Goal: Task Accomplishment & Management: Manage account settings

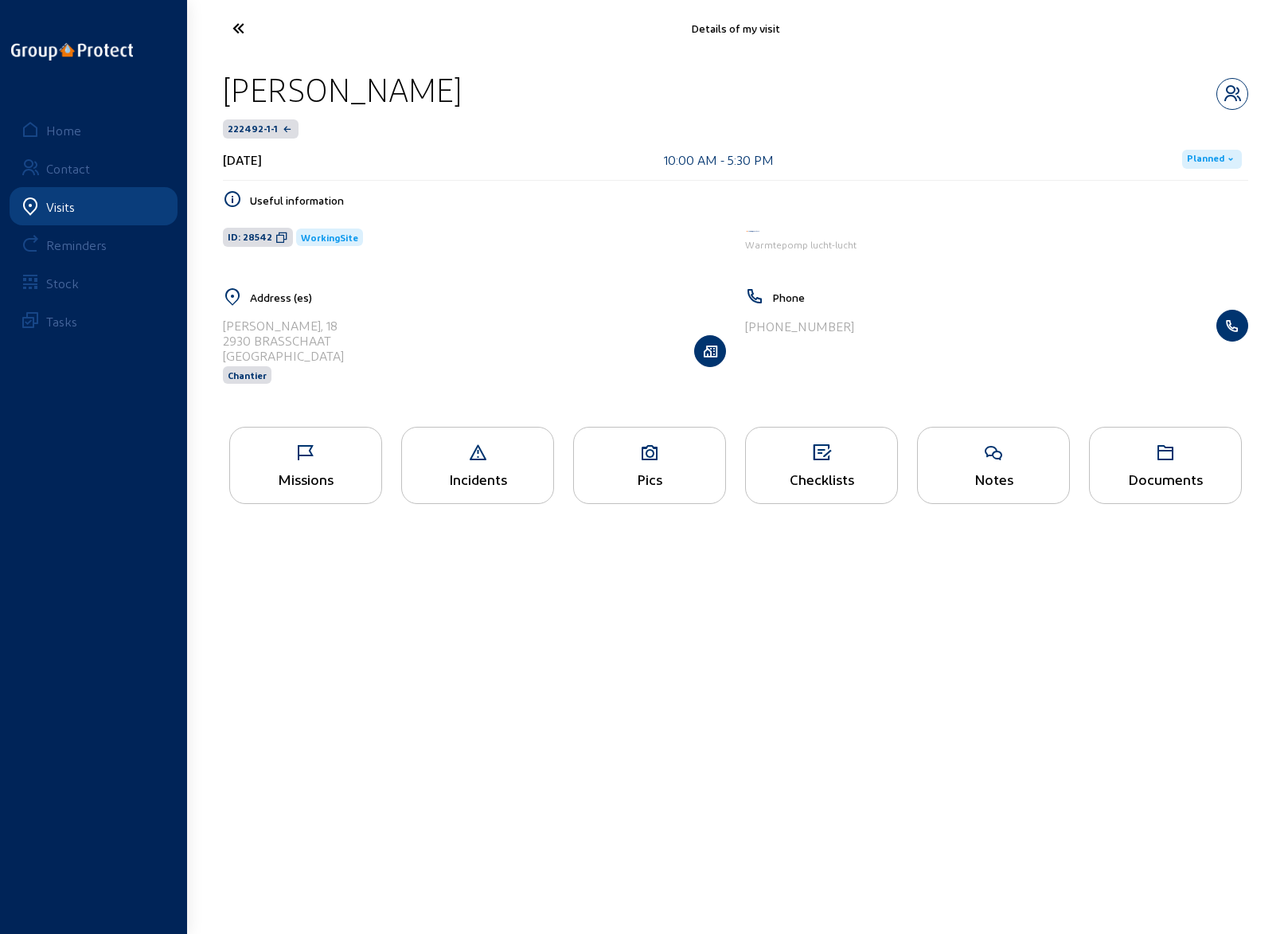
click at [302, 453] on icon at bounding box center [306, 452] width 151 height 19
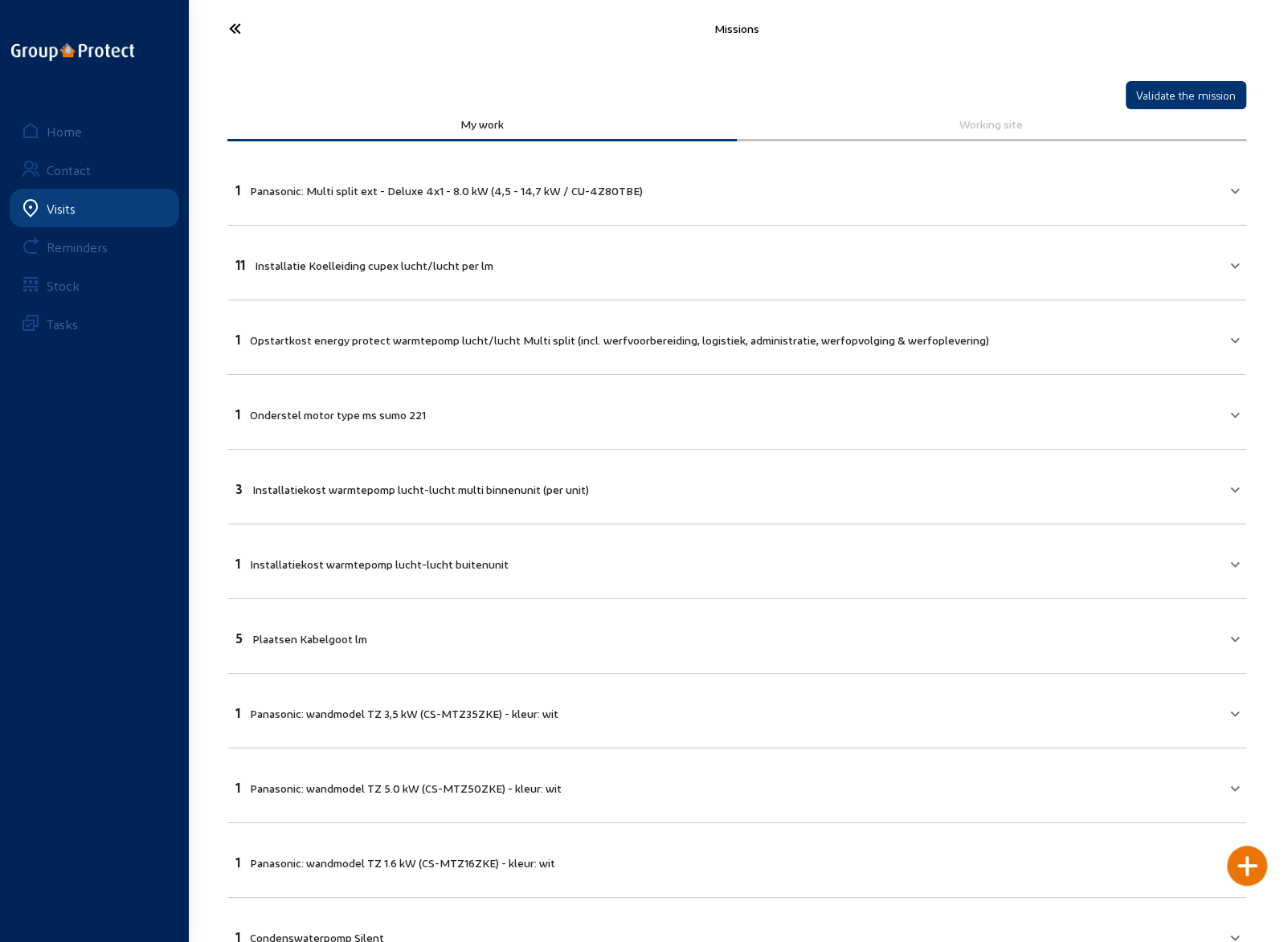
click at [1115, 192] on mat-panel-title "1 Panasonic: Multi split ext - Deluxe 4x1 - 8.0 kW (4,5 - 14,7 kW / CU-4Z80TBE)" at bounding box center [728, 188] width 984 height 19
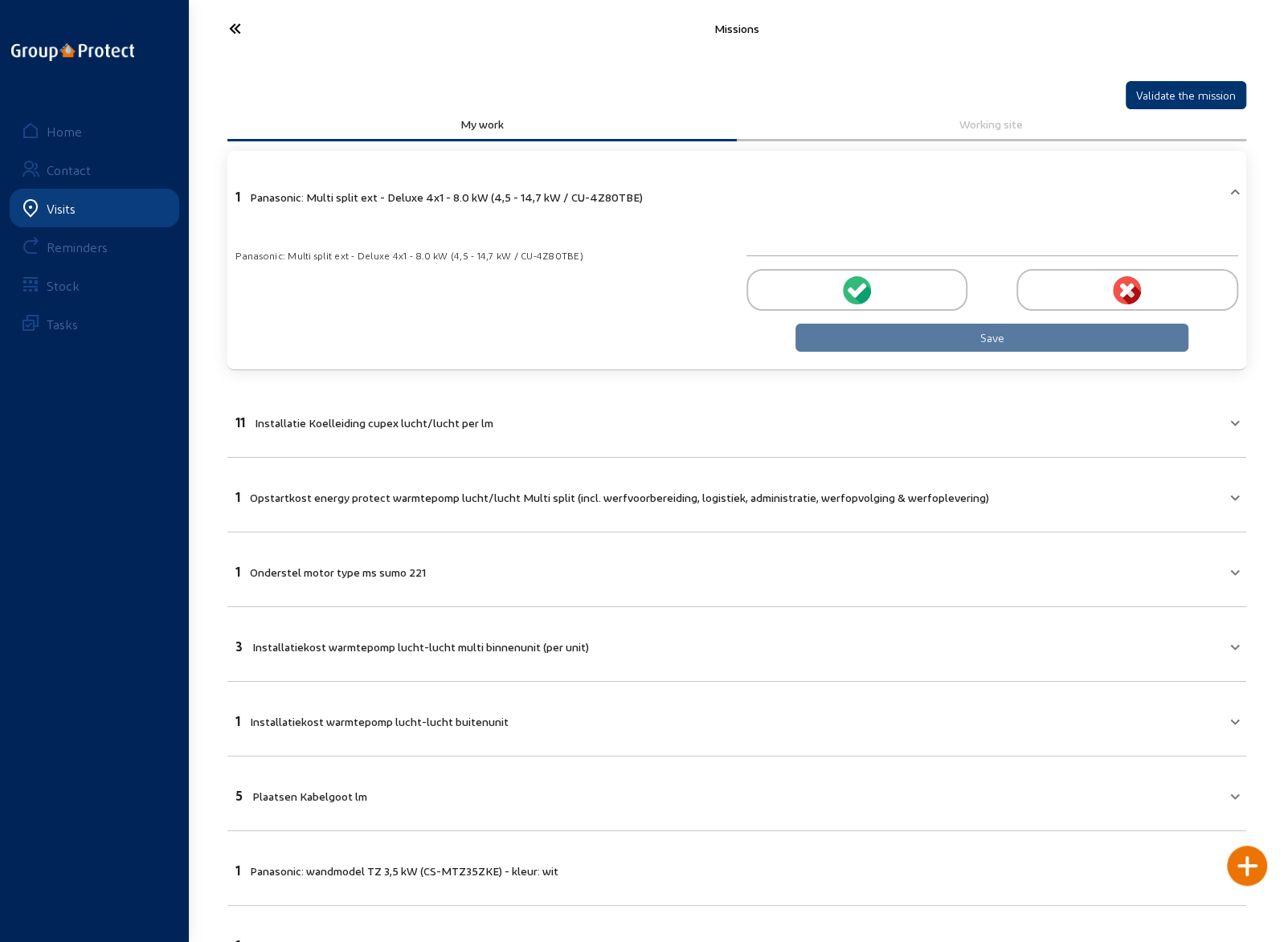
click at [873, 290] on div at bounding box center [856, 290] width 221 height 42
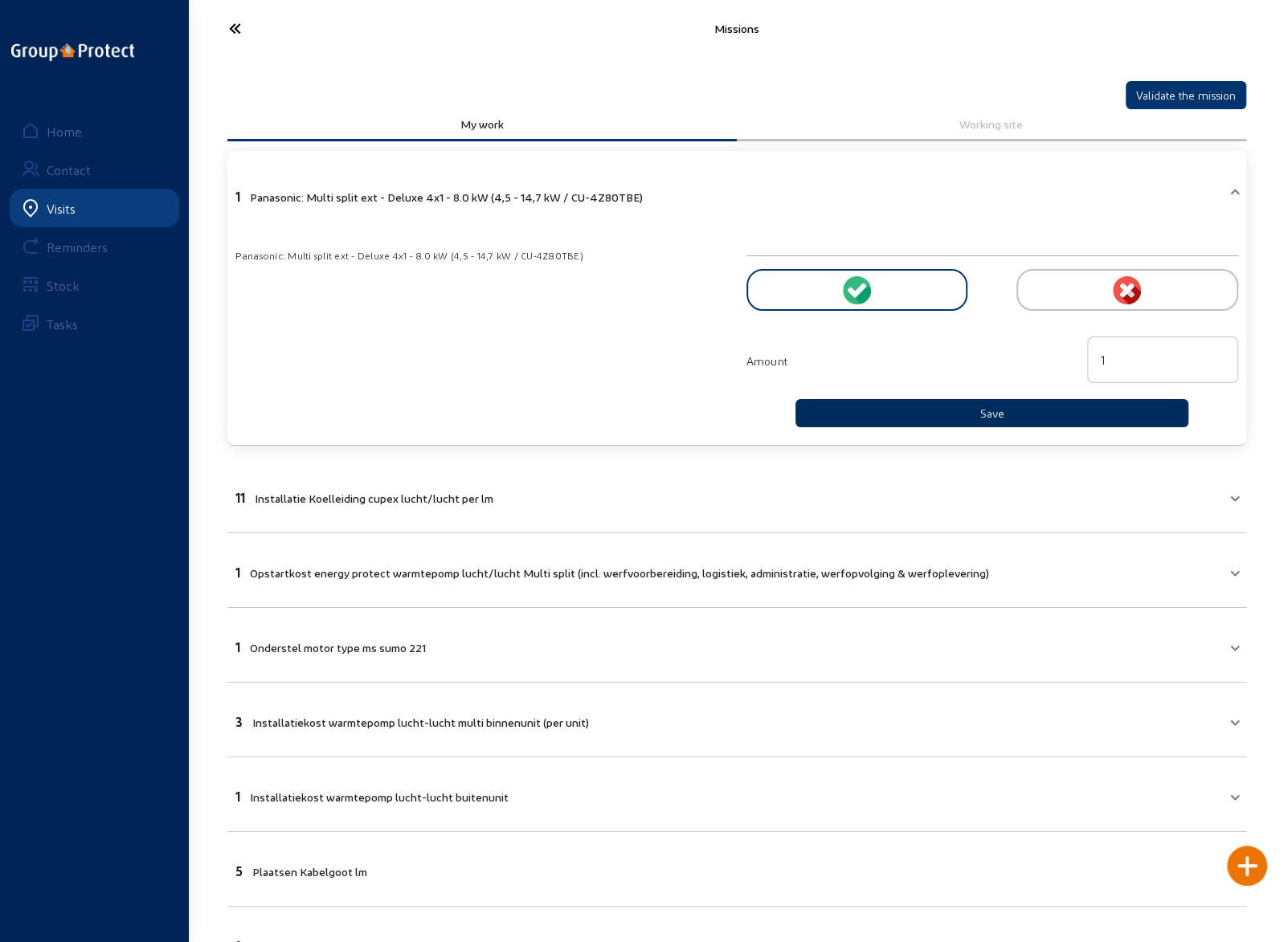
click at [975, 409] on button "Save" at bounding box center [993, 413] width 394 height 28
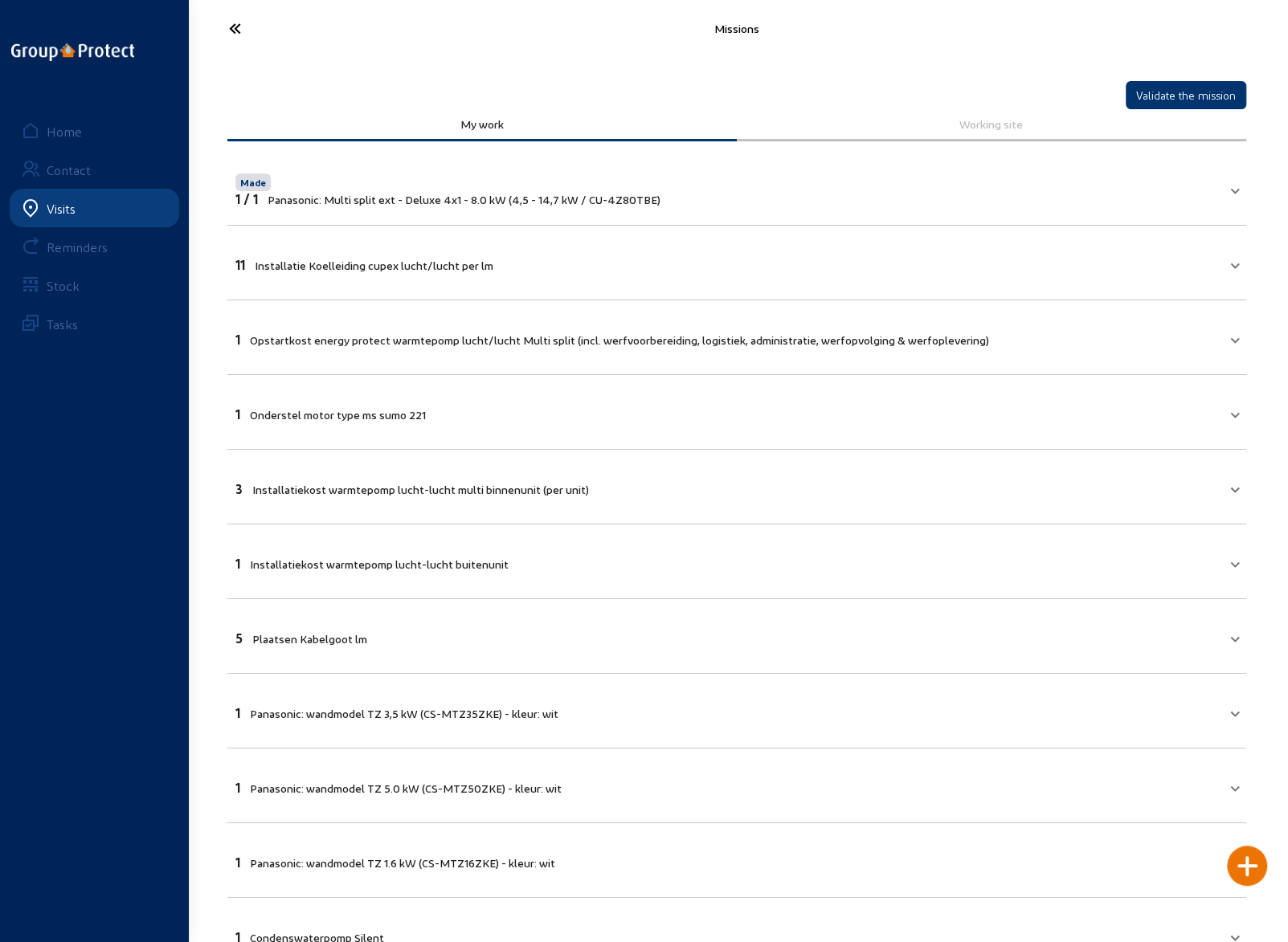
click at [235, 29] on icon at bounding box center [294, 29] width 148 height 28
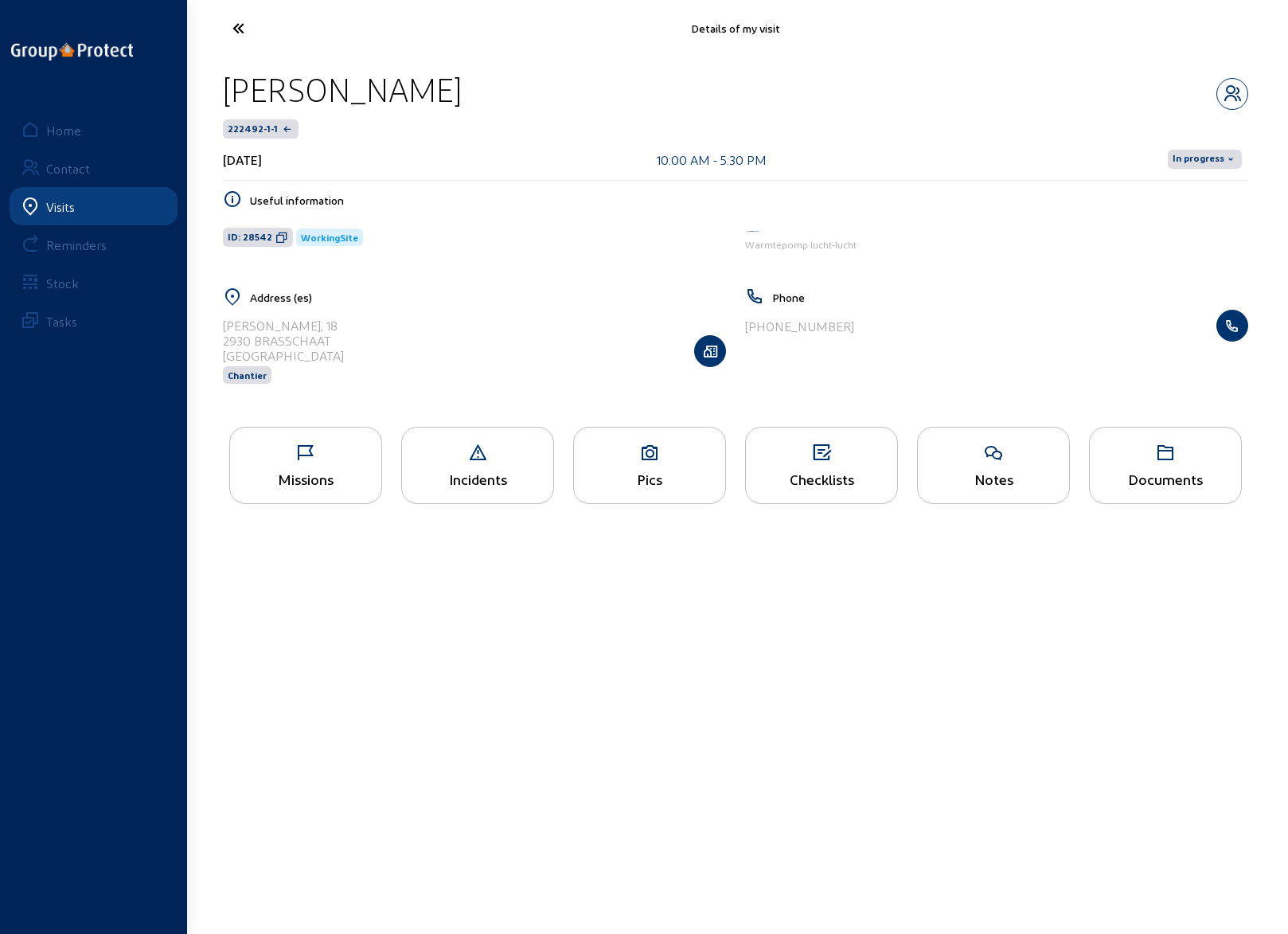
click at [814, 461] on div "Checklists" at bounding box center [822, 465] width 153 height 78
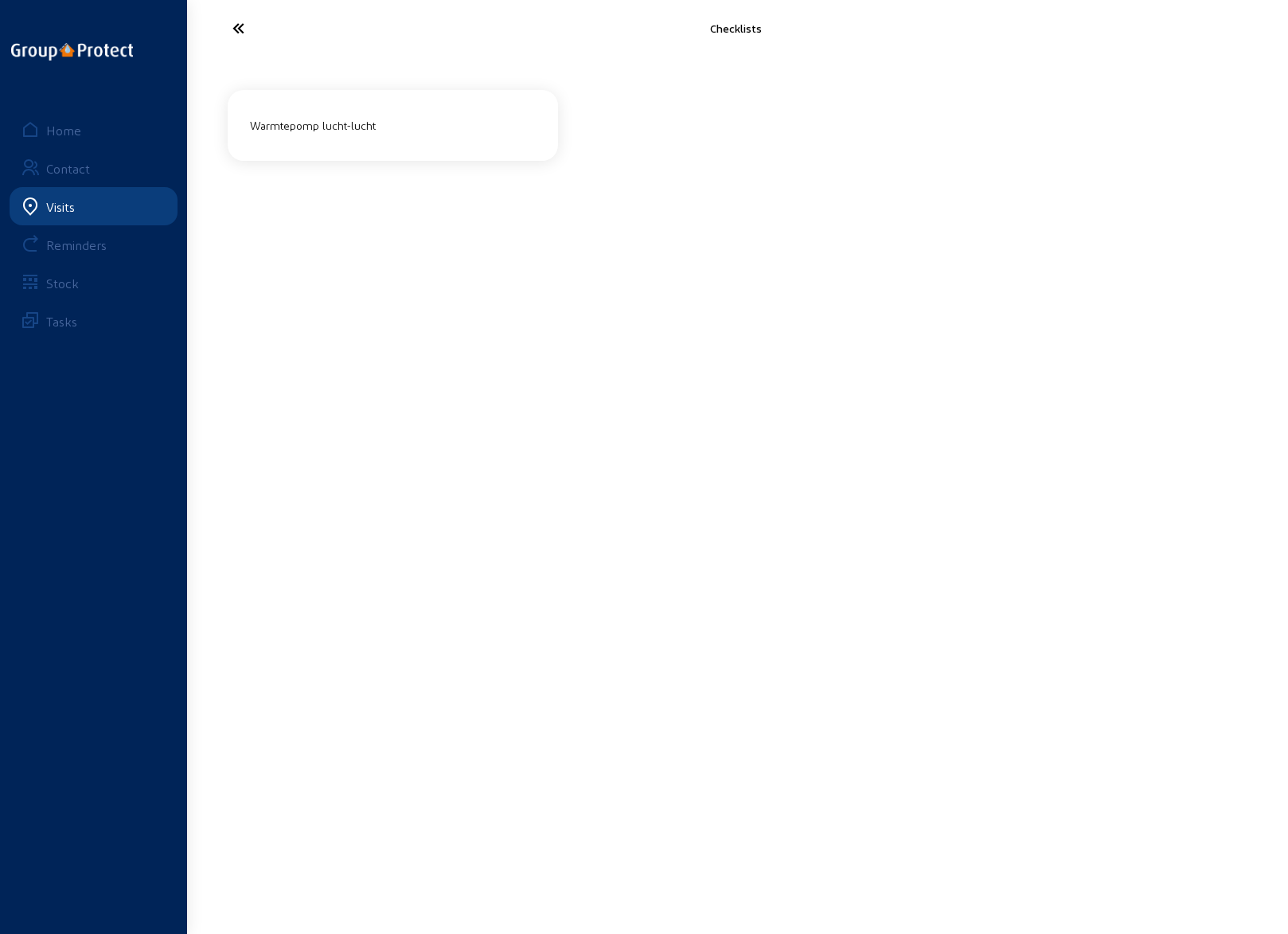
click at [325, 127] on div "Warmtepomp lucht-lucht" at bounding box center [392, 125] width 298 height 26
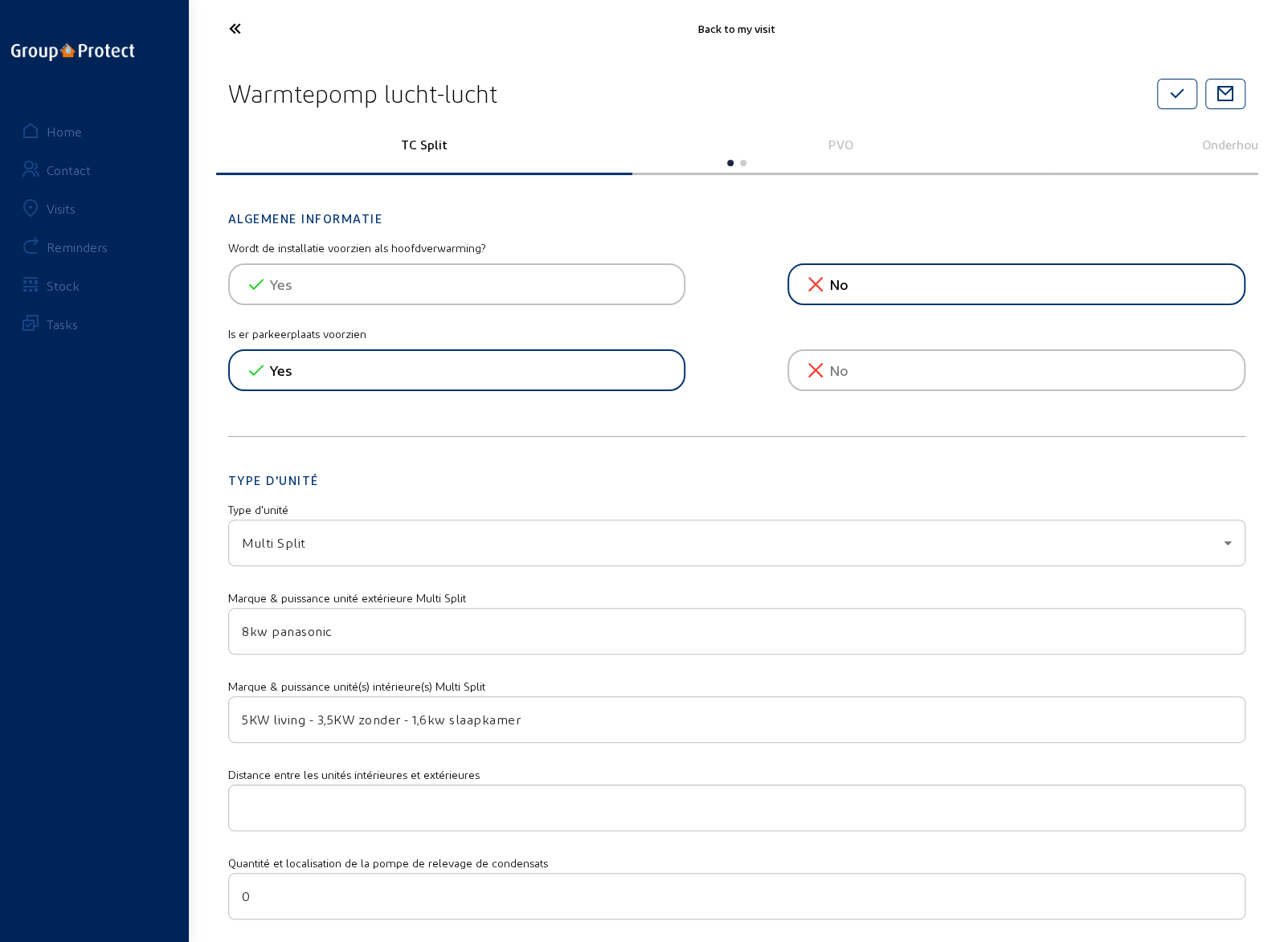
click at [234, 30] on icon at bounding box center [294, 29] width 148 height 28
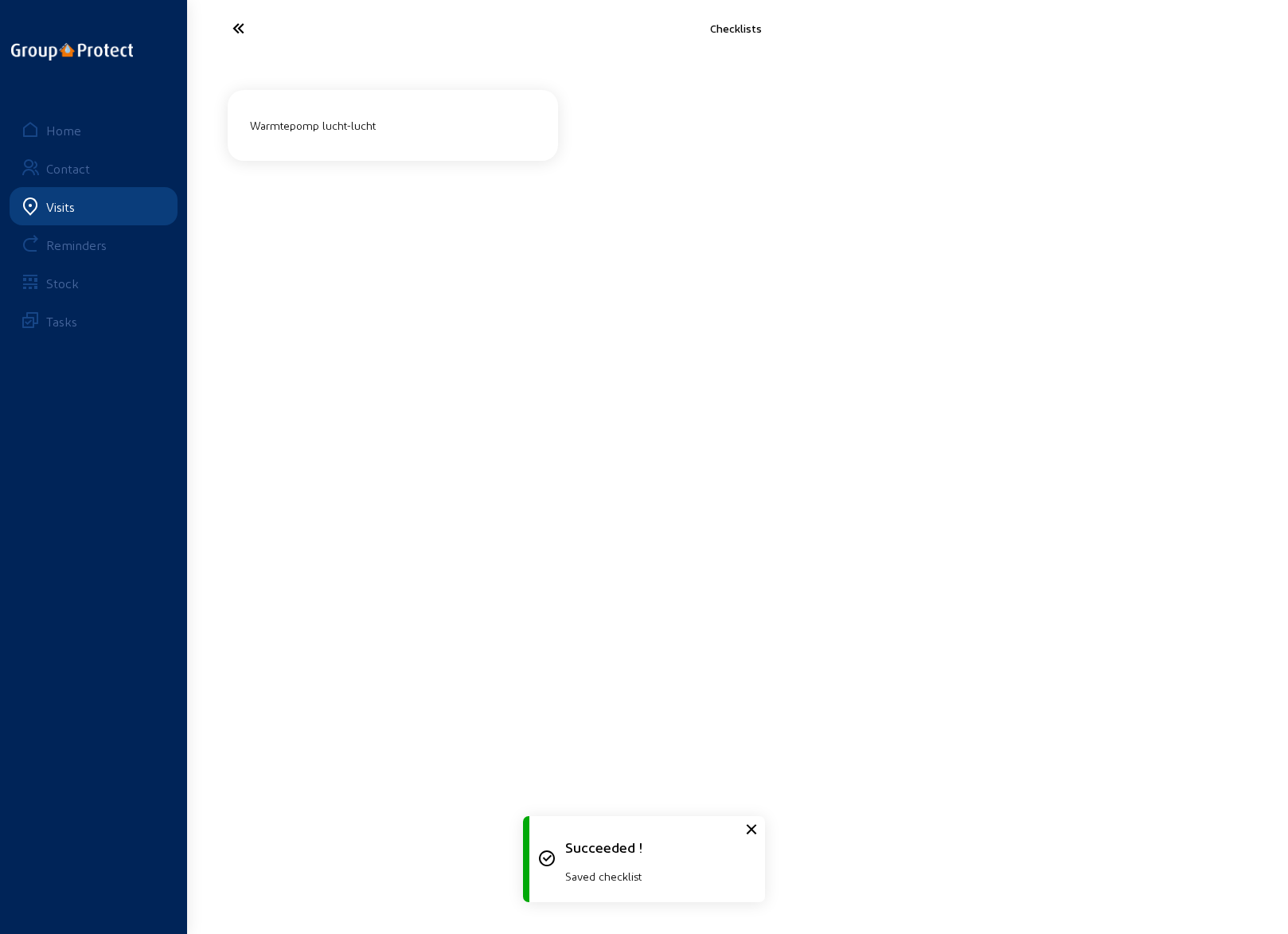
click at [232, 29] on icon at bounding box center [297, 28] width 146 height 27
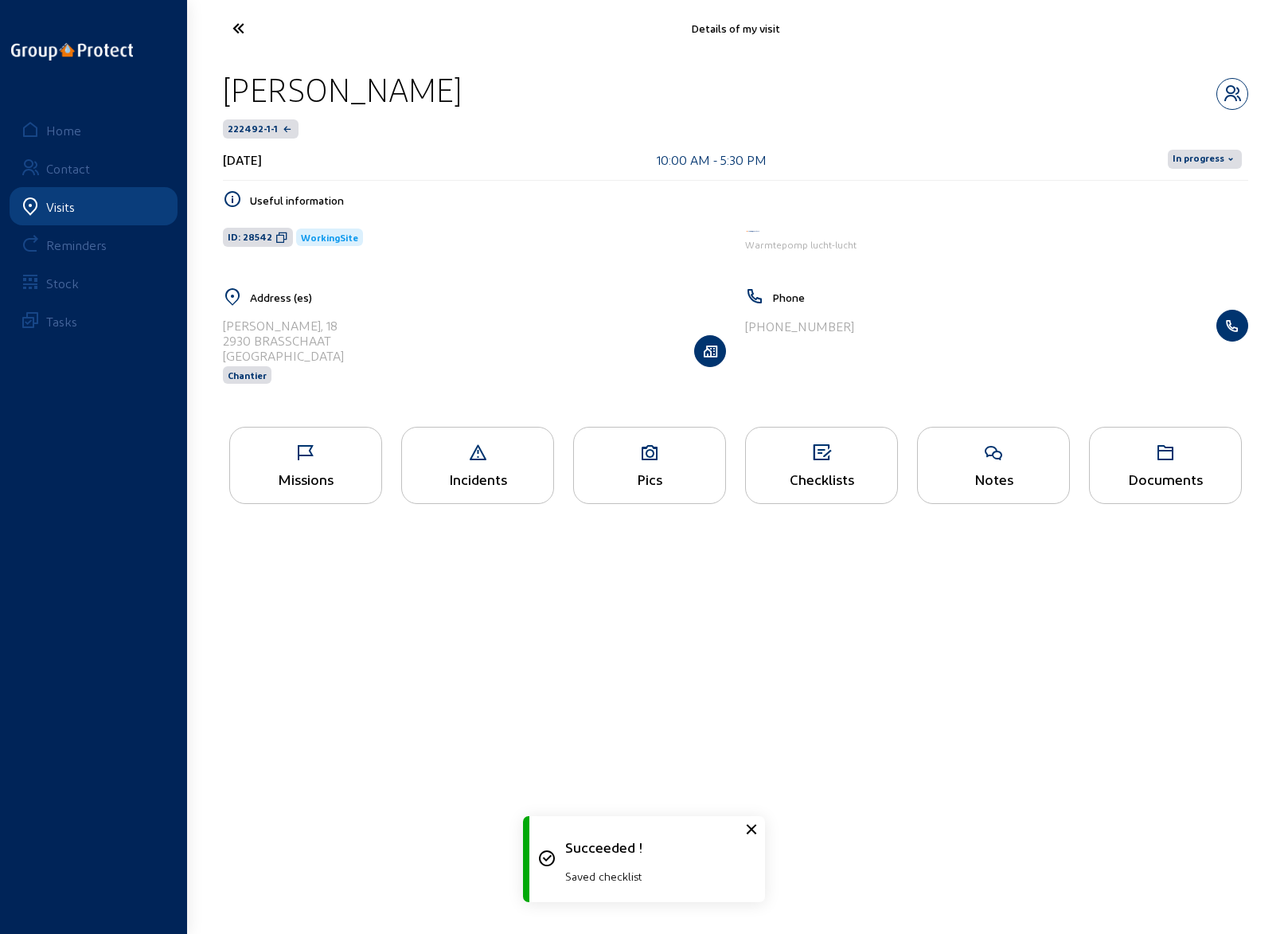
click at [641, 459] on icon at bounding box center [649, 452] width 151 height 19
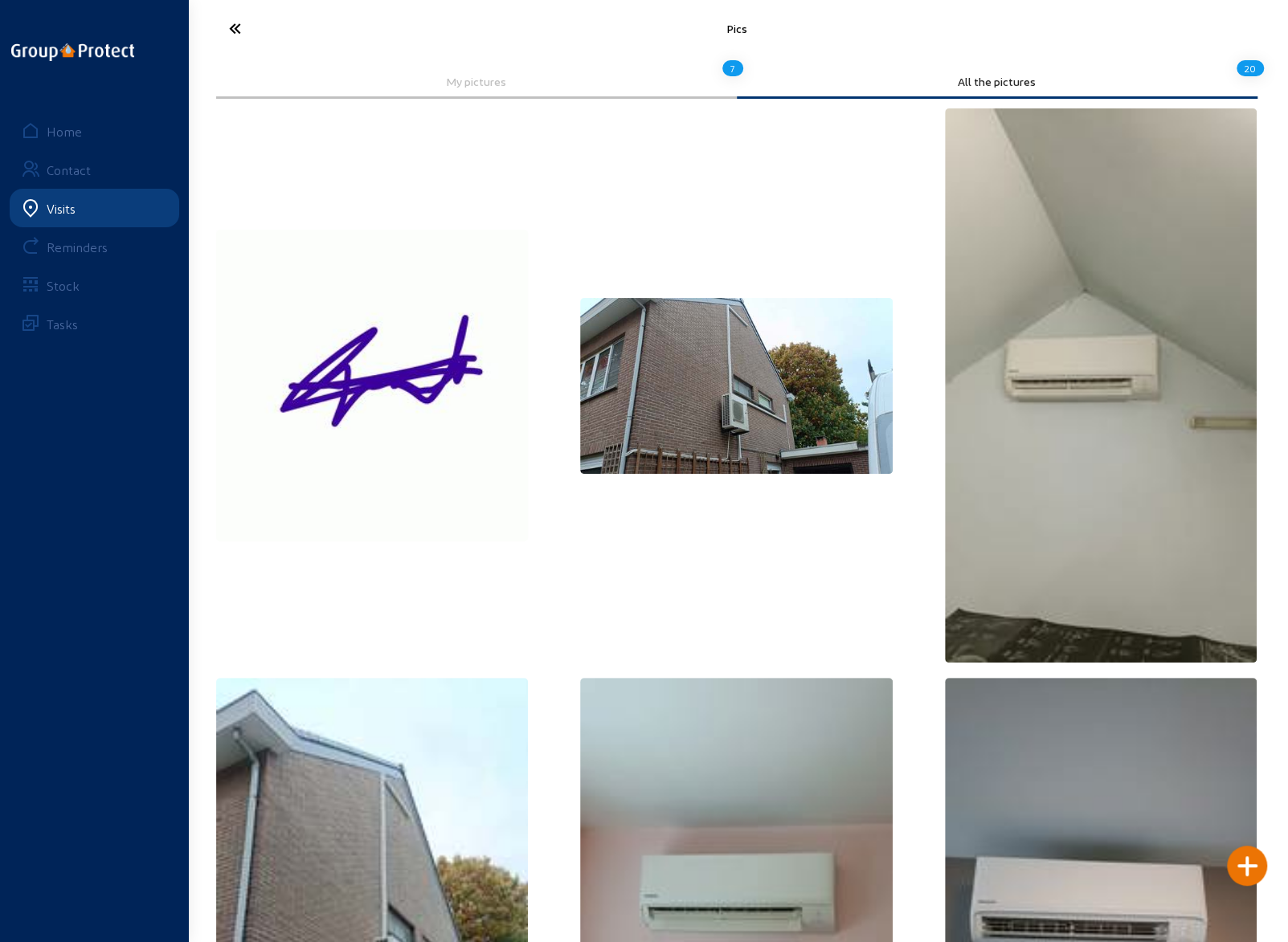
click at [722, 359] on img at bounding box center [737, 386] width 313 height 176
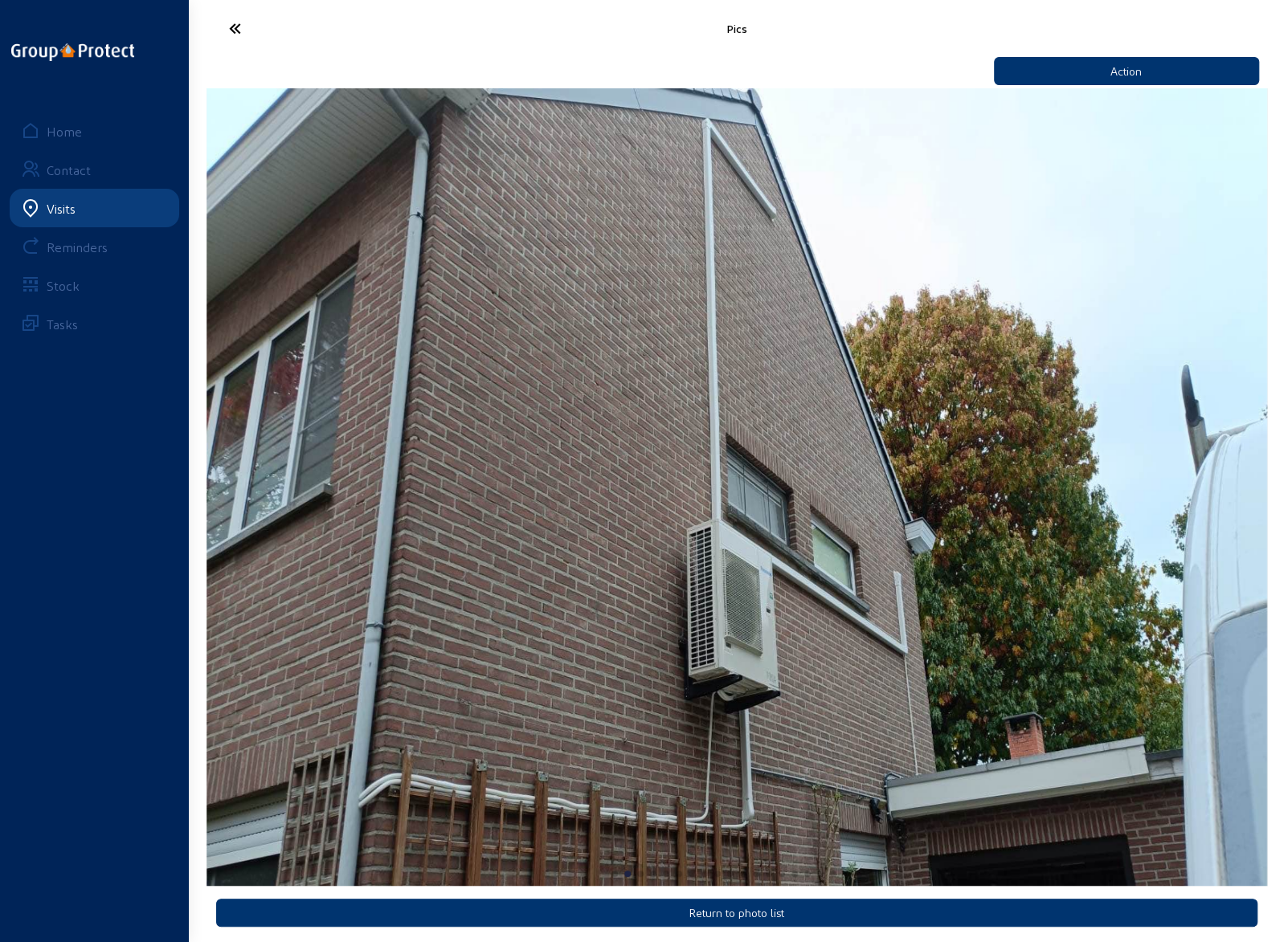
click at [537, 437] on img "2 / 20" at bounding box center [737, 487] width 1060 height 798
click at [229, 37] on icon at bounding box center [294, 29] width 148 height 28
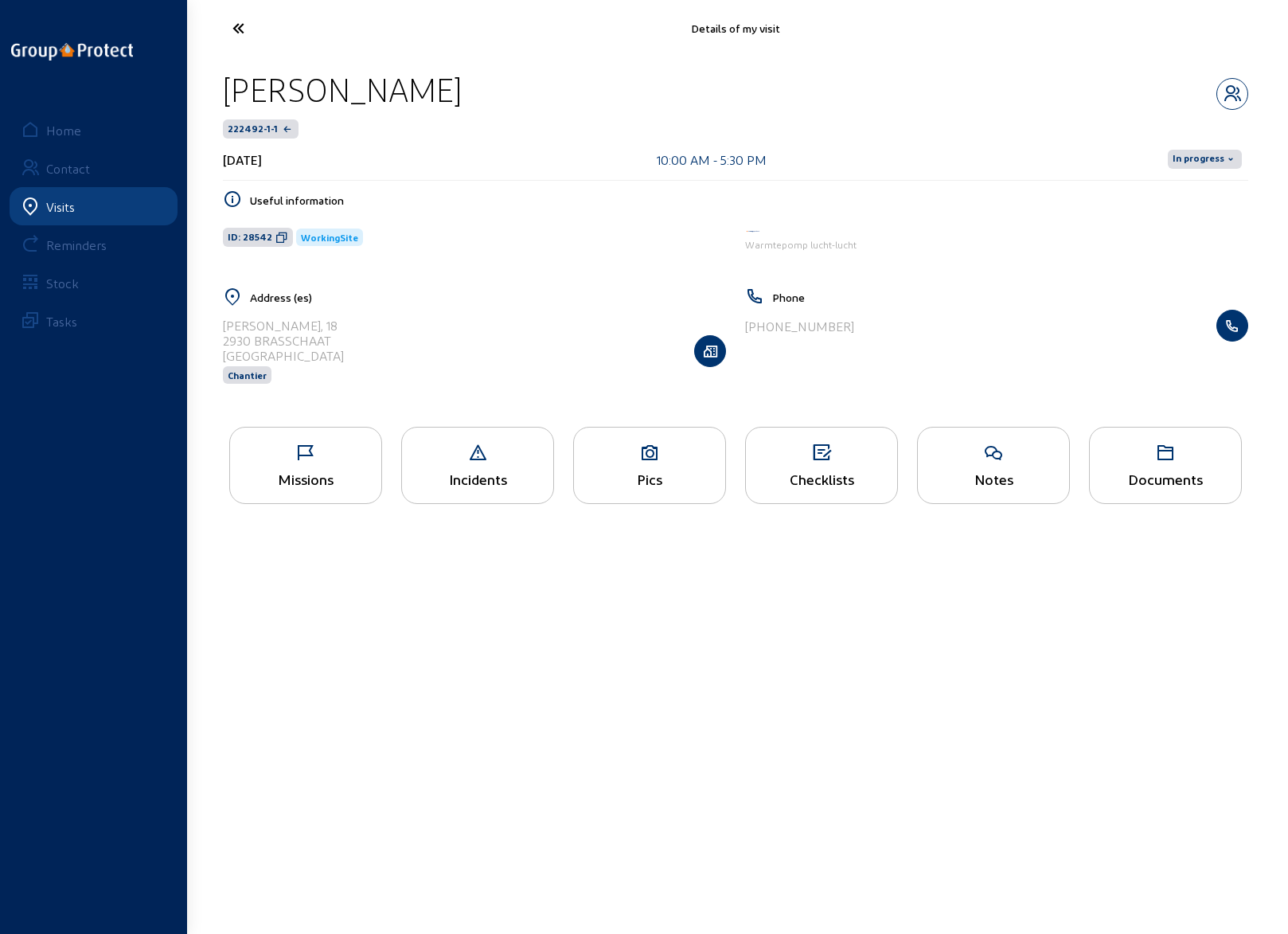
click at [301, 467] on div "Missions" at bounding box center [306, 465] width 153 height 78
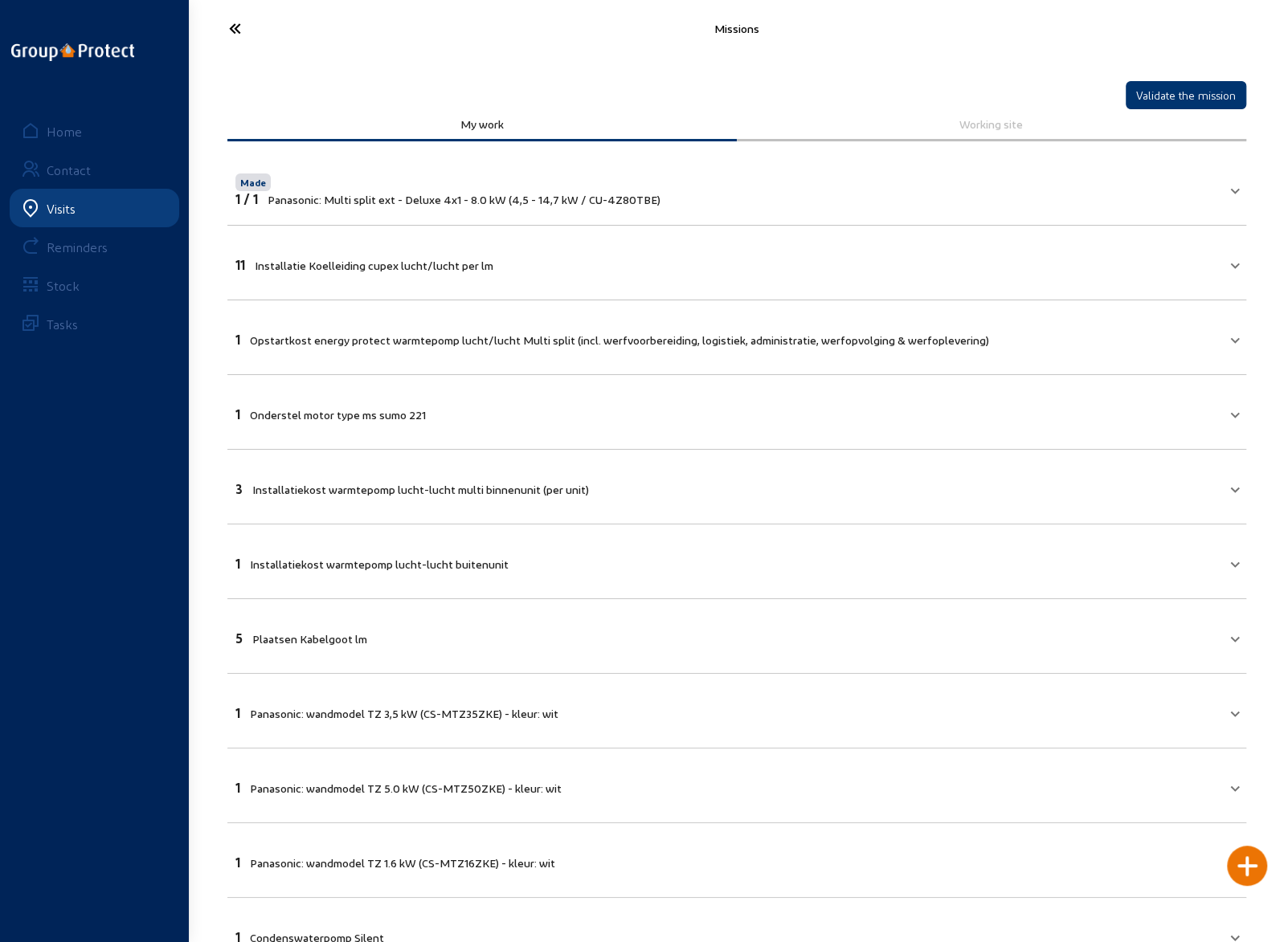
click at [1189, 262] on mat-panel-title "11 Installatie Koelleiding cupex lucht/lucht per lm" at bounding box center [728, 262] width 984 height 19
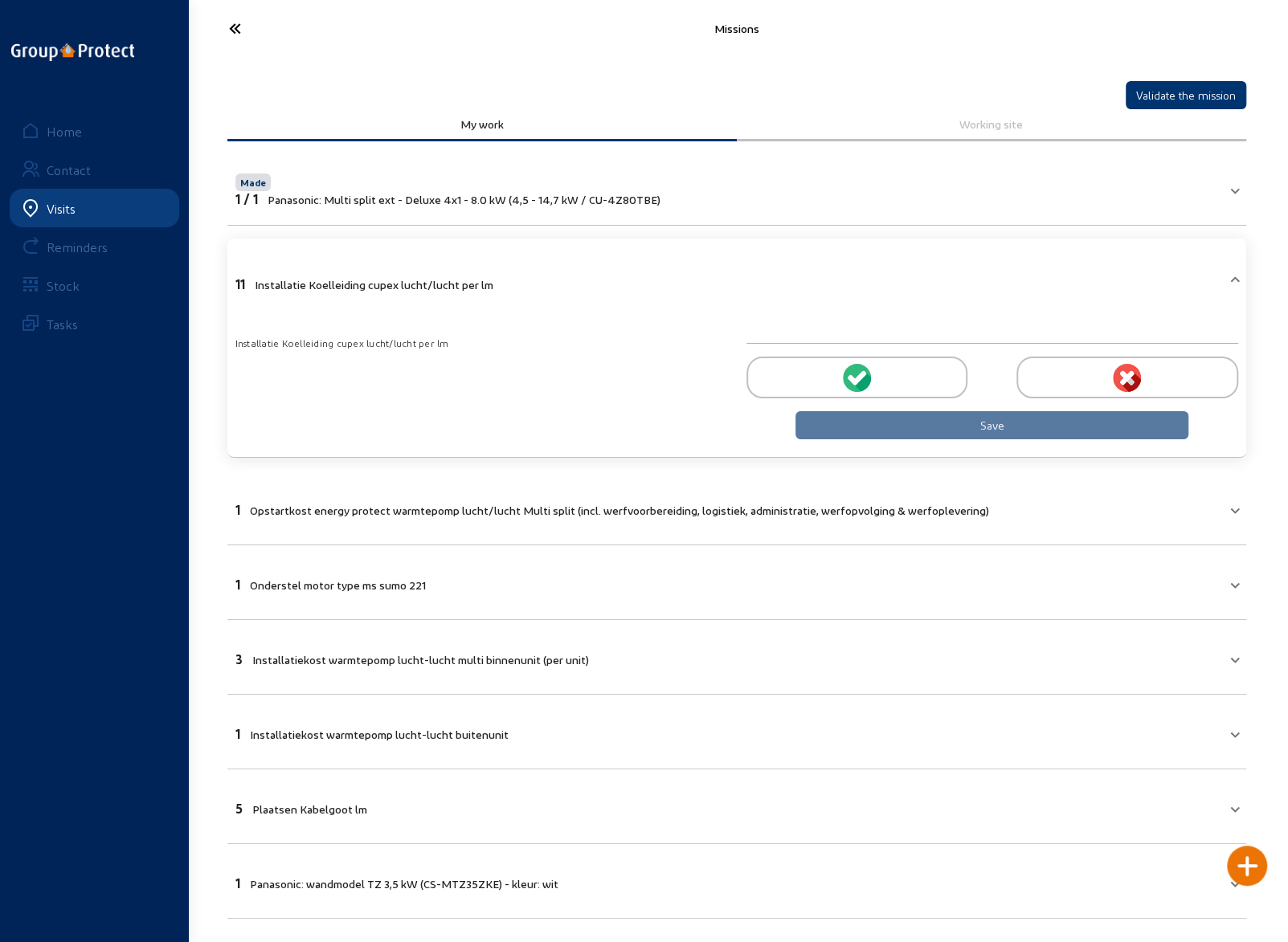
click at [1067, 334] on div "Save" at bounding box center [992, 387] width 511 height 105
click at [876, 358] on div at bounding box center [856, 377] width 221 height 42
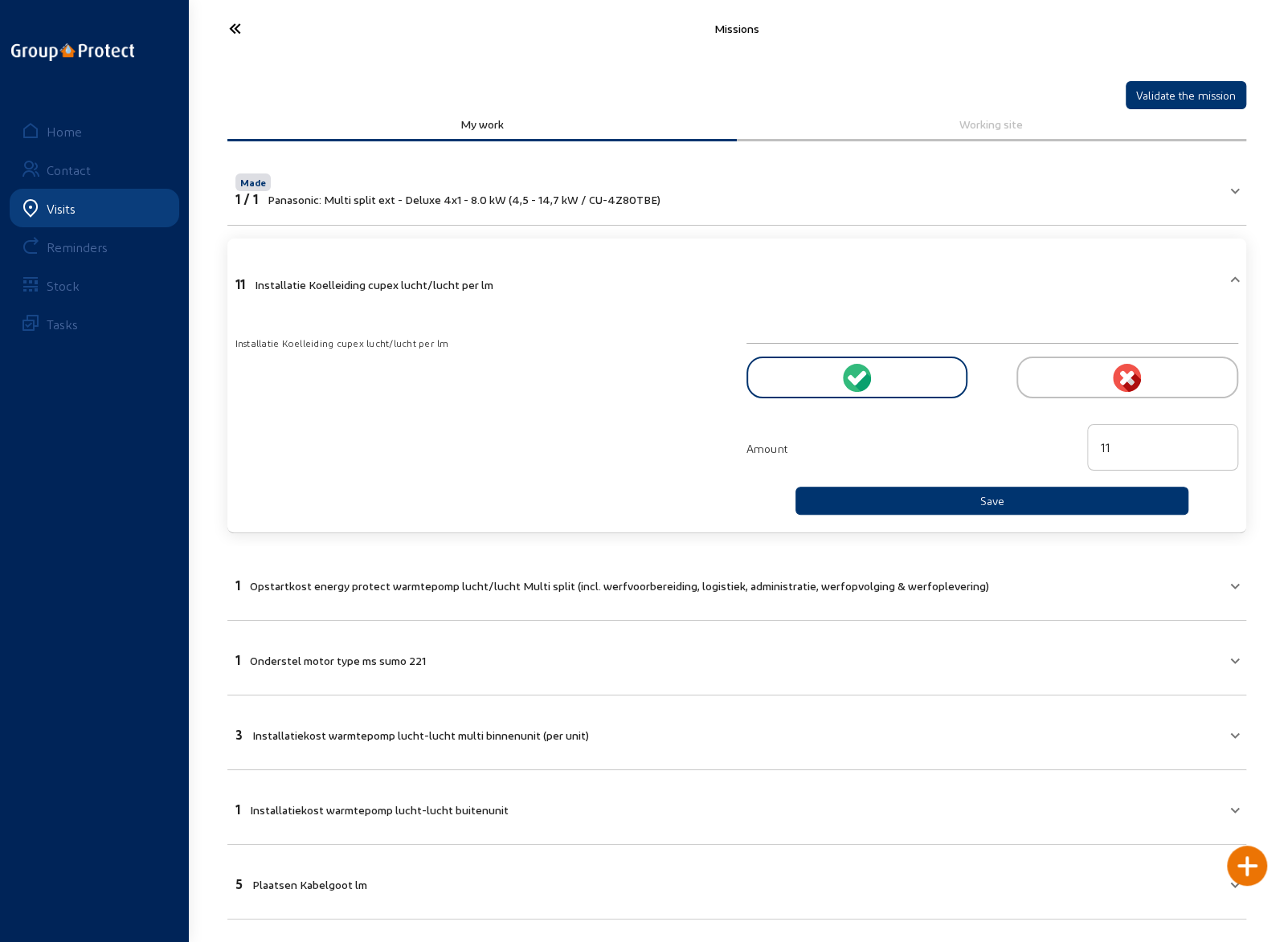
click at [1123, 444] on input "11" at bounding box center [1162, 446] width 124 height 19
type input "18"
click at [971, 497] on button "Save" at bounding box center [993, 501] width 394 height 28
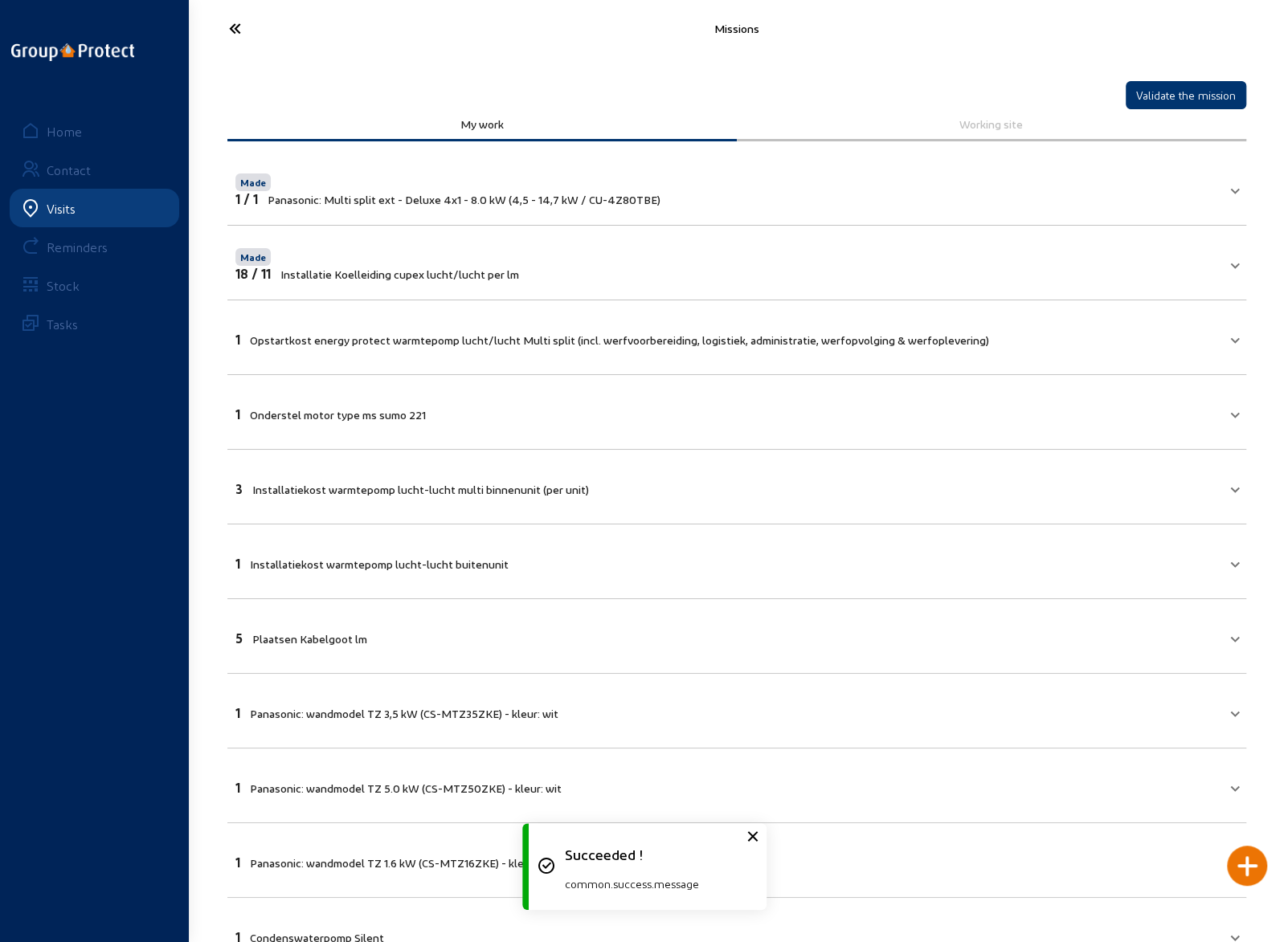
click at [489, 340] on span "Opstartkost energy protect warmtepomp lucht/lucht Multi split (incl. werfvoorbe…" at bounding box center [619, 340] width 740 height 14
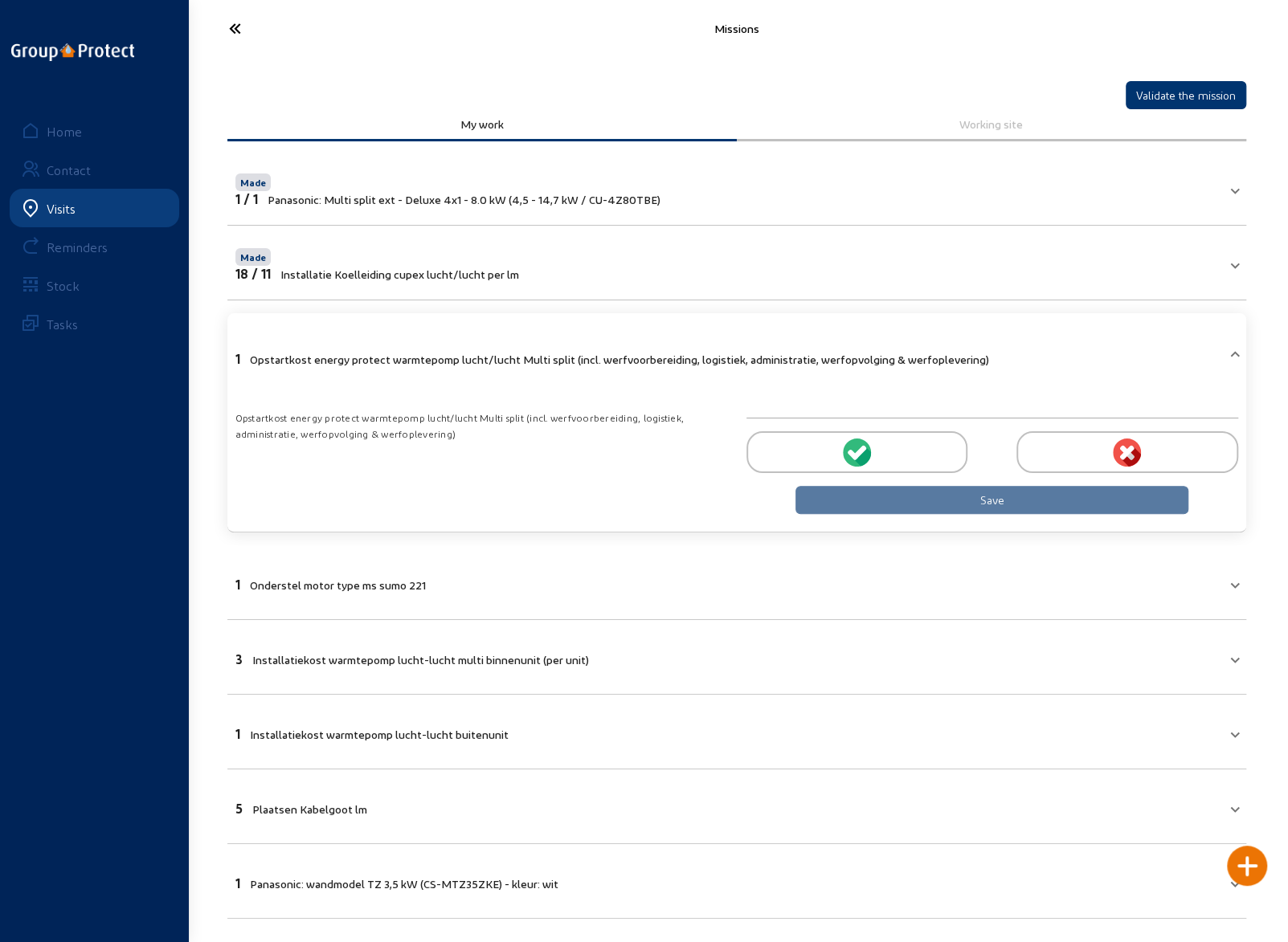
click at [858, 447] on icon at bounding box center [858, 452] width 15 height 15
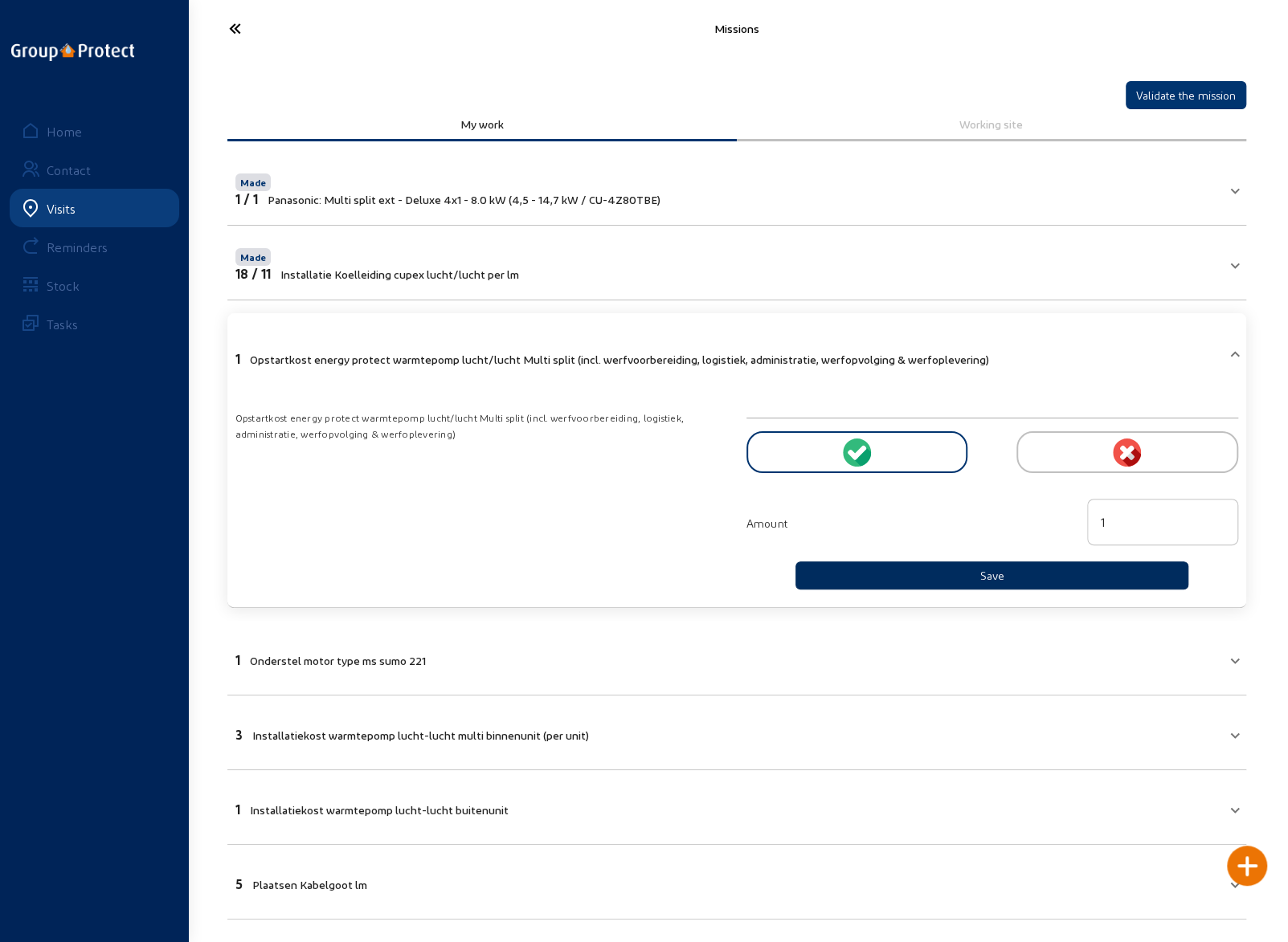
click at [964, 570] on button "Save" at bounding box center [993, 575] width 394 height 28
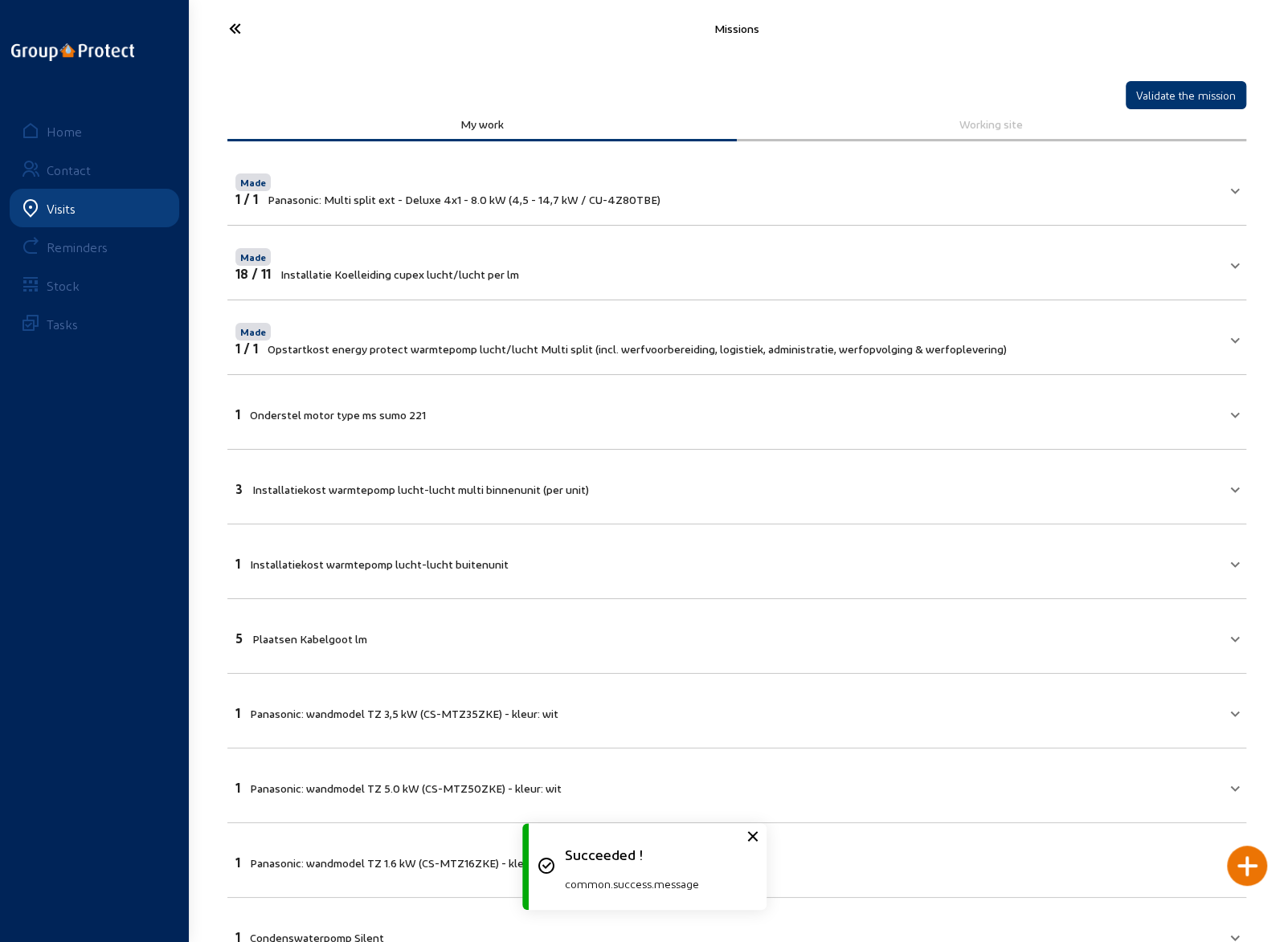
click at [866, 424] on mat-expansion-panel-header "1 Onderstel motor type ms sumo 221" at bounding box center [737, 412] width 1019 height 54
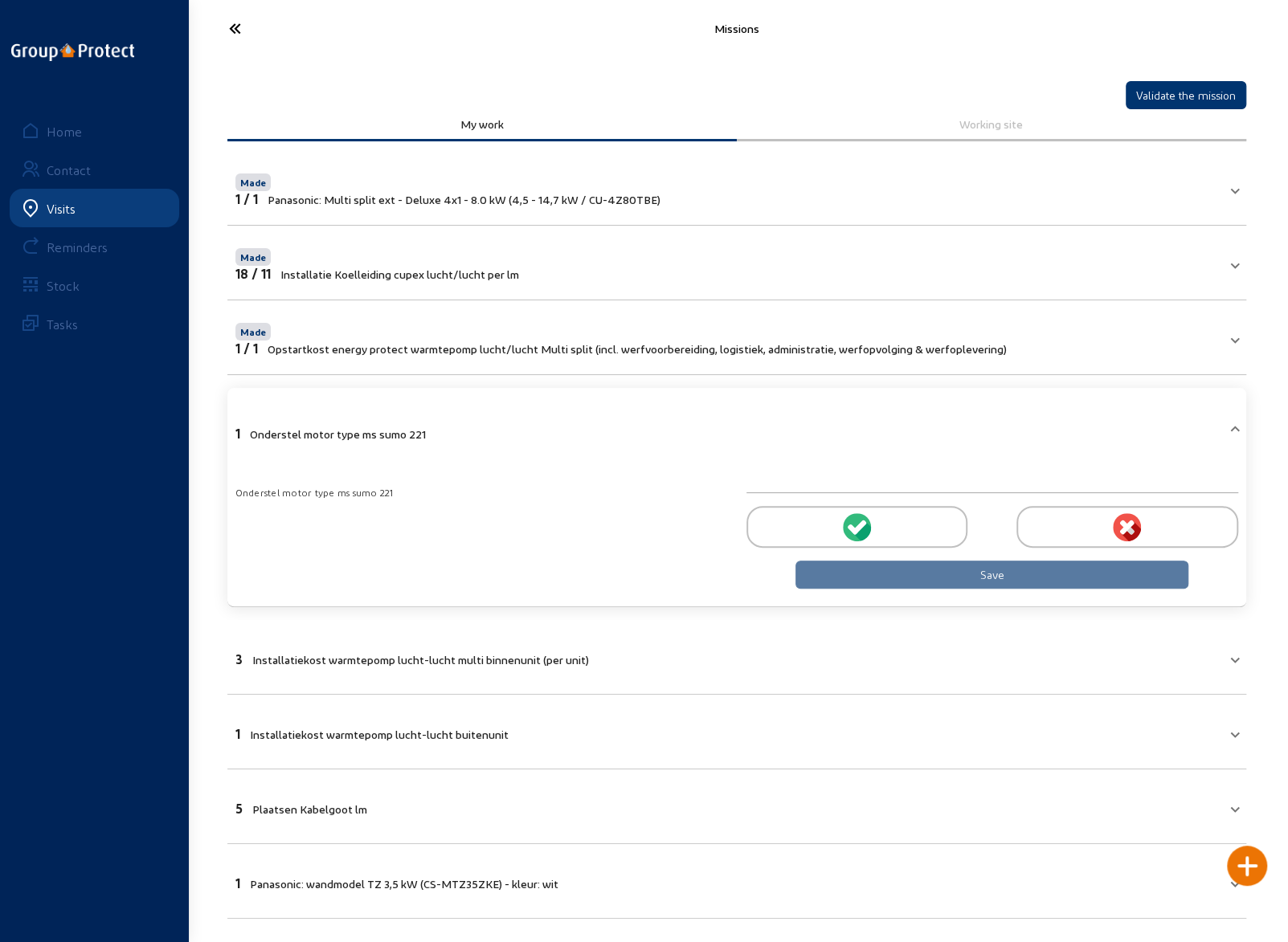
click at [841, 522] on div at bounding box center [856, 526] width 221 height 42
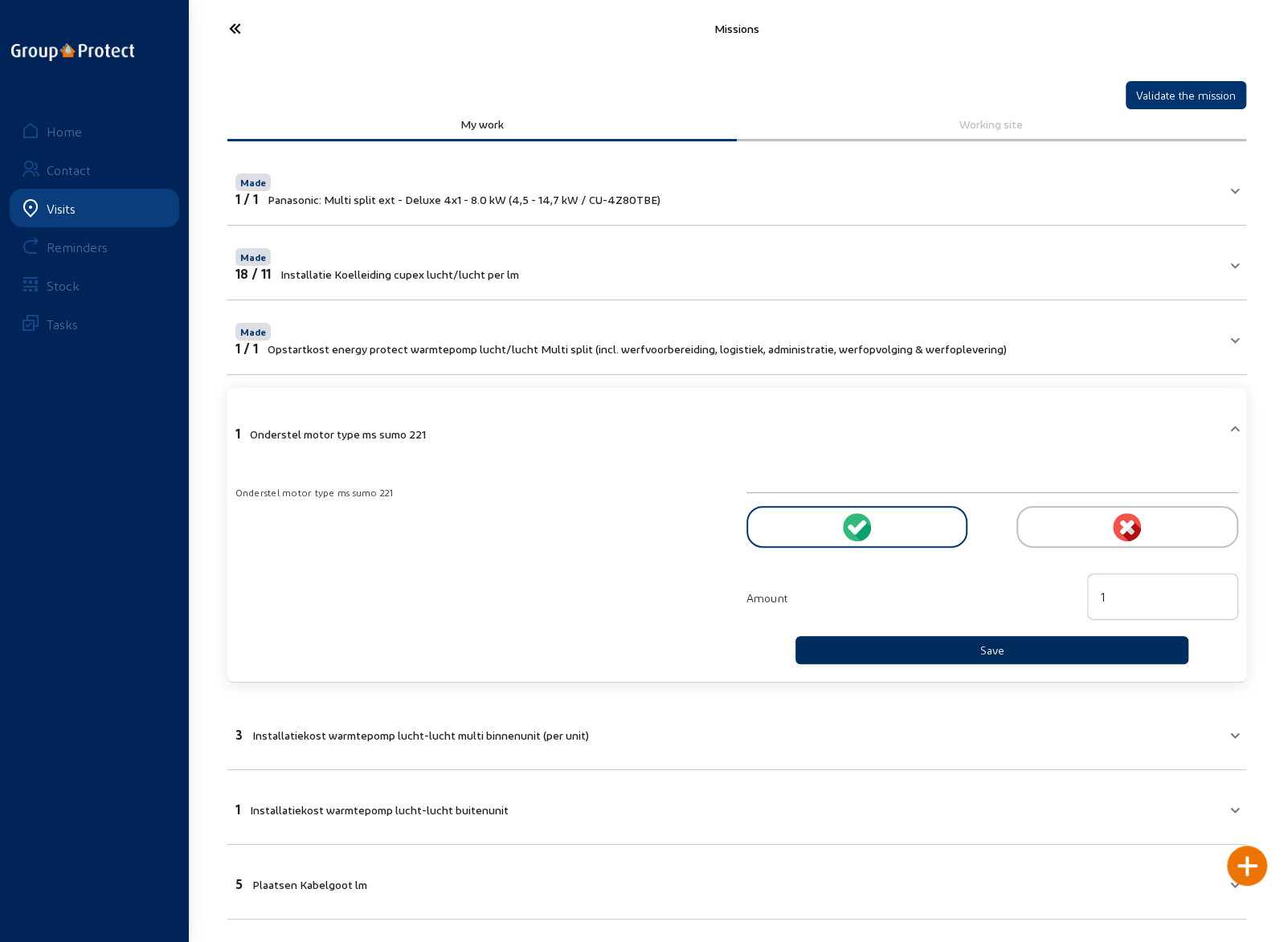
click at [959, 640] on button "Save" at bounding box center [993, 650] width 394 height 28
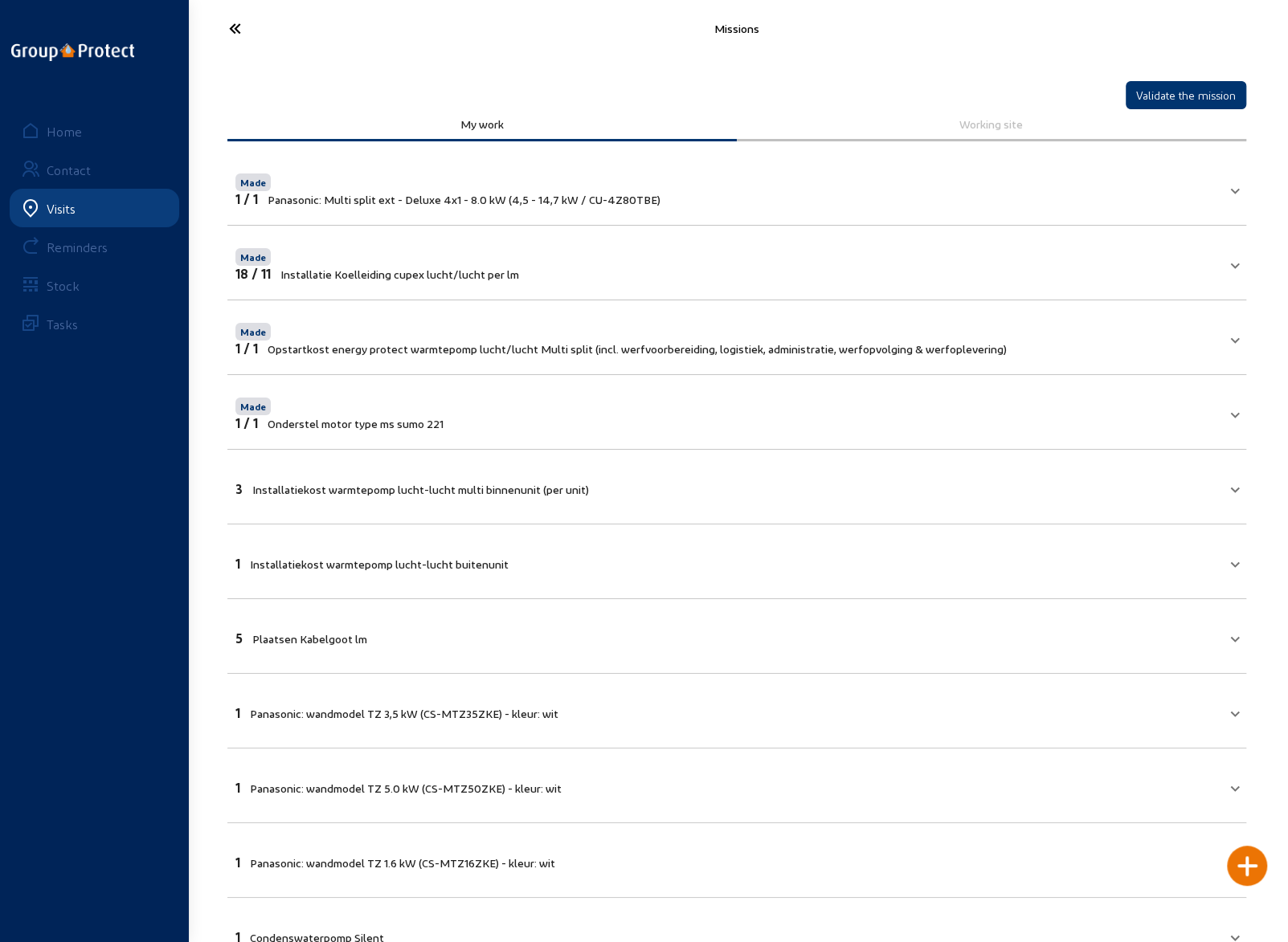
click at [747, 497] on mat-expansion-panel-header "3 Installatiekost warmtepomp lucht-lucht multi binnenunit (per unit)" at bounding box center [737, 486] width 1019 height 54
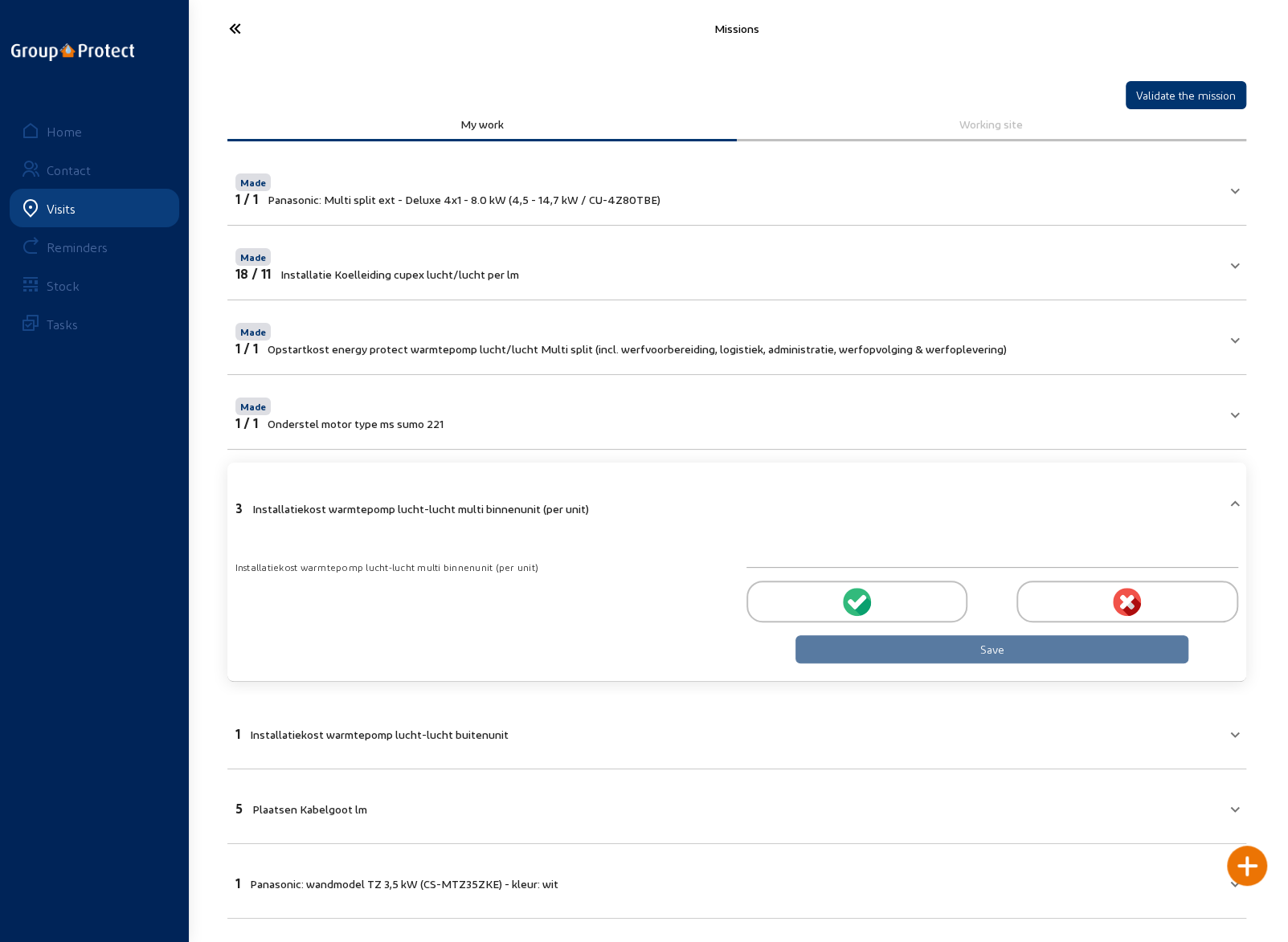
click at [846, 591] on circle at bounding box center [856, 602] width 28 height 28
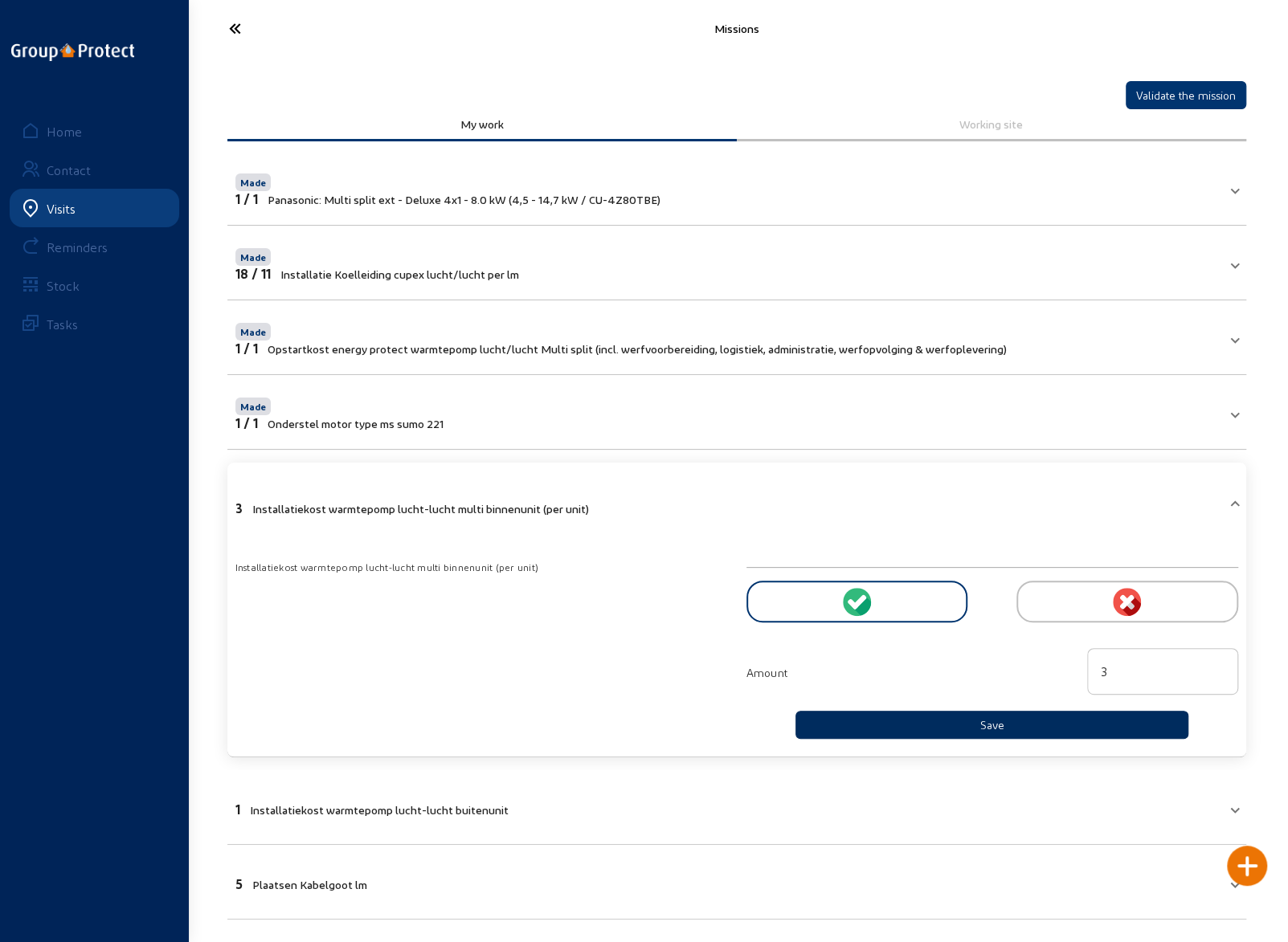
click at [907, 715] on button "Save" at bounding box center [993, 724] width 394 height 28
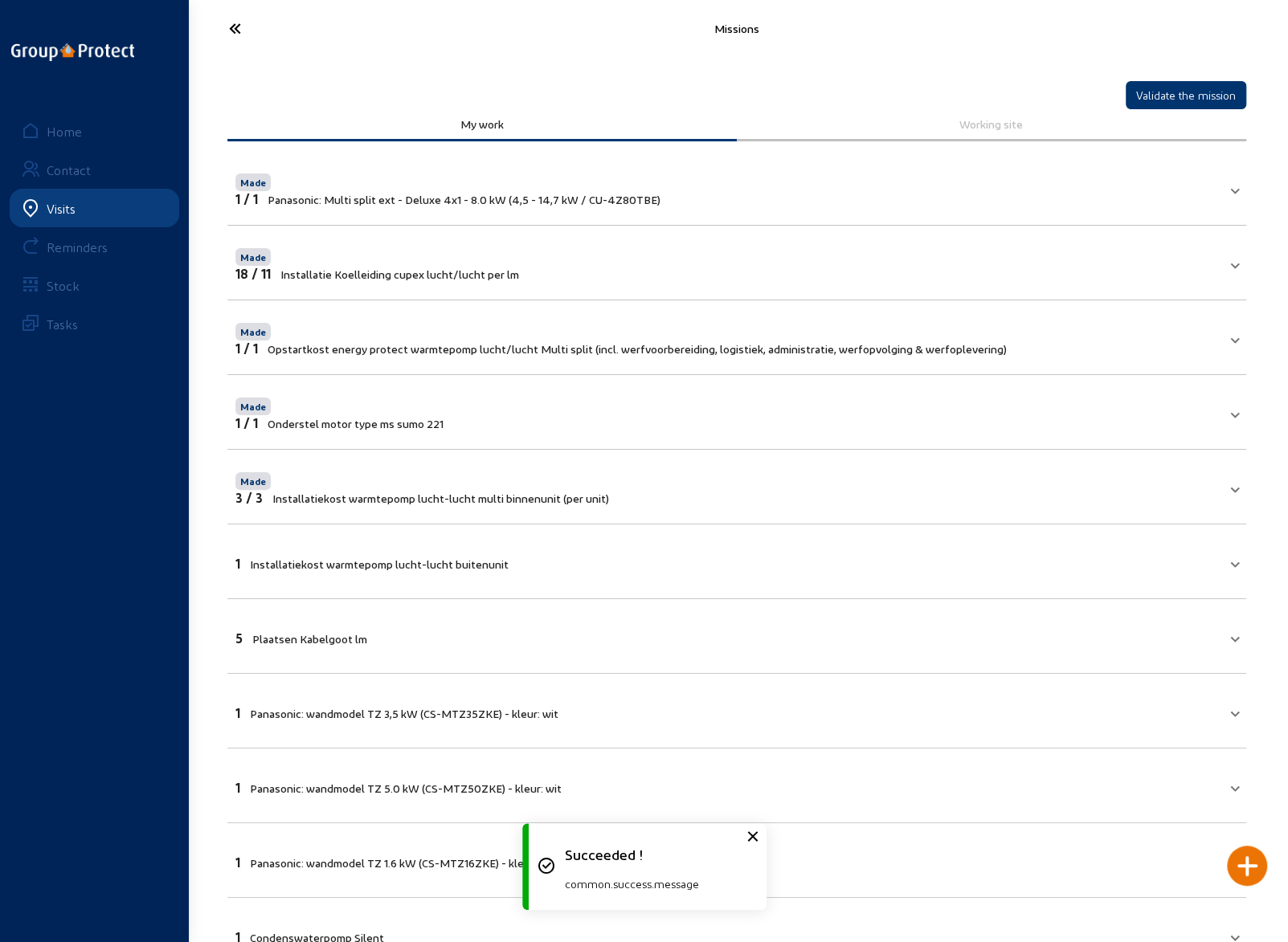
click at [722, 564] on mat-panel-title "1 Installatiekost warmtepomp lucht-lucht buitenunit" at bounding box center [728, 561] width 984 height 19
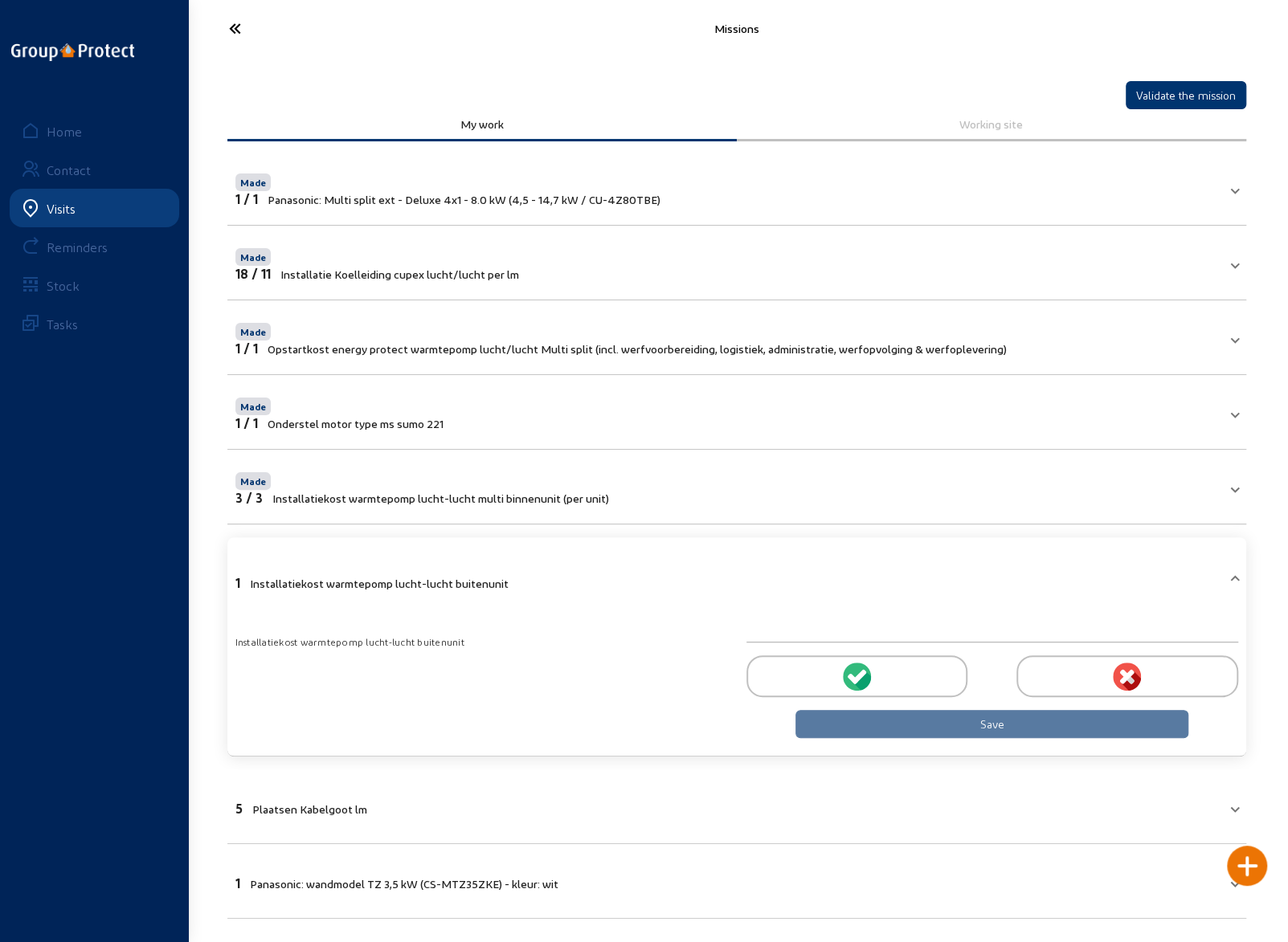
click at [856, 671] on icon at bounding box center [858, 676] width 15 height 15
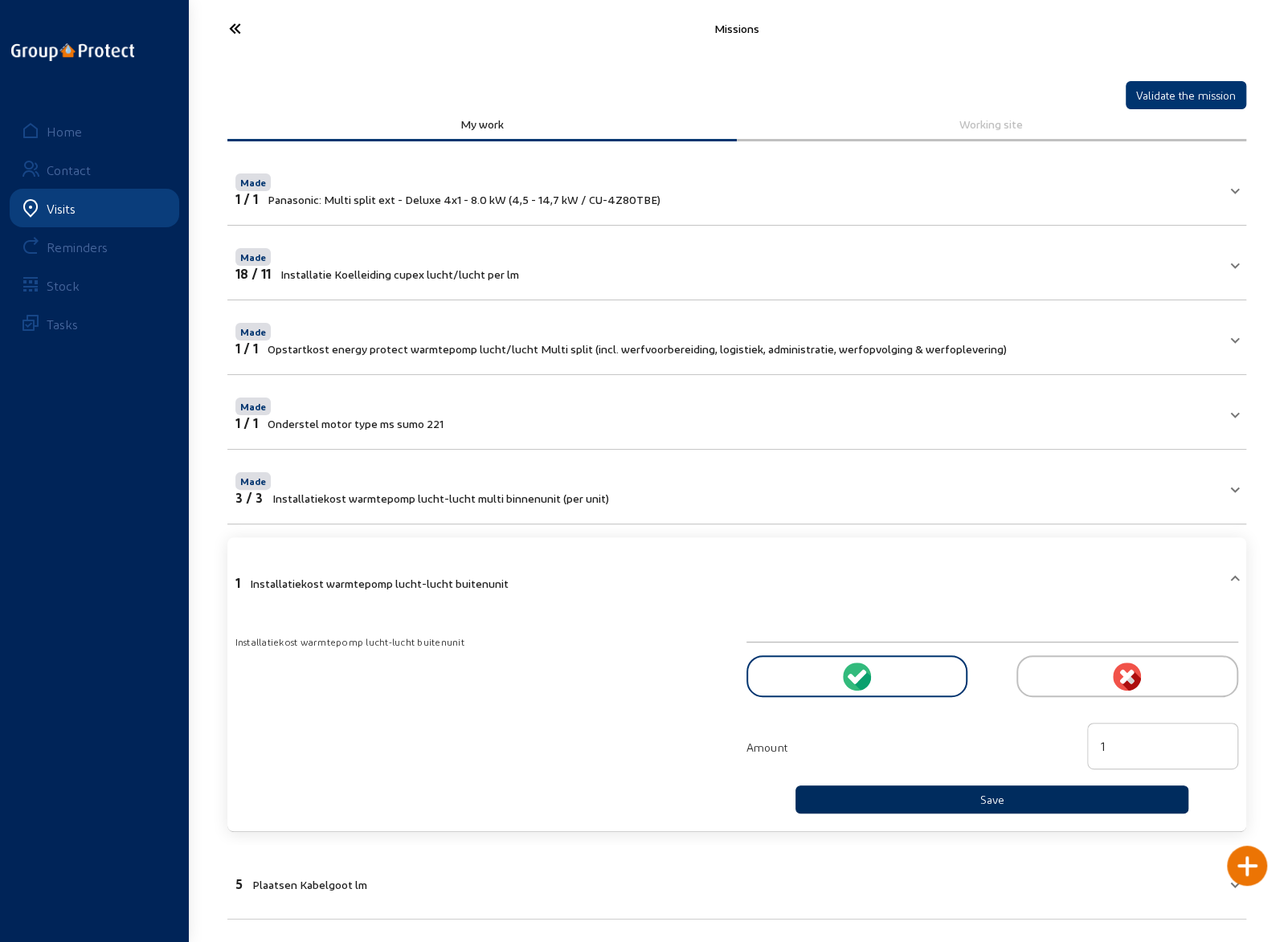
click at [920, 788] on button "Save" at bounding box center [993, 800] width 394 height 28
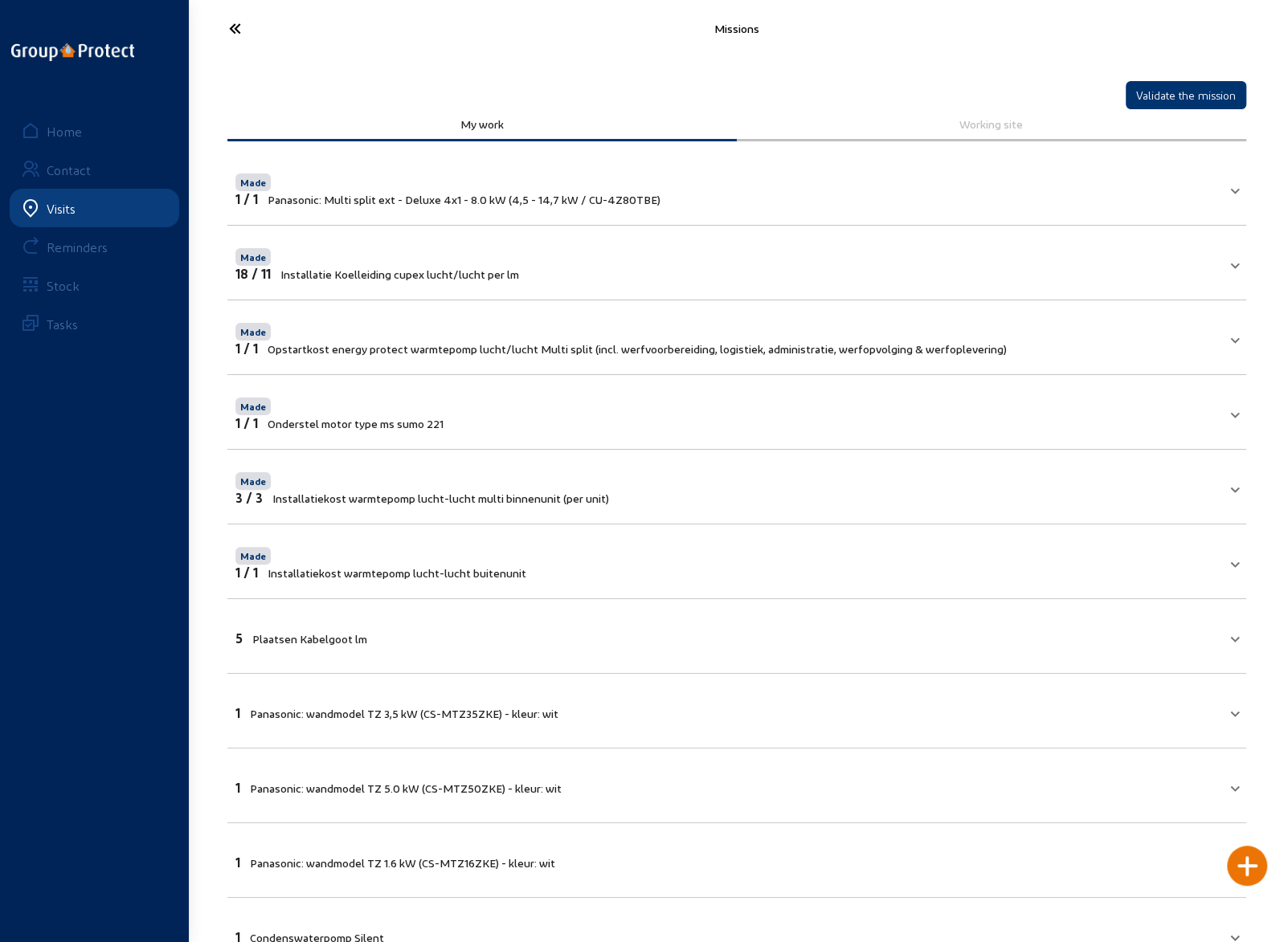
click at [719, 646] on mat-expansion-panel-header "5 Plaatsen Kabelgoot lm" at bounding box center [737, 635] width 1019 height 54
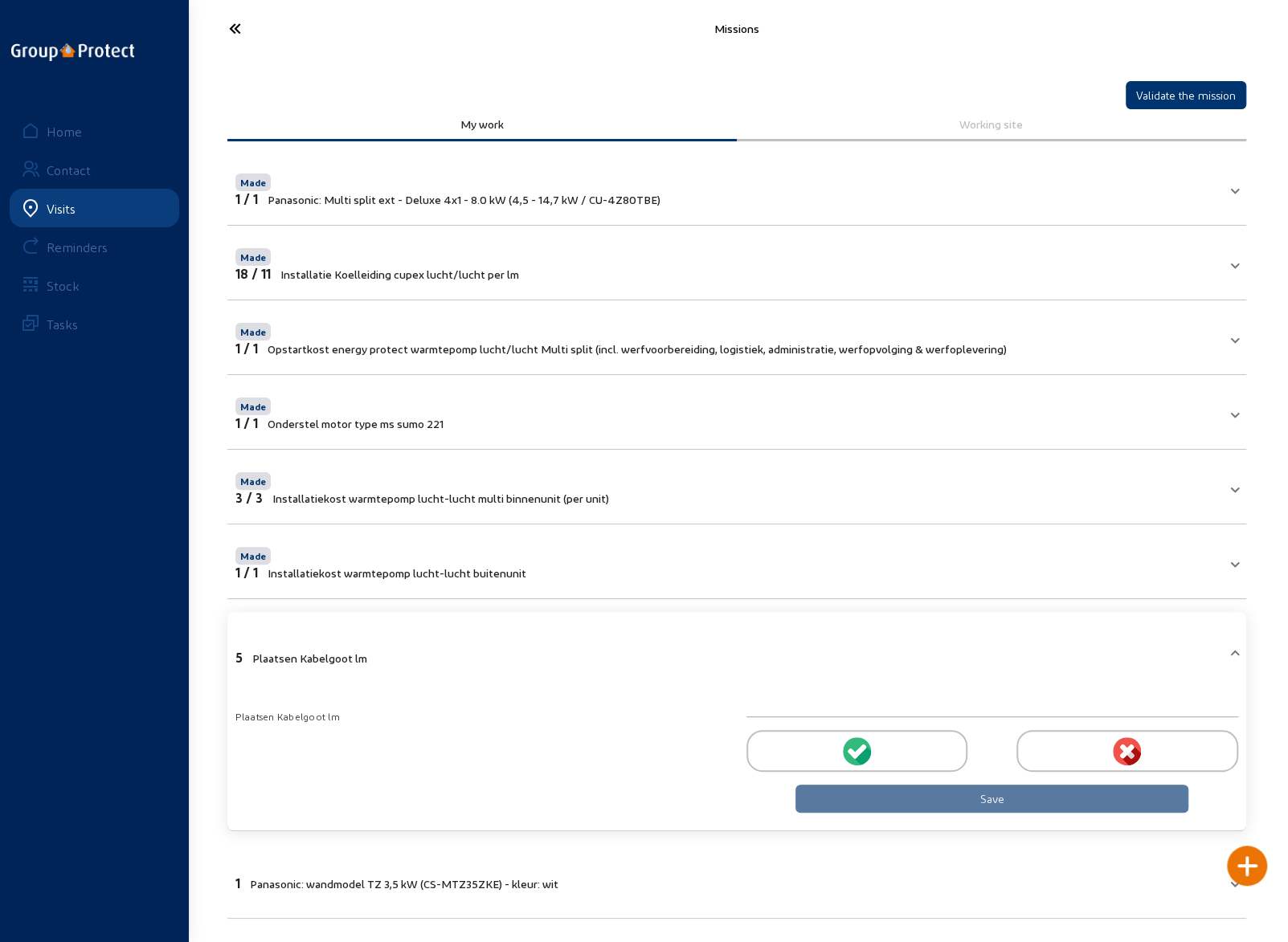
click at [854, 748] on icon at bounding box center [858, 751] width 15 height 15
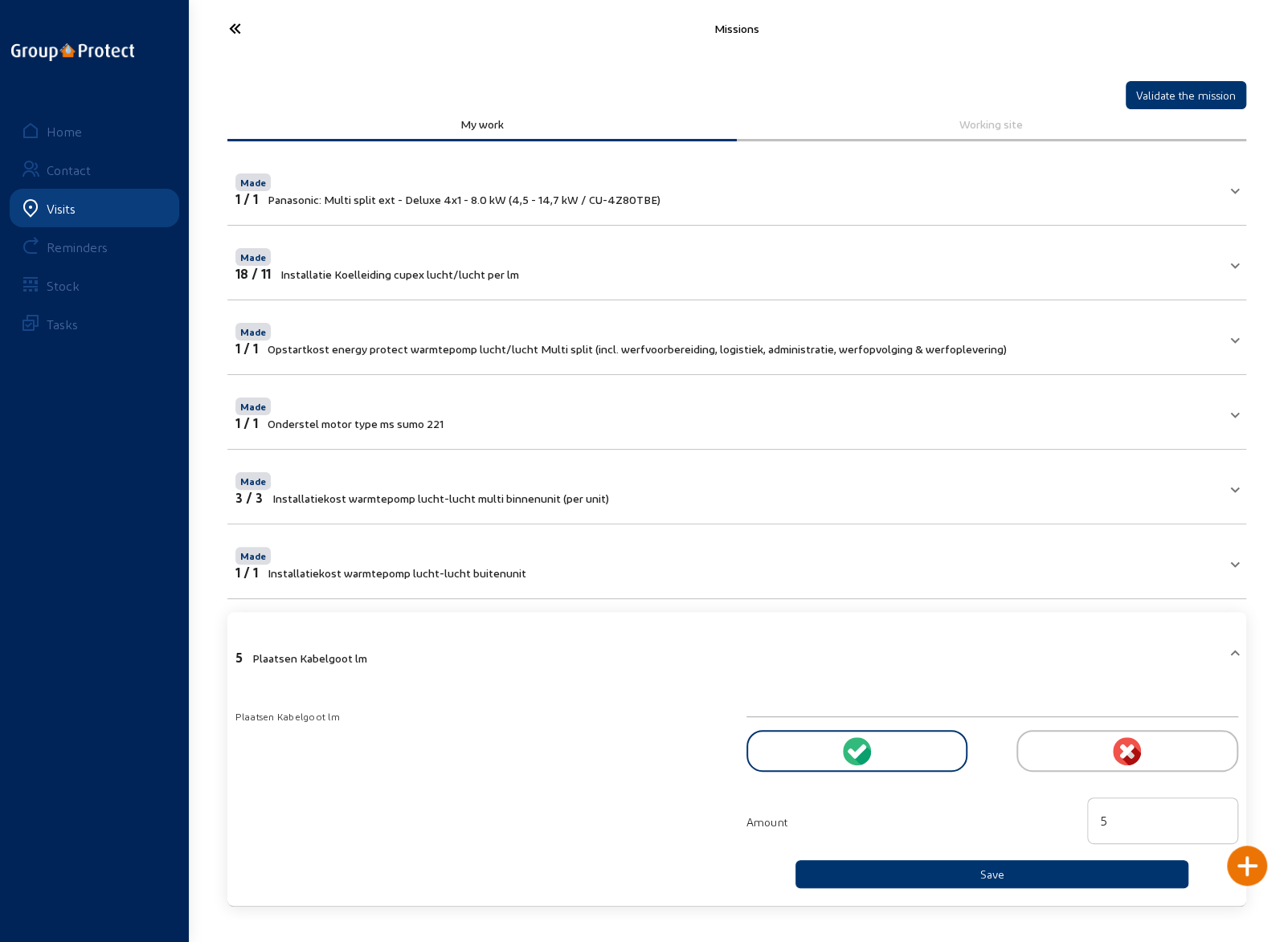
click at [1101, 820] on input "5" at bounding box center [1162, 820] width 124 height 19
type input "15"
click at [966, 868] on button "Save" at bounding box center [993, 874] width 394 height 28
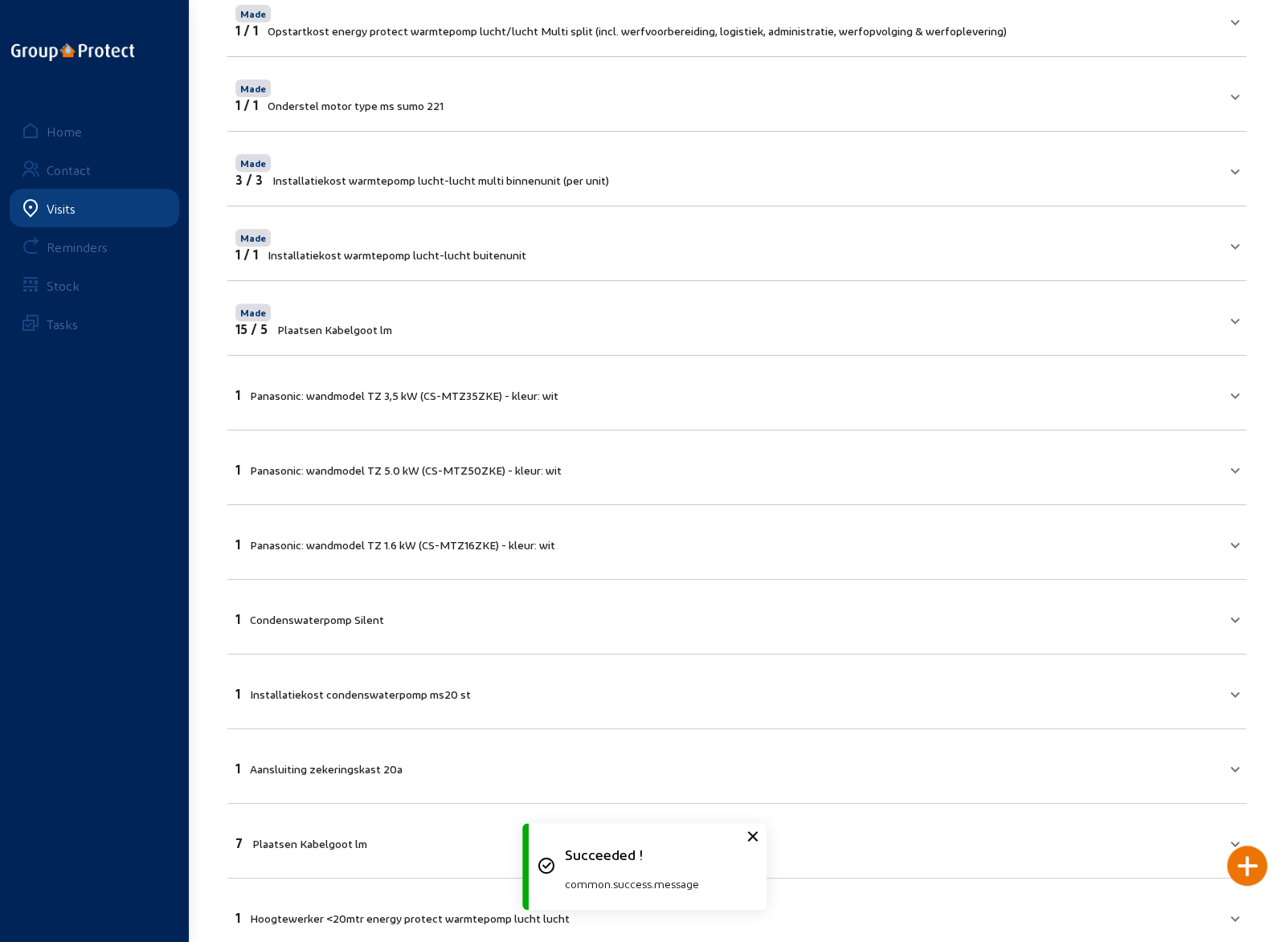
scroll to position [322, 0]
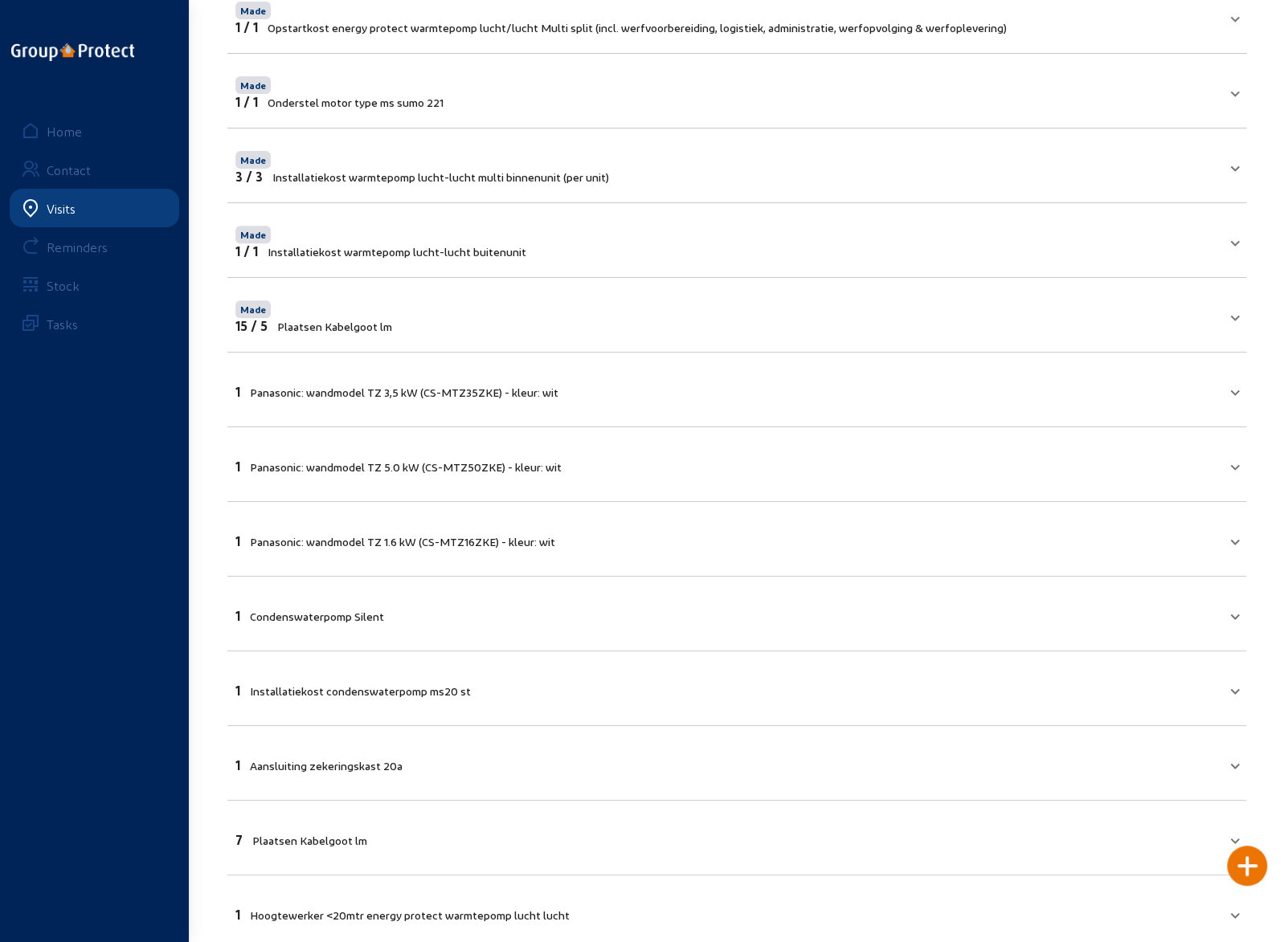
click at [1163, 392] on mat-panel-title "1 Panasonic: wandmodel TZ 3,5 kW (CS-MTZ35ZKE) - kleur: wit" at bounding box center [728, 390] width 984 height 19
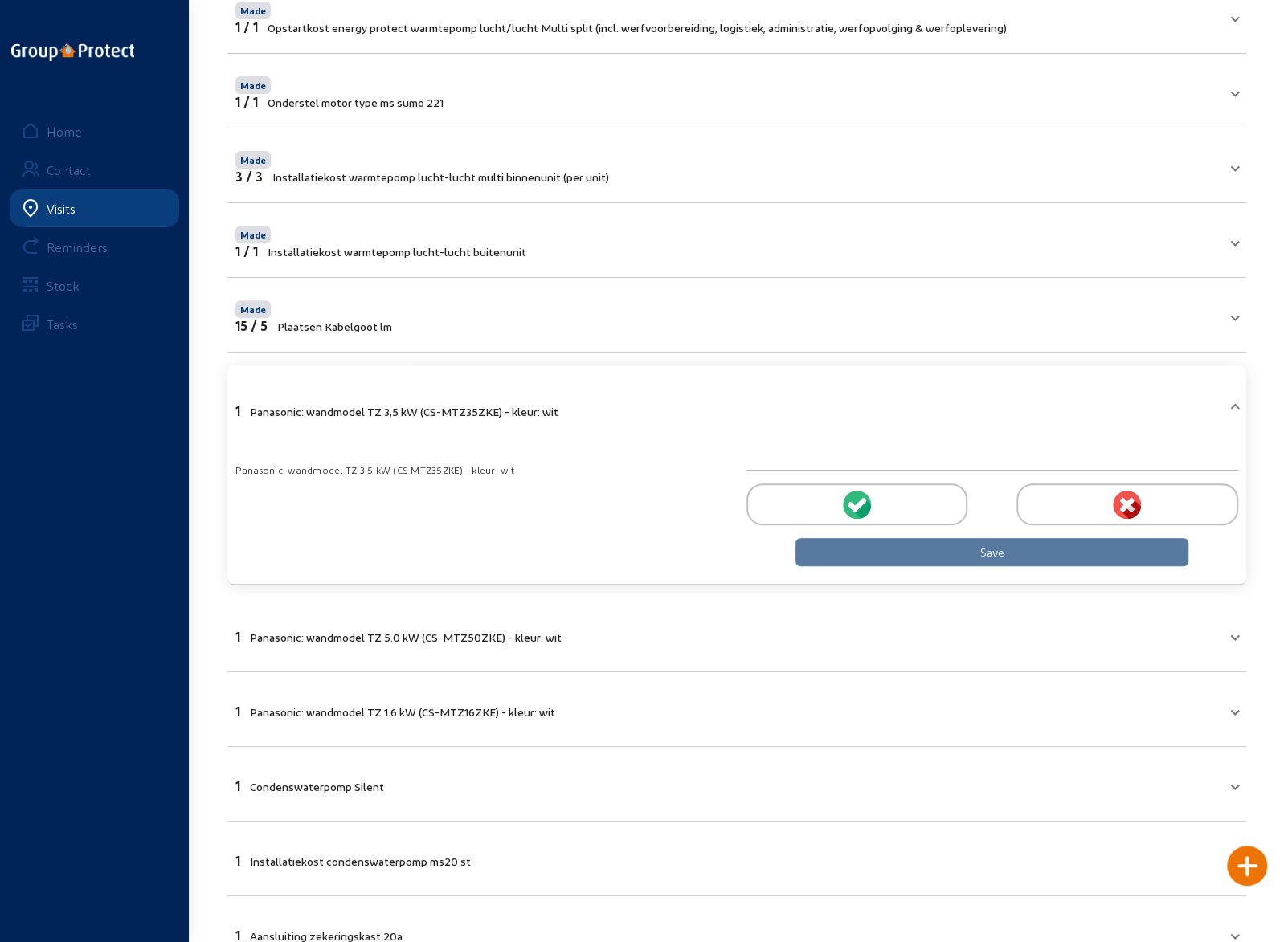
click at [855, 502] on icon at bounding box center [858, 504] width 15 height 15
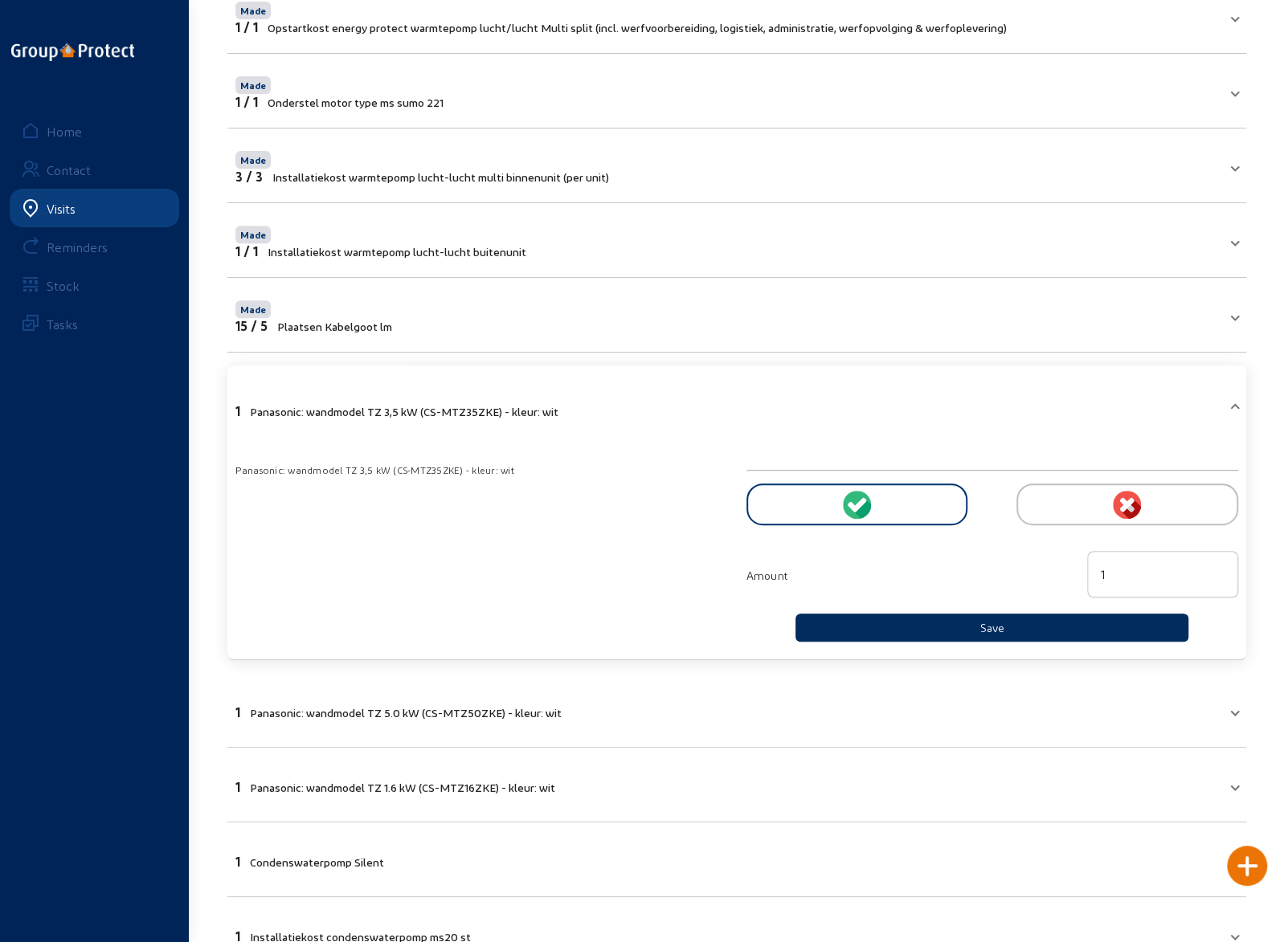
click at [950, 617] on button "Save" at bounding box center [993, 627] width 394 height 28
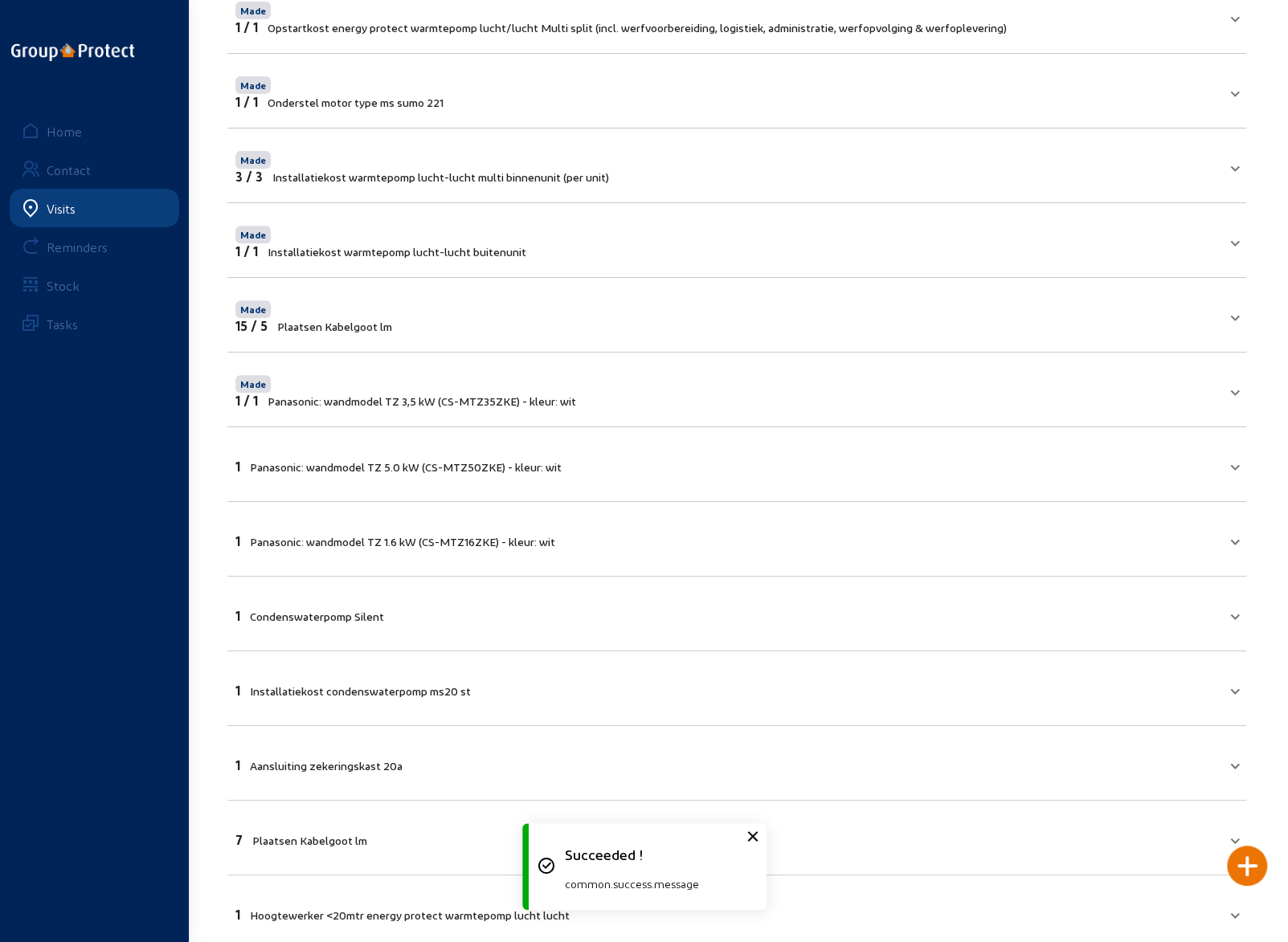
click at [960, 482] on mat-expansion-panel-header "1 Panasonic: wandmodel TZ 5.0 kW (CS-MTZ50ZKE) - kleur: wit" at bounding box center [737, 464] width 1019 height 54
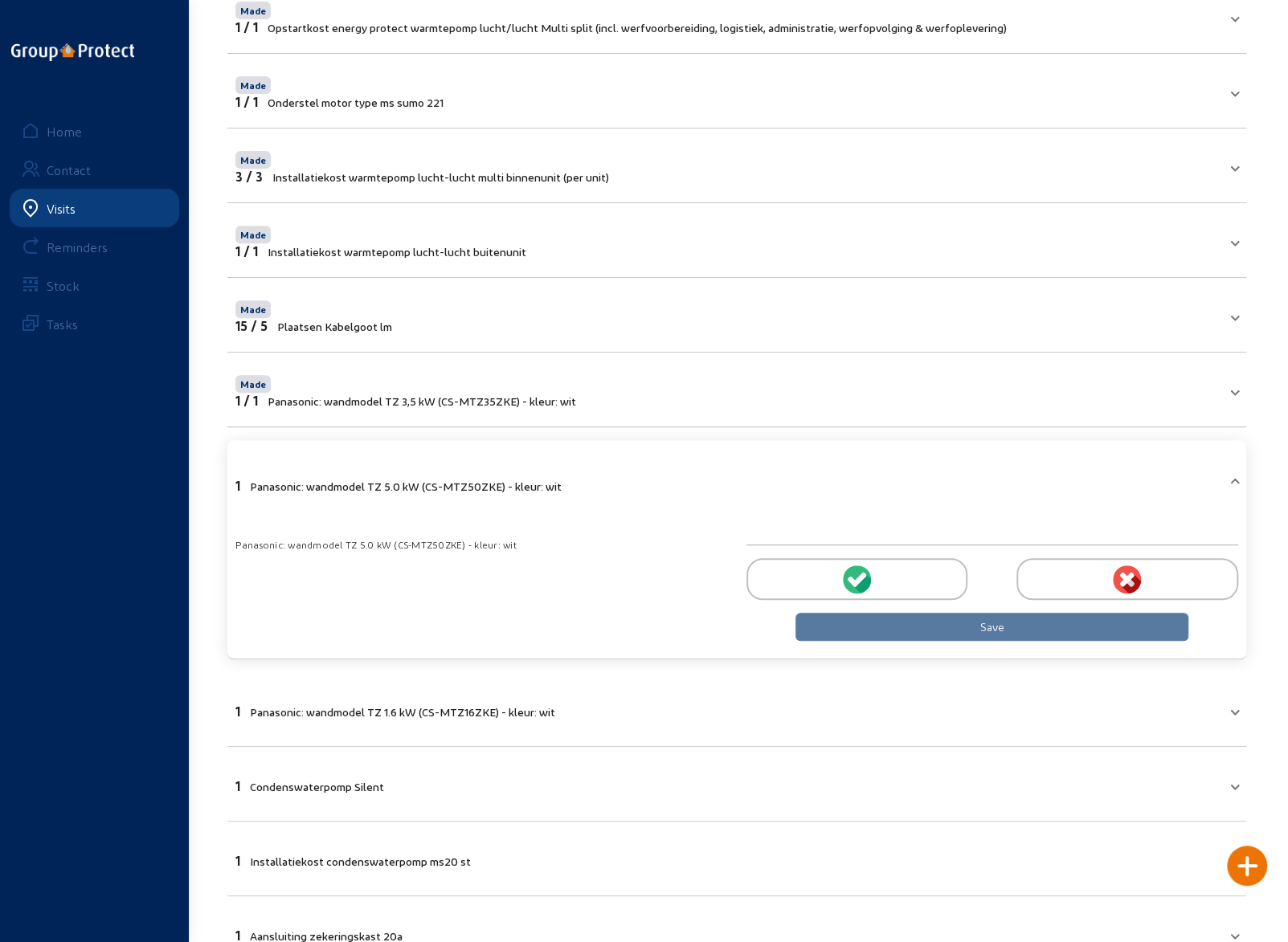
click at [853, 578] on g at bounding box center [856, 579] width 19 height 15
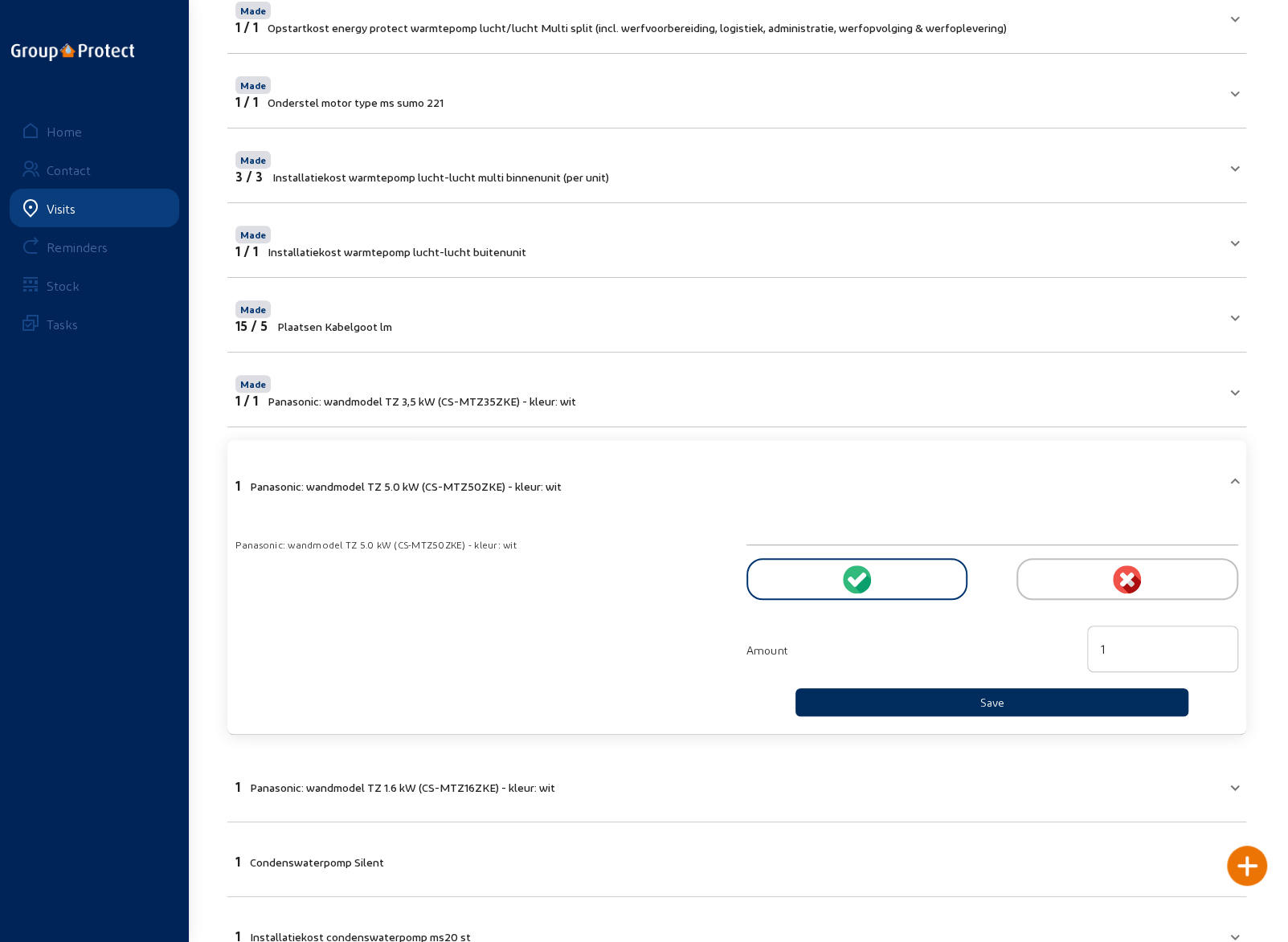
click at [944, 694] on button "Save" at bounding box center [993, 703] width 394 height 28
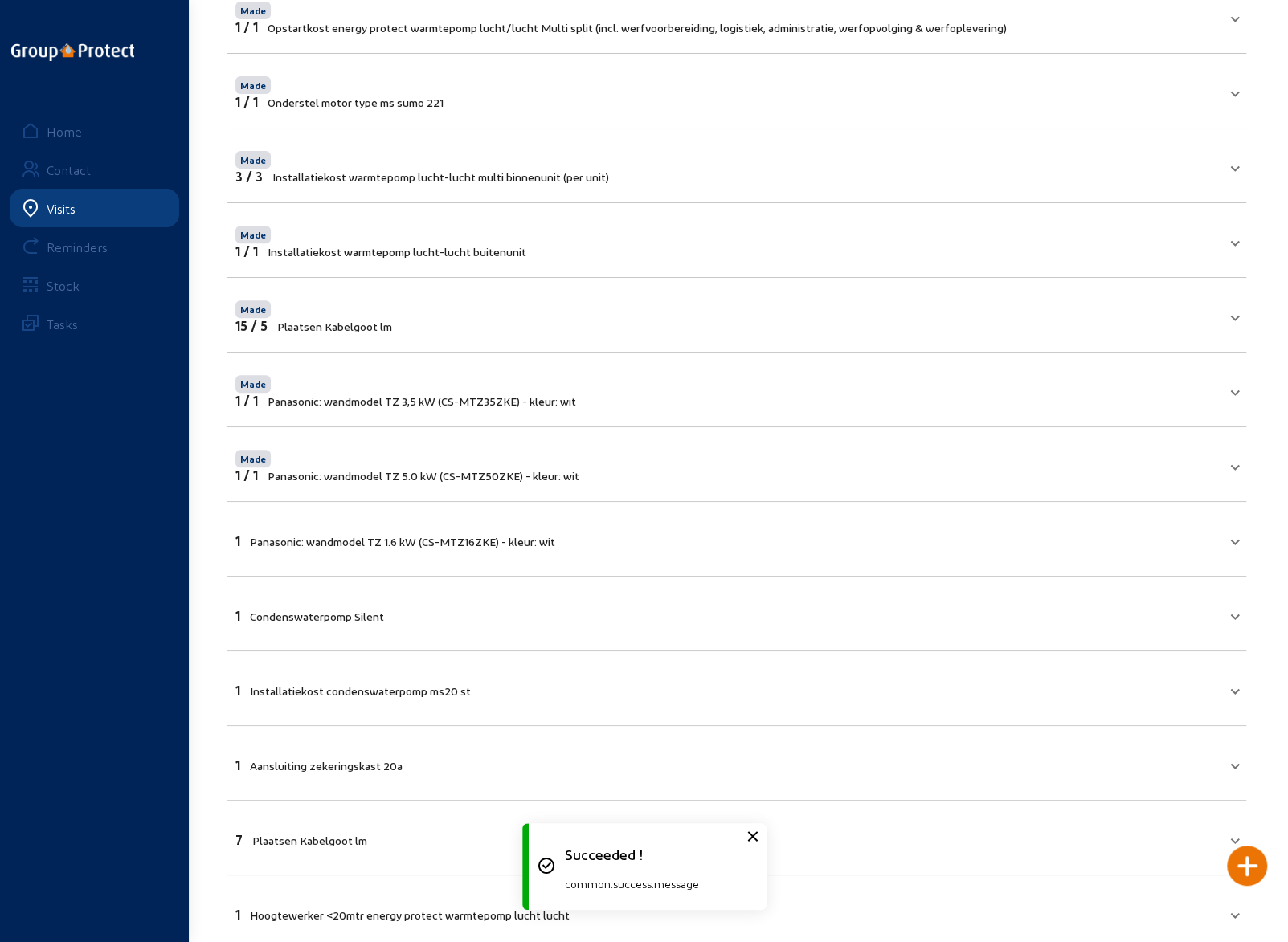
click at [882, 544] on mat-expansion-panel-header "1 Panasonic: wandmodel TZ 1.6 kW (CS-MTZ16ZKE) - kleur: wit" at bounding box center [737, 538] width 1019 height 54
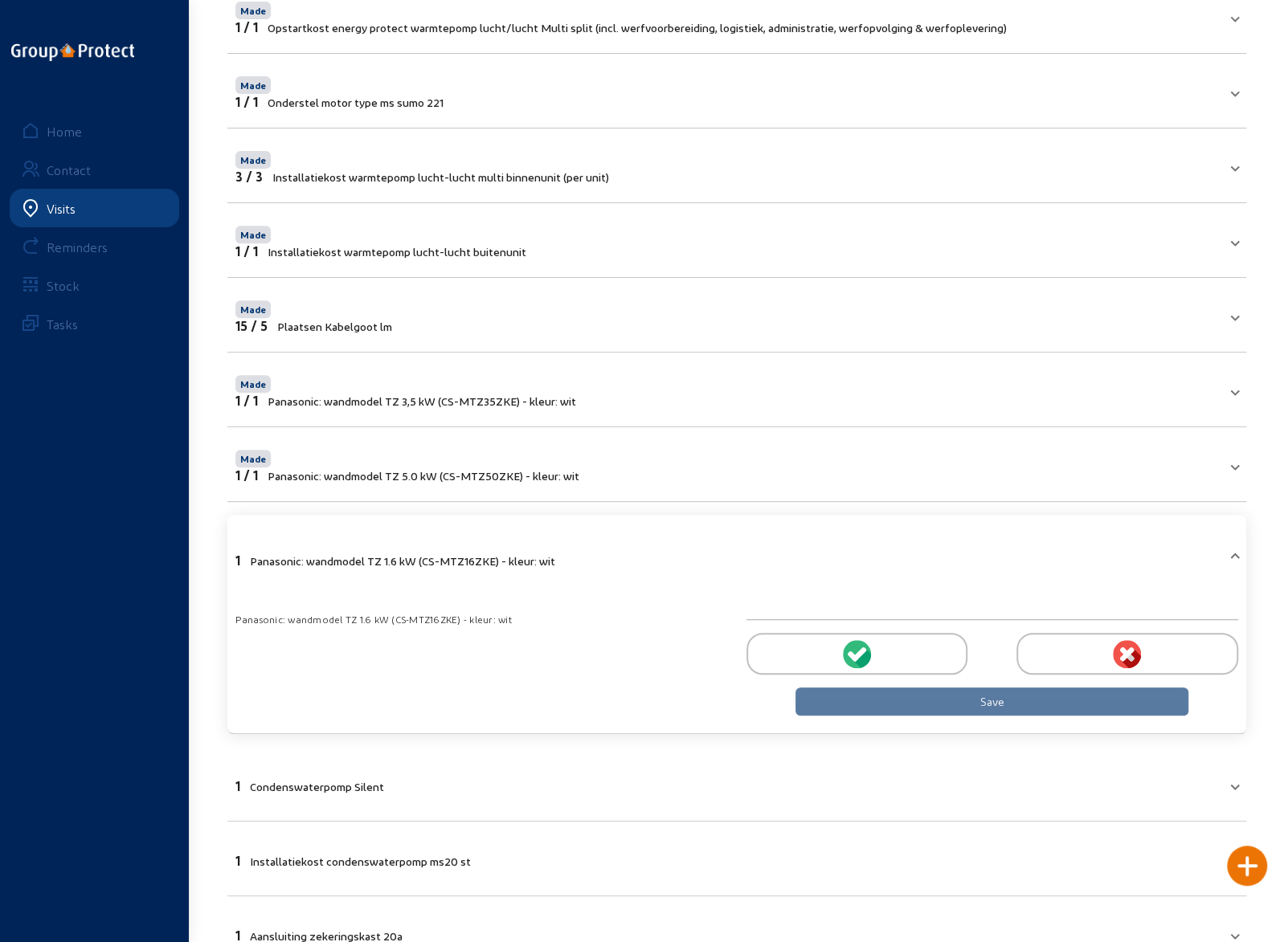
click at [858, 651] on icon at bounding box center [858, 653] width 15 height 15
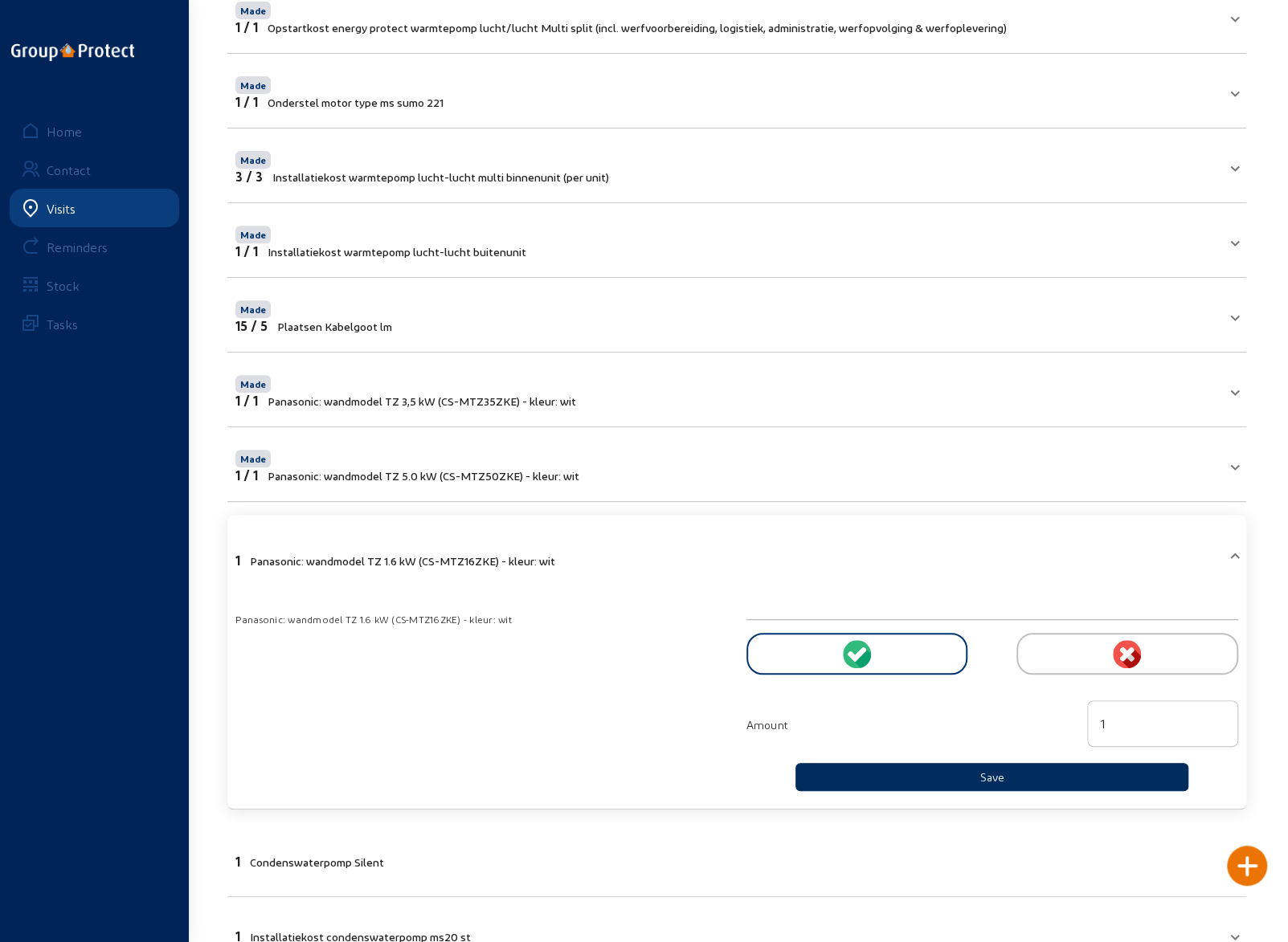
click at [898, 769] on button "Save" at bounding box center [993, 777] width 394 height 28
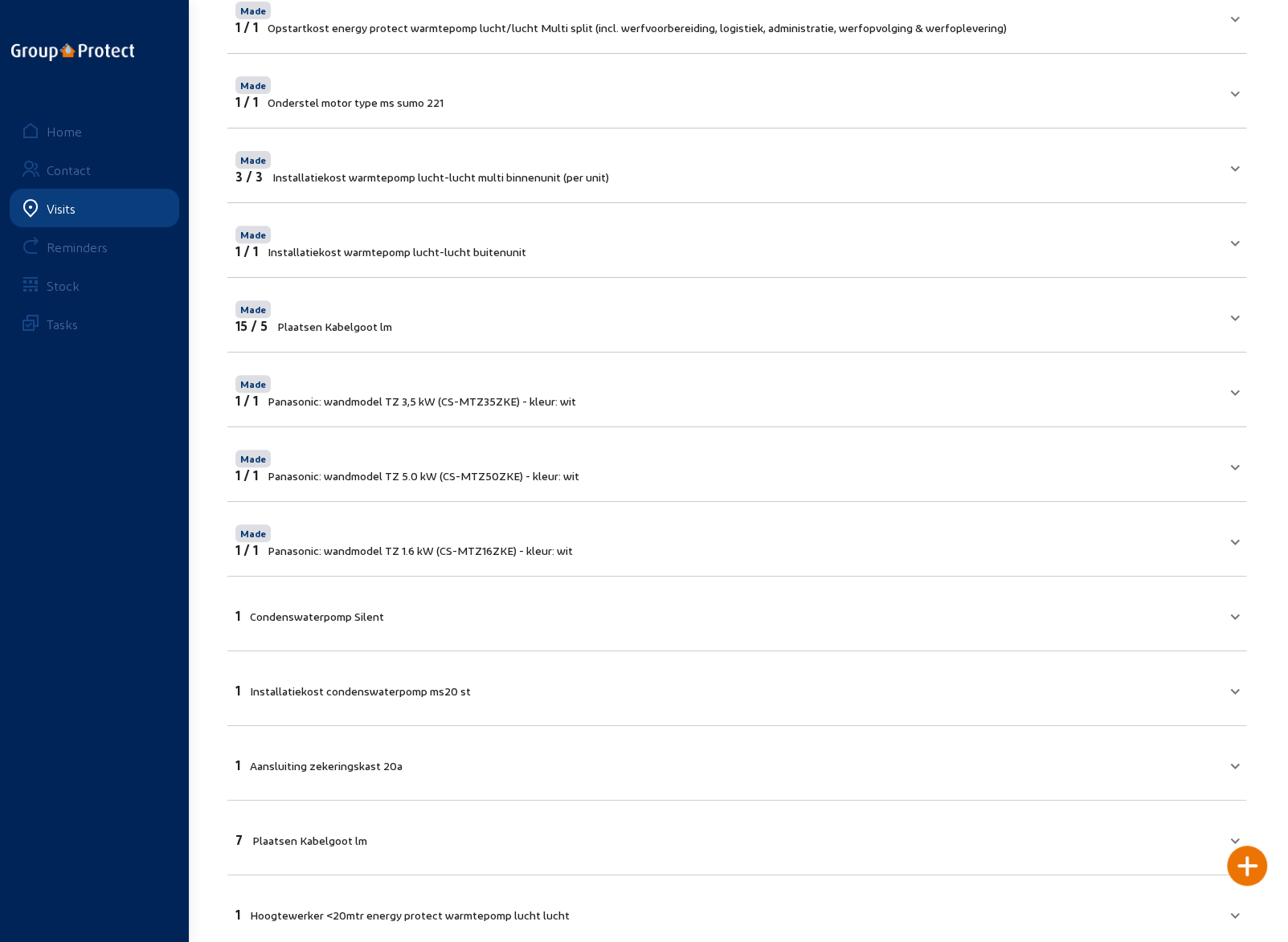
click at [835, 694] on mat-expansion-panel-header "1 Installatiekost condenswaterpomp ms20 st" at bounding box center [737, 688] width 1019 height 54
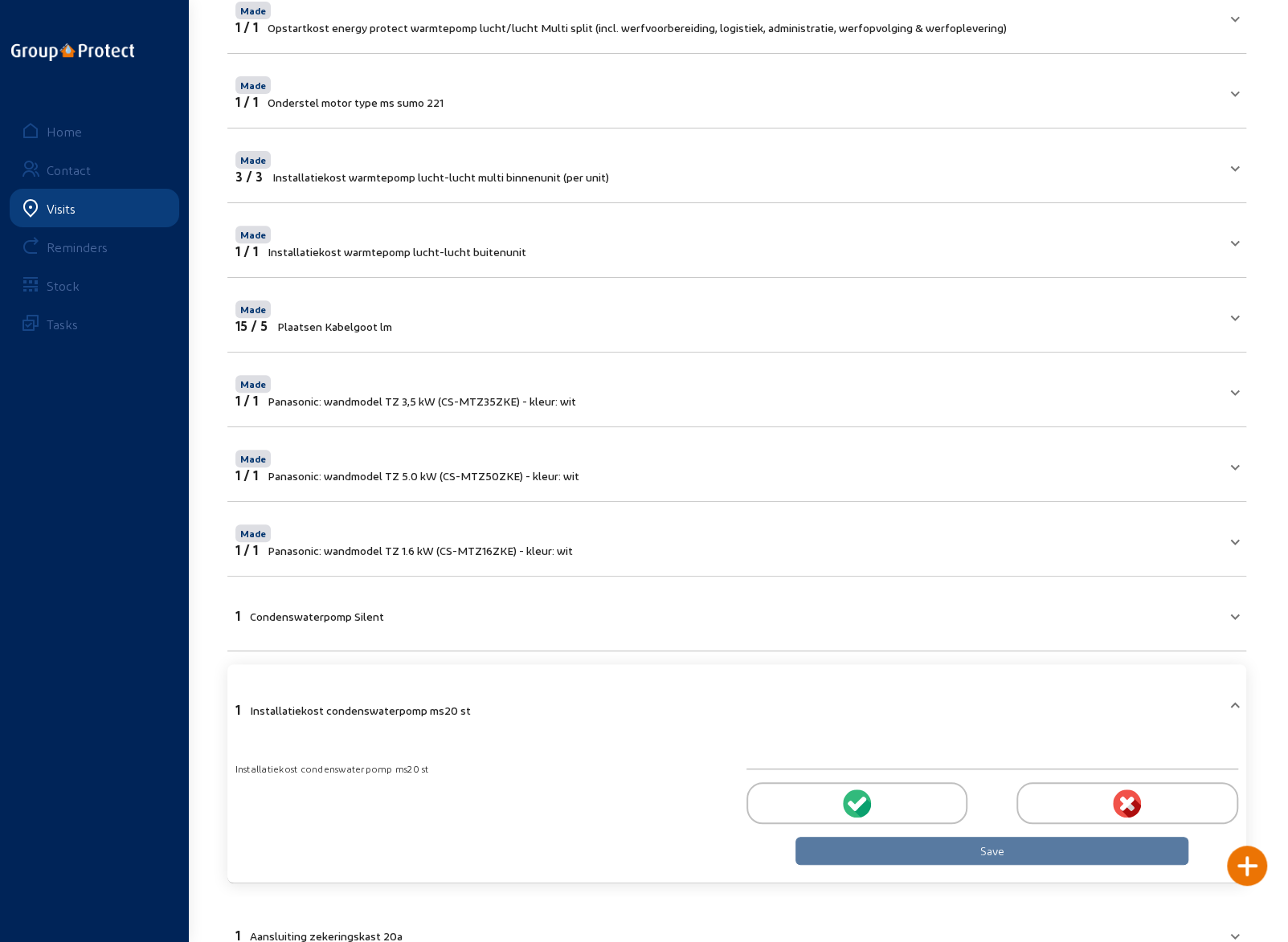
click at [851, 801] on icon at bounding box center [852, 804] width 11 height 11
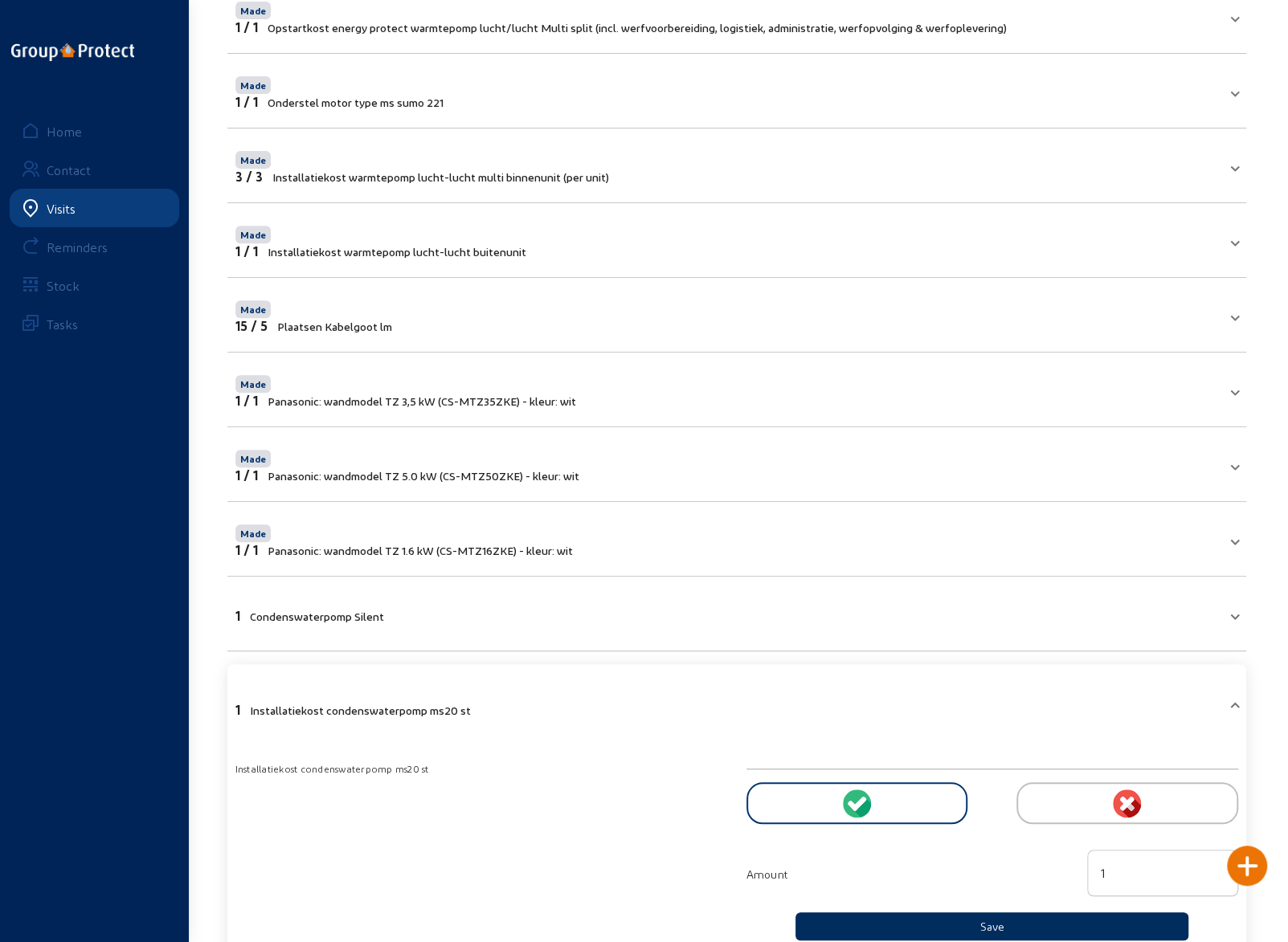
click at [890, 919] on button "Save" at bounding box center [993, 926] width 394 height 28
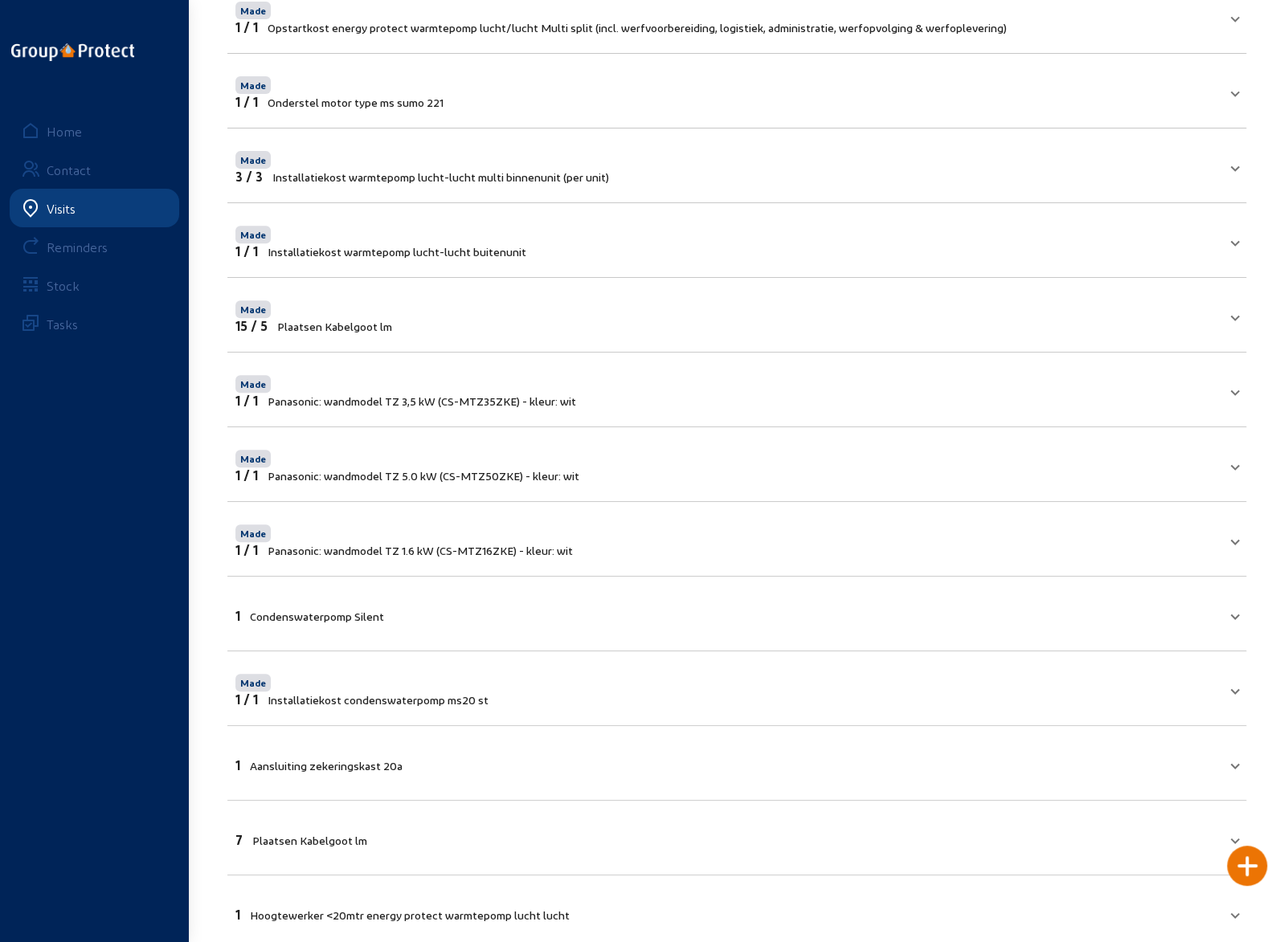
click at [644, 754] on mat-panel-title "1 Aansluiting zekeringskast 20a" at bounding box center [728, 763] width 984 height 19
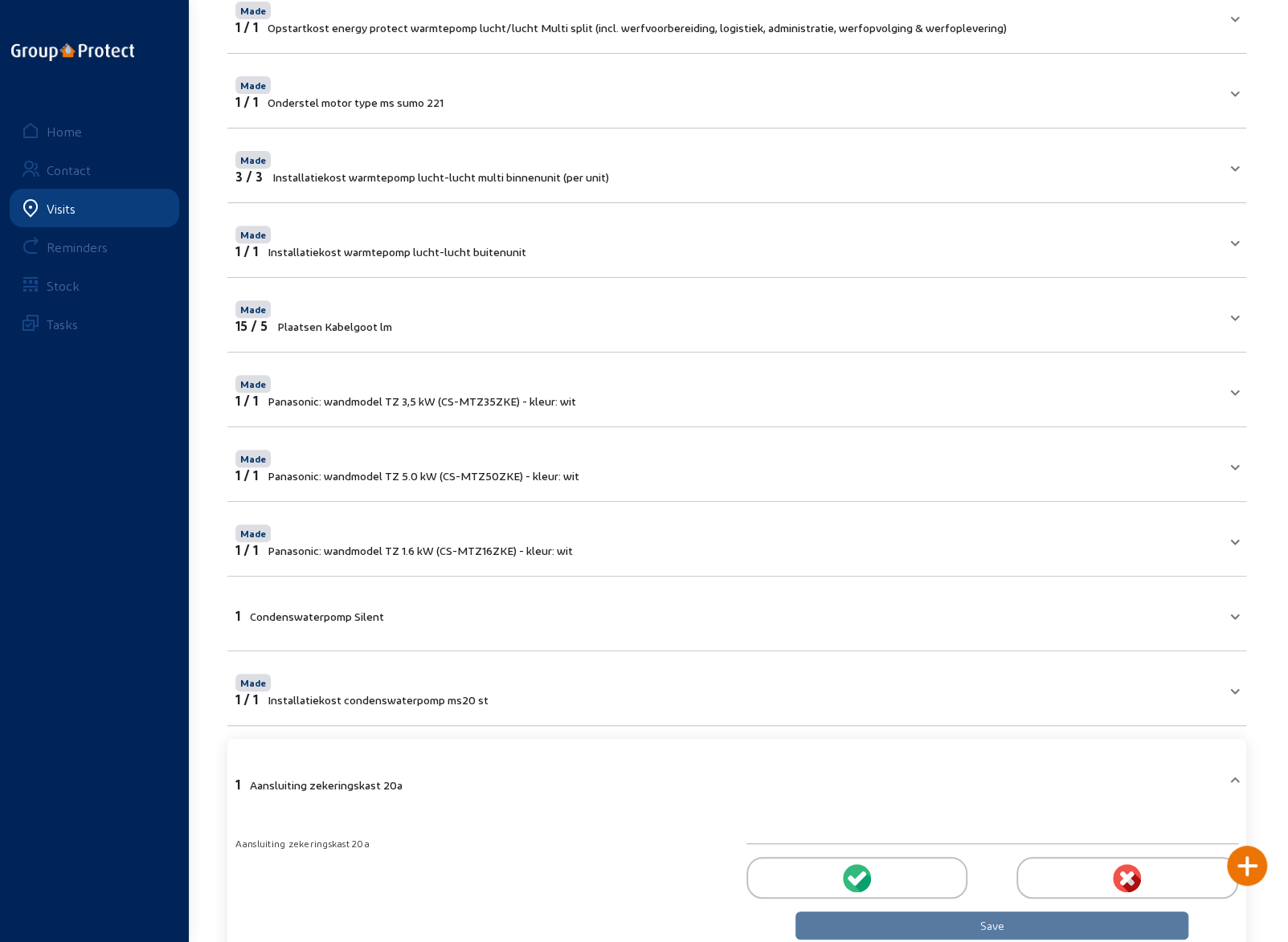
click at [858, 875] on icon at bounding box center [856, 878] width 28 height 28
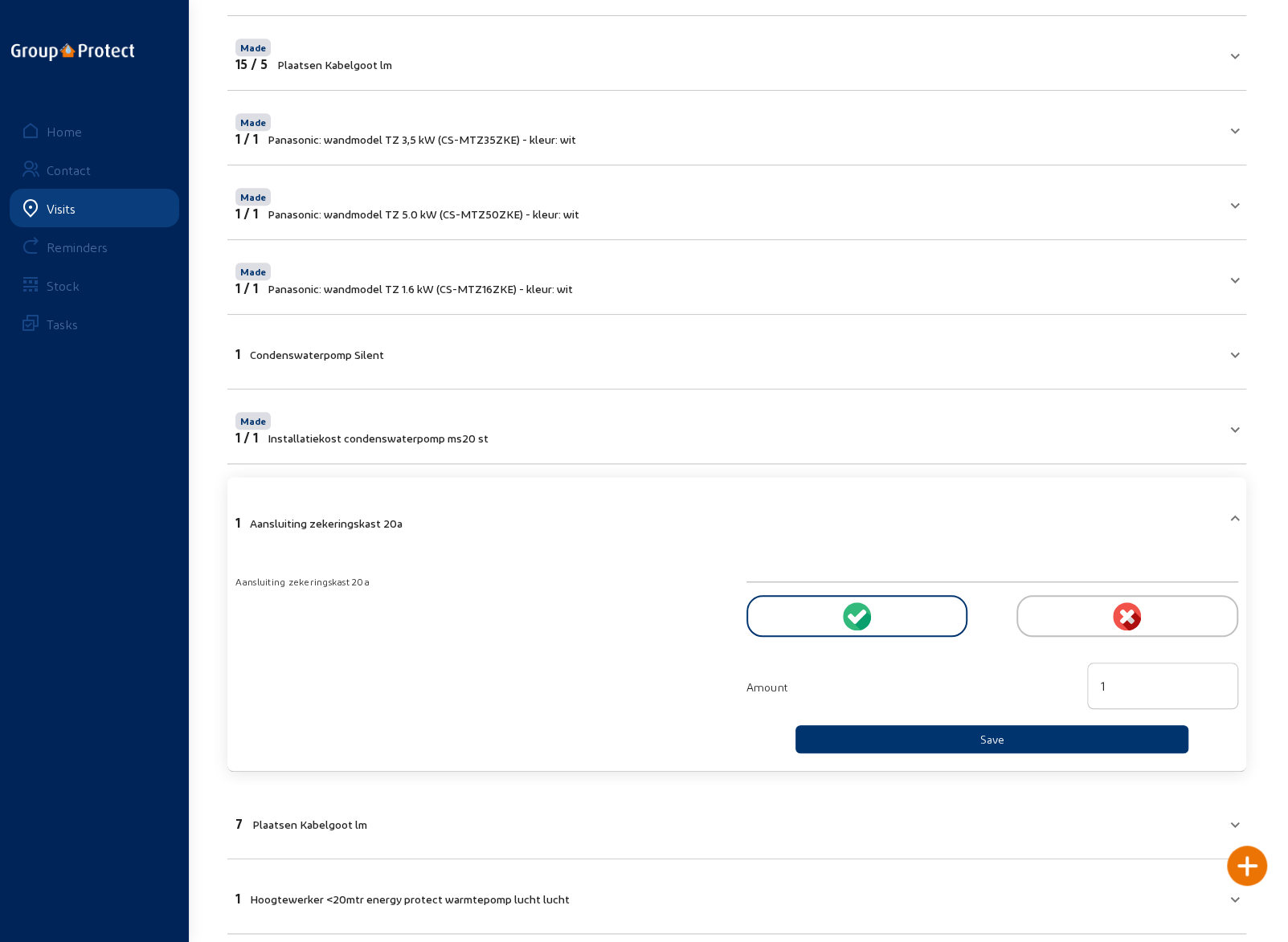
scroll to position [600, 0]
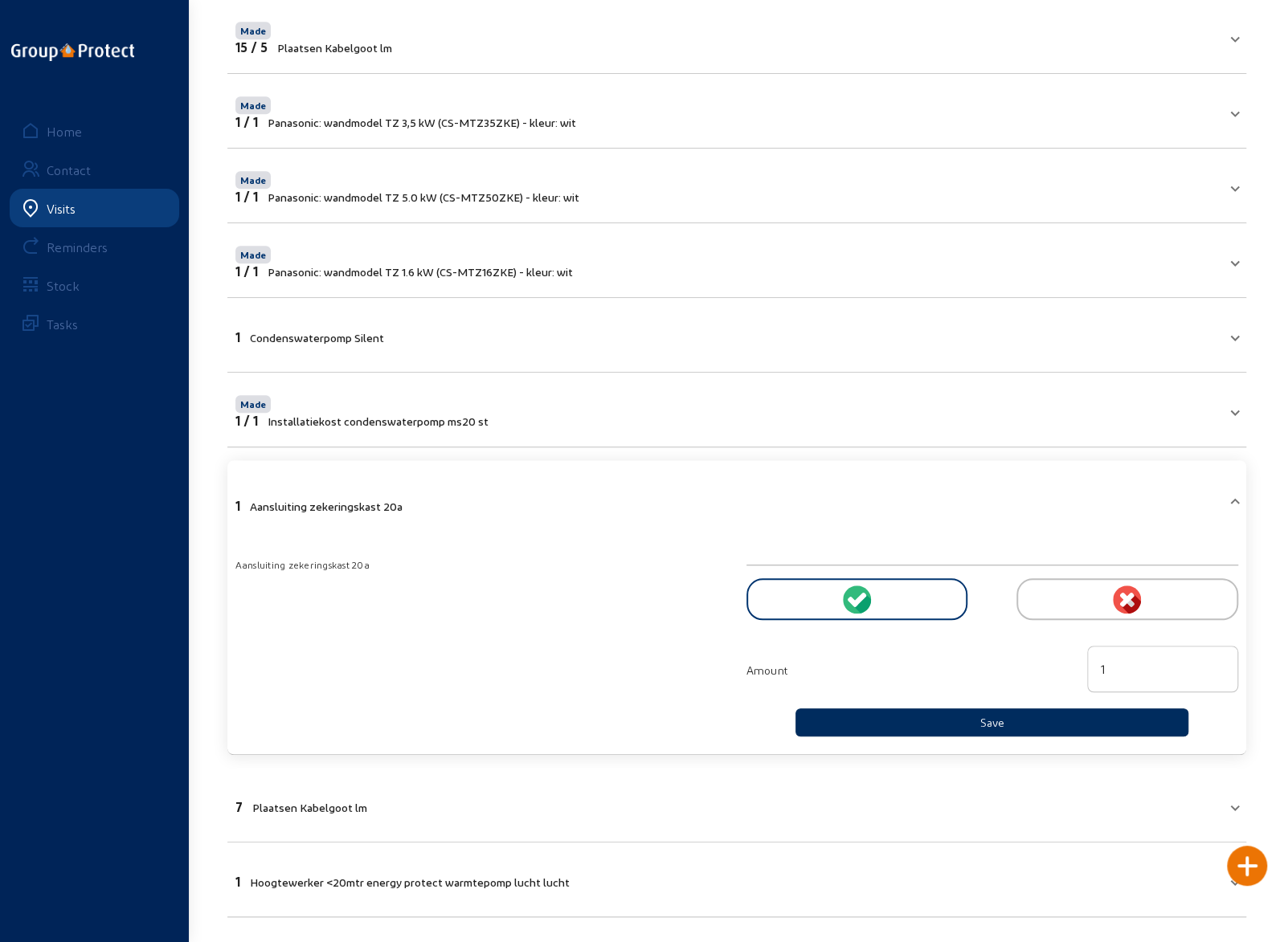
click at [969, 717] on button "Save" at bounding box center [993, 722] width 394 height 28
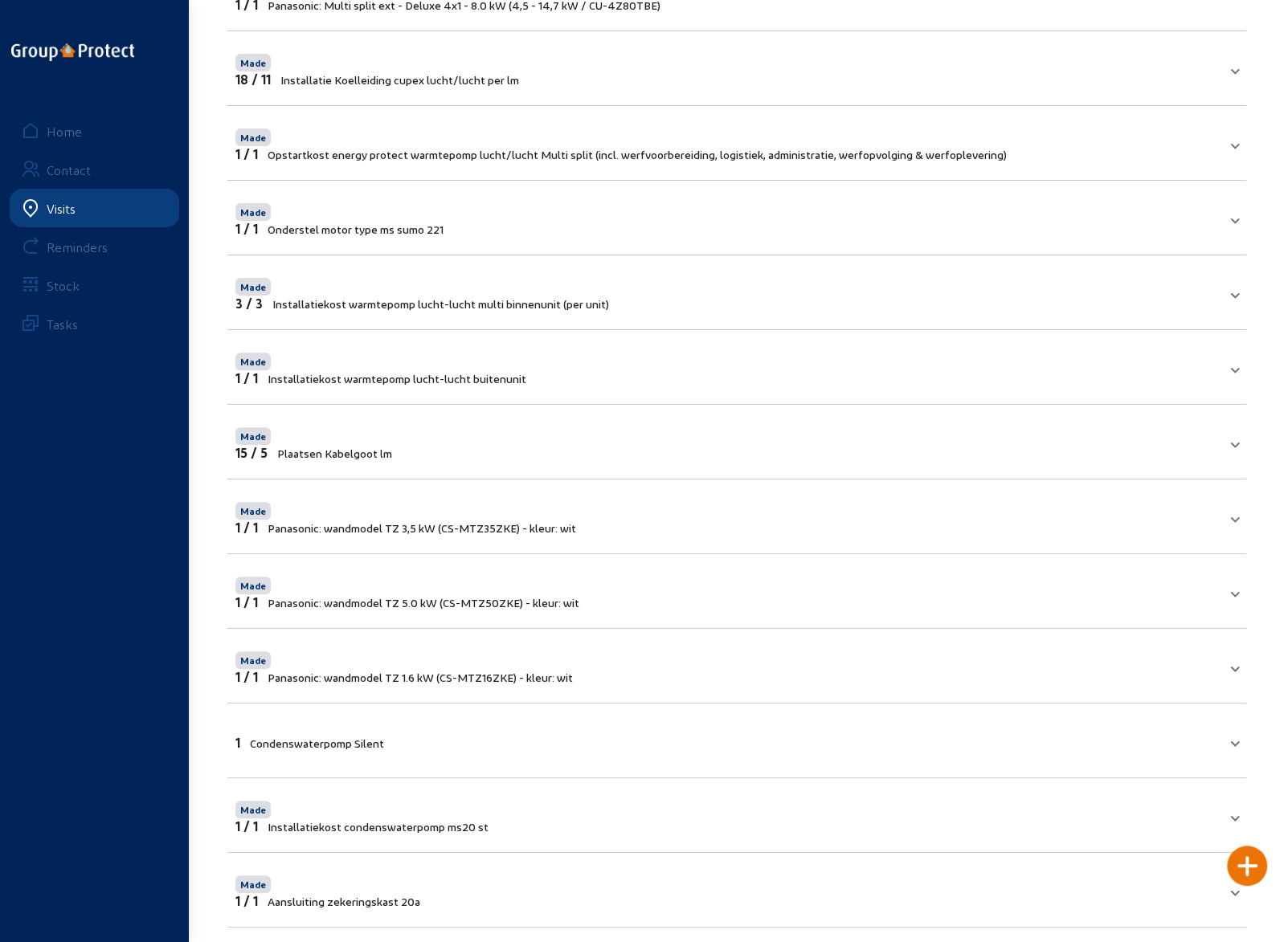
scroll to position [114, 0]
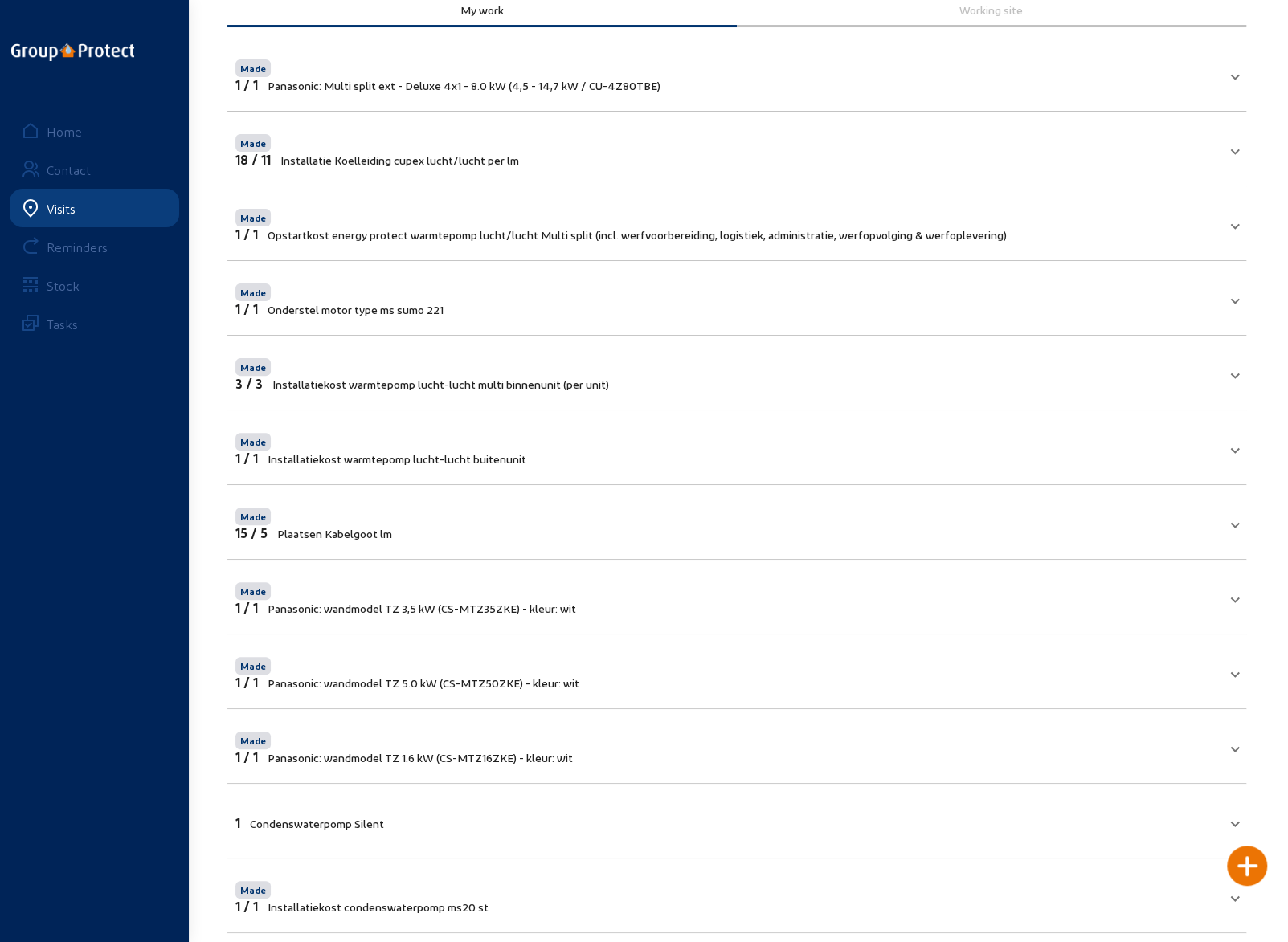
click at [855, 514] on mat-panel-title "Made 15 / 5 Plaatsen Kabelgoot lm" at bounding box center [728, 522] width 984 height 37
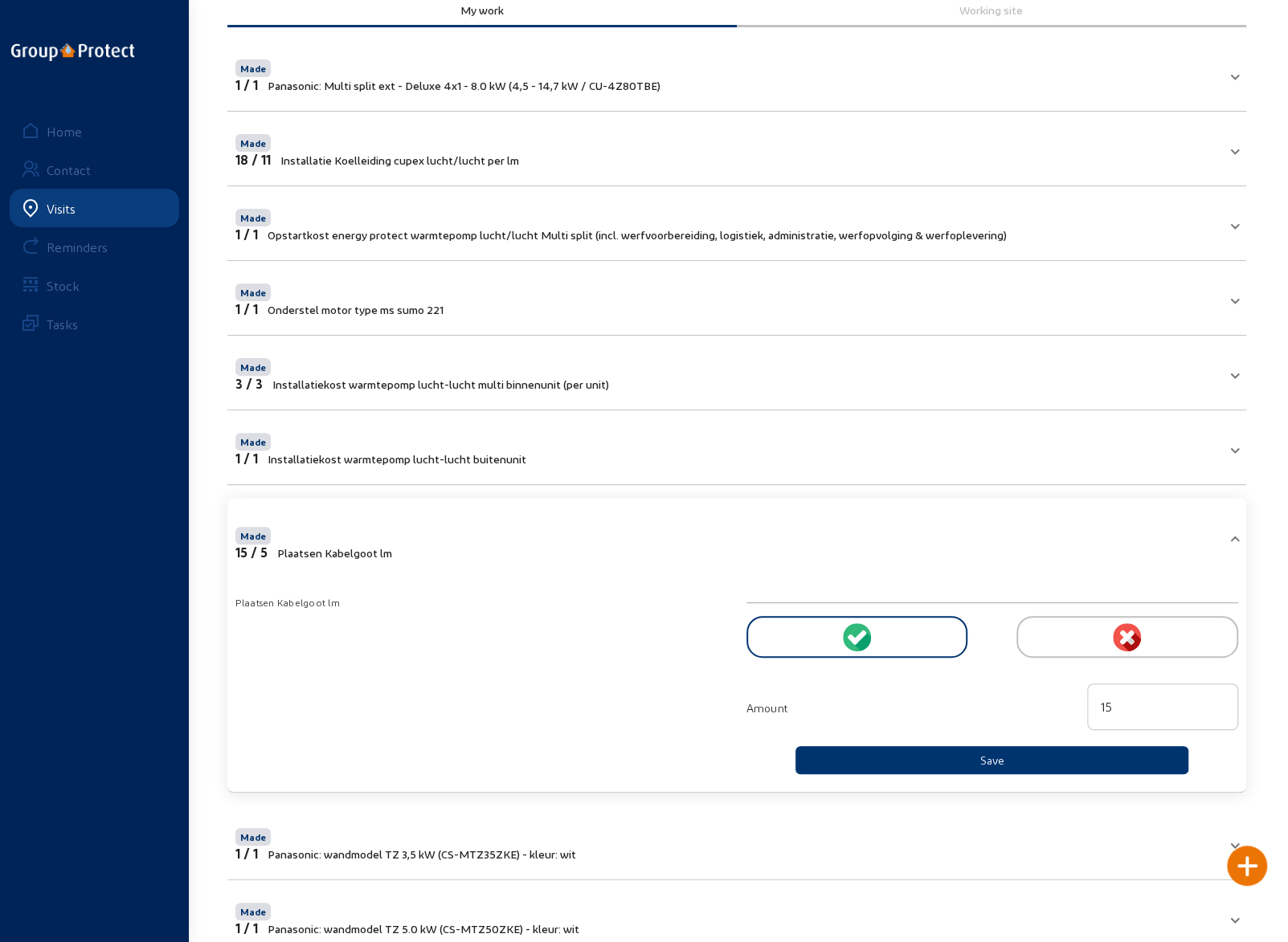
click at [1106, 702] on input "15" at bounding box center [1162, 706] width 124 height 19
type input "5"
click at [1071, 748] on button "Save" at bounding box center [993, 760] width 394 height 28
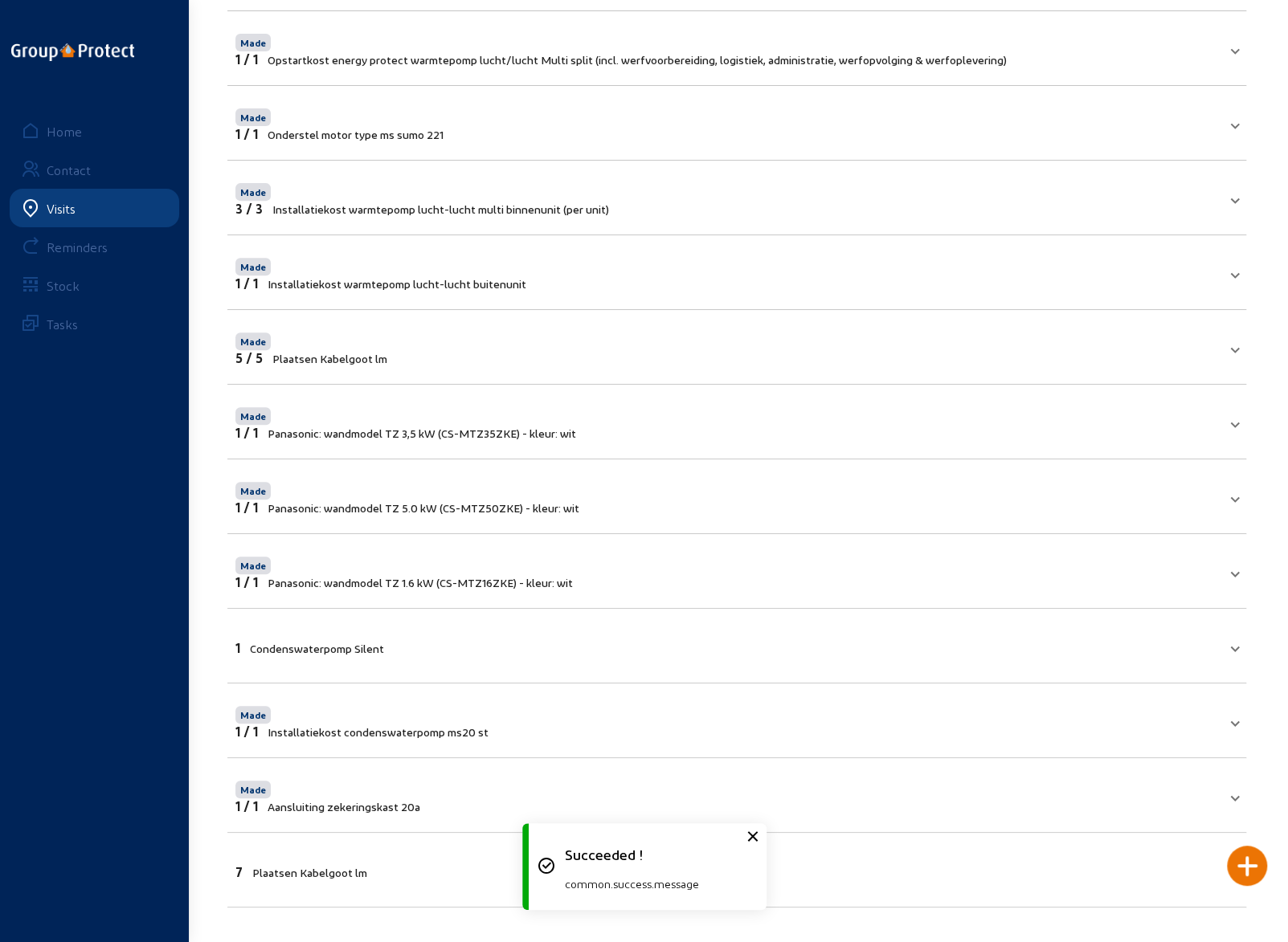
scroll to position [355, 0]
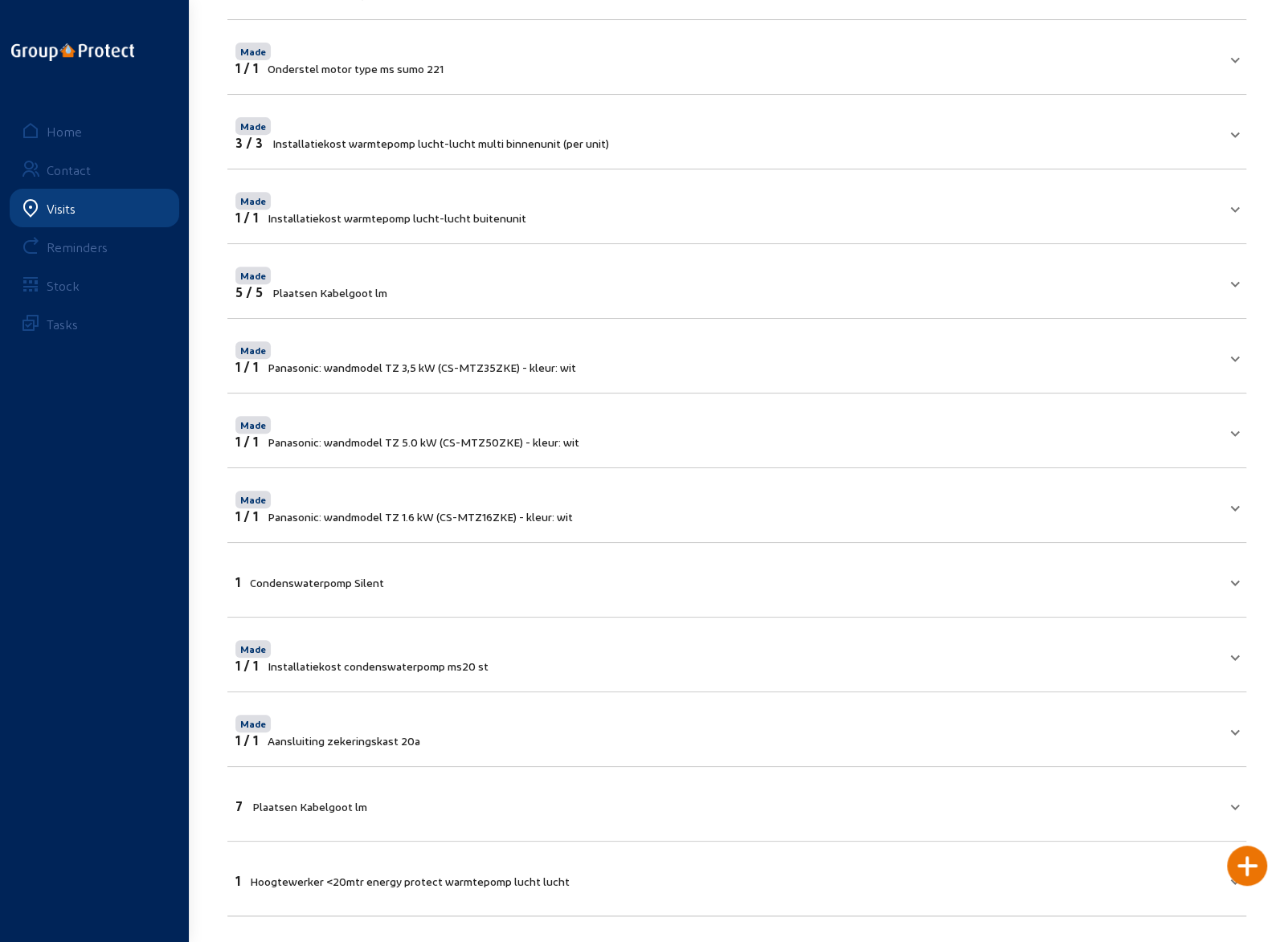
click at [885, 812] on mat-expansion-panel-header "7 Plaatsen Kabelgoot lm" at bounding box center [737, 803] width 1019 height 54
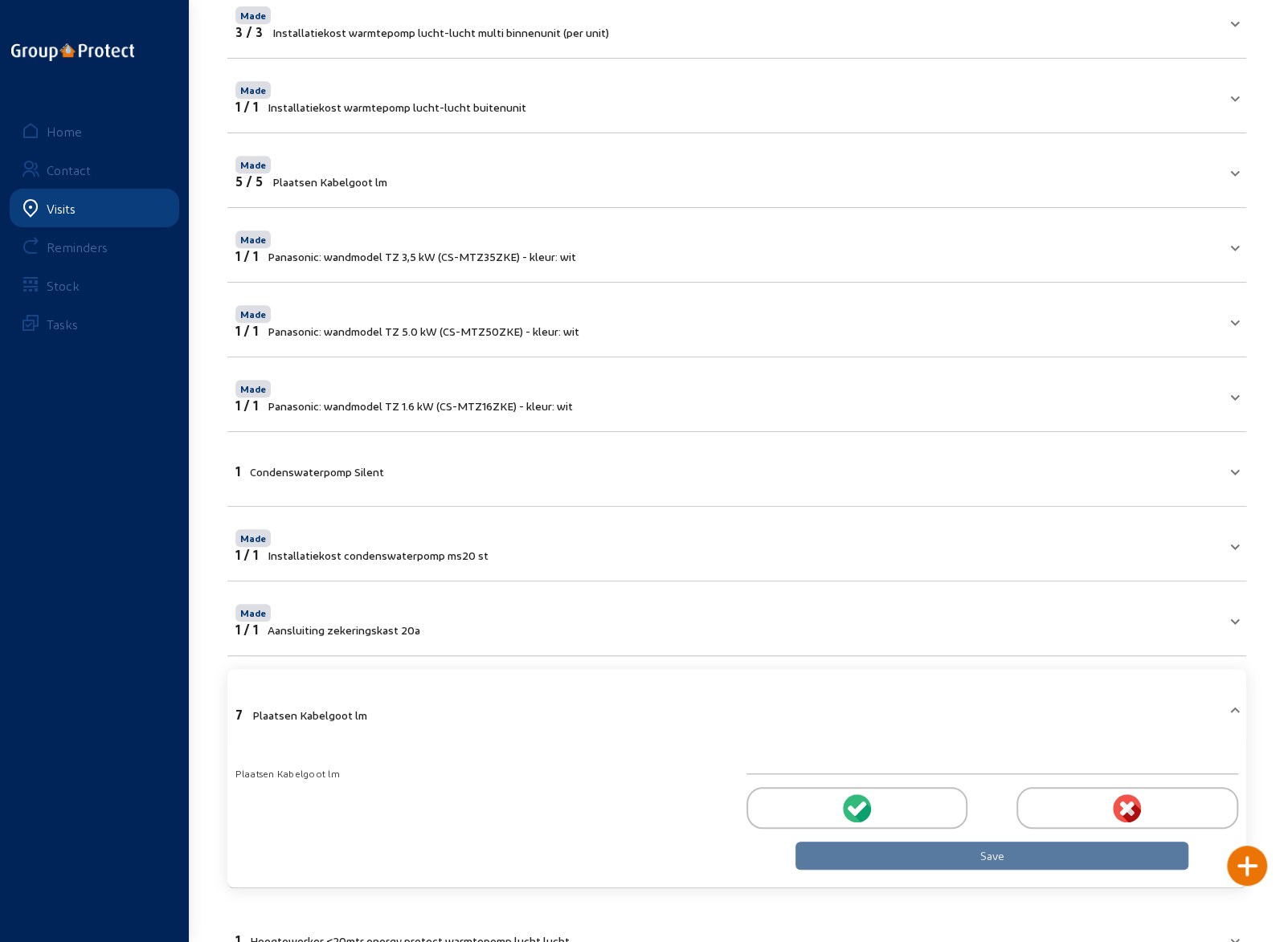
scroll to position [525, 0]
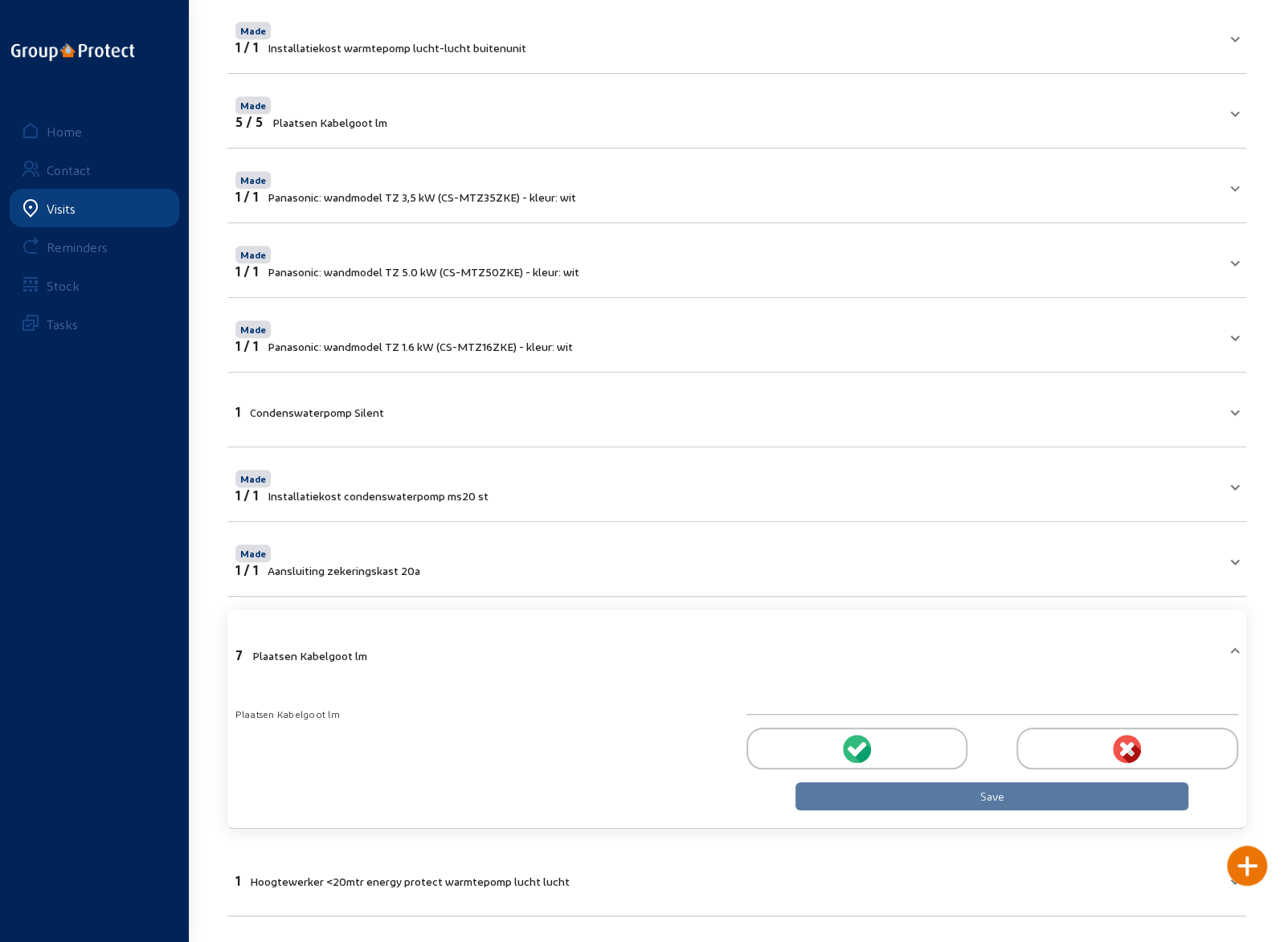
click at [877, 742] on div at bounding box center [856, 748] width 221 height 42
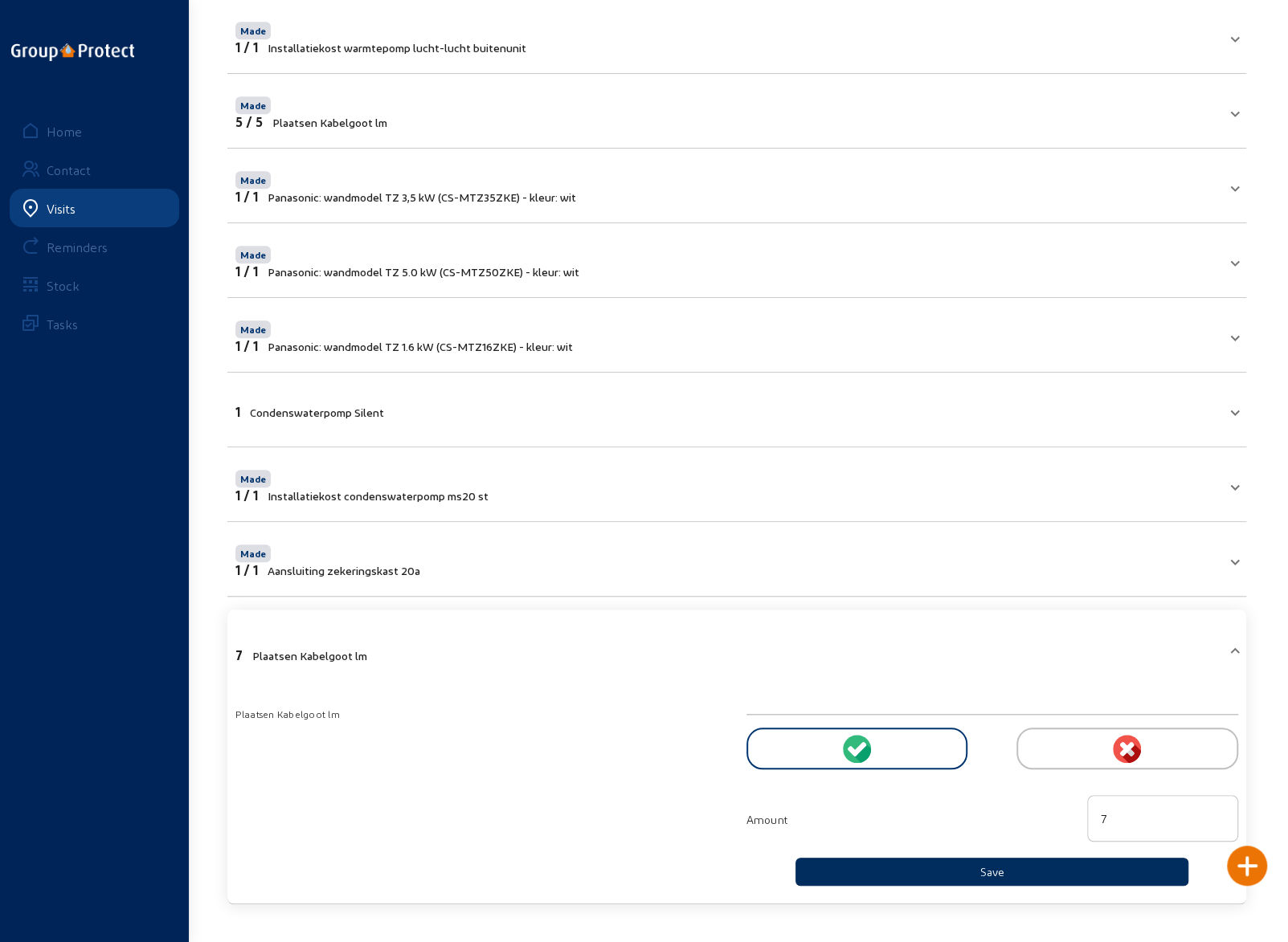
click at [992, 868] on button "Save" at bounding box center [993, 872] width 394 height 28
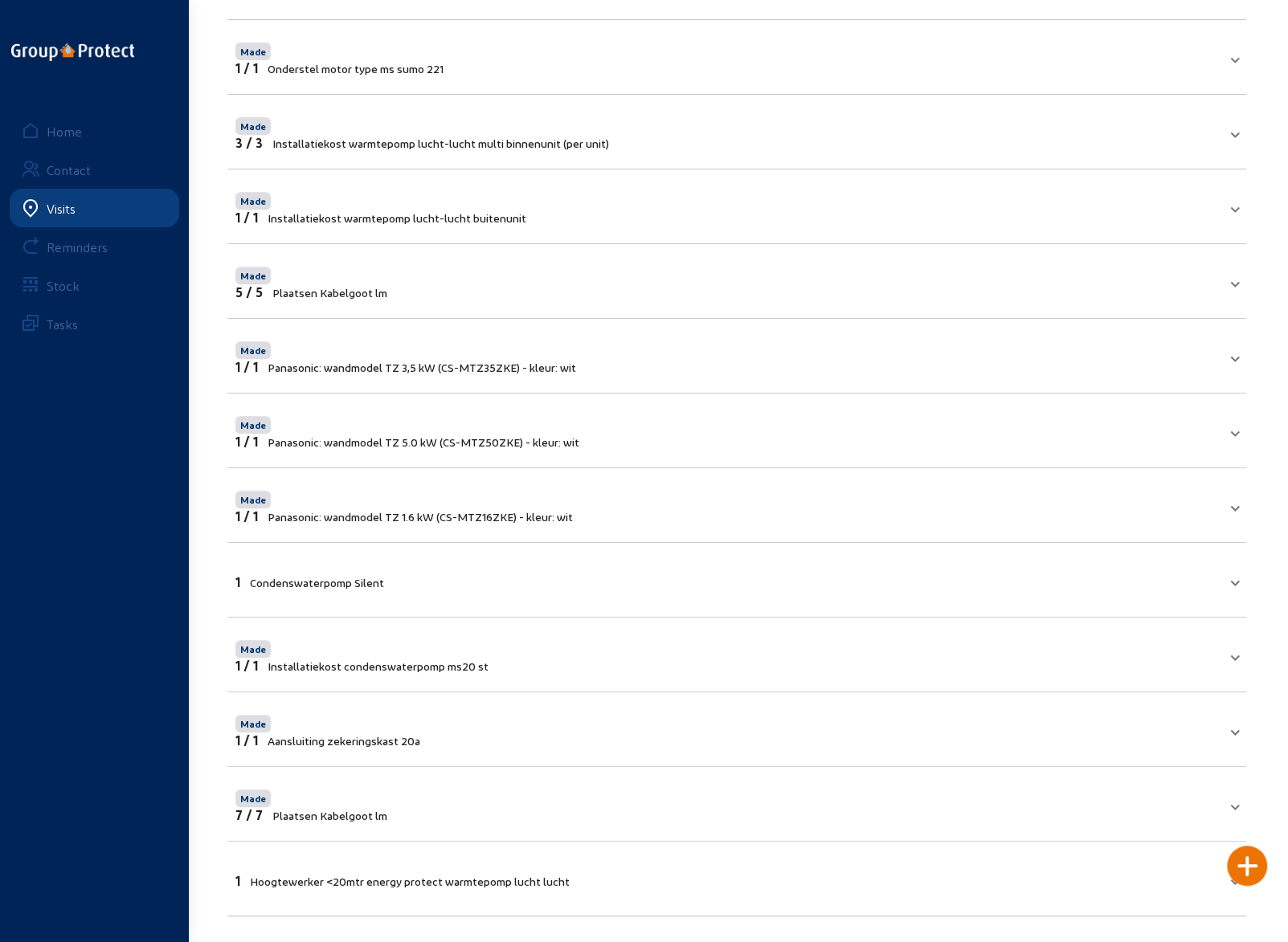
click at [557, 876] on span "Hoogtewerker <20mtr energy protect warmtepomp lucht lucht" at bounding box center [409, 882] width 320 height 14
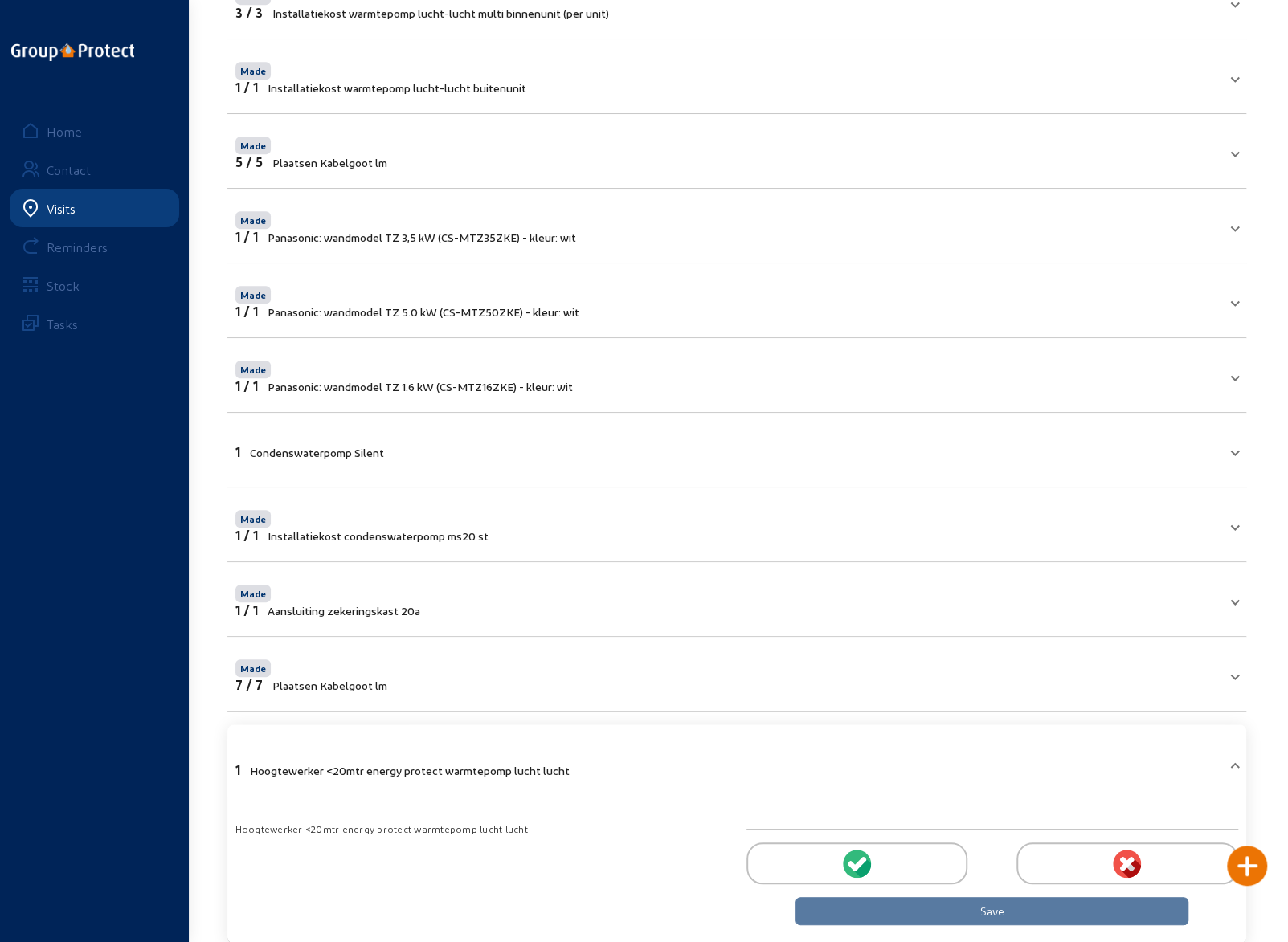
scroll to position [513, 0]
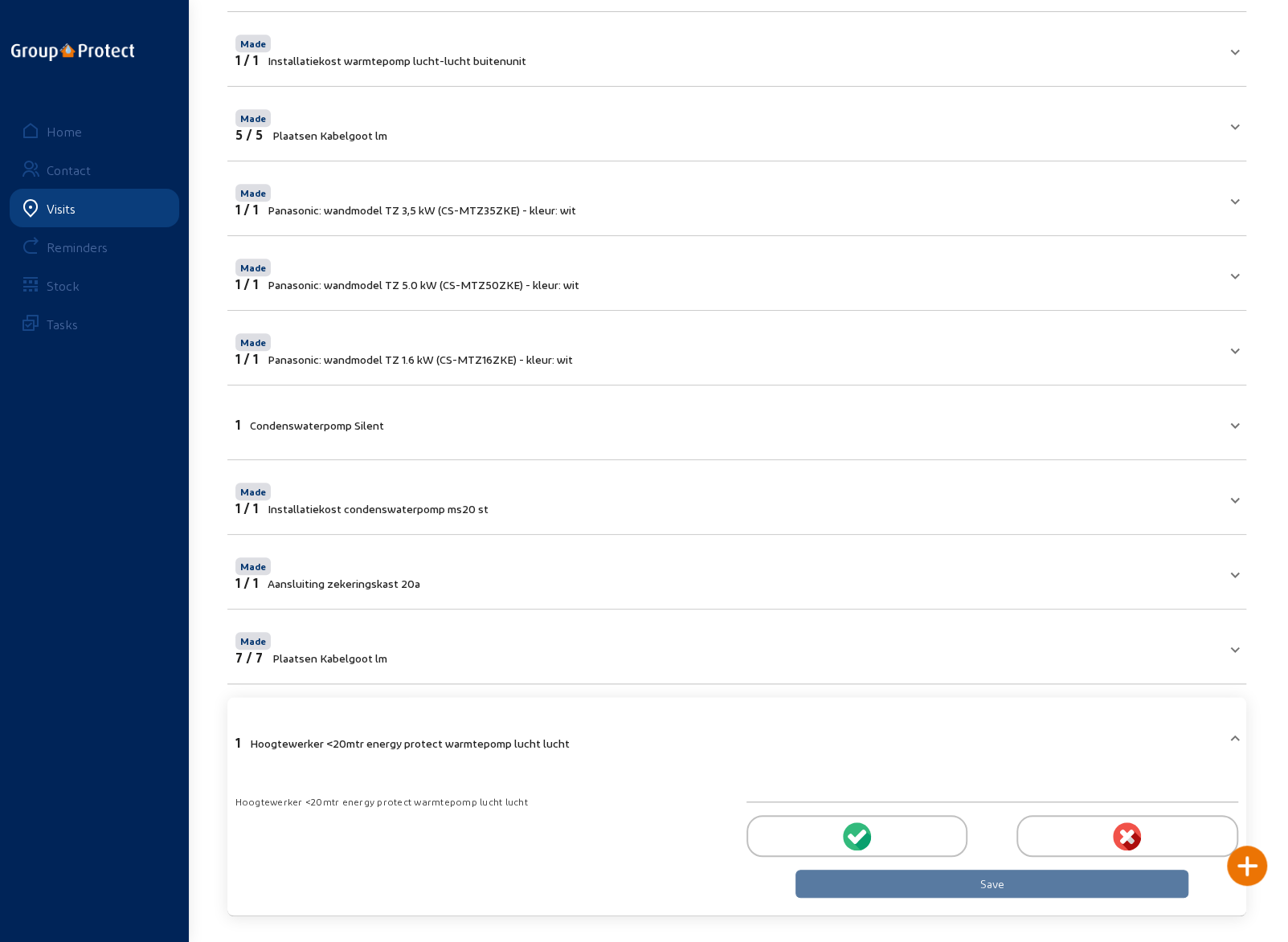
click at [855, 830] on icon at bounding box center [858, 836] width 15 height 15
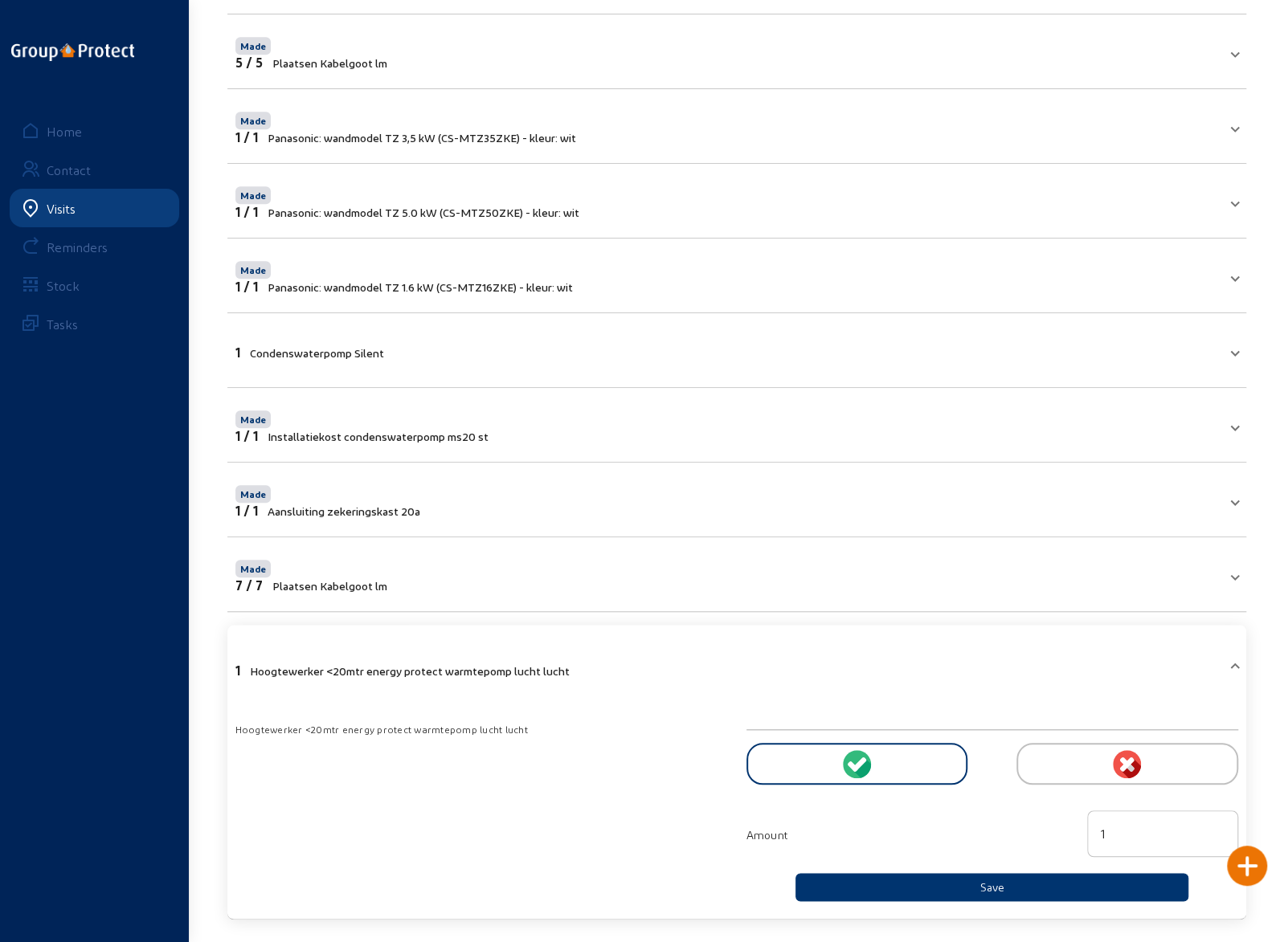
scroll to position [587, 0]
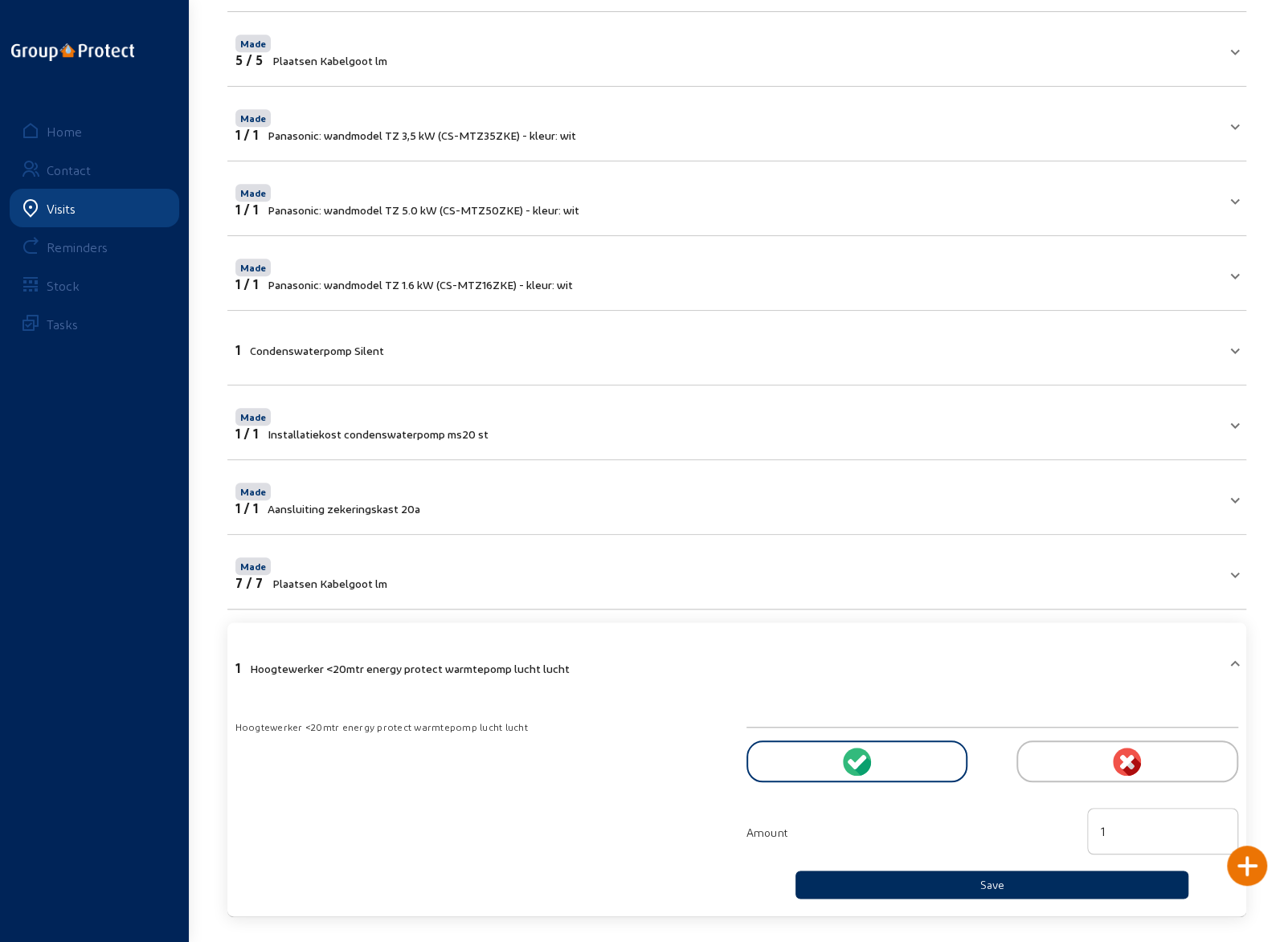
click at [979, 880] on button "Save" at bounding box center [993, 885] width 394 height 28
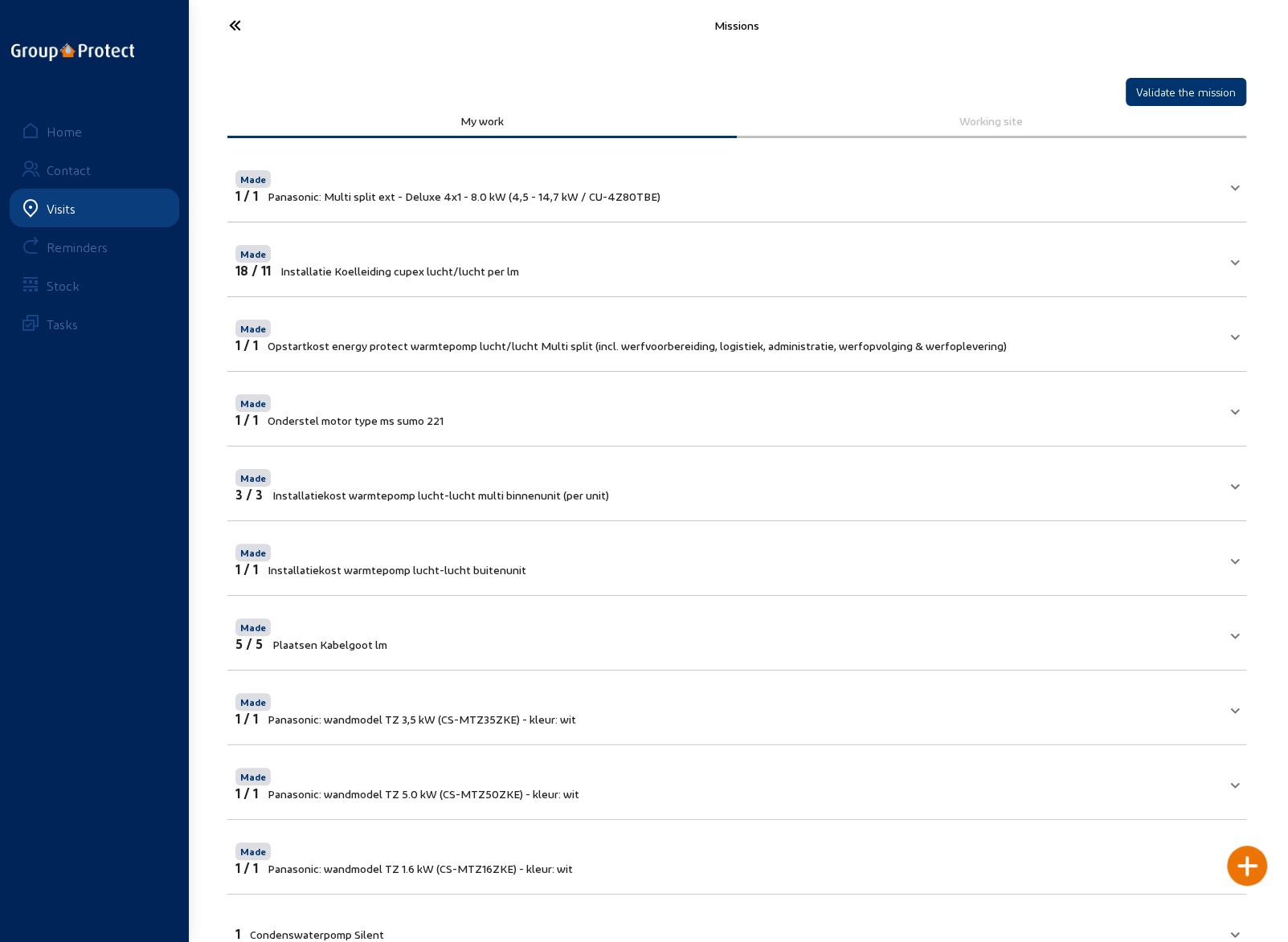
scroll to position [0, 0]
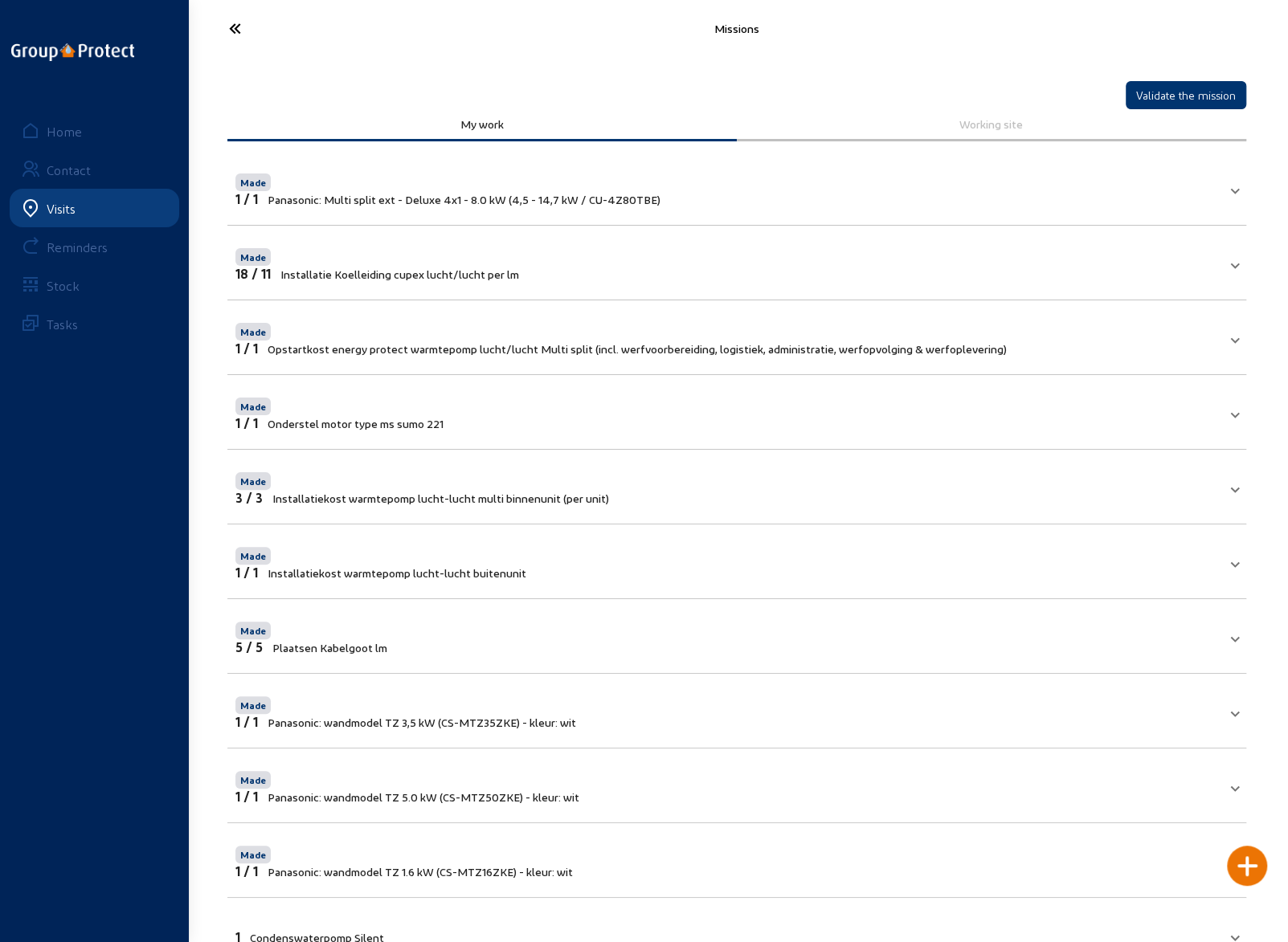
click at [236, 30] on icon at bounding box center [294, 29] width 148 height 28
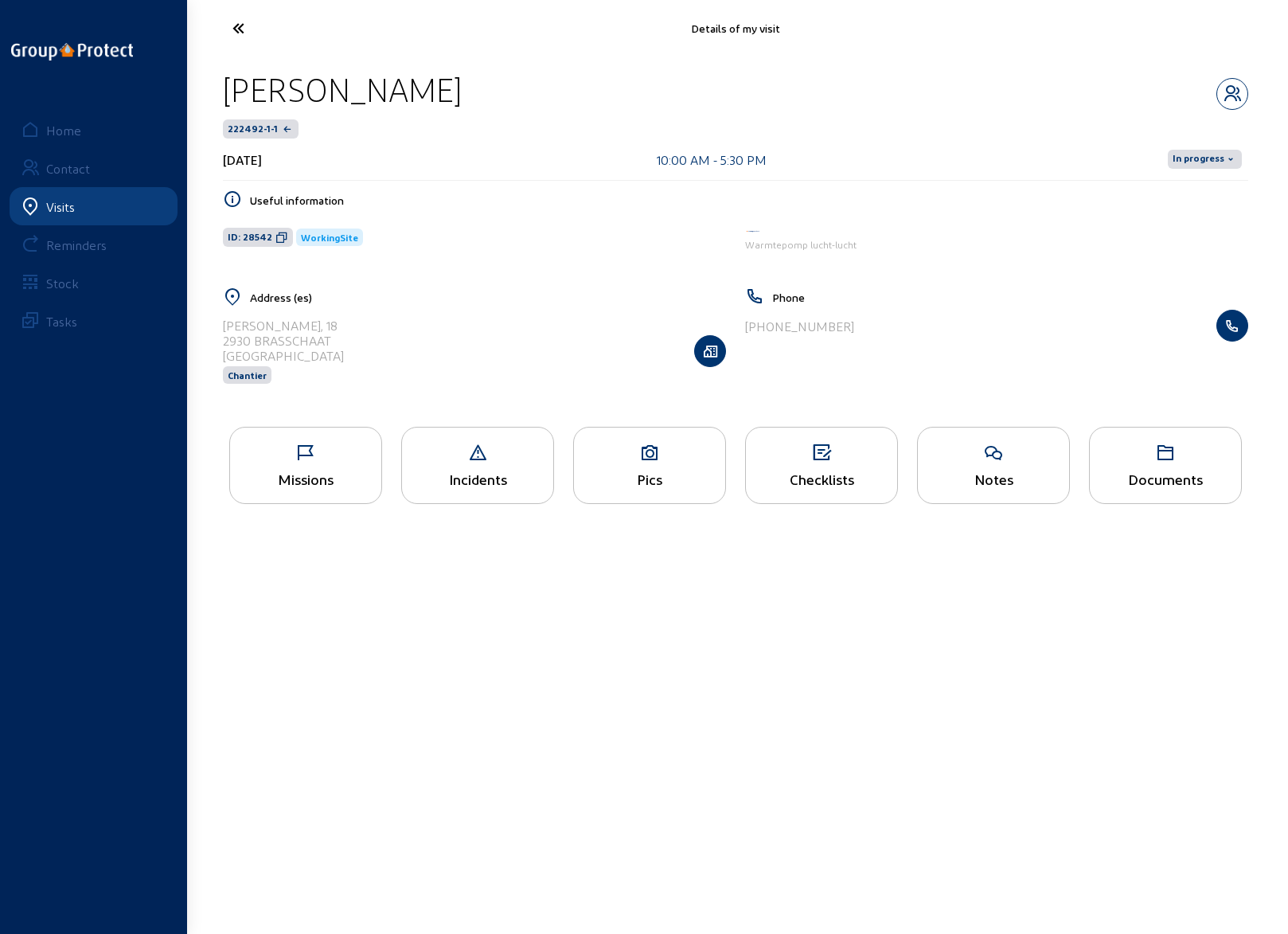
click at [309, 458] on icon at bounding box center [306, 452] width 151 height 19
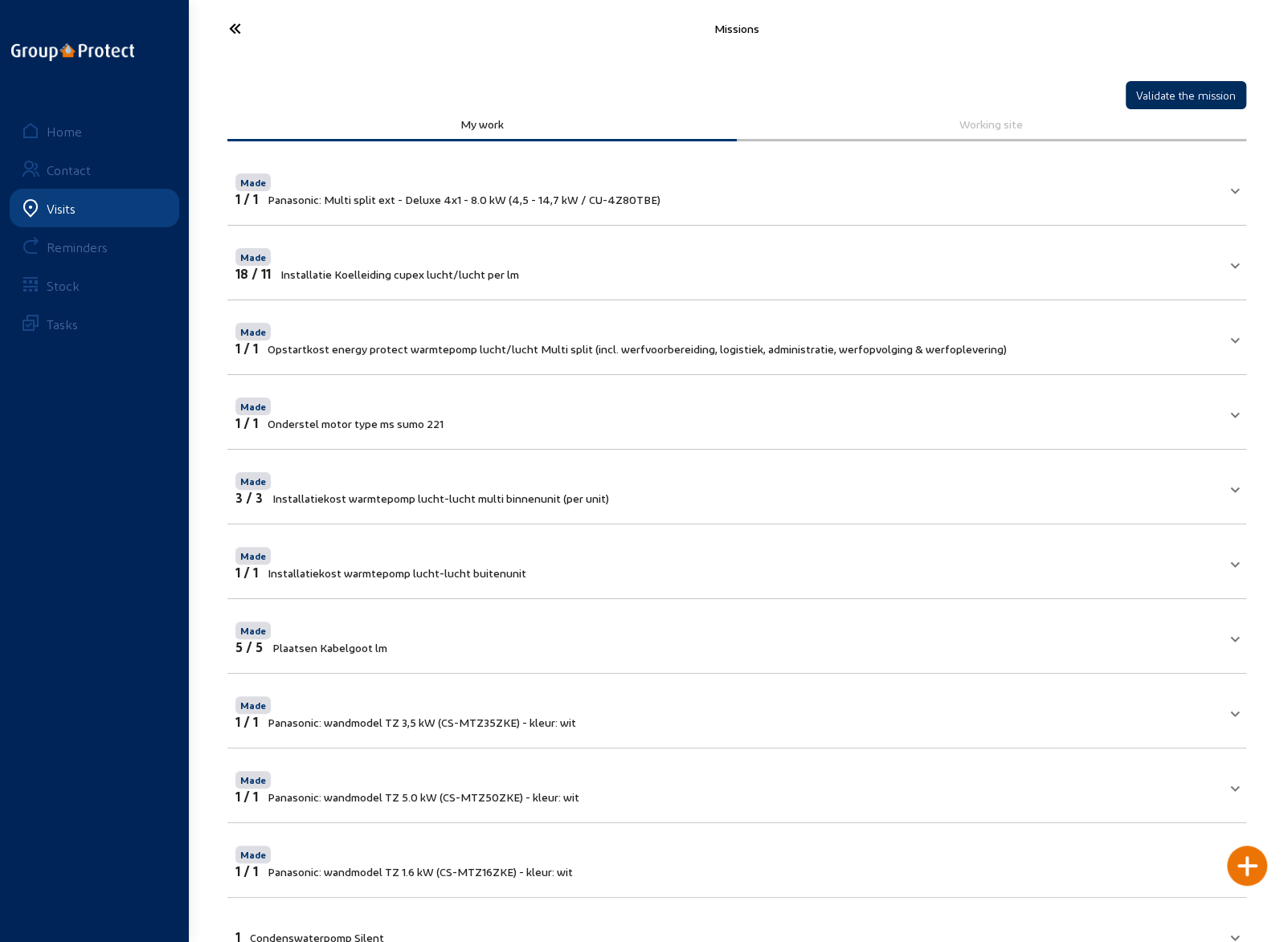
click at [1162, 90] on button "Validate the mission" at bounding box center [1186, 95] width 121 height 28
click at [236, 24] on icon at bounding box center [294, 29] width 148 height 28
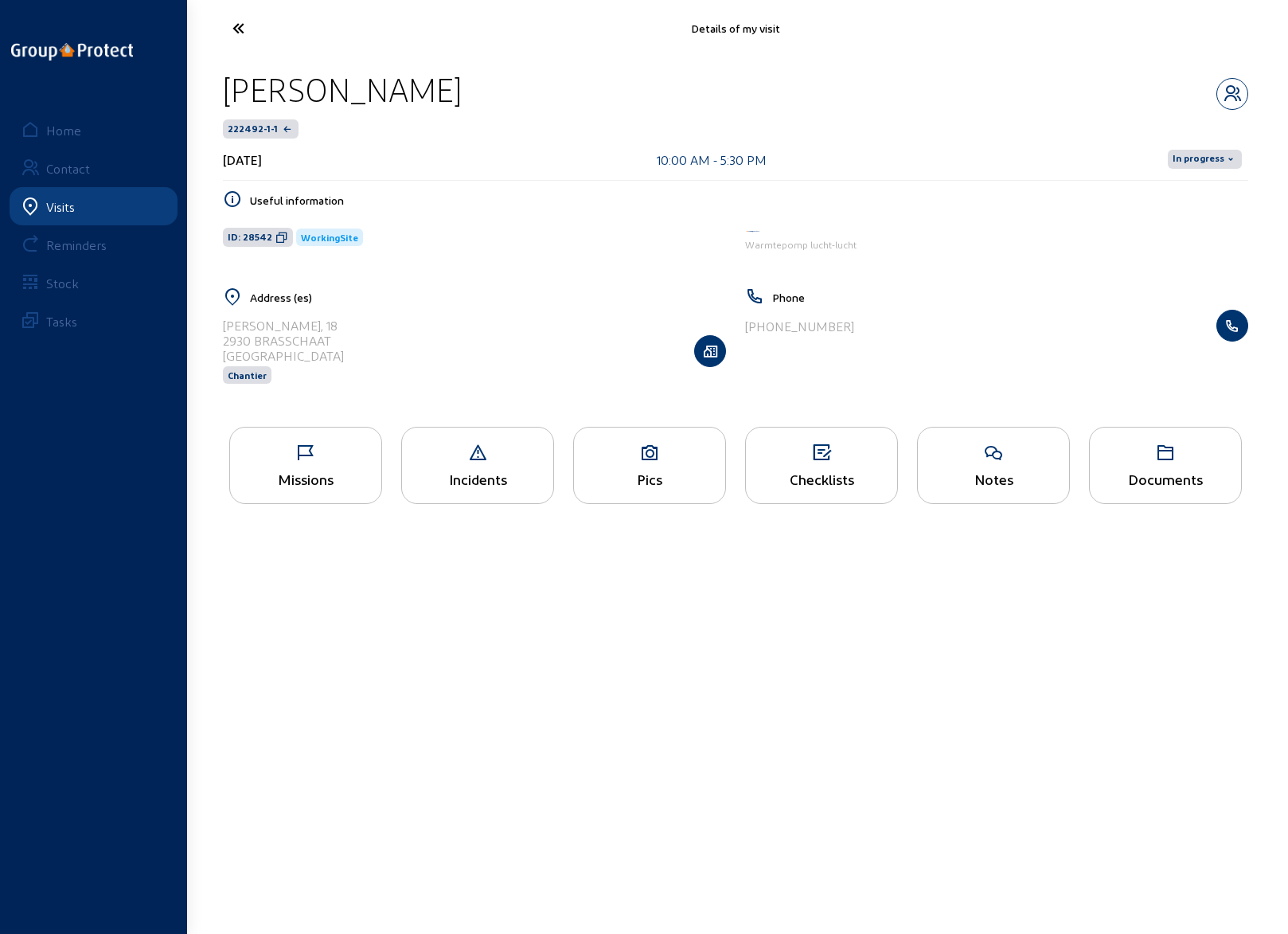
click at [1226, 158] on icon at bounding box center [1230, 159] width 13 height 13
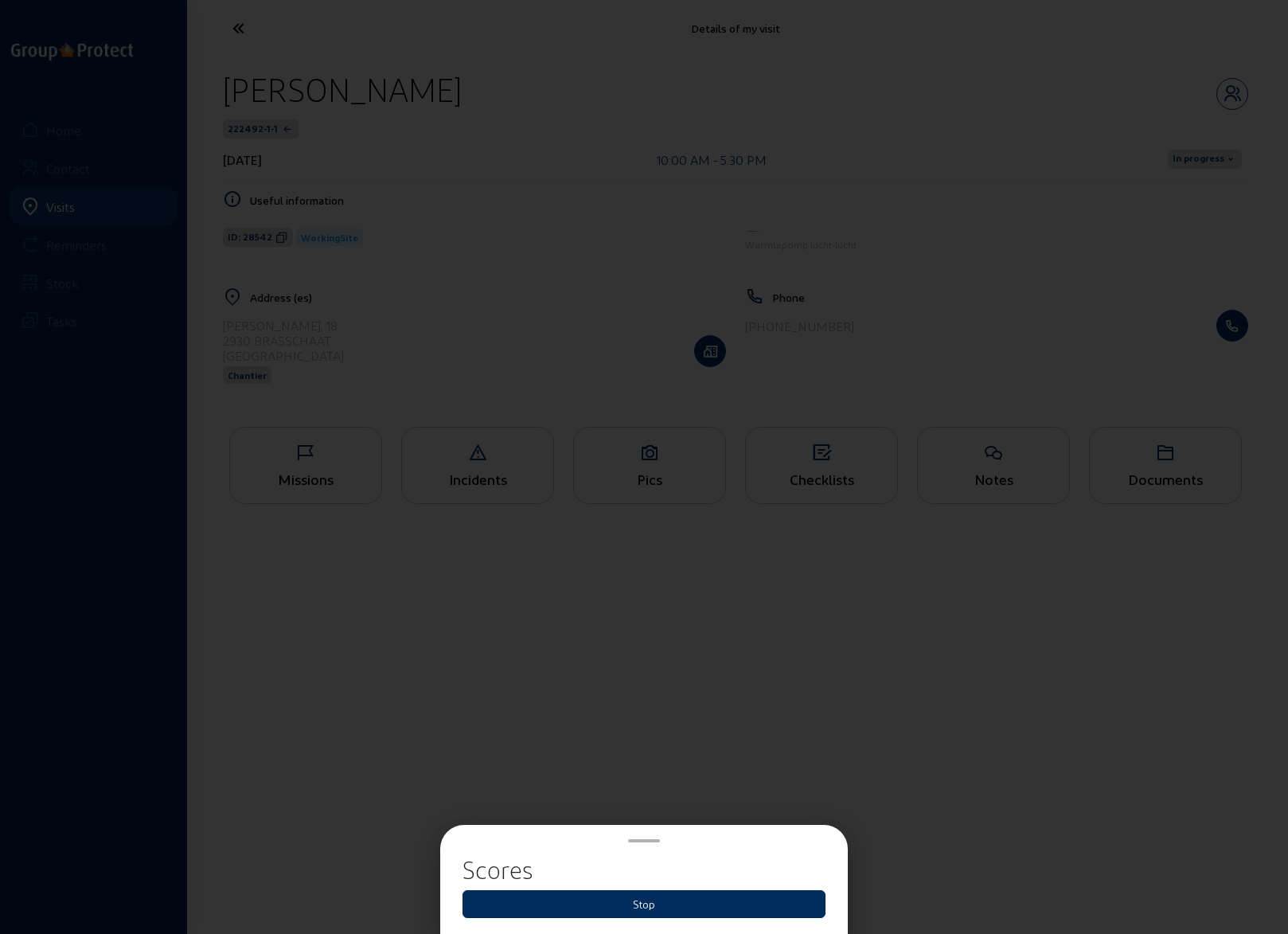
click at [623, 908] on button "Stop" at bounding box center [644, 904] width 363 height 27
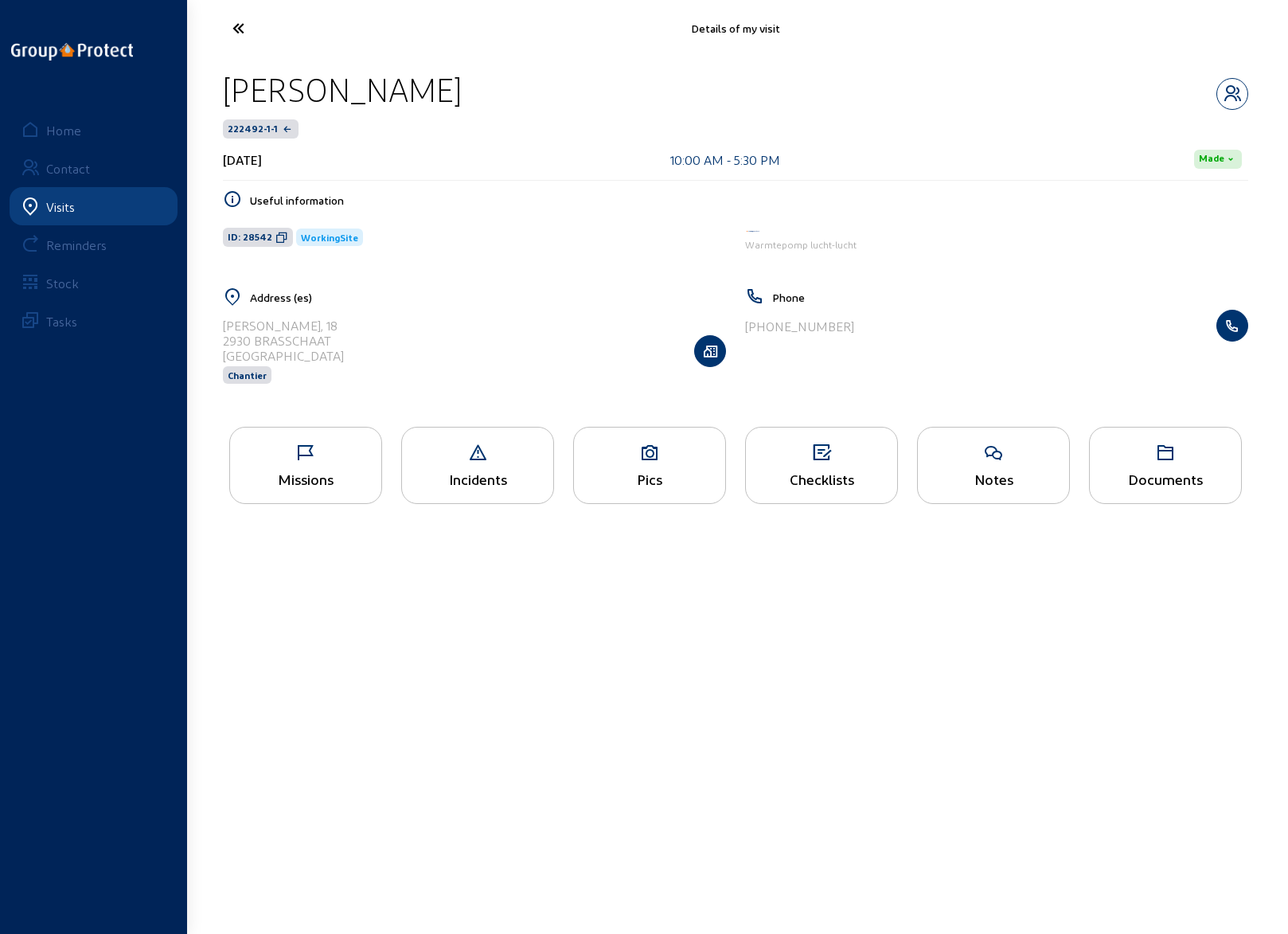
click at [240, 24] on icon at bounding box center [297, 28] width 146 height 27
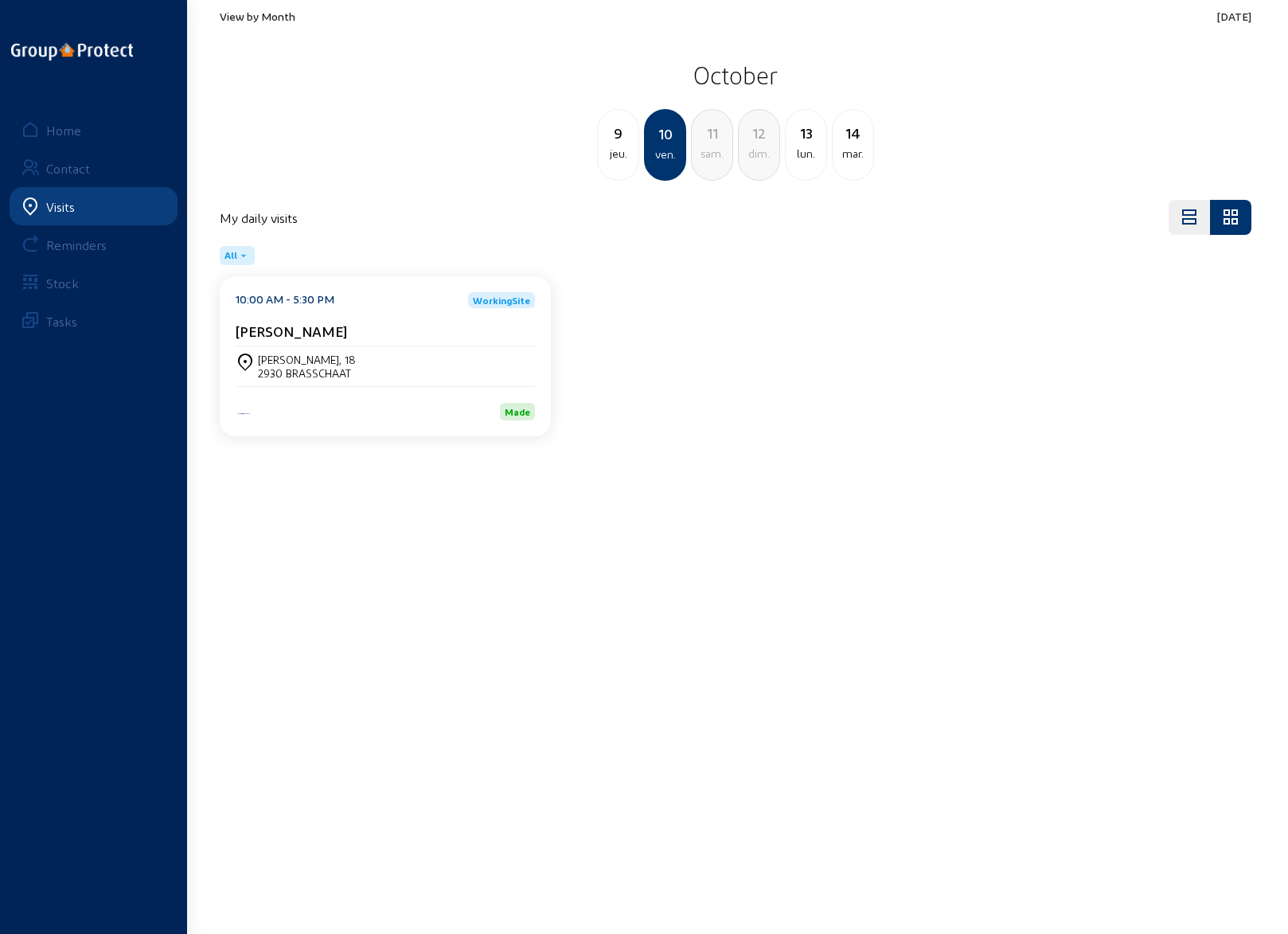
click at [659, 153] on div "ven." at bounding box center [665, 154] width 39 height 19
click at [325, 372] on div "2930 BRASSCHAAT" at bounding box center [307, 373] width 98 height 14
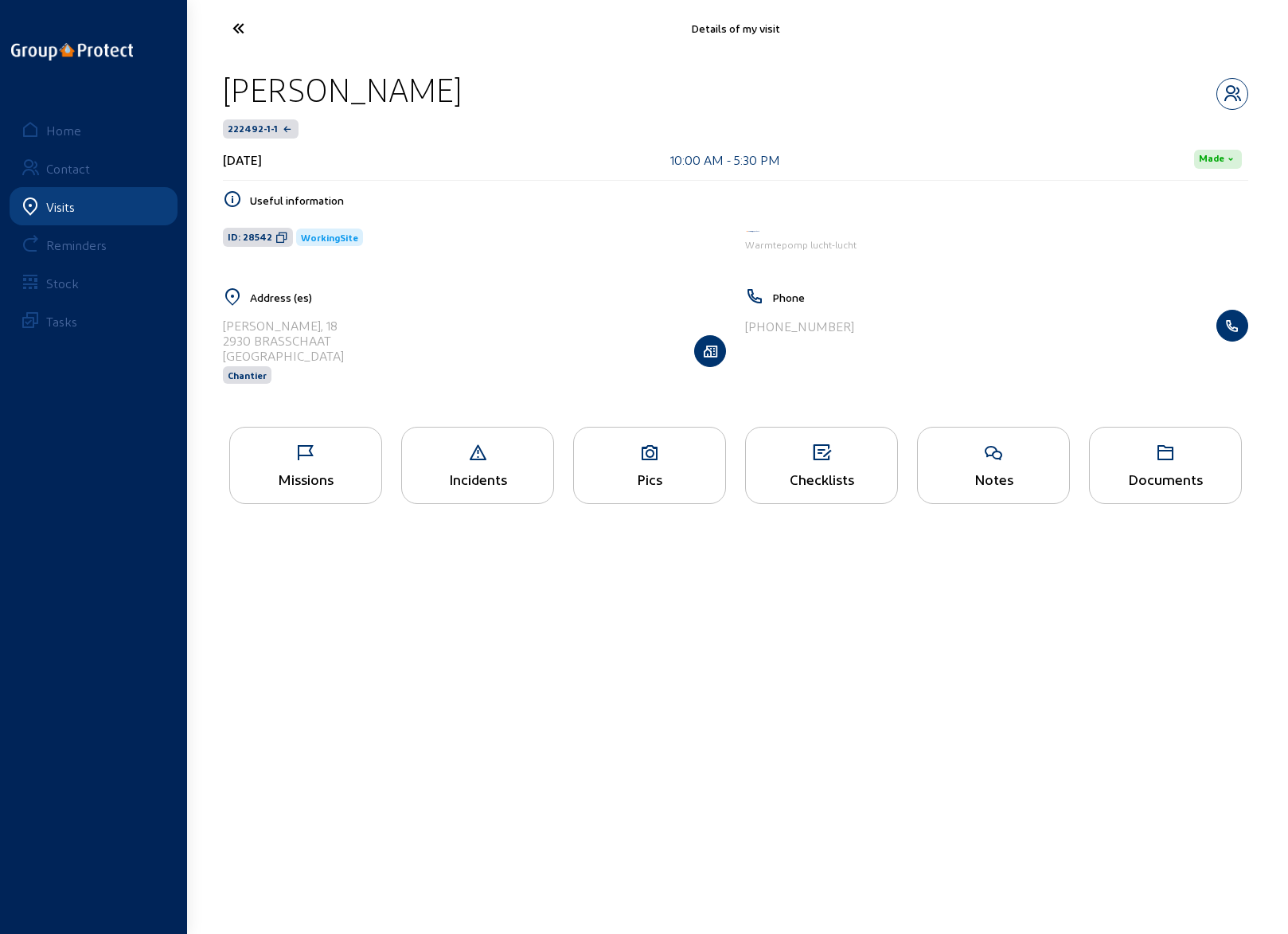
click at [307, 463] on div "Missions" at bounding box center [306, 465] width 153 height 78
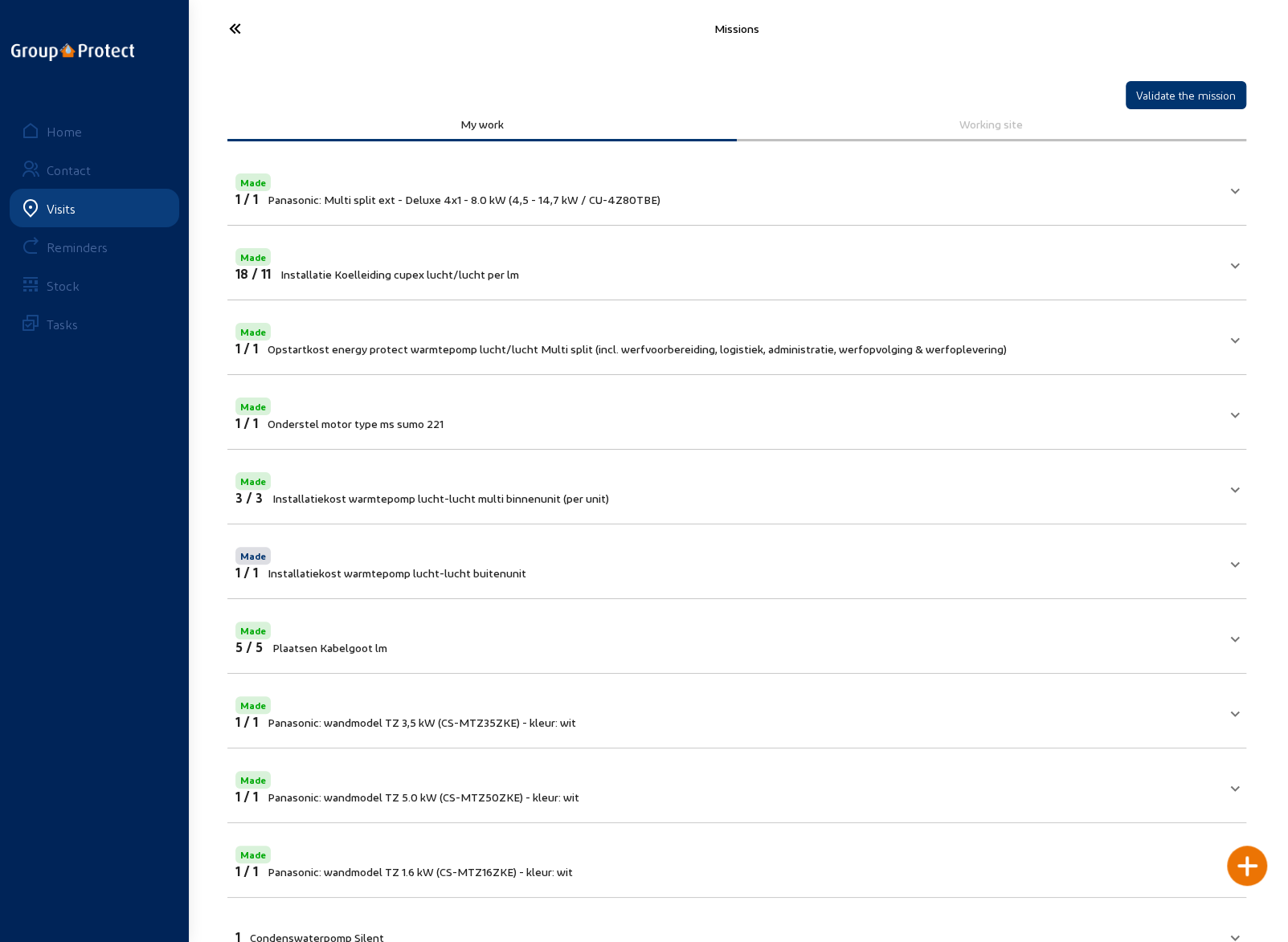
click at [233, 23] on icon at bounding box center [294, 29] width 148 height 28
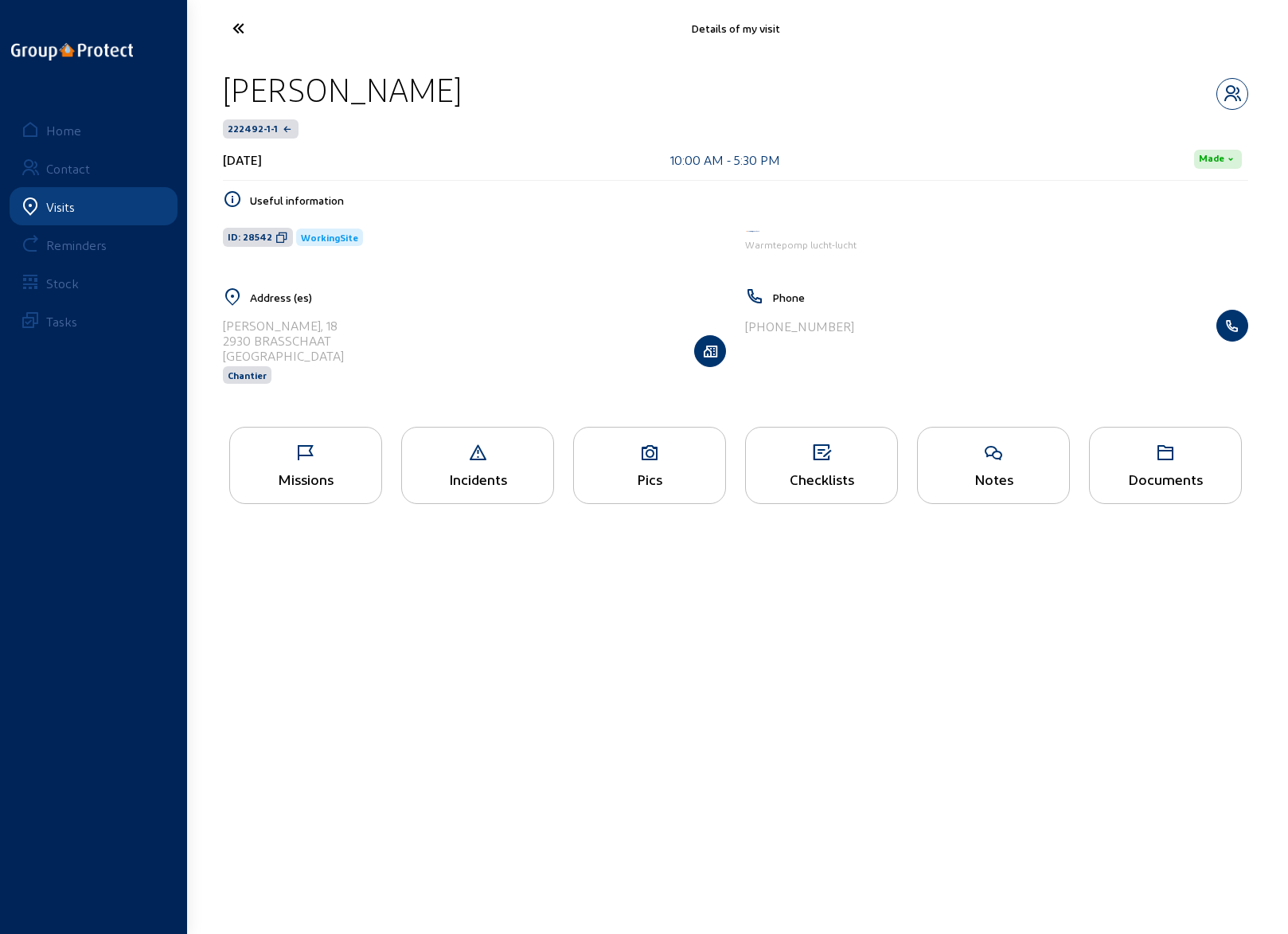
click at [672, 455] on icon at bounding box center [649, 452] width 151 height 19
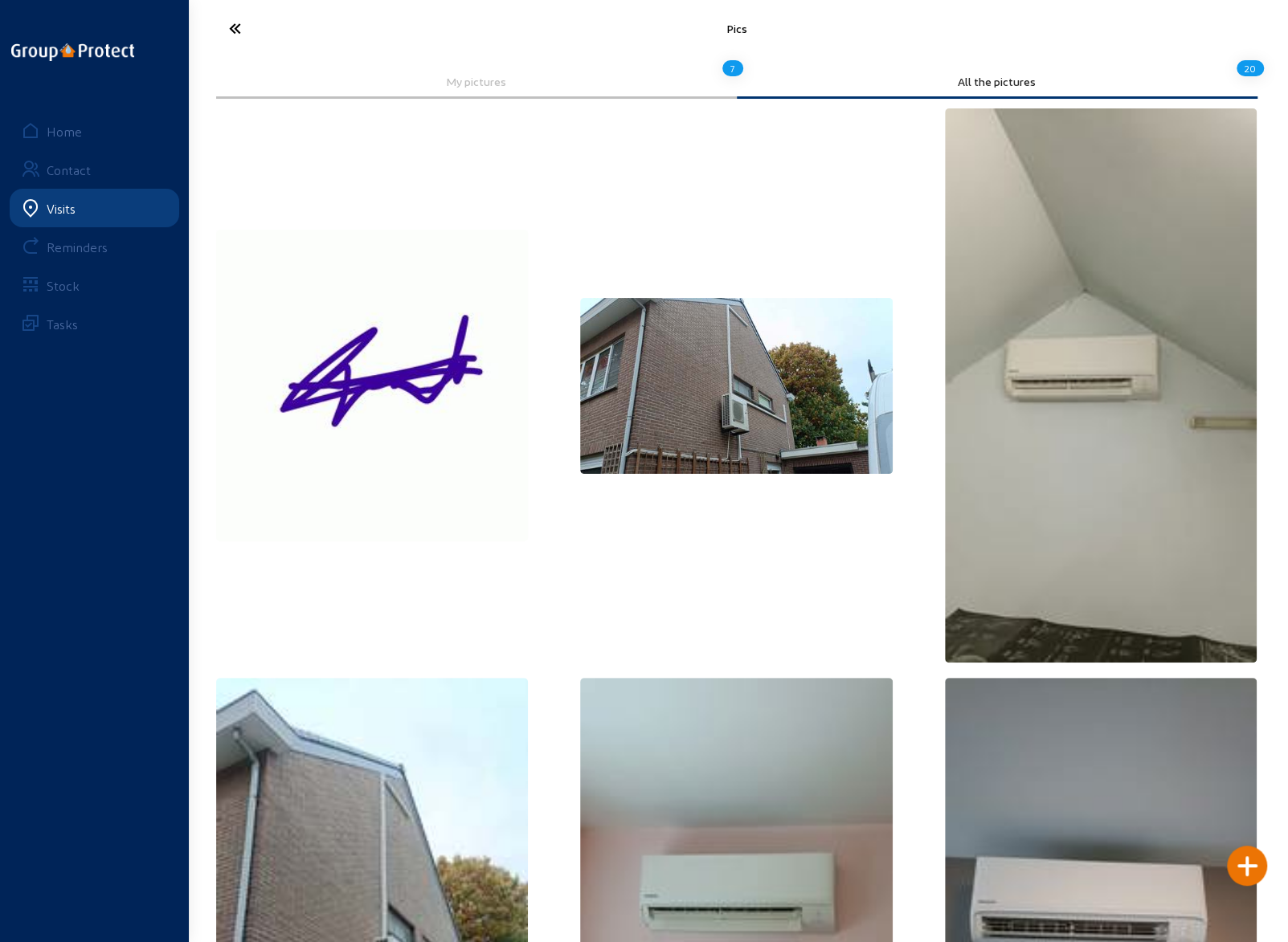
click at [235, 28] on icon at bounding box center [294, 29] width 148 height 28
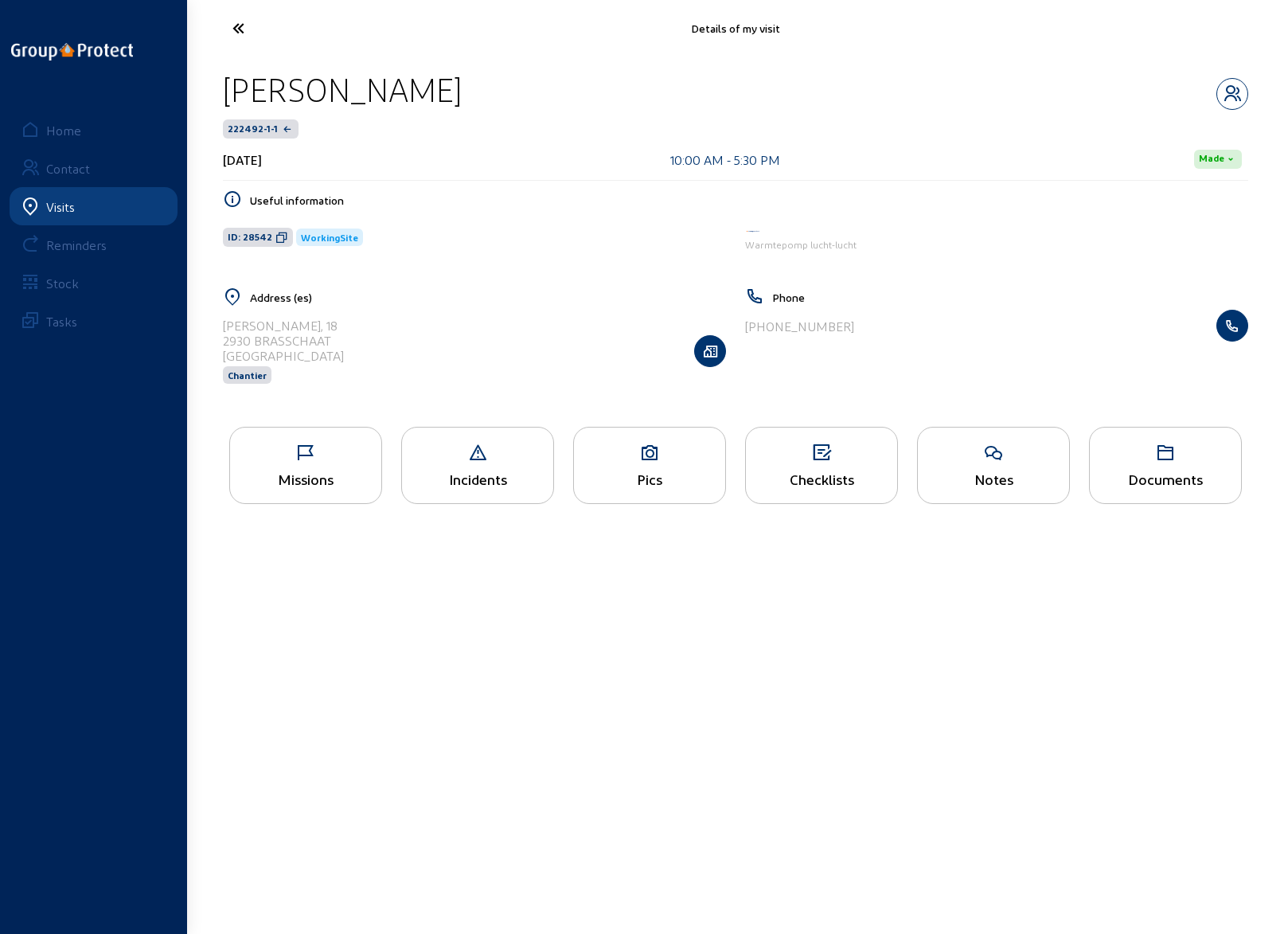
click at [302, 461] on div "Missions" at bounding box center [306, 465] width 153 height 78
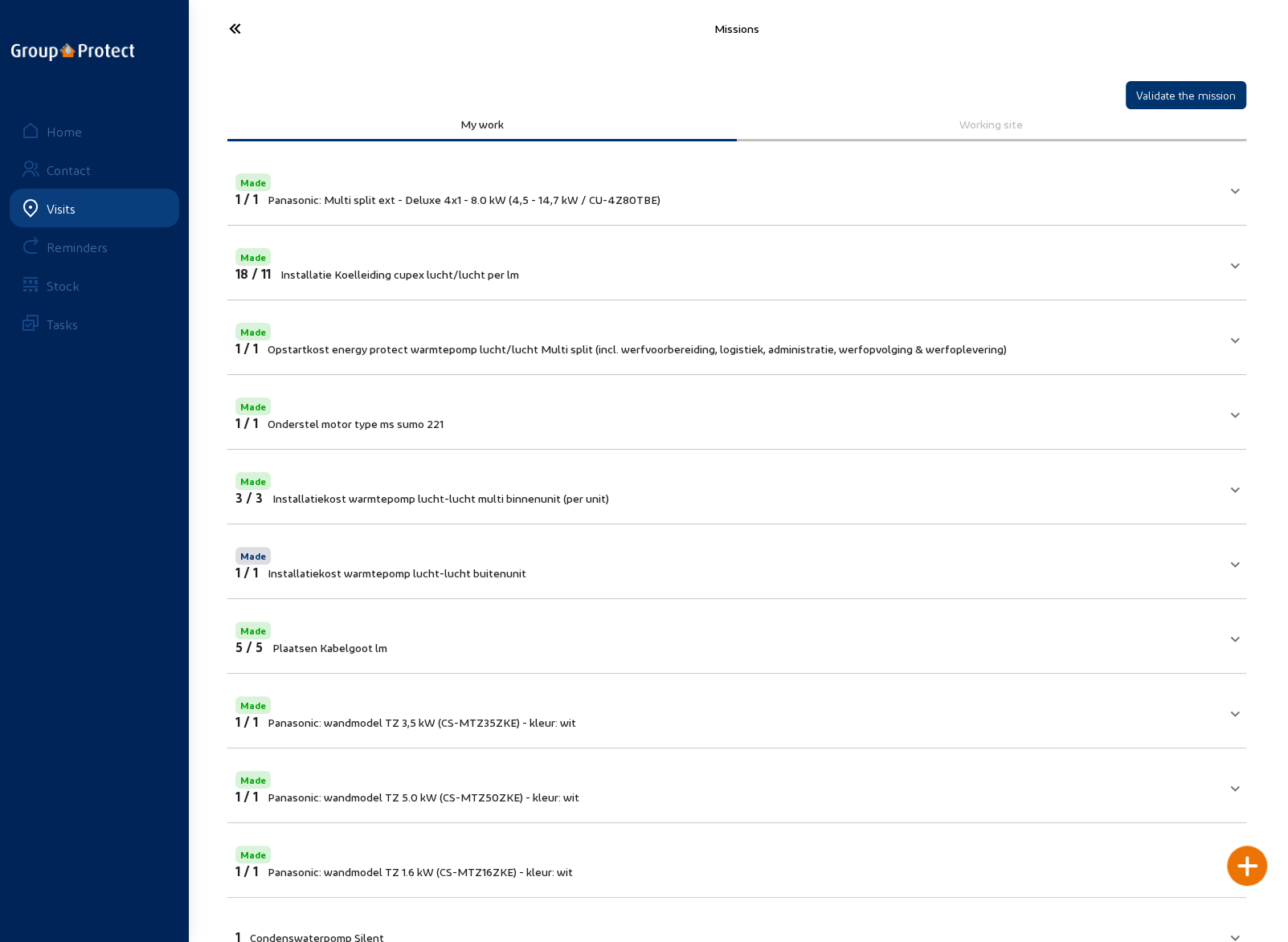
click at [246, 27] on icon at bounding box center [294, 29] width 148 height 28
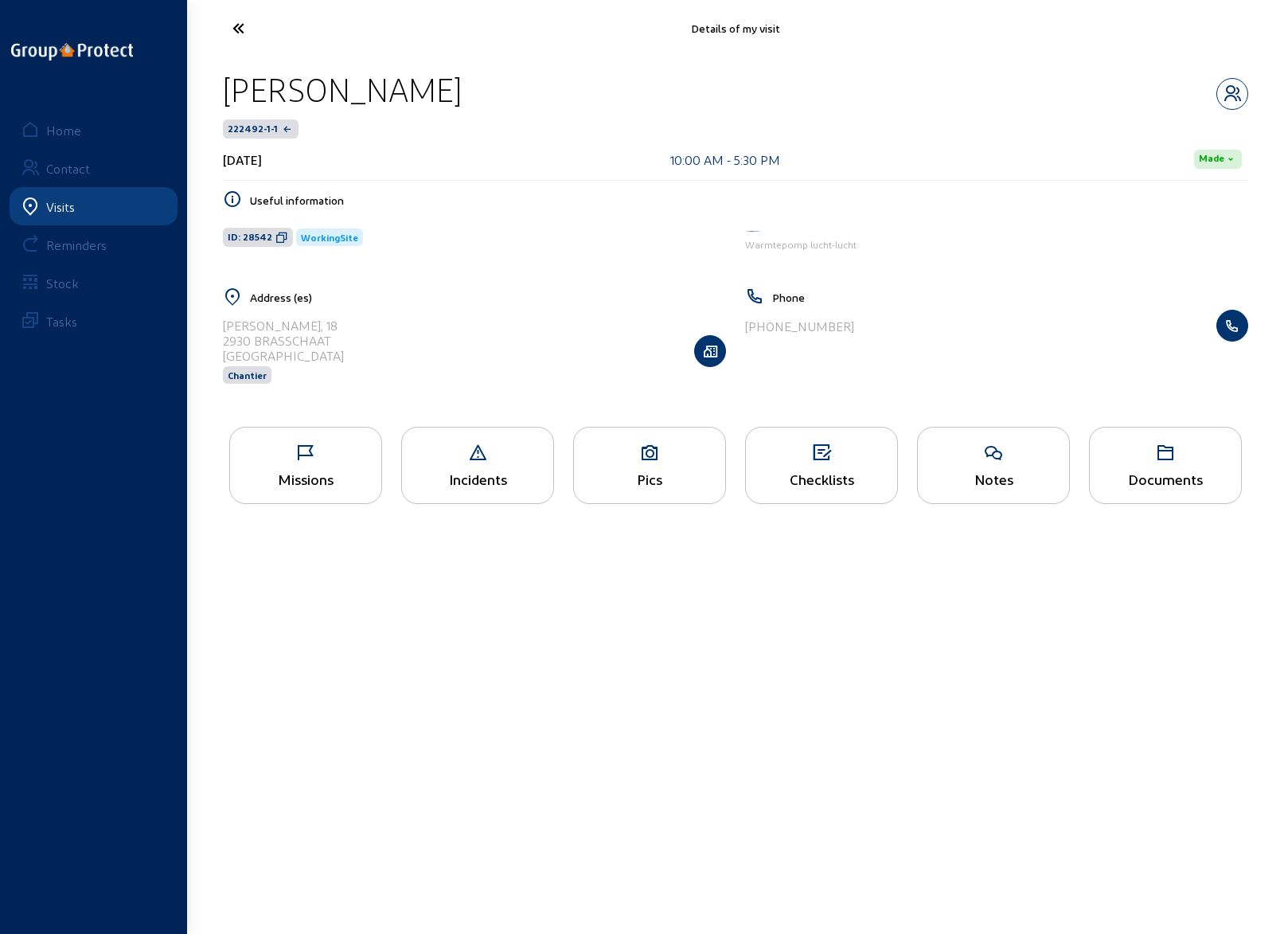
click at [807, 459] on icon at bounding box center [822, 452] width 151 height 19
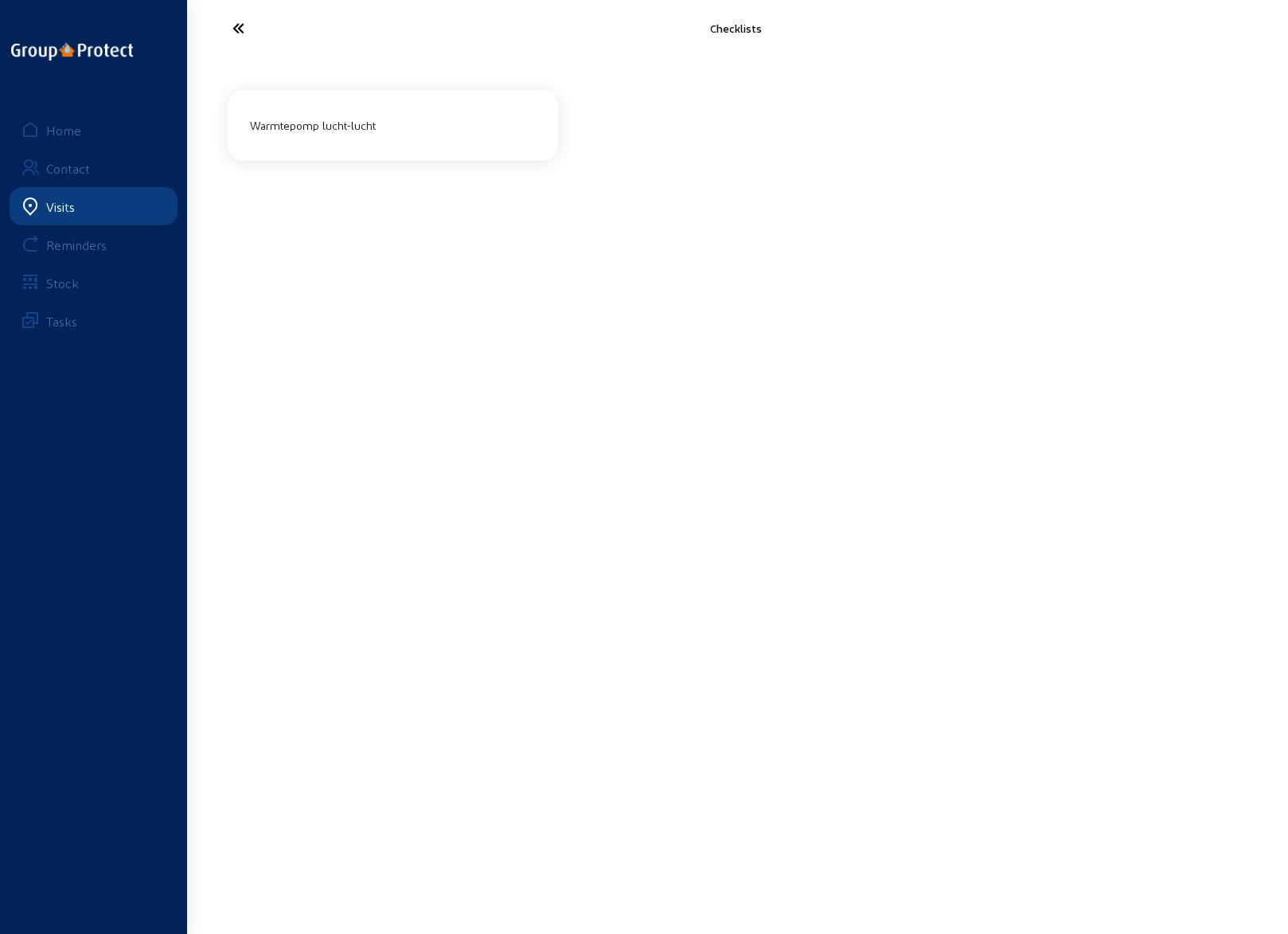
click at [232, 24] on icon at bounding box center [297, 28] width 146 height 27
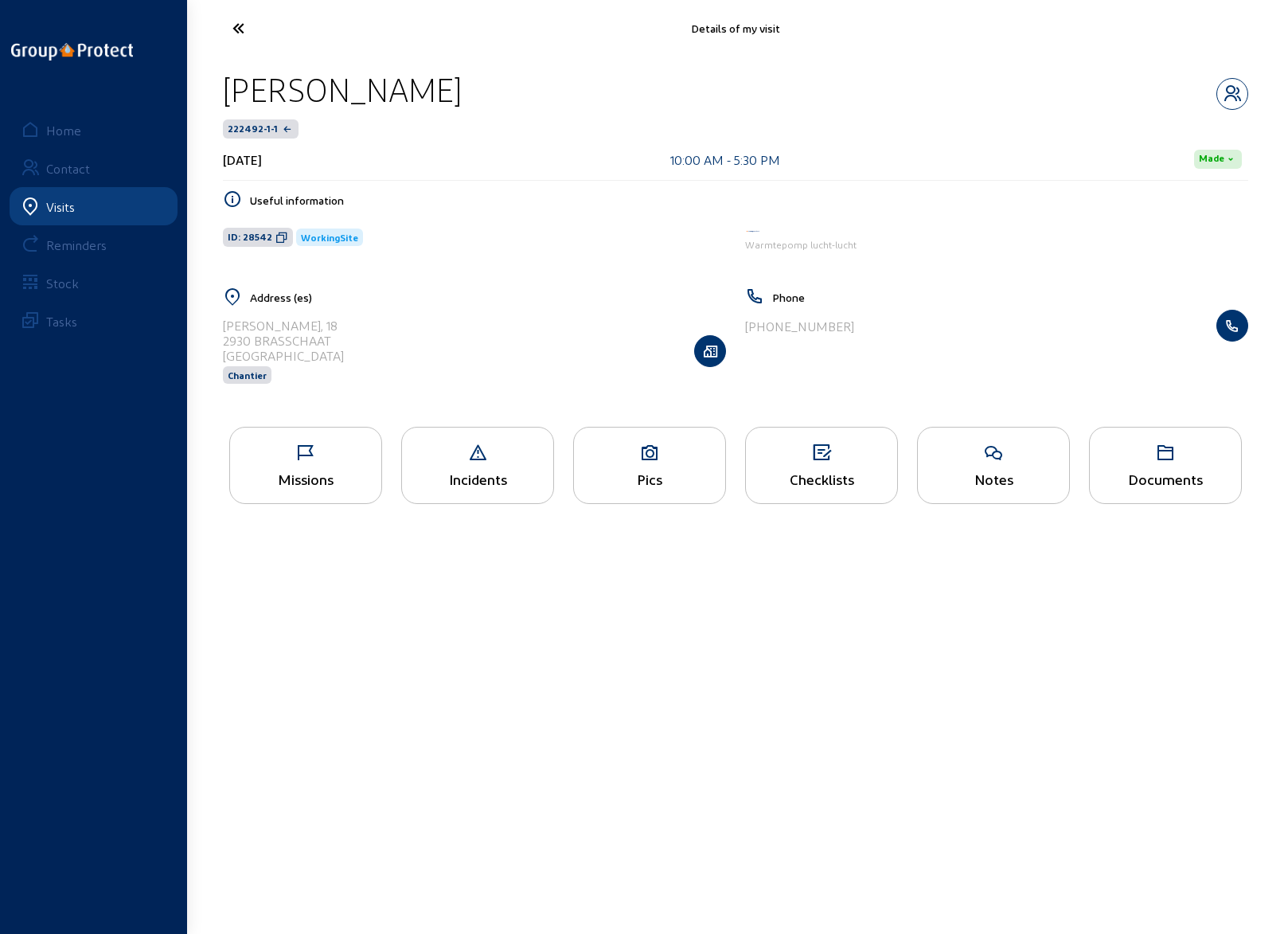
drag, startPoint x: 223, startPoint y: 324, endPoint x: 343, endPoint y: 342, distance: 121.3
click at [343, 342] on div "Kenislei, 18 2930 BRASSCHAAT Belgique Chantier" at bounding box center [474, 351] width 503 height 82
copy cam-list-title "[PERSON_NAME], 18 2930 BRASSCHAAT"
click at [304, 448] on icon at bounding box center [306, 452] width 151 height 19
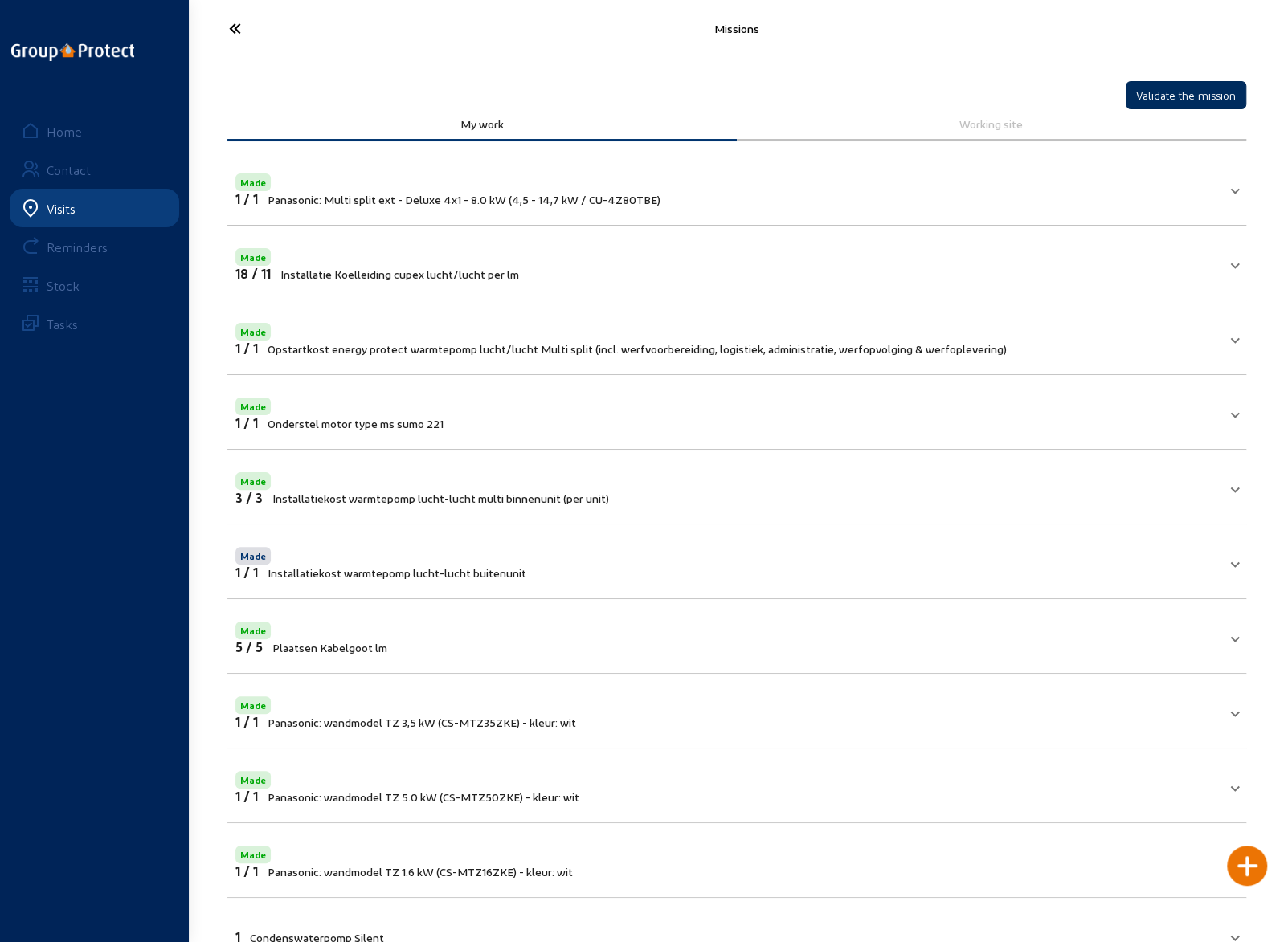
click at [1203, 94] on button "Validate the mission" at bounding box center [1186, 95] width 121 height 28
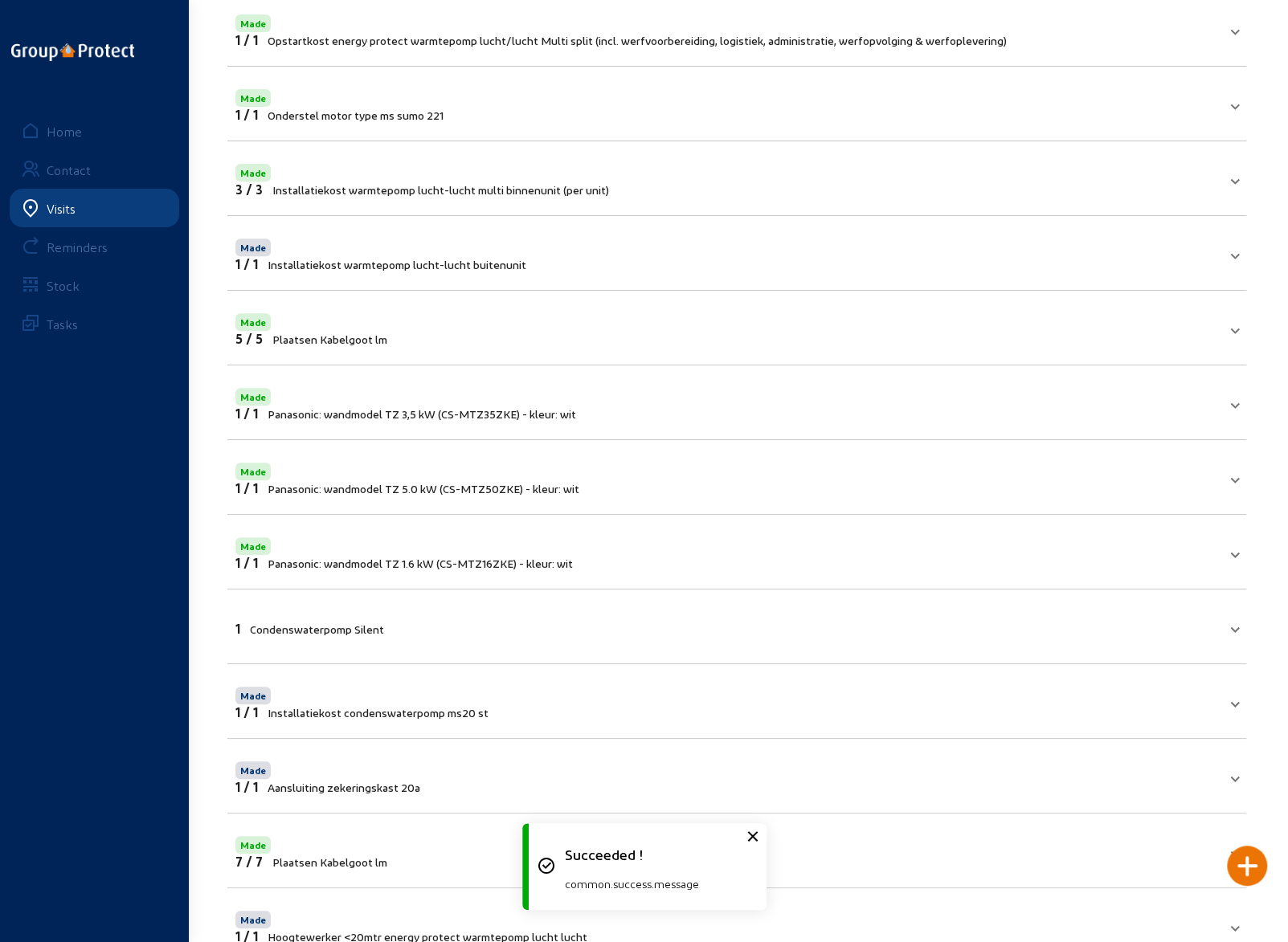
scroll to position [322, 0]
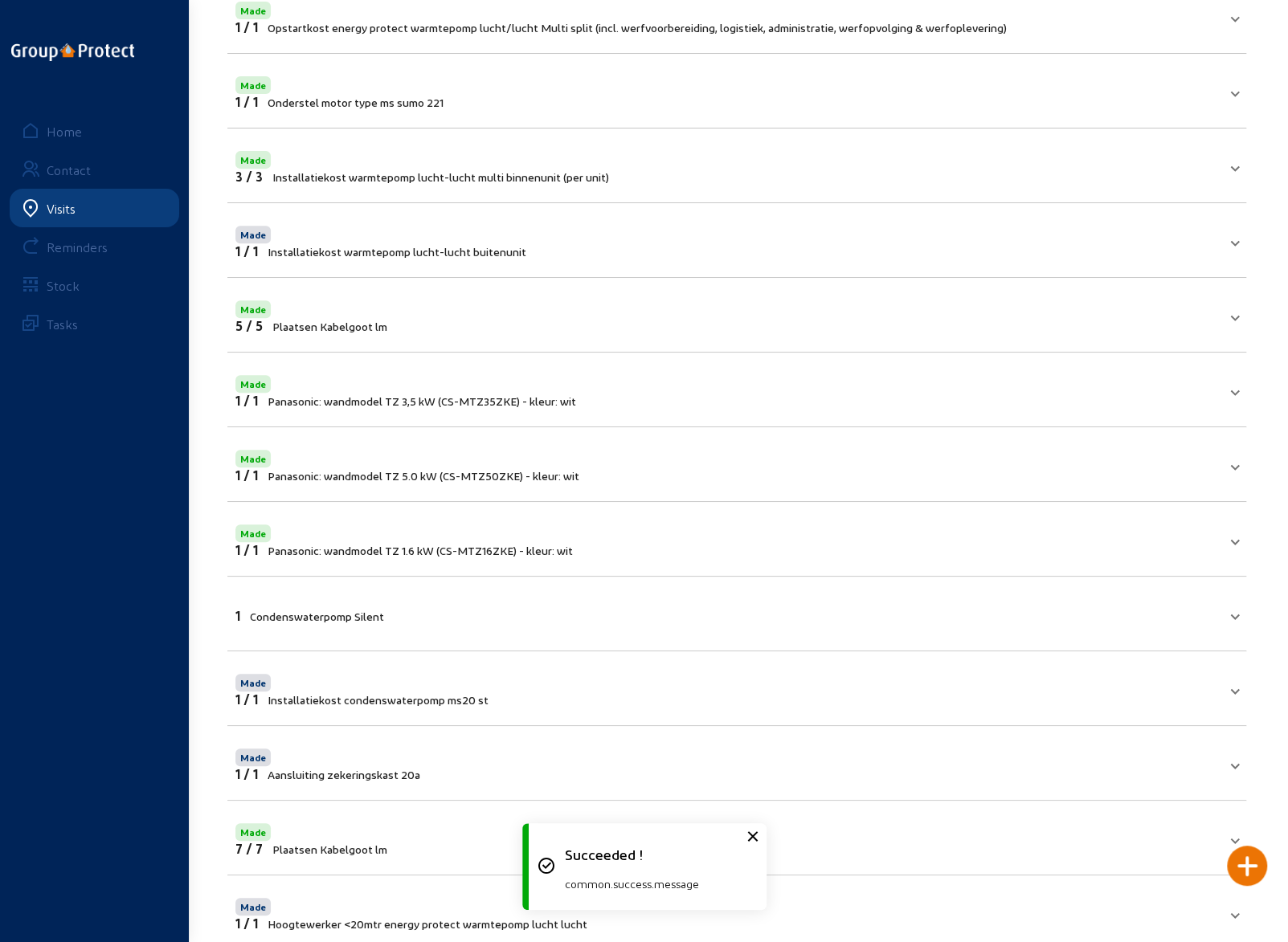
click at [1248, 858] on div at bounding box center [1246, 866] width 41 height 41
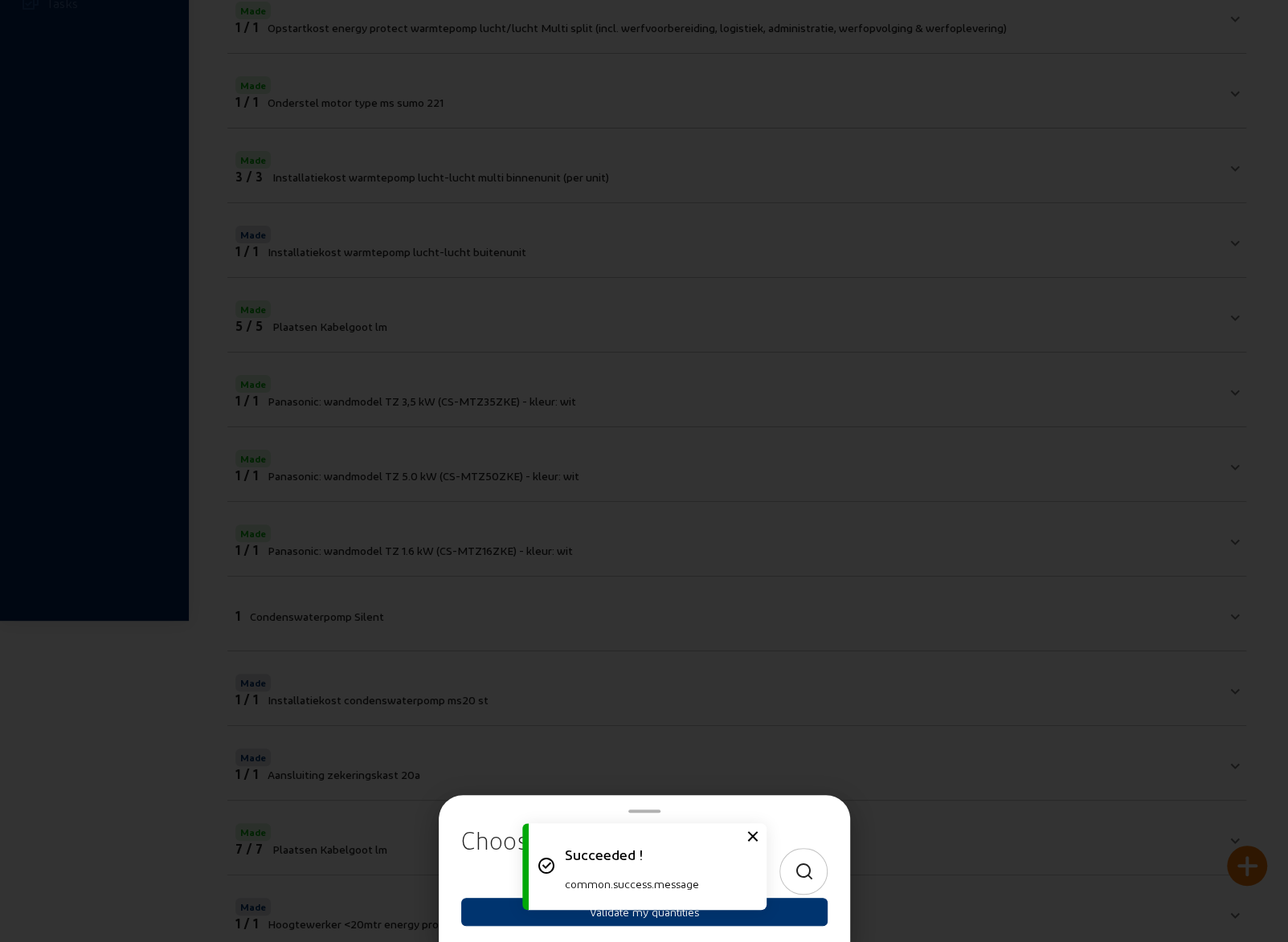
scroll to position [0, 0]
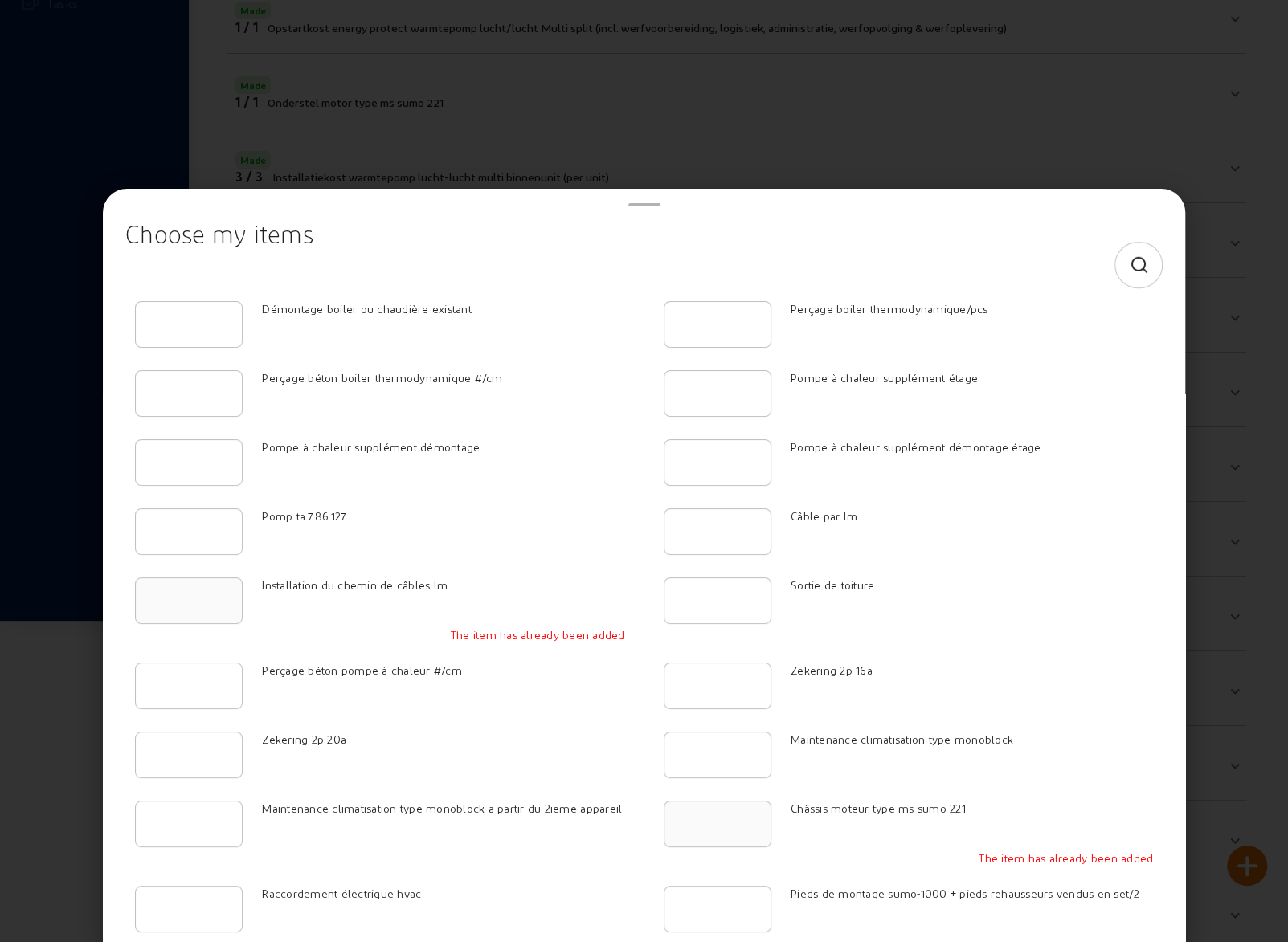
click at [1130, 273] on icon at bounding box center [1139, 265] width 20 height 19
click at [562, 263] on input at bounding box center [630, 264] width 982 height 19
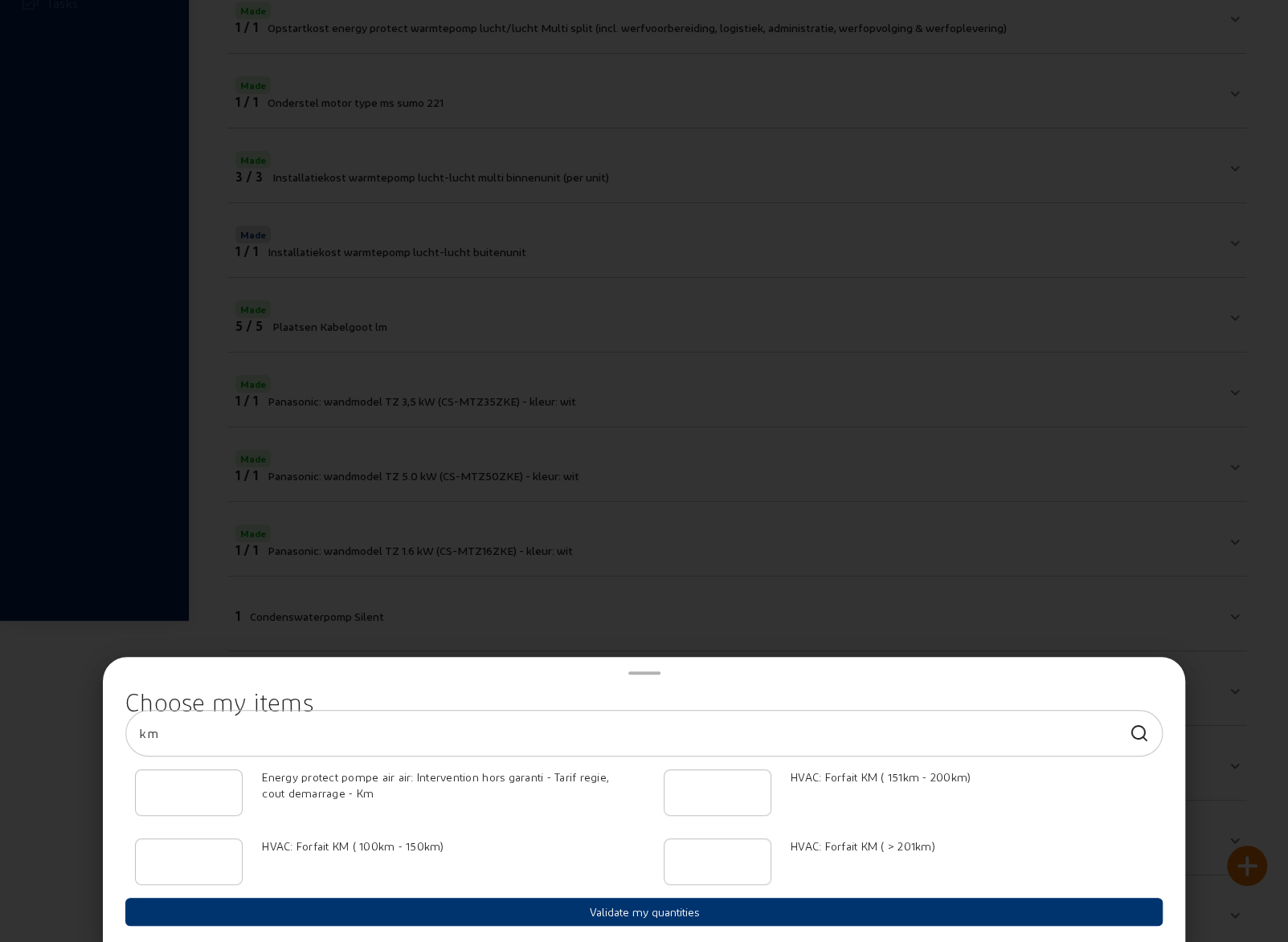
type input "km"
type input "1"
click at [747, 792] on input "1" at bounding box center [717, 792] width 80 height 19
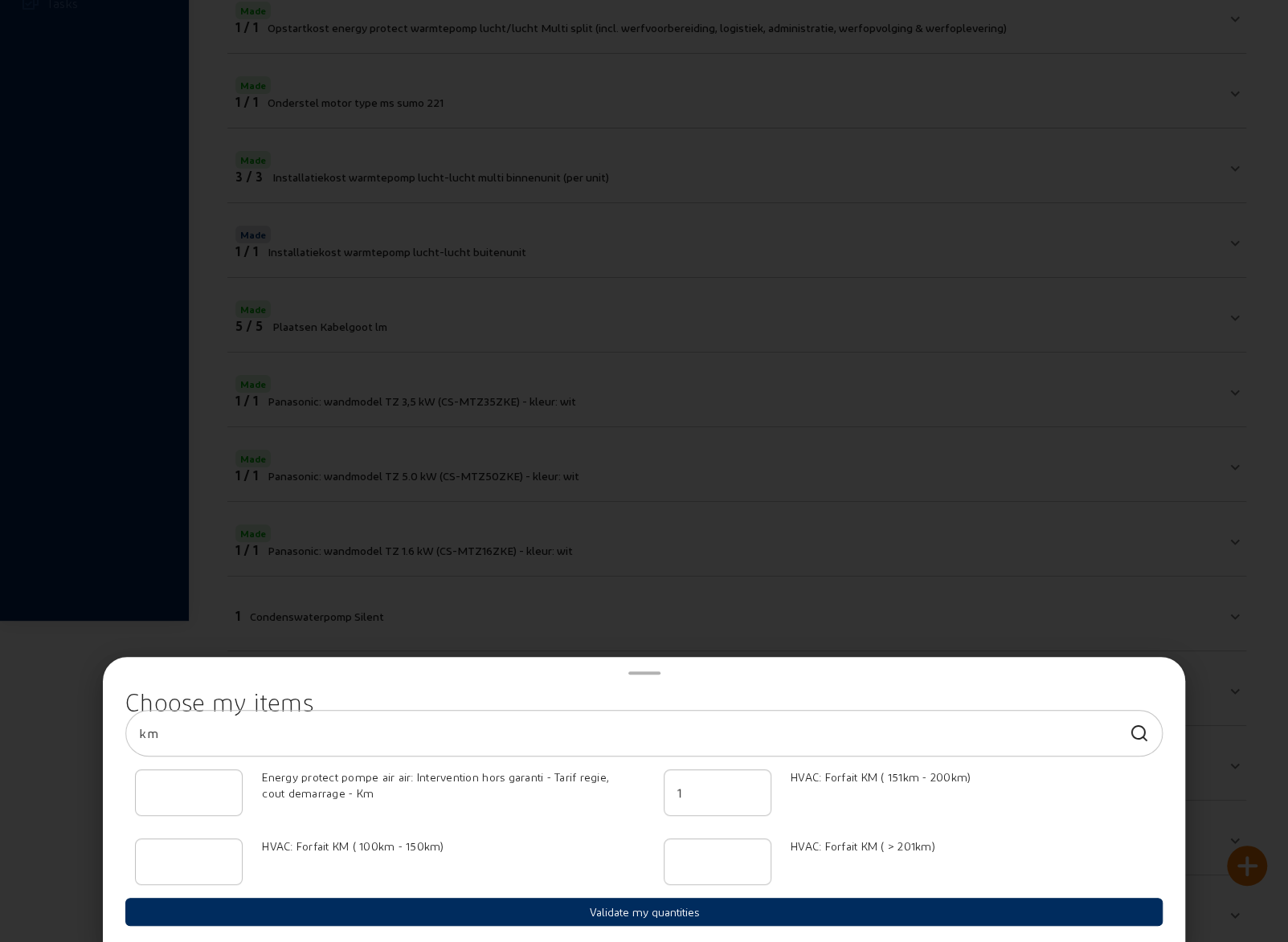
click at [628, 914] on button "Validate my quantities" at bounding box center [644, 911] width 1038 height 28
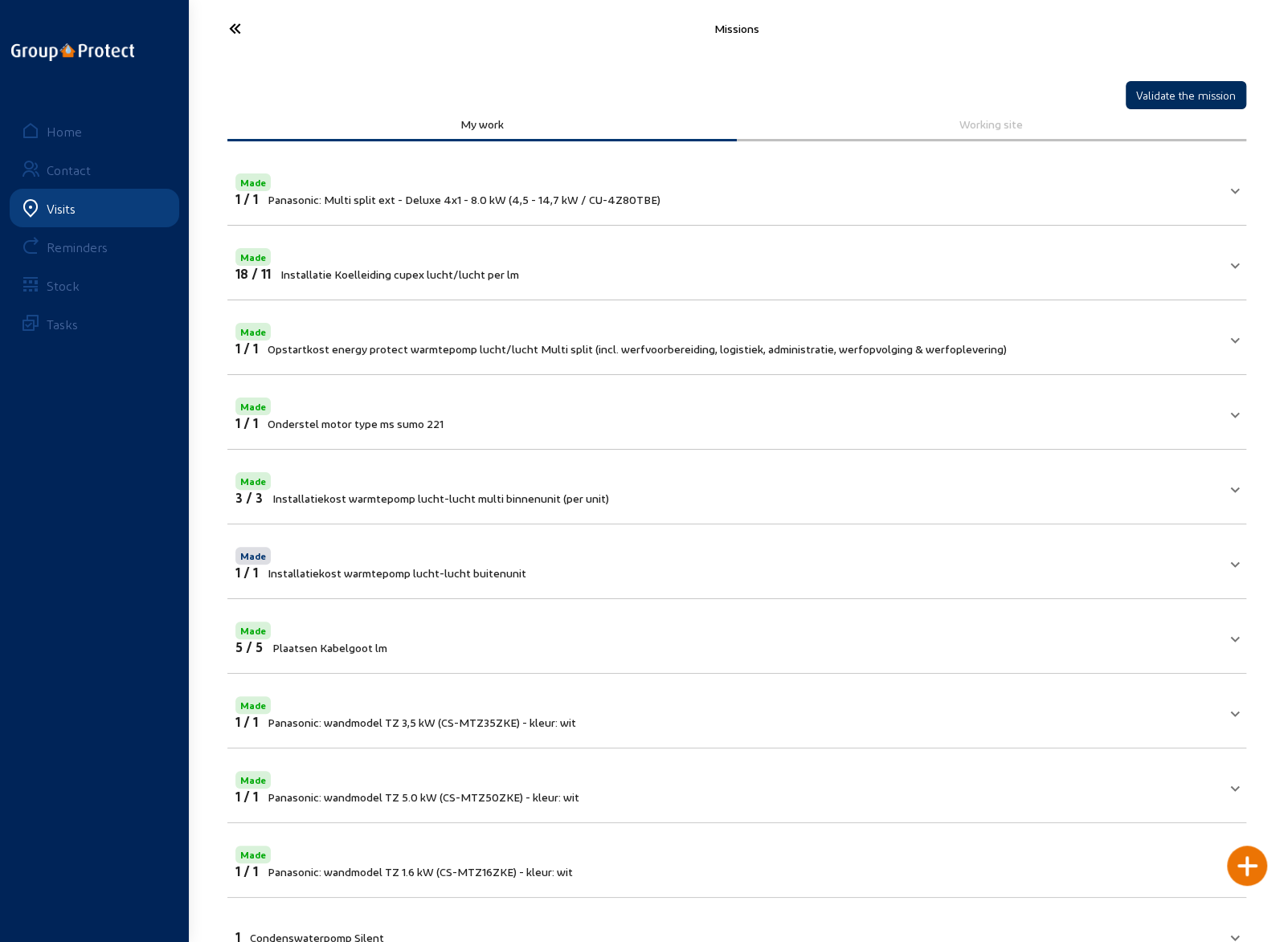
click at [1181, 97] on button "Validate the mission" at bounding box center [1186, 95] width 121 height 28
click at [233, 30] on icon at bounding box center [294, 29] width 148 height 28
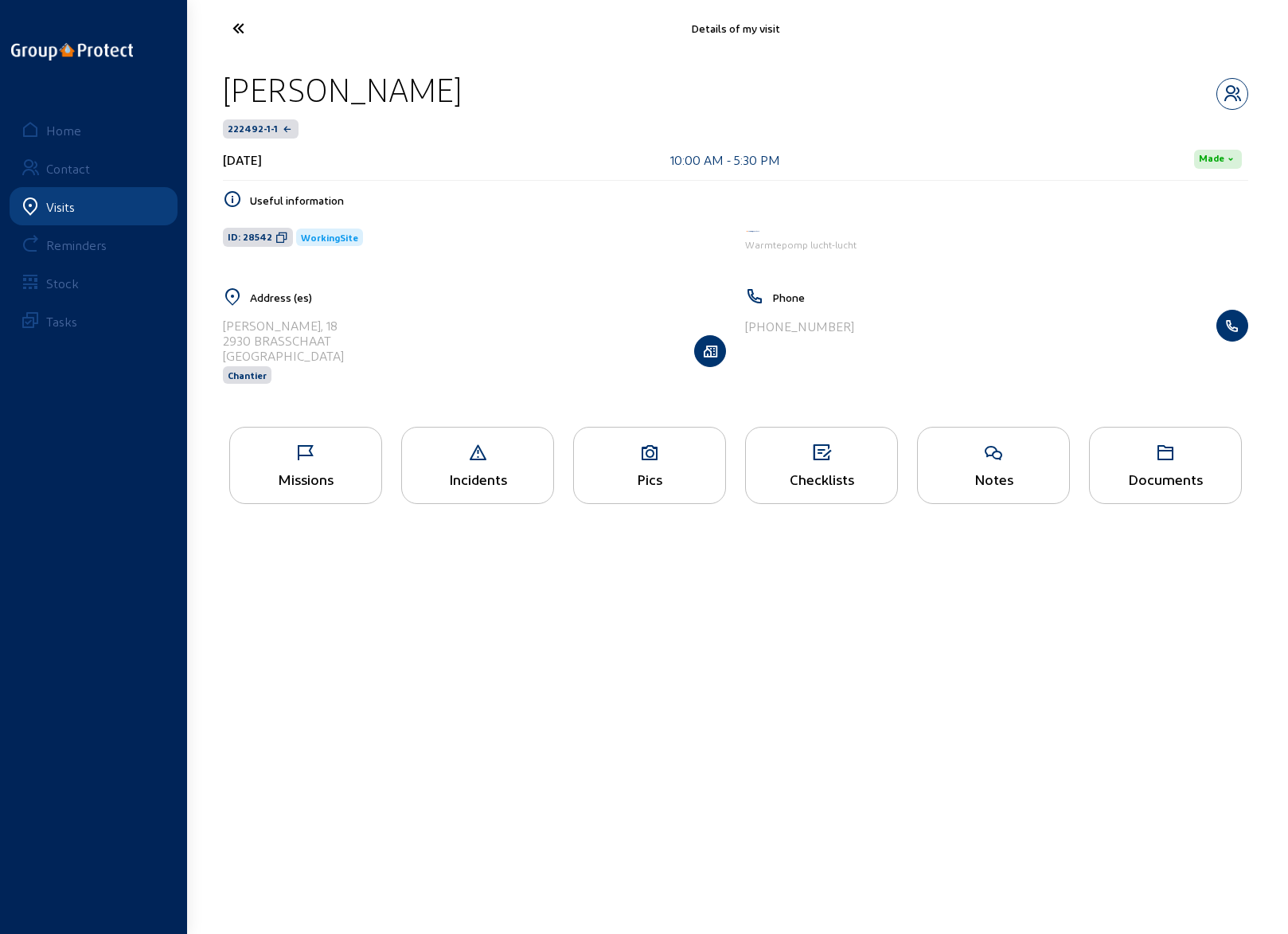
click at [243, 26] on icon at bounding box center [297, 28] width 146 height 27
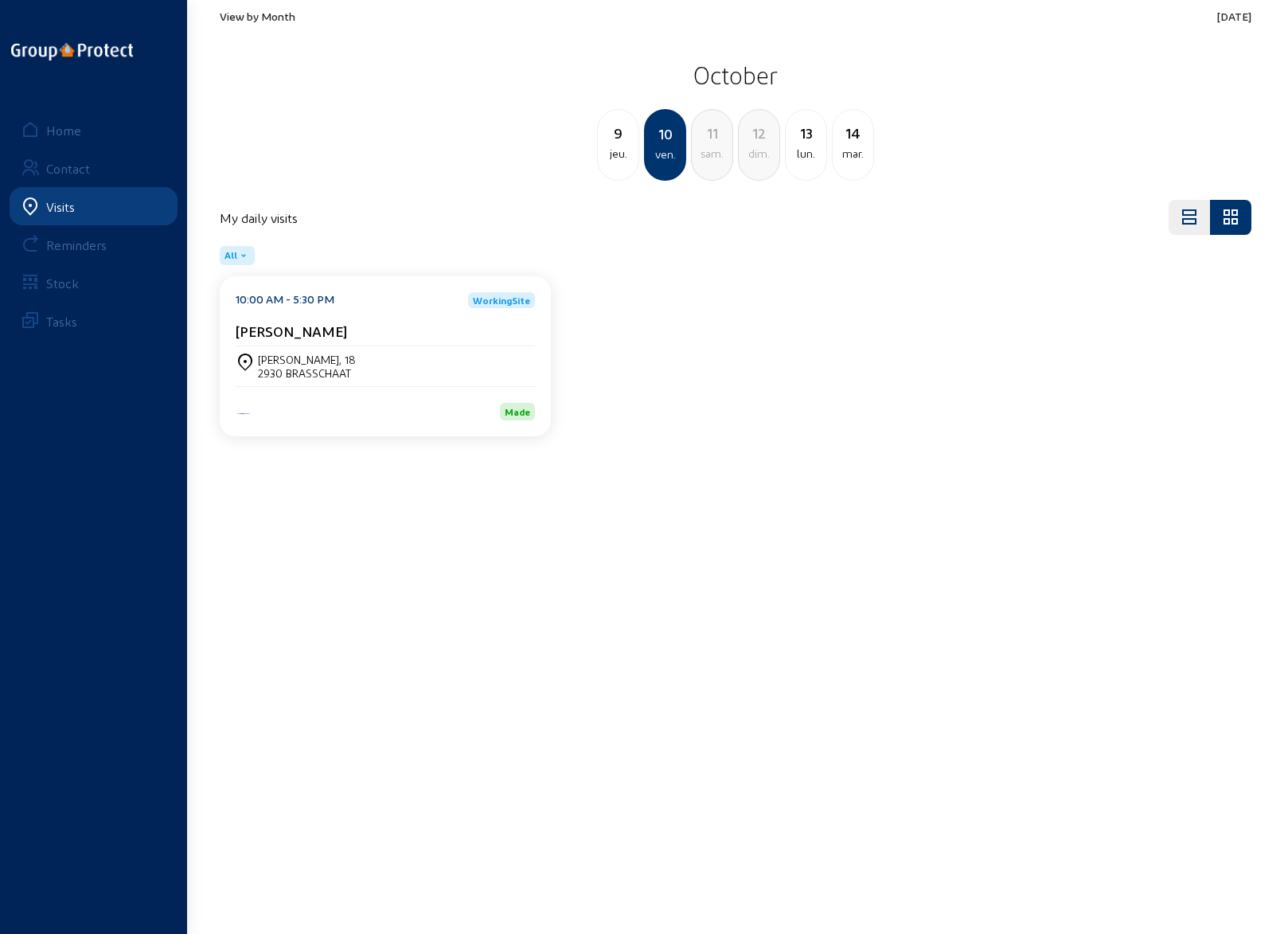
click at [801, 137] on div "13" at bounding box center [805, 132] width 40 height 23
click at [300, 363] on div "[STREET_ADDRESS]" at bounding box center [305, 360] width 94 height 14
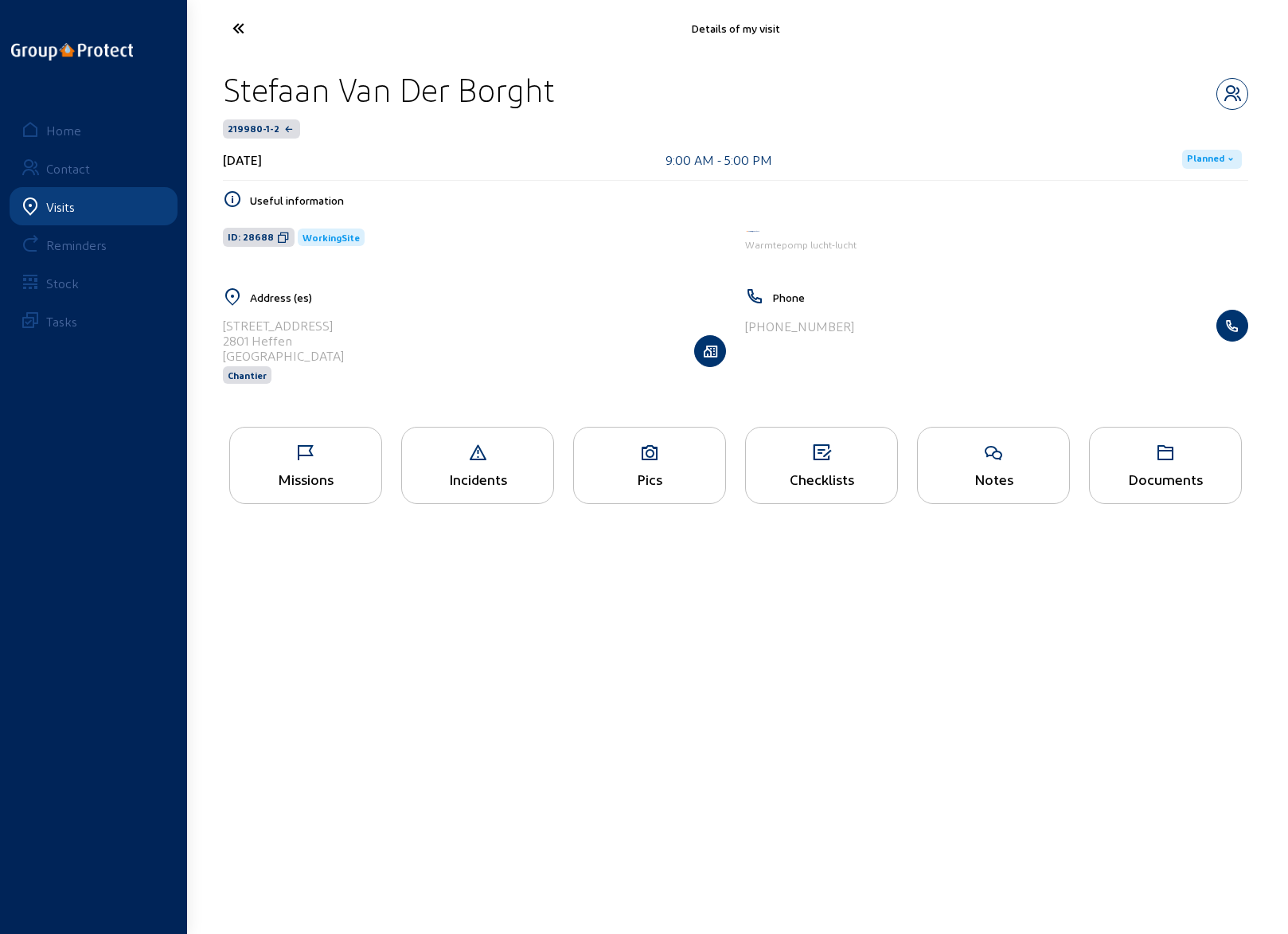
click at [311, 467] on div "Missions" at bounding box center [306, 465] width 153 height 78
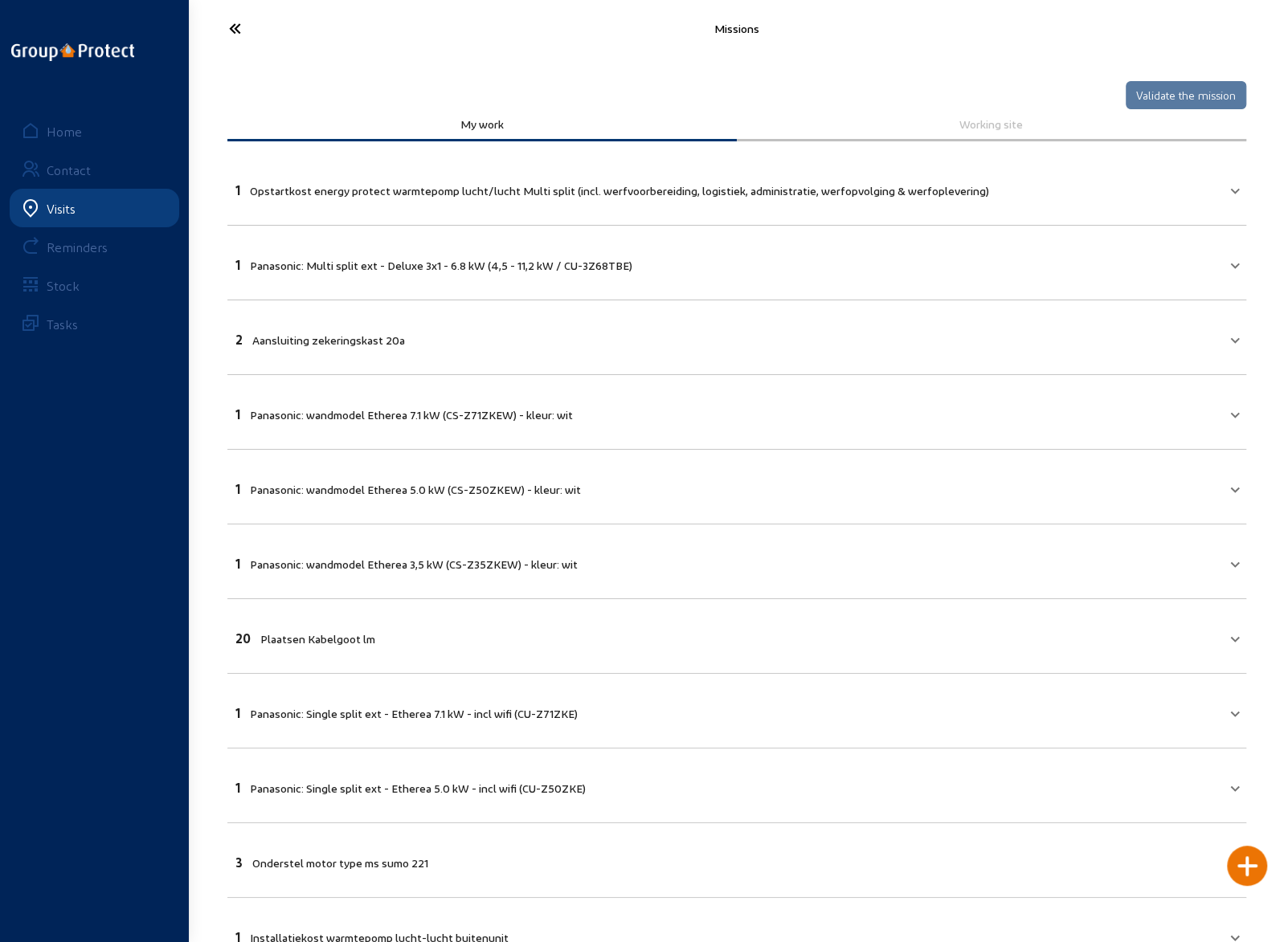
click at [237, 28] on icon at bounding box center [294, 29] width 148 height 28
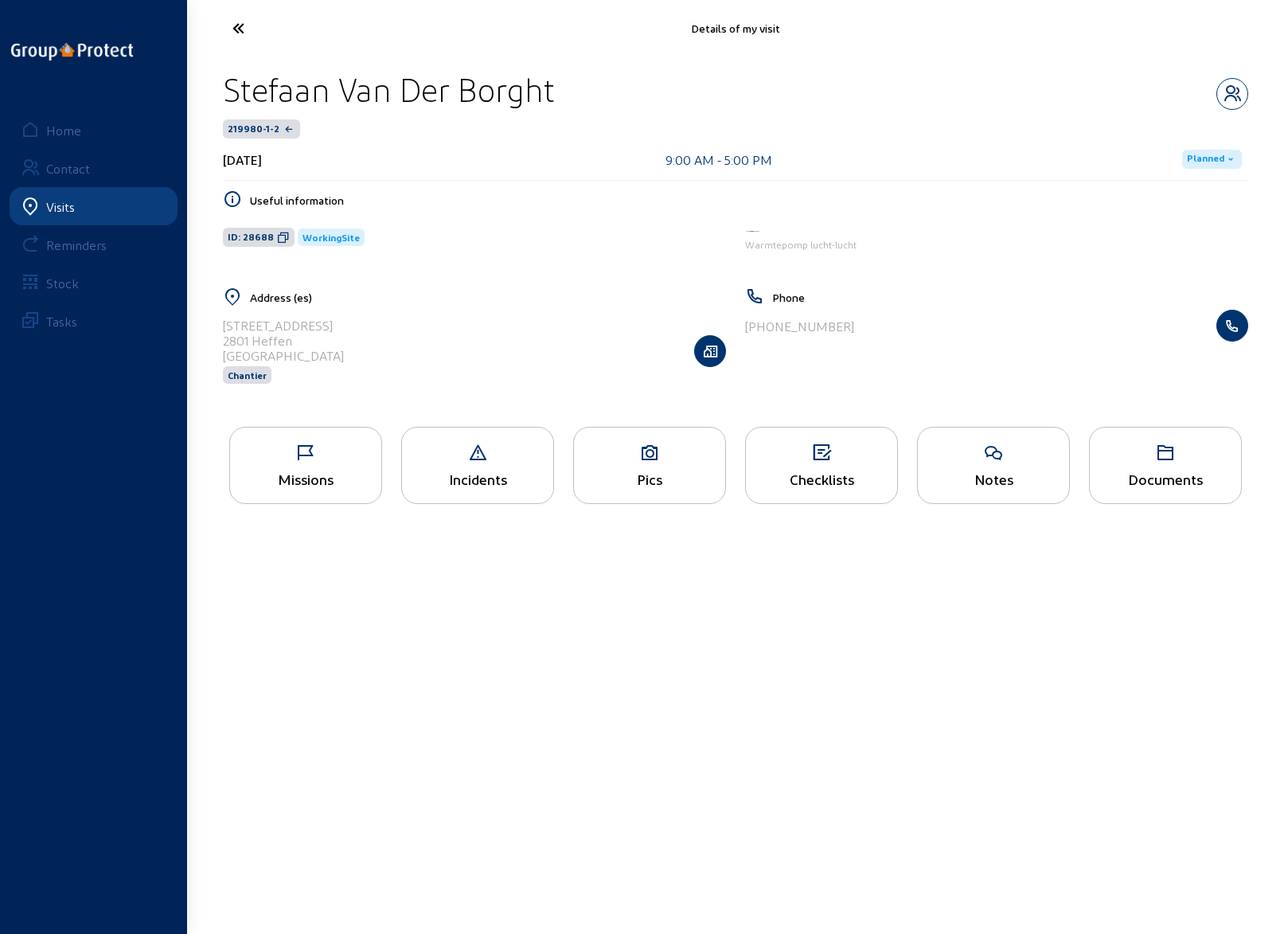
click at [631, 457] on icon at bounding box center [649, 452] width 151 height 19
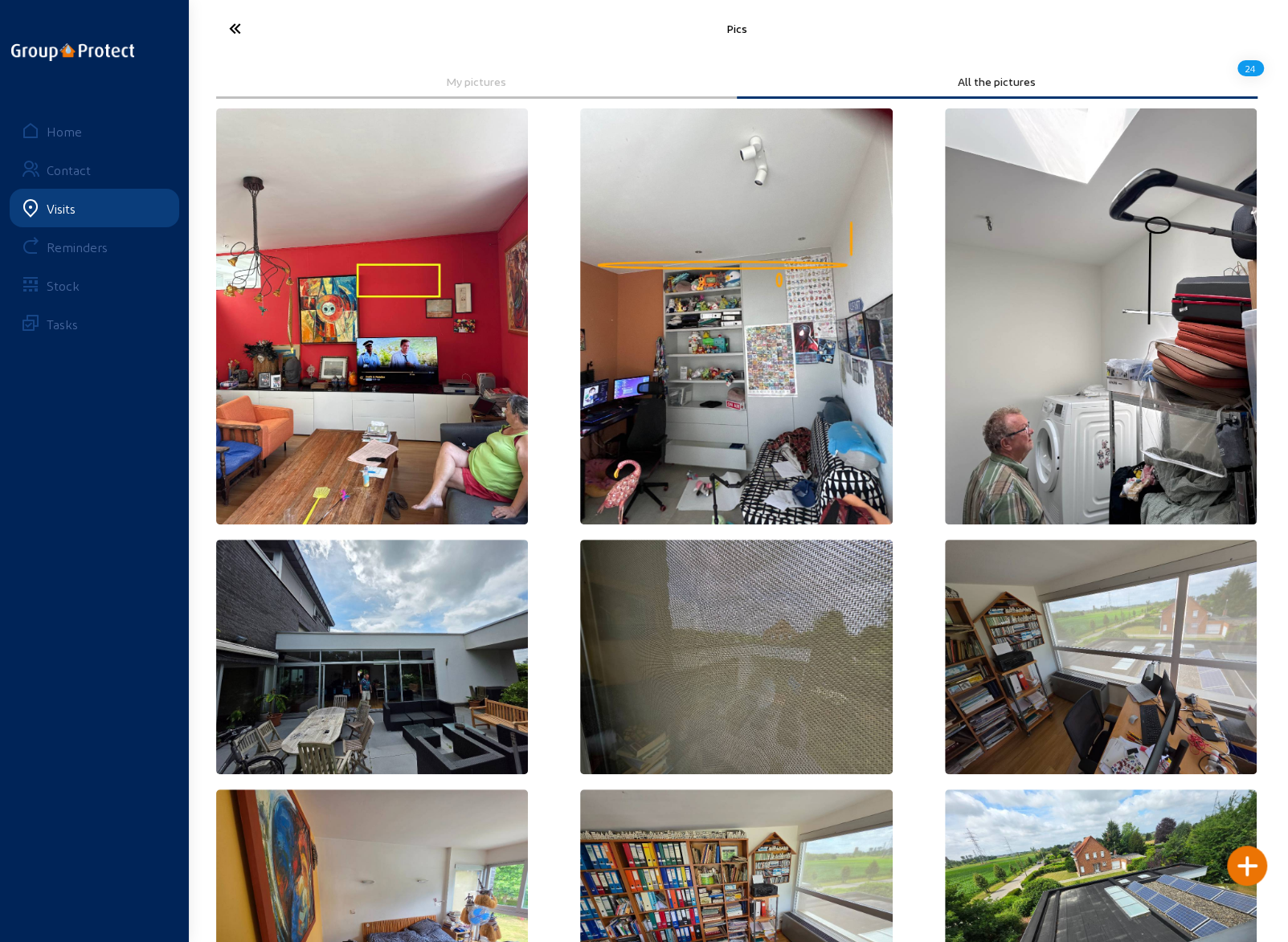
click at [229, 30] on icon at bounding box center [294, 29] width 148 height 28
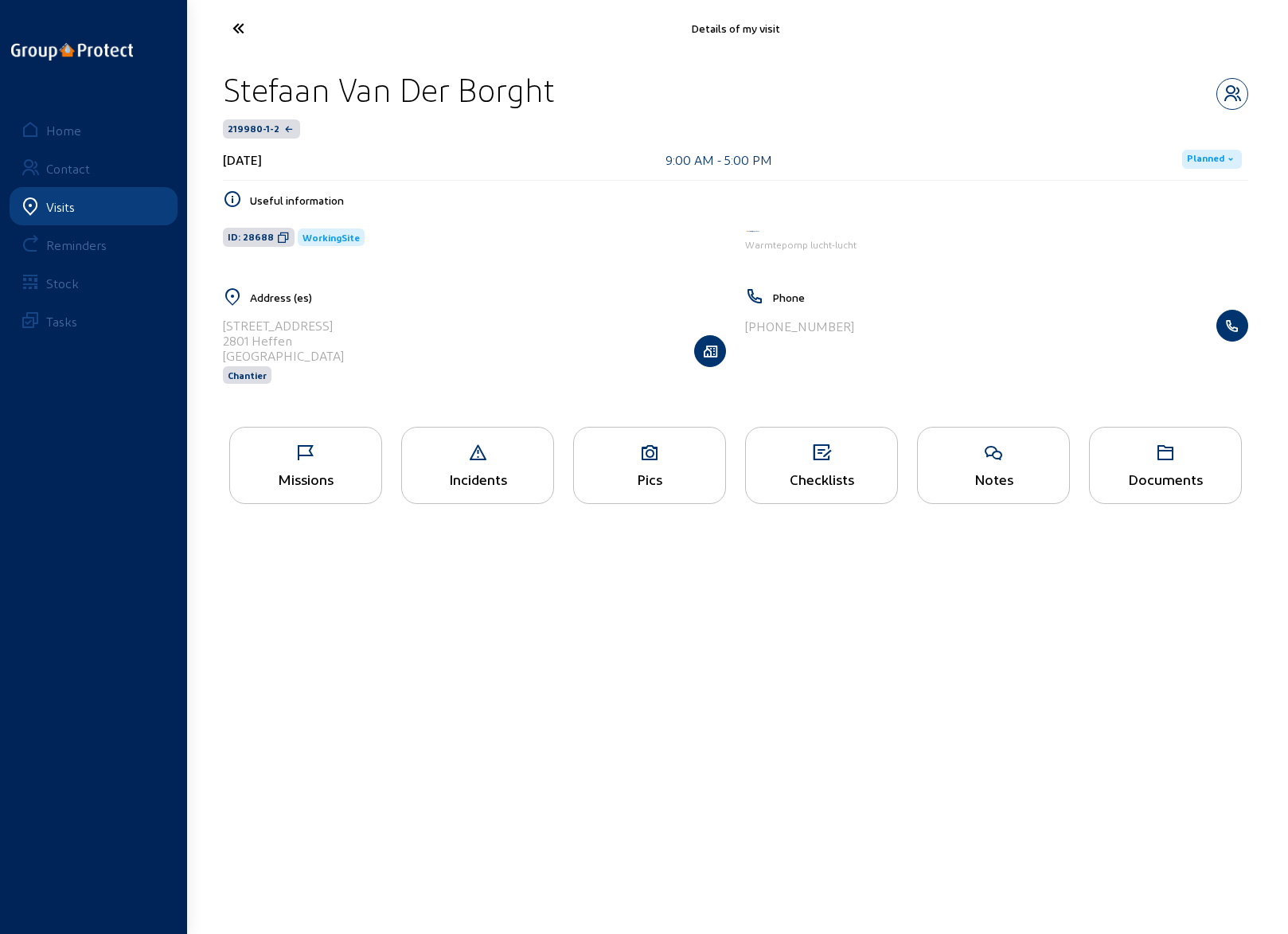
click at [814, 459] on icon at bounding box center [822, 452] width 151 height 19
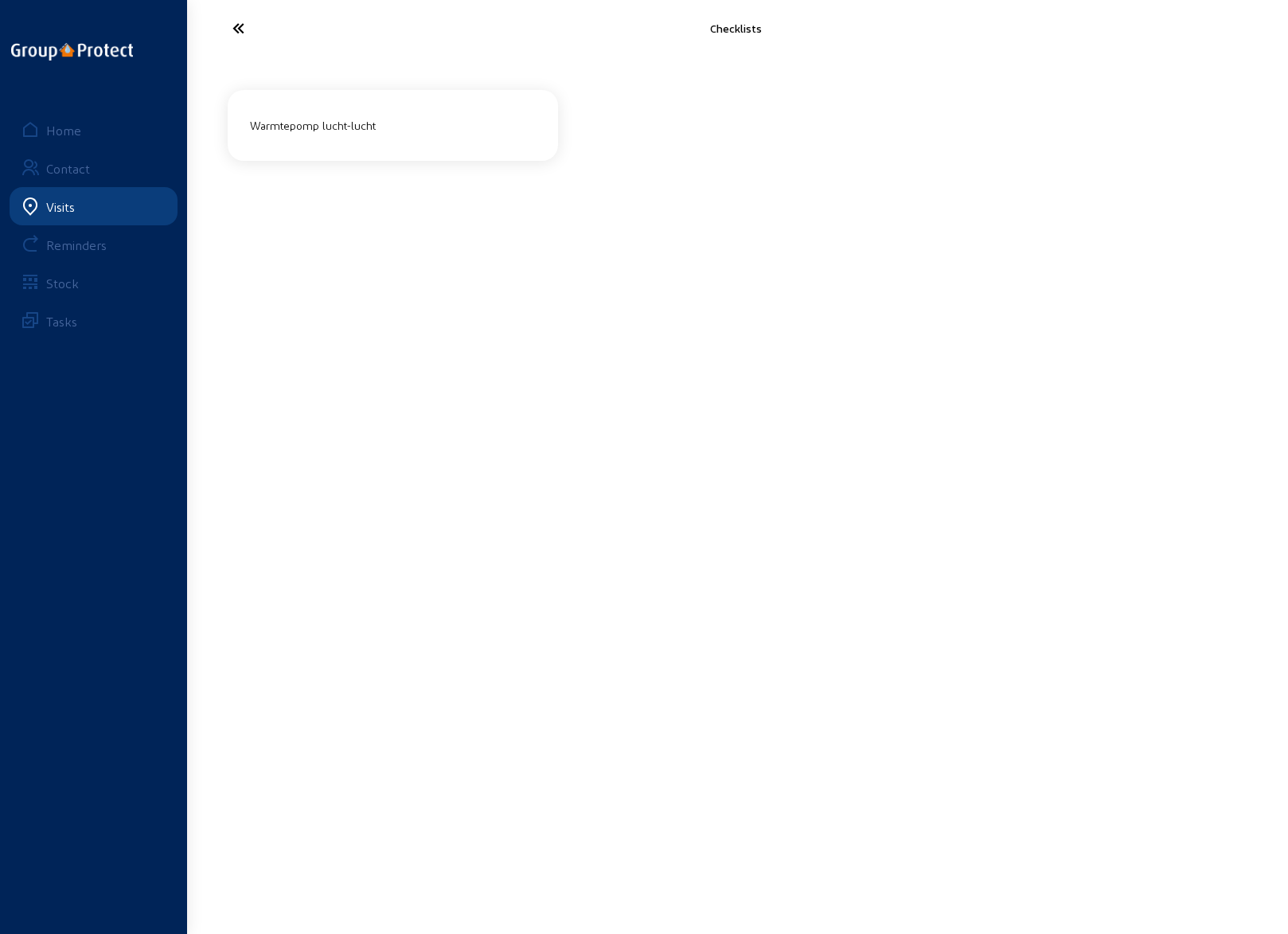
click at [309, 124] on div "Warmtepomp lucht-lucht" at bounding box center [392, 125] width 298 height 26
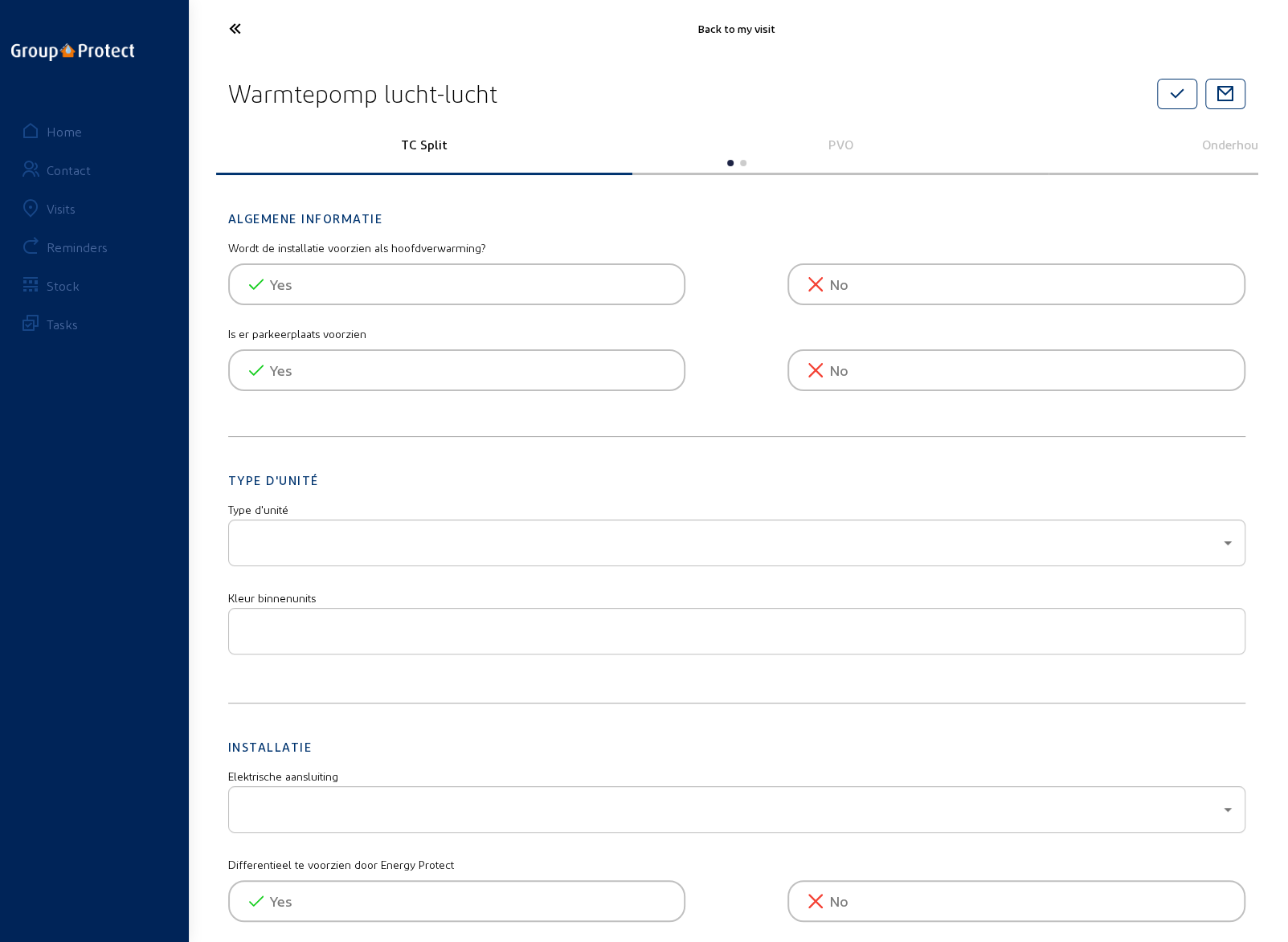
click at [1231, 143] on p "Onderhoudsbezoek" at bounding box center [1257, 143] width 394 height 15
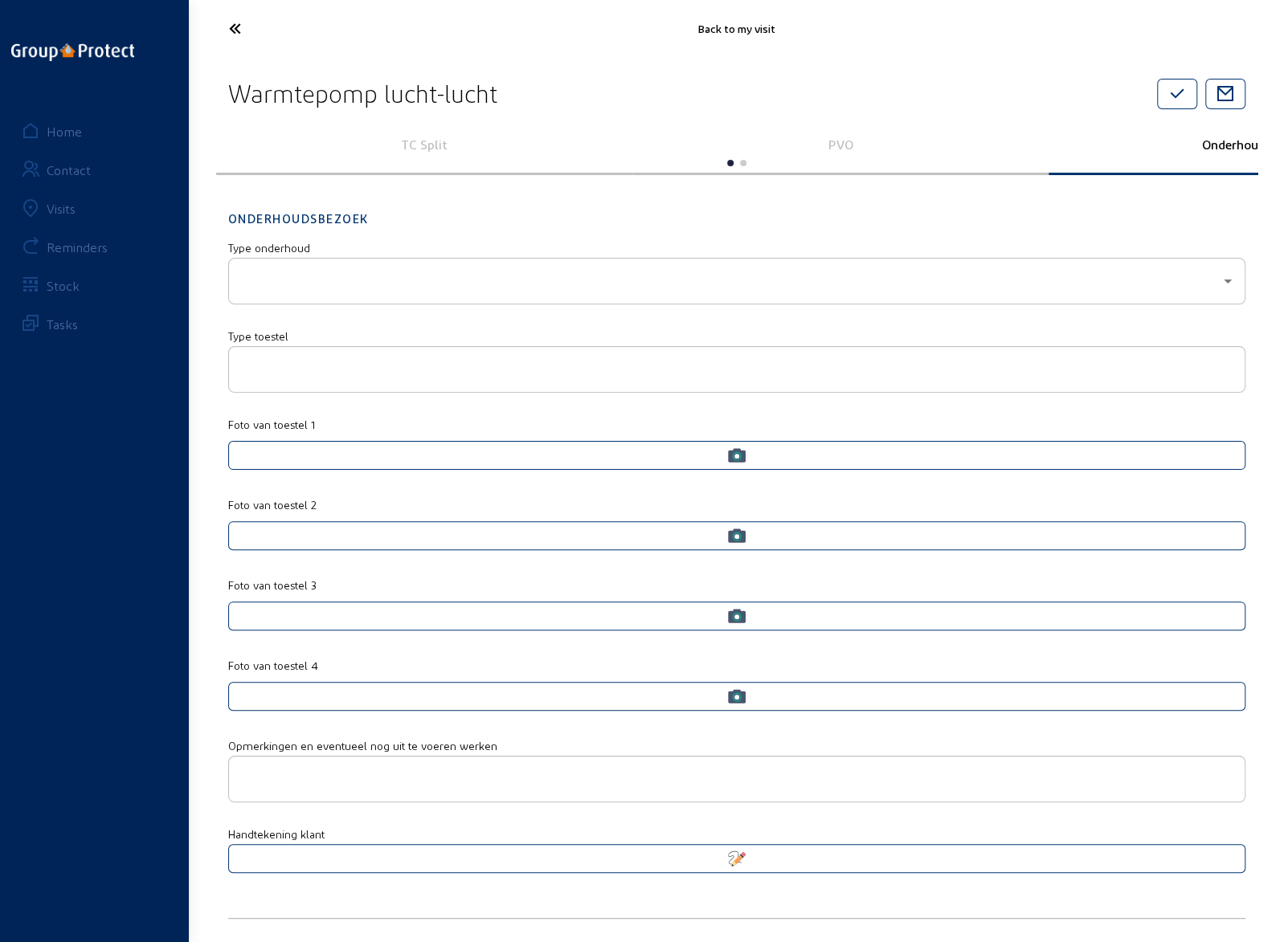
click at [241, 30] on icon at bounding box center [294, 29] width 148 height 28
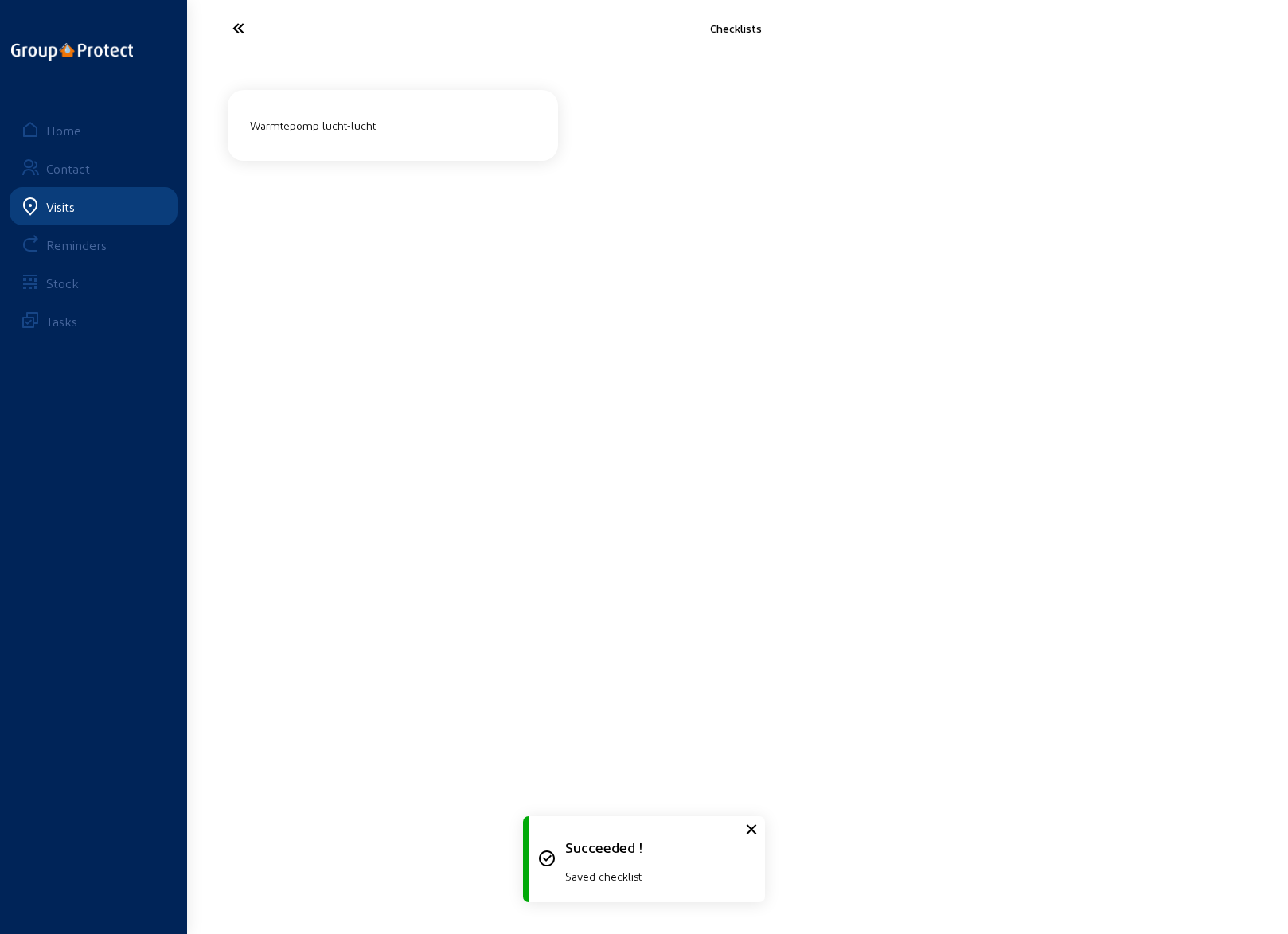
click at [241, 26] on icon at bounding box center [297, 28] width 146 height 27
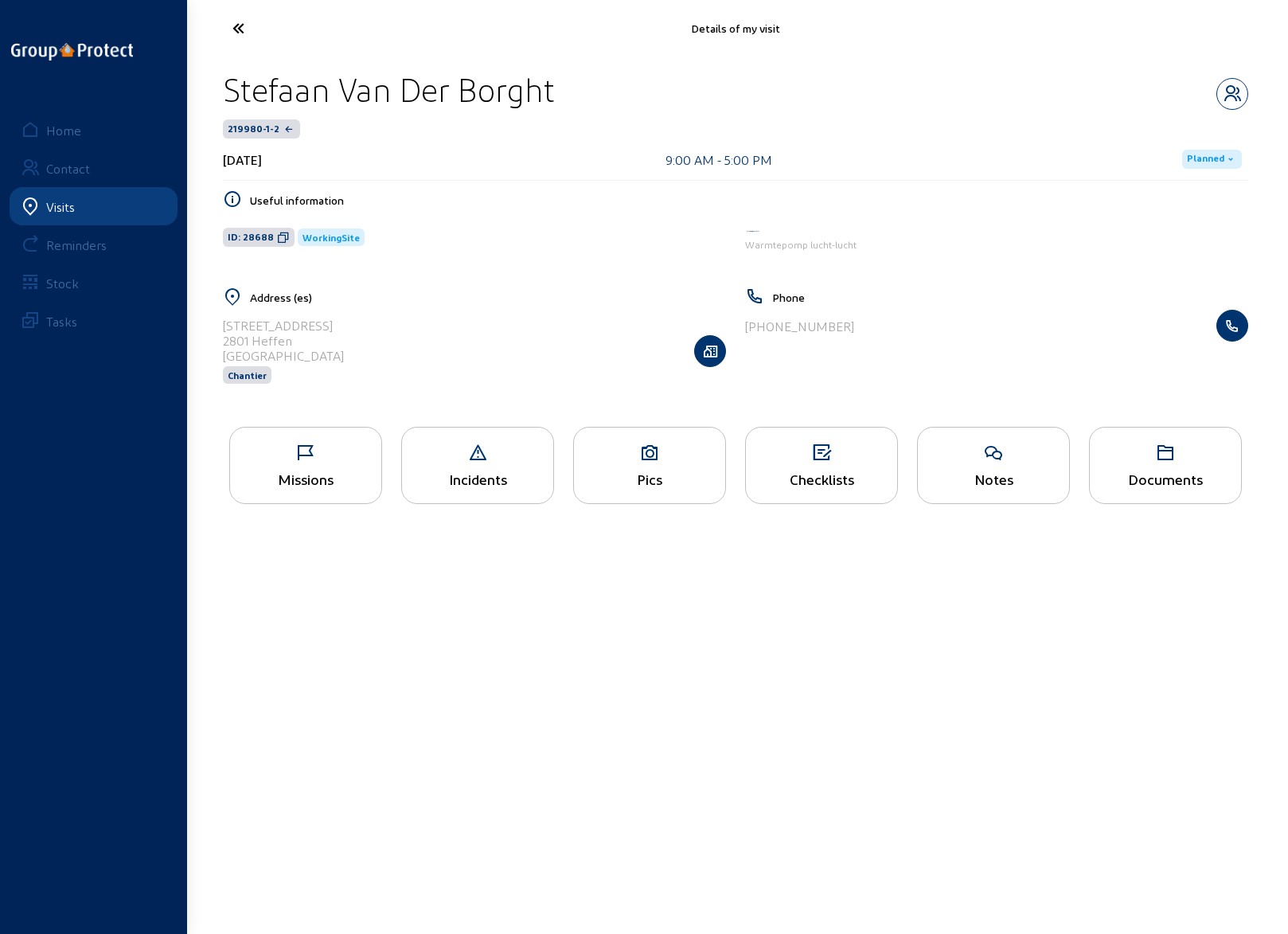
click at [1172, 463] on div "Documents" at bounding box center [1165, 465] width 153 height 78
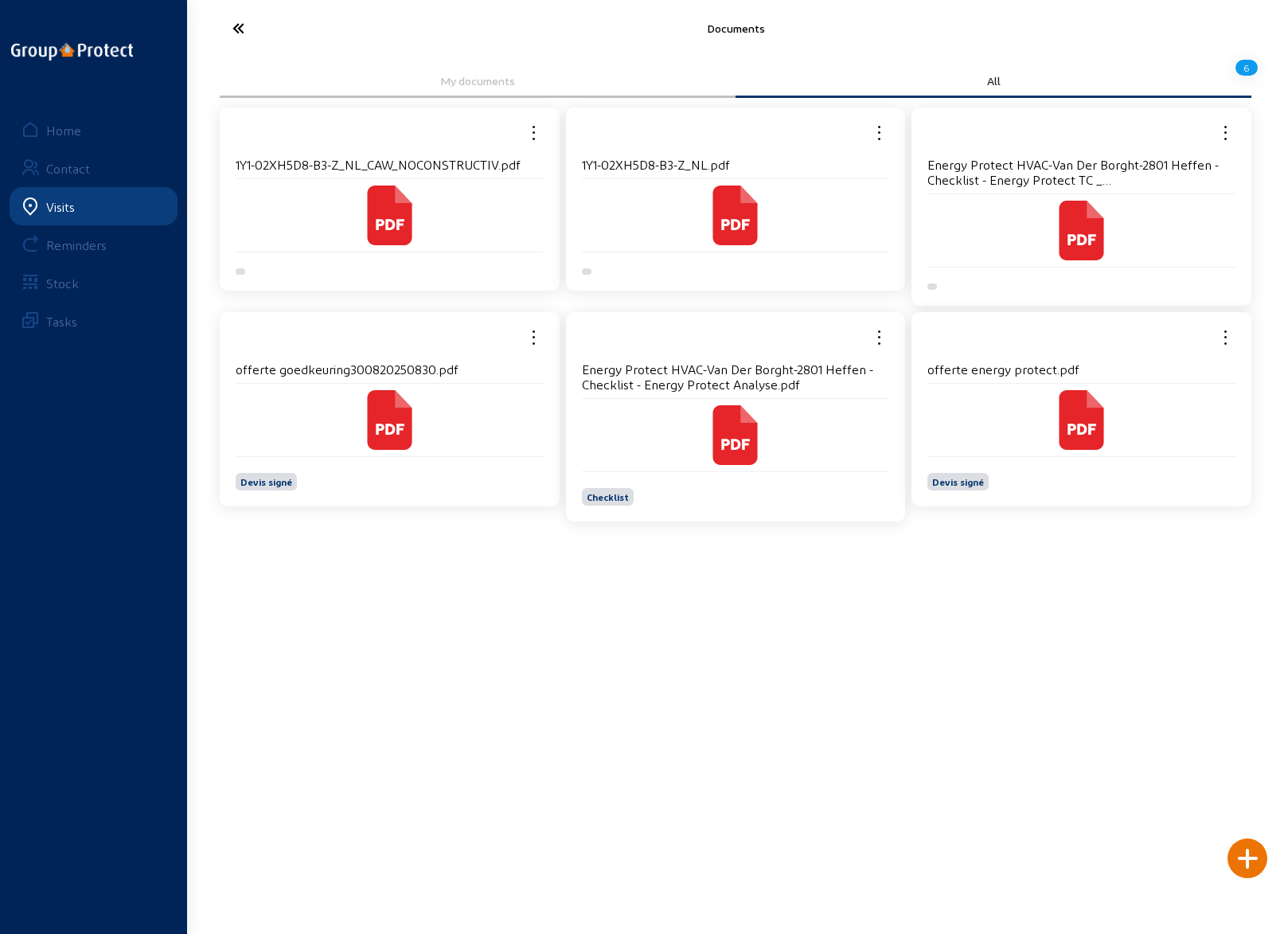
click at [391, 214] on icon at bounding box center [388, 215] width 44 height 60
click at [739, 209] on icon at bounding box center [735, 215] width 44 height 60
click at [1082, 231] on icon at bounding box center [1081, 231] width 44 height 60
click at [266, 480] on span "Devis signé" at bounding box center [266, 481] width 52 height 11
click at [379, 426] on icon at bounding box center [389, 429] width 28 height 11
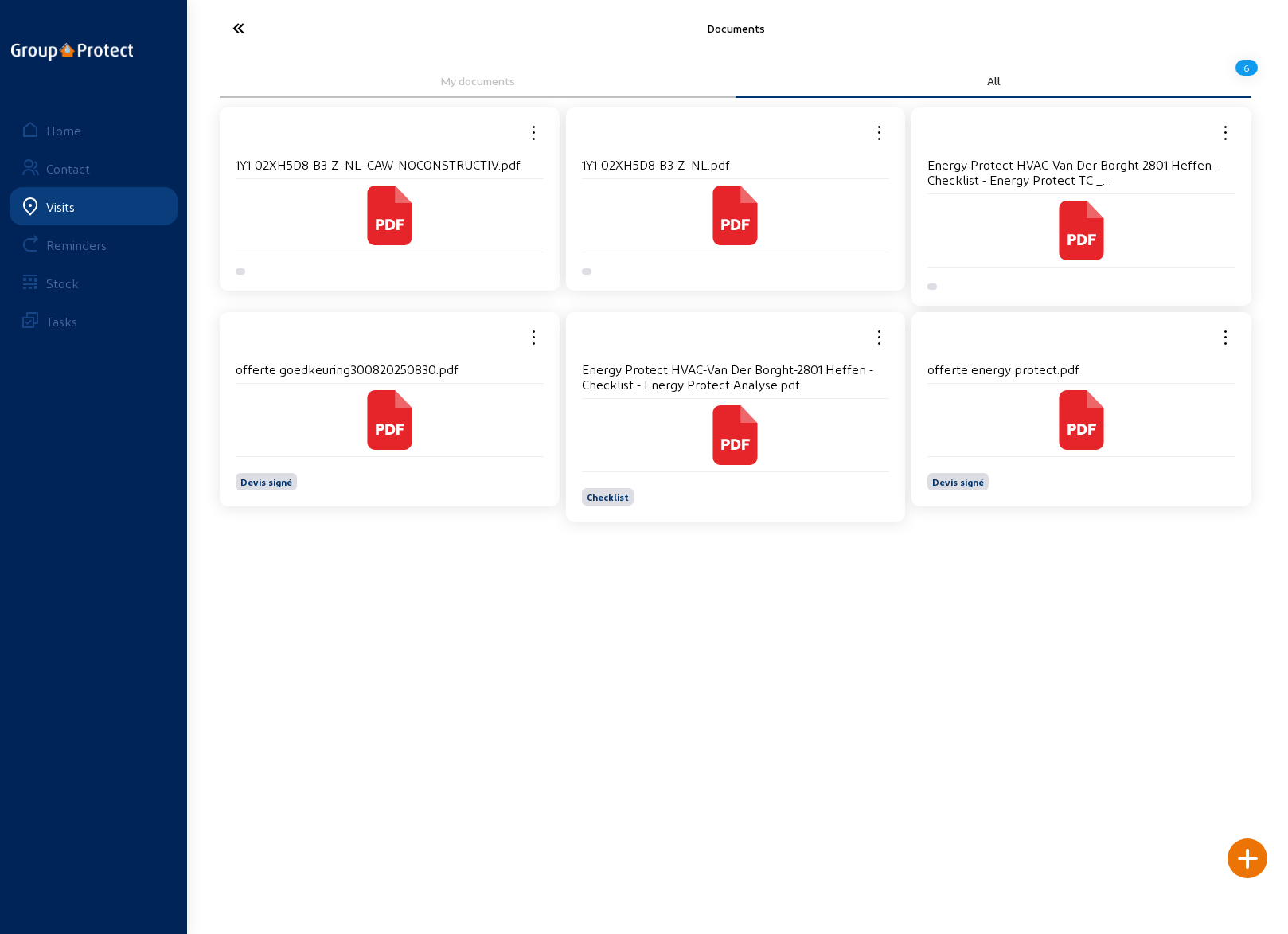
click at [1083, 407] on icon at bounding box center [1081, 420] width 44 height 60
click at [237, 31] on icon at bounding box center [297, 28] width 146 height 27
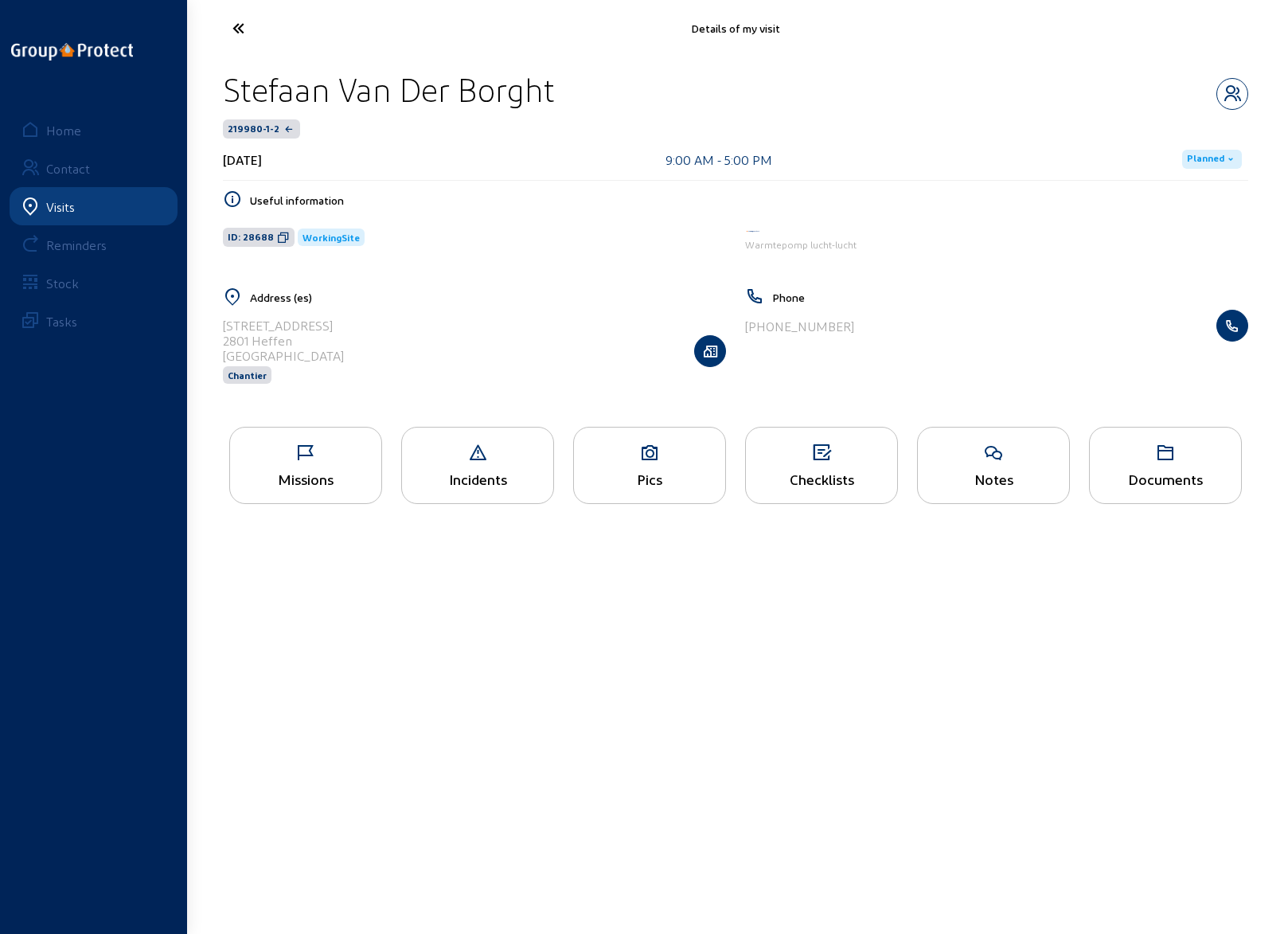
drag, startPoint x: 224, startPoint y: 324, endPoint x: 297, endPoint y: 344, distance: 75.7
click at [297, 343] on div "[STREET_ADDRESS]" at bounding box center [474, 351] width 503 height 82
copy cam-list-title "[STREET_ADDRESS]"
click at [243, 22] on icon at bounding box center [297, 28] width 146 height 27
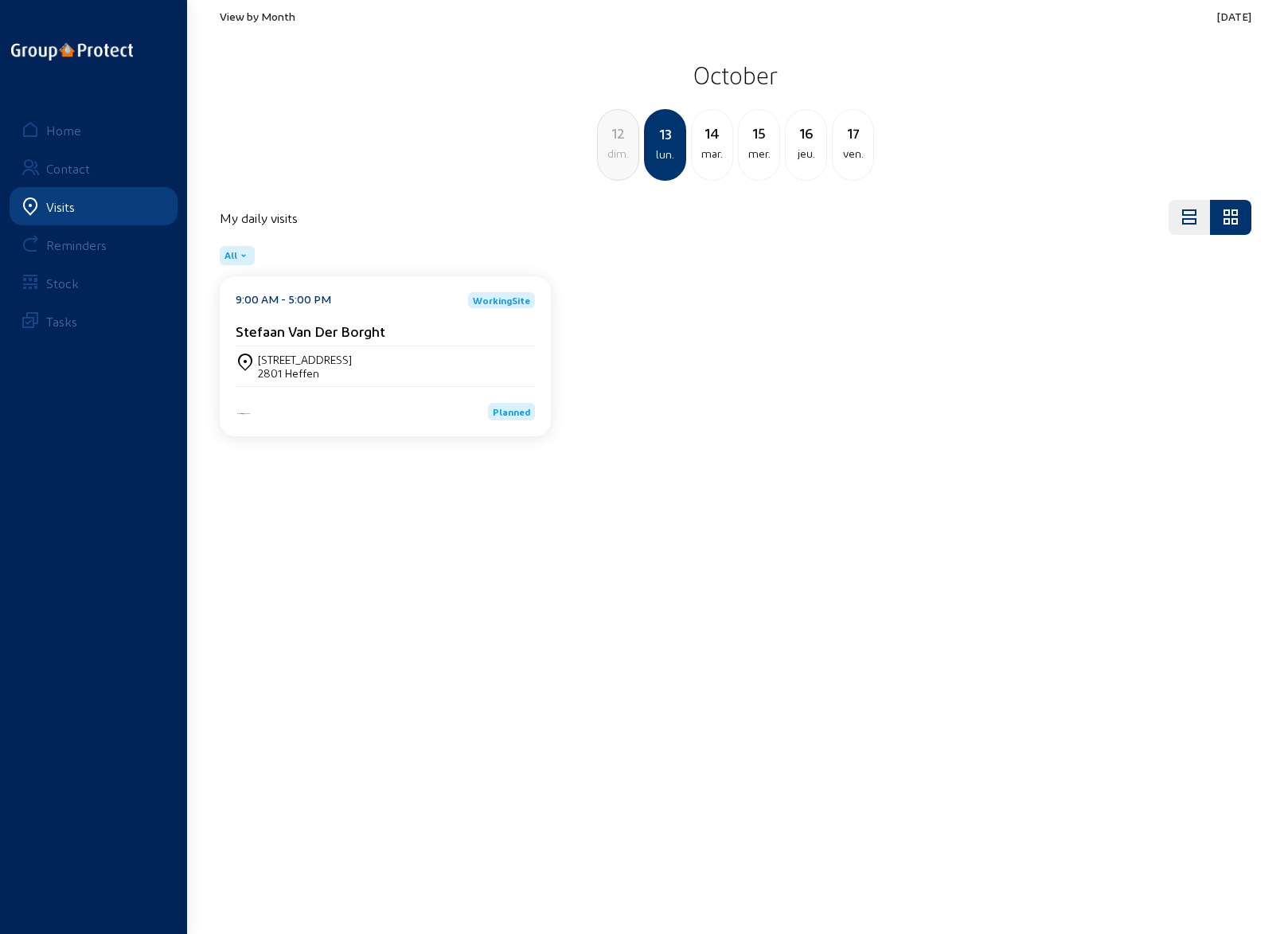
click at [237, 15] on span "View by Month" at bounding box center [257, 17] width 76 height 14
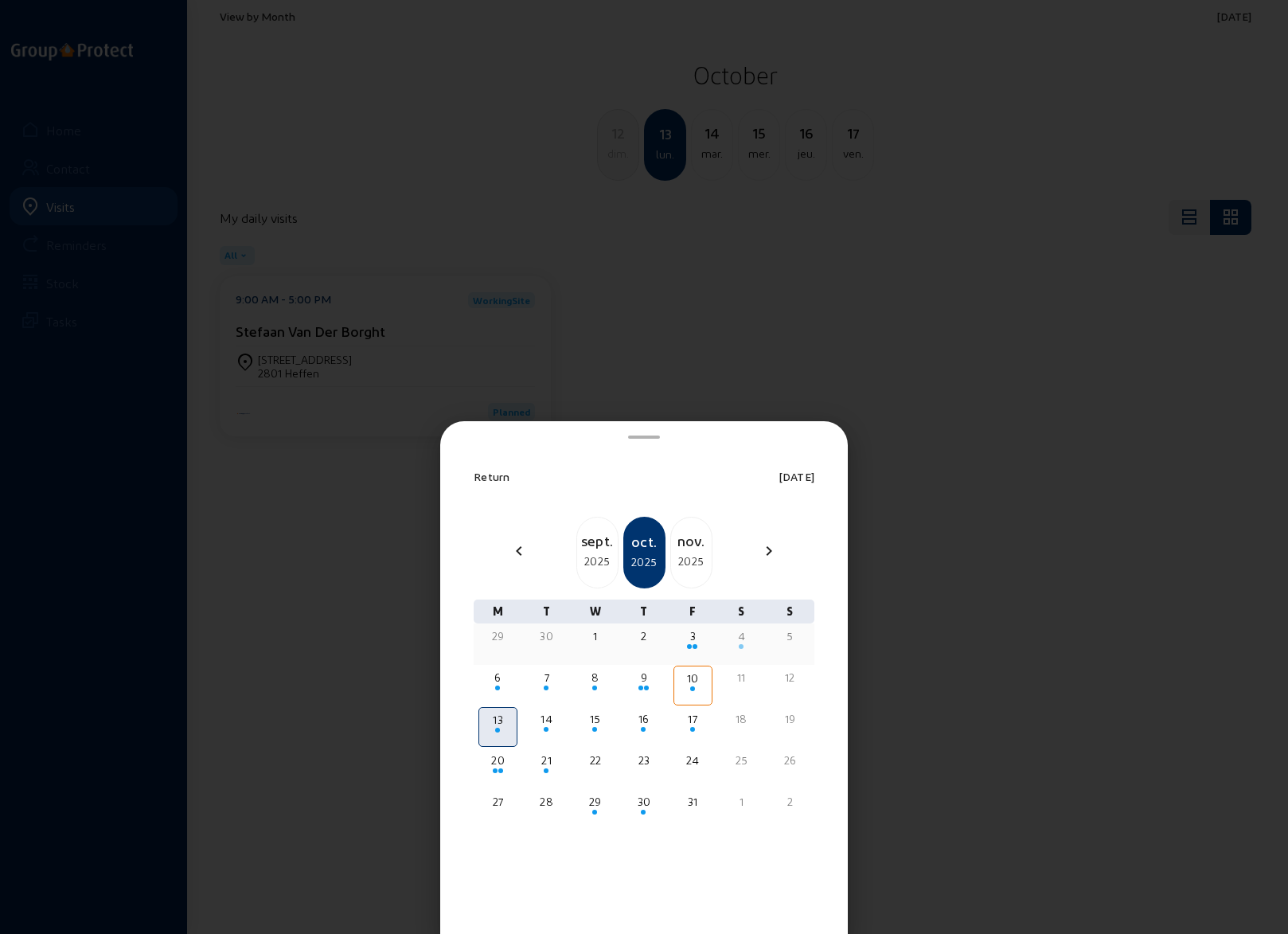
click at [692, 635] on div "3" at bounding box center [693, 636] width 36 height 16
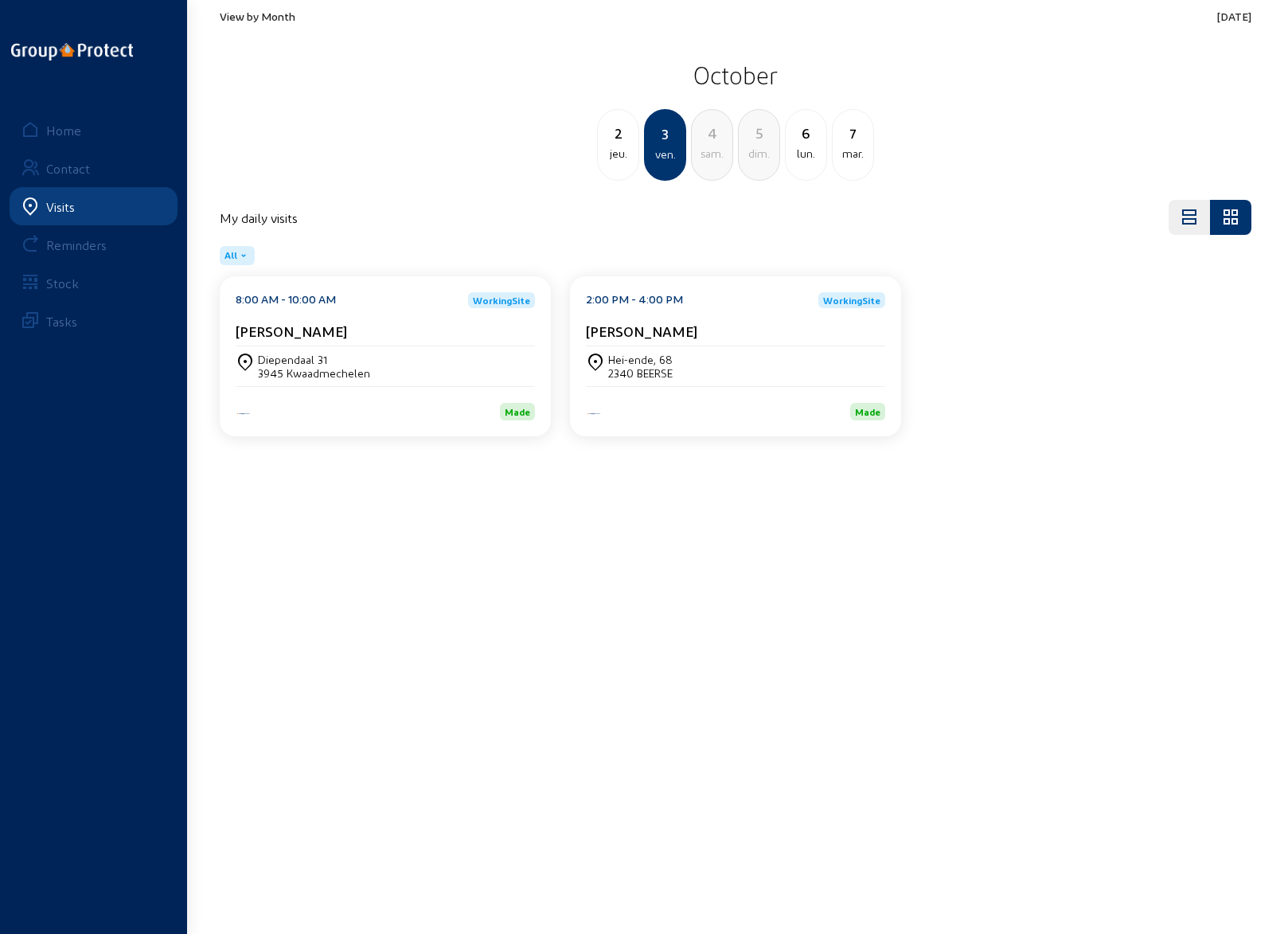
drag, startPoint x: 754, startPoint y: 6, endPoint x: 755, endPoint y: 19, distance: 13.0
click at [754, 51] on div "View by Month [DATE] [DATE] jeu. 3 ven. 4 [PERSON_NAME]. 5 dim. 6 lun. [DATE]" at bounding box center [735, 95] width 1051 height 190
click at [961, 79] on h2 "October" at bounding box center [736, 75] width 1032 height 40
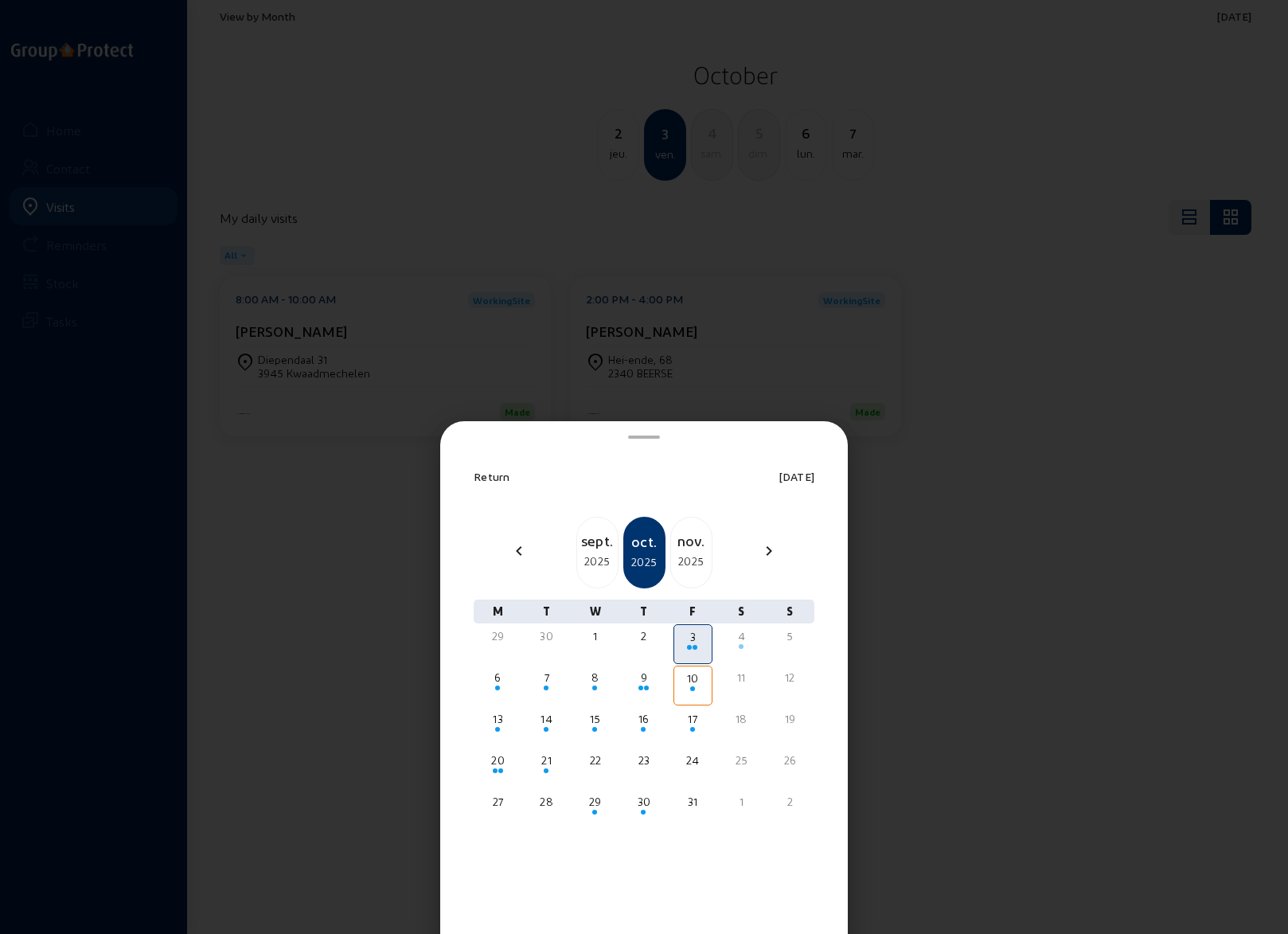
click at [922, 66] on div at bounding box center [644, 467] width 1288 height 934
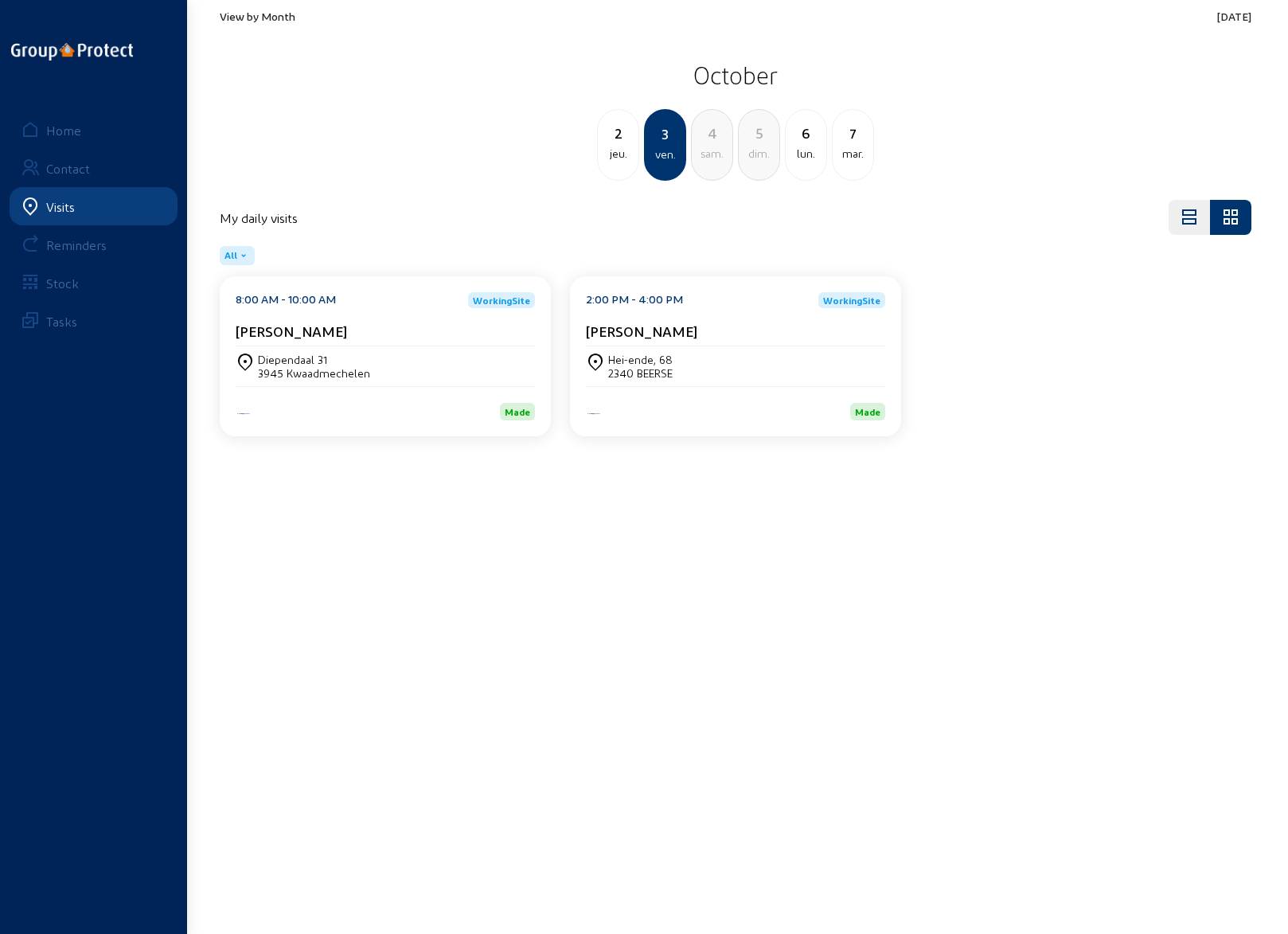
click at [616, 146] on div "jeu." at bounding box center [618, 153] width 40 height 19
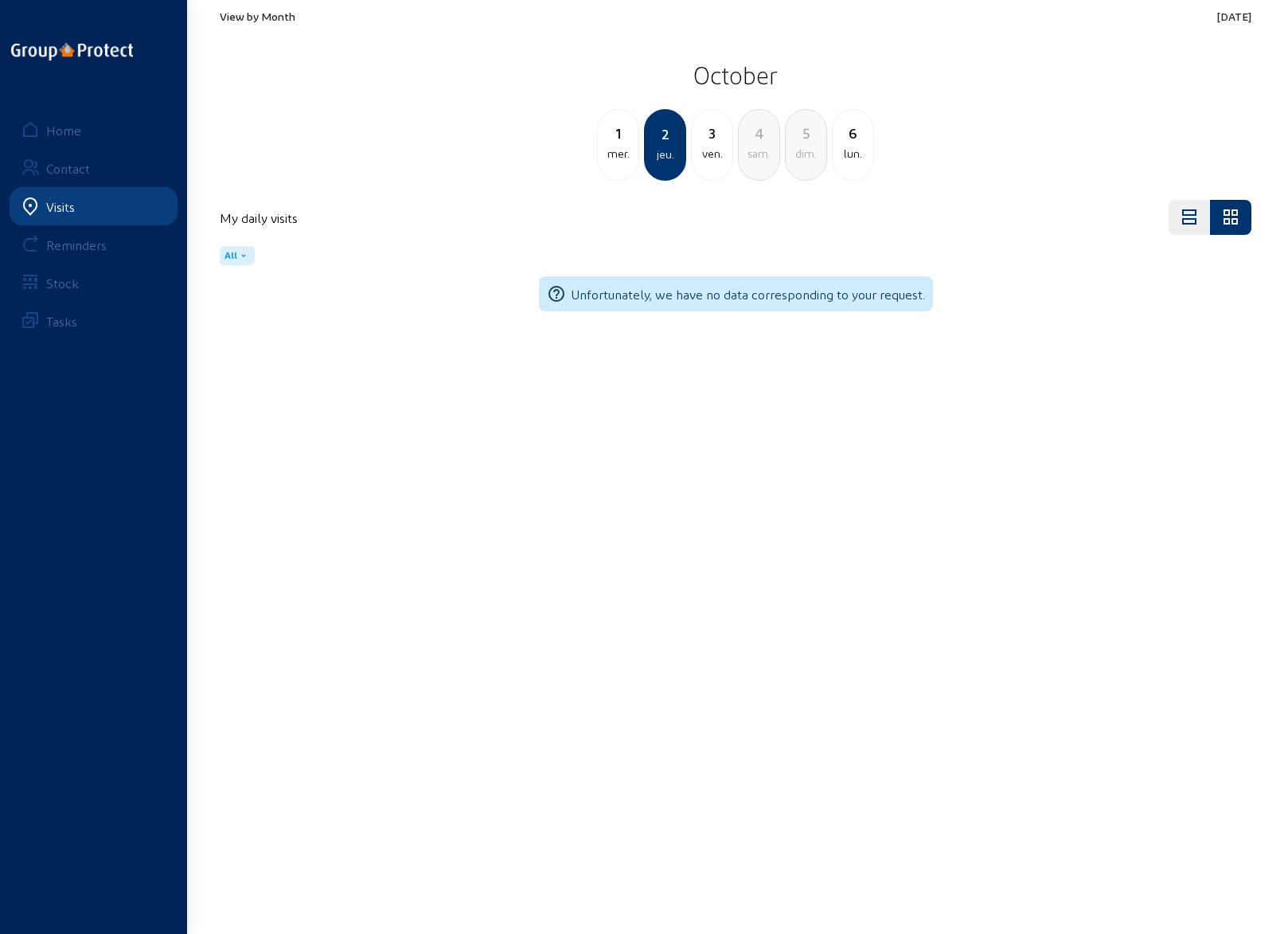
click at [665, 143] on div "2" at bounding box center [665, 133] width 39 height 23
click at [710, 150] on div "ven." at bounding box center [711, 153] width 40 height 19
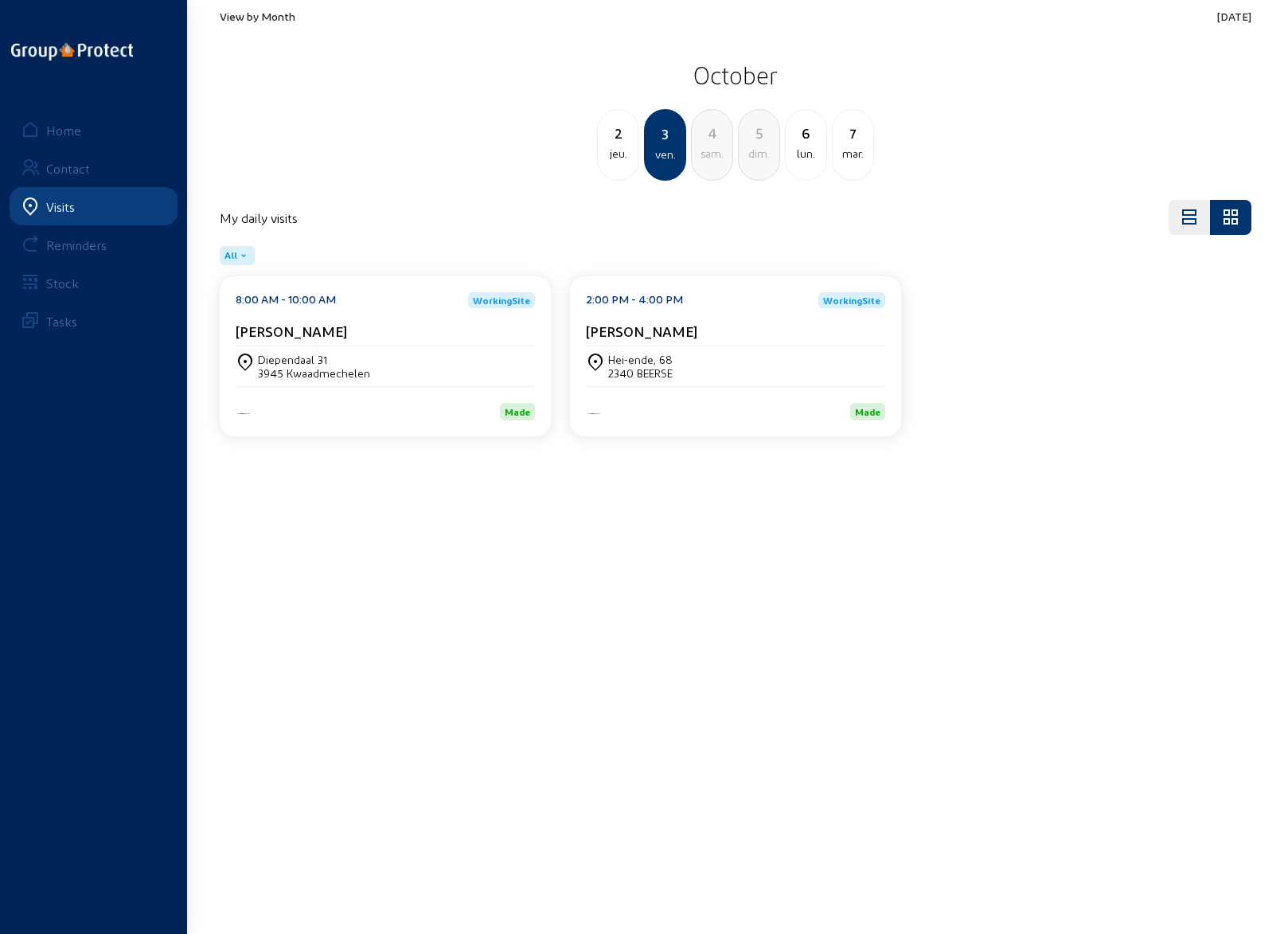
click at [299, 364] on div "Diependaal 31" at bounding box center [314, 360] width 112 height 14
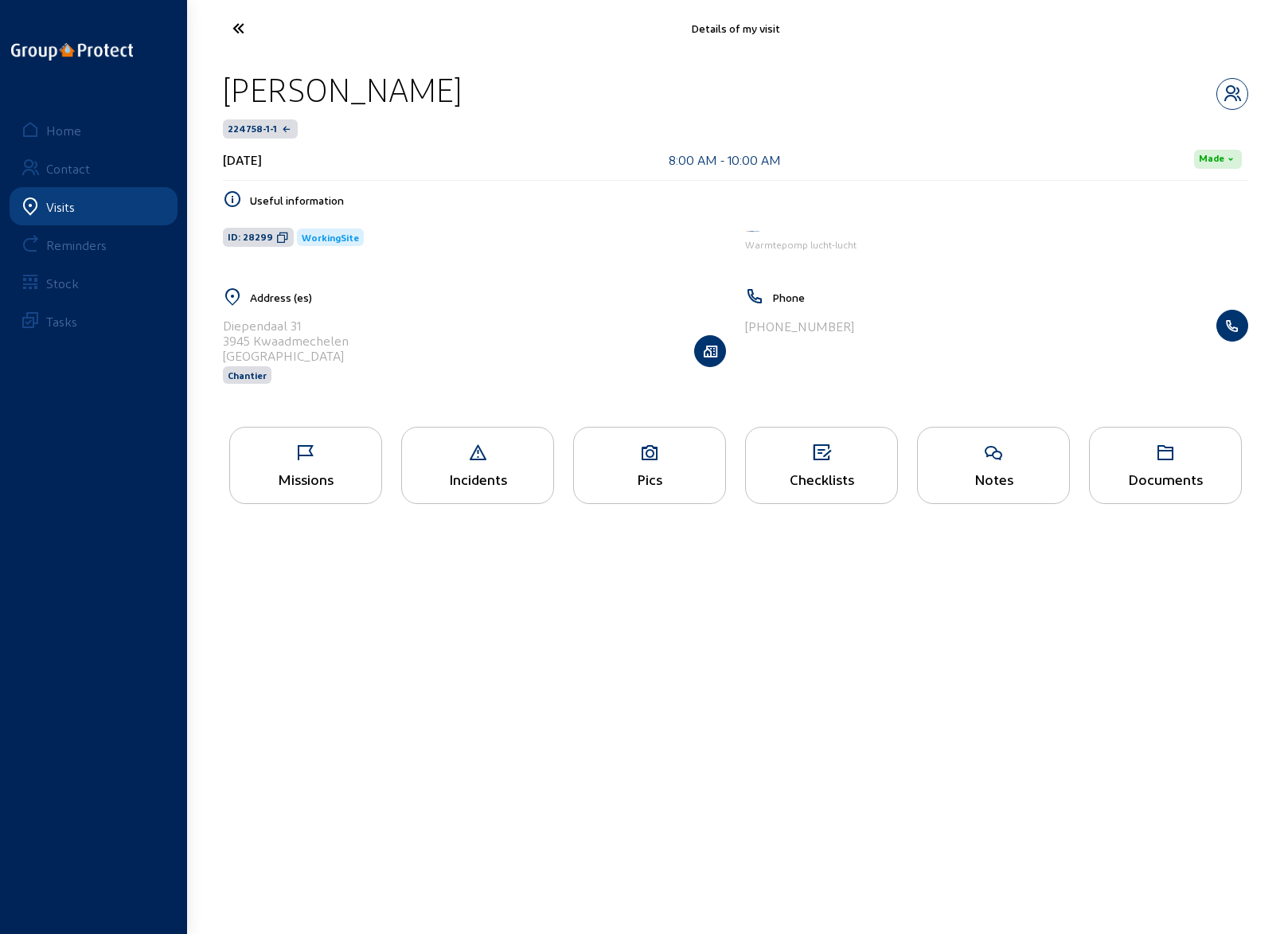
drag, startPoint x: 225, startPoint y: 326, endPoint x: 320, endPoint y: 331, distance: 95.1
click at [320, 331] on div "Diependaal 31" at bounding box center [285, 325] width 126 height 15
click at [509, 234] on cam-badge "WorkingSite" at bounding box center [510, 237] width 426 height 18
drag, startPoint x: 351, startPoint y: 339, endPoint x: 220, endPoint y: 340, distance: 131.0
click at [220, 340] on div "Address (es) [STREET_ADDRESS] Chantier" at bounding box center [475, 345] width 522 height 117
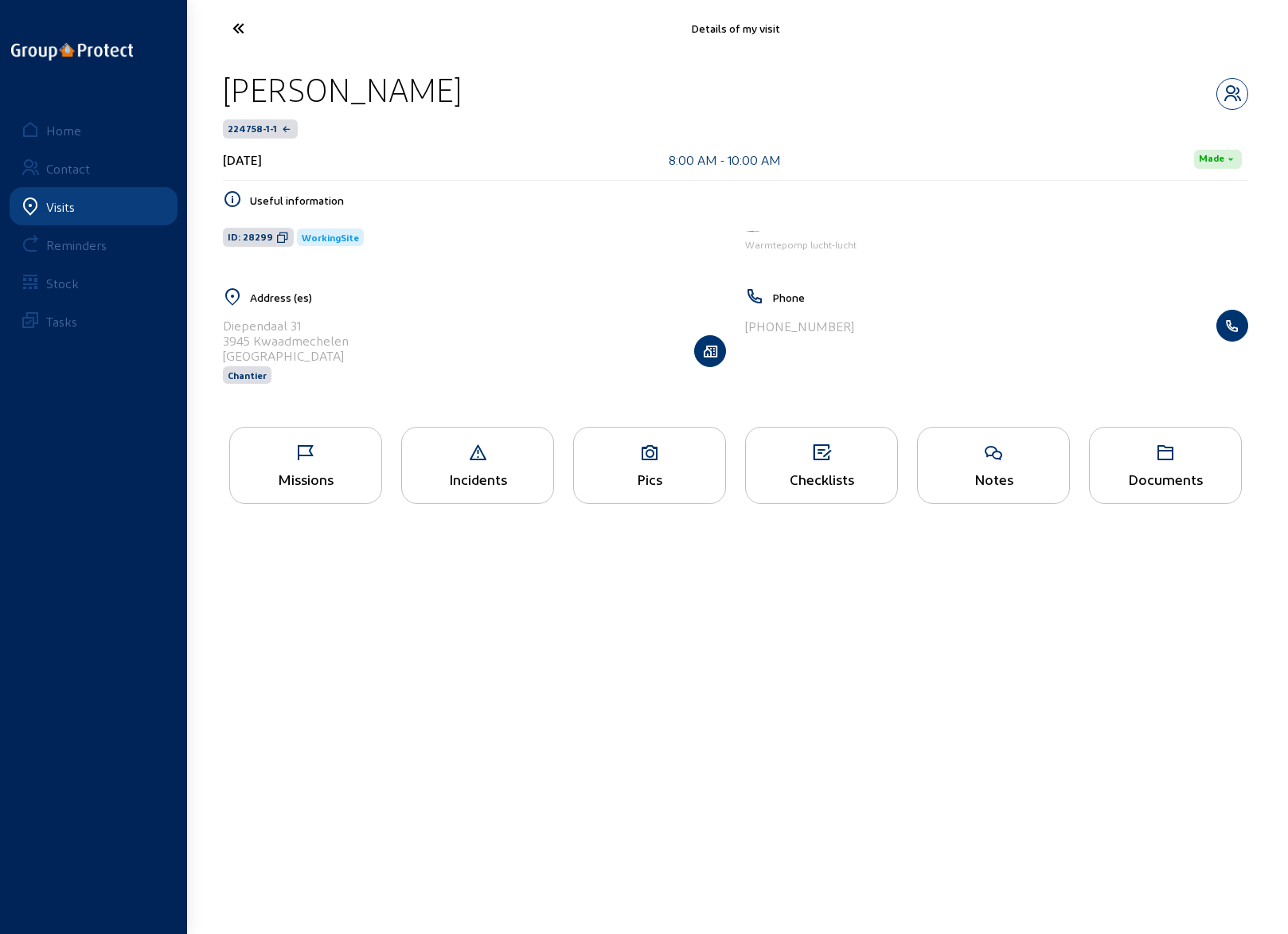
copy div "3945 Kwaadmechelen"
drag, startPoint x: 227, startPoint y: 88, endPoint x: 465, endPoint y: 94, distance: 238.1
click at [465, 94] on div "[PERSON_NAME]" at bounding box center [735, 89] width 1025 height 40
copy div "[PERSON_NAME]"
click at [324, 463] on div "Missions" at bounding box center [306, 465] width 153 height 78
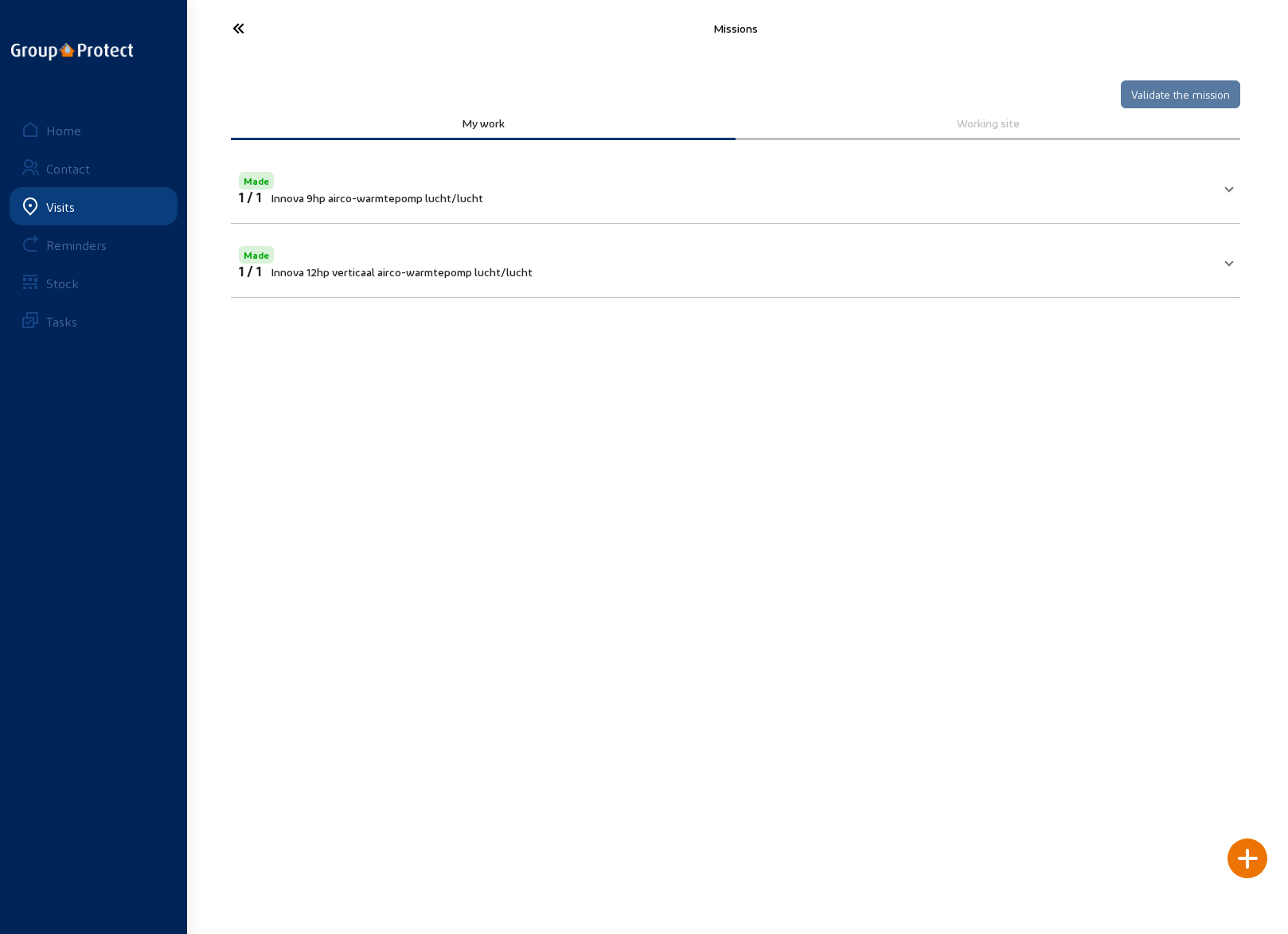
click at [231, 24] on icon at bounding box center [297, 28] width 146 height 27
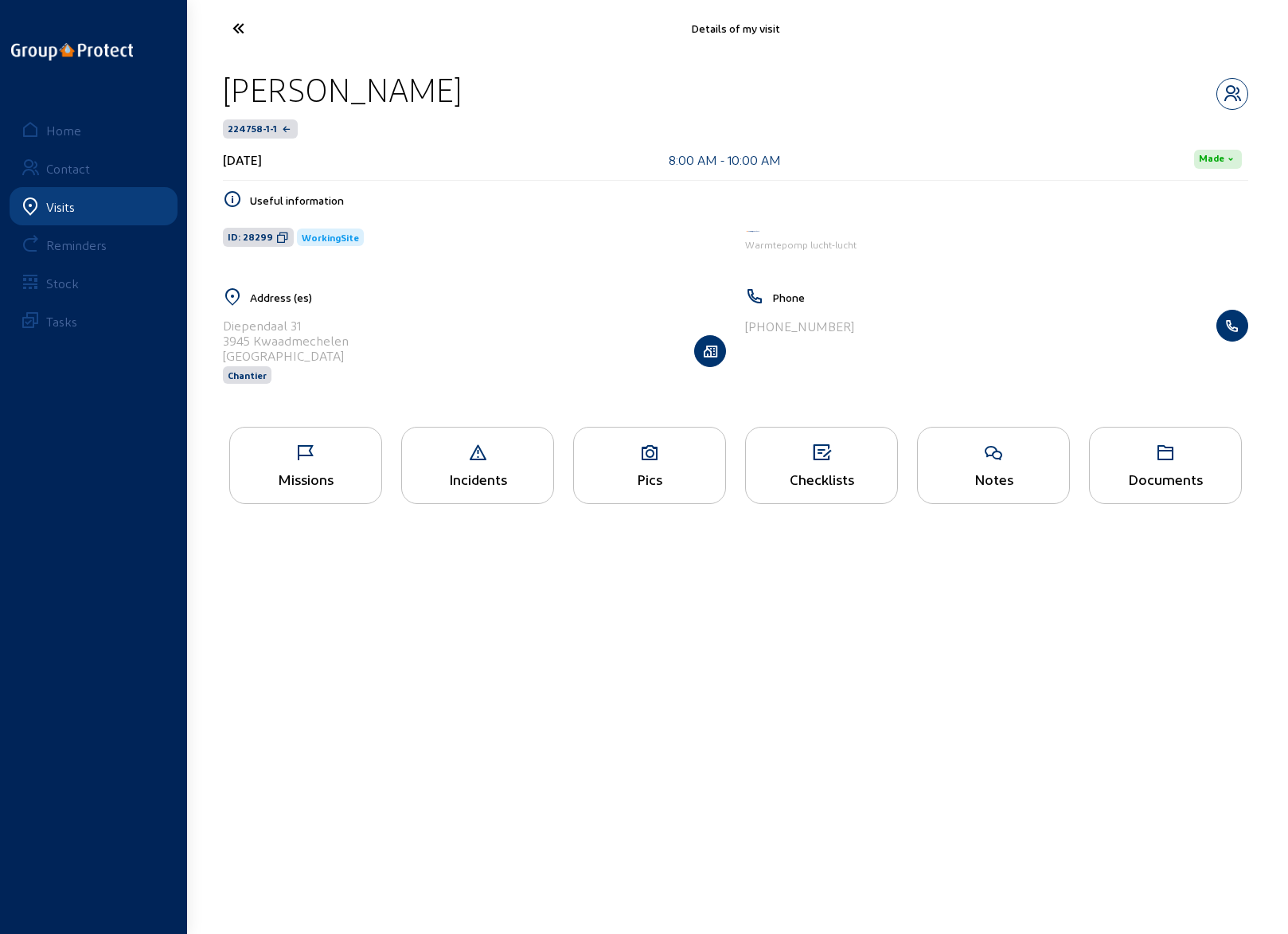
click at [654, 446] on icon at bounding box center [649, 452] width 151 height 19
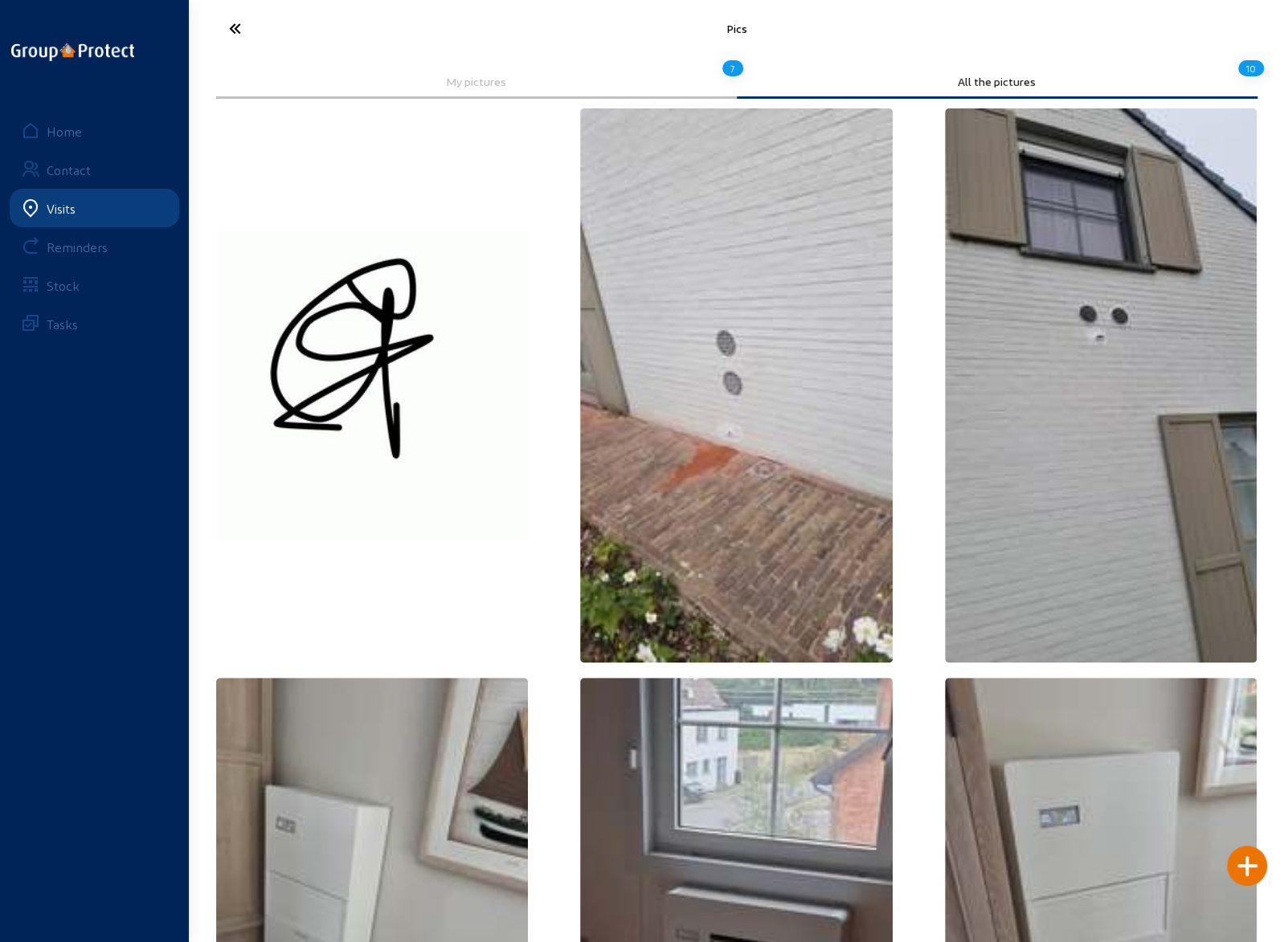
click at [229, 27] on icon at bounding box center [294, 29] width 148 height 28
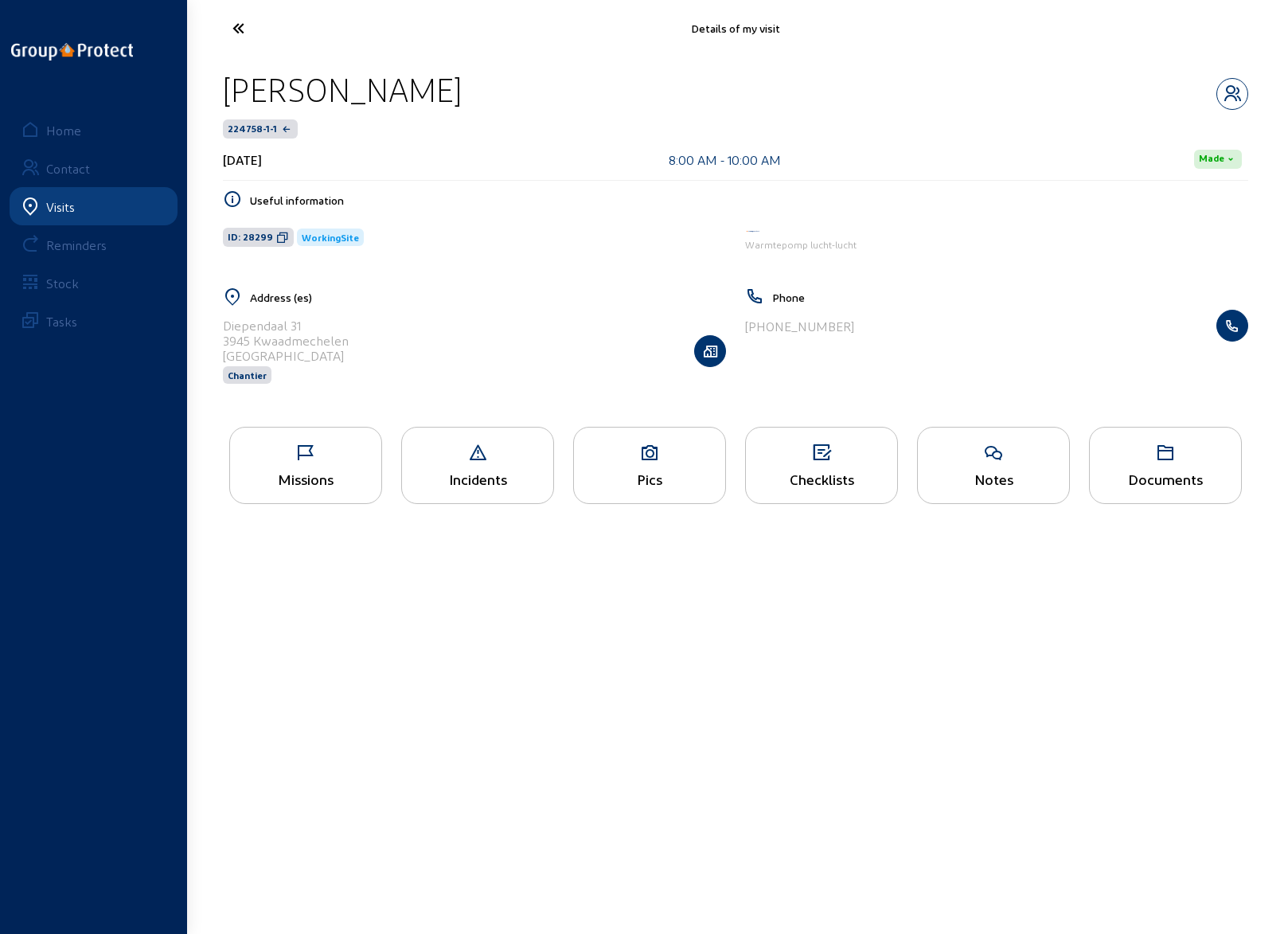
click at [239, 30] on icon at bounding box center [297, 28] width 146 height 27
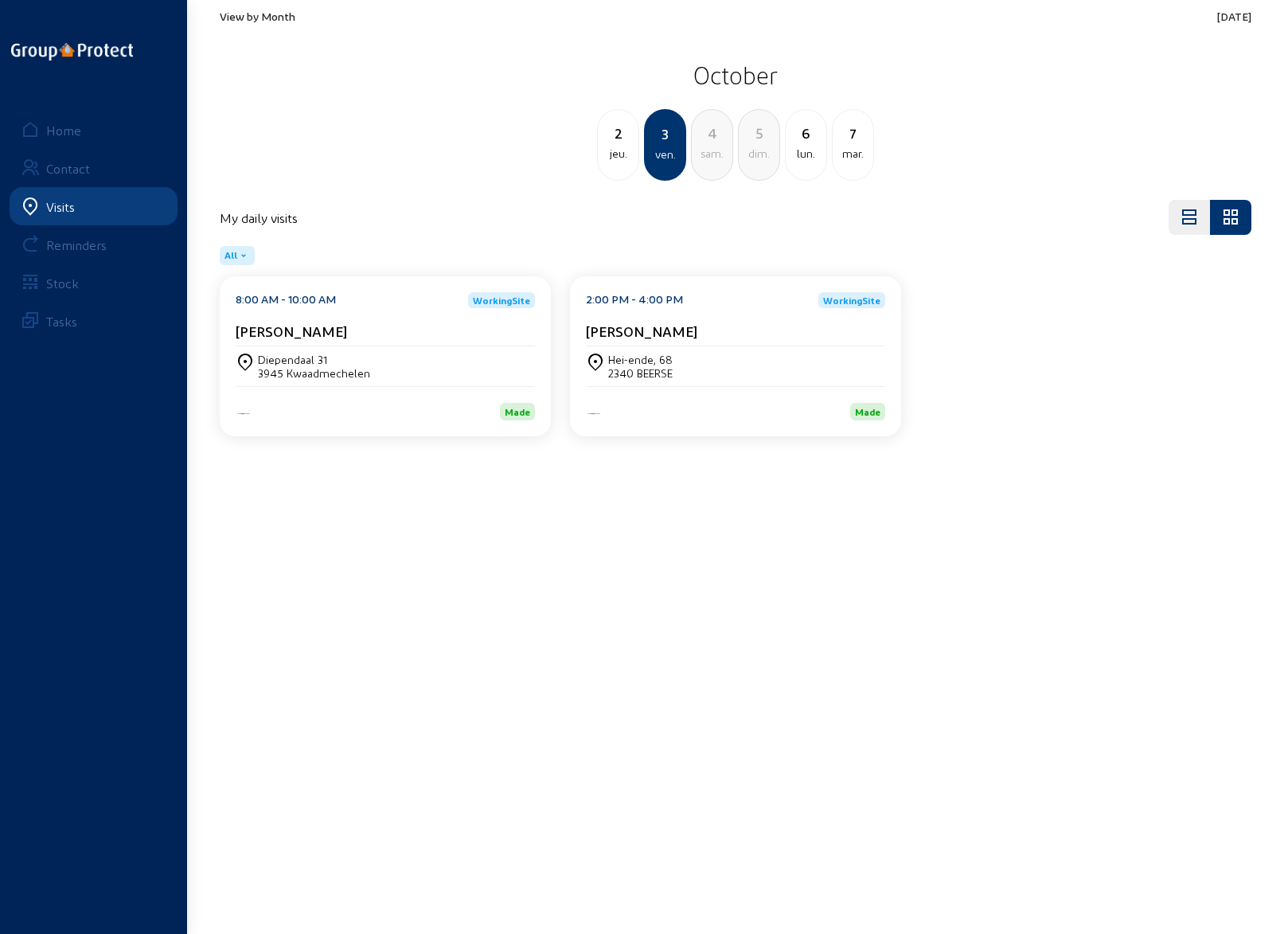
click at [629, 357] on div "Hei-ende, 68" at bounding box center [641, 360] width 65 height 14
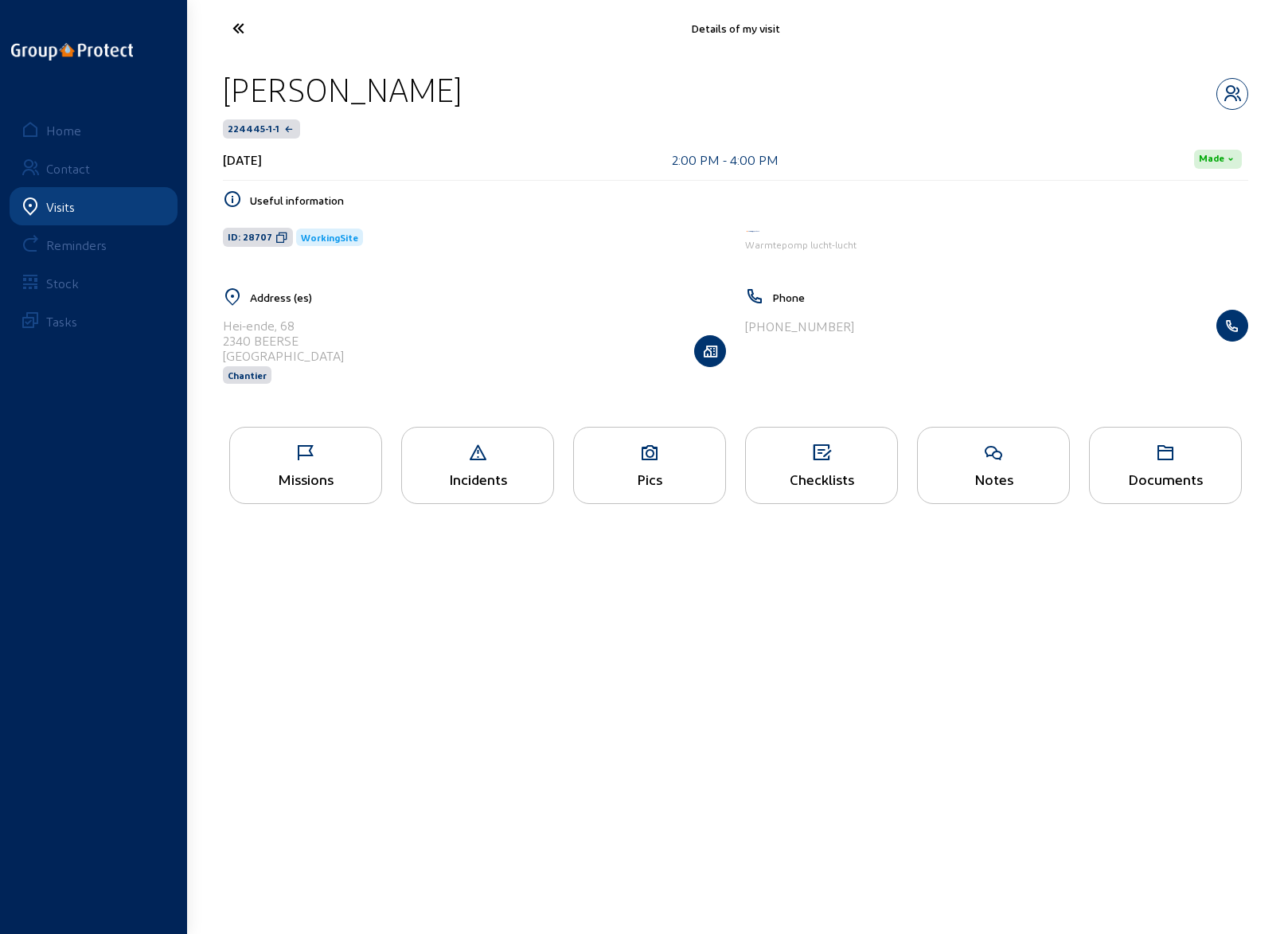
click at [302, 451] on icon at bounding box center [306, 452] width 151 height 19
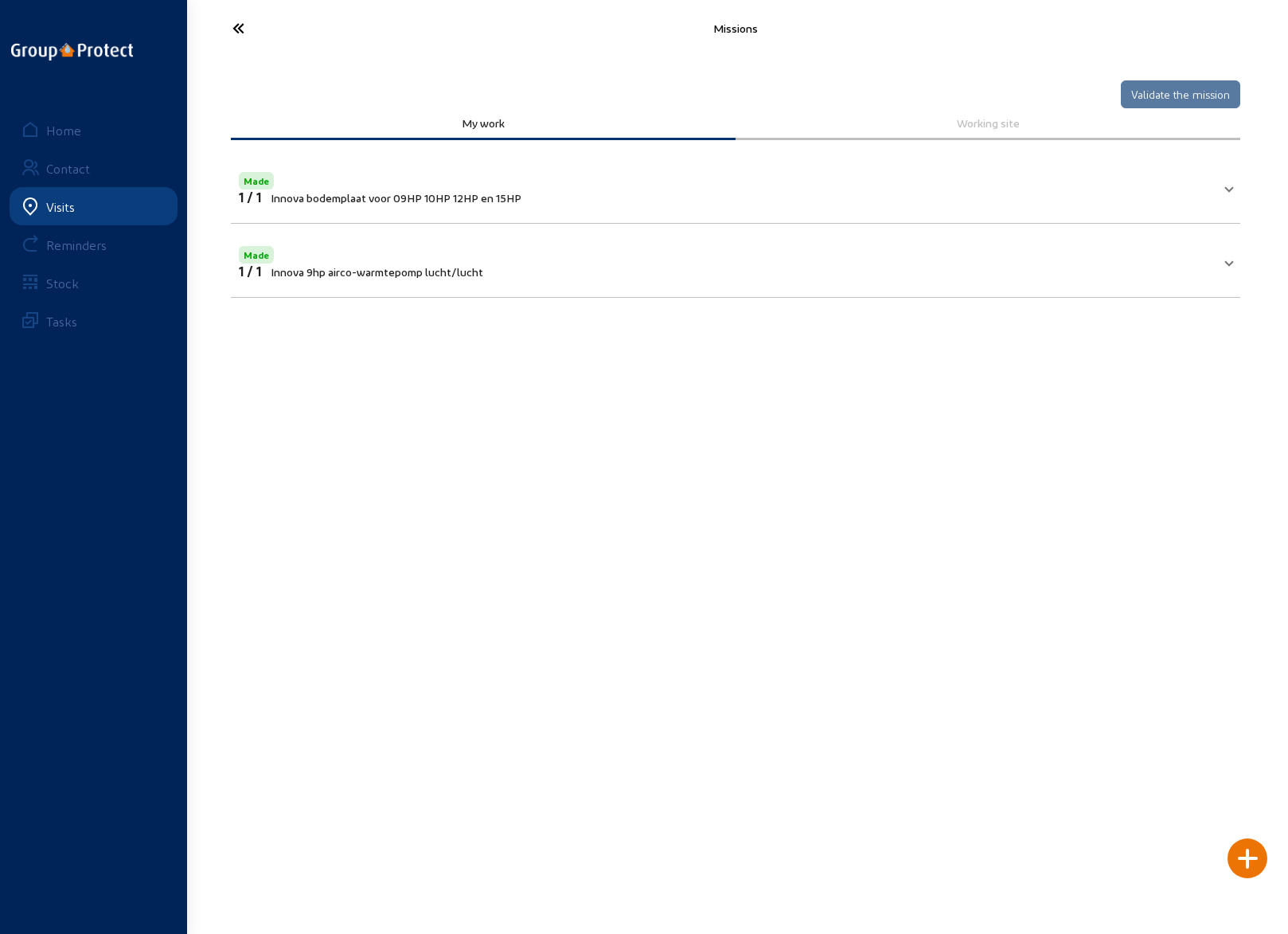
click at [239, 26] on icon at bounding box center [297, 28] width 146 height 27
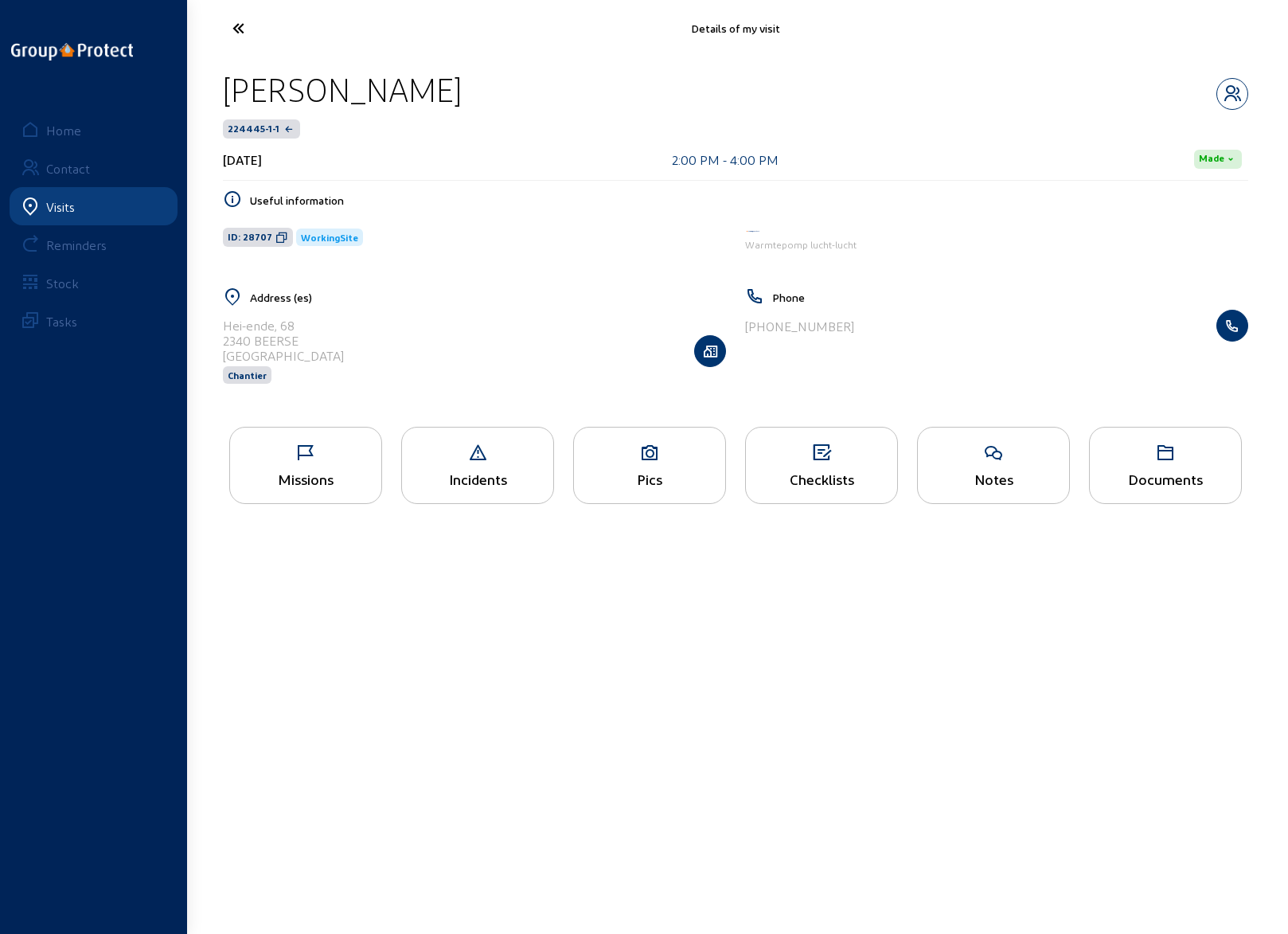
drag, startPoint x: 224, startPoint y: 323, endPoint x: 297, endPoint y: 323, distance: 73.0
click at [297, 323] on div "Hei-ende, 68" at bounding box center [283, 325] width 121 height 15
copy div "Hei-ende, 68"
drag, startPoint x: 303, startPoint y: 337, endPoint x: 223, endPoint y: 344, distance: 80.3
click at [223, 344] on div "Hei-ende, [STREET_ADDRESS] Chantier" at bounding box center [474, 351] width 503 height 82
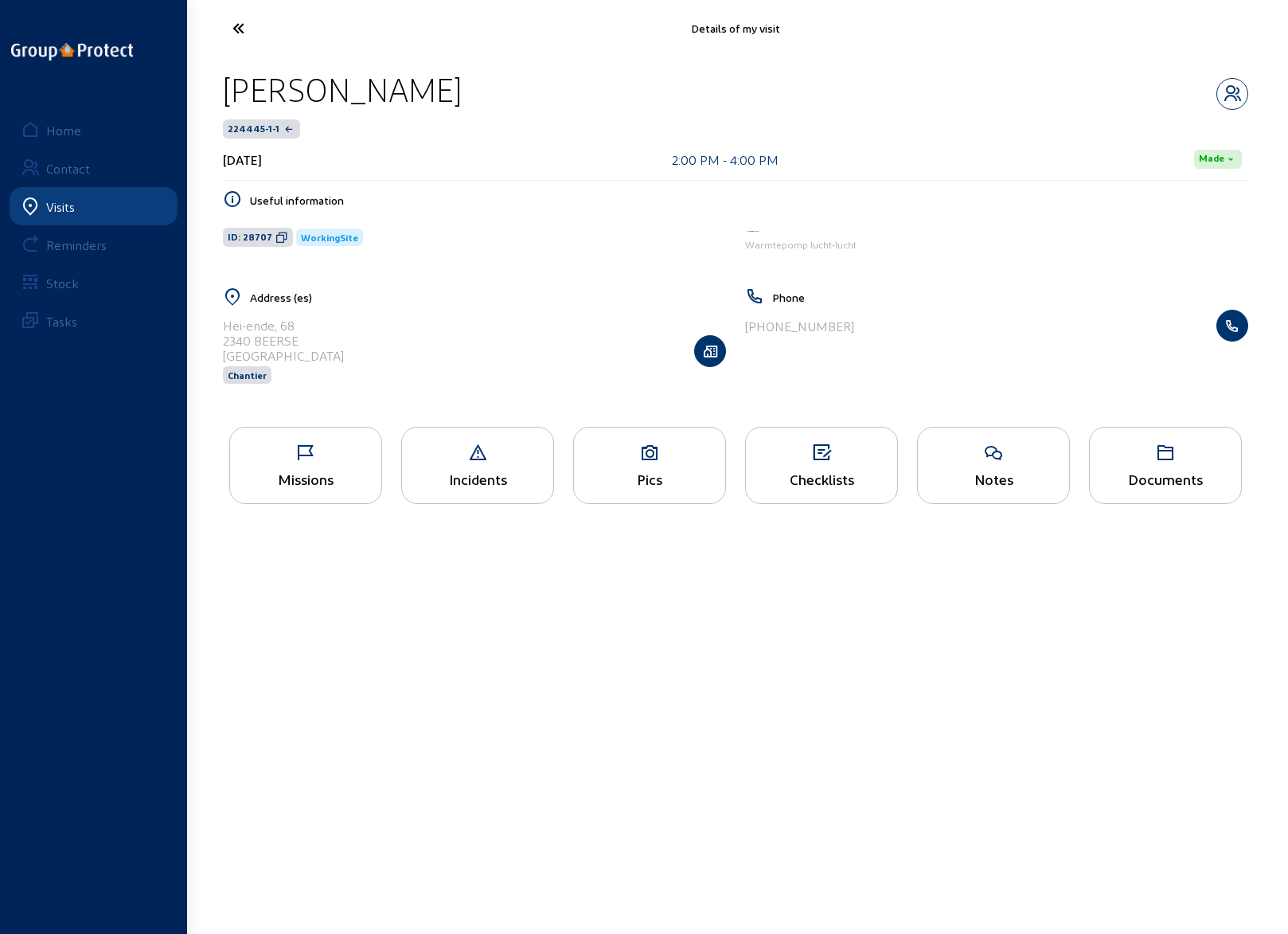
copy div "2340 BEERSE"
drag, startPoint x: 514, startPoint y: 27, endPoint x: 482, endPoint y: 36, distance: 33.2
click at [514, 27] on div "Details of my visit" at bounding box center [736, 28] width 700 height 14
drag, startPoint x: 225, startPoint y: 88, endPoint x: 480, endPoint y: 90, distance: 255.0
click at [480, 90] on div "[PERSON_NAME]" at bounding box center [735, 89] width 1025 height 40
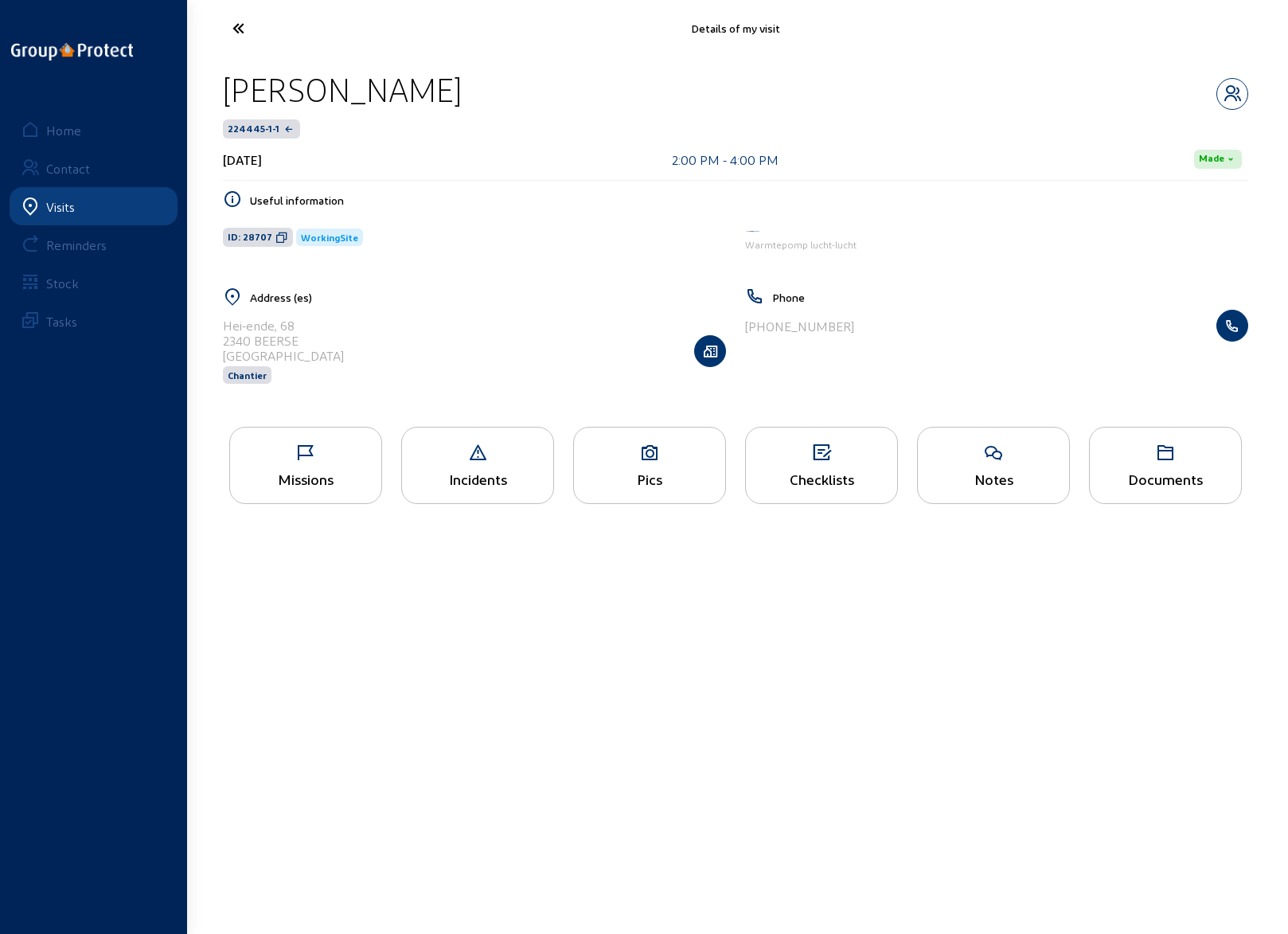
copy div "[PERSON_NAME]"
click at [240, 25] on icon at bounding box center [297, 28] width 146 height 27
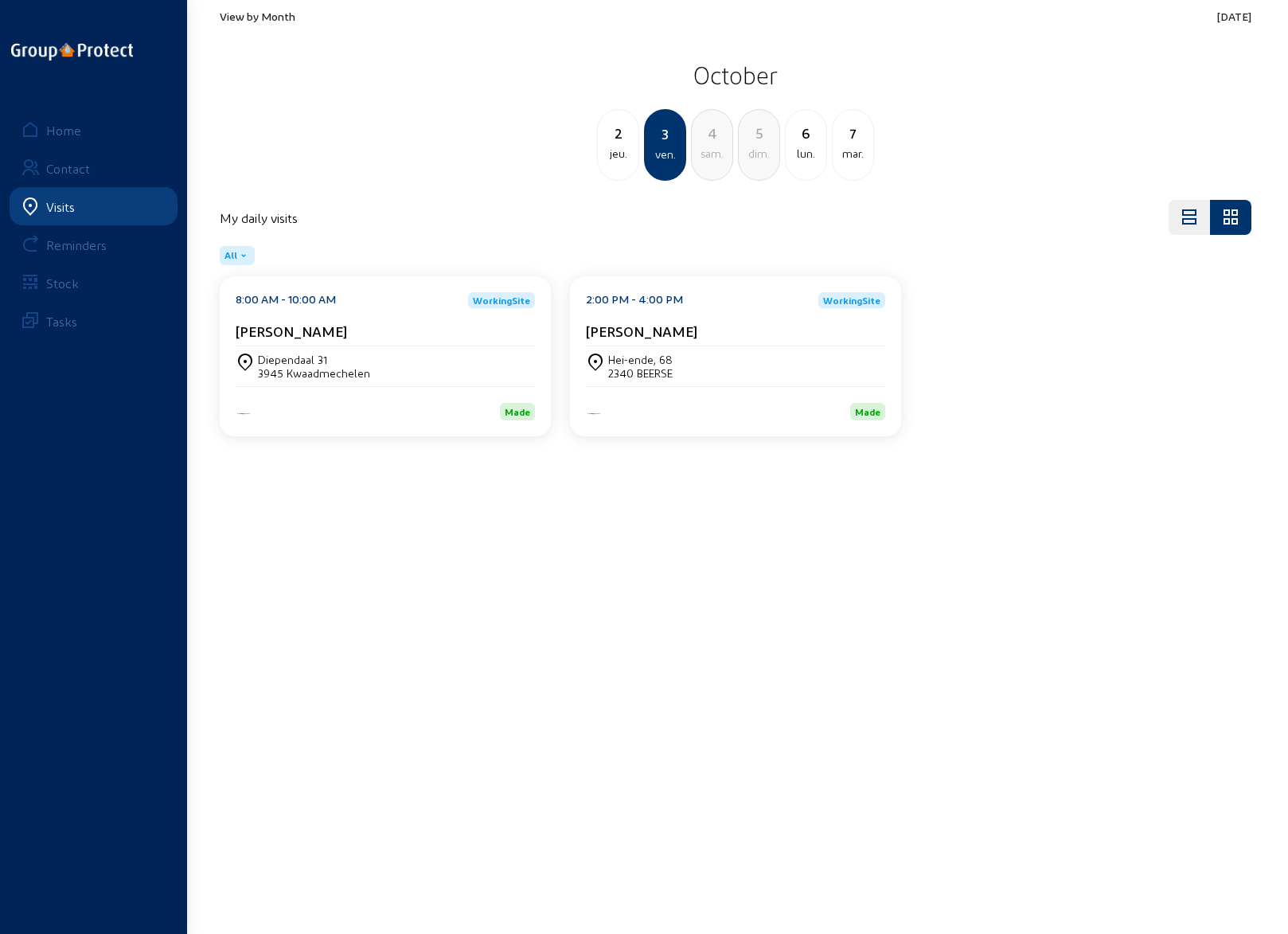
click at [708, 139] on div "4" at bounding box center [711, 132] width 40 height 23
drag, startPoint x: 325, startPoint y: 332, endPoint x: 230, endPoint y: 331, distance: 95.0
click at [230, 331] on div "9:00 AM - 5:00 PM WorkingSite [PERSON_NAME] De Burletheide, 27 2930 BRASSCHAAT …" at bounding box center [386, 356] width 332 height 160
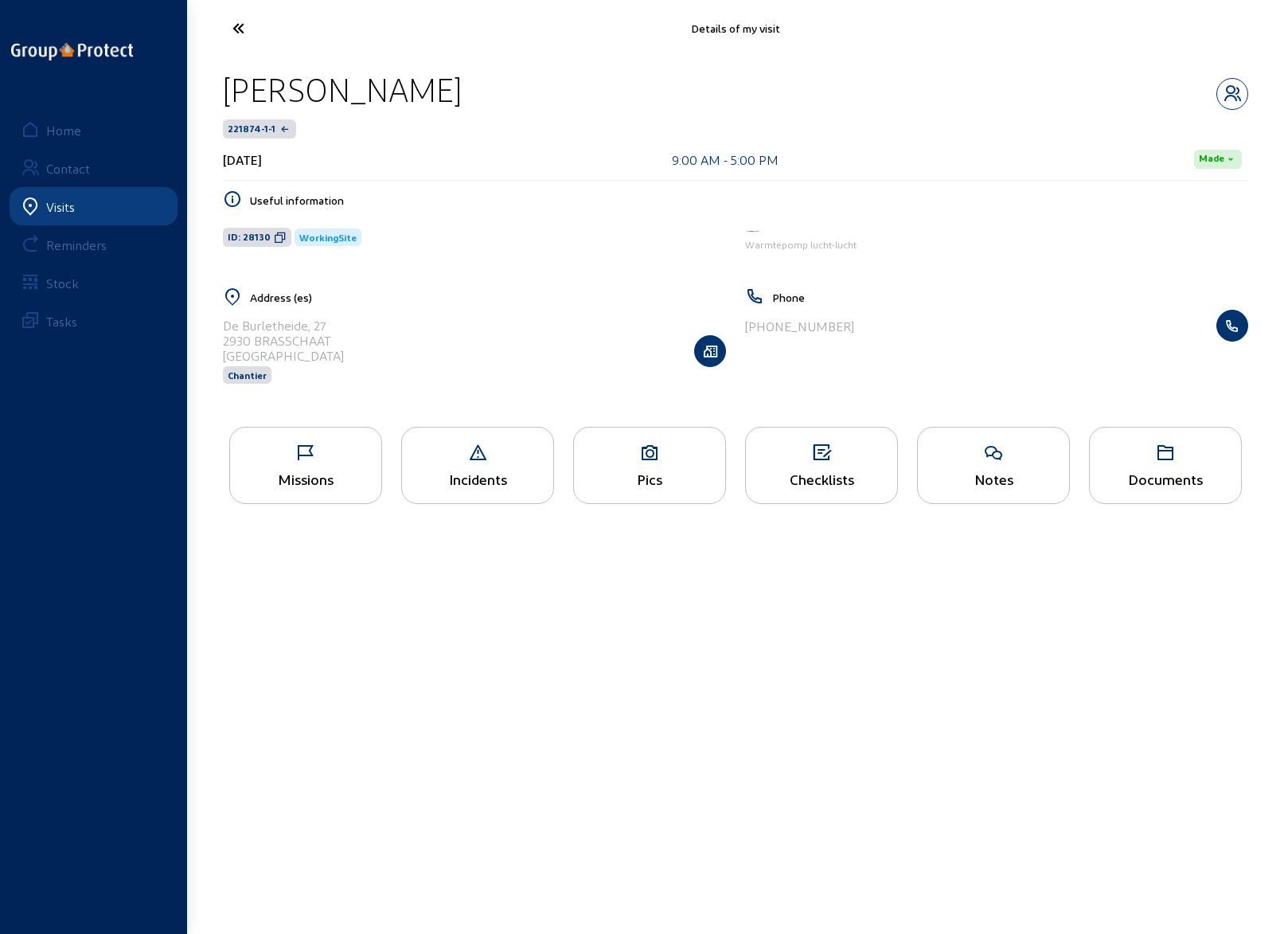
drag, startPoint x: 227, startPoint y: 91, endPoint x: 396, endPoint y: 96, distance: 169.1
click at [396, 96] on div "[PERSON_NAME]" at bounding box center [342, 89] width 239 height 40
copy div "[PERSON_NAME]"
drag, startPoint x: 335, startPoint y: 318, endPoint x: 222, endPoint y: 324, distance: 113.2
click at [222, 324] on div "Address (es) [STREET_ADDRESS]" at bounding box center [475, 345] width 522 height 117
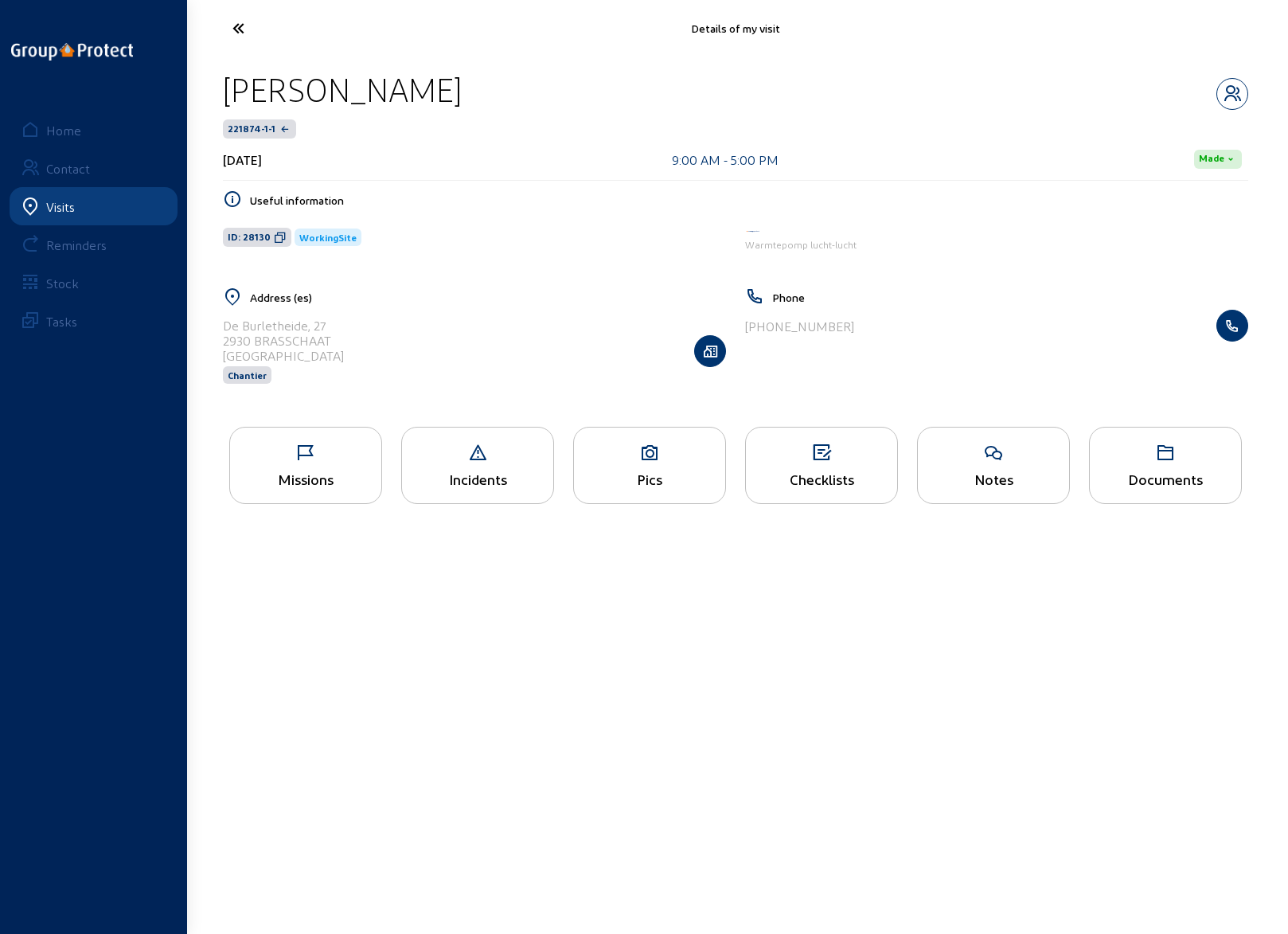
copy div "De Burletheide, 27"
click at [488, 609] on main "Details of my visit [PERSON_NAME] 221874-1-1 [DATE] 9:00 AM - 5:00 PM Made Usef…" at bounding box center [644, 442] width 1288 height 886
click at [322, 454] on icon at bounding box center [306, 452] width 151 height 19
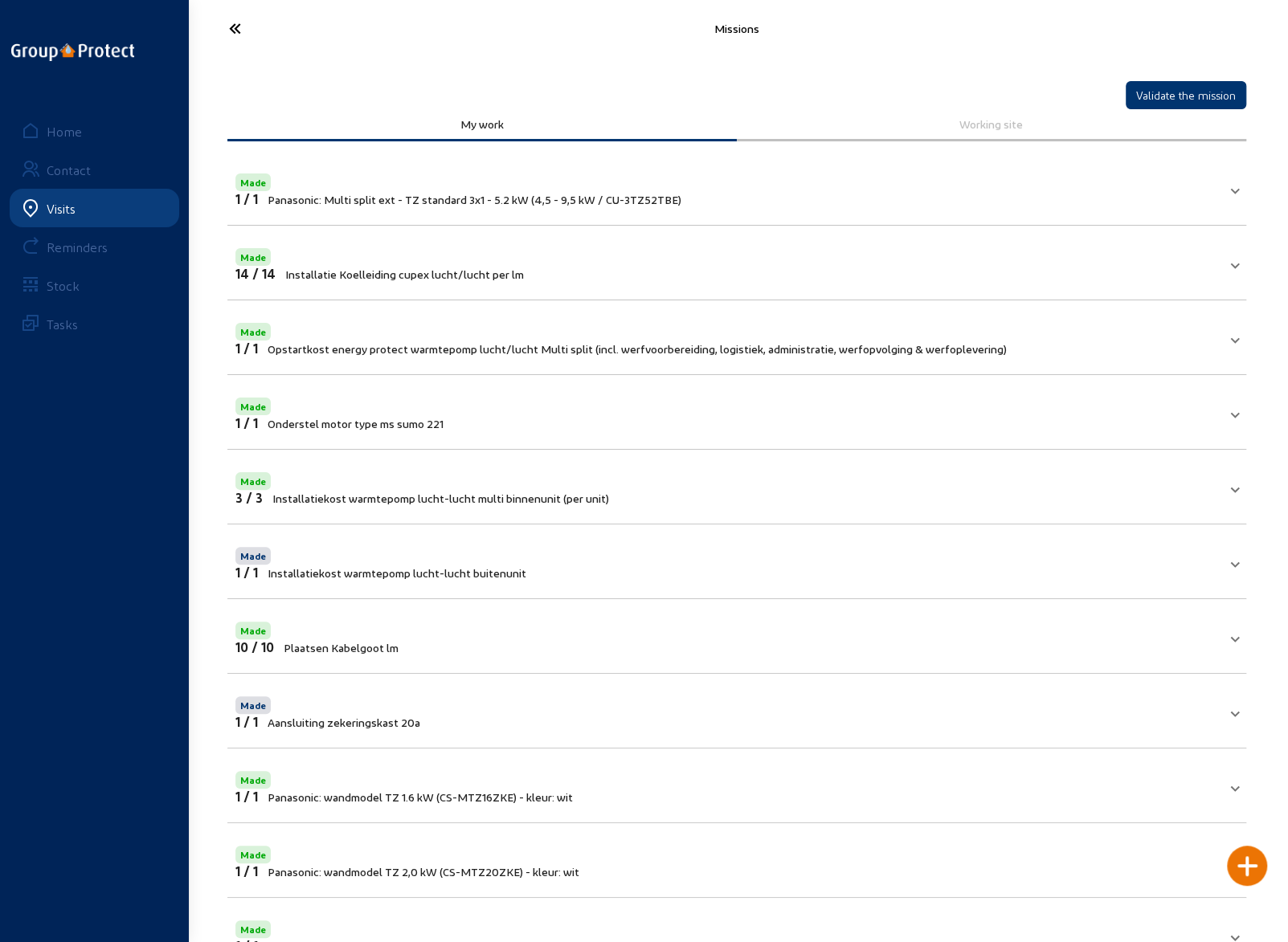
click at [227, 24] on icon at bounding box center [294, 29] width 148 height 28
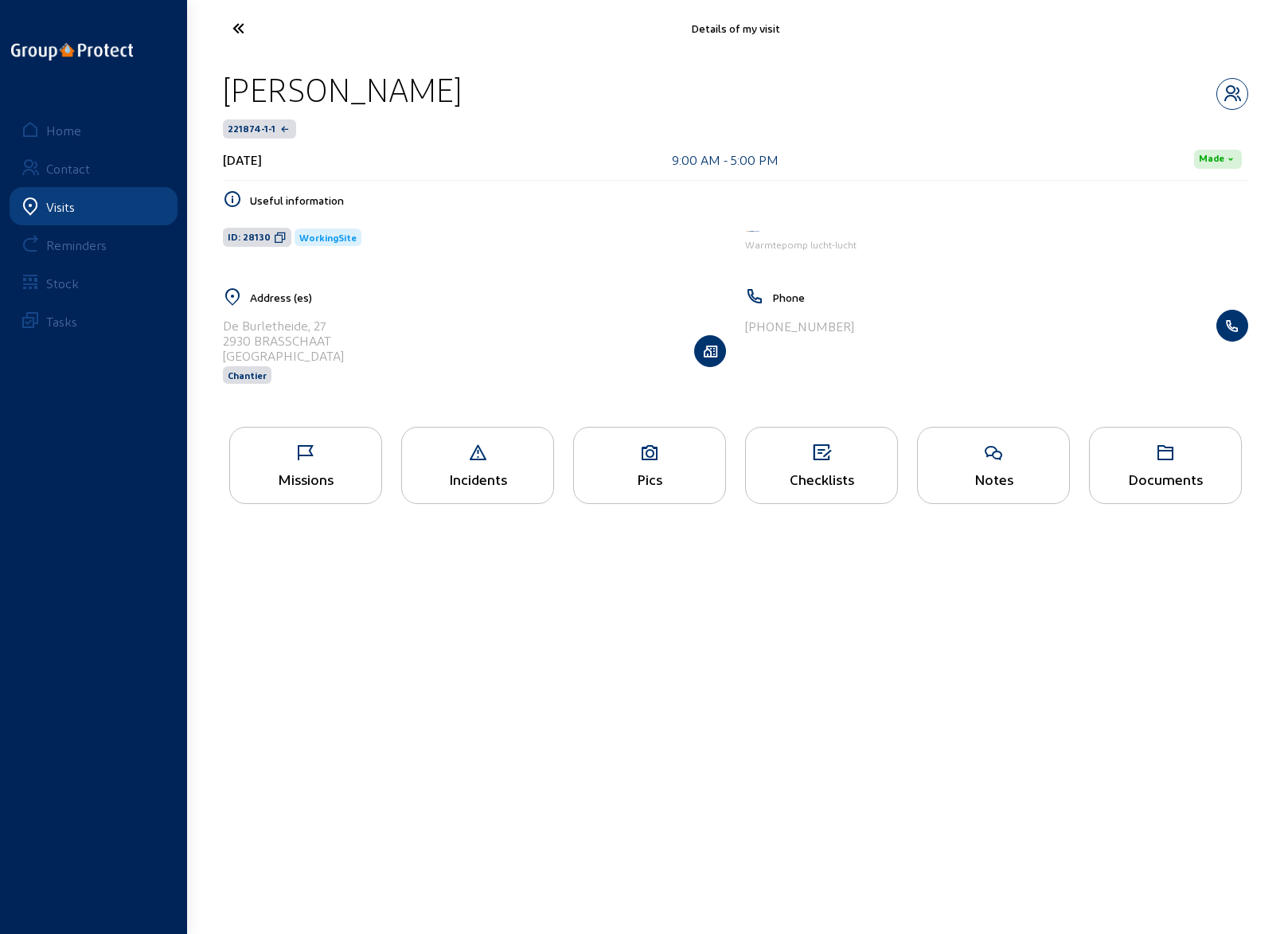
drag, startPoint x: 397, startPoint y: 598, endPoint x: 364, endPoint y: 517, distance: 87.5
click at [395, 595] on main "Details of my visit [PERSON_NAME] 221874-1-1 [DATE] 9:00 AM - 5:00 PM Made Usef…" at bounding box center [644, 442] width 1288 height 886
drag, startPoint x: 330, startPoint y: 337, endPoint x: 223, endPoint y: 337, distance: 107.0
click at [223, 337] on div "De Burletheide, [STREET_ADDRESS] Chantier" at bounding box center [474, 351] width 503 height 82
copy div "2930 BRASSCHAAT"
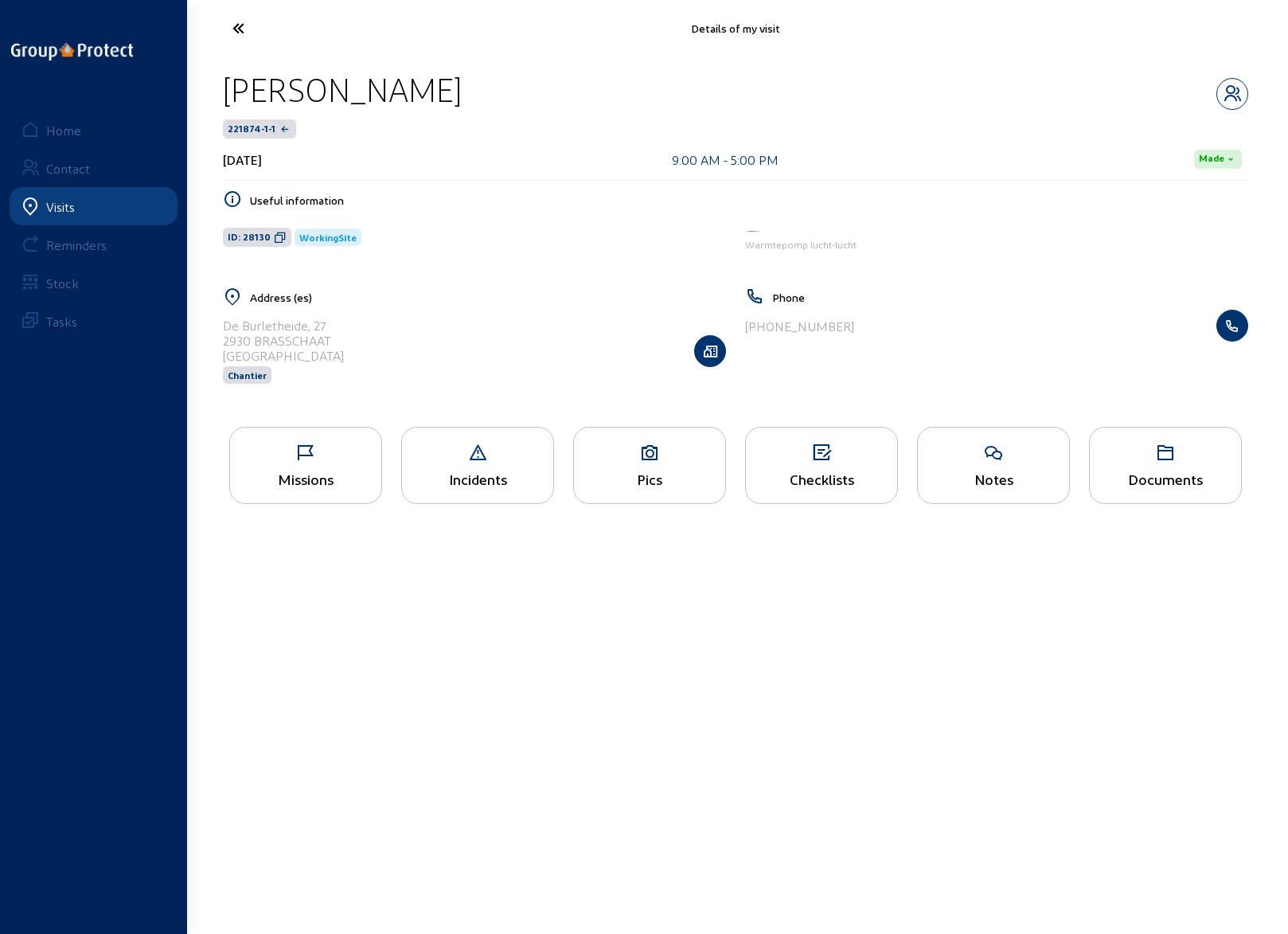
click at [240, 32] on icon at bounding box center [297, 28] width 146 height 27
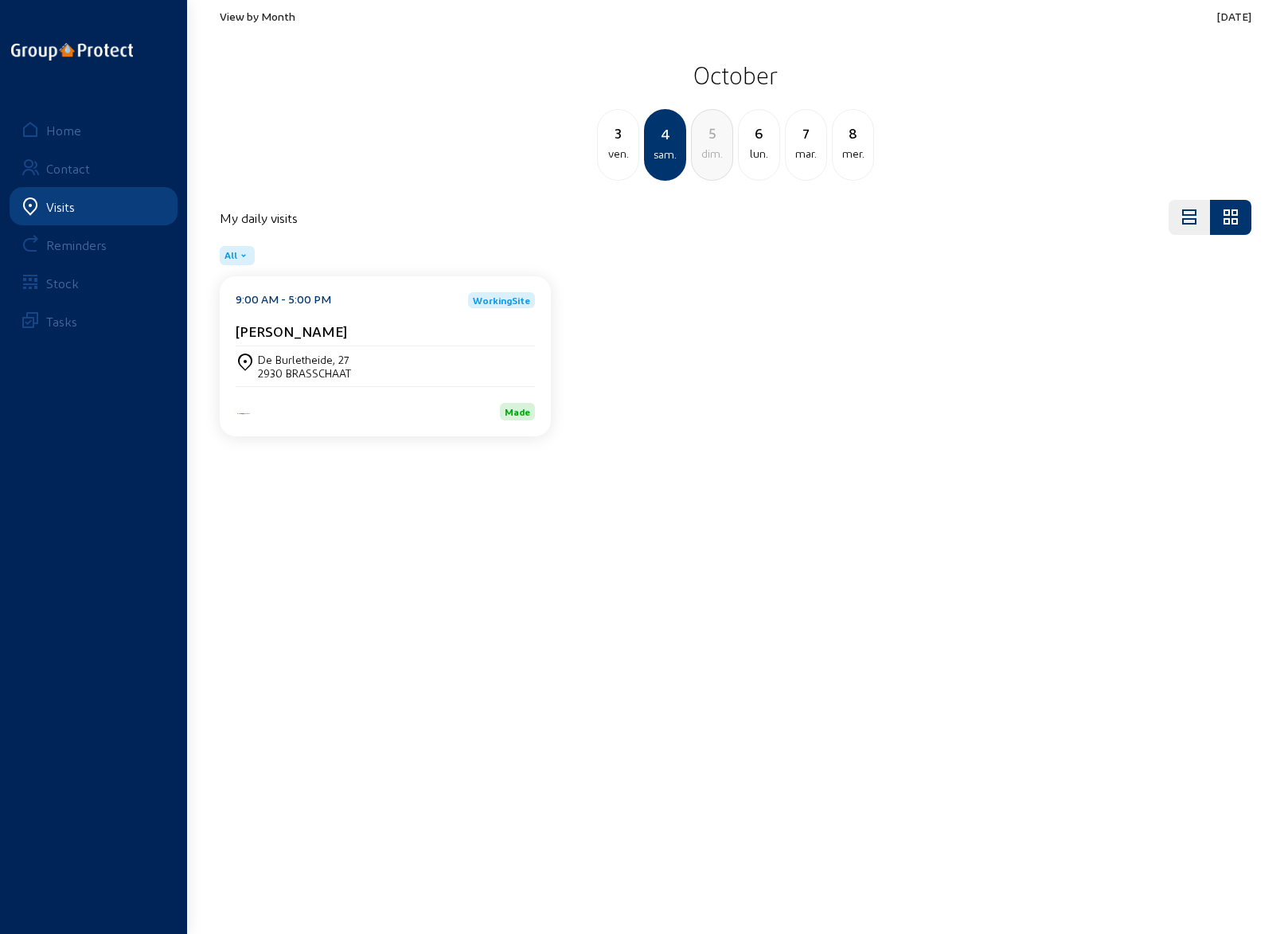
click at [762, 142] on div "6" at bounding box center [758, 132] width 40 height 23
drag, startPoint x: 607, startPoint y: 2, endPoint x: 637, endPoint y: -46, distance: 56.6
click at [637, 0] on html "View by Month [DATE] [DATE] dim. 6 lun. [DATE] 8 mer. 9 jeu. 10 ven. My daily v…" at bounding box center [644, 467] width 1288 height 934
click at [289, 336] on cam-card-title "[PERSON_NAME]" at bounding box center [291, 331] width 112 height 17
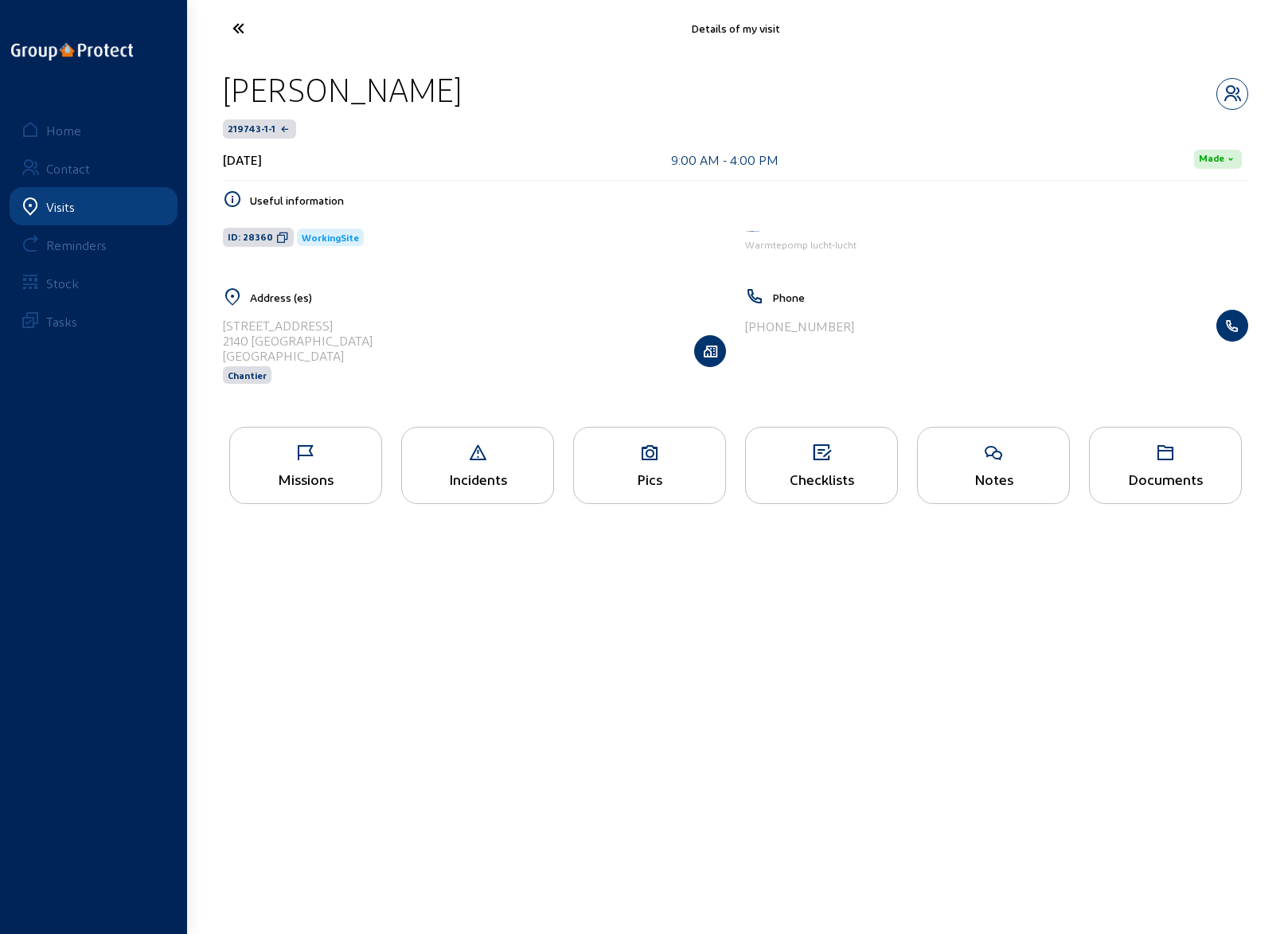
click at [300, 458] on icon at bounding box center [306, 452] width 151 height 19
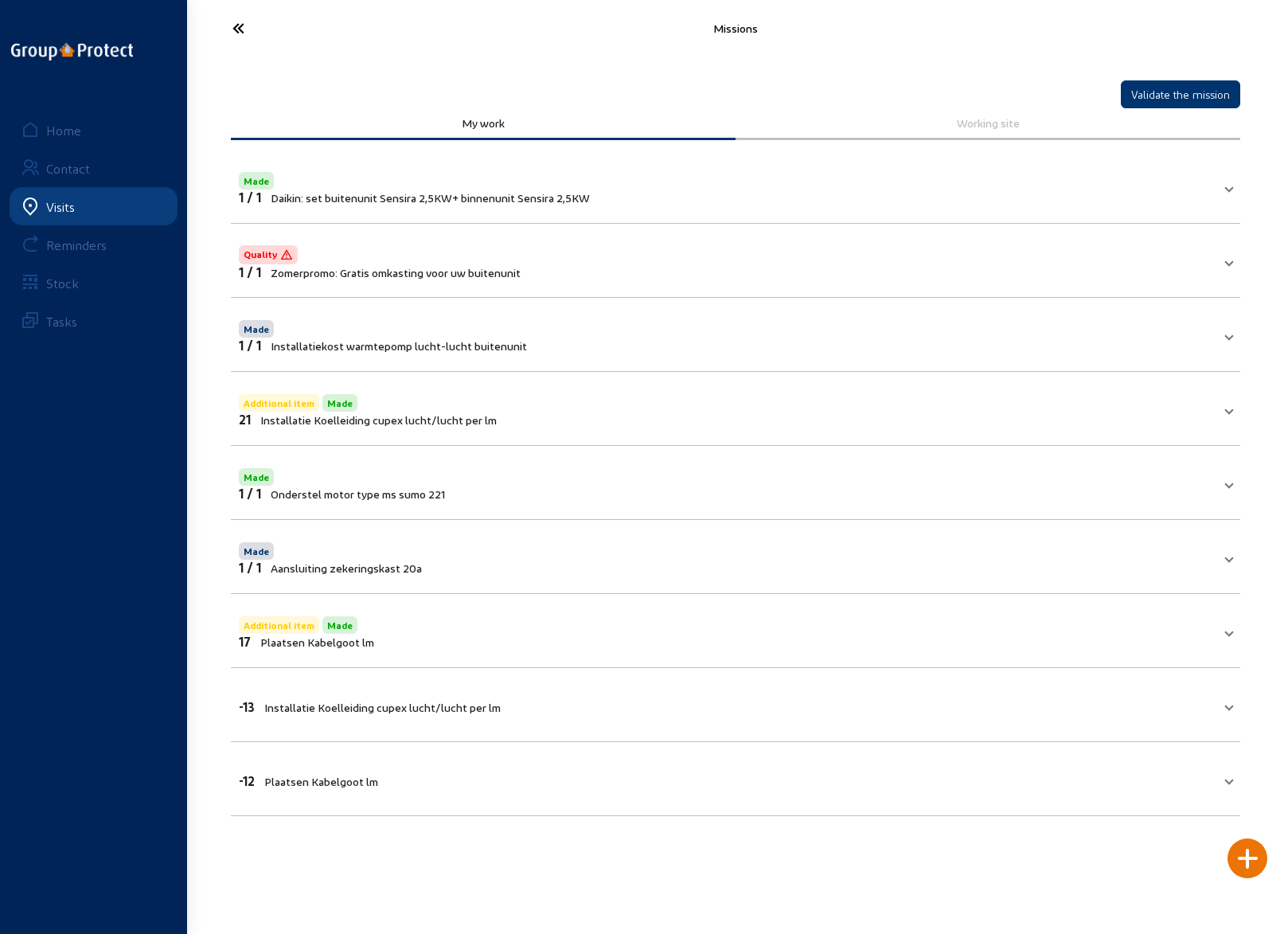
click at [240, 28] on icon at bounding box center [297, 28] width 146 height 27
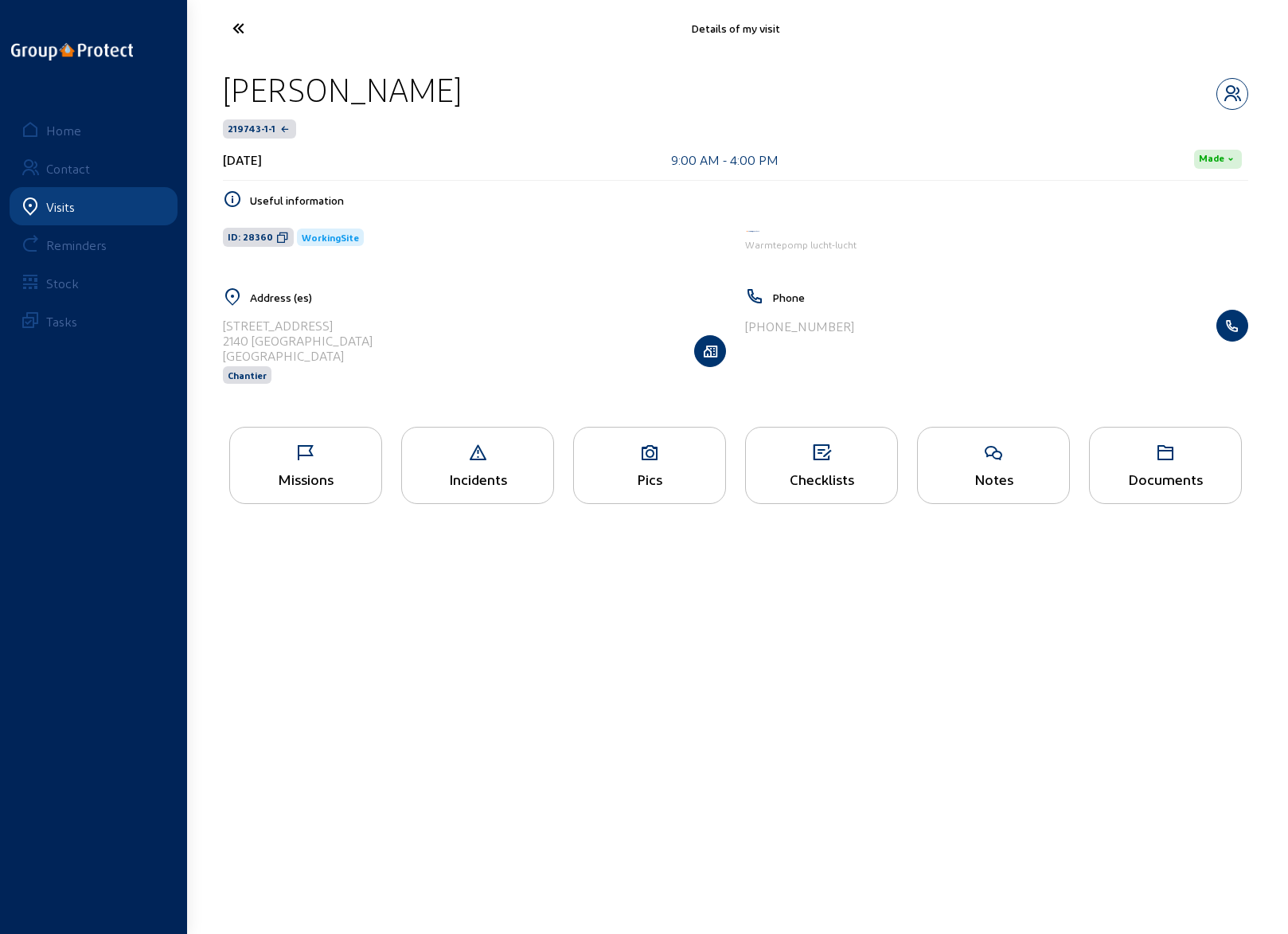
click at [237, 27] on icon at bounding box center [297, 28] width 146 height 27
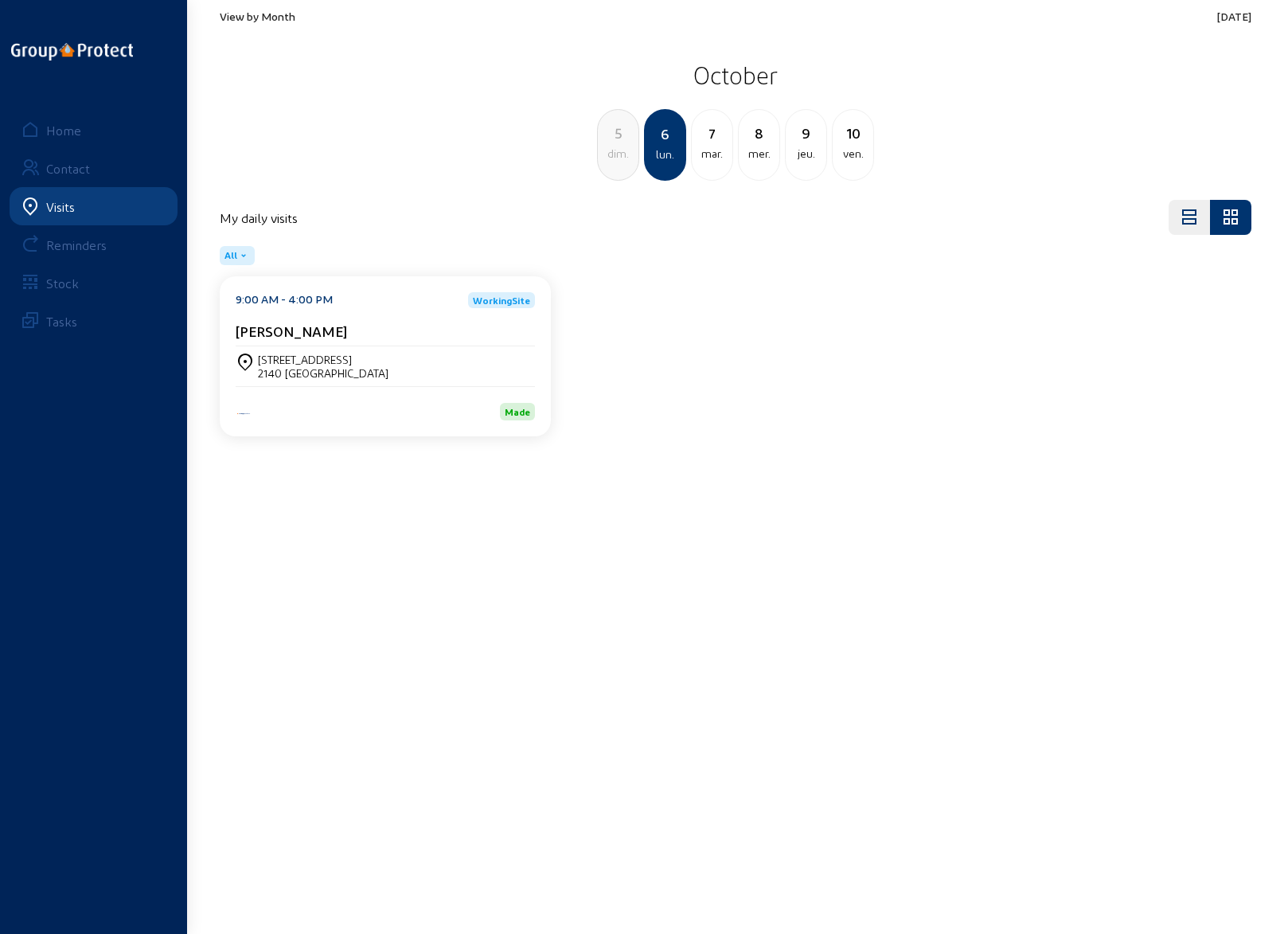
click at [286, 370] on div "2140 [GEOGRAPHIC_DATA]" at bounding box center [323, 373] width 130 height 14
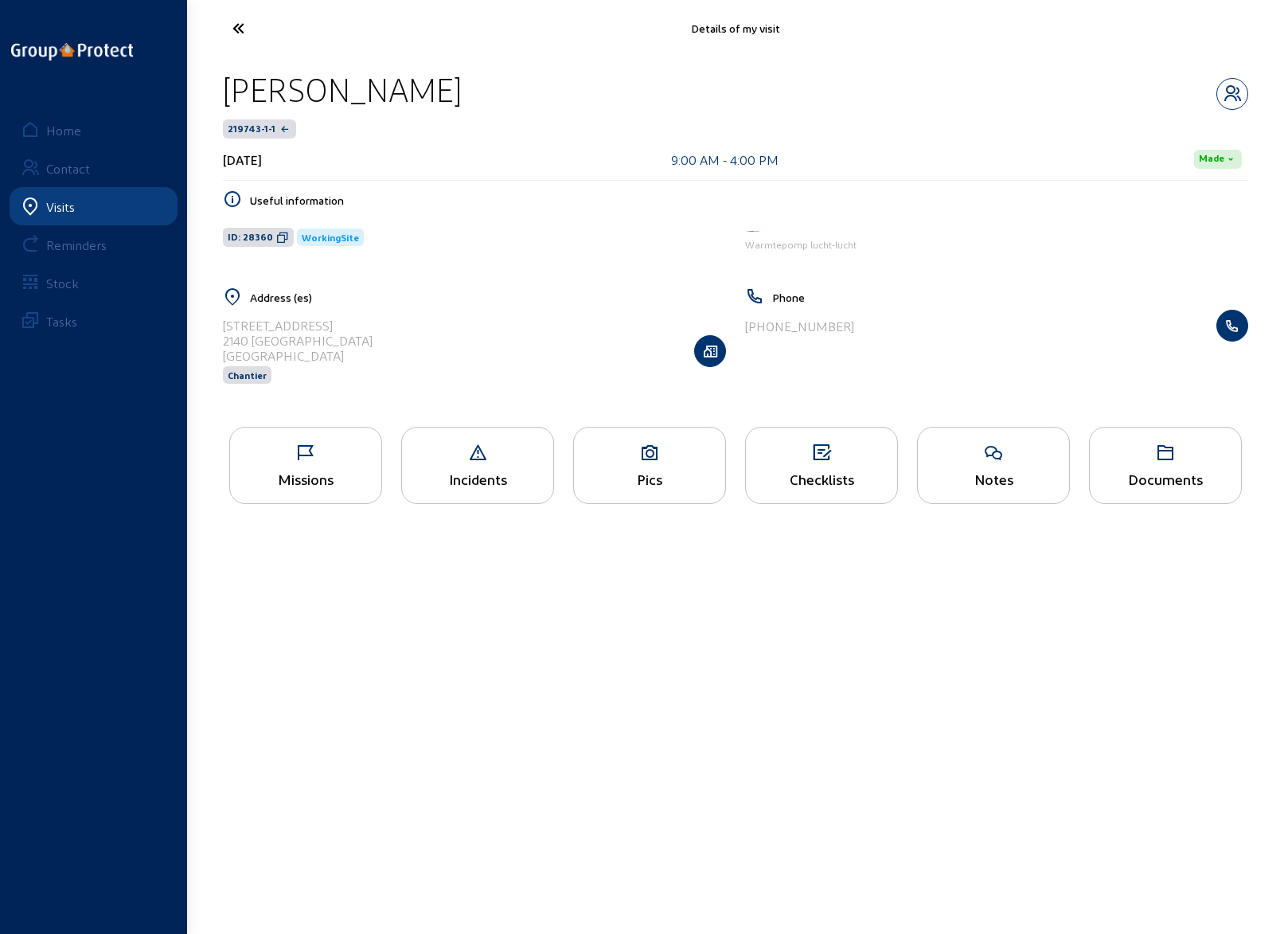
click at [317, 446] on icon at bounding box center [306, 452] width 151 height 19
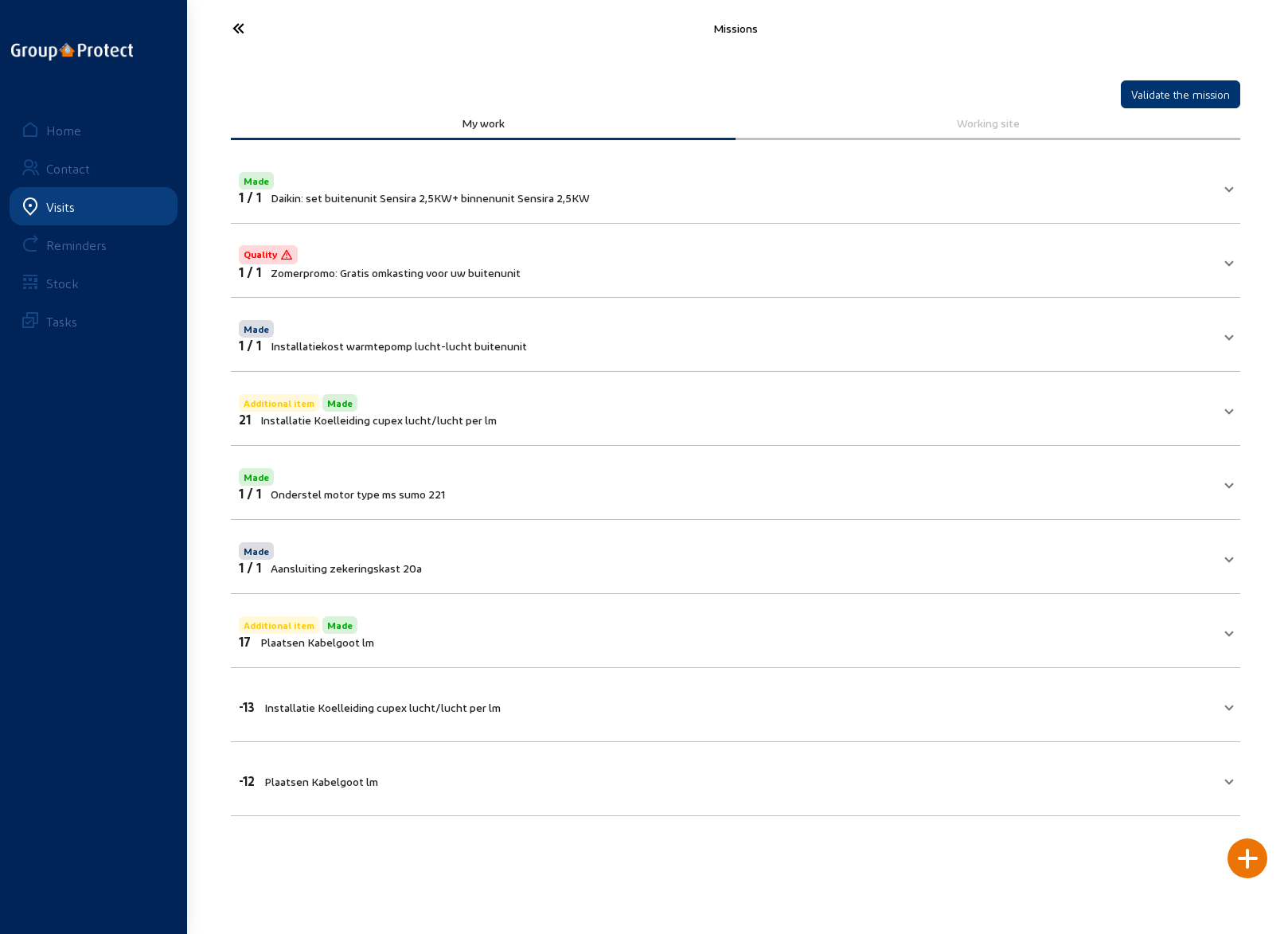
click at [241, 29] on icon at bounding box center [297, 28] width 146 height 27
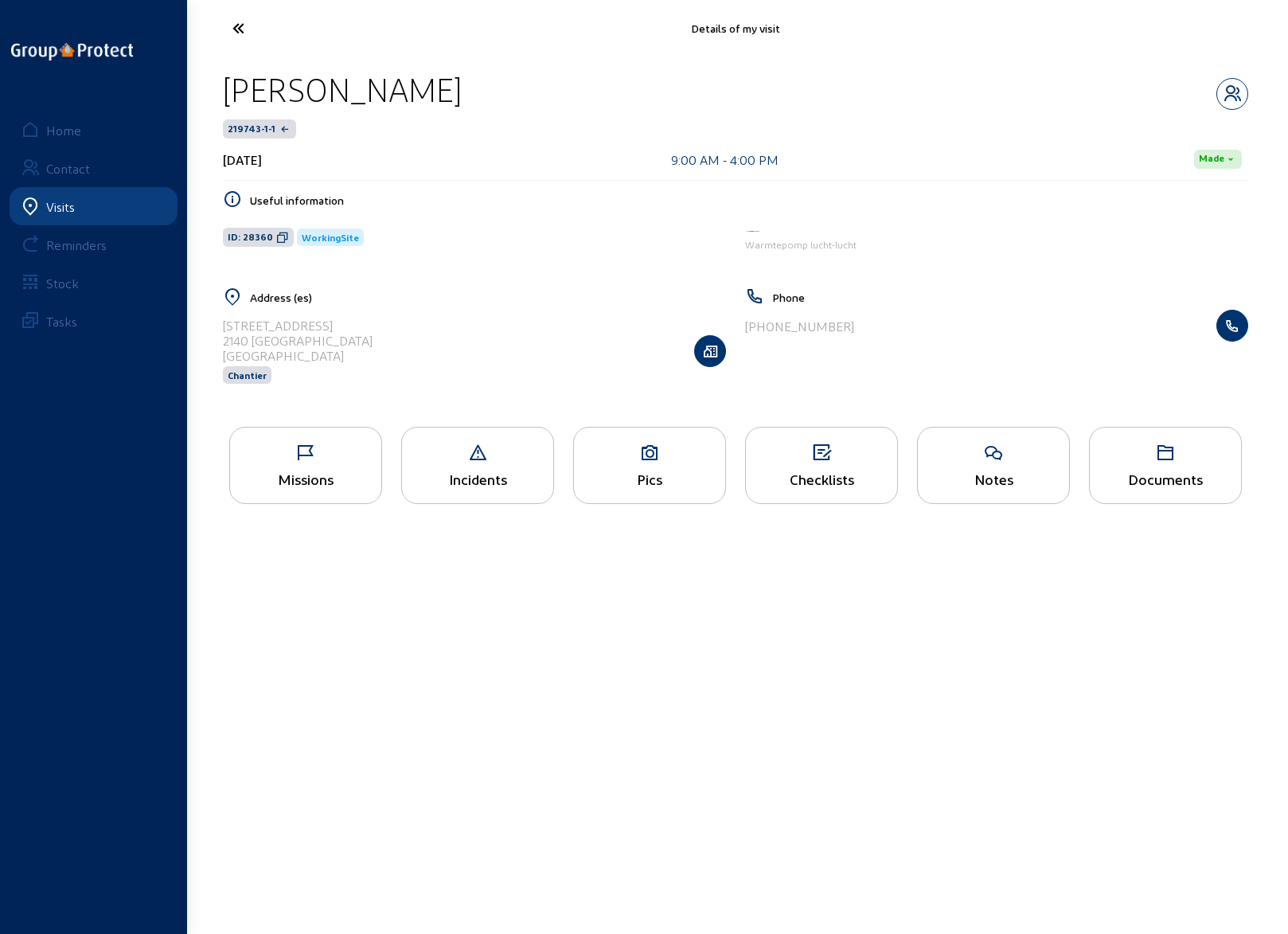
click at [634, 454] on icon at bounding box center [649, 452] width 151 height 19
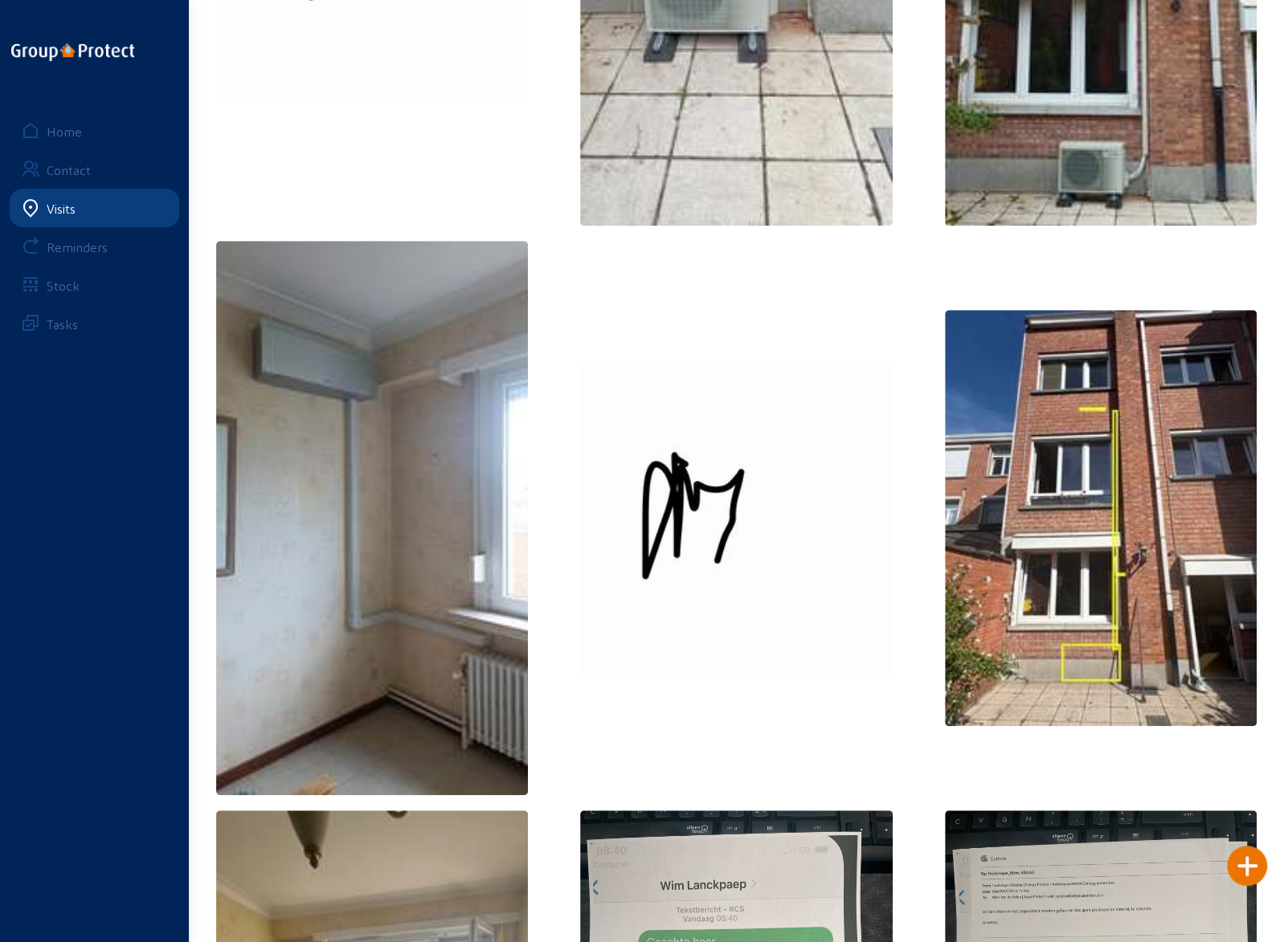
scroll to position [402, 0]
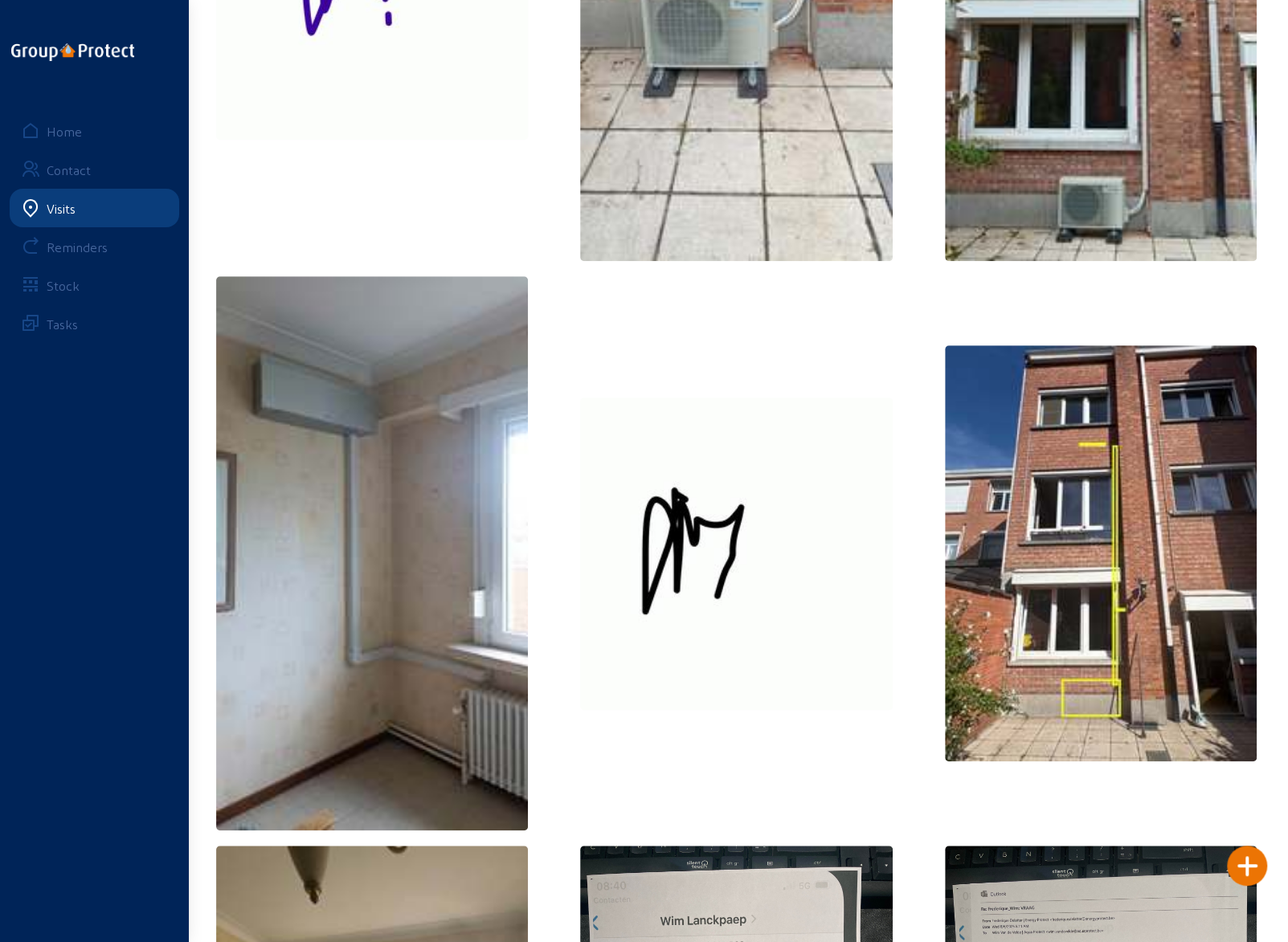
click at [764, 433] on img at bounding box center [737, 554] width 313 height 313
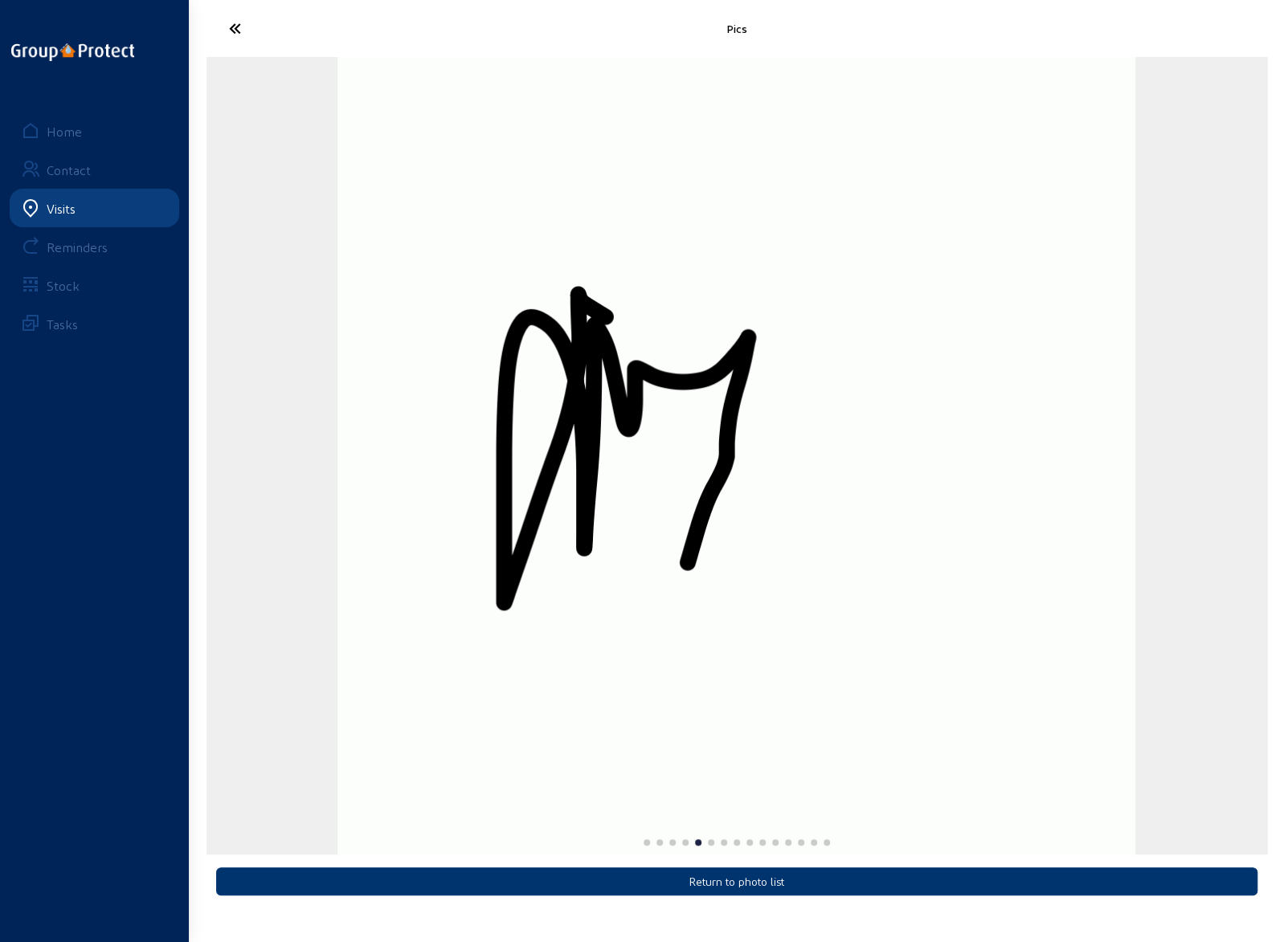
scroll to position [0, 0]
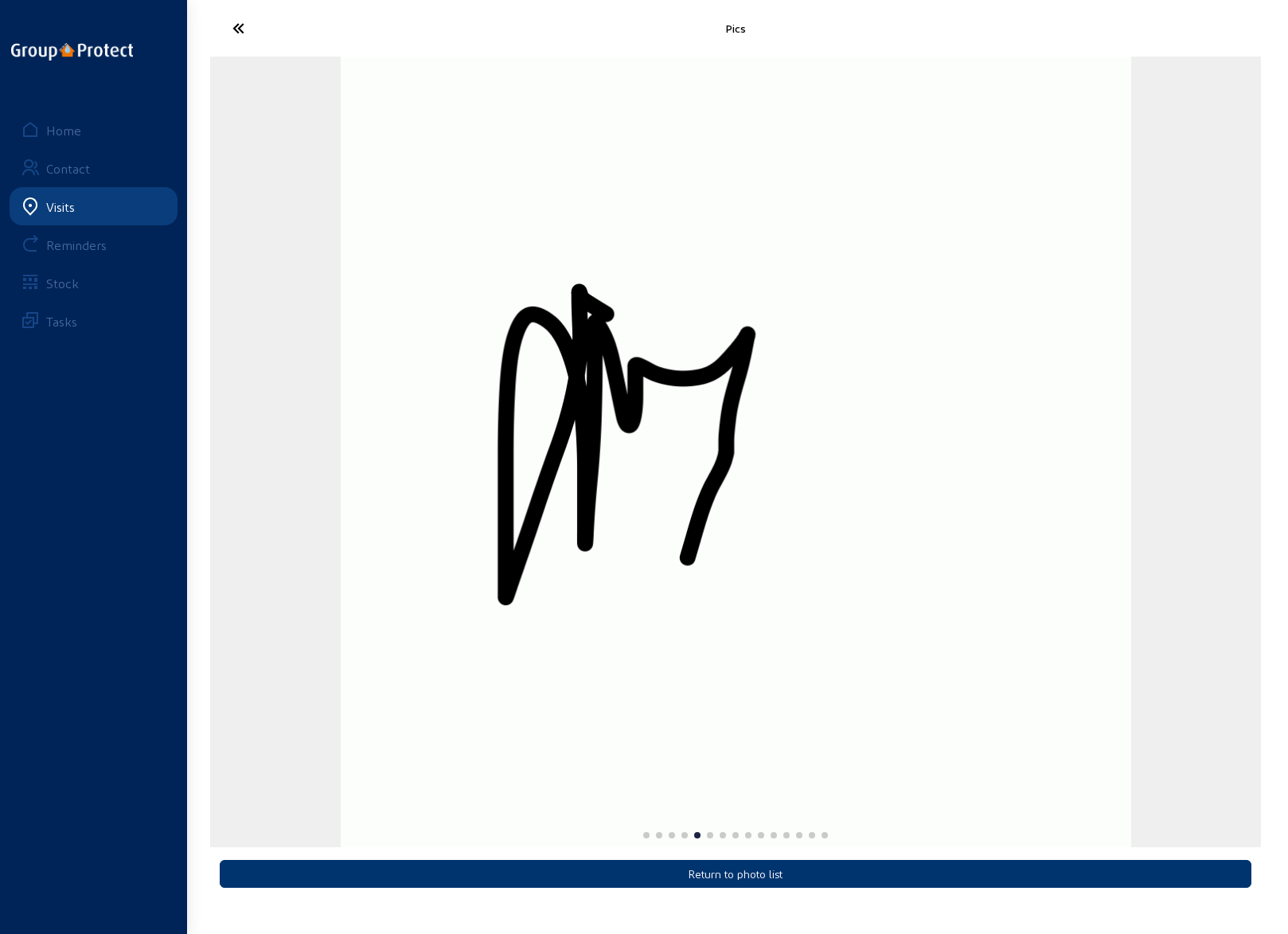
click at [240, 22] on icon at bounding box center [297, 28] width 146 height 27
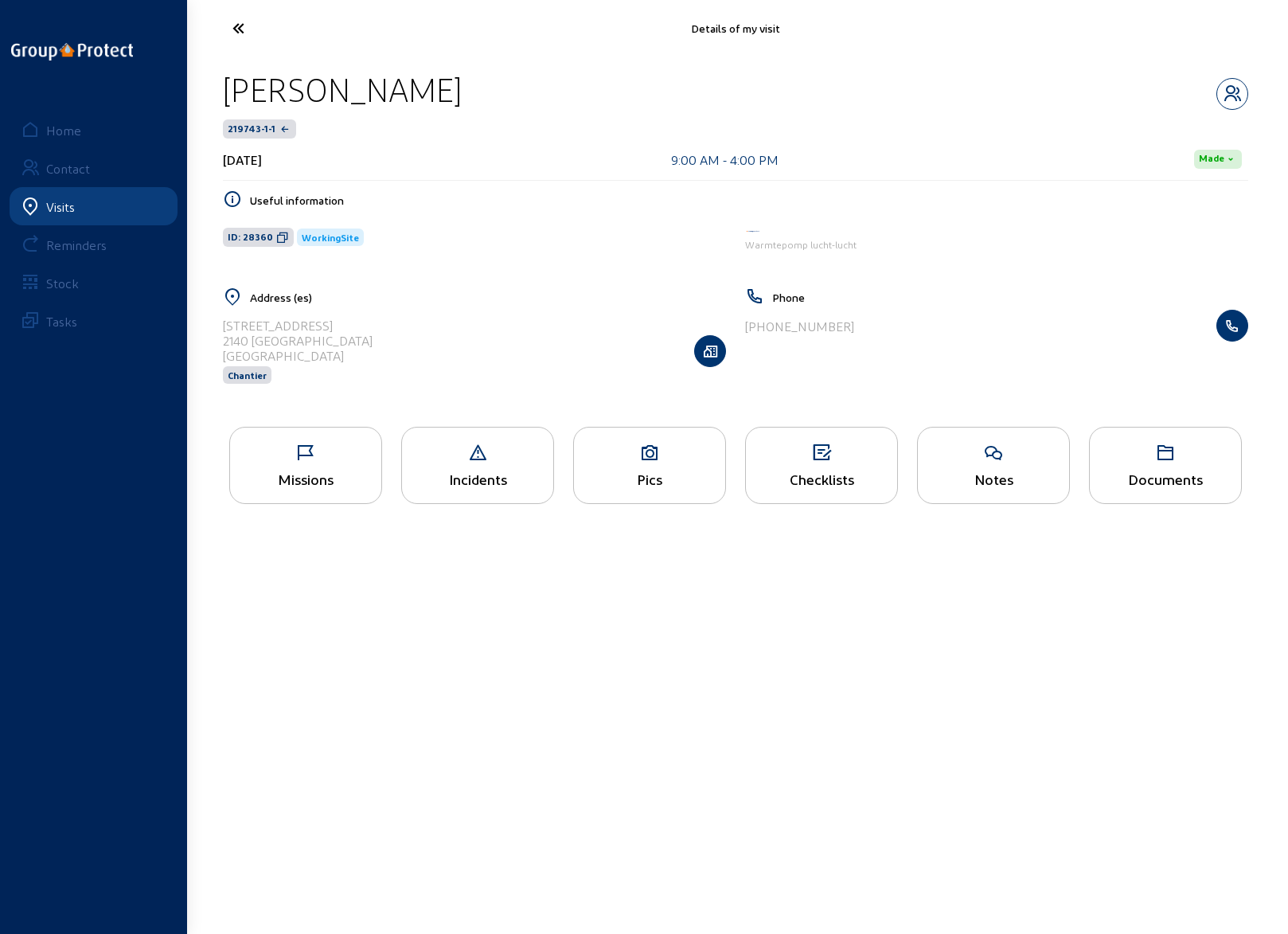
click at [641, 449] on icon at bounding box center [649, 452] width 151 height 19
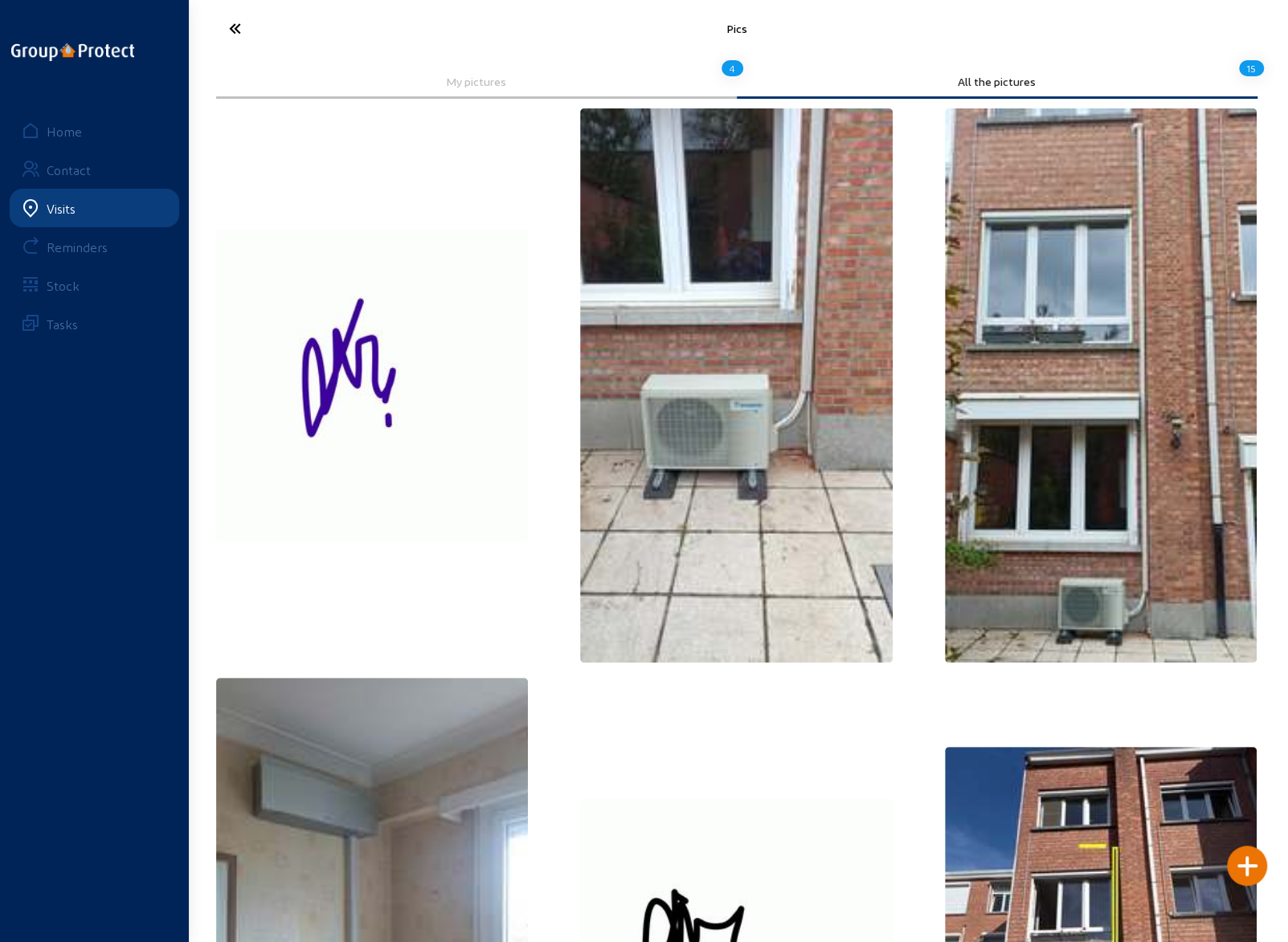
click at [232, 24] on icon at bounding box center [294, 29] width 148 height 28
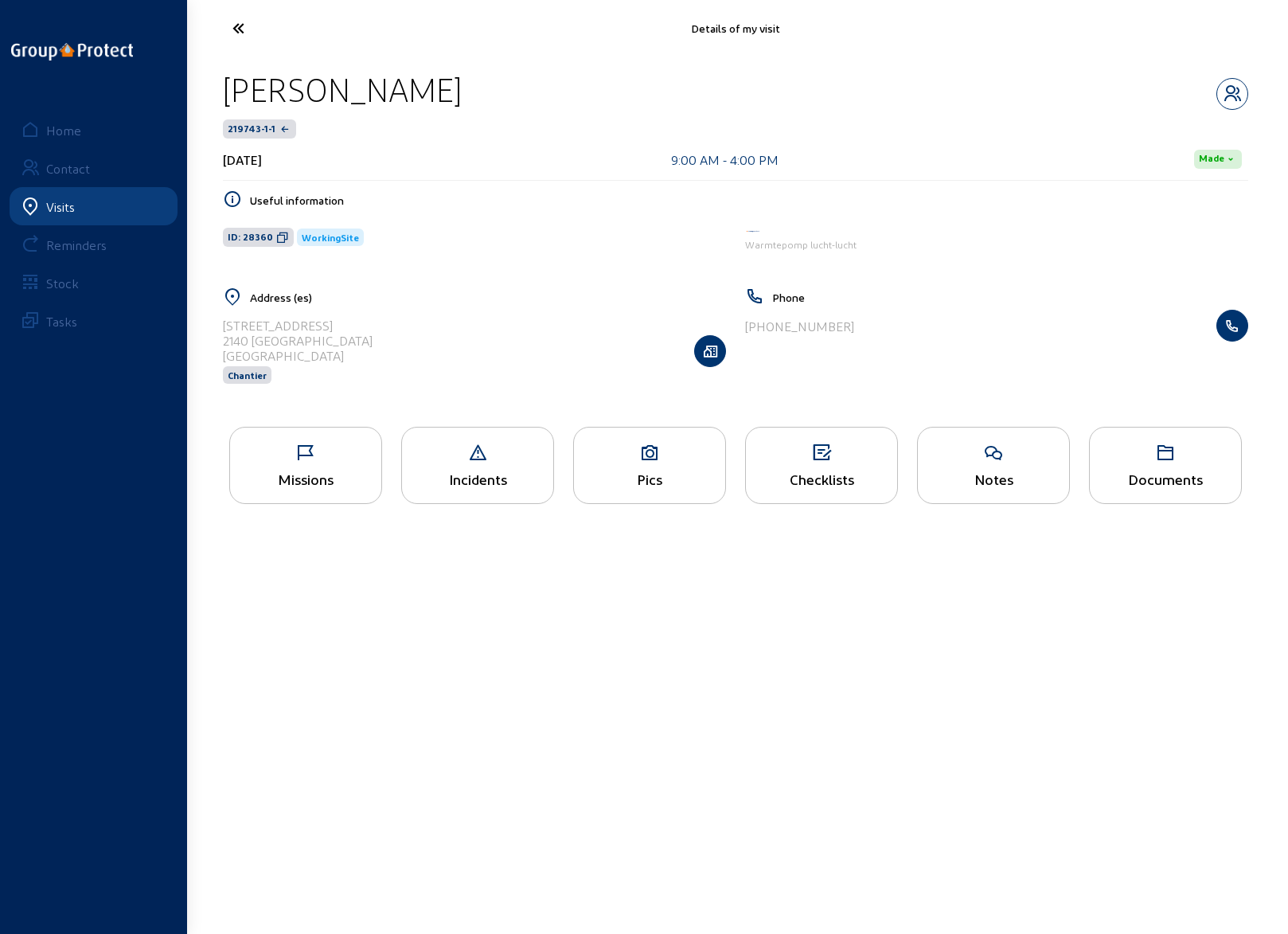
click at [310, 471] on div "Missions" at bounding box center [306, 479] width 151 height 17
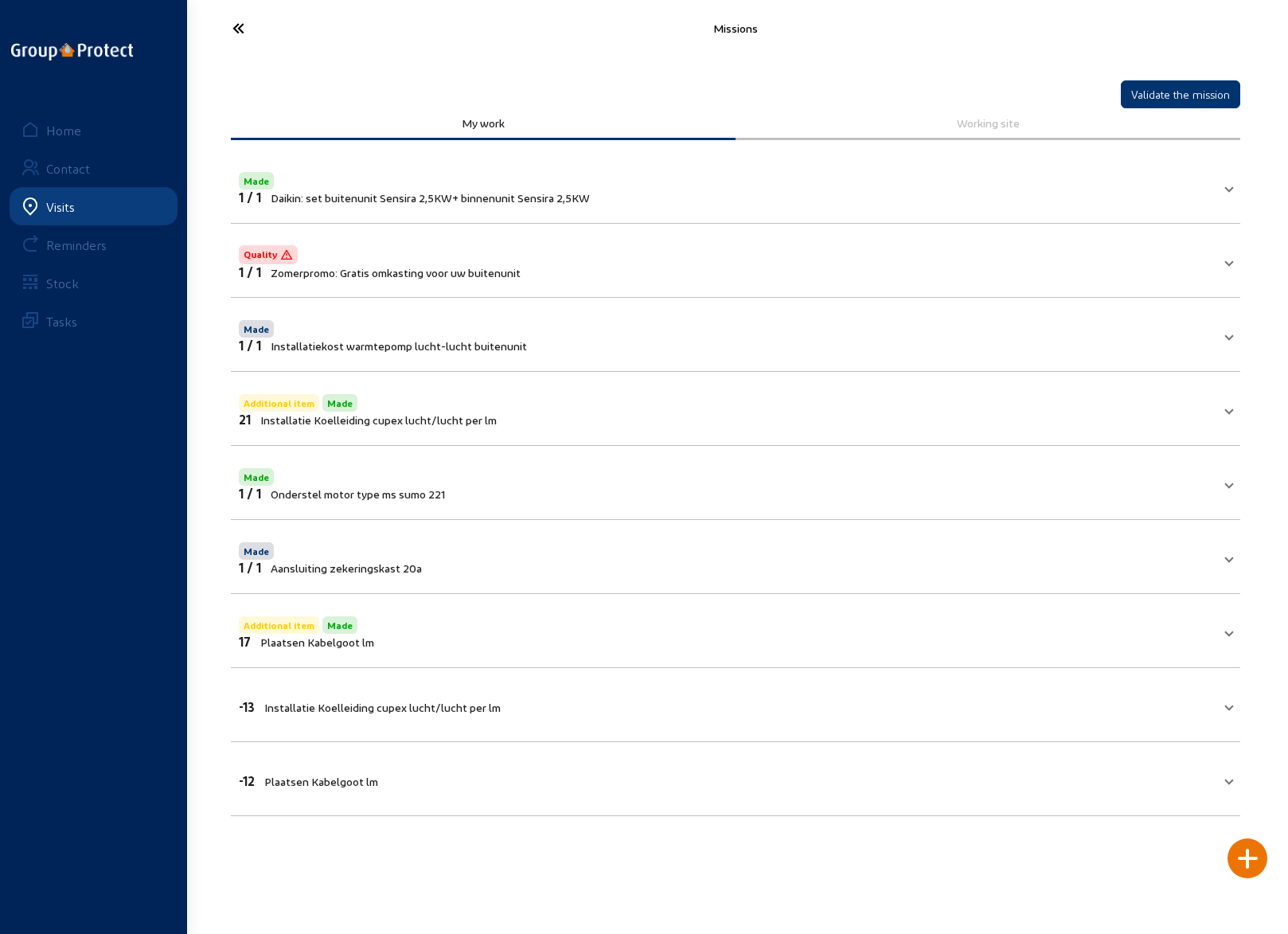
click at [239, 27] on icon at bounding box center [297, 28] width 146 height 27
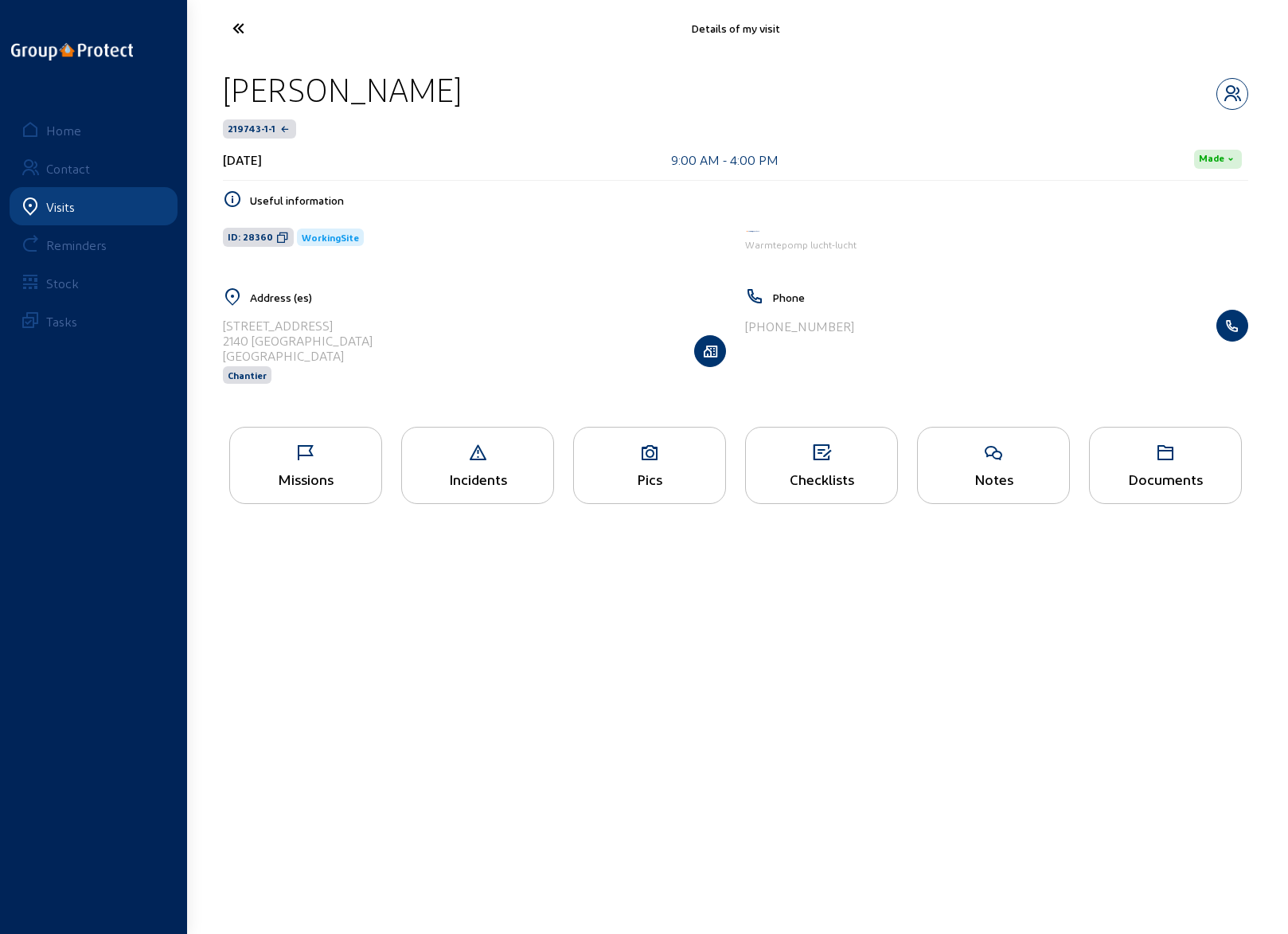
click at [239, 29] on icon at bounding box center [297, 28] width 146 height 27
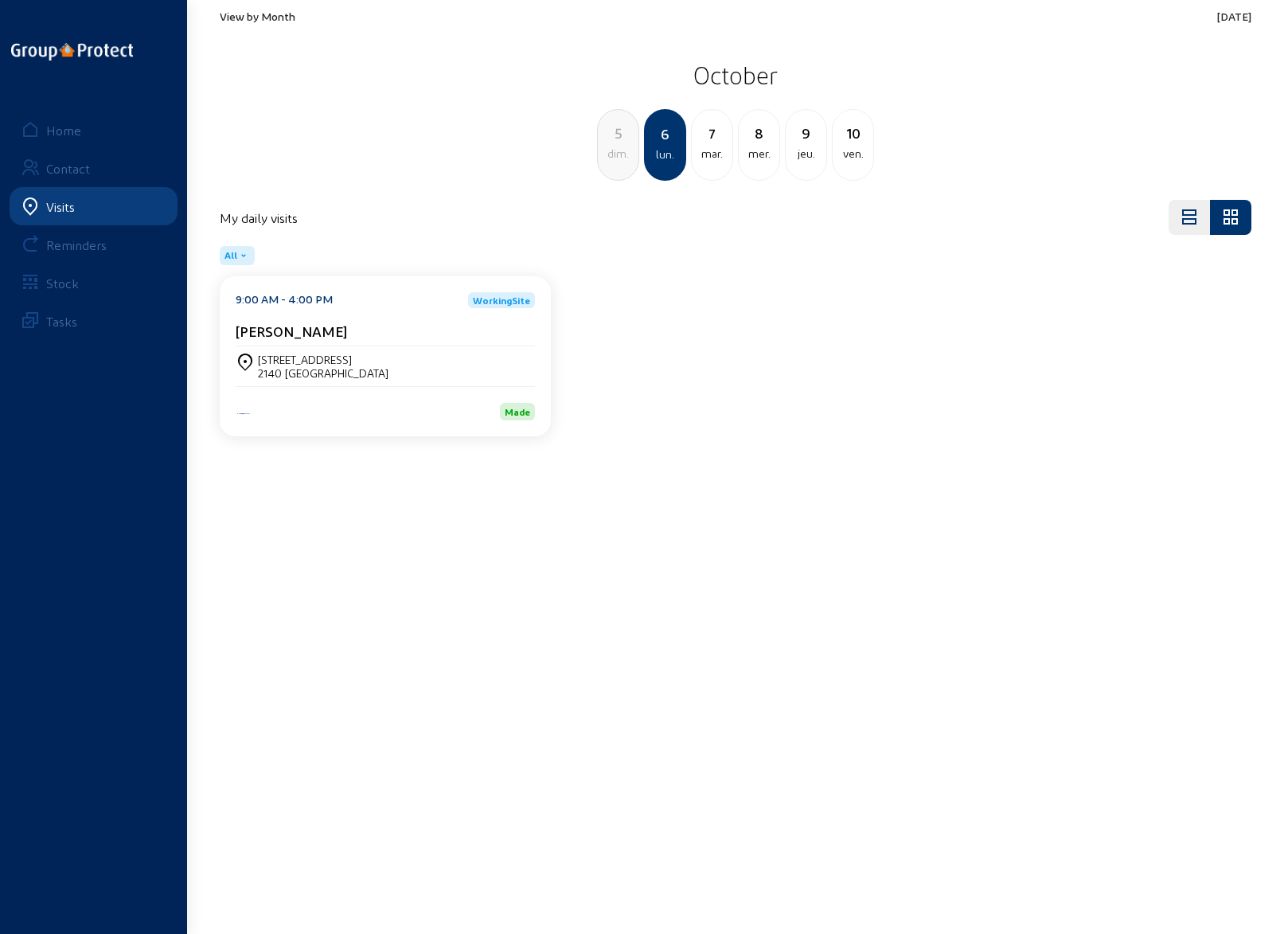
click at [304, 330] on cam-card-title "[PERSON_NAME]" at bounding box center [291, 331] width 112 height 17
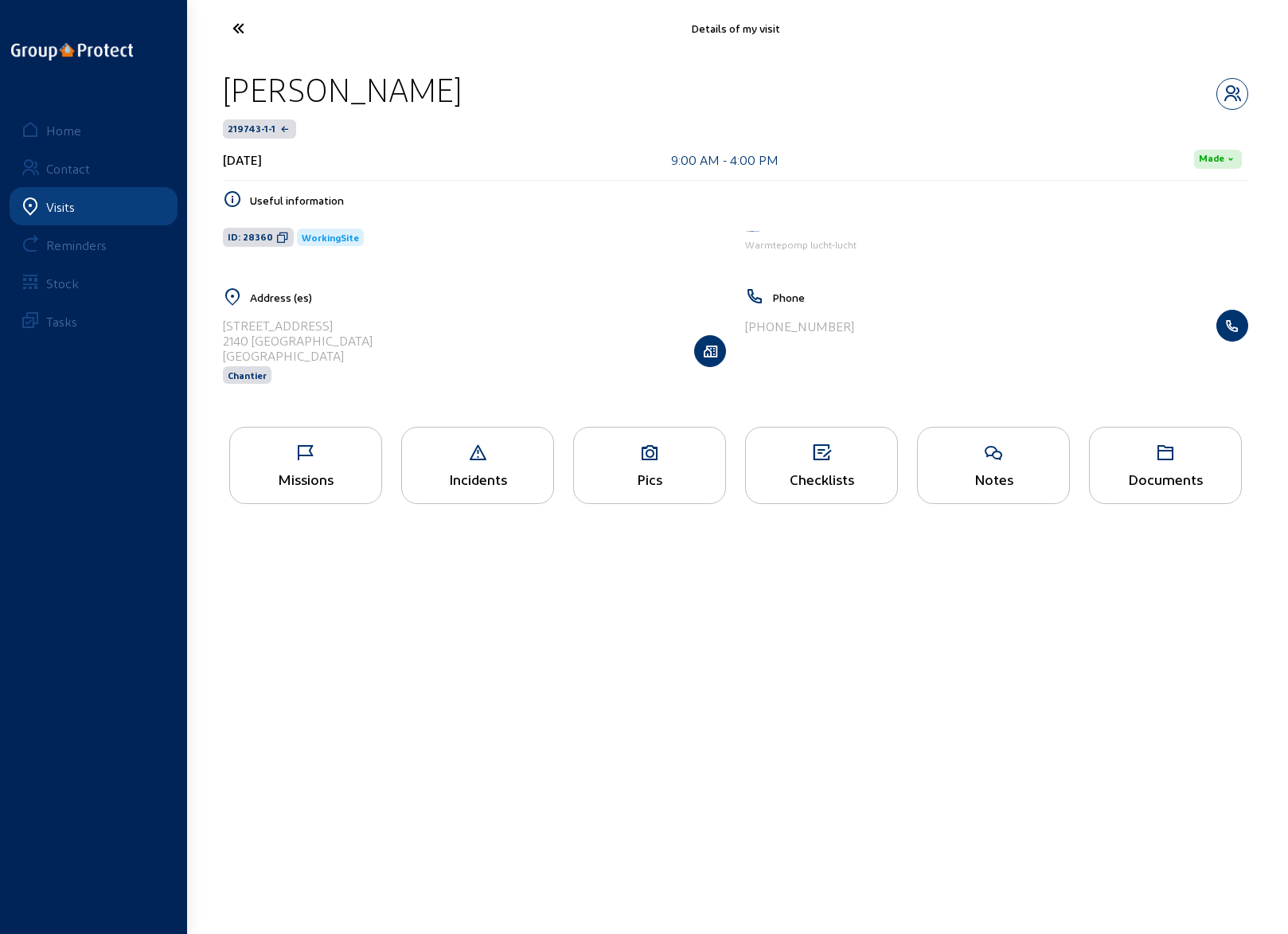
drag, startPoint x: 223, startPoint y: 325, endPoint x: 346, endPoint y: 321, distance: 123.1
click at [347, 320] on div "[STREET_ADDRESS] Chantier" at bounding box center [474, 351] width 503 height 82
click at [235, 29] on icon at bounding box center [297, 28] width 146 height 27
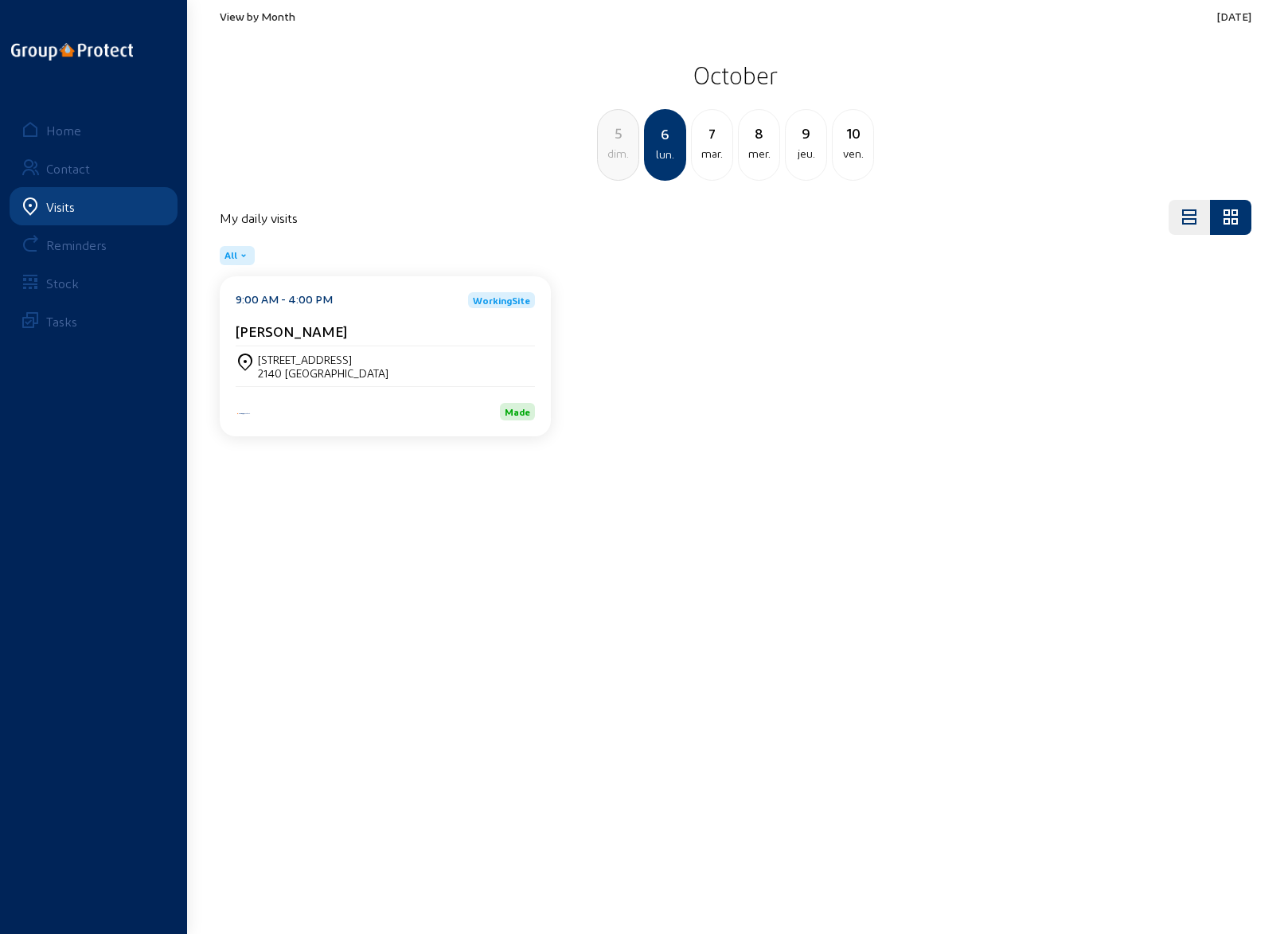
click at [243, 12] on span "View by Month" at bounding box center [257, 17] width 76 height 14
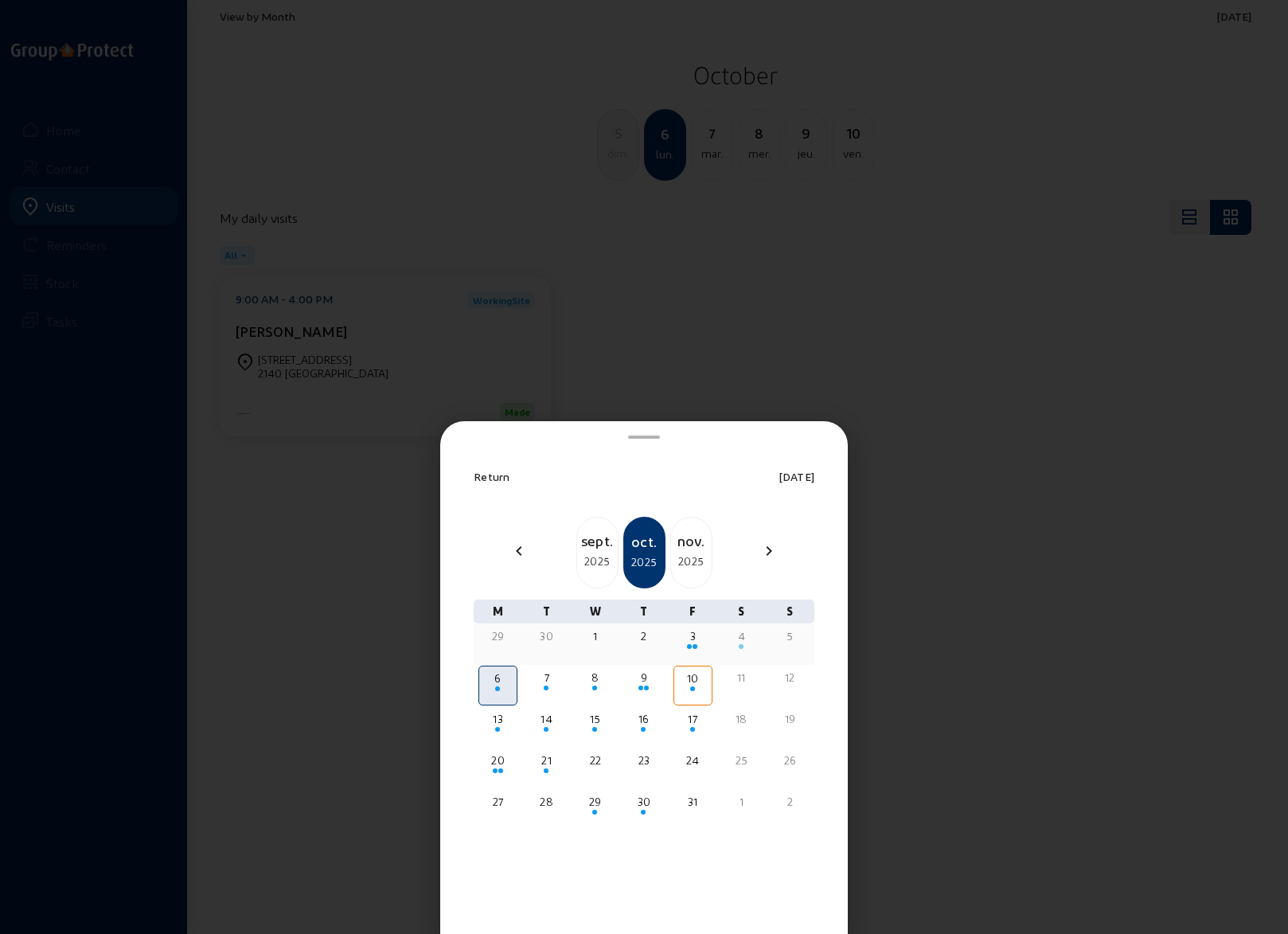
click at [738, 636] on div "4" at bounding box center [742, 636] width 36 height 16
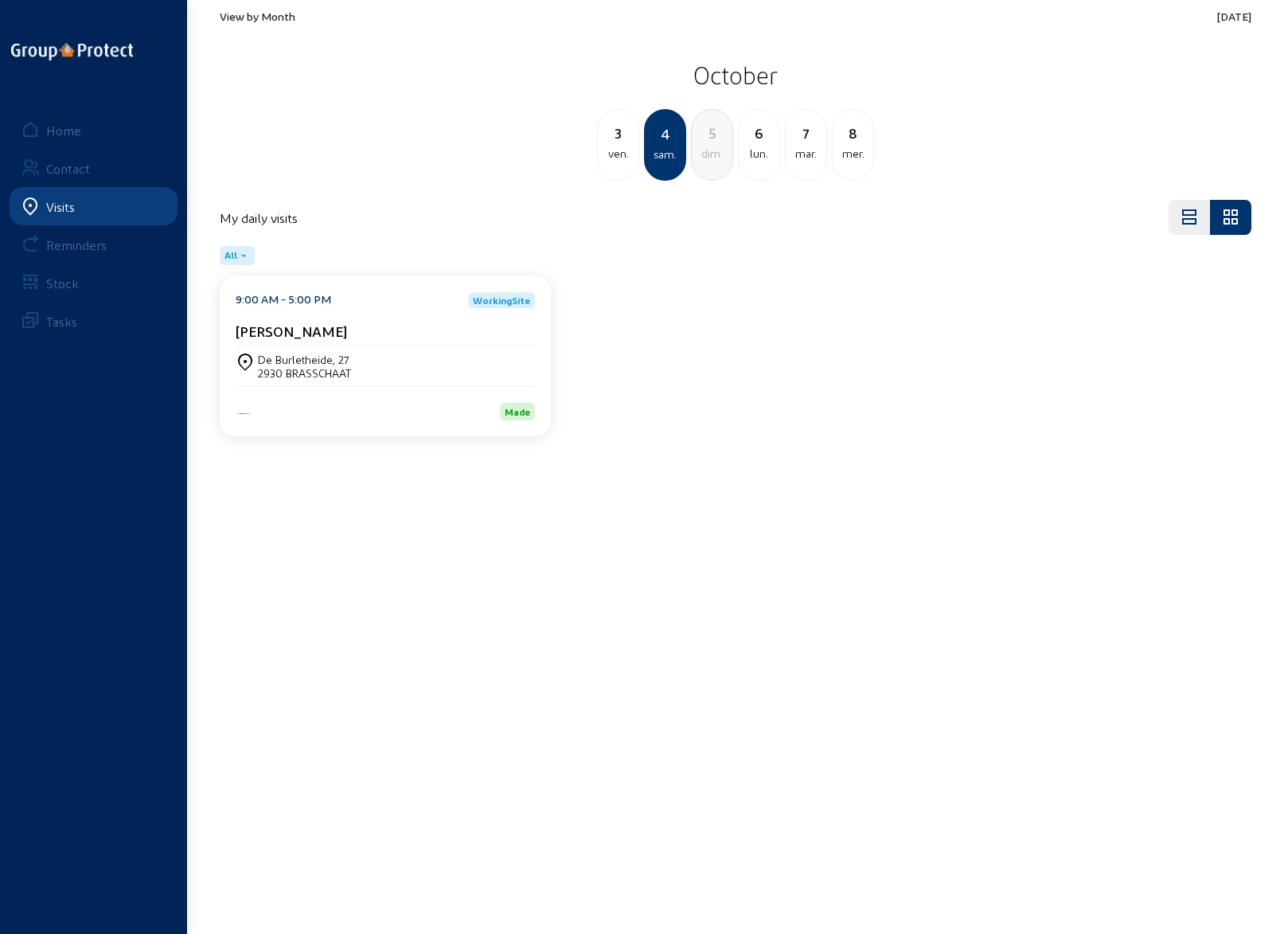
click at [345, 353] on div "De Burletheide, 27" at bounding box center [304, 360] width 93 height 14
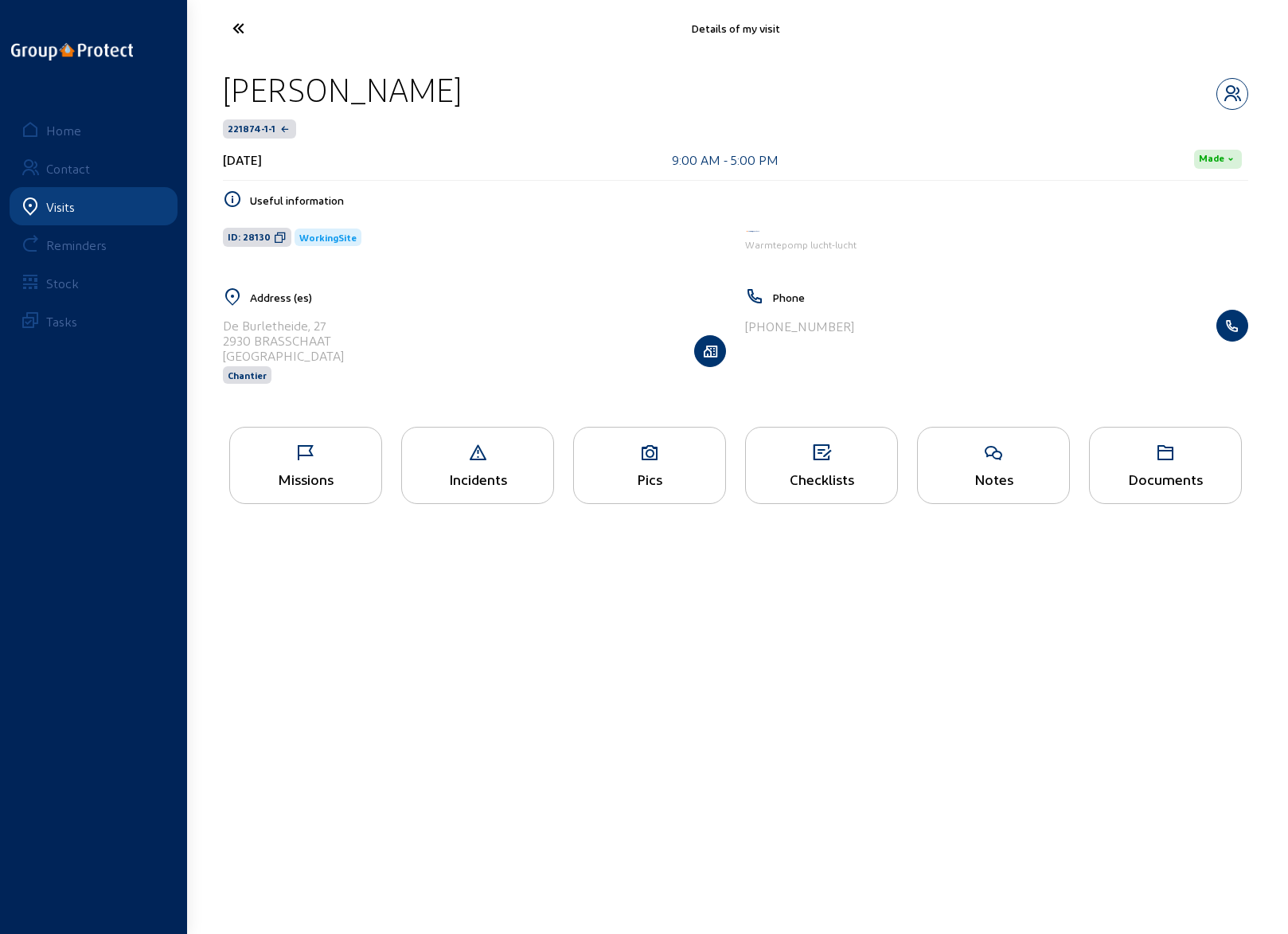
click at [631, 448] on icon at bounding box center [649, 452] width 151 height 19
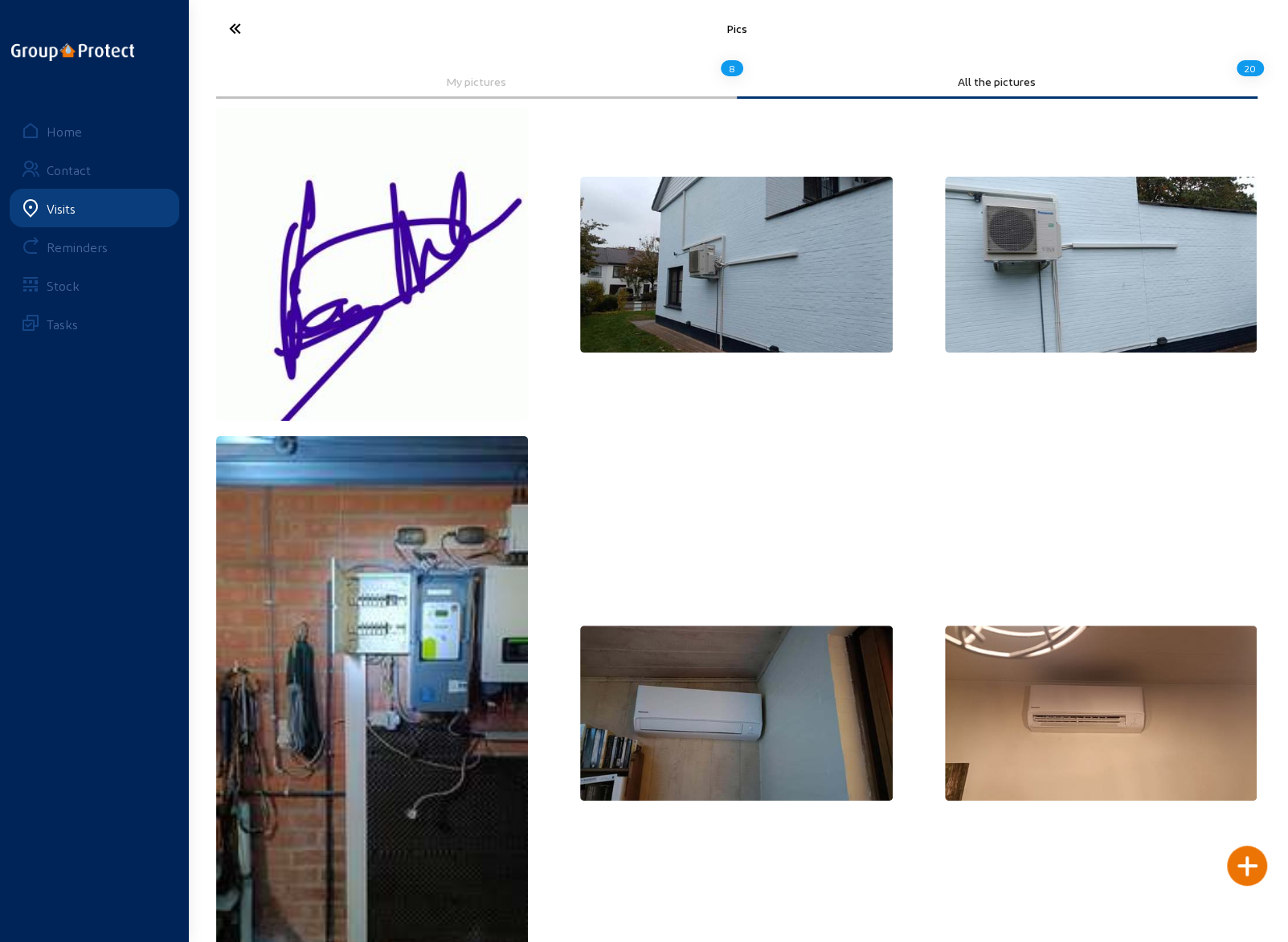
click at [57, 201] on div "Visits" at bounding box center [60, 208] width 29 height 15
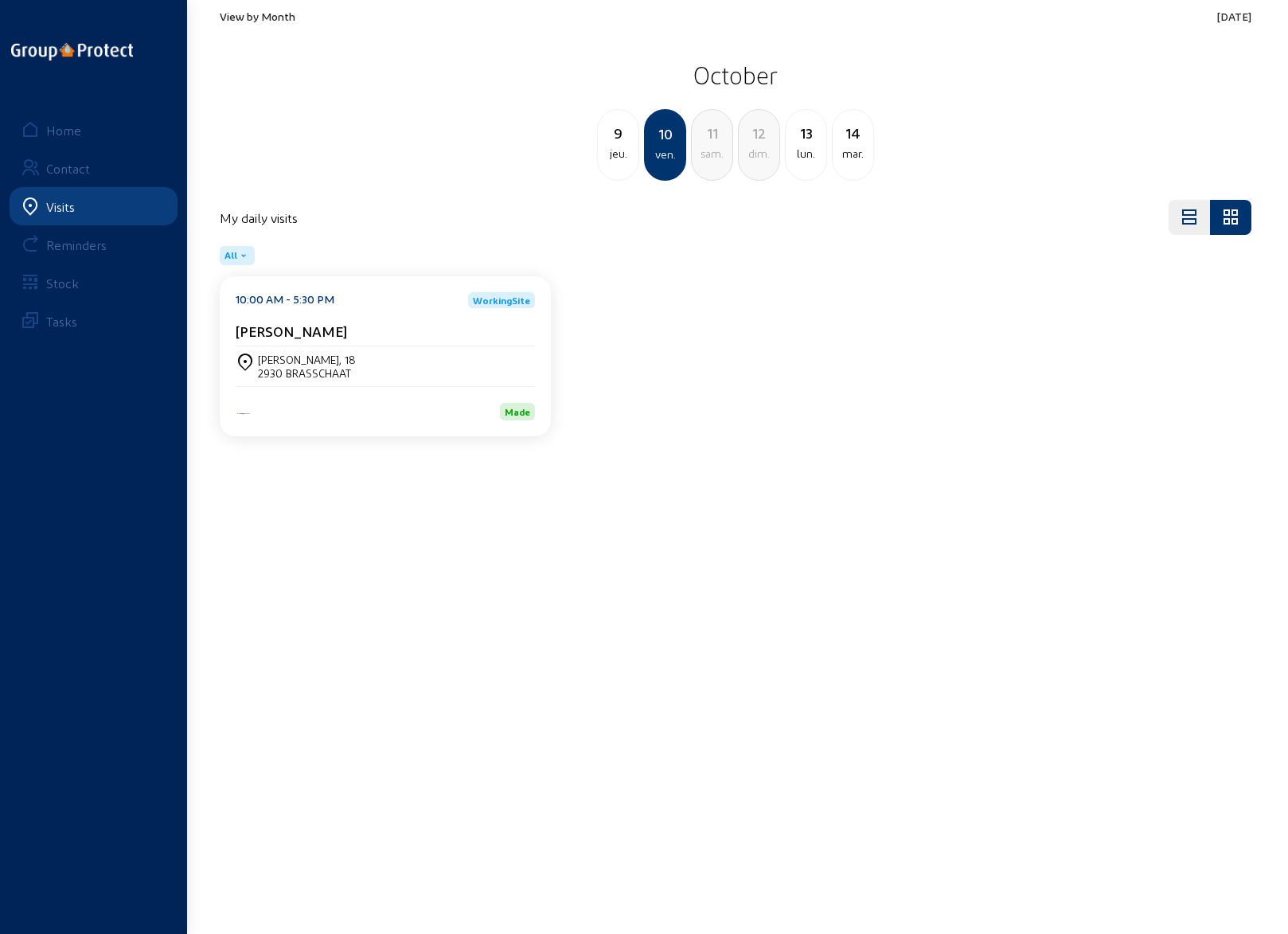
click at [279, 349] on div "[PERSON_NAME], 18 2930 BRASSCHAAT" at bounding box center [385, 366] width 299 height 40
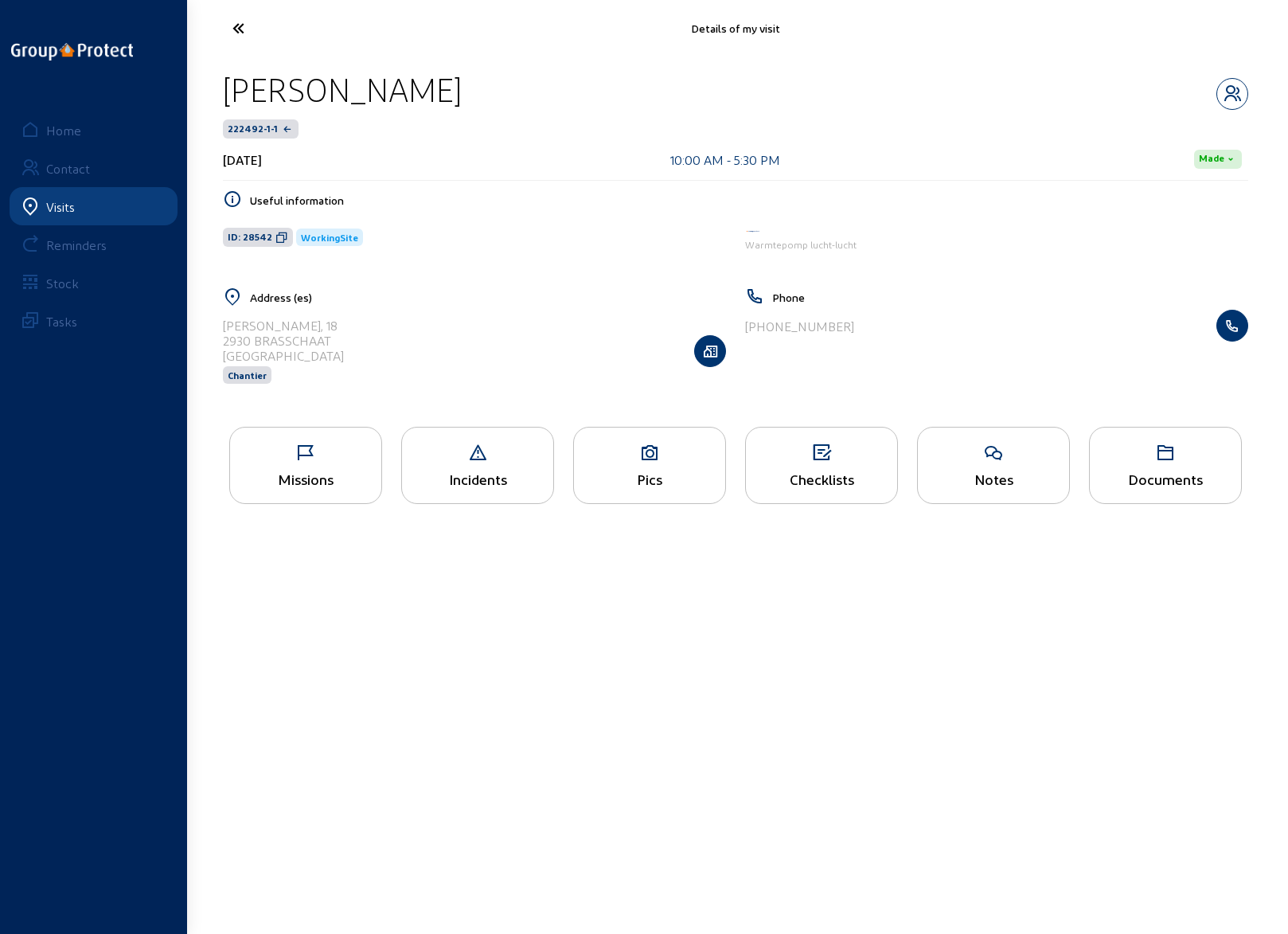
click at [234, 26] on icon at bounding box center [297, 28] width 146 height 27
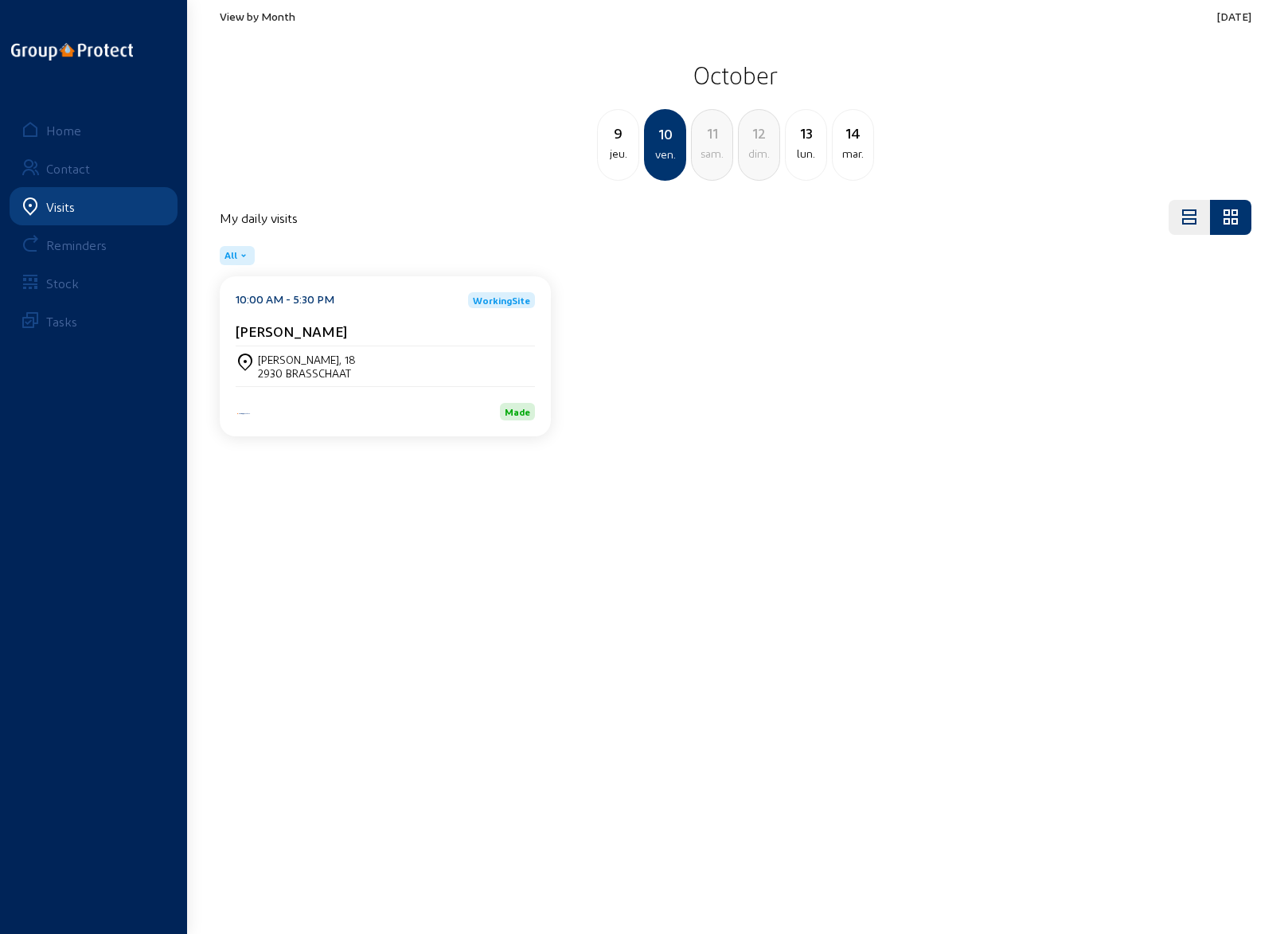
click at [264, 15] on span "View by Month" at bounding box center [257, 17] width 76 height 14
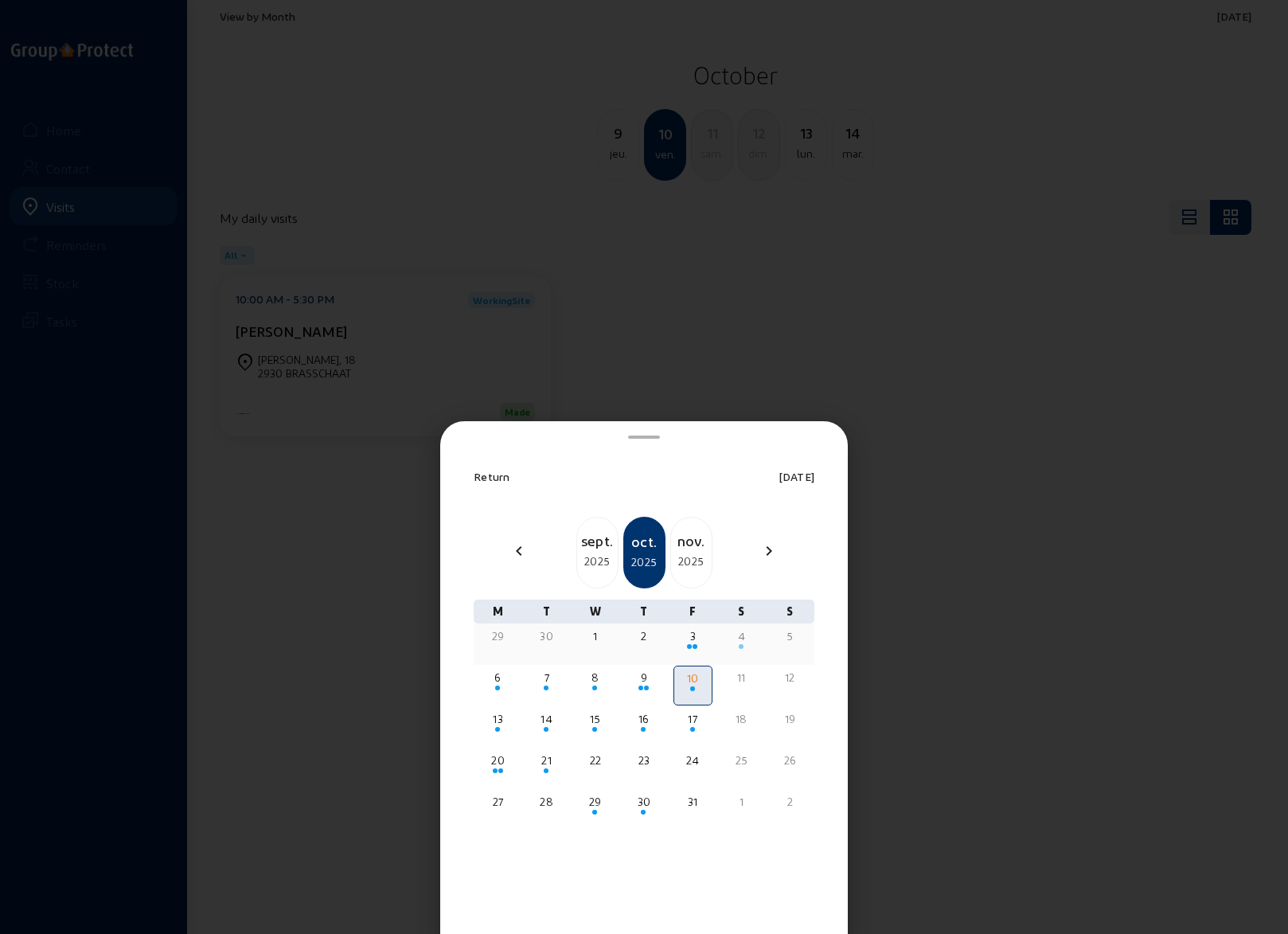
click at [746, 645] on div at bounding box center [742, 648] width 36 height 6
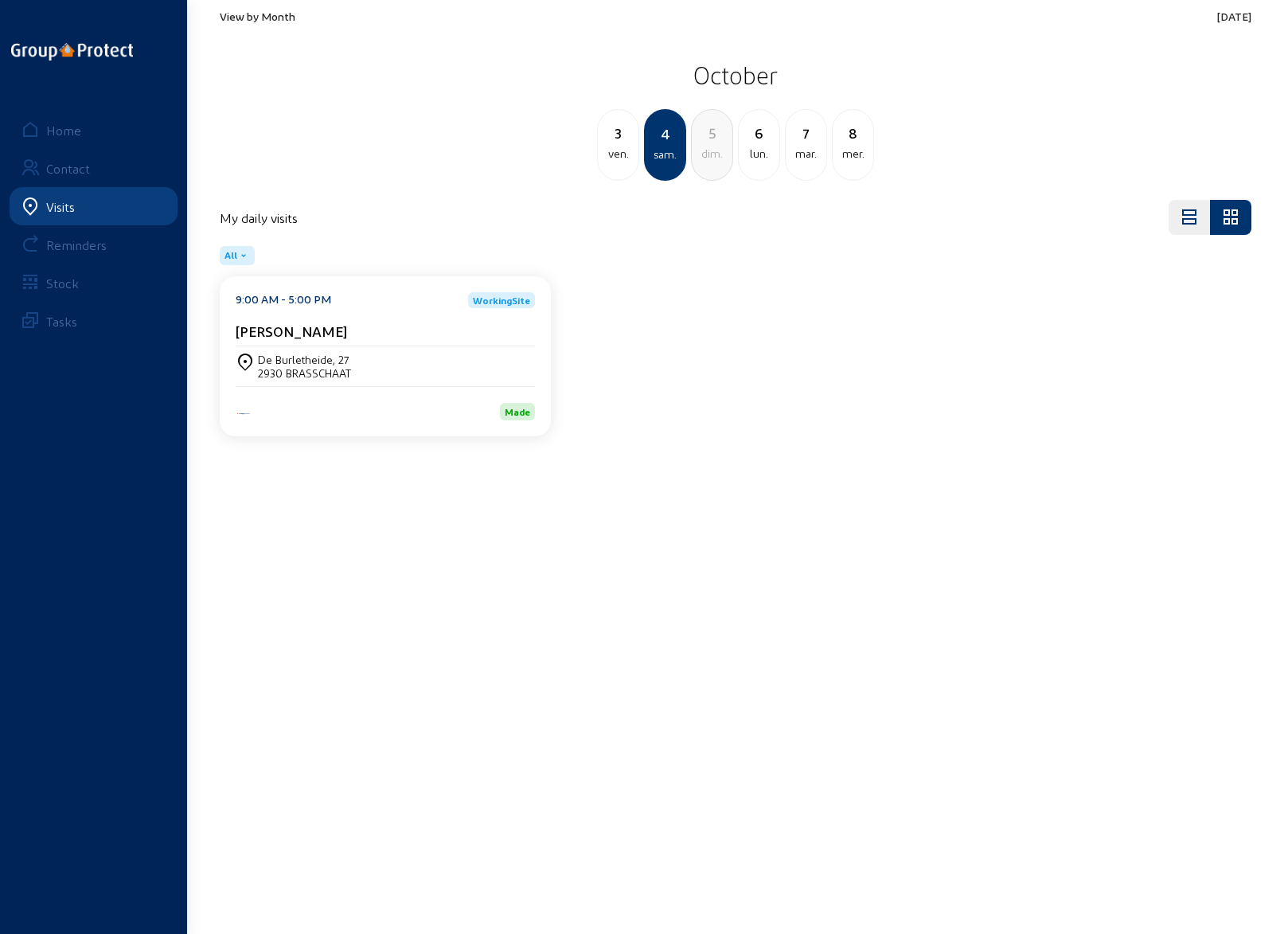
click at [319, 364] on div "De Burletheide, 27" at bounding box center [304, 360] width 93 height 14
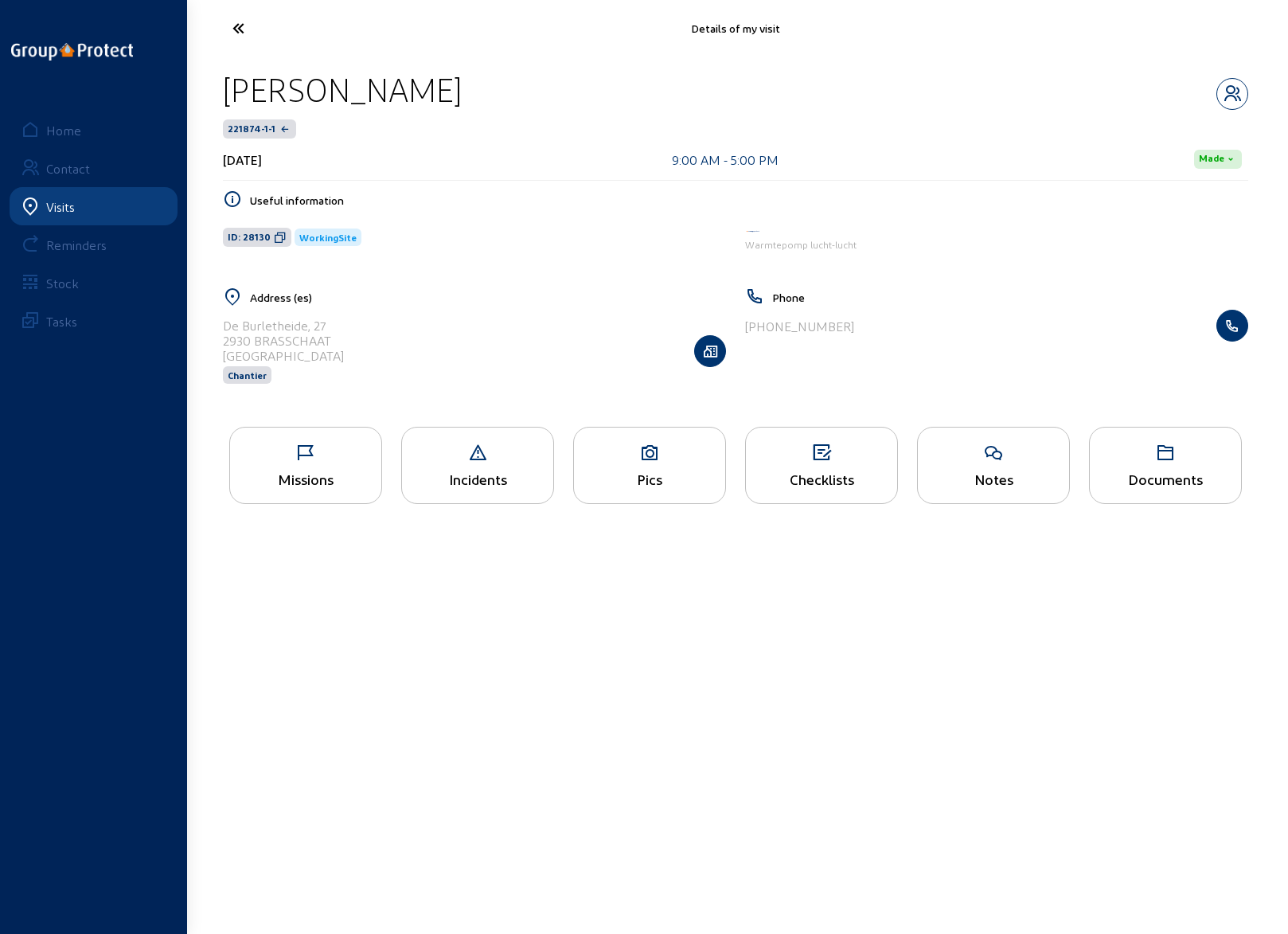
click at [318, 461] on div "Missions" at bounding box center [306, 465] width 153 height 78
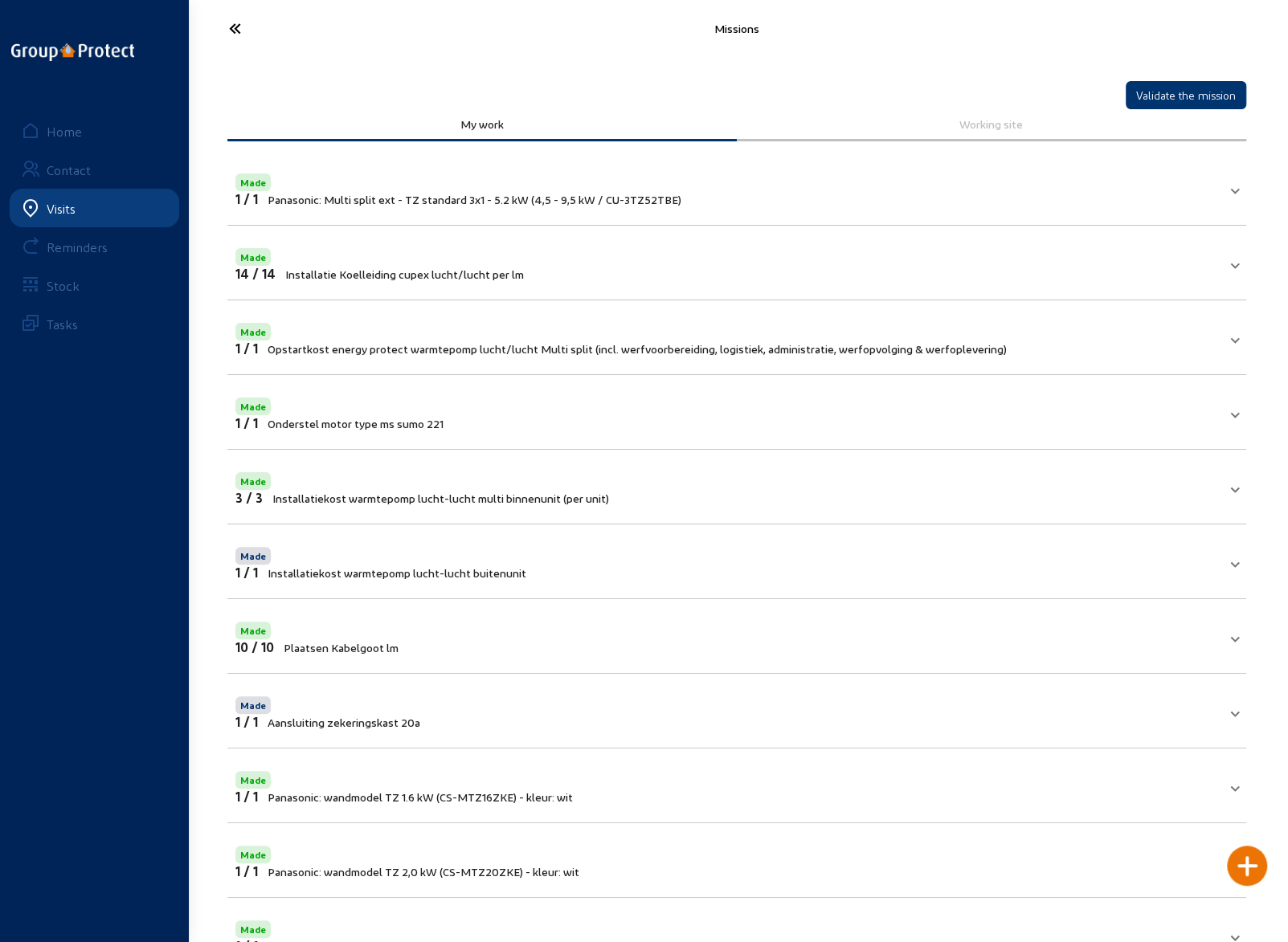
click at [235, 26] on icon at bounding box center [294, 29] width 148 height 28
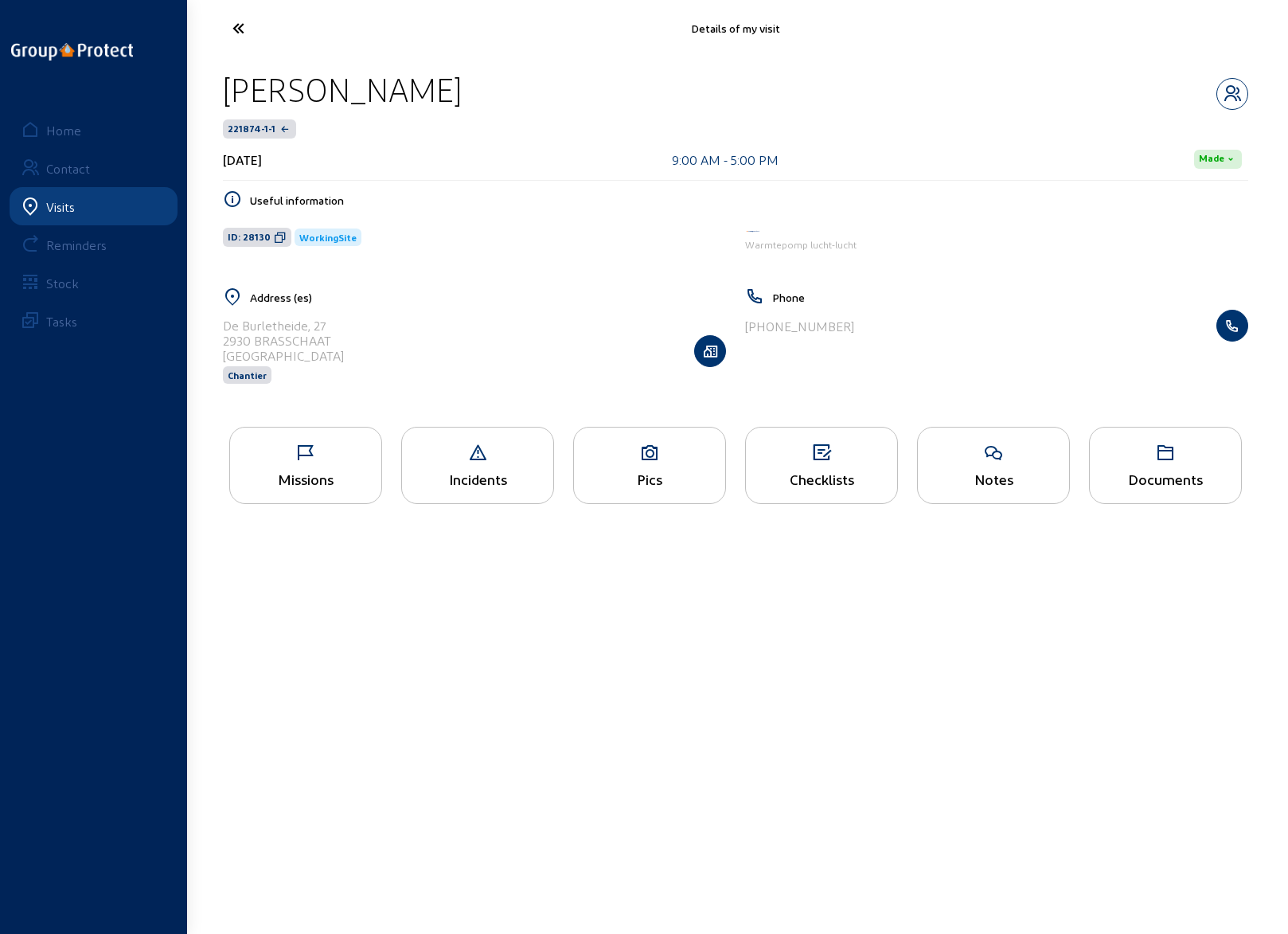
click at [232, 26] on icon at bounding box center [297, 28] width 146 height 27
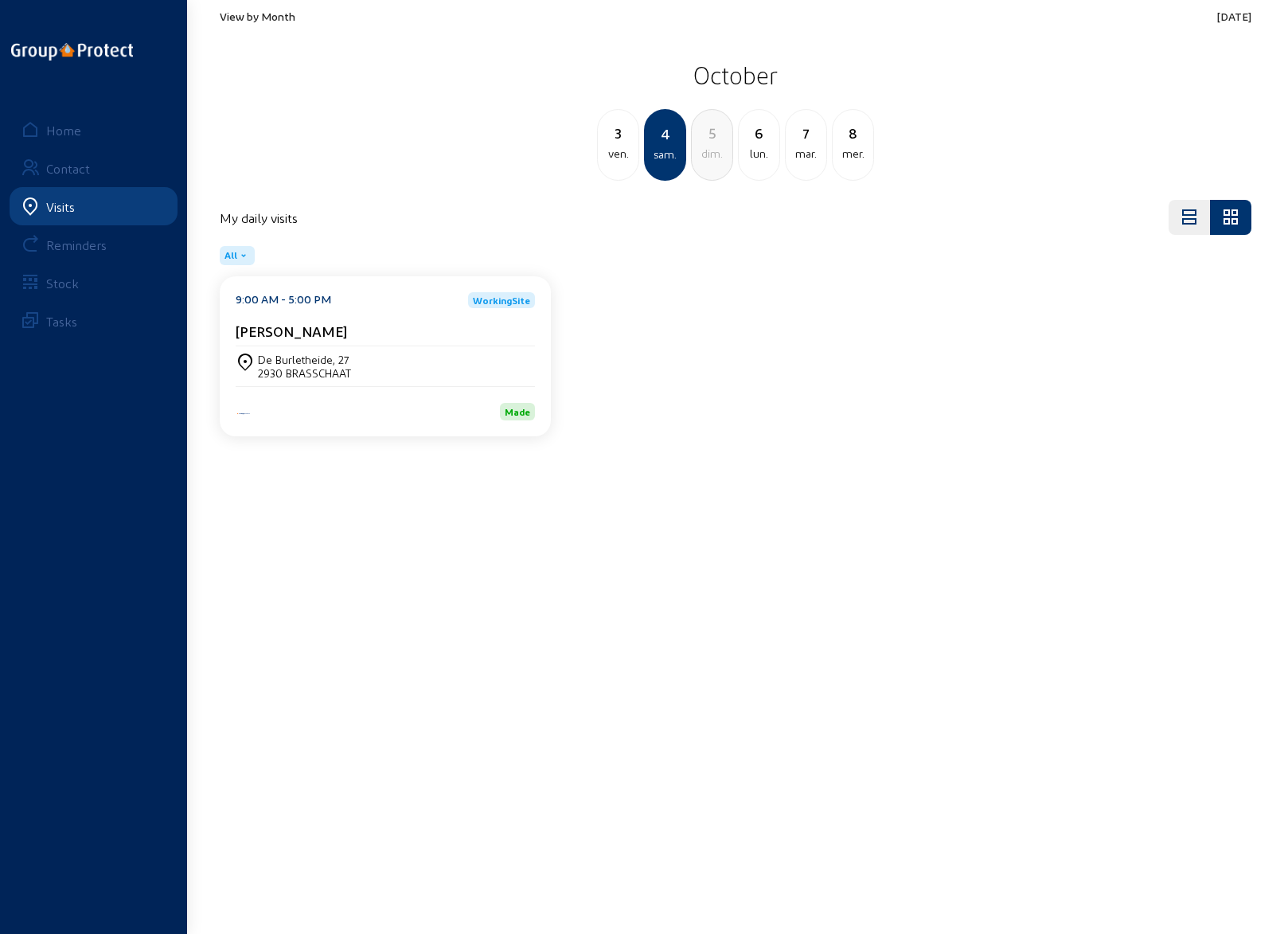
click at [754, 141] on div "6" at bounding box center [758, 132] width 40 height 23
click at [975, 910] on body "View by Month [DATE] [DATE] dim. 6 lun. [DATE] 8 mer. 9 jeu. 10 ven. My daily v…" at bounding box center [644, 467] width 1288 height 934
click at [303, 357] on div "[STREET_ADDRESS]" at bounding box center [323, 360] width 130 height 14
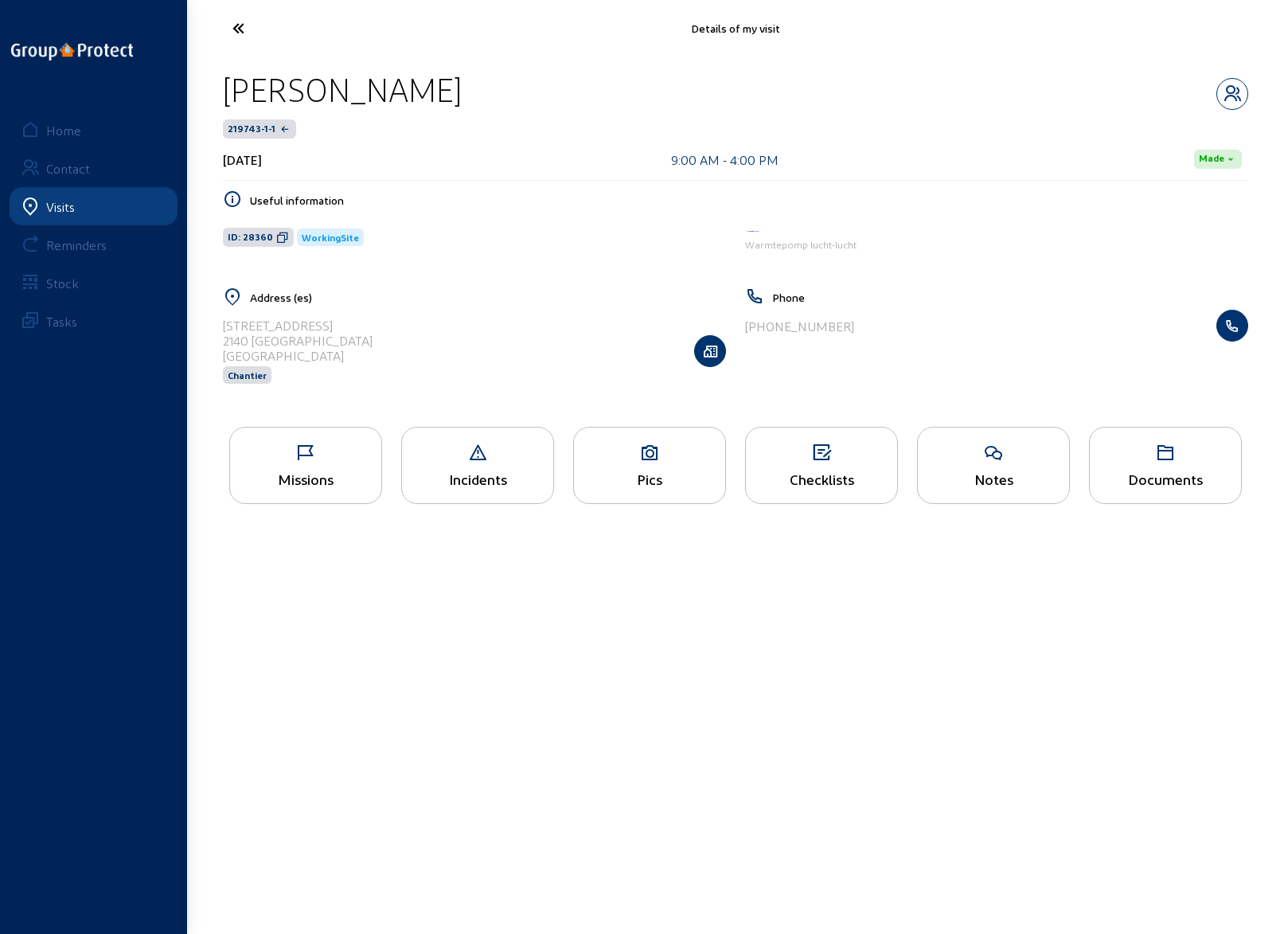
click at [644, 454] on icon at bounding box center [649, 452] width 151 height 19
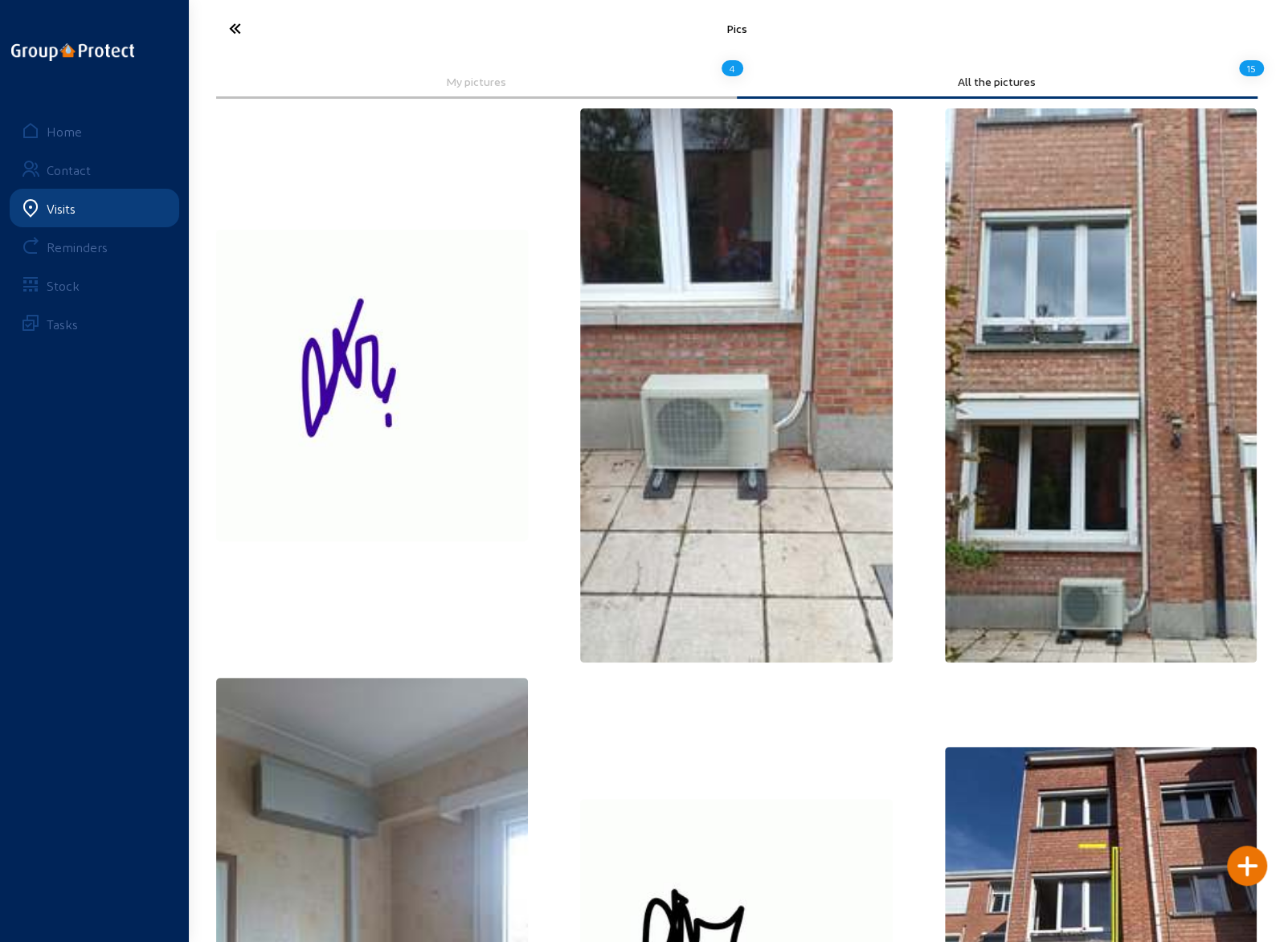
click at [237, 24] on icon at bounding box center [294, 29] width 148 height 28
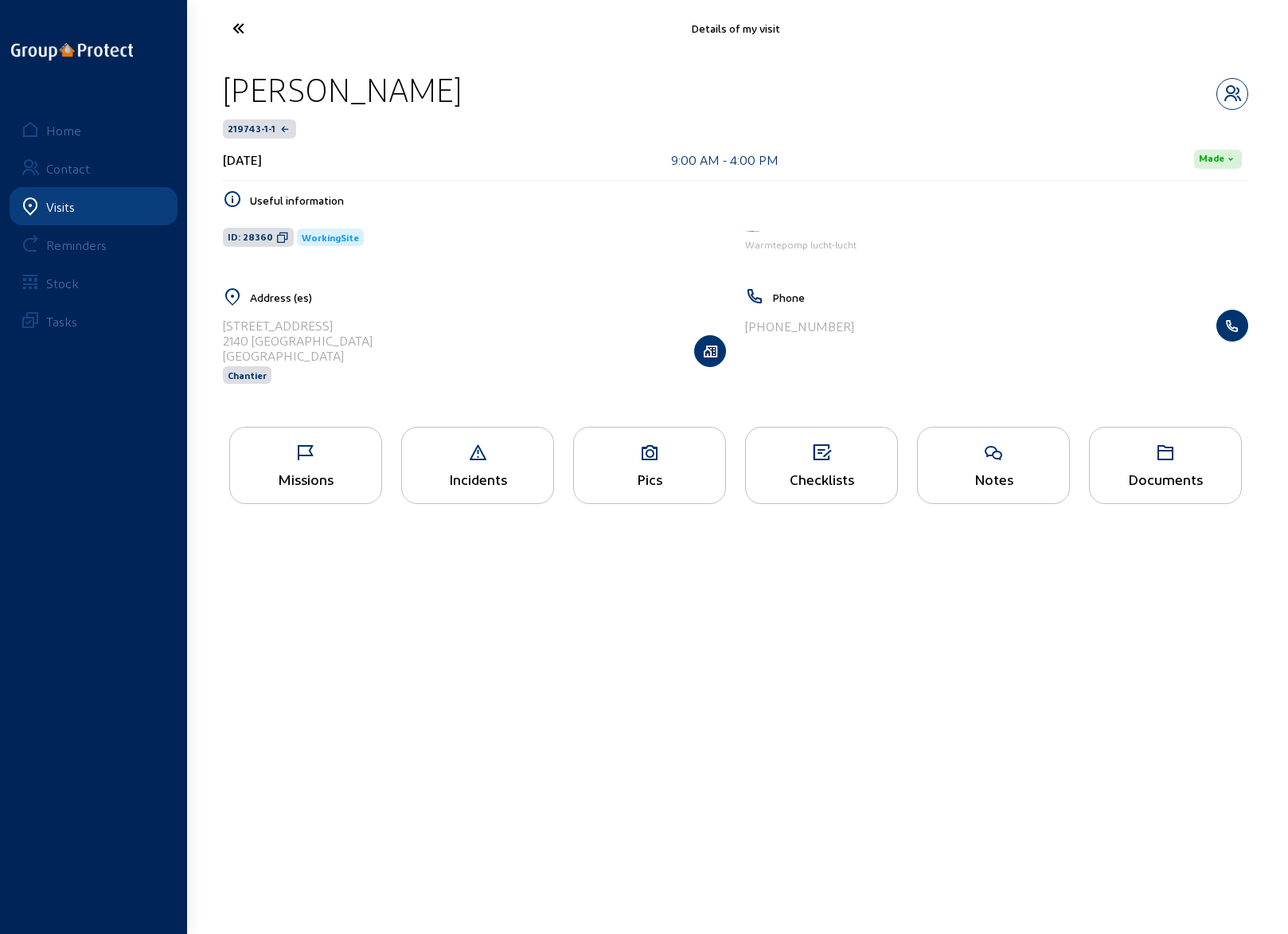
click at [327, 467] on div "Missions" at bounding box center [306, 465] width 153 height 78
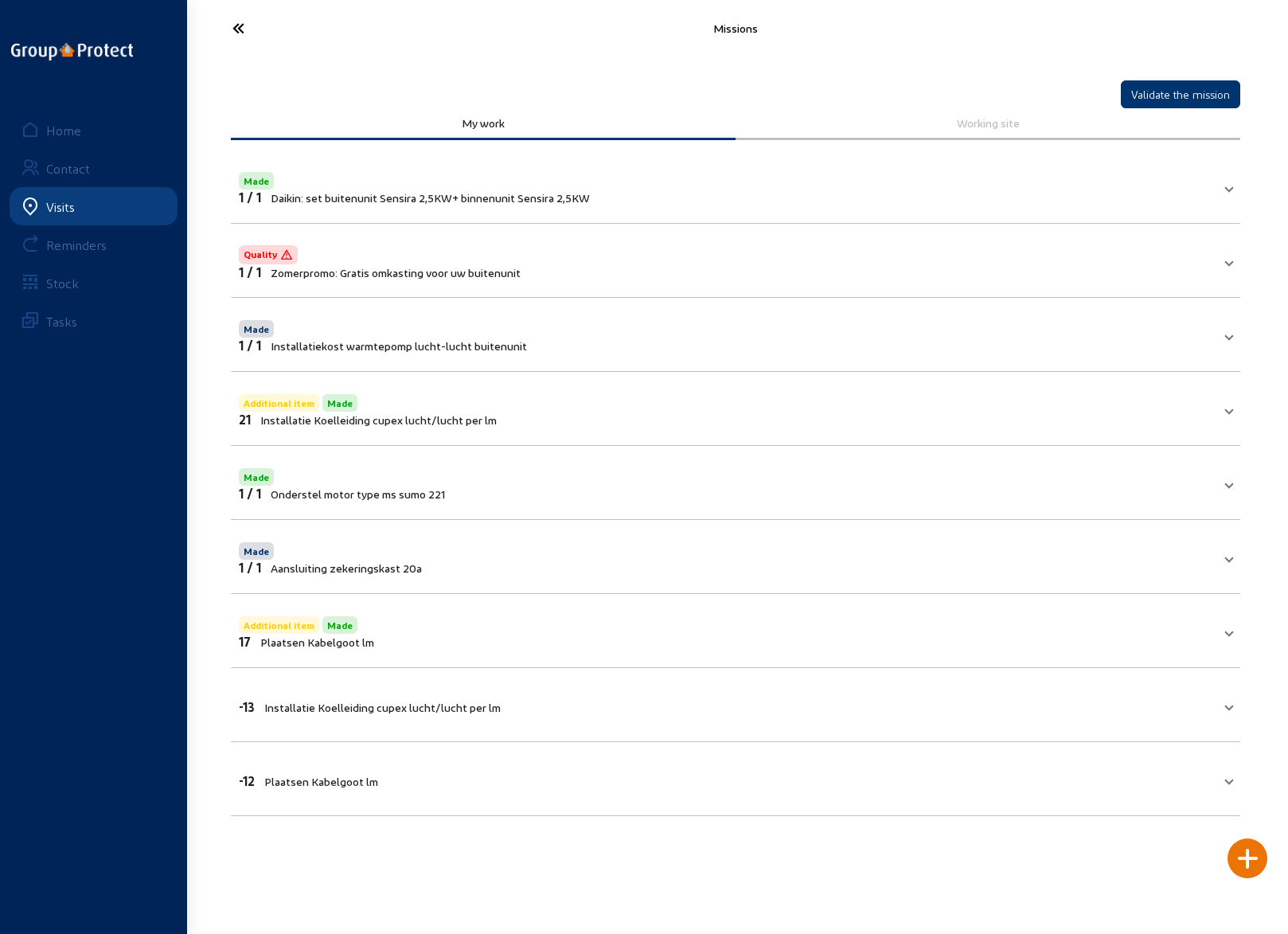
click at [592, 399] on mat-panel-title "Additional item Made 21 Installatie Koelleiding cupex lucht/lucht per lm" at bounding box center [727, 409] width 975 height 36
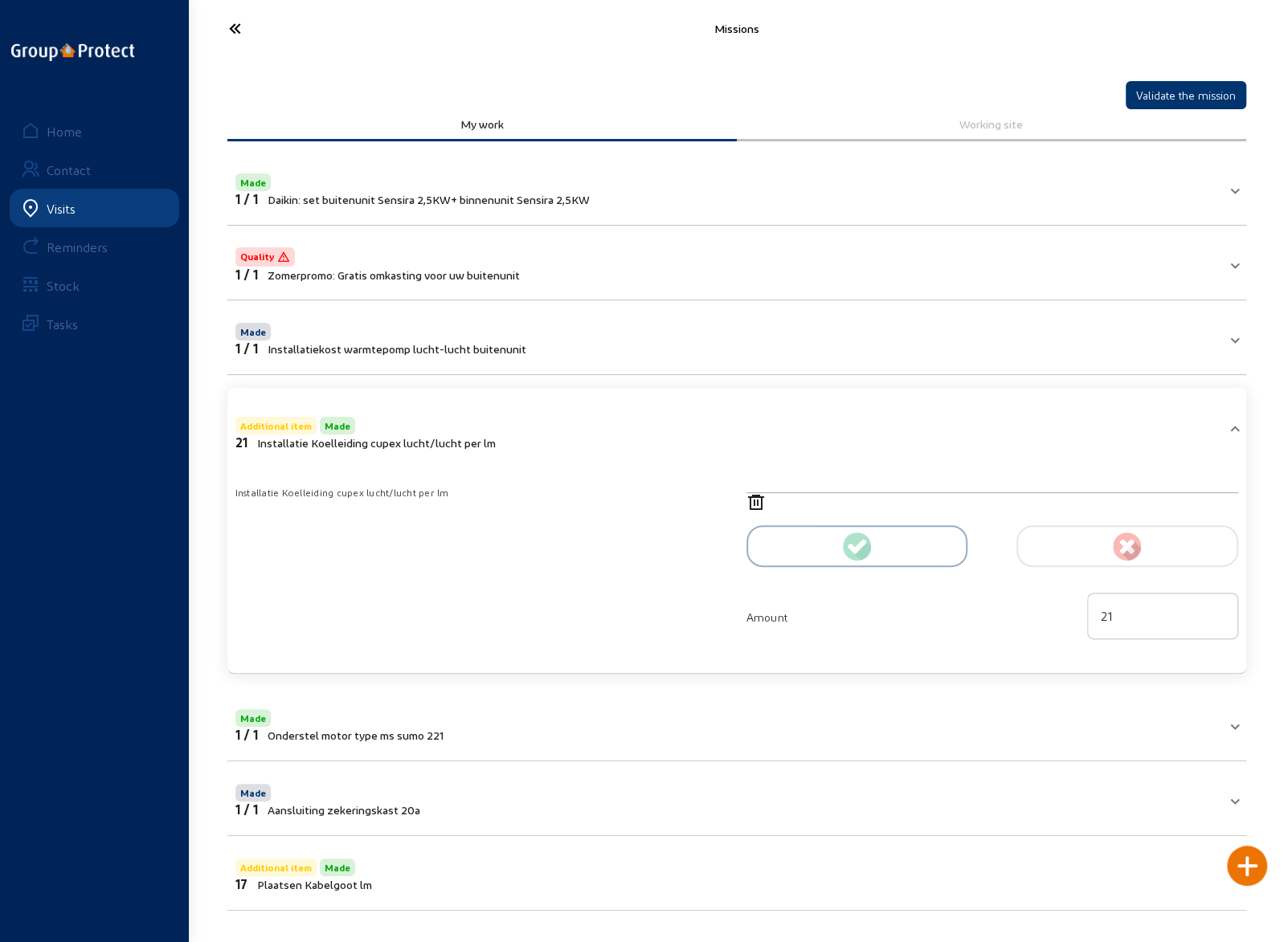
click at [243, 25] on icon at bounding box center [294, 29] width 148 height 28
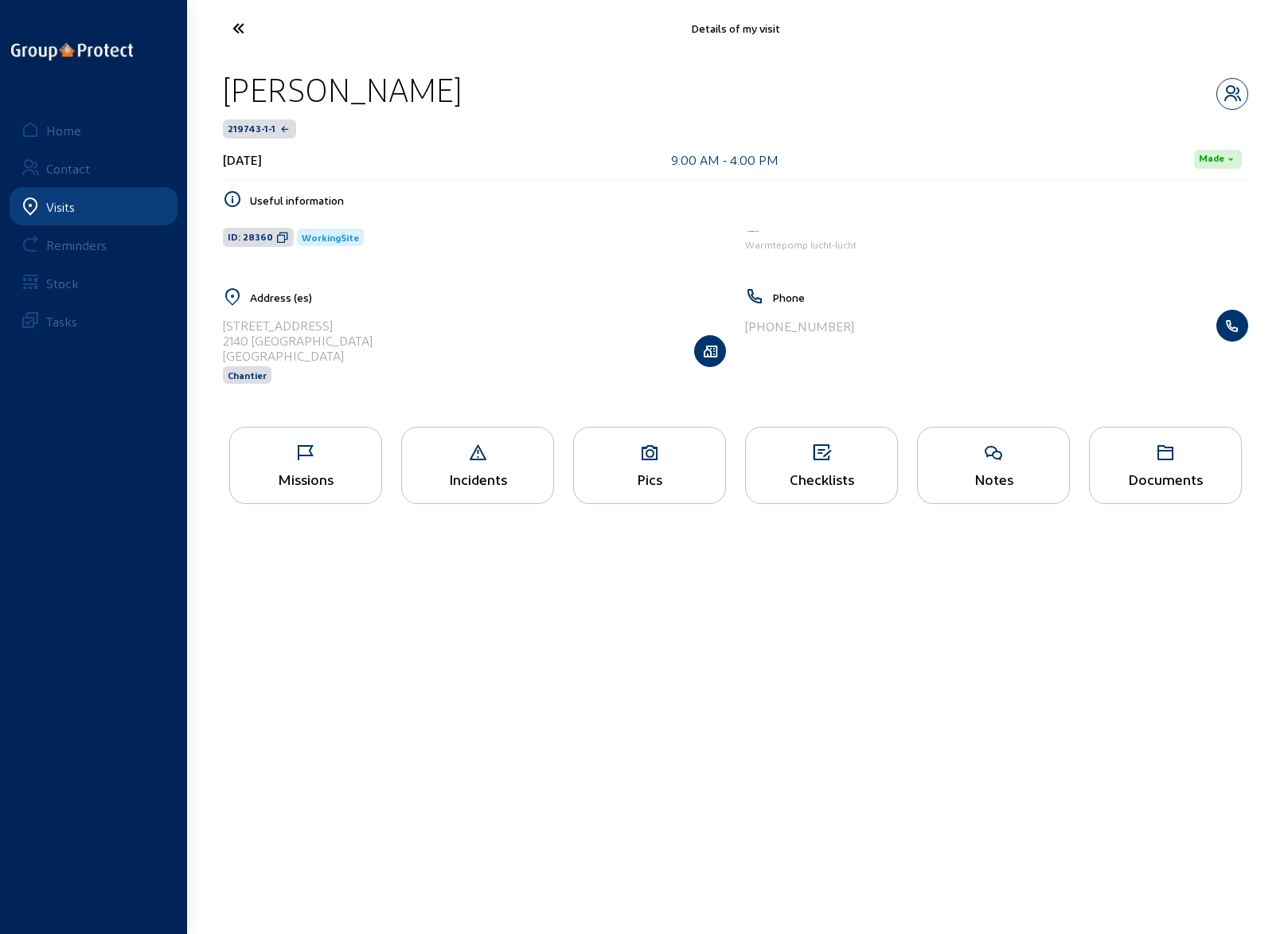
click at [309, 445] on icon at bounding box center [306, 452] width 151 height 19
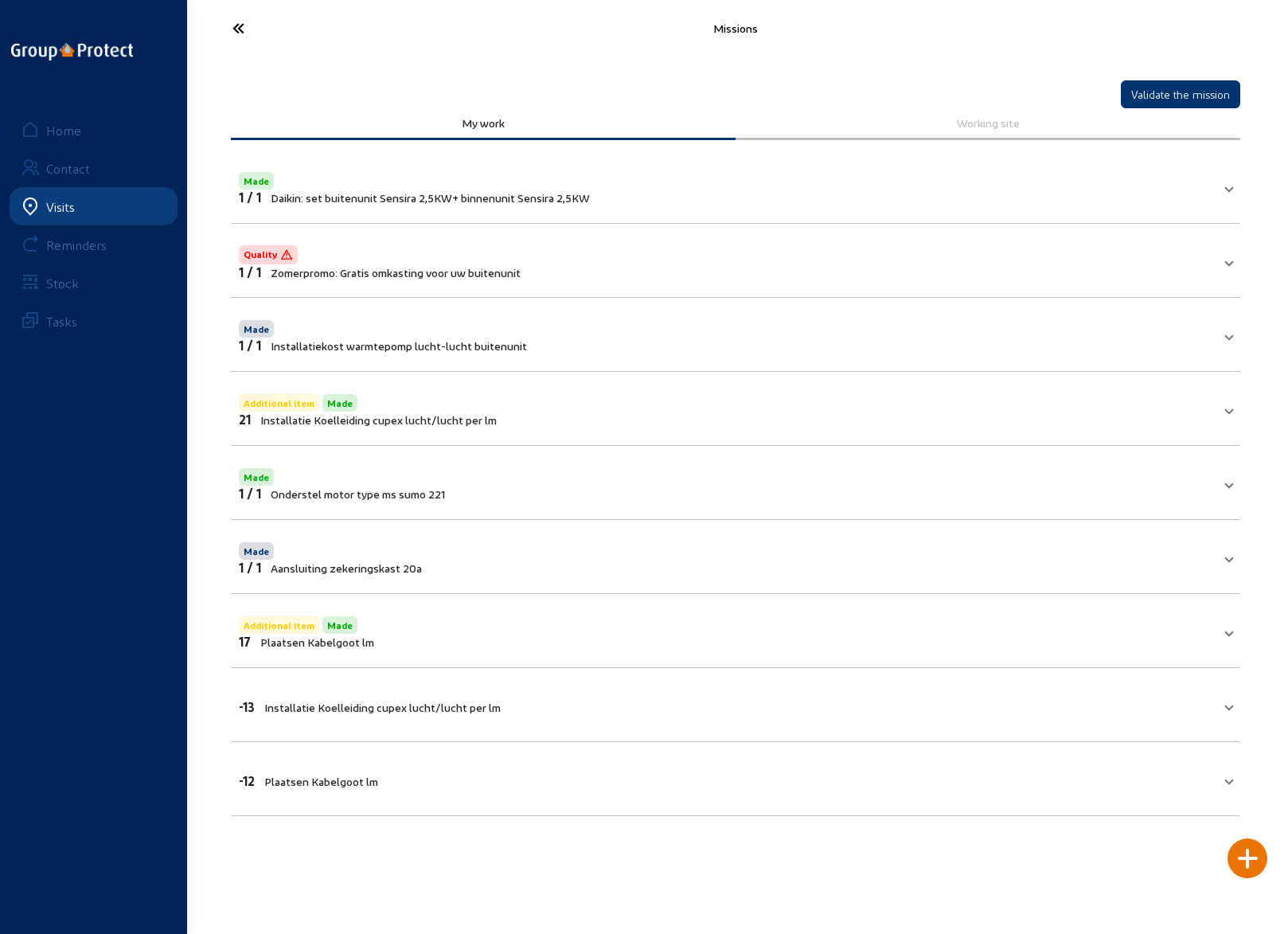
click at [369, 838] on div "Missions Validate the mission My work Working site Made 1 / 1 Daikin: set buite…" at bounding box center [735, 424] width 1051 height 848
click at [237, 25] on icon at bounding box center [297, 28] width 146 height 27
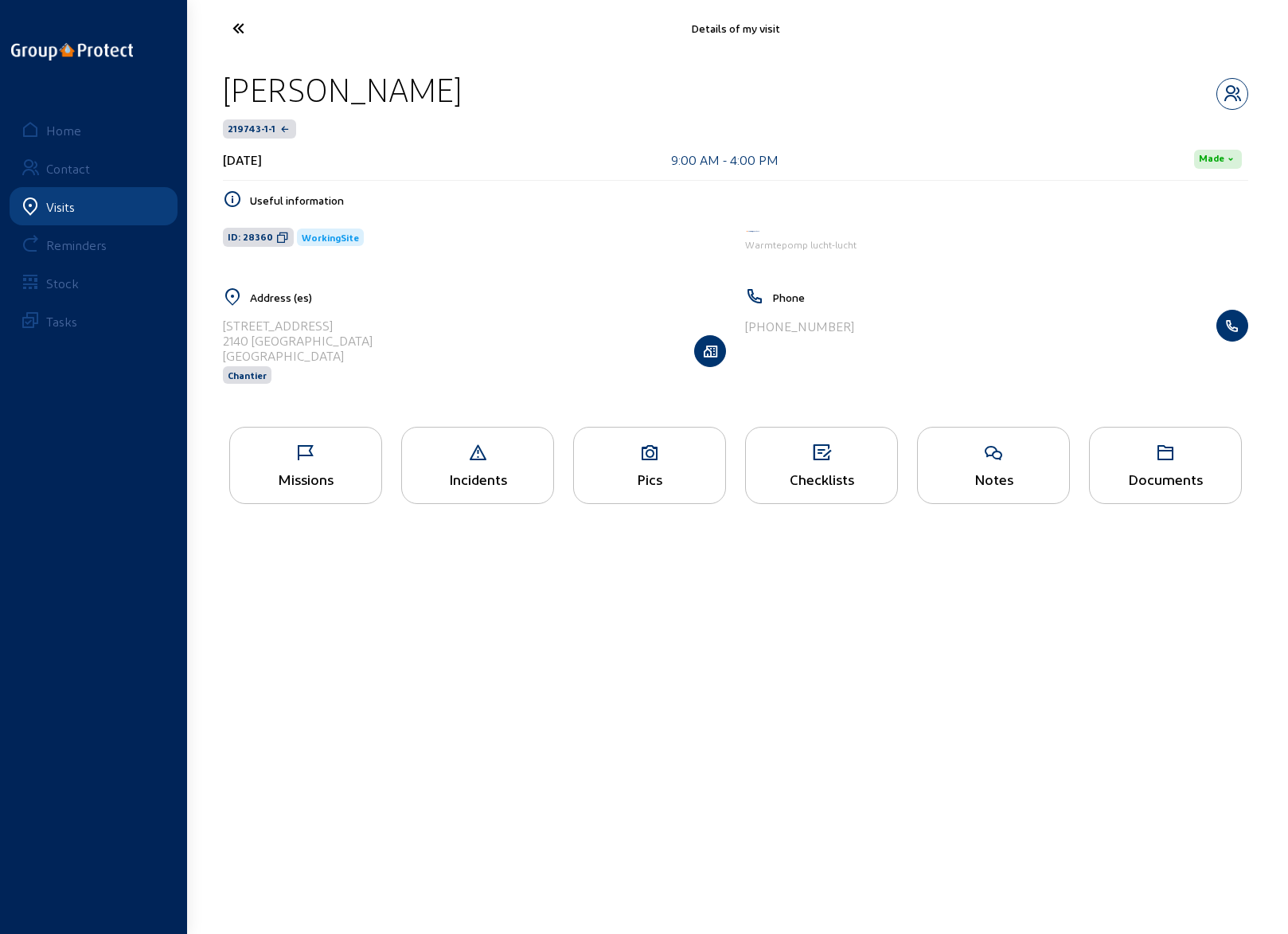
click at [298, 450] on icon at bounding box center [306, 452] width 151 height 19
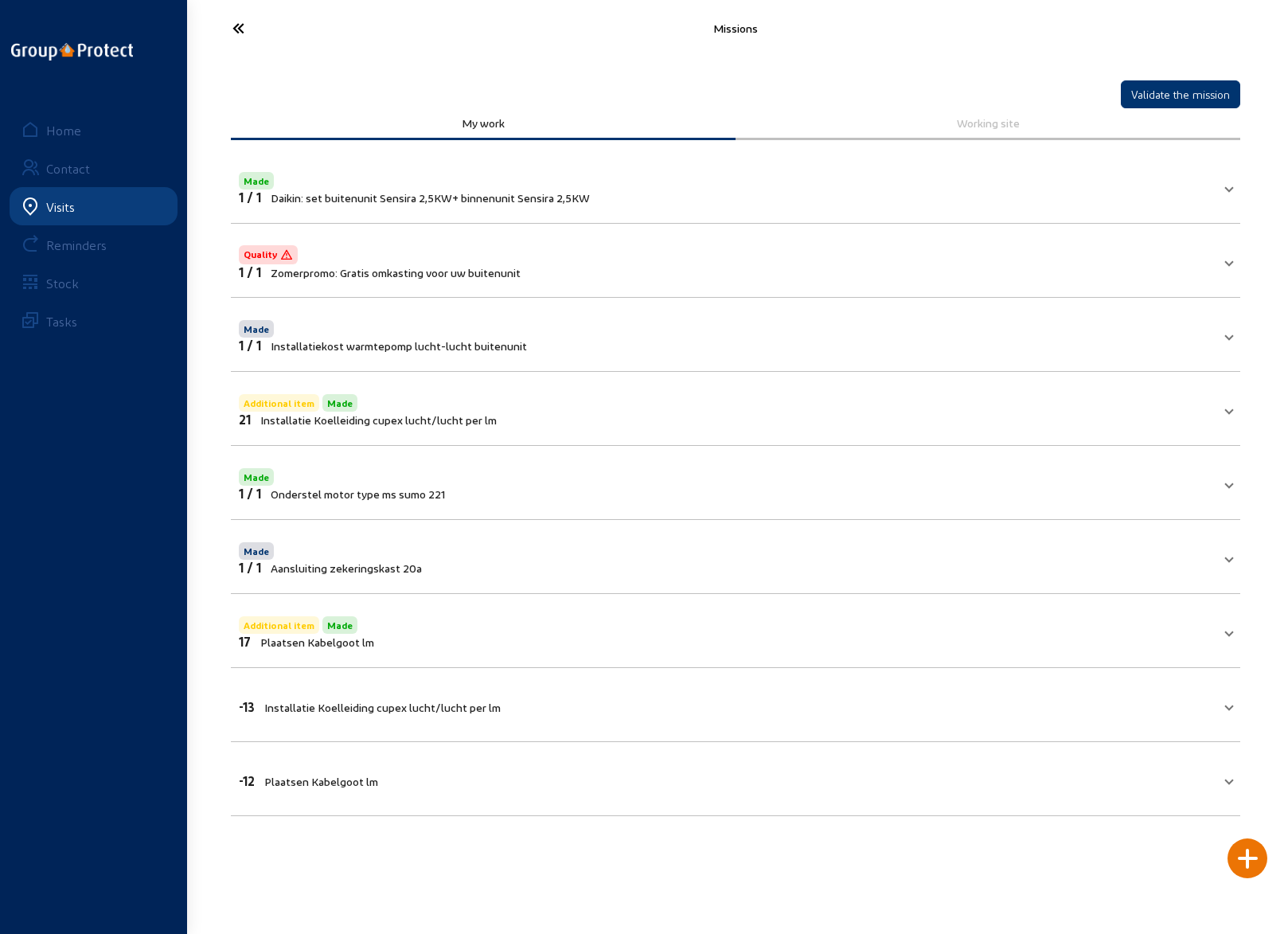
click at [609, 696] on mat-panel-title "-13 Installatie Koelleiding cupex lucht/lucht per lm" at bounding box center [727, 704] width 975 height 19
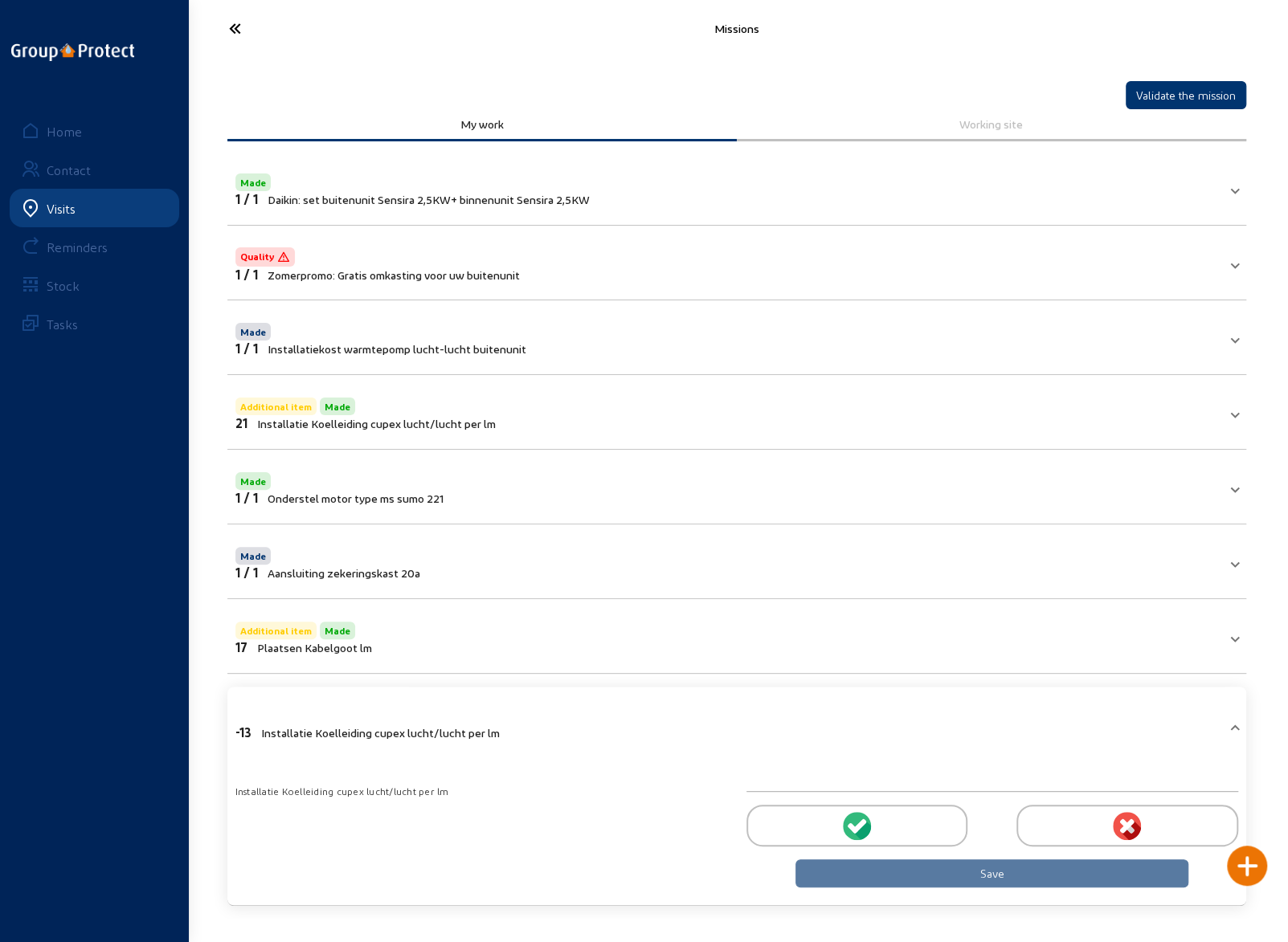
click at [232, 30] on icon at bounding box center [294, 29] width 148 height 28
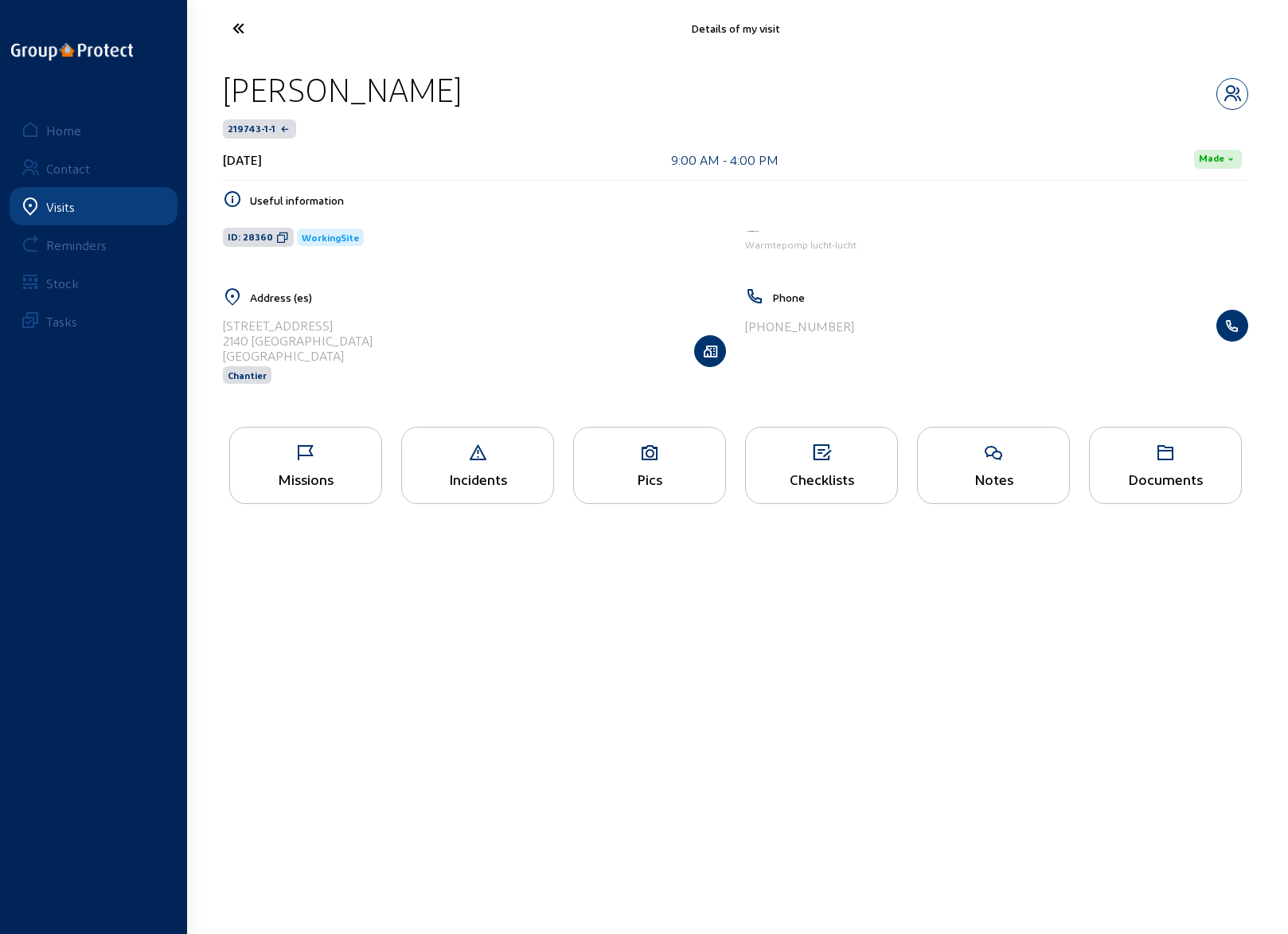
click at [240, 27] on icon at bounding box center [297, 28] width 146 height 27
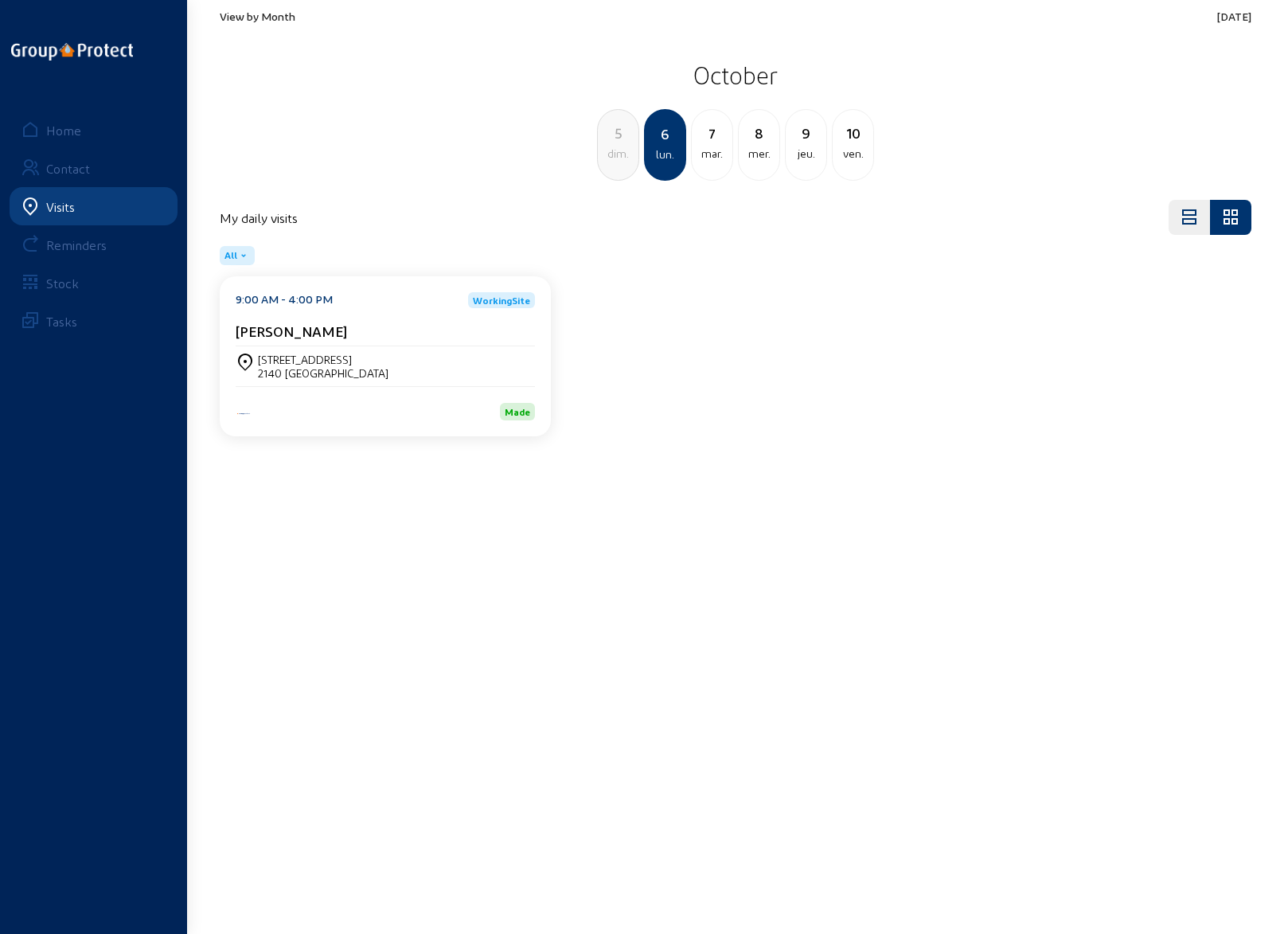
click at [720, 138] on div "7" at bounding box center [711, 132] width 40 height 23
drag, startPoint x: 551, startPoint y: 579, endPoint x: 513, endPoint y: 541, distance: 53.7
click at [551, 577] on main "View by Month [DATE] [DATE] lun. [DATE] 8 mer. 9 jeu. 10 ven. 11 [PERSON_NAME].…" at bounding box center [644, 442] width 1288 height 886
click at [315, 356] on div "[STREET_ADDRESS]" at bounding box center [305, 360] width 94 height 14
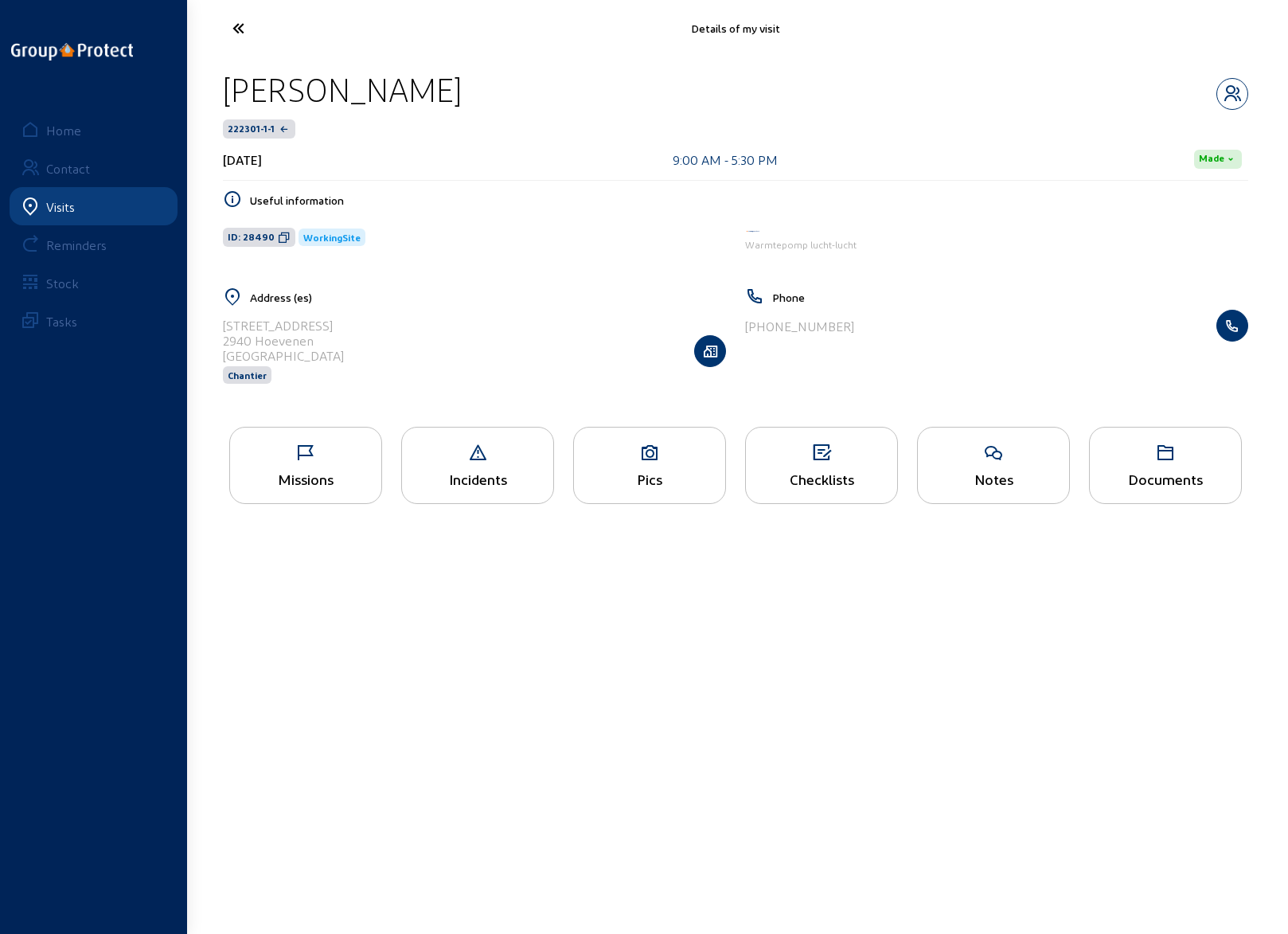
click at [644, 452] on icon at bounding box center [649, 452] width 151 height 19
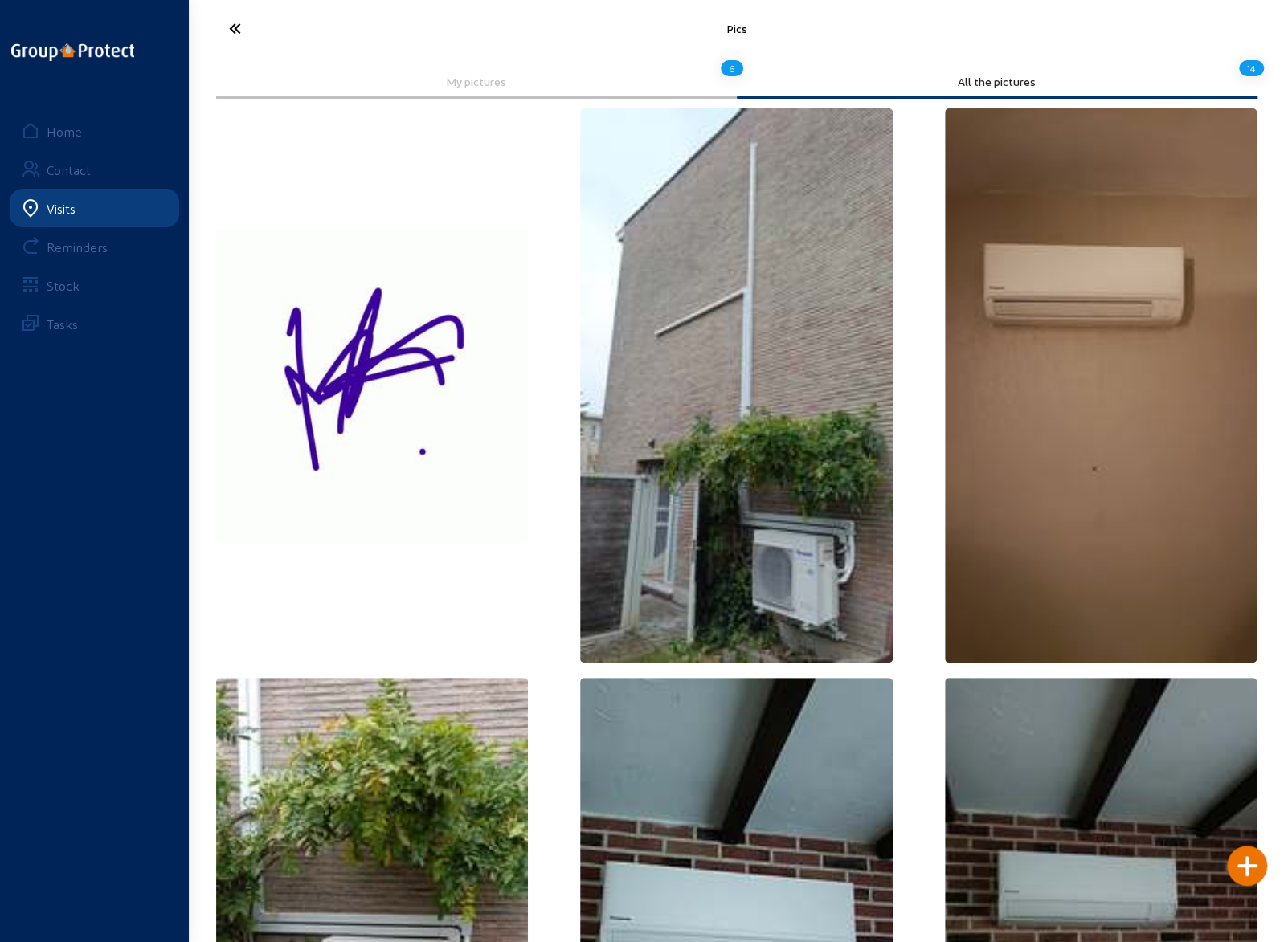
click at [229, 25] on icon at bounding box center [294, 29] width 148 height 28
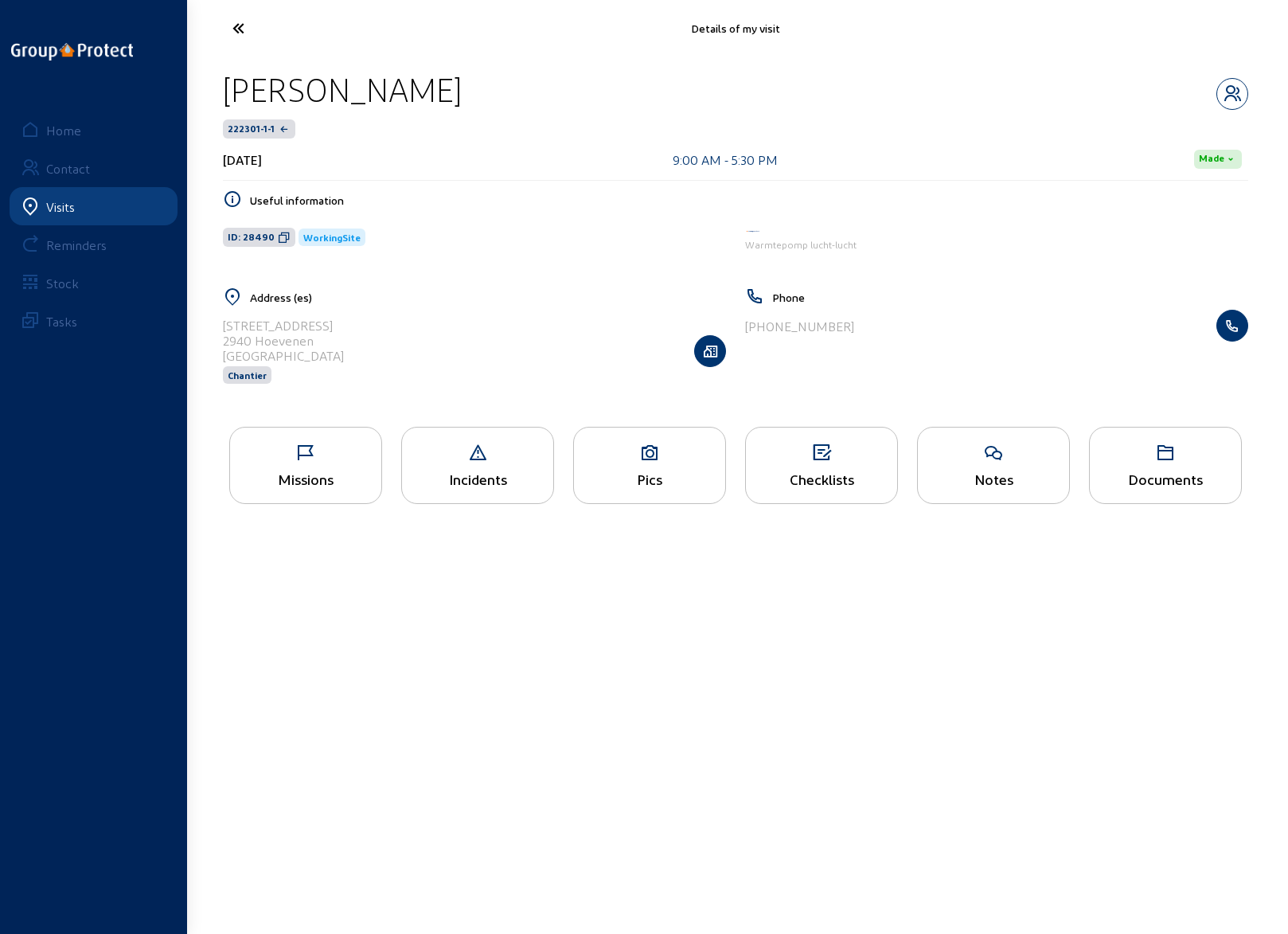
click at [298, 466] on div "Missions" at bounding box center [306, 465] width 153 height 78
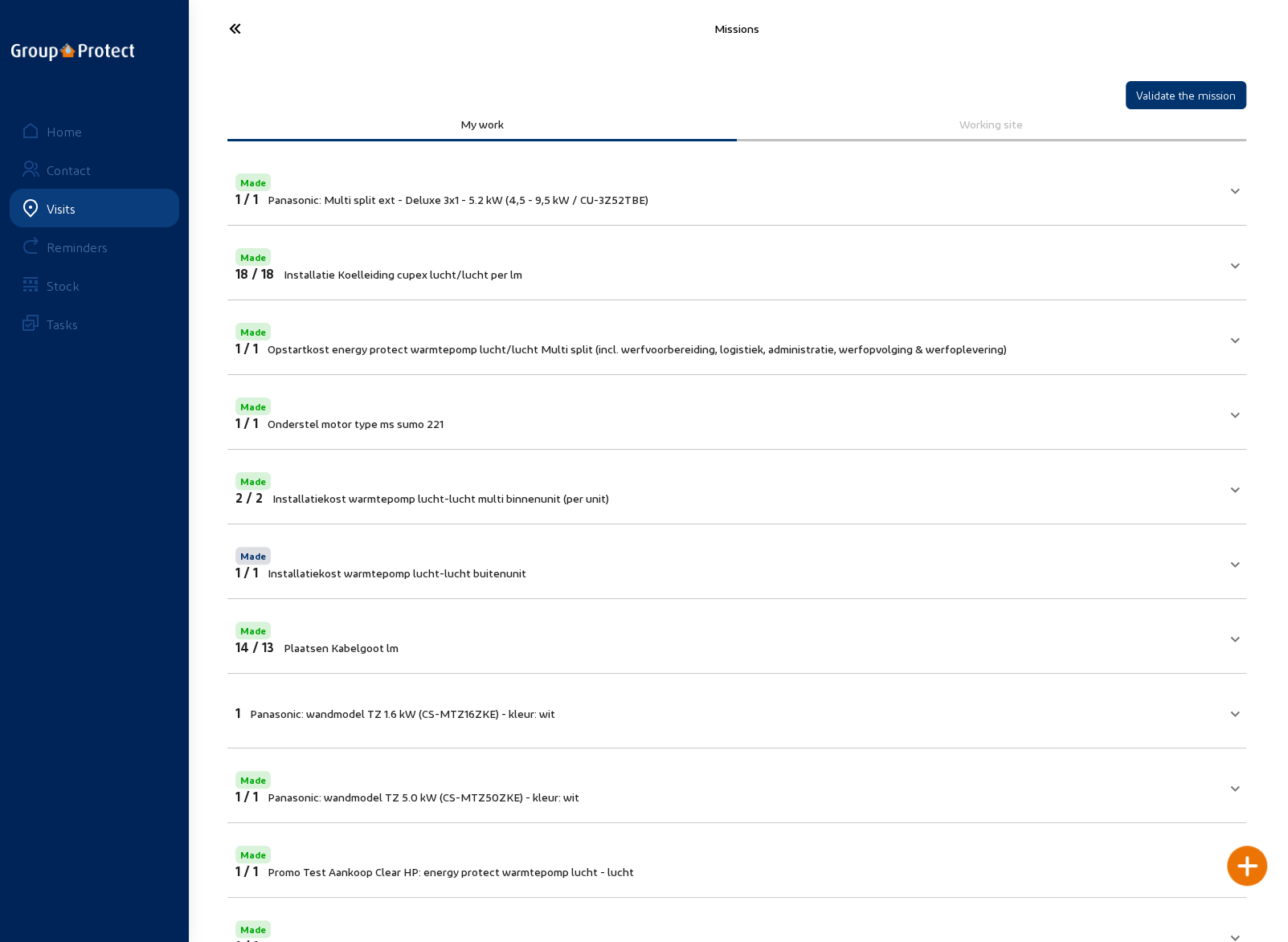
click at [234, 27] on icon at bounding box center [294, 29] width 148 height 28
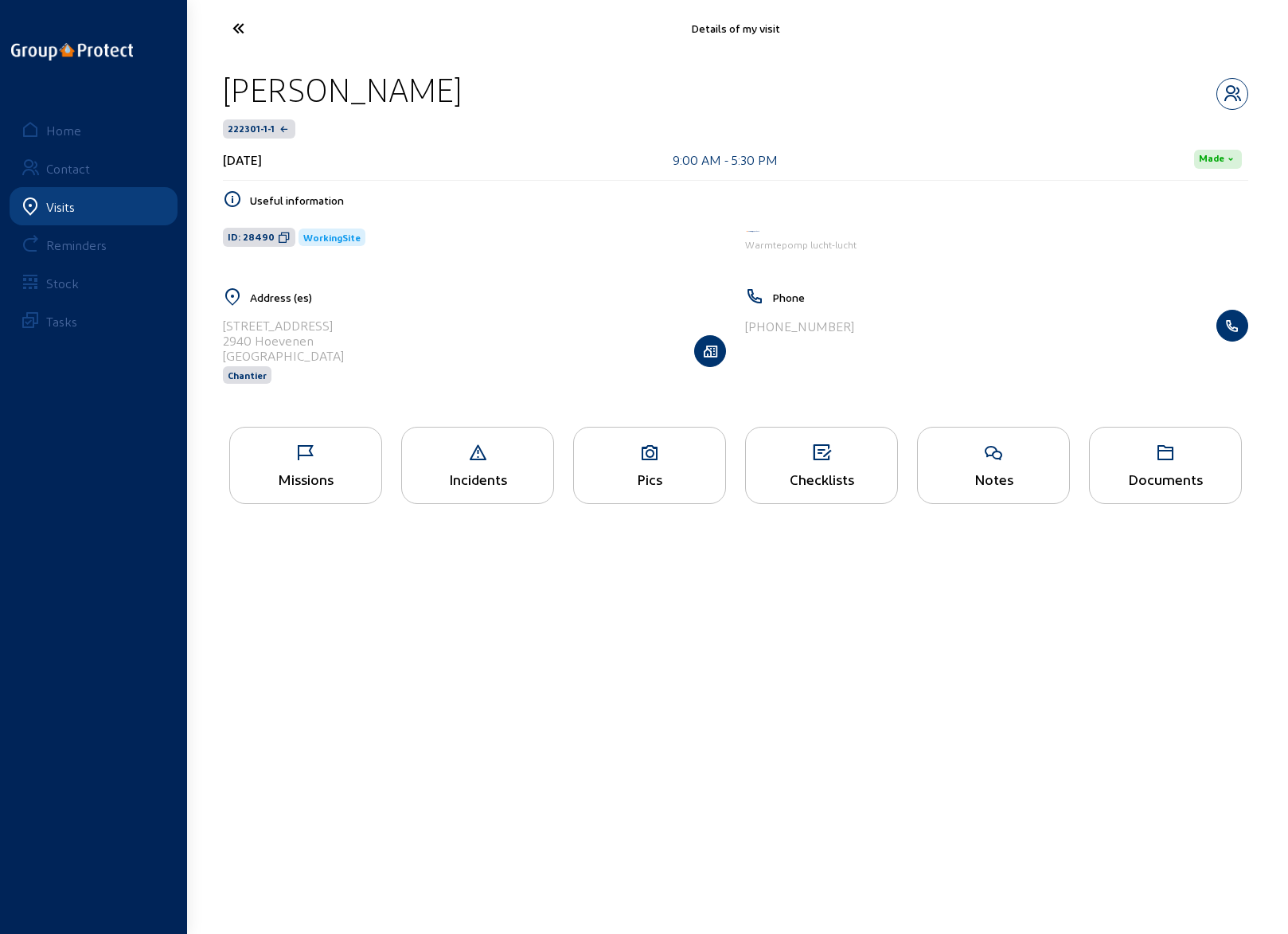
click at [480, 479] on div "Incidents" at bounding box center [478, 479] width 151 height 17
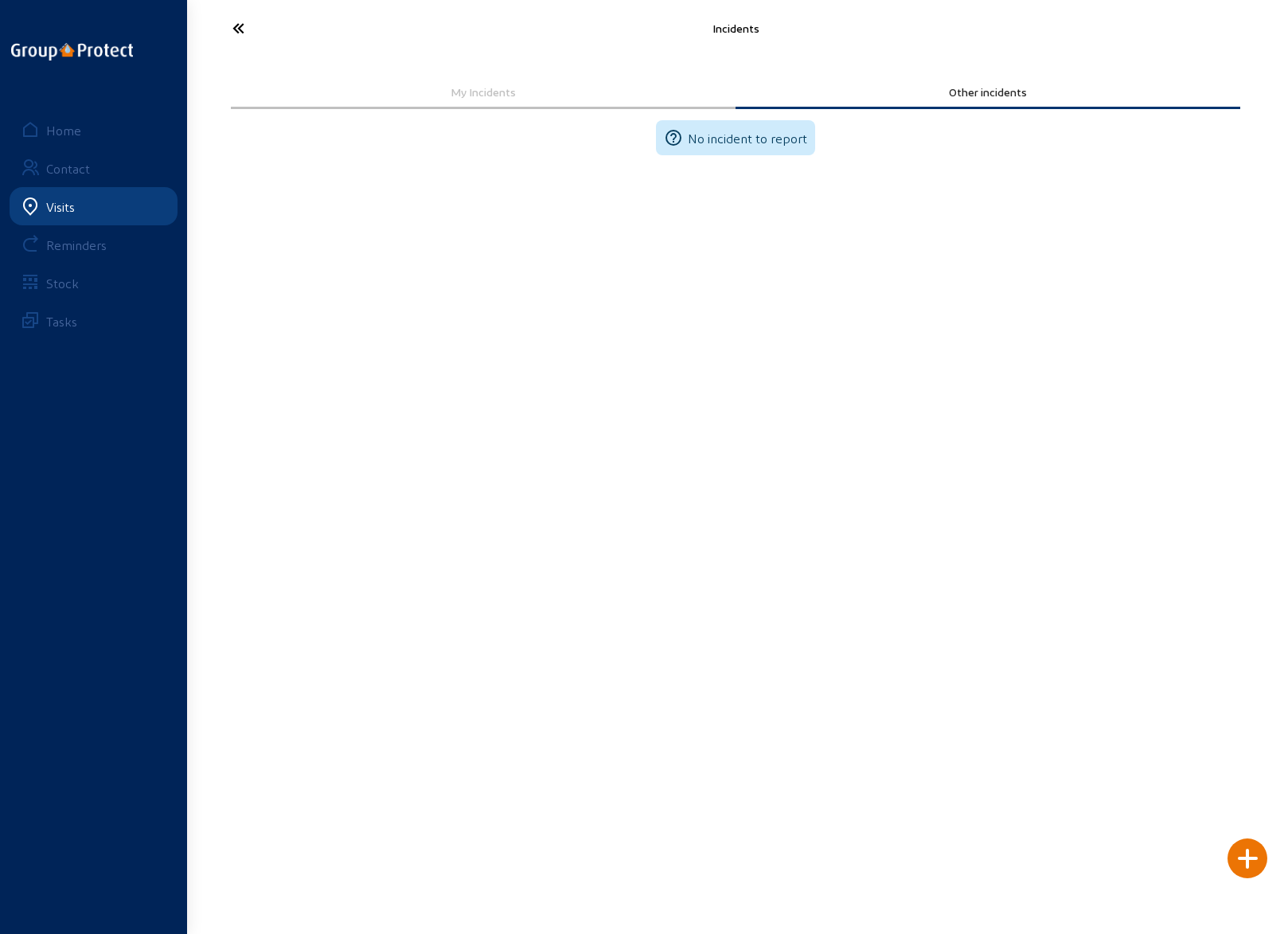
click at [241, 27] on icon at bounding box center [297, 28] width 146 height 27
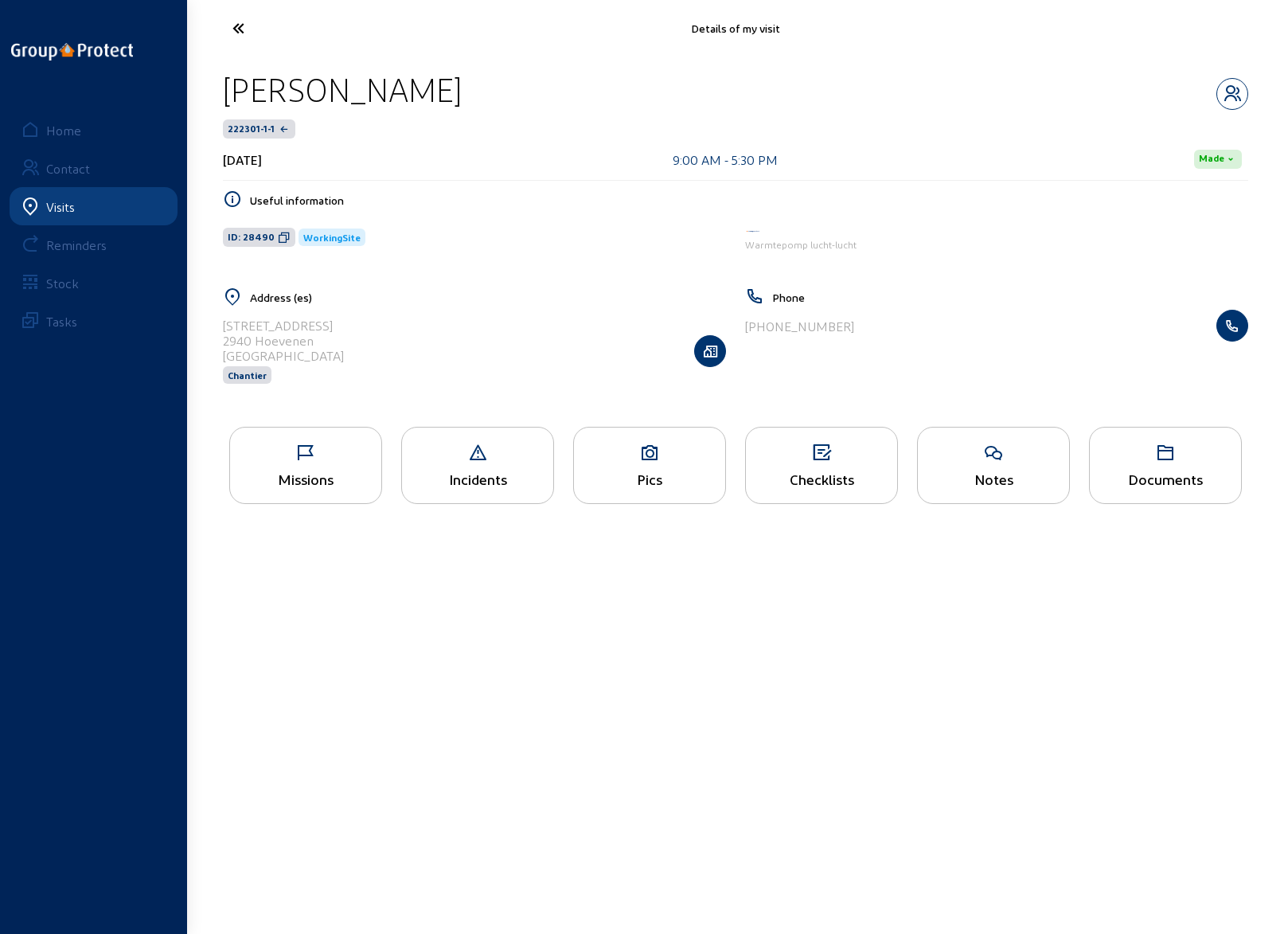
click at [655, 471] on div "Pics" at bounding box center [649, 479] width 151 height 17
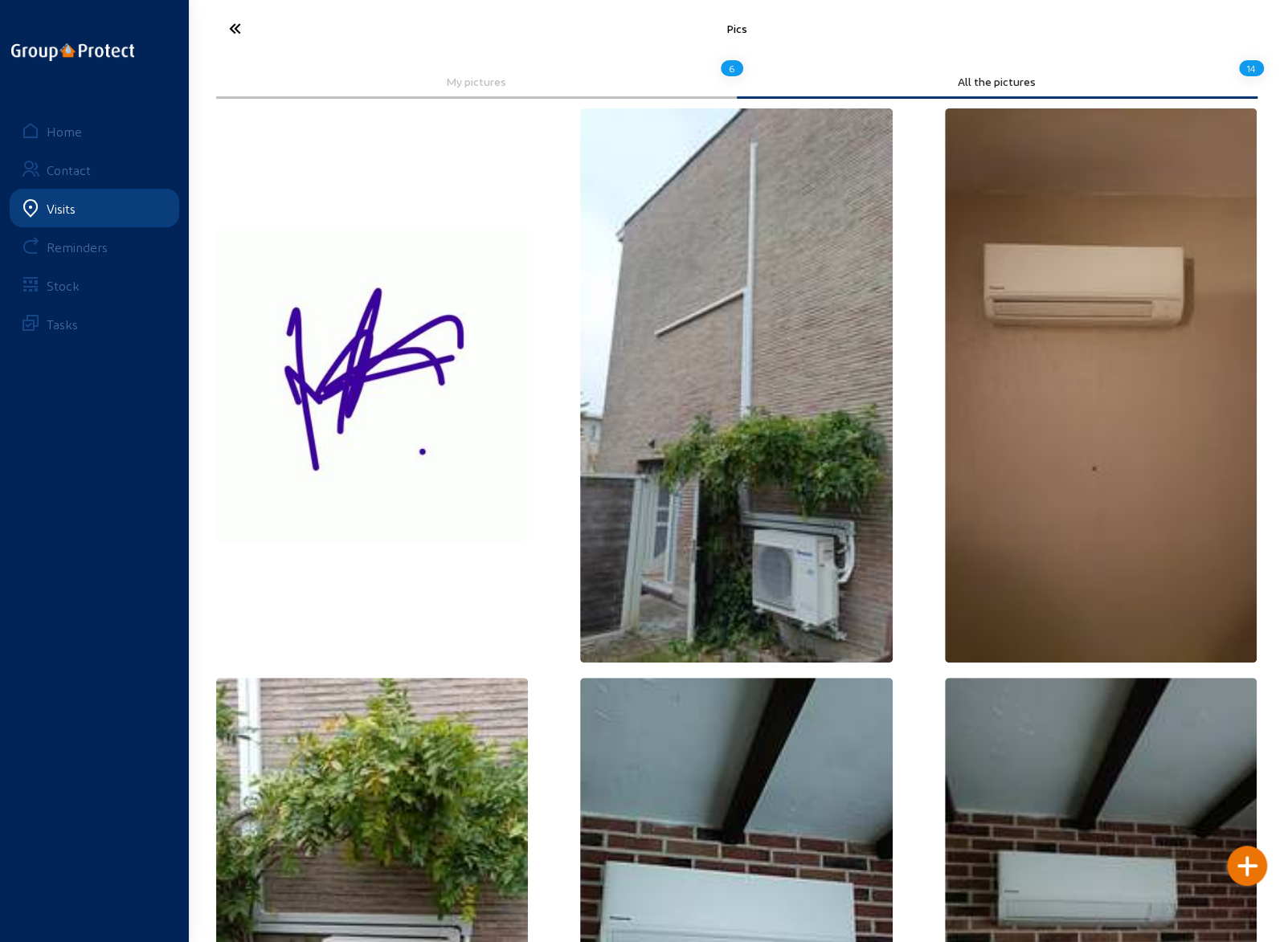
click at [236, 28] on icon at bounding box center [294, 29] width 148 height 28
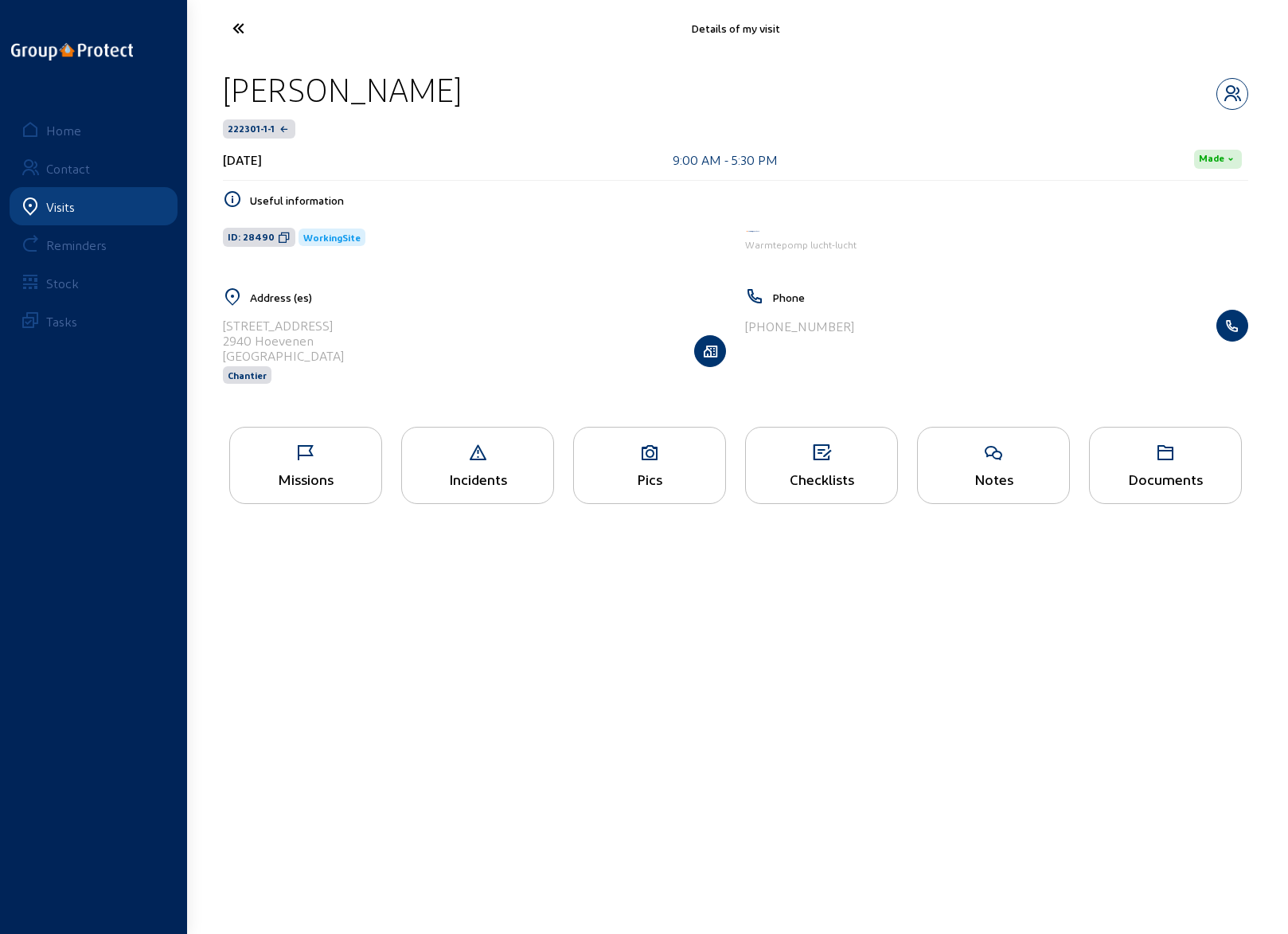
click at [288, 461] on div "Missions" at bounding box center [306, 465] width 153 height 78
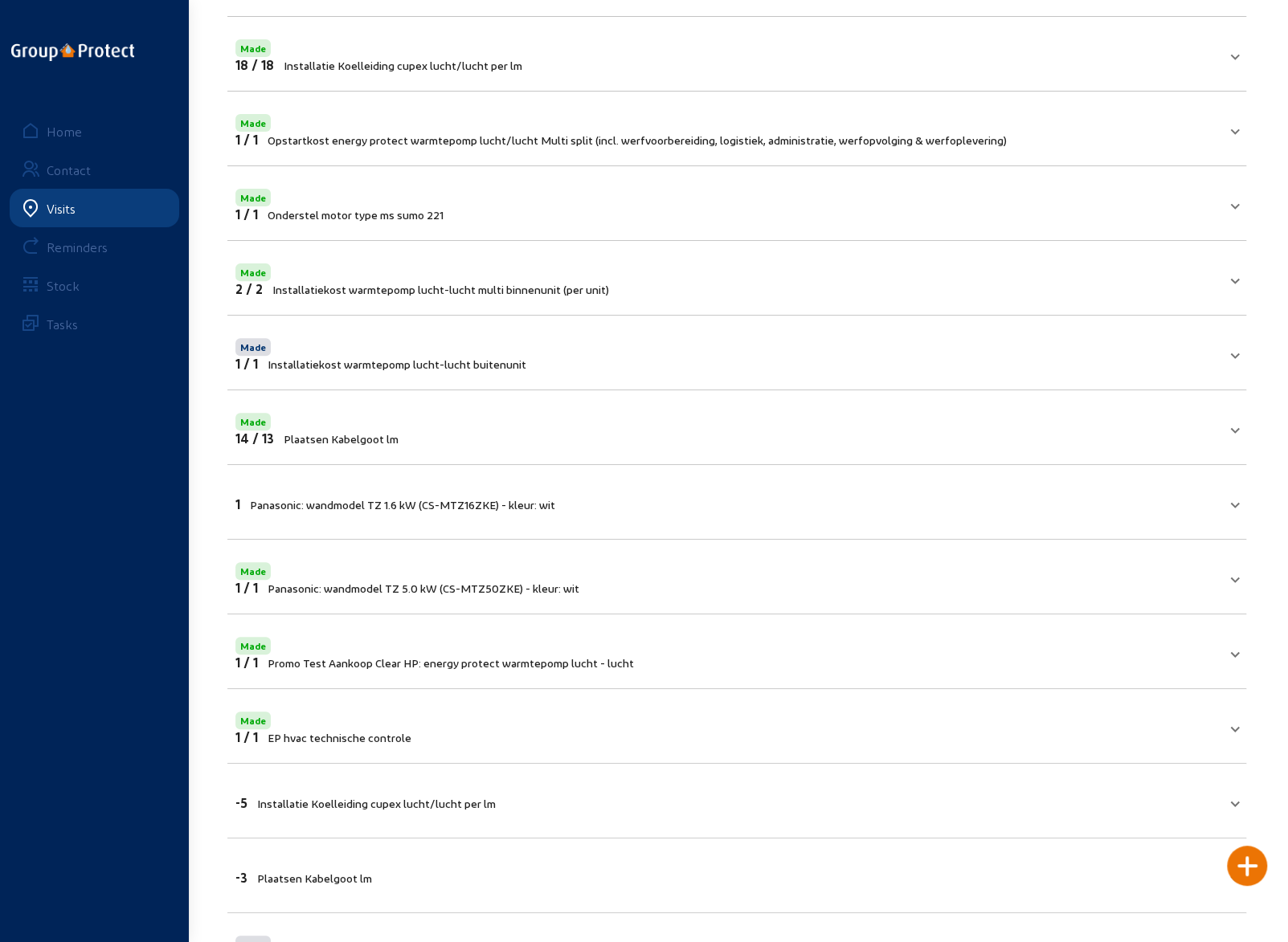
scroll to position [241, 0]
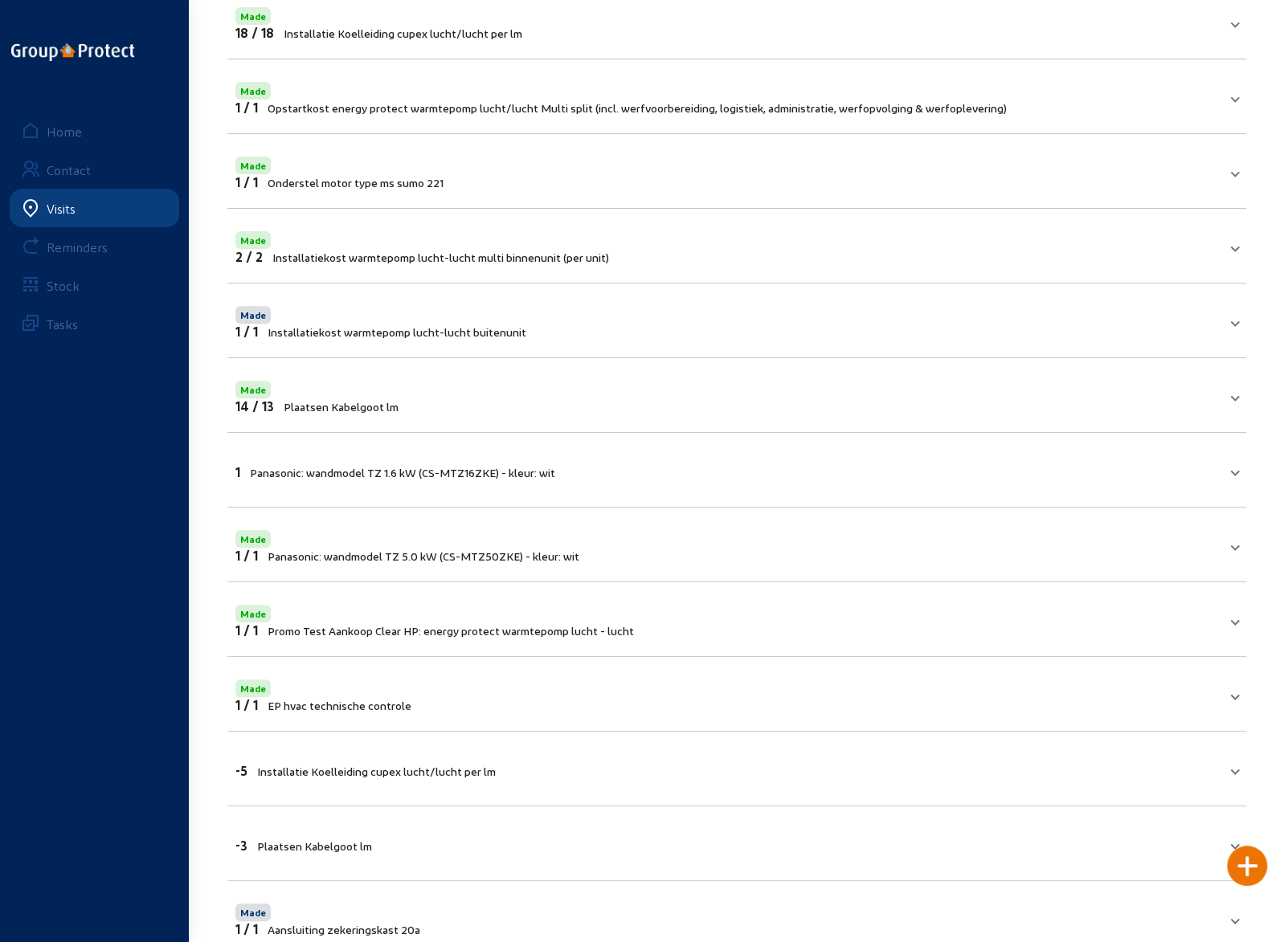
click at [843, 465] on mat-panel-title "1 Panasonic: wandmodel TZ 1.6 kW (CS-MTZ16ZKE) - kleur: wit" at bounding box center [728, 470] width 984 height 19
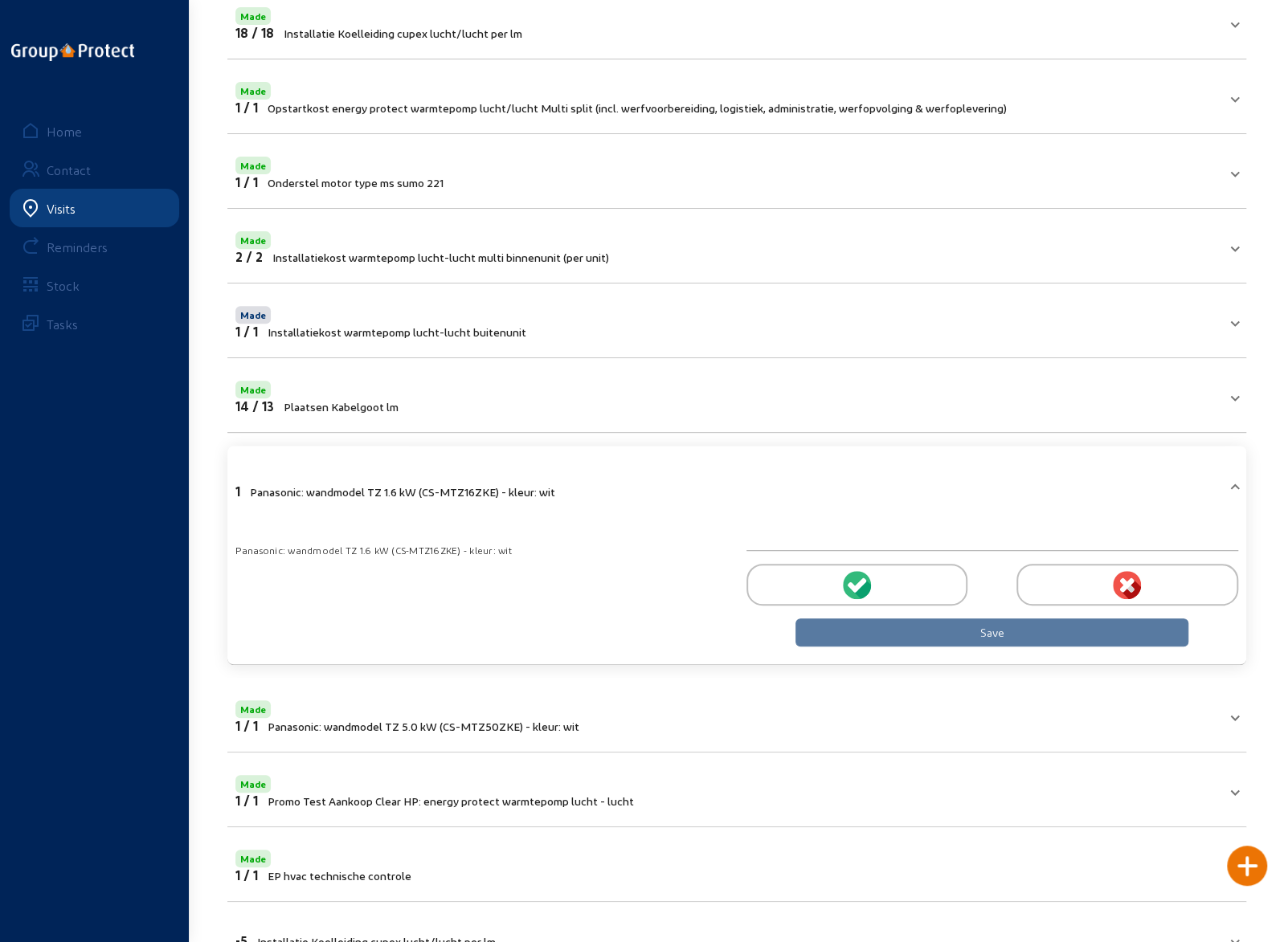
click at [887, 587] on div at bounding box center [856, 585] width 221 height 42
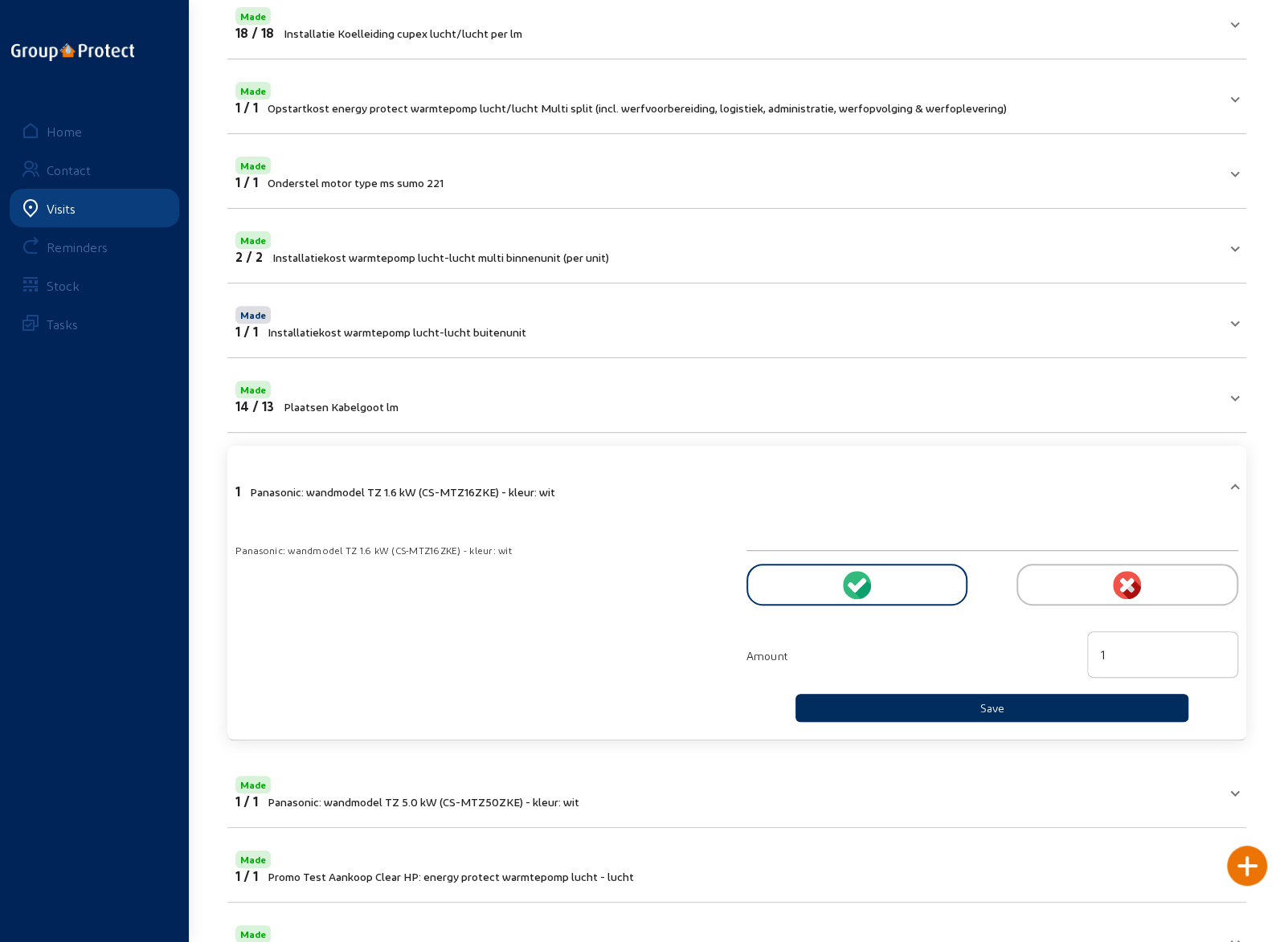
click at [958, 701] on button "Save" at bounding box center [993, 707] width 394 height 28
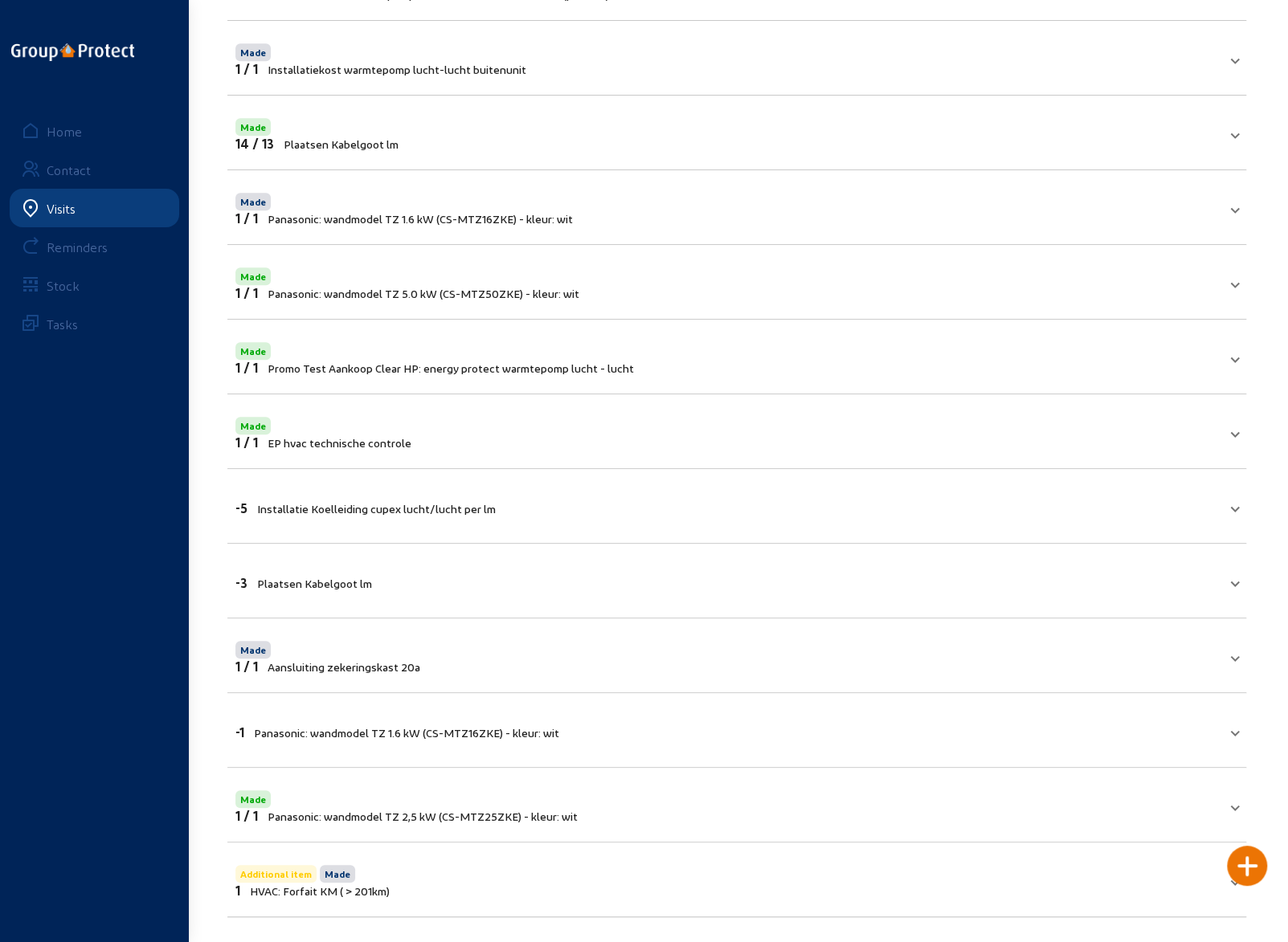
scroll to position [505, 0]
click at [533, 501] on mat-panel-title "-5 Installatie Koelleiding cupex lucht/lucht per lm" at bounding box center [728, 506] width 984 height 19
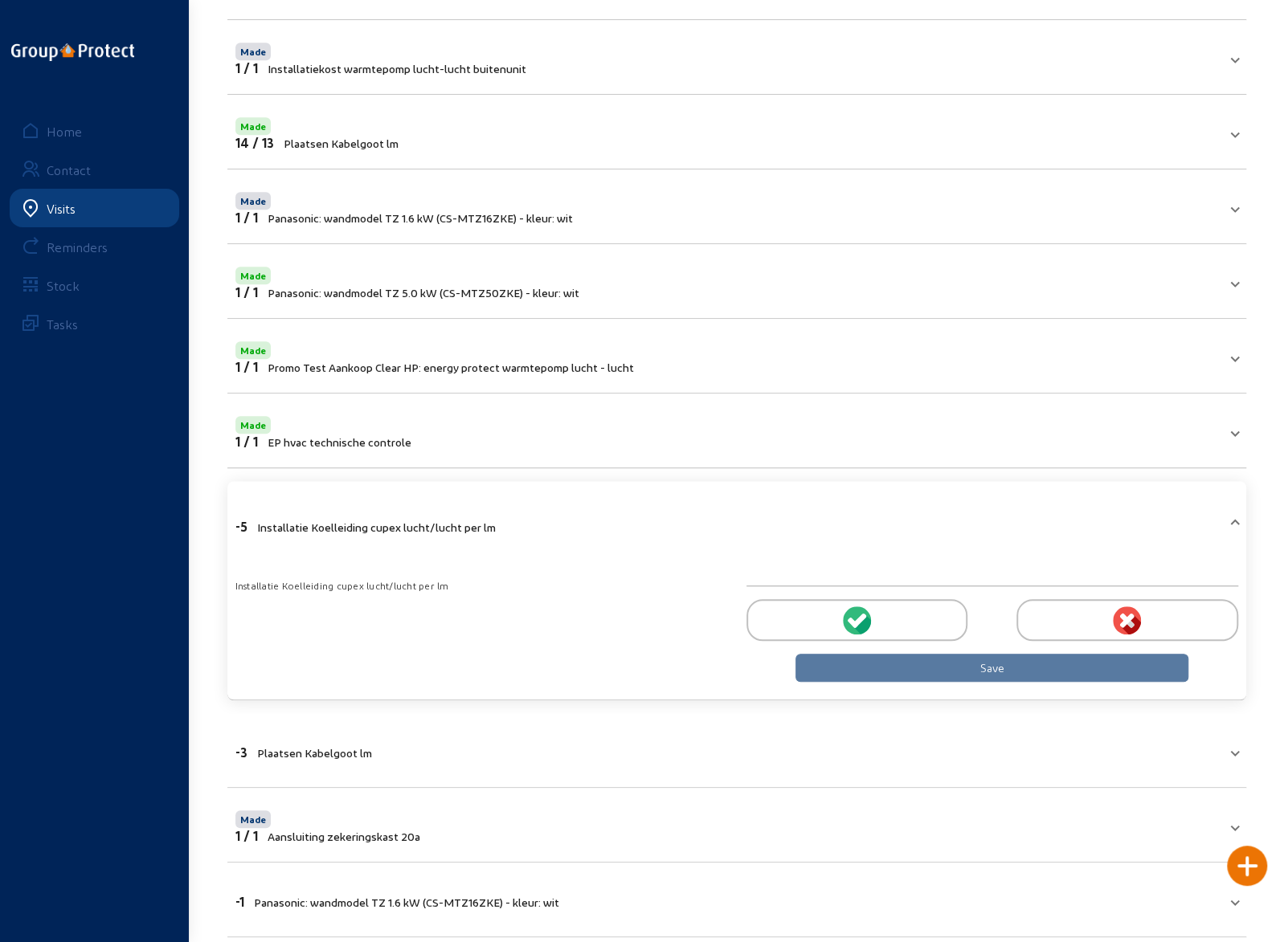
click at [812, 614] on div at bounding box center [856, 620] width 221 height 42
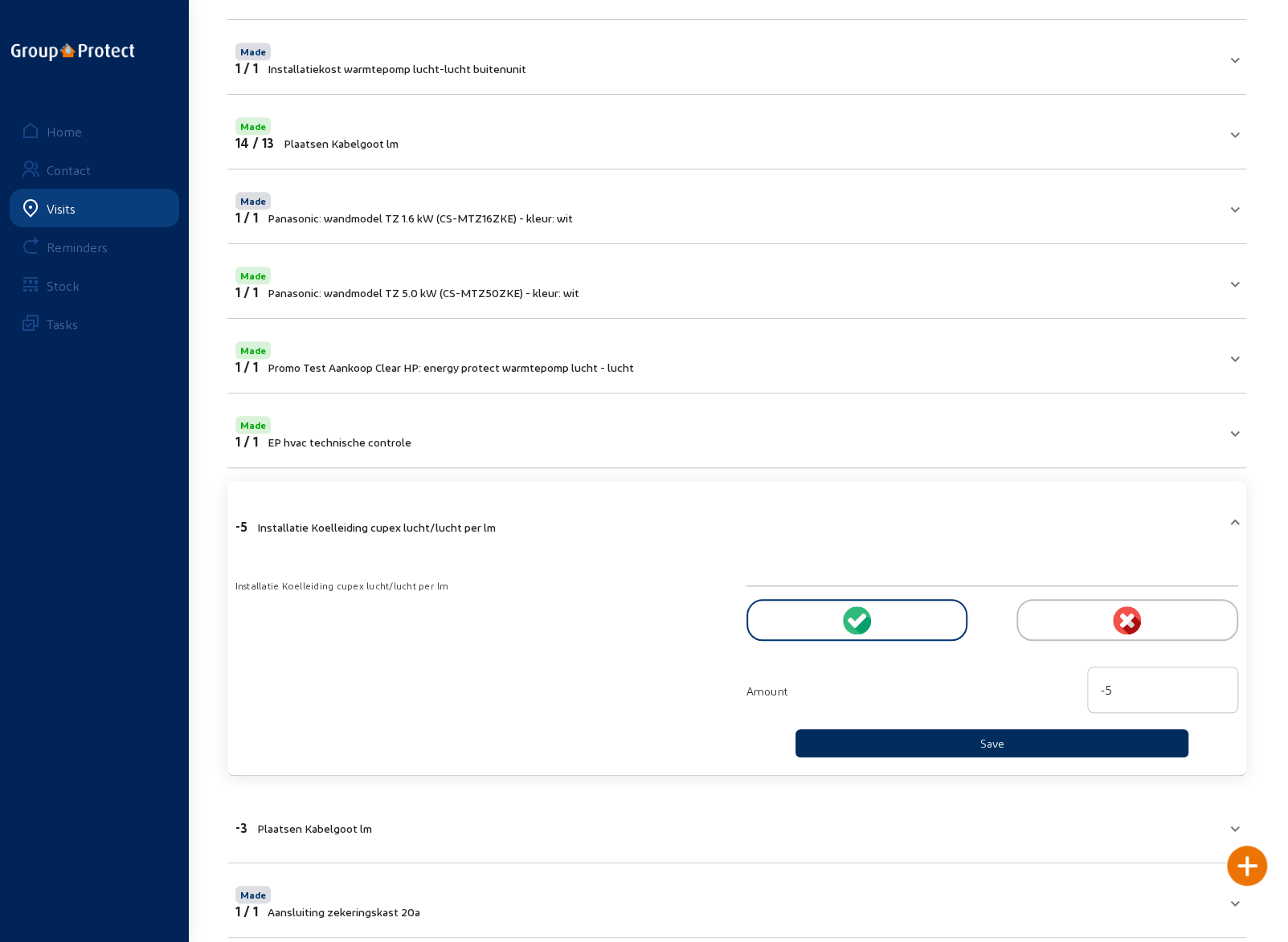
click at [913, 731] on button "Save" at bounding box center [993, 743] width 394 height 28
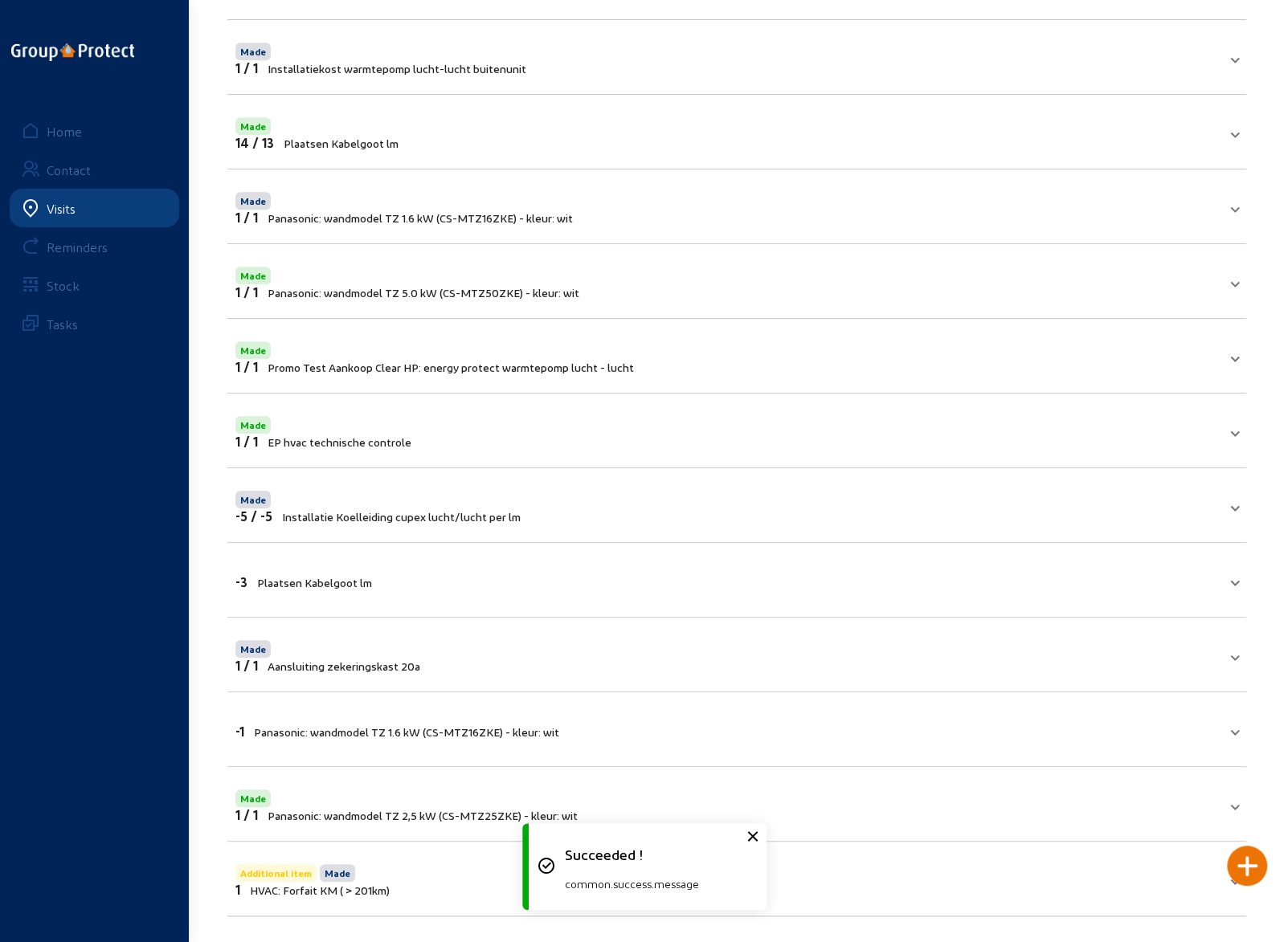
click at [664, 586] on mat-expansion-panel-header "-3 Plaatsen Kabelgoot lm" at bounding box center [737, 579] width 1019 height 54
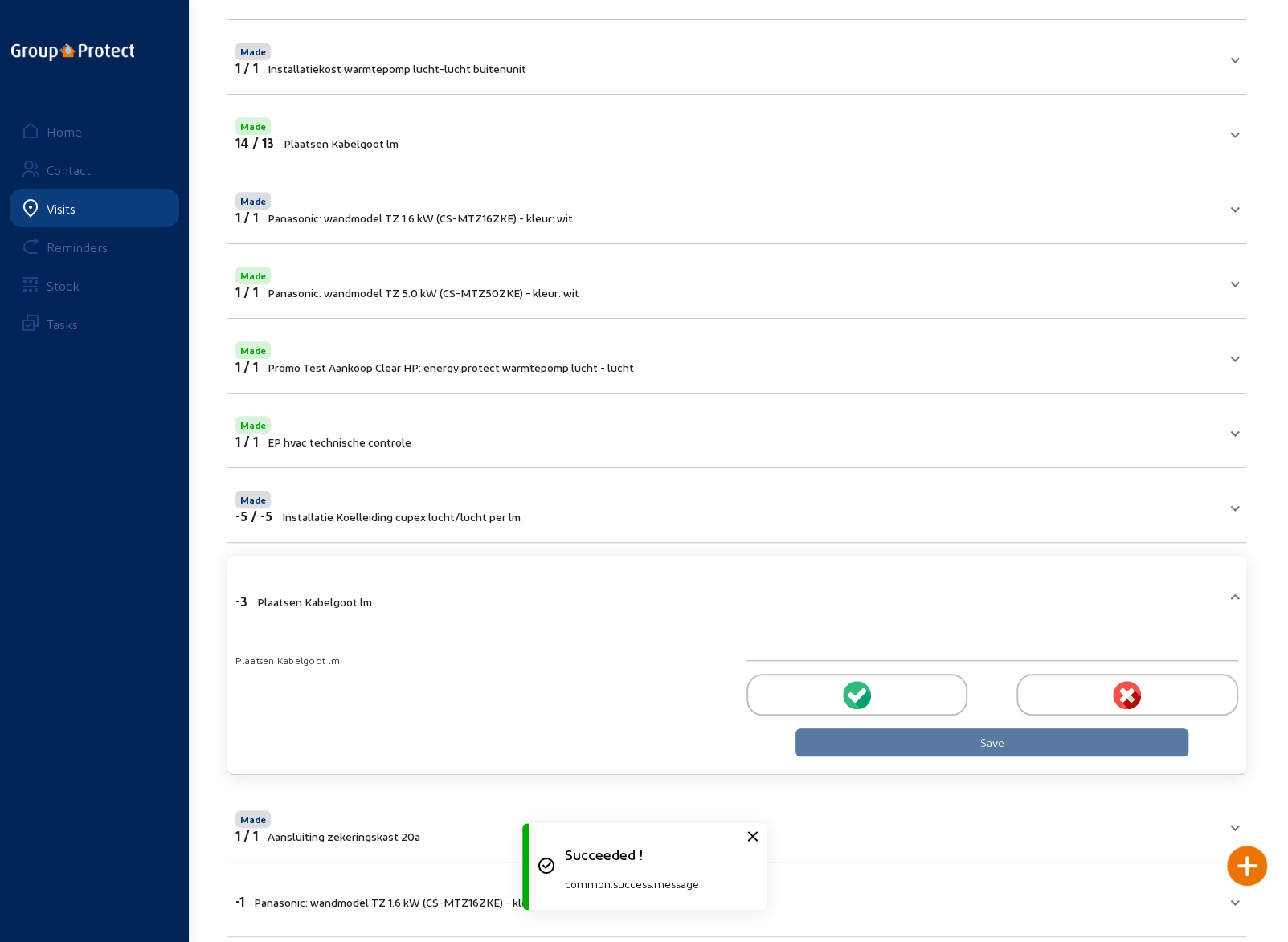
click at [874, 685] on div at bounding box center [856, 695] width 221 height 42
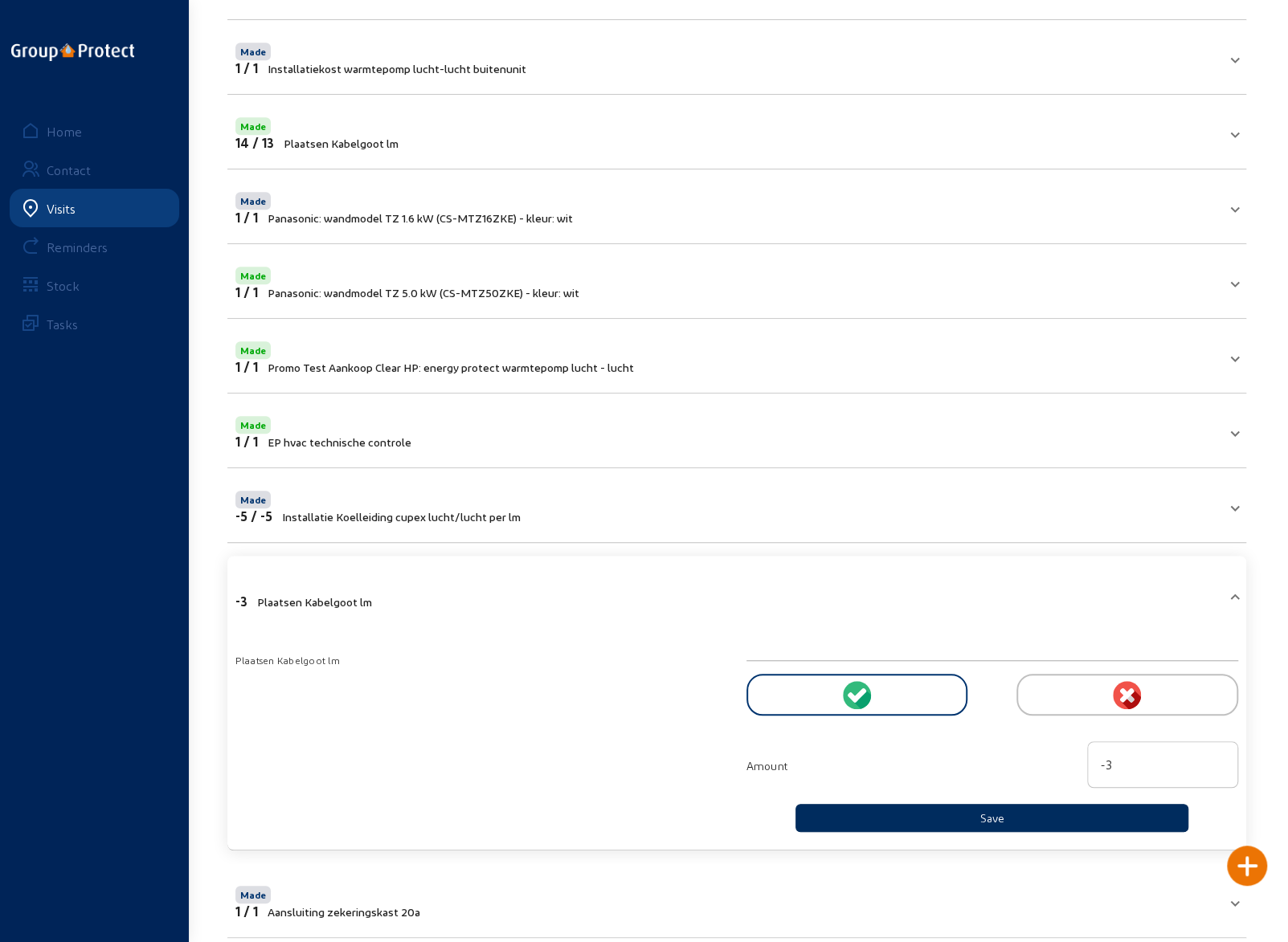
click at [907, 815] on button "Save" at bounding box center [993, 818] width 394 height 28
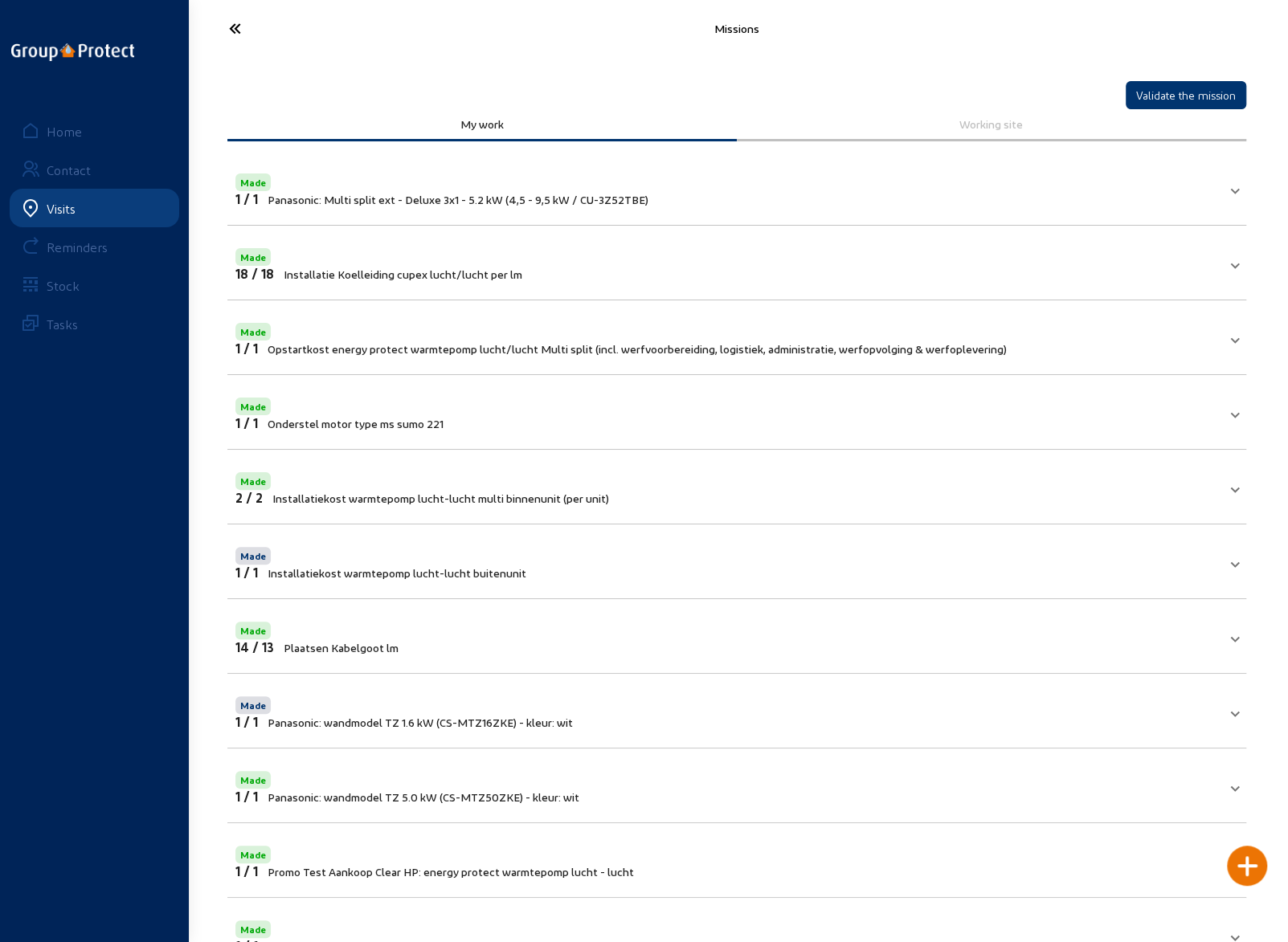
scroll to position [0, 0]
click at [226, 25] on icon at bounding box center [294, 29] width 148 height 28
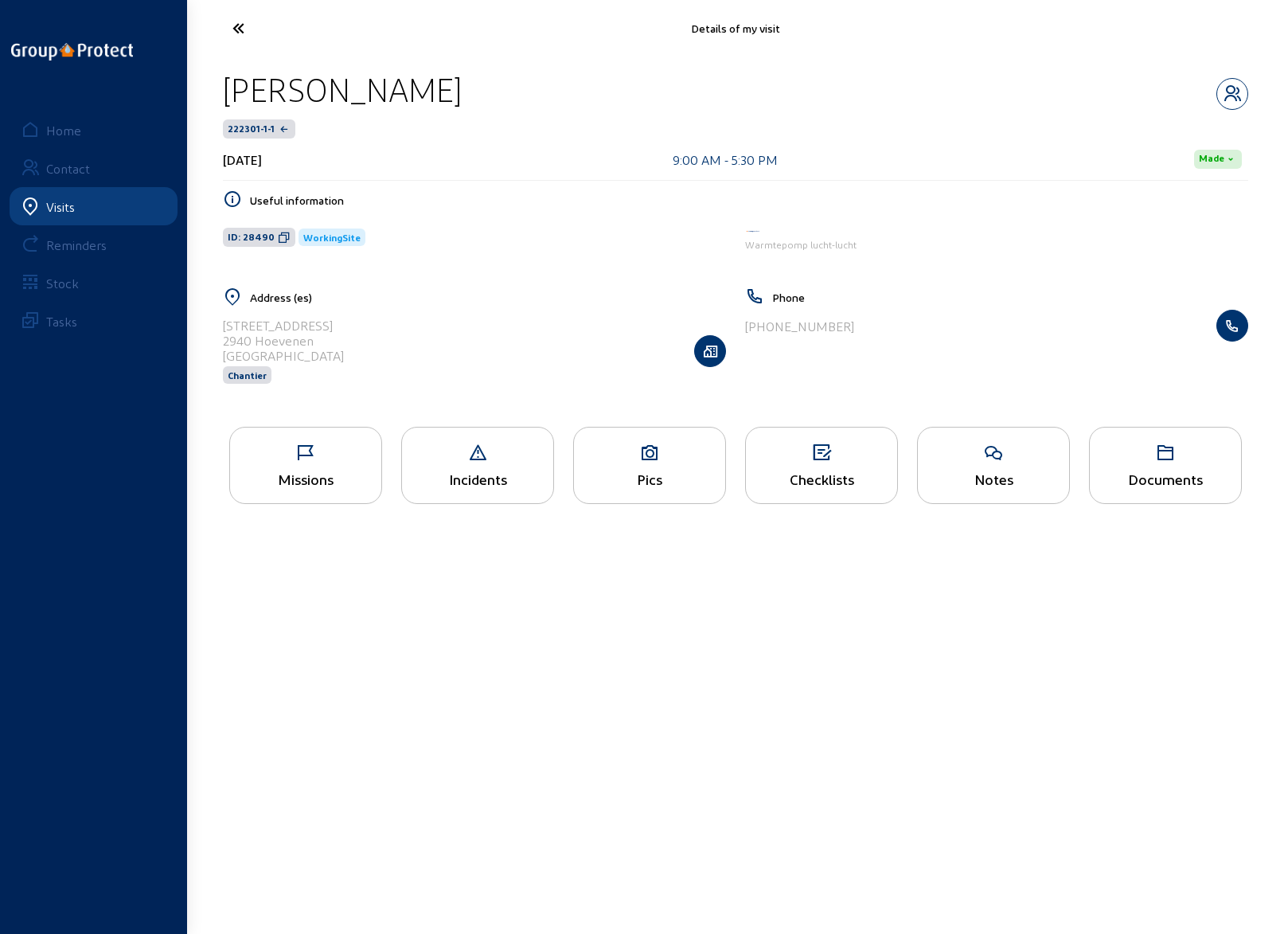
click at [629, 471] on div "Pics" at bounding box center [649, 479] width 151 height 17
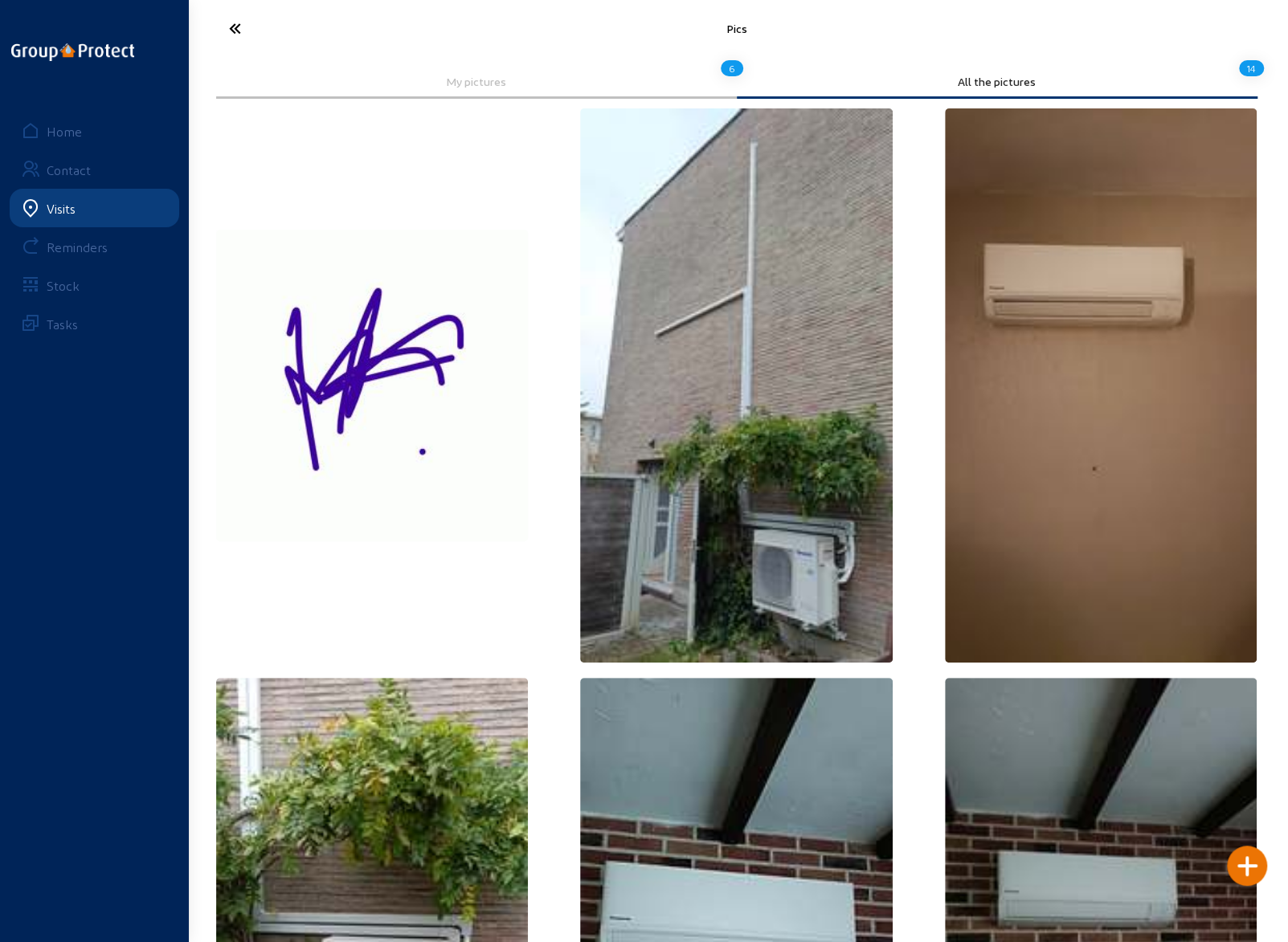
click at [236, 32] on icon at bounding box center [294, 29] width 148 height 28
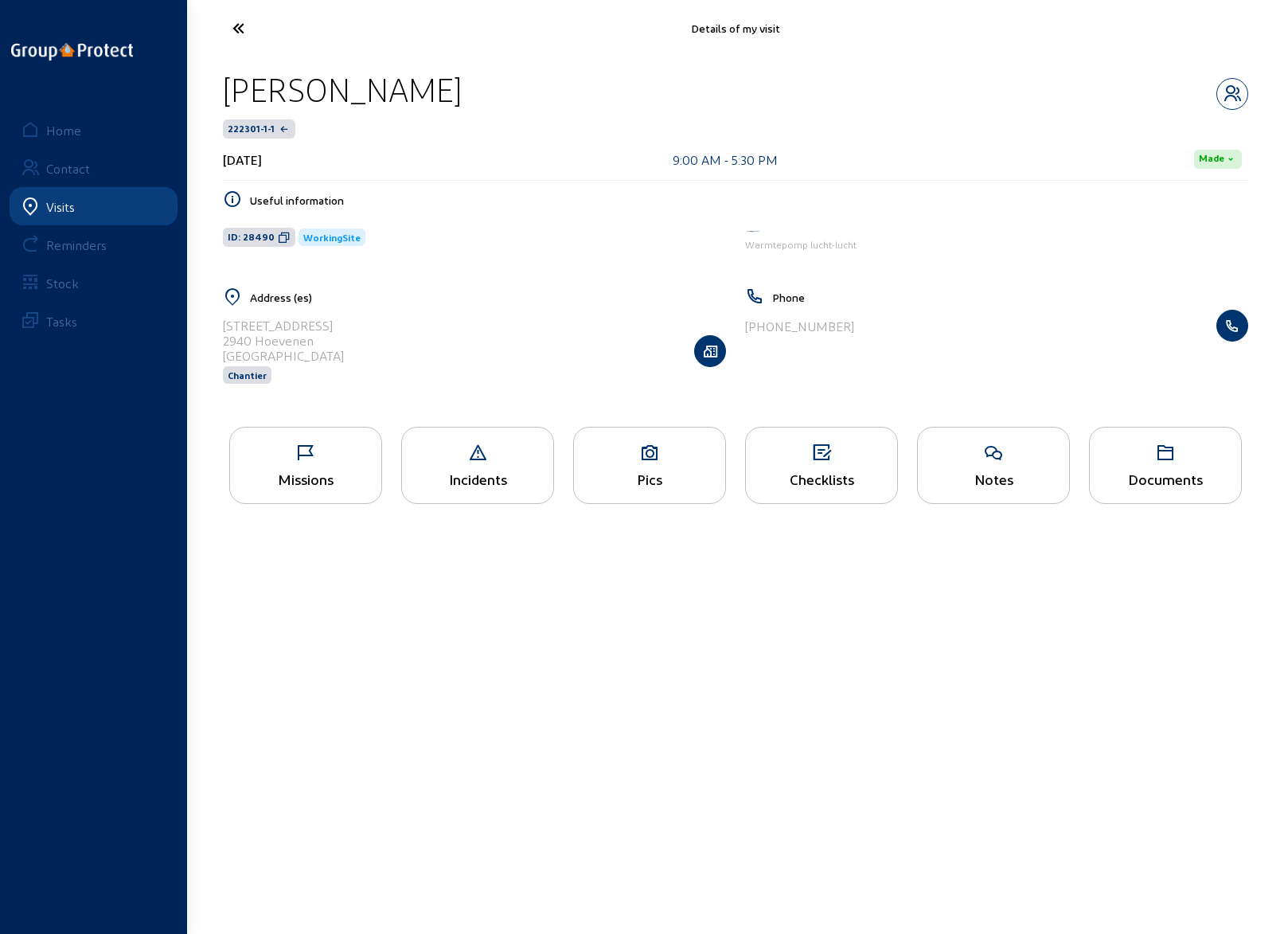
click at [312, 471] on div "Missions" at bounding box center [306, 479] width 151 height 17
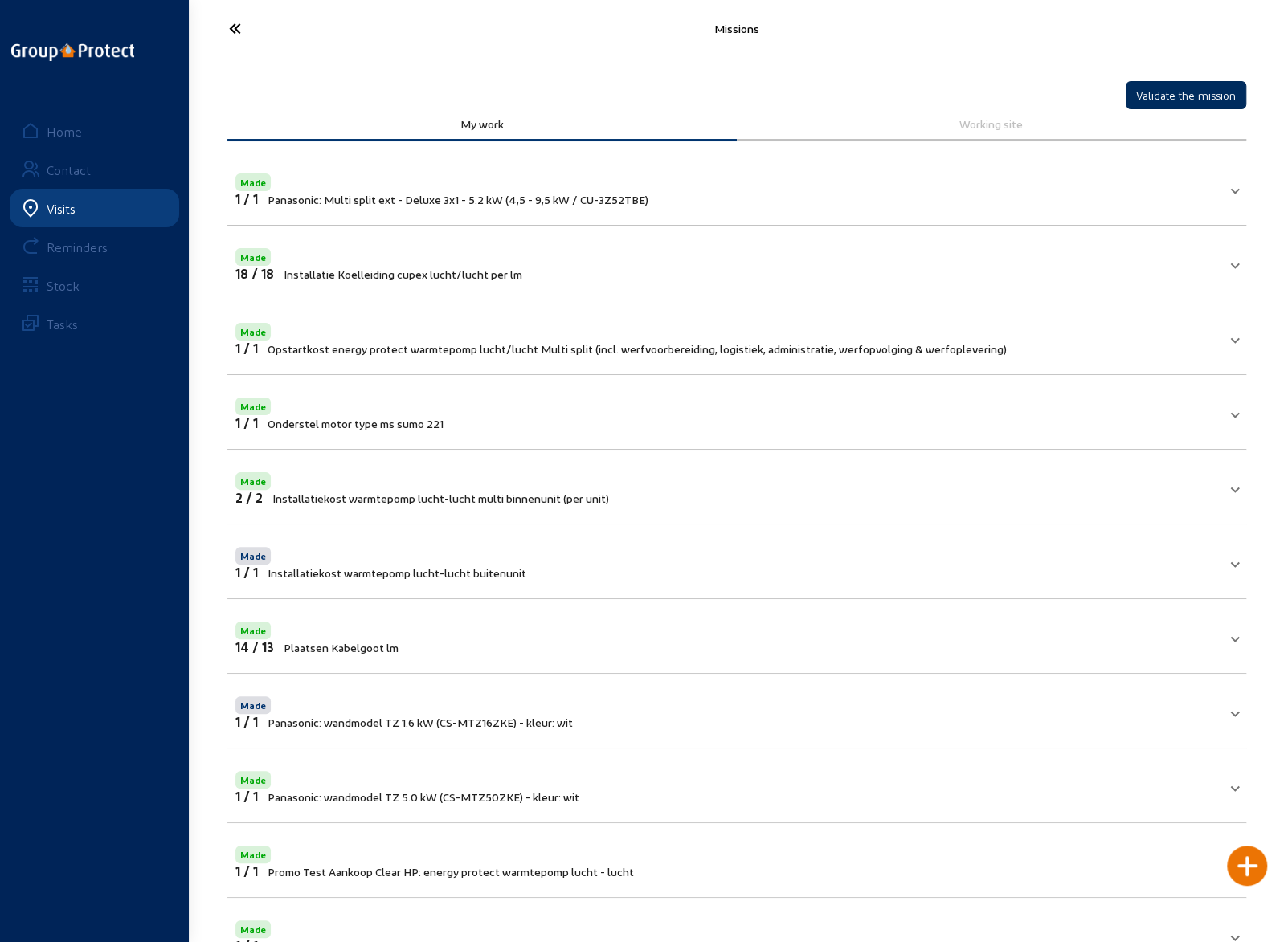
click at [1200, 96] on button "Validate the mission" at bounding box center [1186, 95] width 121 height 28
click at [235, 30] on icon at bounding box center [294, 29] width 148 height 28
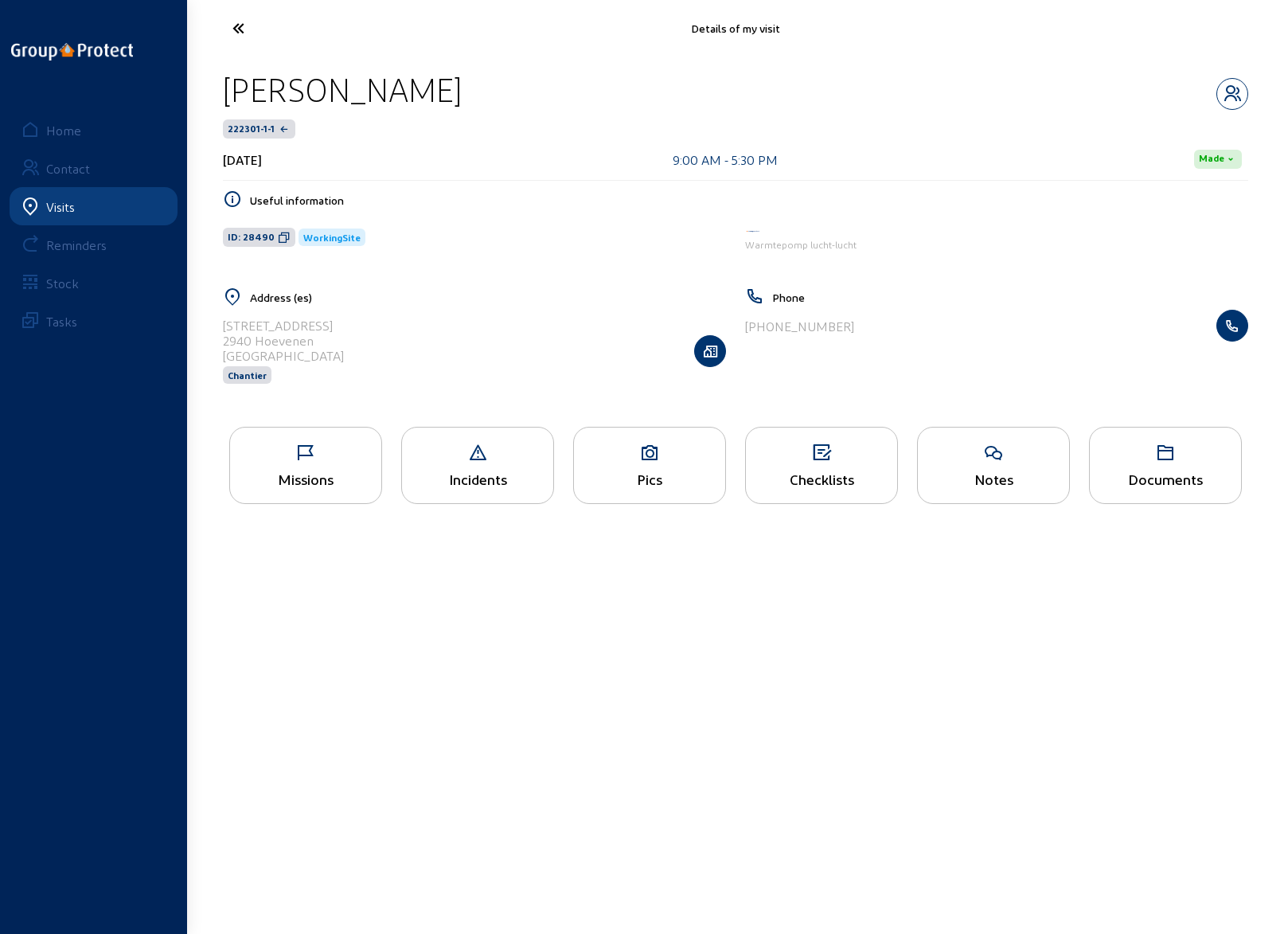
click at [651, 456] on icon at bounding box center [649, 452] width 151 height 19
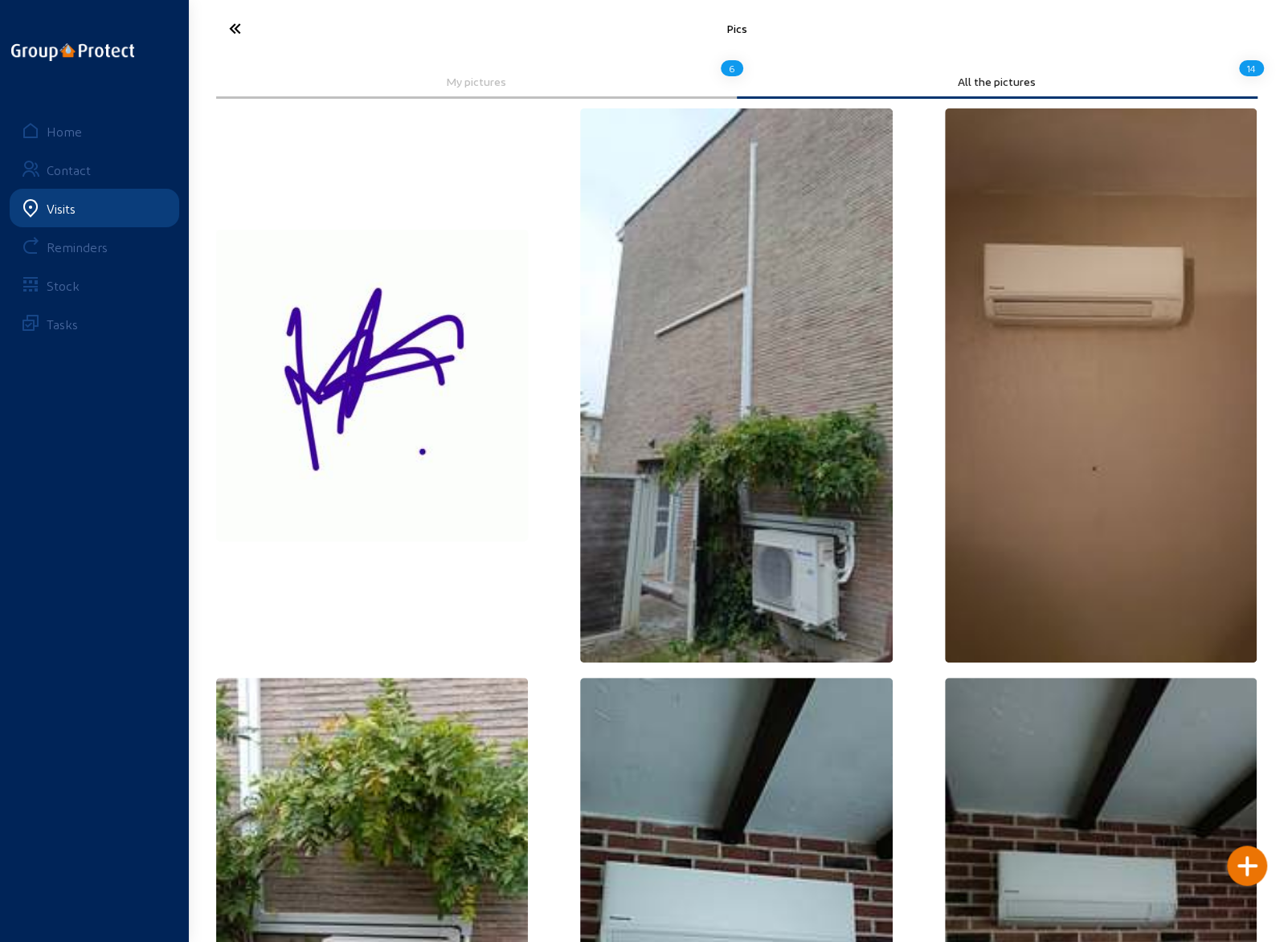
click at [237, 28] on icon at bounding box center [294, 29] width 148 height 28
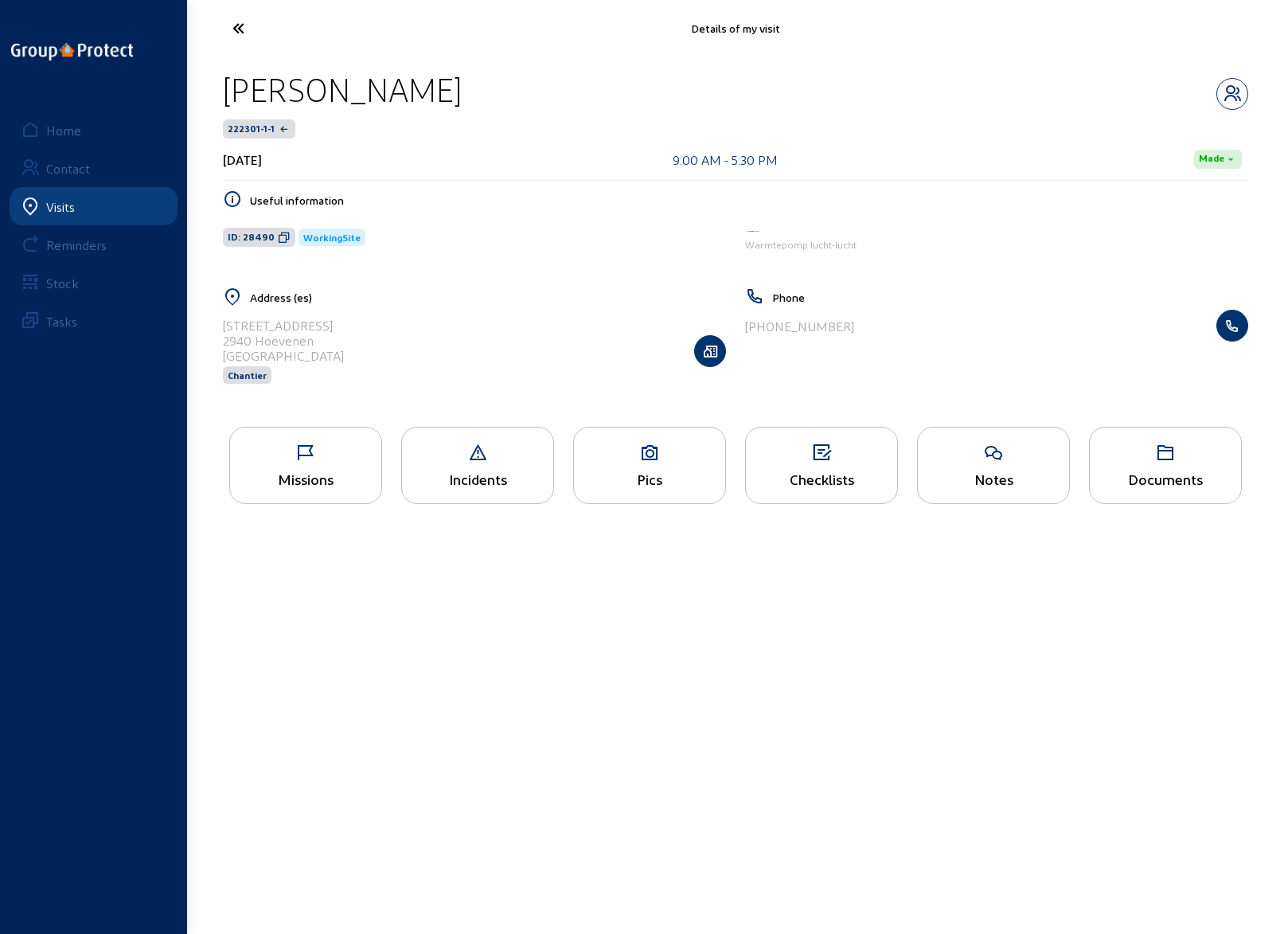
click at [234, 26] on icon at bounding box center [297, 28] width 146 height 27
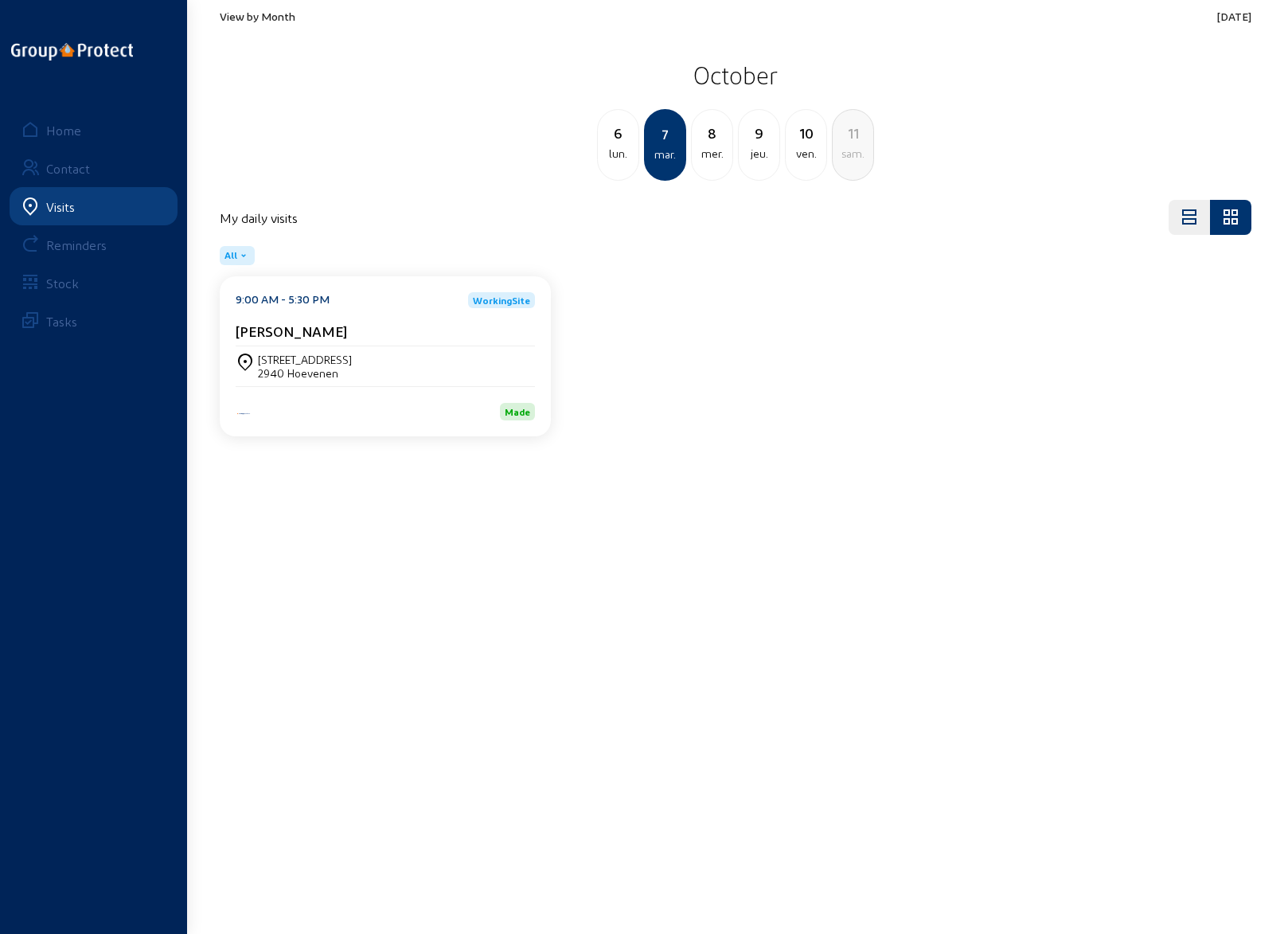
click at [283, 379] on div "[STREET_ADDRESS]" at bounding box center [385, 366] width 299 height 40
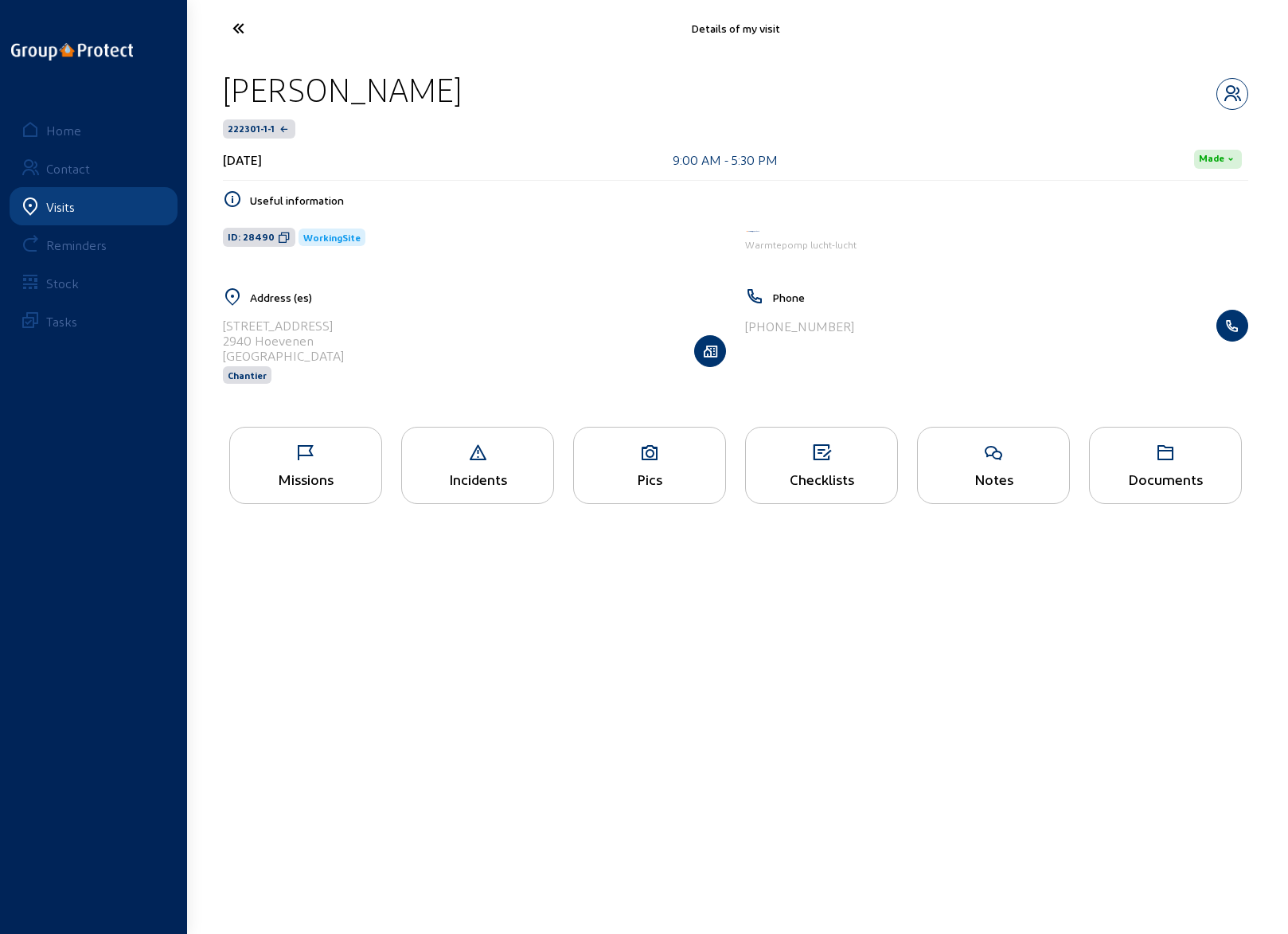
drag, startPoint x: 224, startPoint y: 327, endPoint x: 314, endPoint y: 329, distance: 90.0
click at [314, 329] on div "[STREET_ADDRESS] Chantier" at bounding box center [474, 351] width 503 height 82
drag, startPoint x: 317, startPoint y: 338, endPoint x: 223, endPoint y: 338, distance: 94.0
click at [223, 338] on div "[STREET_ADDRESS] Chantier" at bounding box center [474, 351] width 503 height 82
click at [565, 13] on div "Details of my visit" at bounding box center [735, 28] width 1051 height 37
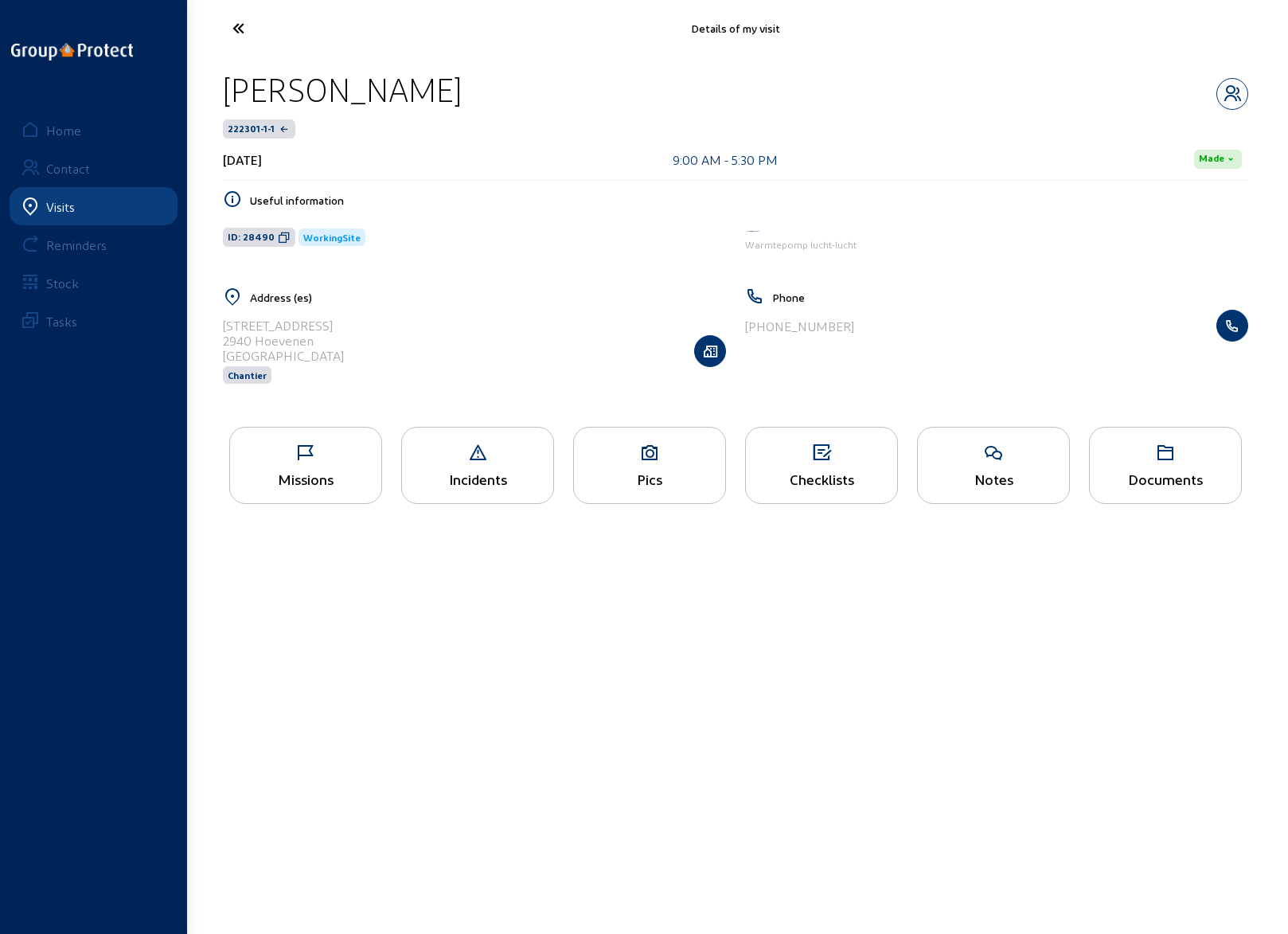
drag, startPoint x: 229, startPoint y: 90, endPoint x: 412, endPoint y: 95, distance: 183.1
click at [414, 95] on div "[PERSON_NAME]" at bounding box center [342, 89] width 239 height 40
click at [592, 6] on div "Details of my visit" at bounding box center [735, 28] width 1051 height 57
click at [238, 29] on icon at bounding box center [297, 28] width 146 height 27
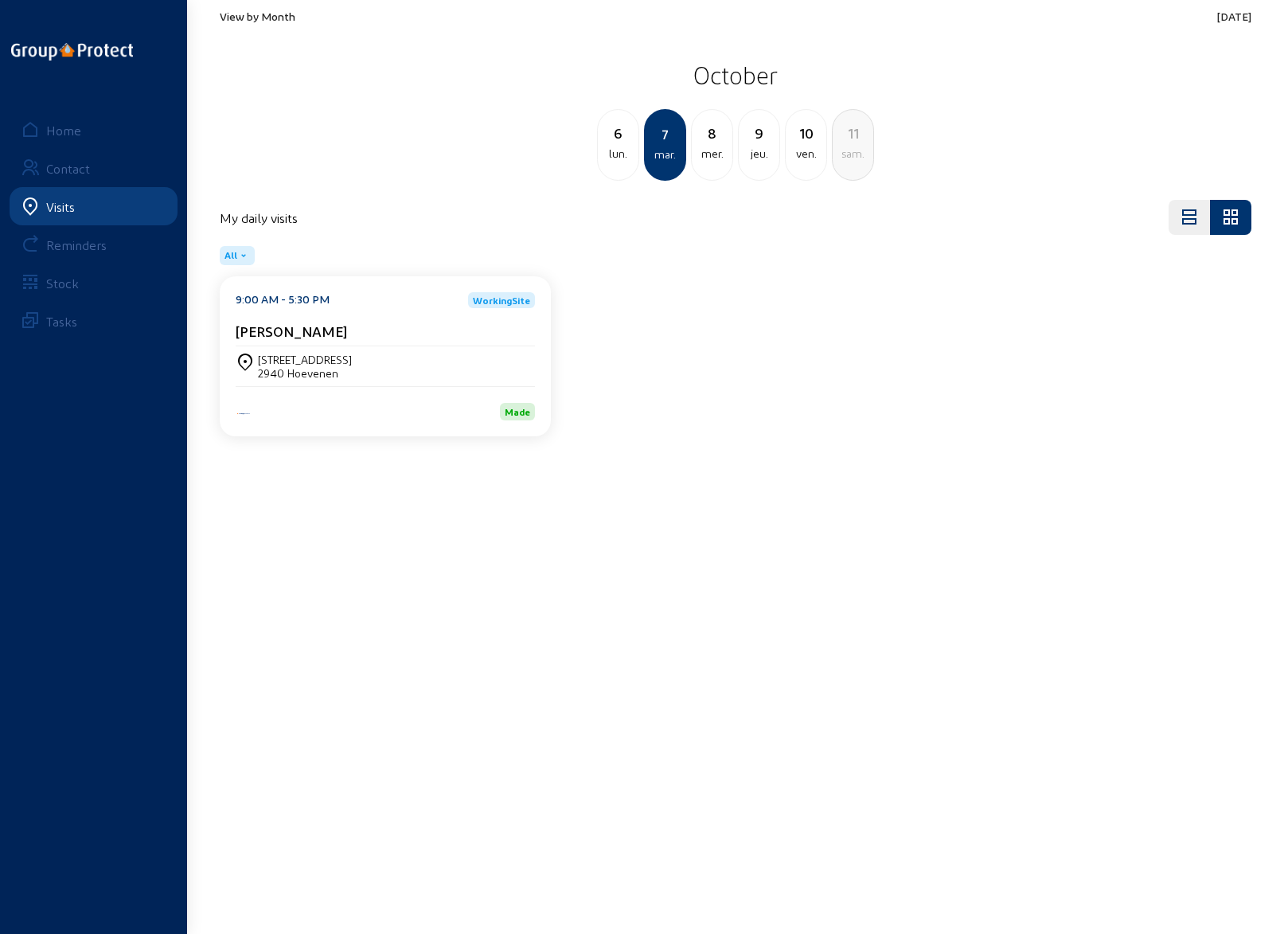
click at [712, 134] on div "8" at bounding box center [711, 132] width 40 height 23
click at [369, 344] on div "[PERSON_NAME]" at bounding box center [385, 335] width 299 height 24
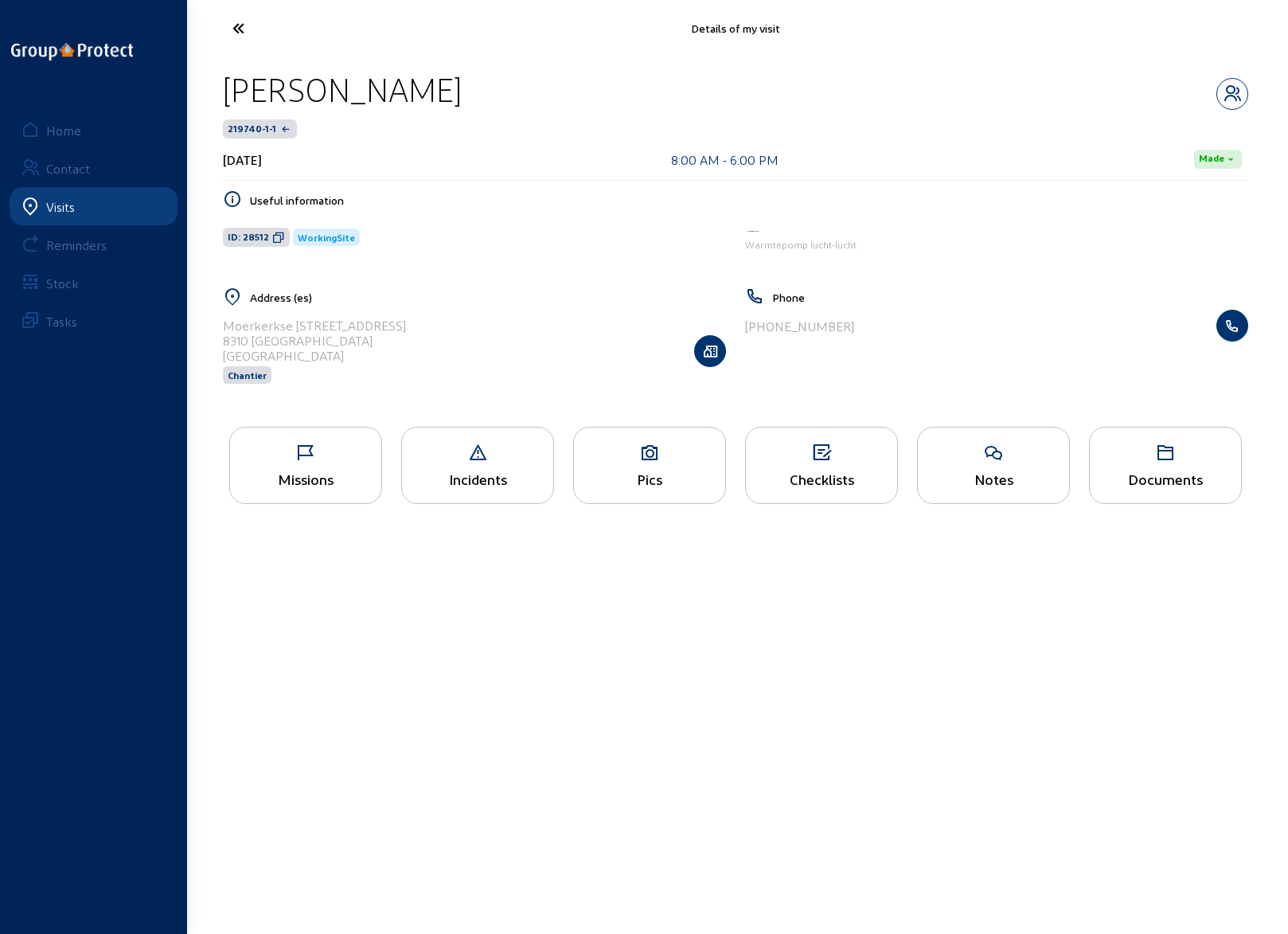
click at [651, 472] on div "Pics" at bounding box center [649, 479] width 151 height 17
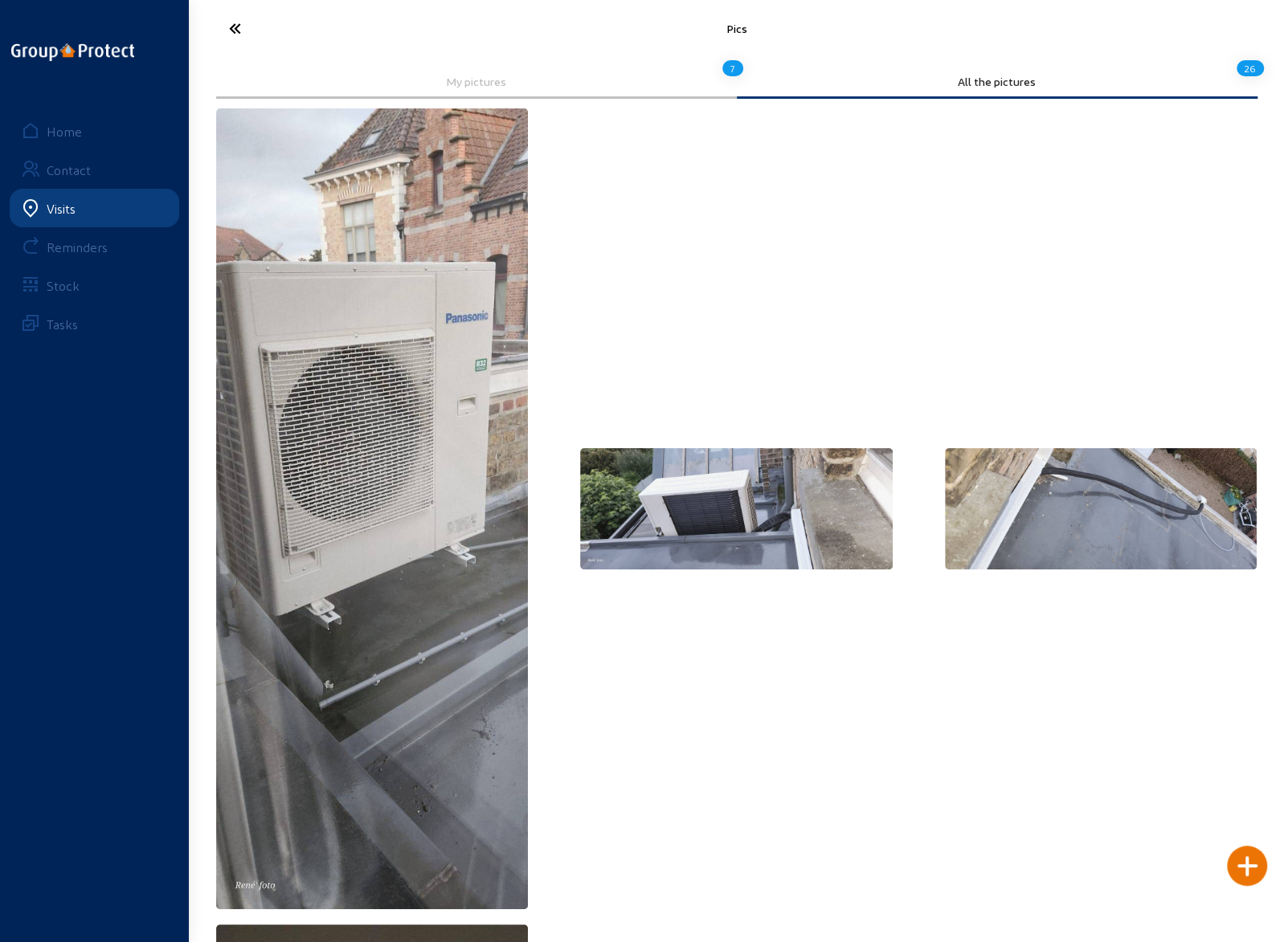
click at [230, 22] on icon at bounding box center [294, 29] width 148 height 28
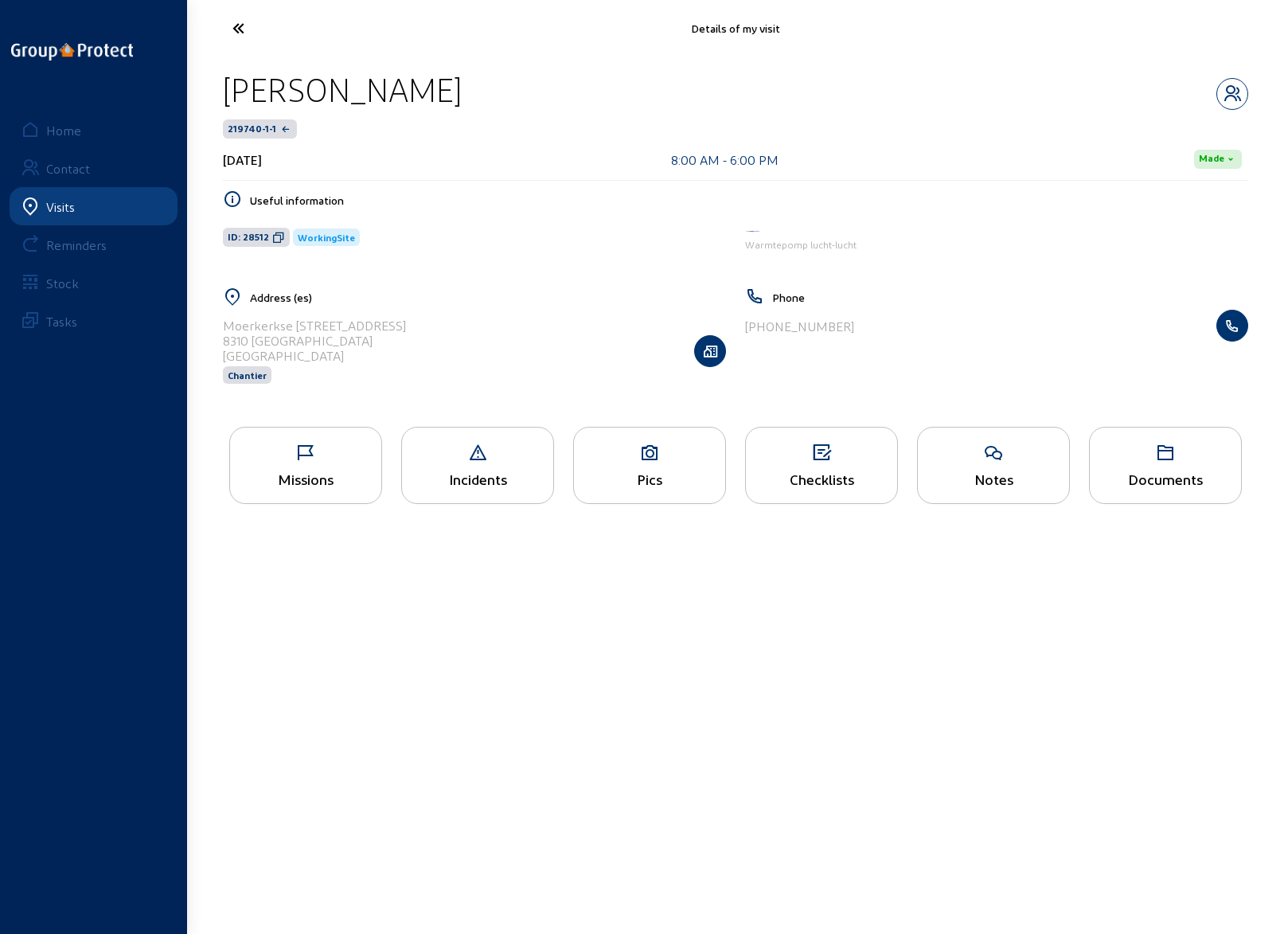
click at [302, 464] on div "Missions" at bounding box center [306, 465] width 153 height 78
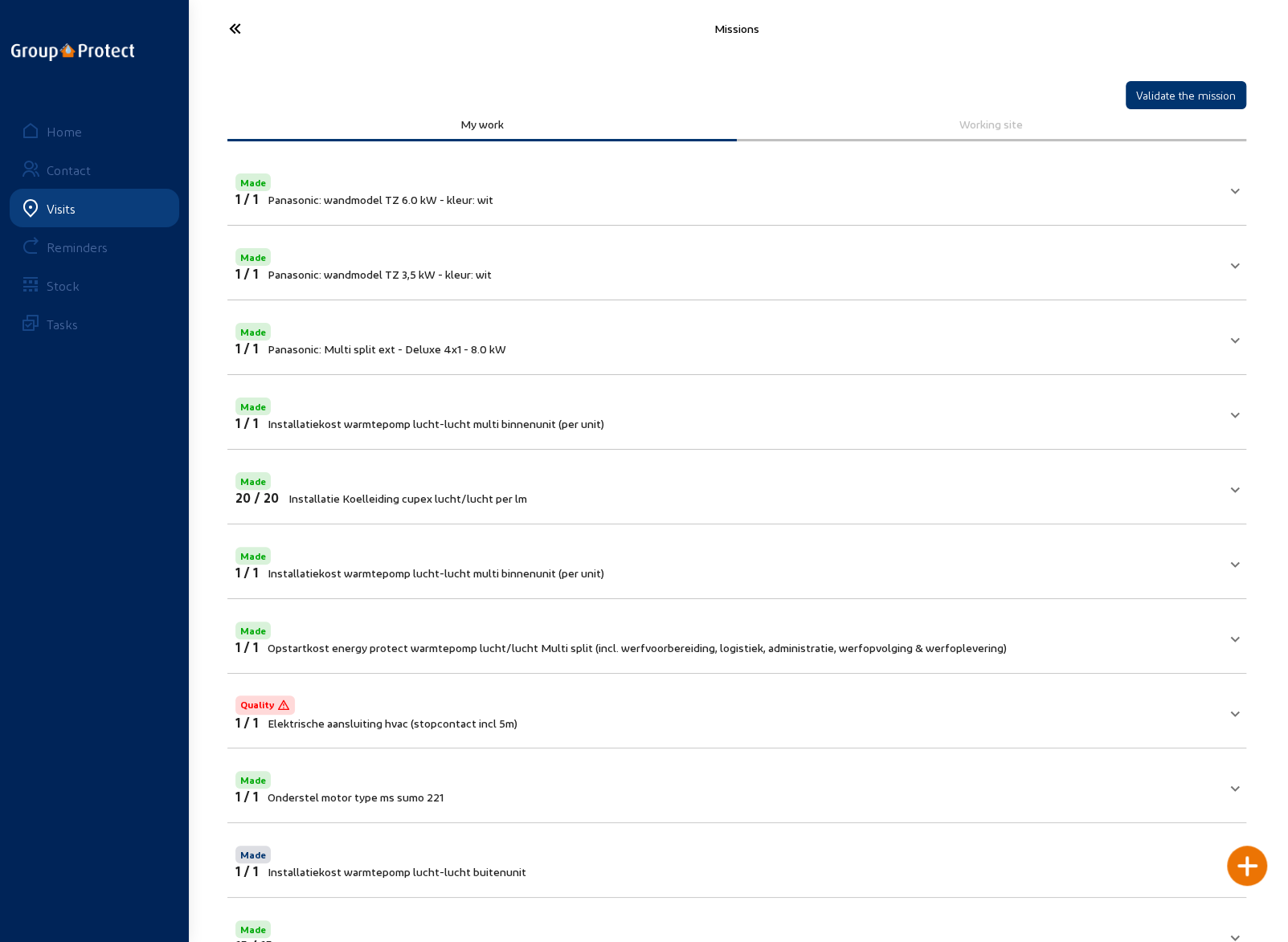
click at [224, 19] on icon at bounding box center [294, 29] width 148 height 28
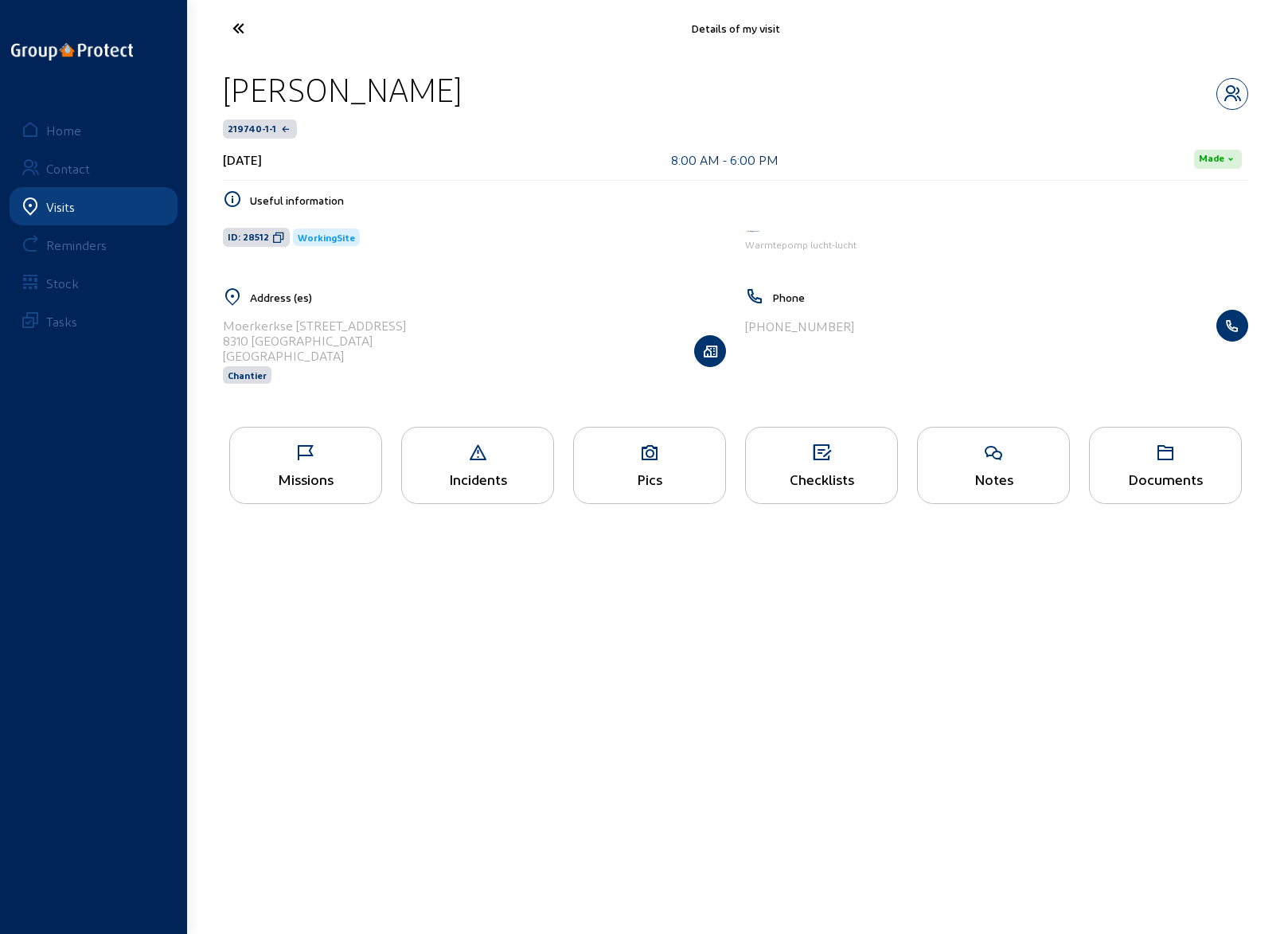
click at [759, 665] on main "Details of my visit [PERSON_NAME] 219740-1-1 [DATE] 8:00 AM - 6:00 PM Made Usef…" at bounding box center [644, 442] width 1288 height 886
click at [234, 31] on icon at bounding box center [297, 28] width 146 height 27
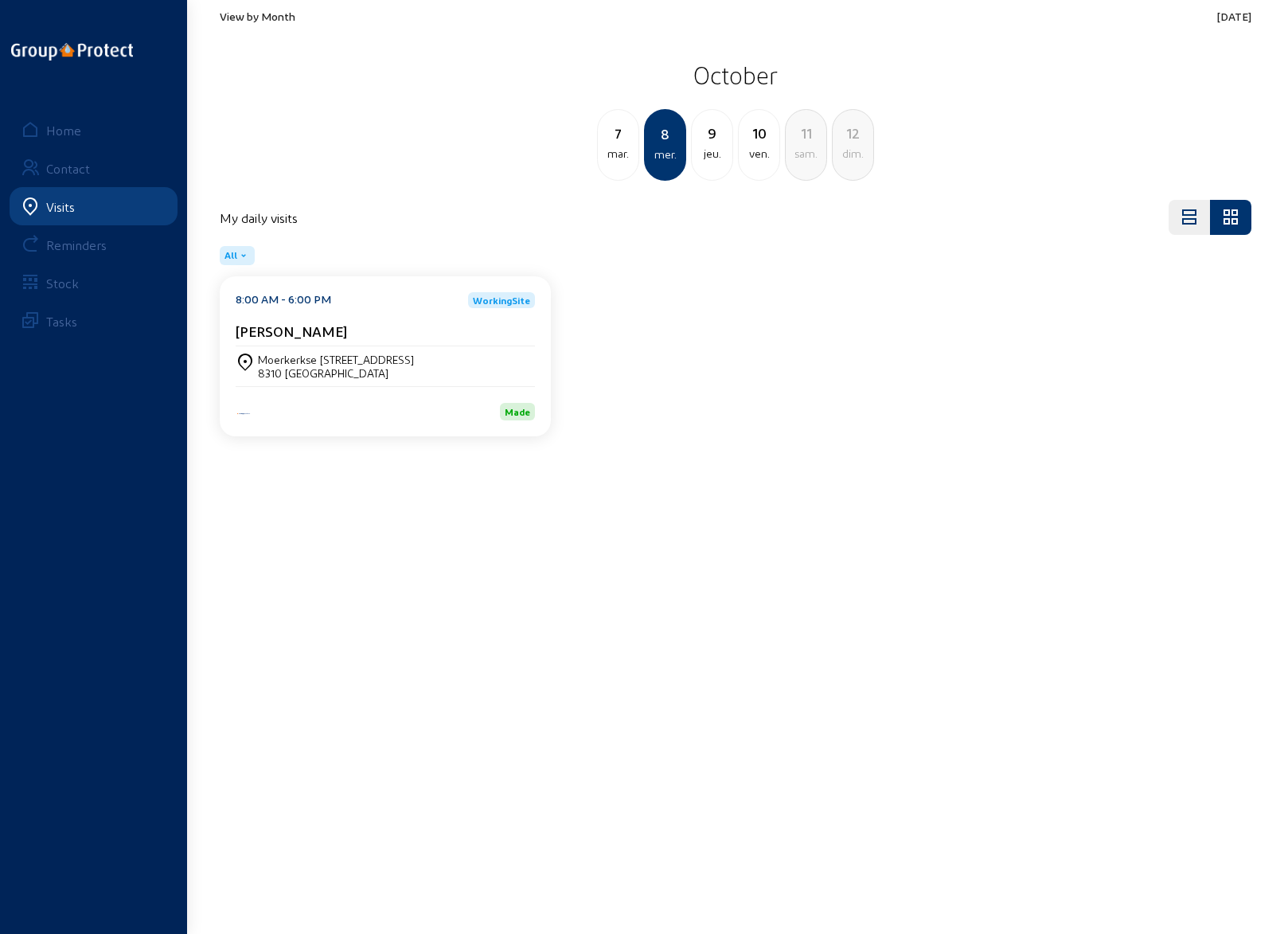
click at [712, 151] on div "jeu." at bounding box center [711, 153] width 40 height 19
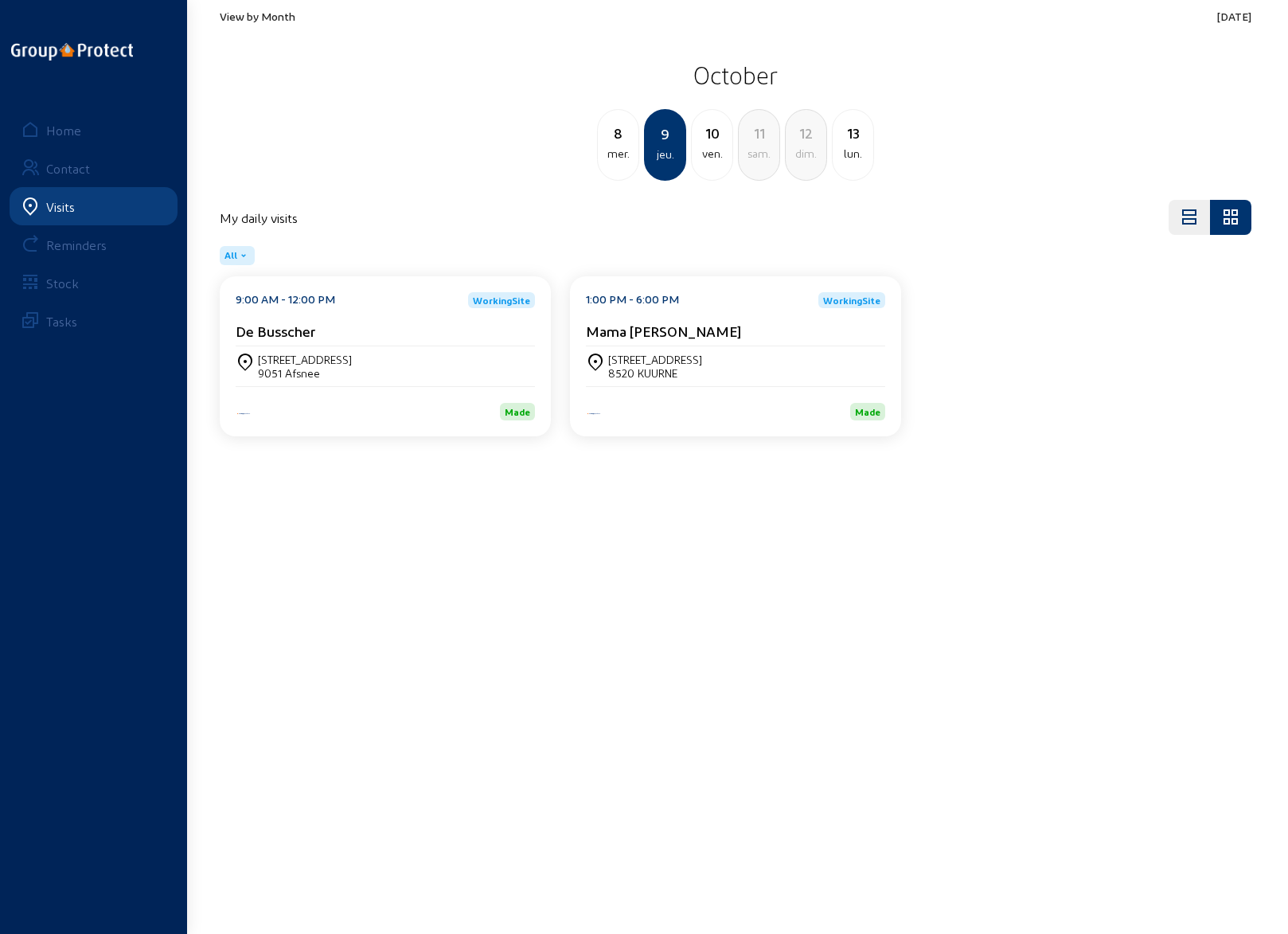
click at [639, 369] on div "8520 KUURNE" at bounding box center [655, 373] width 94 height 14
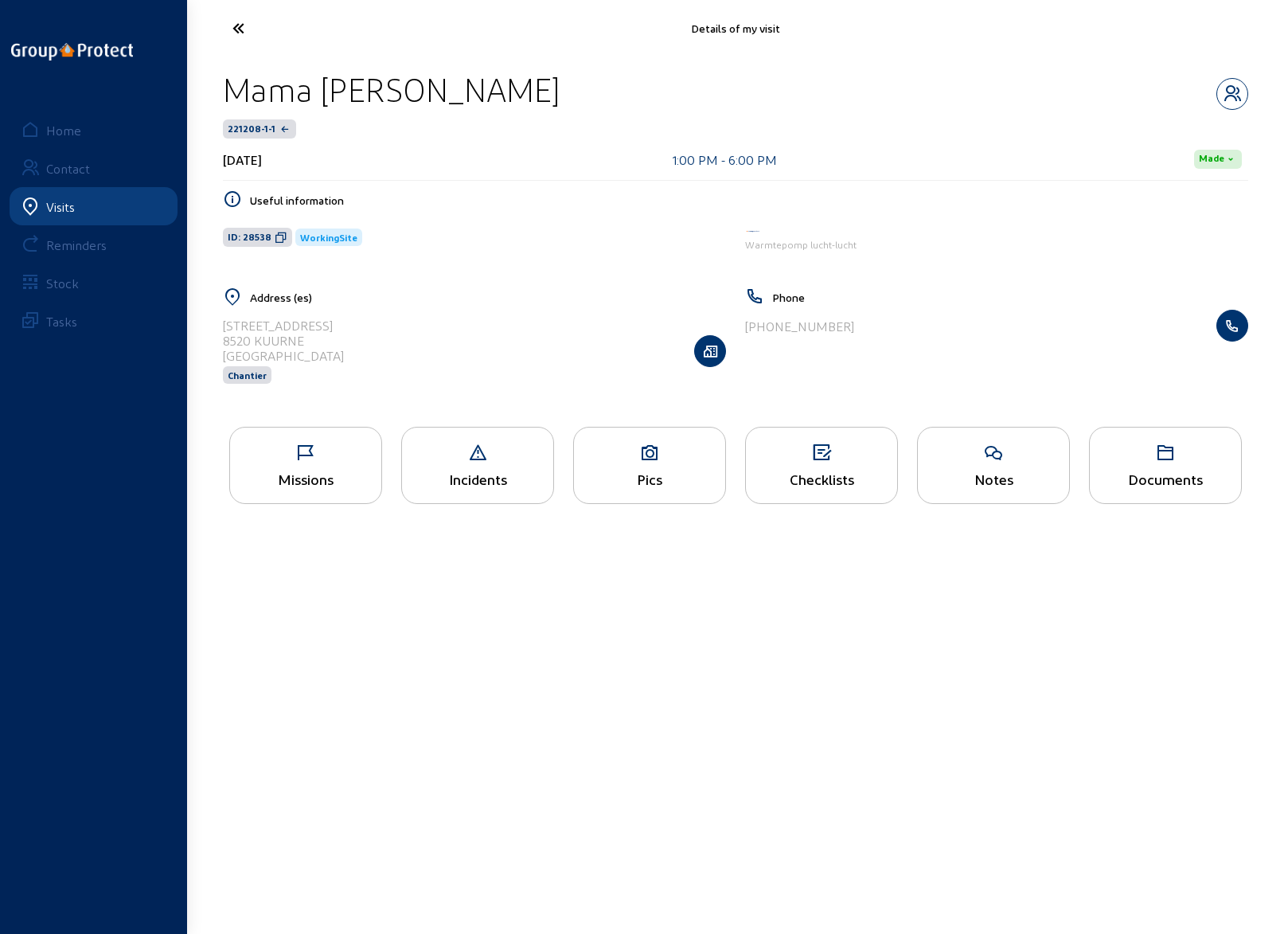
click at [311, 466] on div "Missions" at bounding box center [306, 465] width 153 height 78
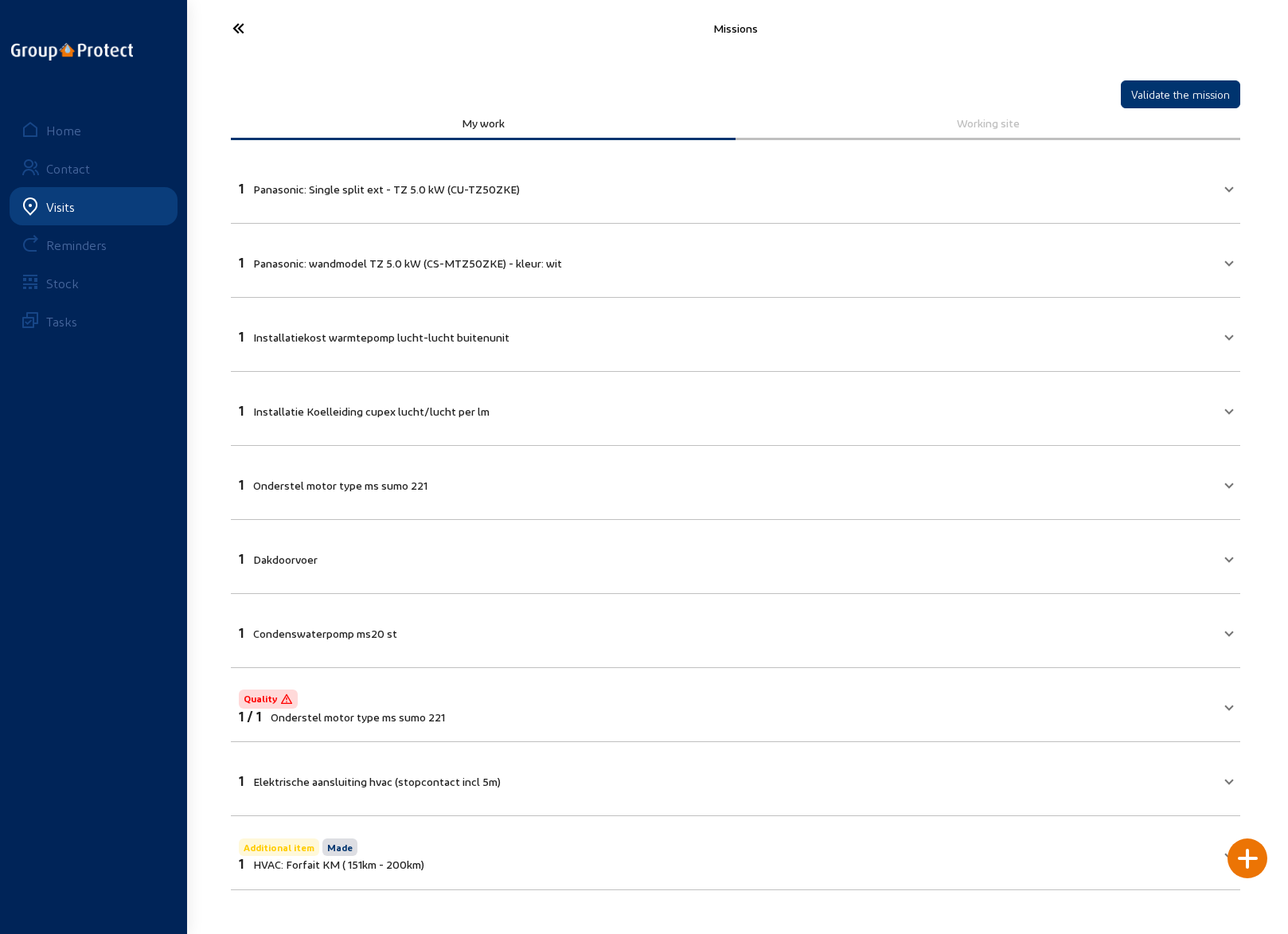
click at [239, 31] on icon at bounding box center [297, 28] width 146 height 27
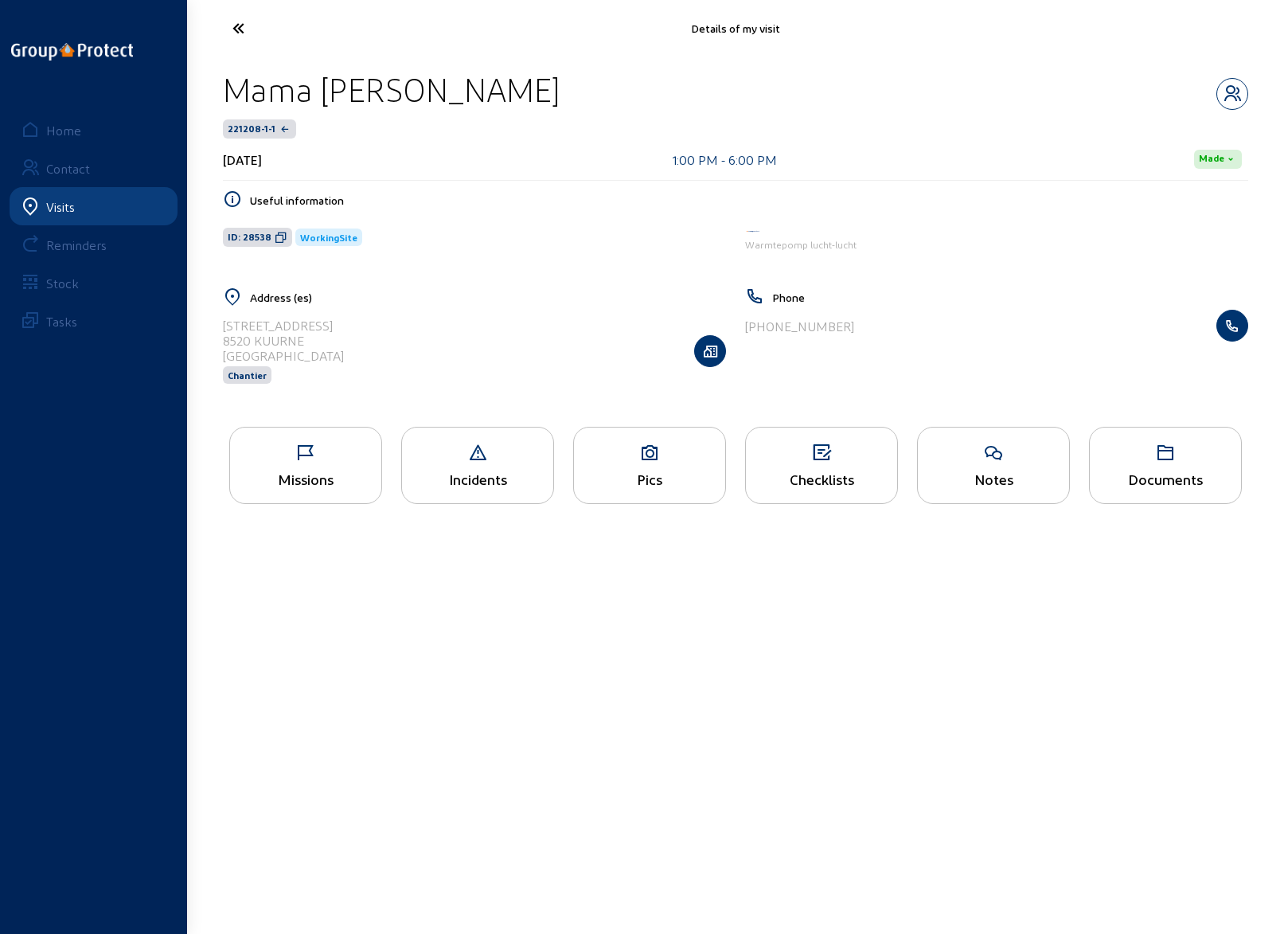
click at [296, 472] on div "Missions" at bounding box center [306, 479] width 151 height 17
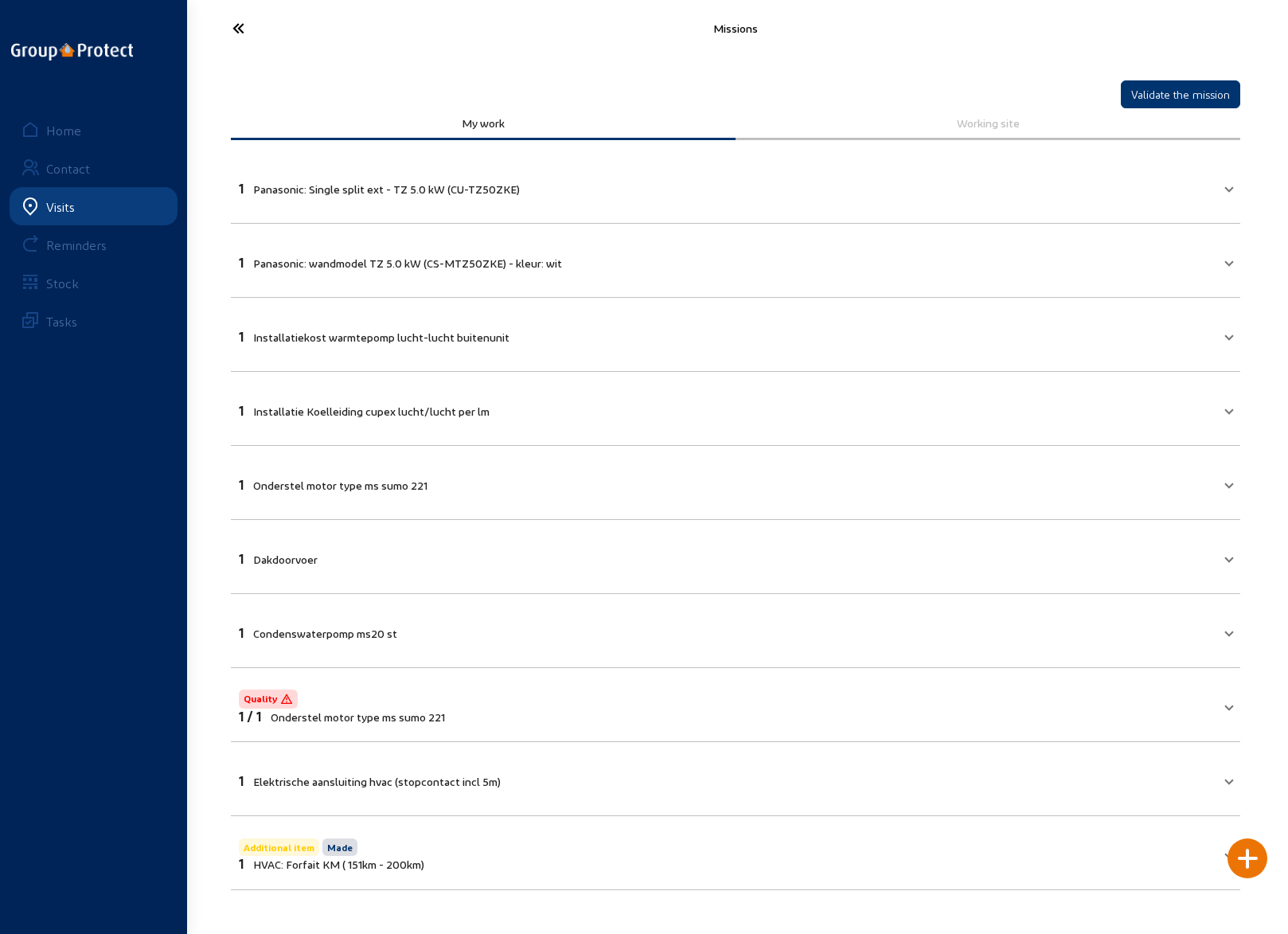
click at [235, 34] on icon at bounding box center [297, 28] width 146 height 27
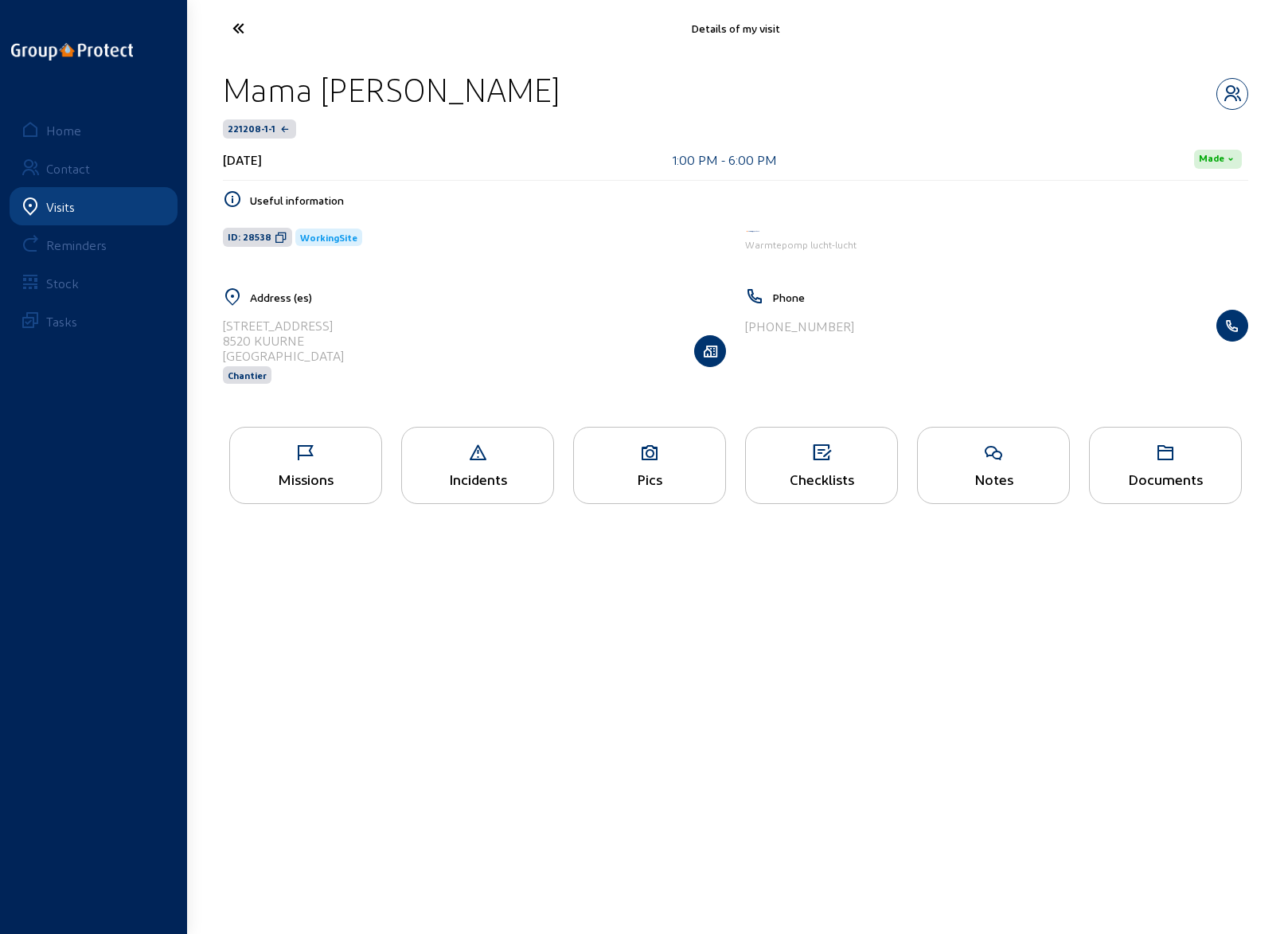
click at [641, 455] on icon at bounding box center [649, 452] width 151 height 19
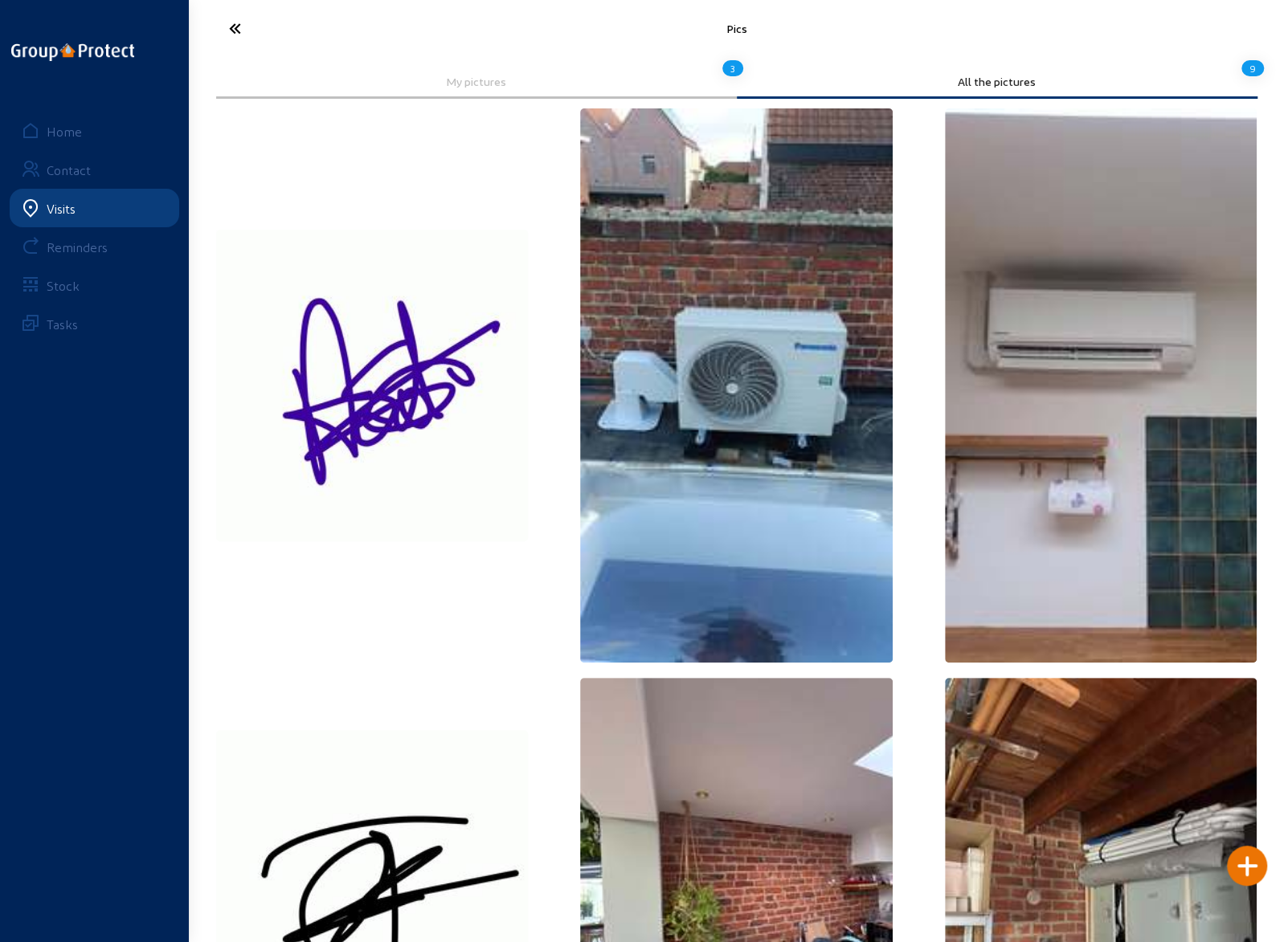
click at [235, 27] on icon at bounding box center [294, 29] width 148 height 28
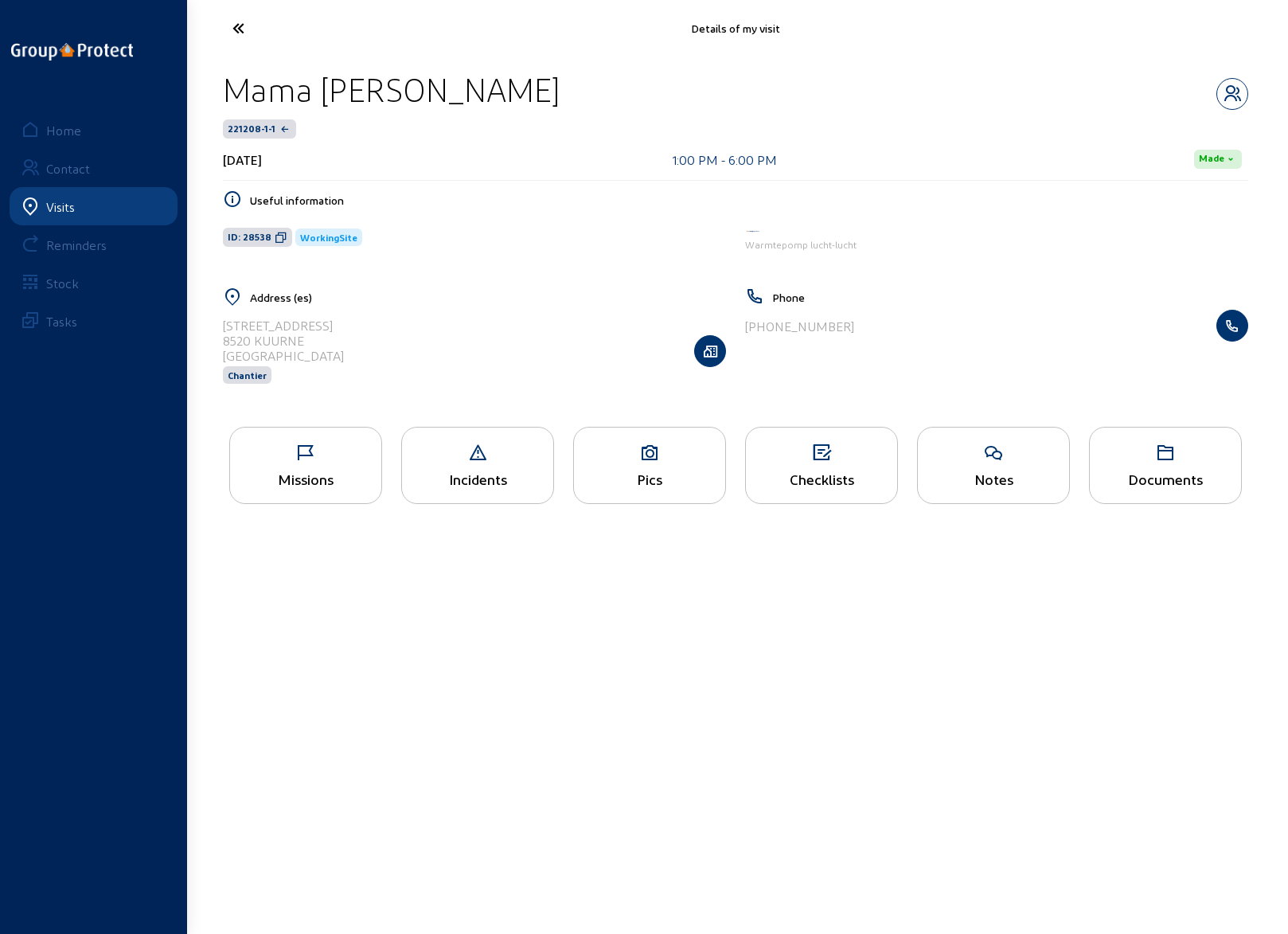
click at [303, 461] on div "Missions" at bounding box center [306, 465] width 153 height 78
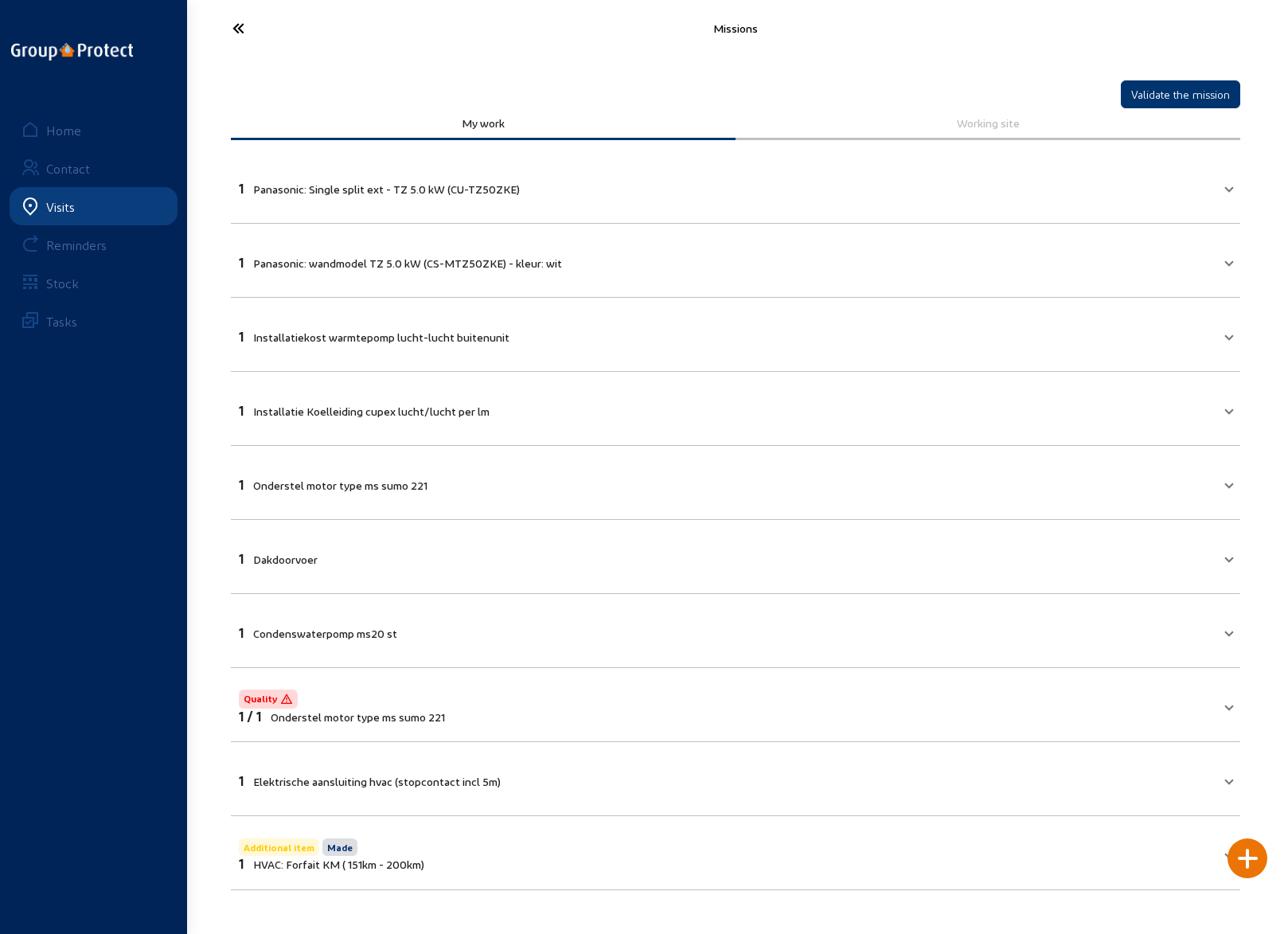
click at [239, 31] on icon at bounding box center [297, 28] width 146 height 27
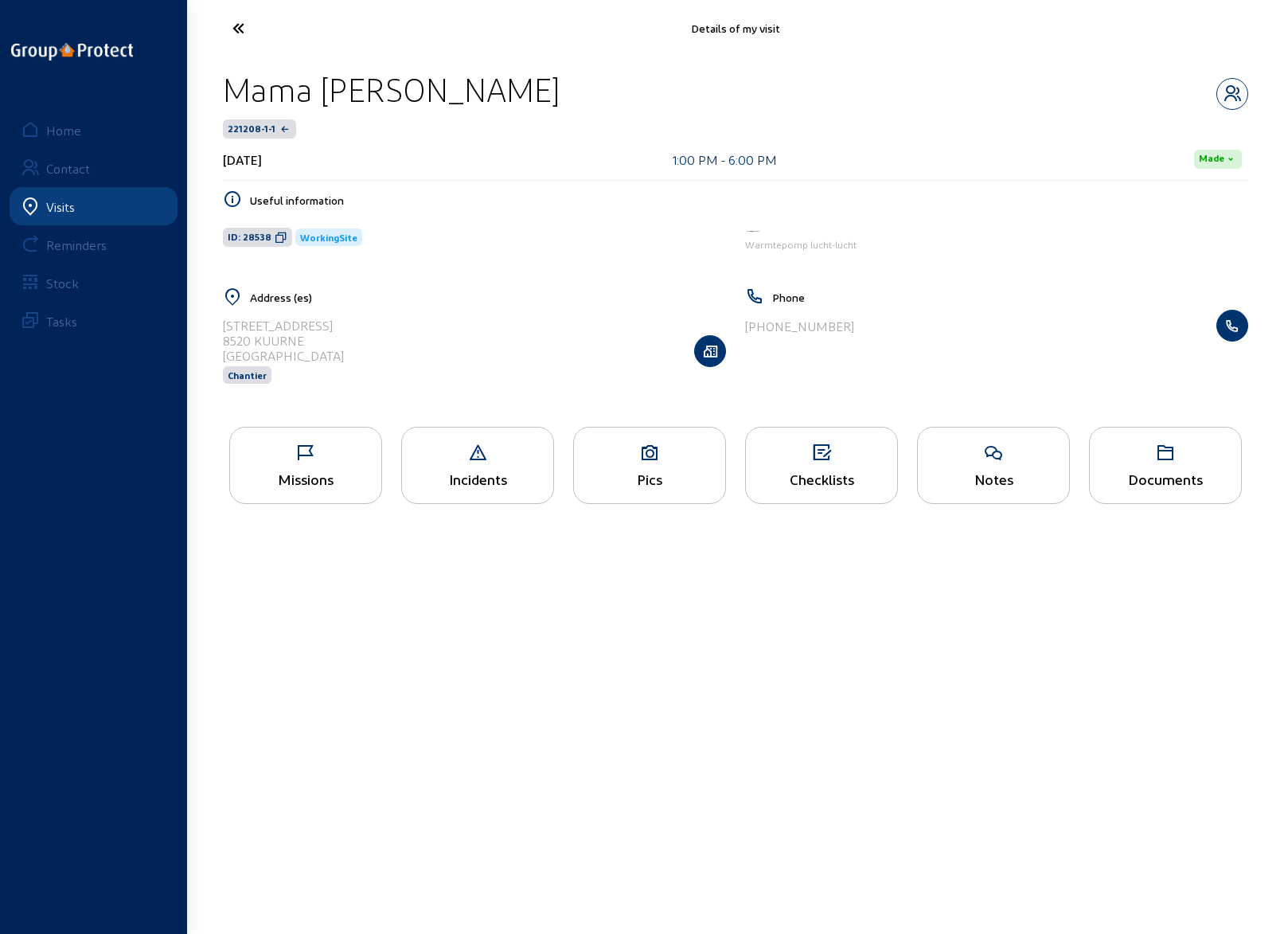
click at [844, 458] on icon at bounding box center [822, 452] width 151 height 19
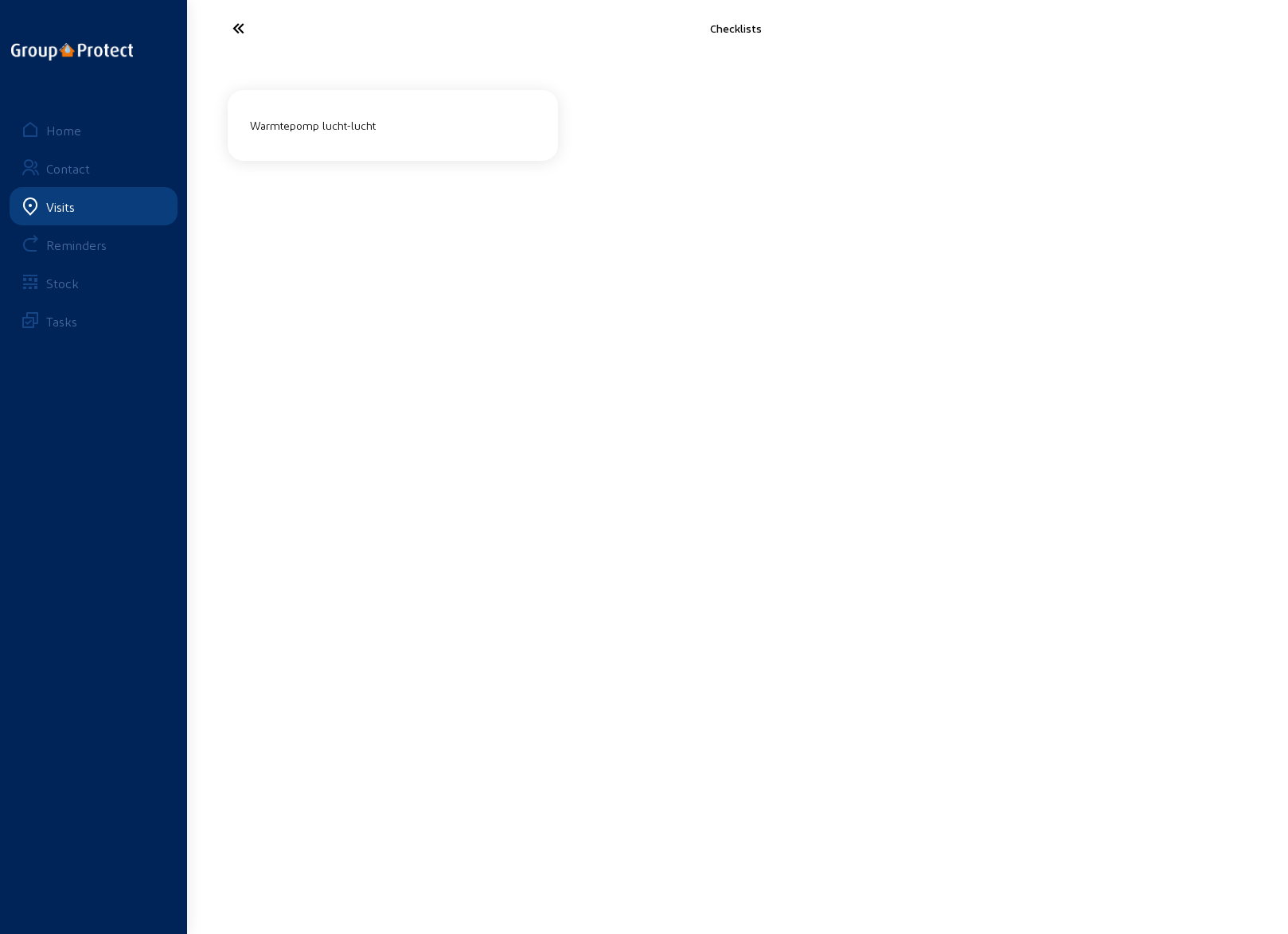
click at [393, 131] on div "Warmtepomp lucht-lucht" at bounding box center [392, 125] width 298 height 26
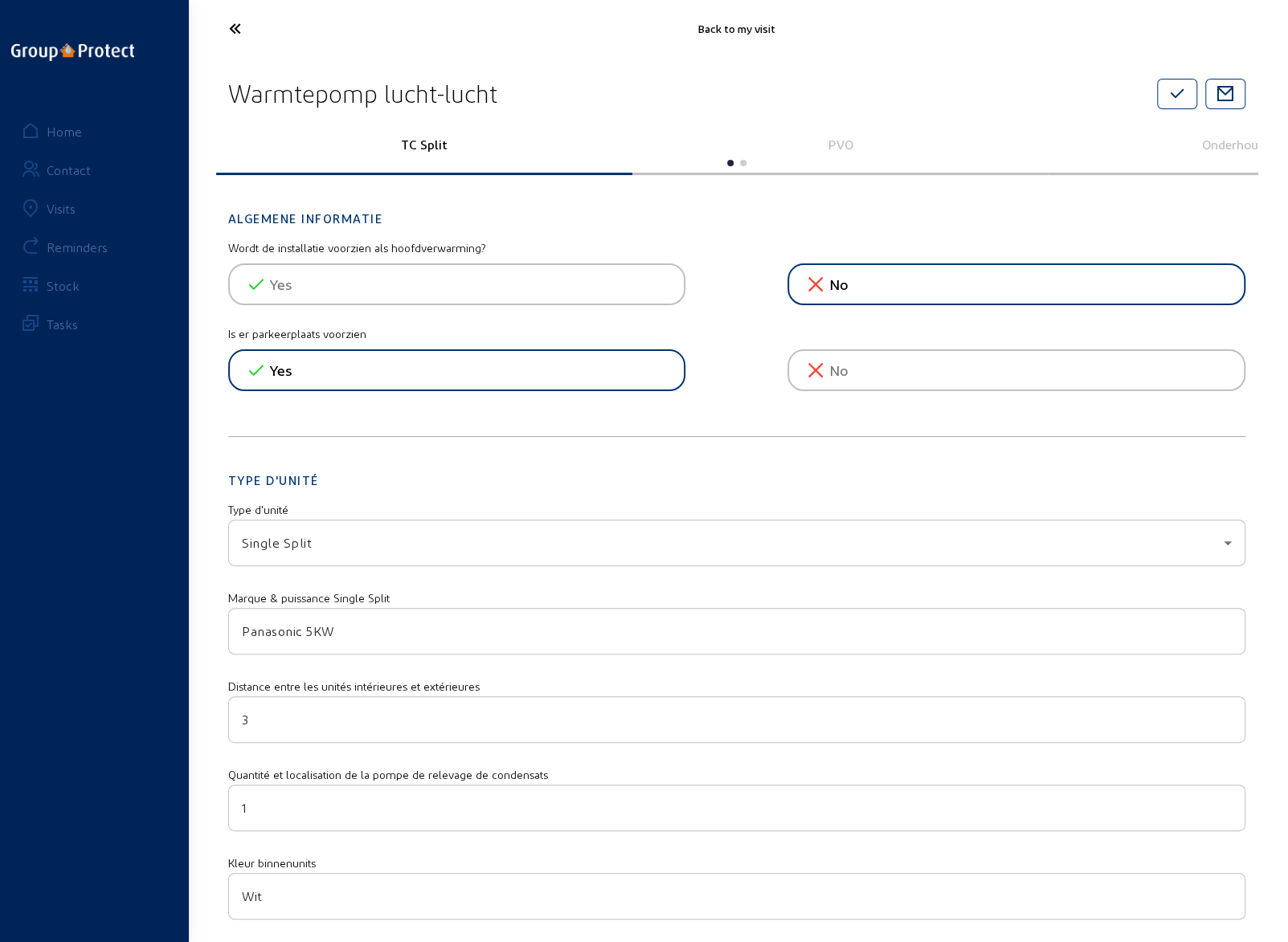
click at [237, 30] on icon at bounding box center [294, 29] width 148 height 28
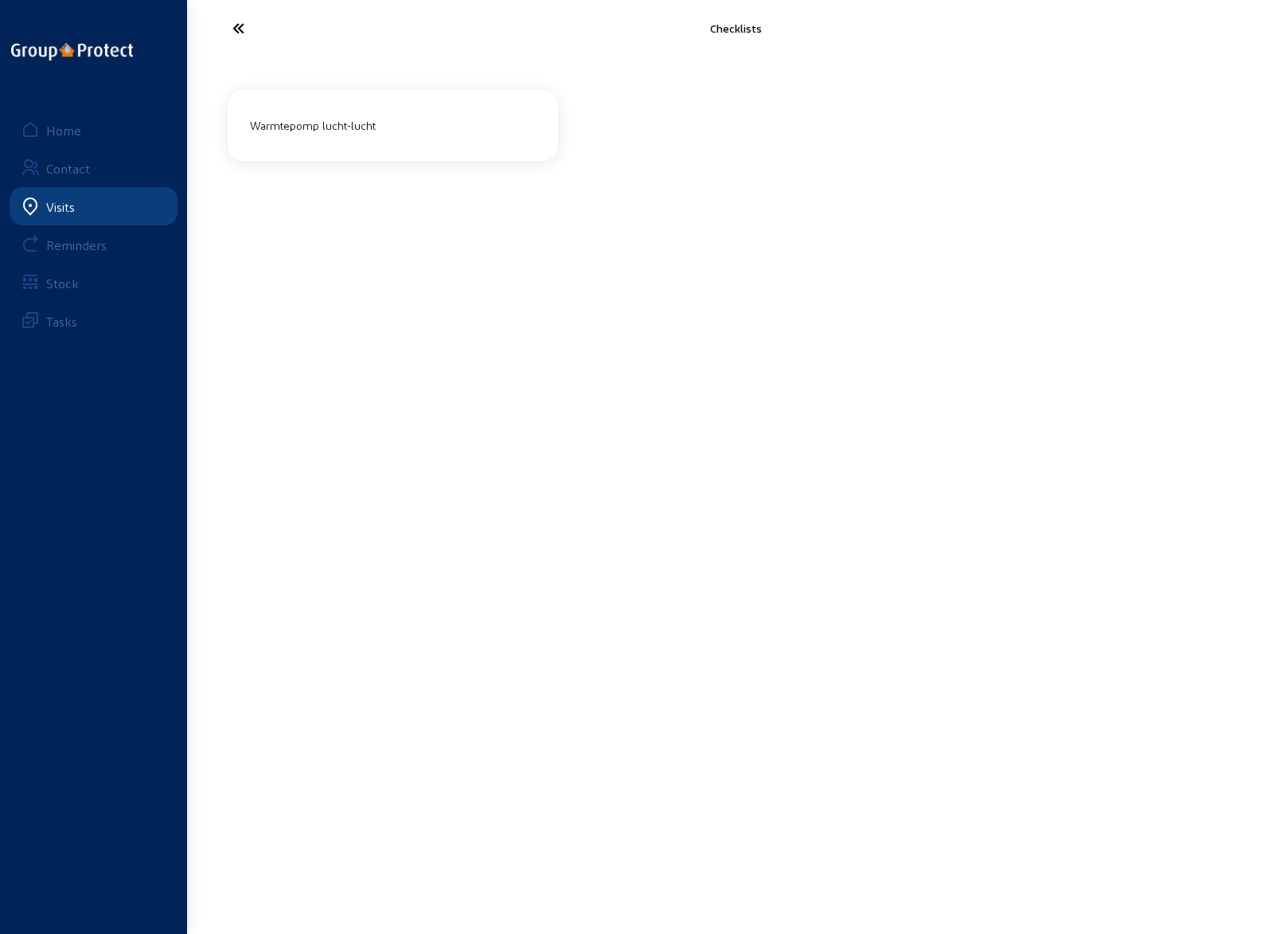
click at [239, 24] on icon at bounding box center [297, 28] width 146 height 27
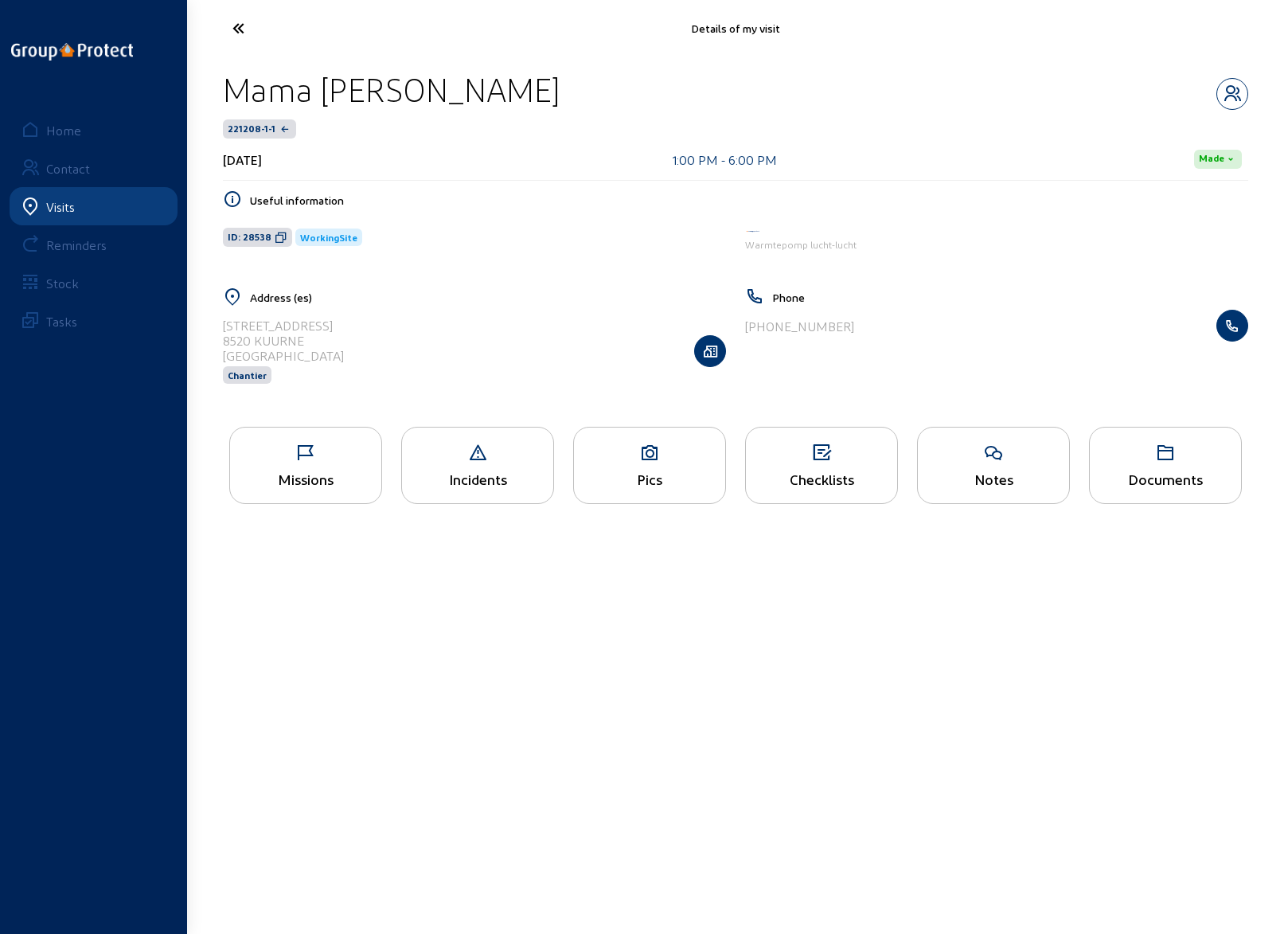
click at [634, 466] on div "Pics" at bounding box center [649, 465] width 153 height 78
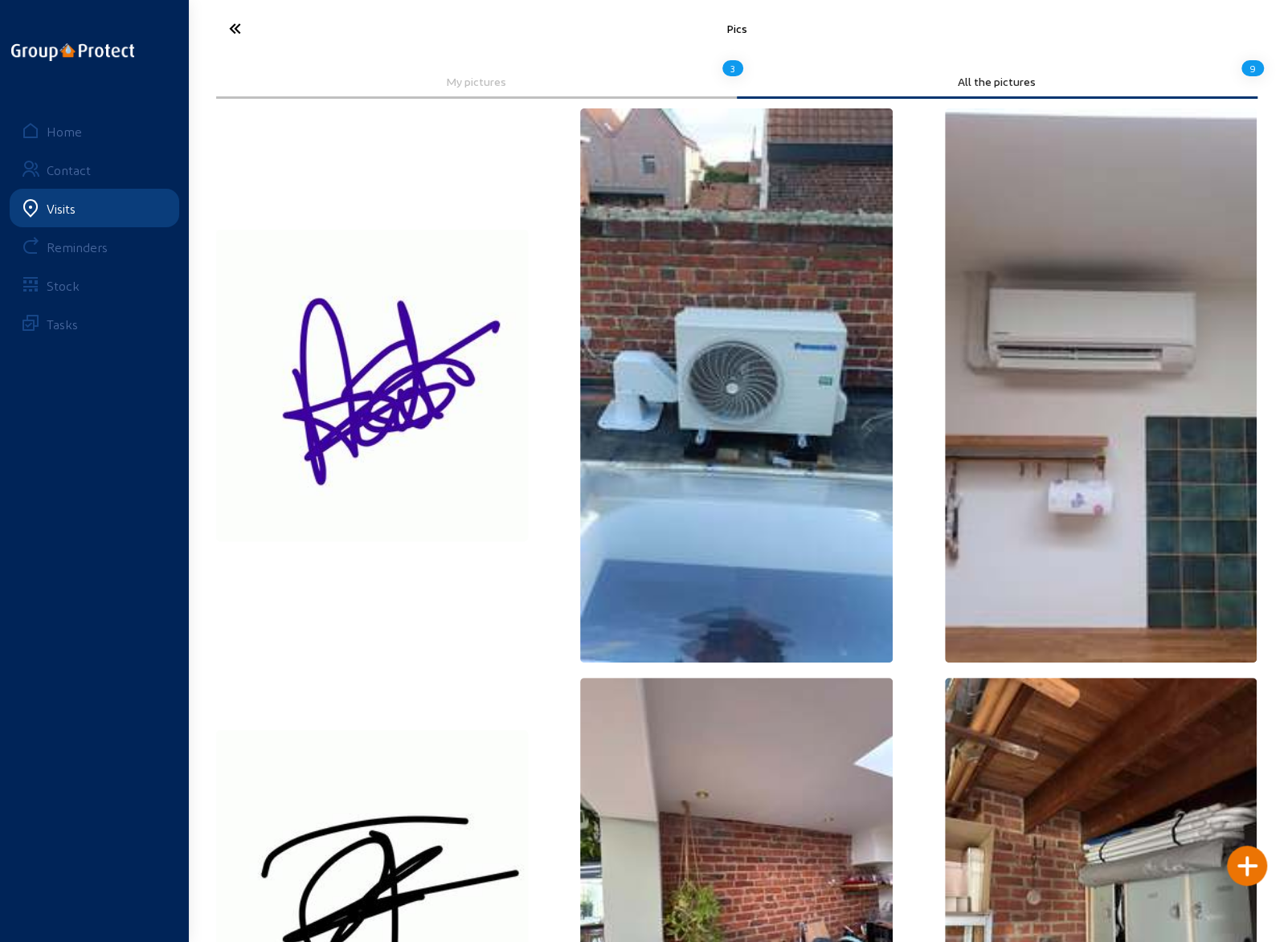
click at [233, 27] on icon at bounding box center [294, 29] width 148 height 28
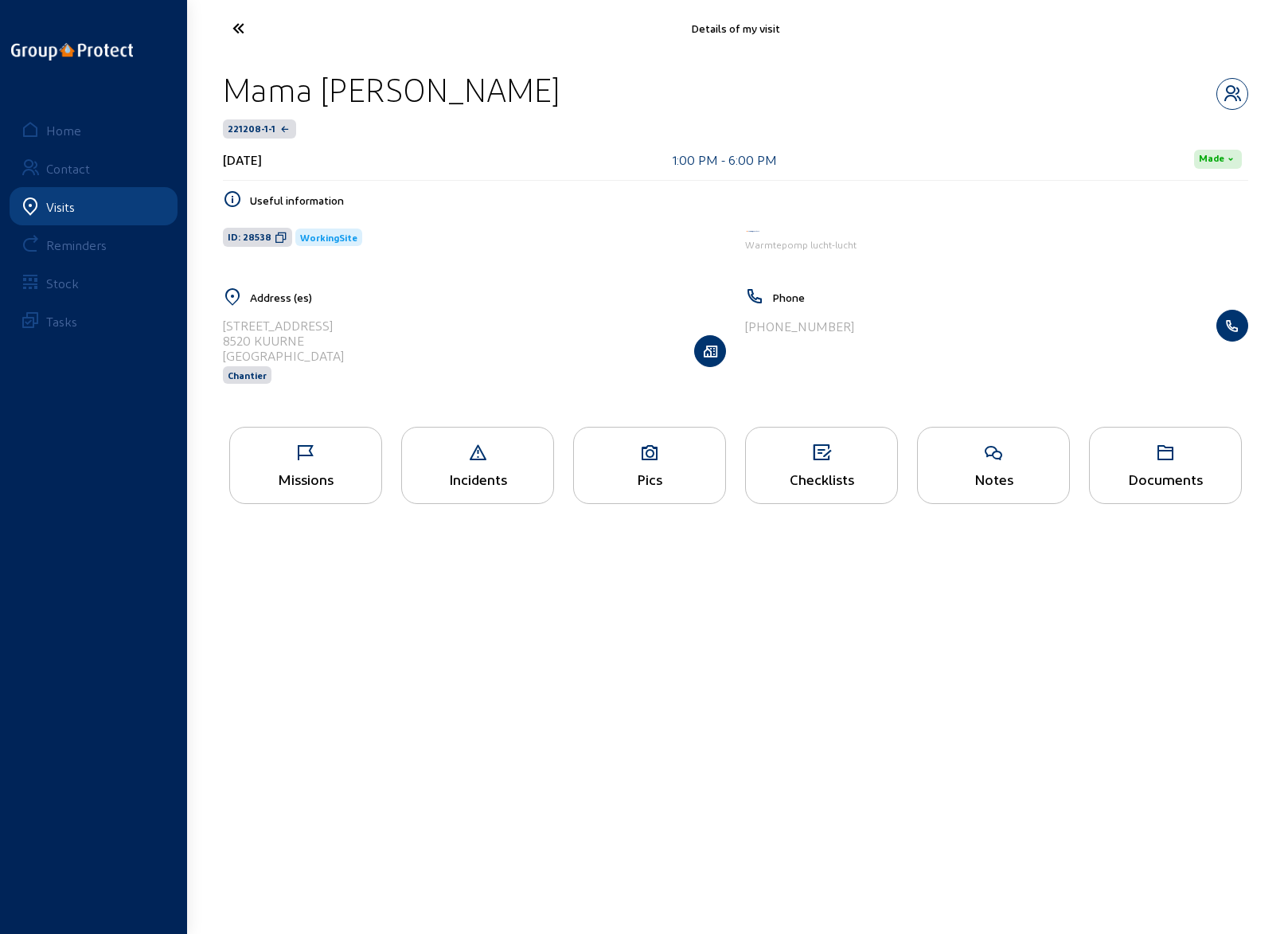
click at [237, 24] on icon at bounding box center [297, 28] width 146 height 27
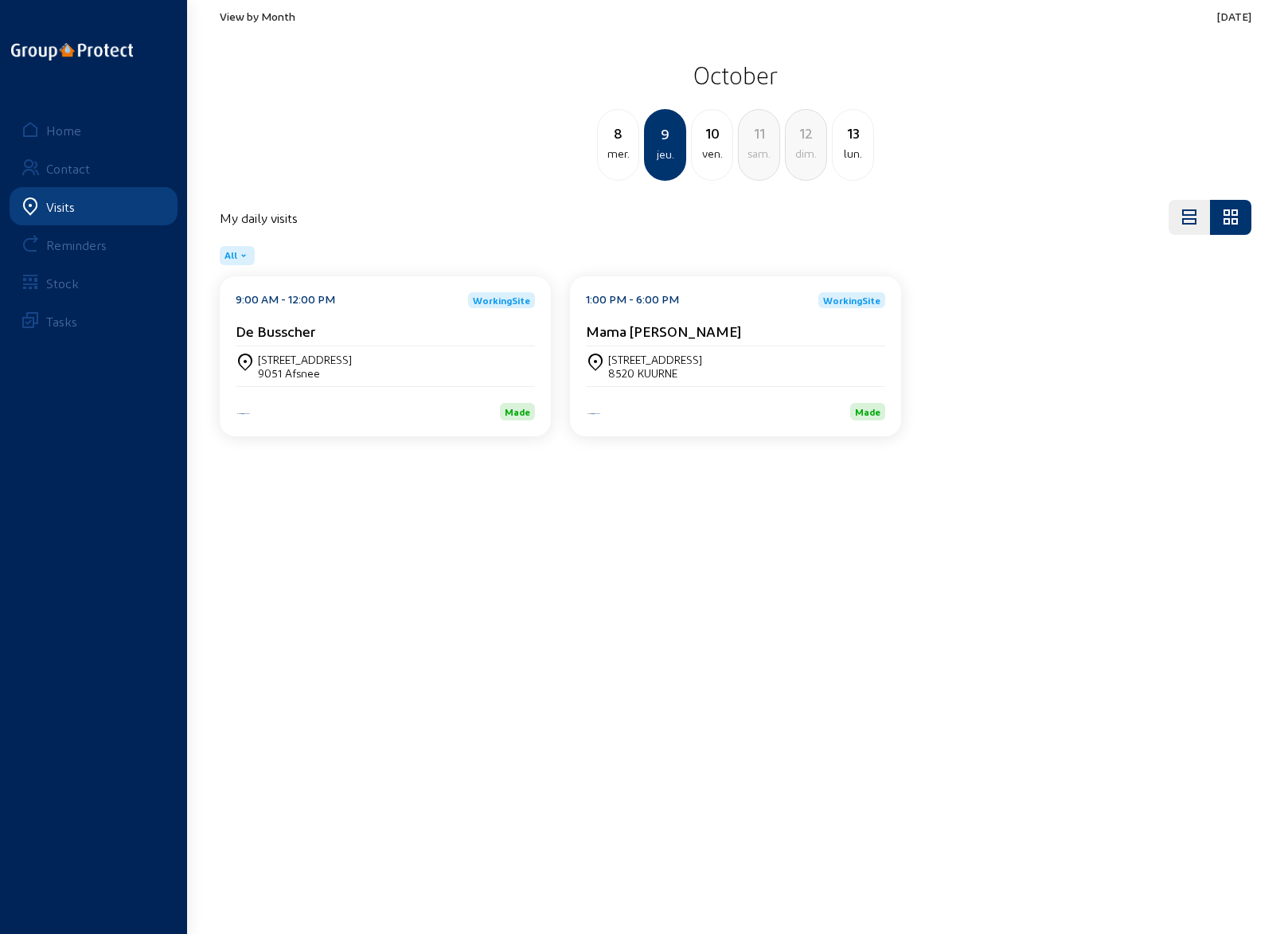
click at [267, 13] on span "View by Month" at bounding box center [257, 17] width 76 height 14
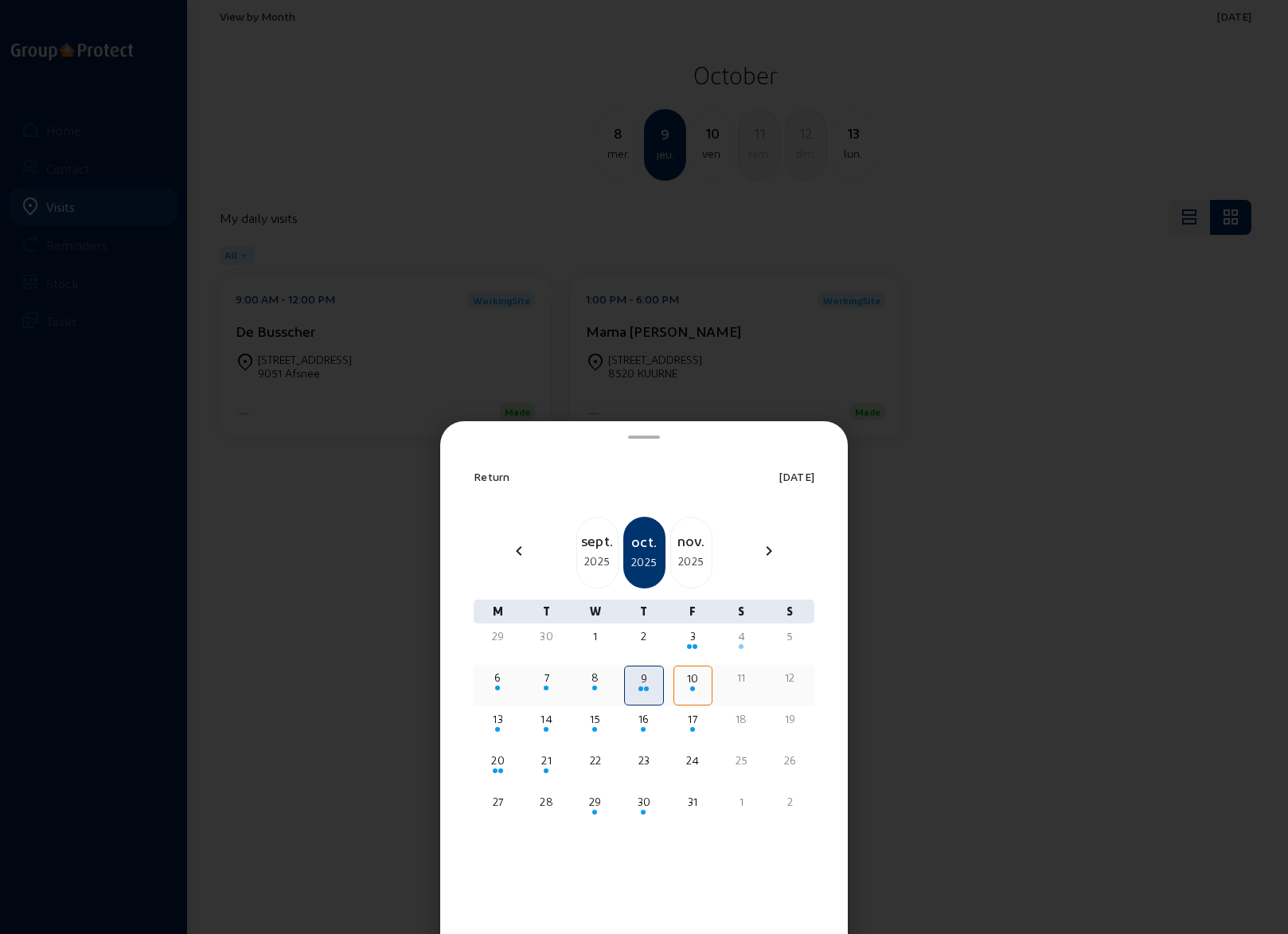
click at [498, 682] on div "6" at bounding box center [497, 678] width 36 height 16
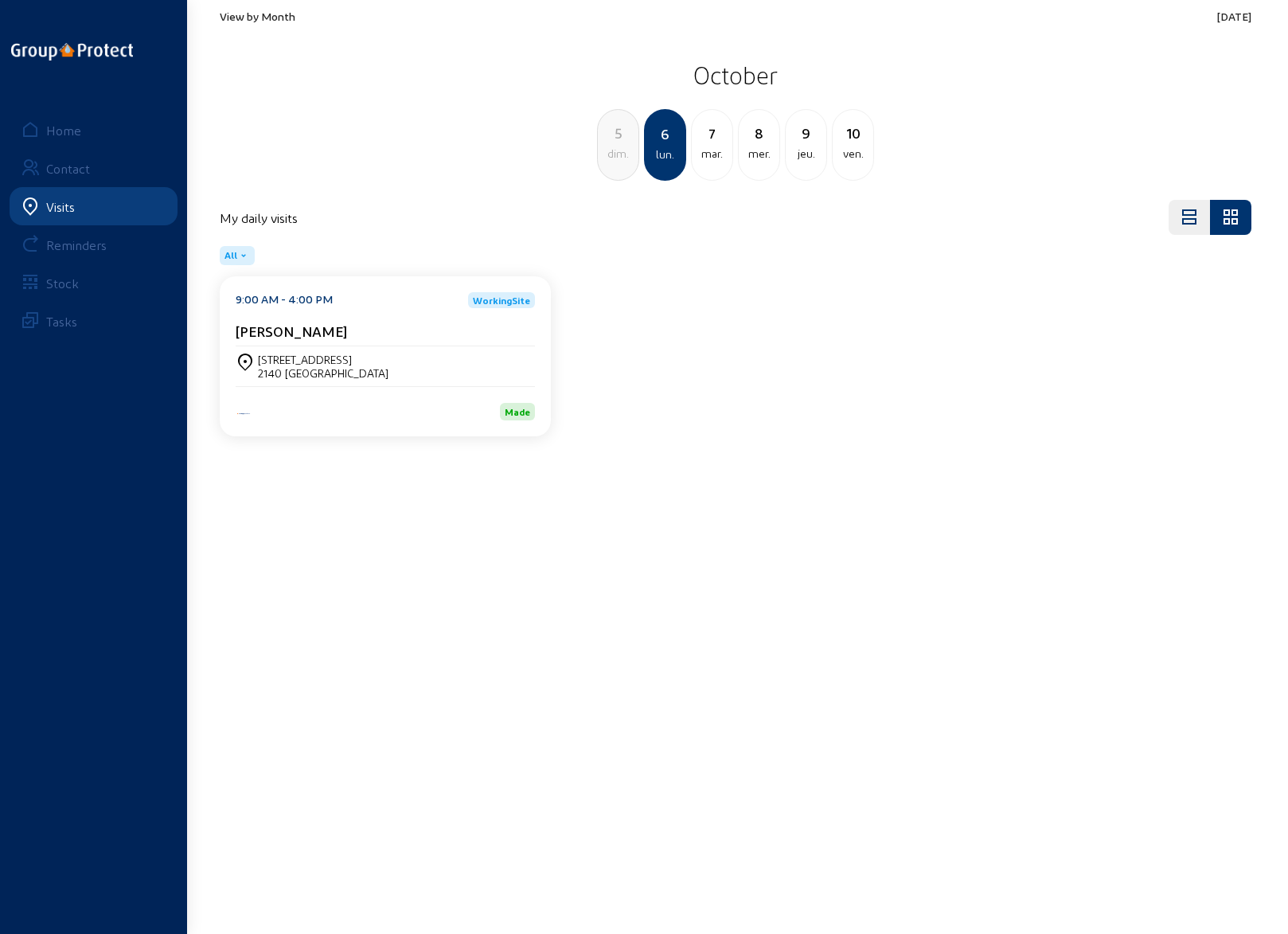
drag, startPoint x: 697, startPoint y: 2, endPoint x: 993, endPoint y: 153, distance: 332.3
click at [993, 153] on div "View by Month [DATE] [DATE] dim. 6 lun. [DATE] 8 mer. 9 jeu. 10 ven." at bounding box center [735, 95] width 1051 height 190
click at [692, 1] on div "View by Month [DATE] [DATE] dim. 6 lun. [DATE] 8 mer. 9 jeu. 10 ven." at bounding box center [735, 95] width 1051 height 190
click at [309, 357] on div "[STREET_ADDRESS]" at bounding box center [323, 360] width 130 height 14
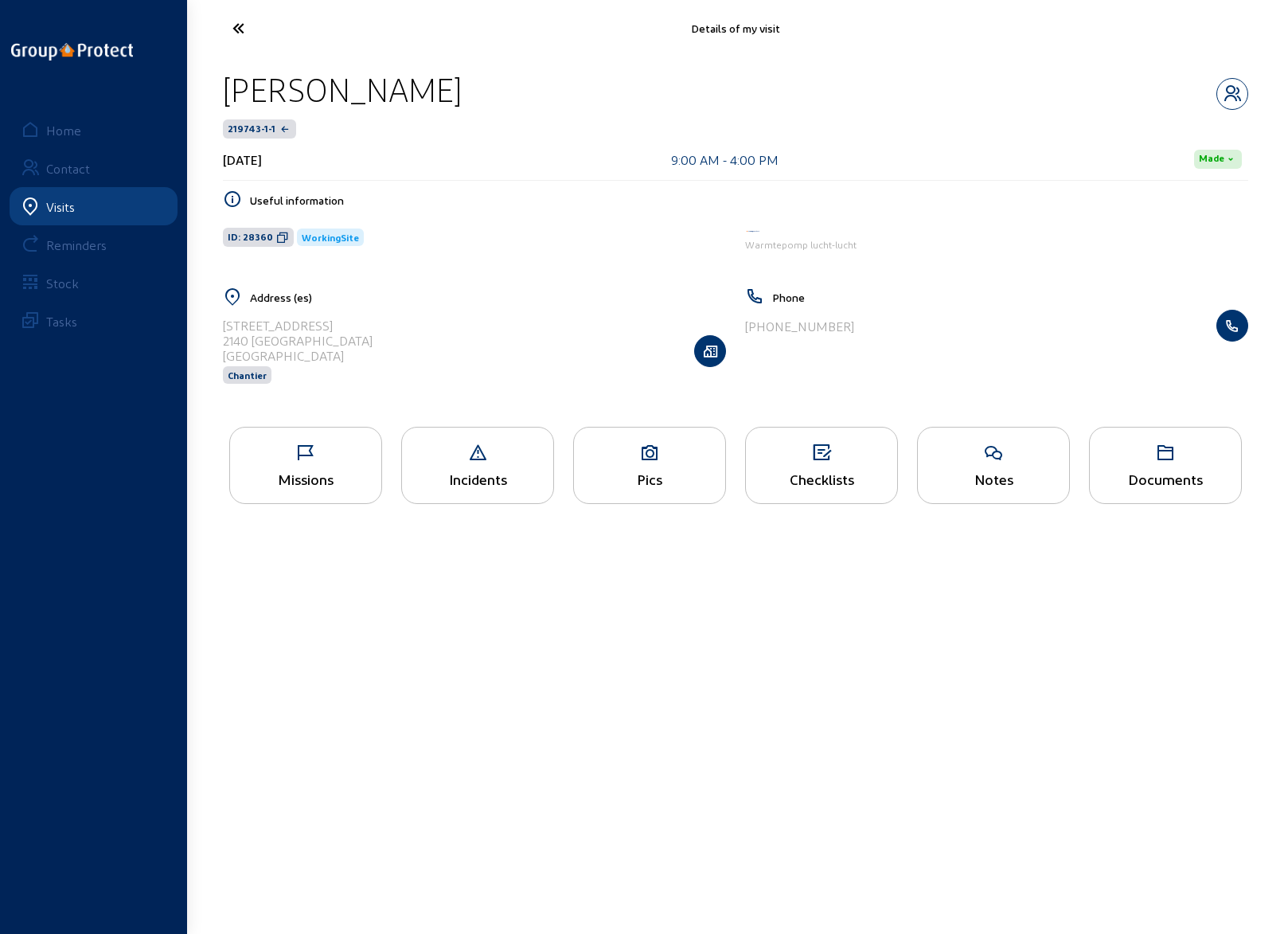
click at [294, 459] on icon at bounding box center [306, 452] width 151 height 19
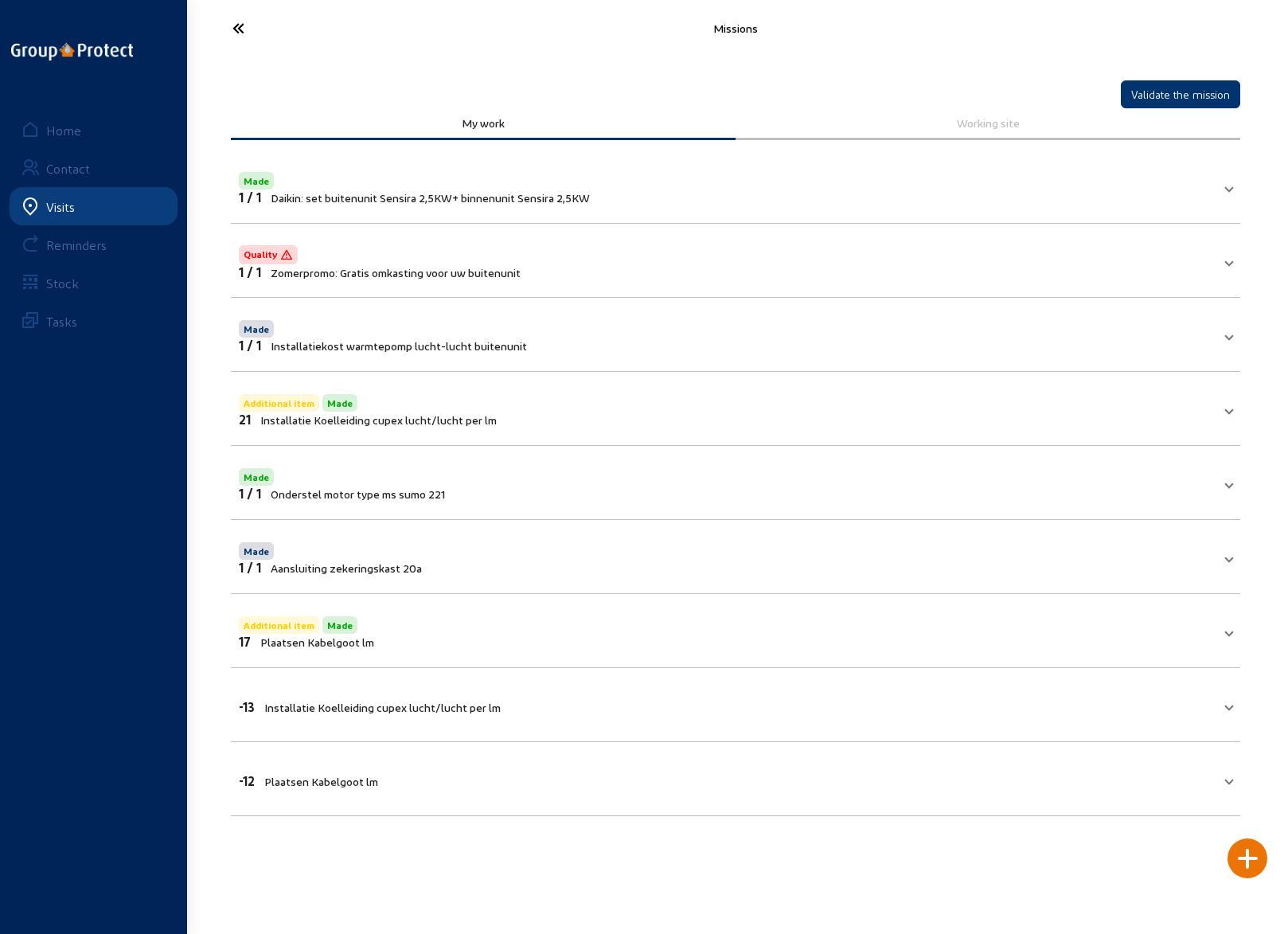
click at [234, 25] on icon at bounding box center [297, 28] width 146 height 27
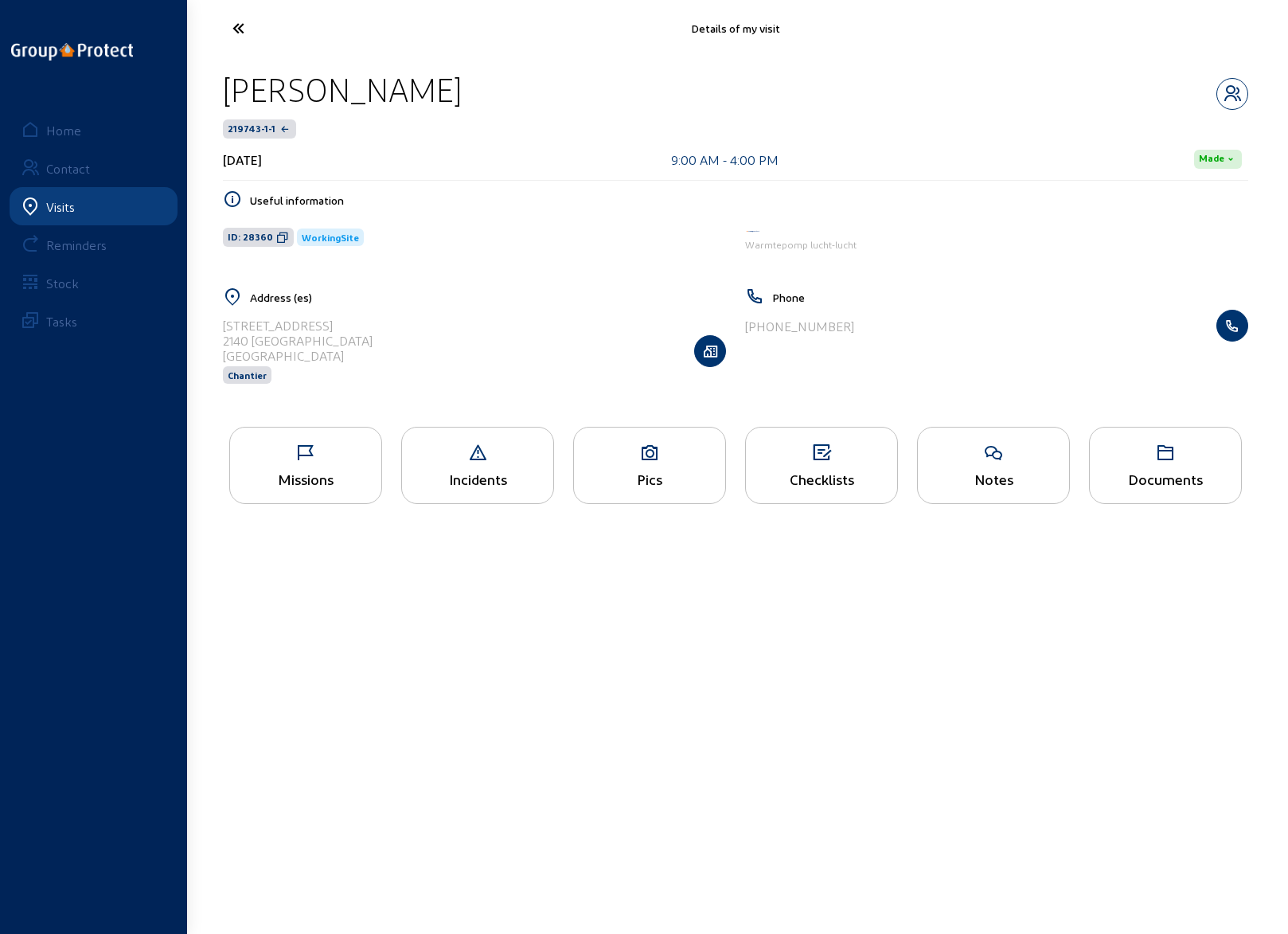
click at [648, 445] on icon at bounding box center [649, 452] width 151 height 19
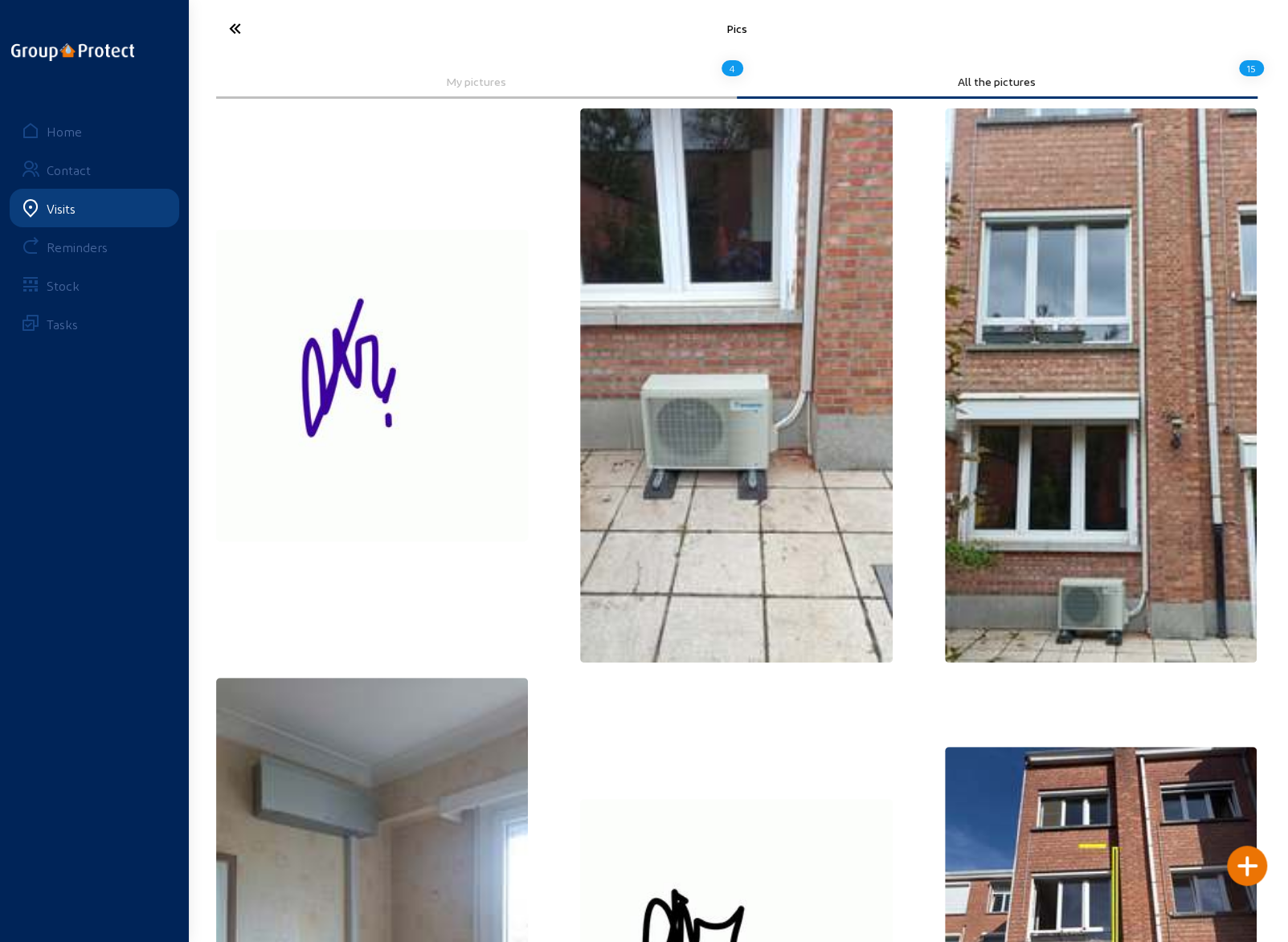
click at [237, 24] on icon at bounding box center [294, 29] width 148 height 28
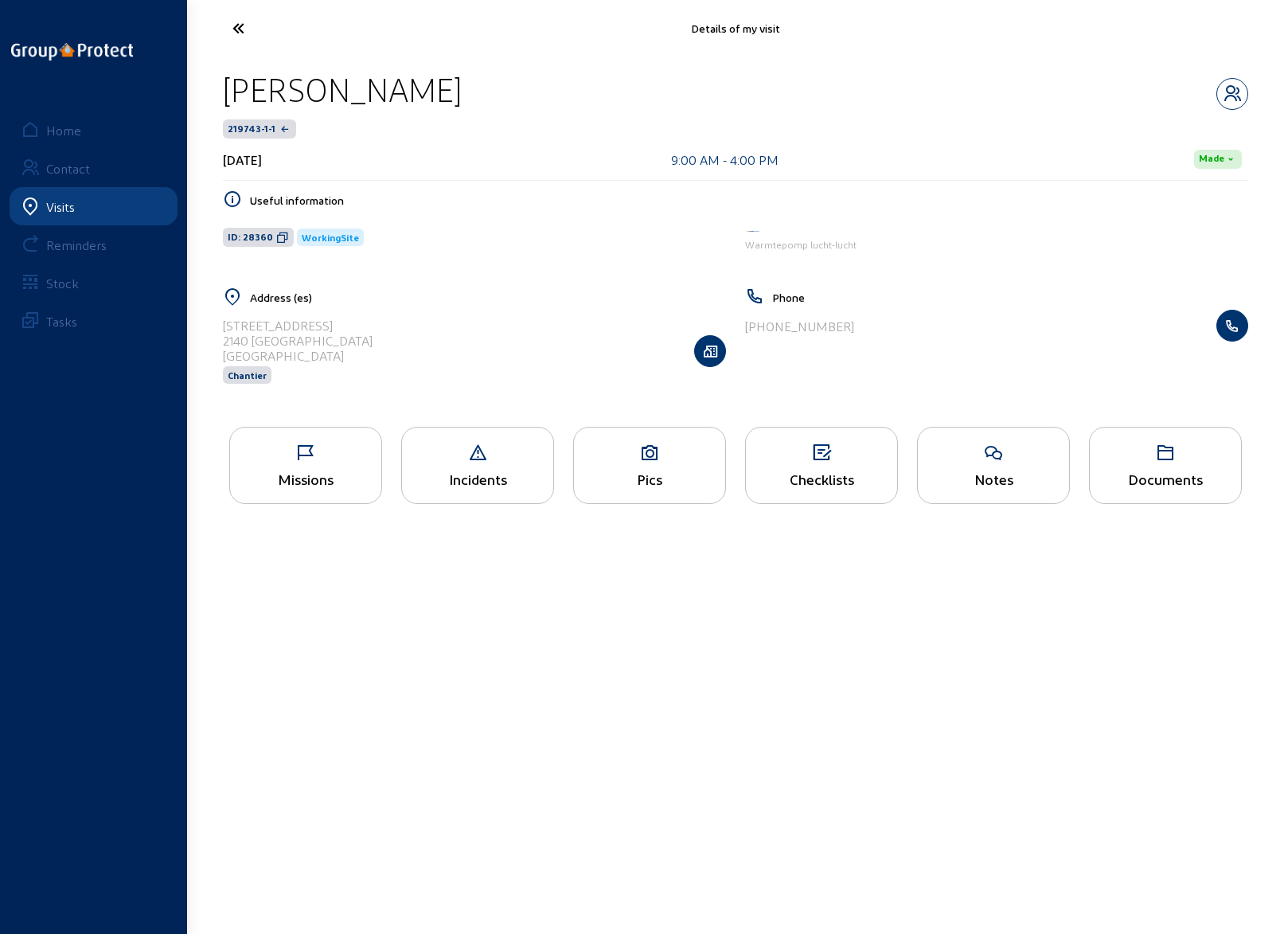
click at [814, 474] on div "Checklists" at bounding box center [822, 479] width 151 height 17
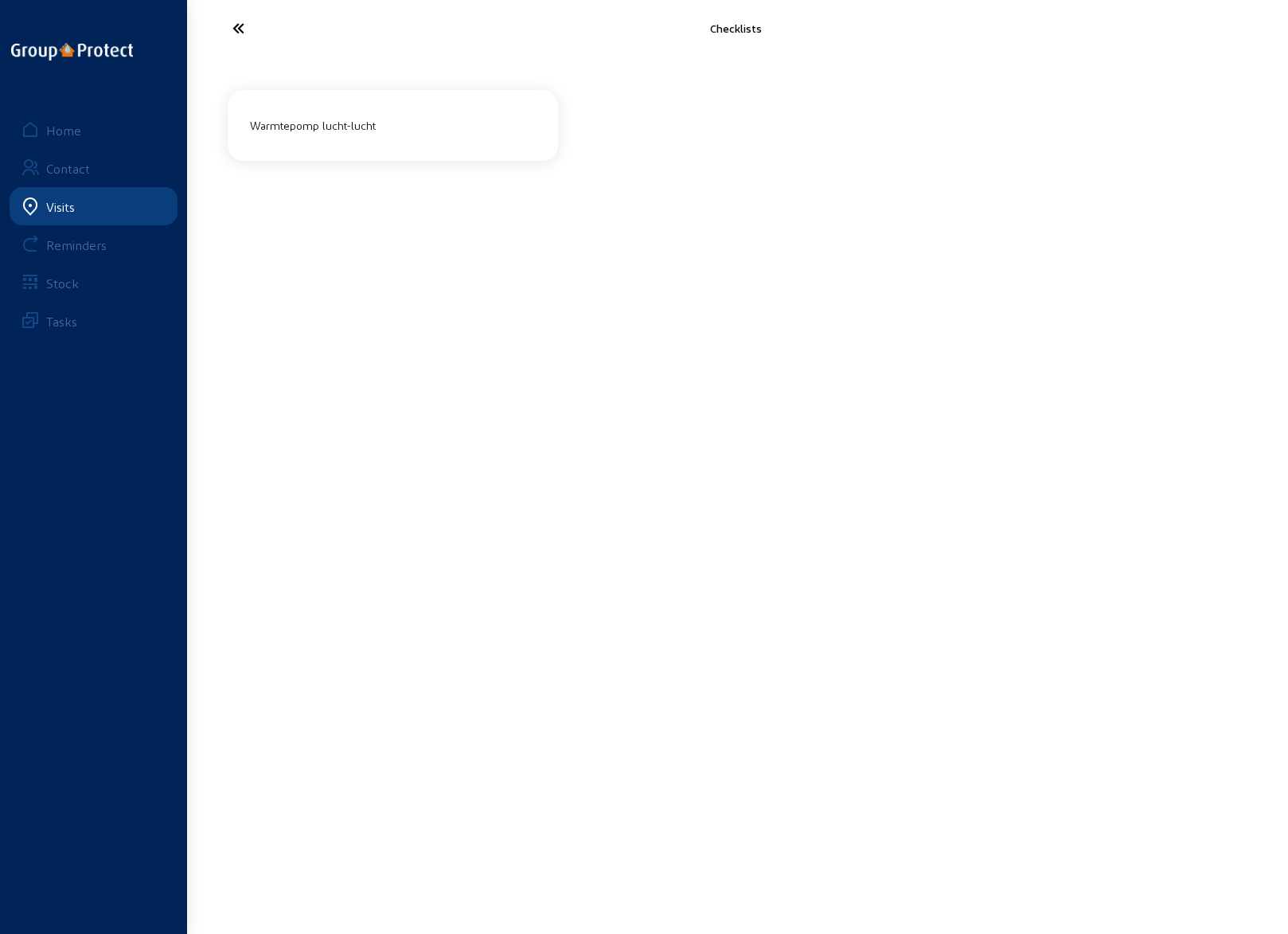
click at [348, 125] on div "Warmtepomp lucht-lucht" at bounding box center [392, 125] width 298 height 26
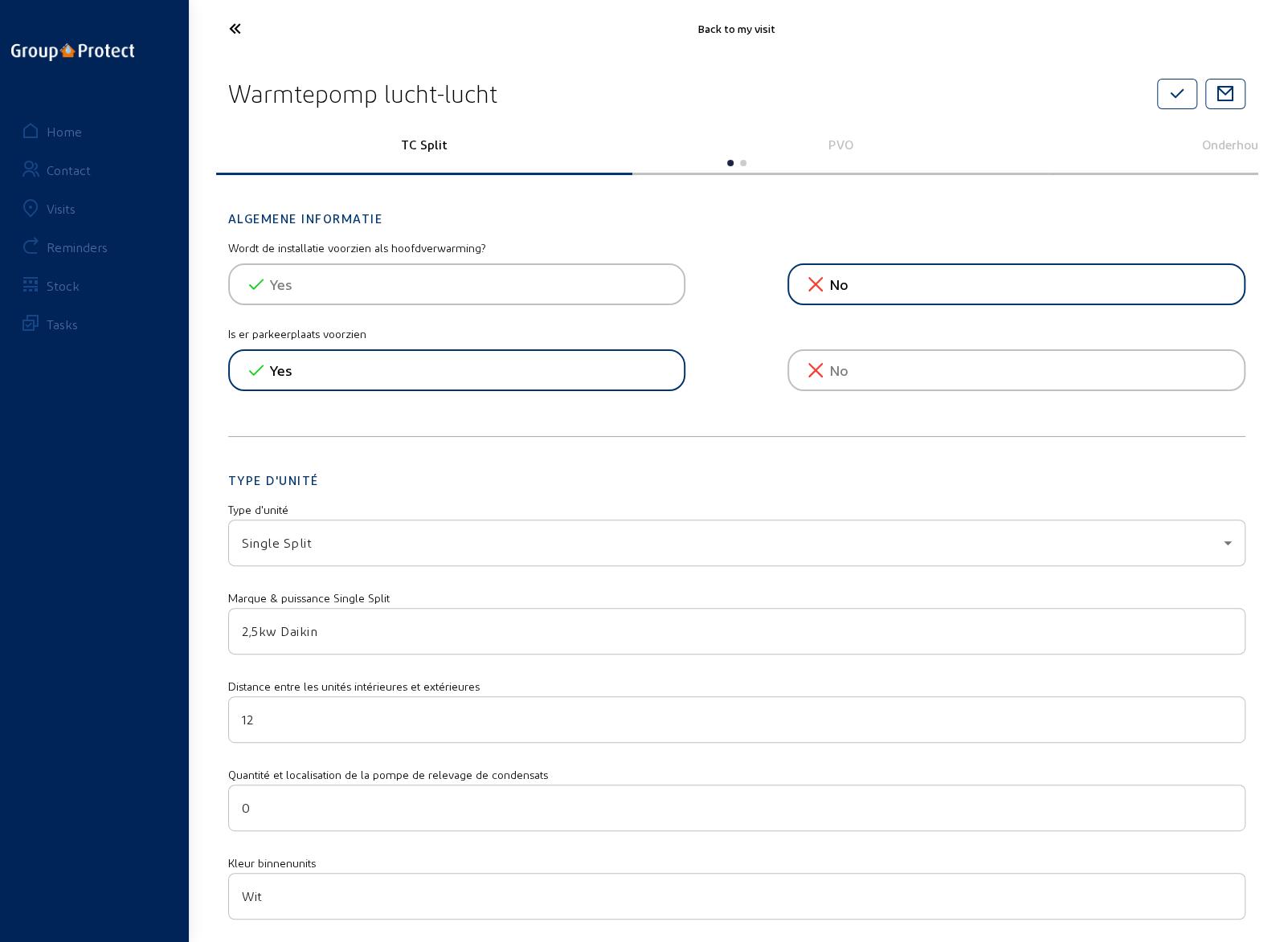
click at [237, 35] on icon at bounding box center [294, 29] width 148 height 28
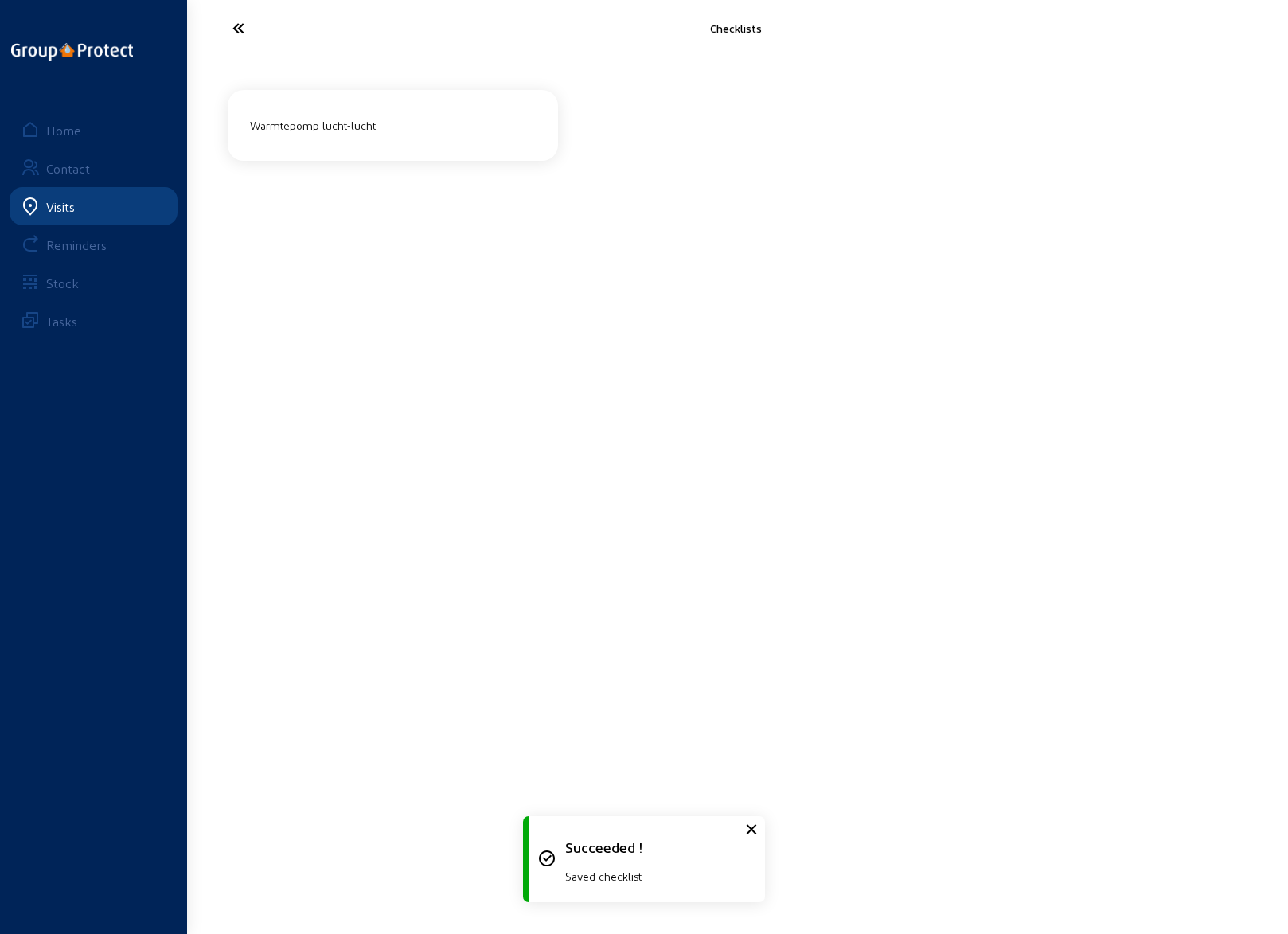
click at [234, 34] on icon at bounding box center [297, 28] width 146 height 27
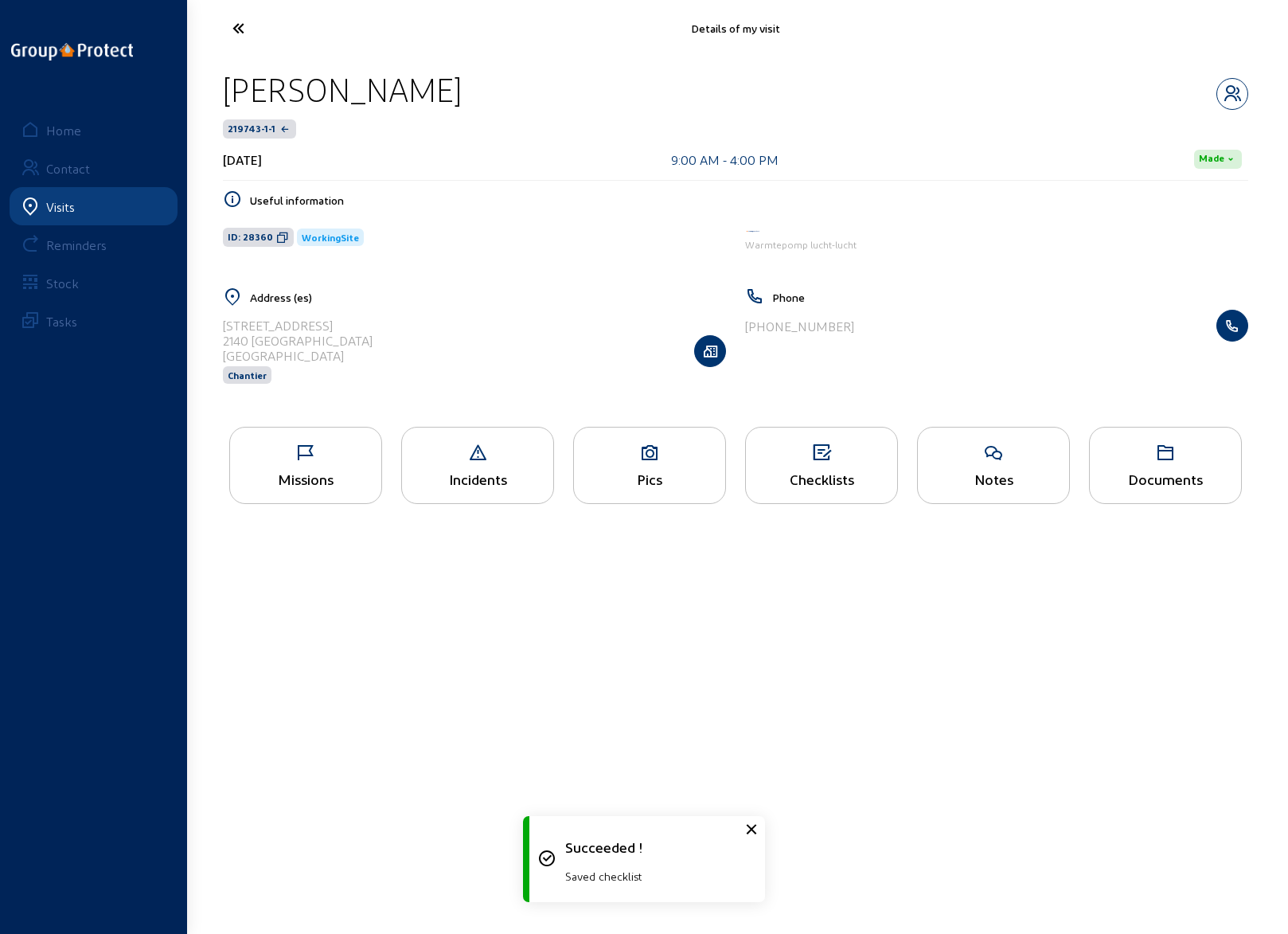
click at [304, 454] on icon at bounding box center [306, 452] width 151 height 19
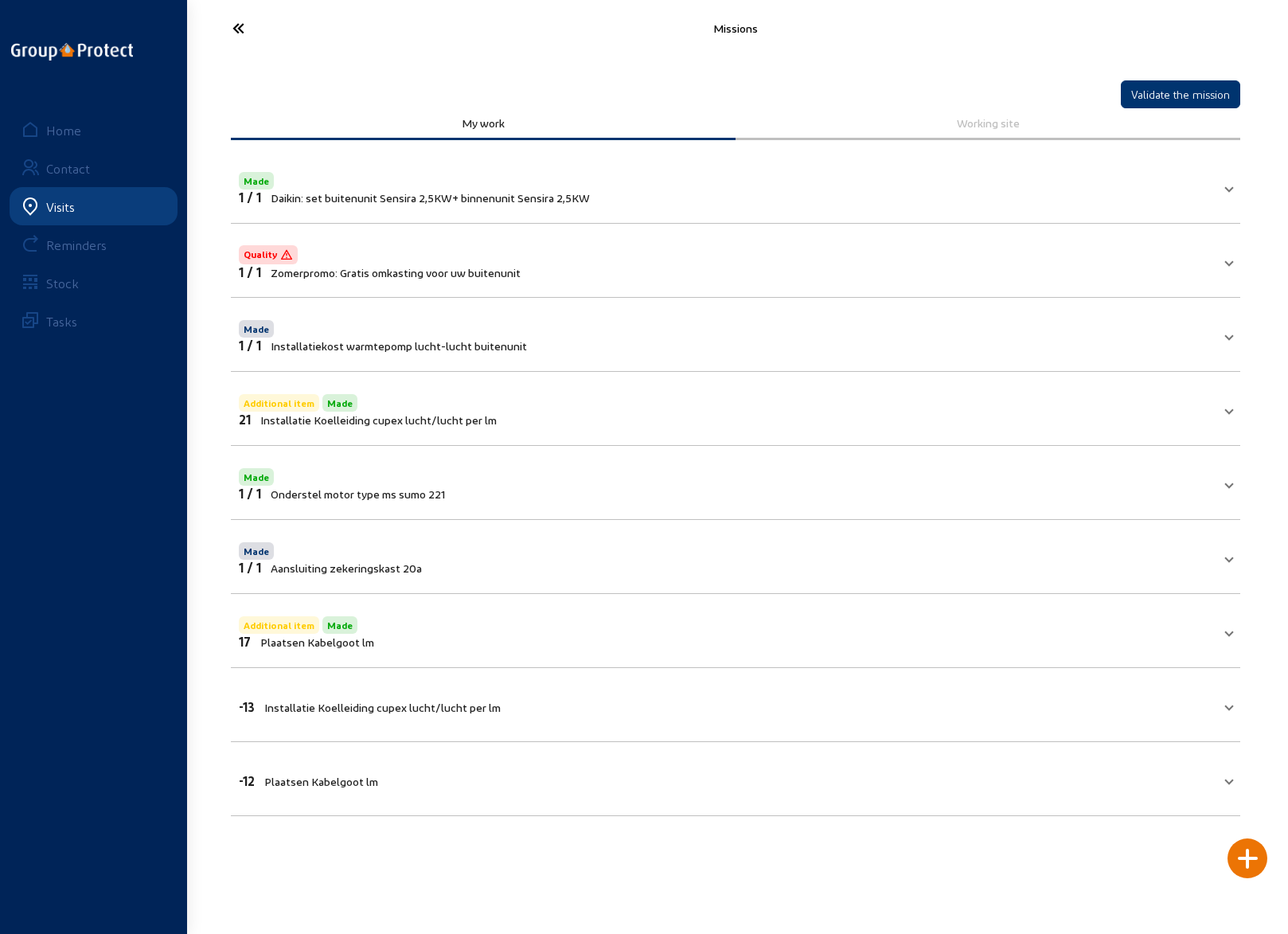
click at [239, 31] on icon at bounding box center [297, 28] width 146 height 27
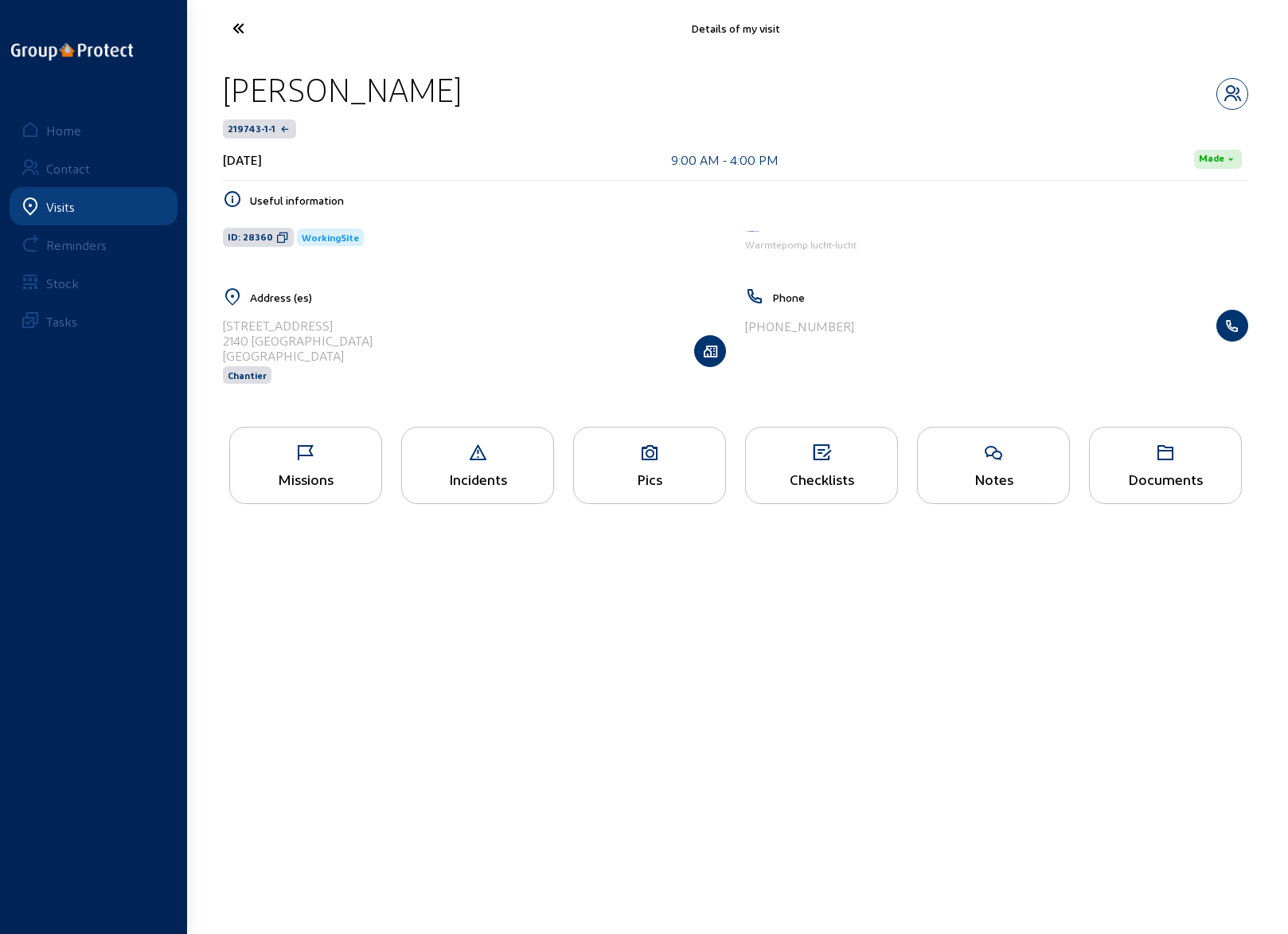
click at [239, 31] on icon at bounding box center [297, 28] width 146 height 27
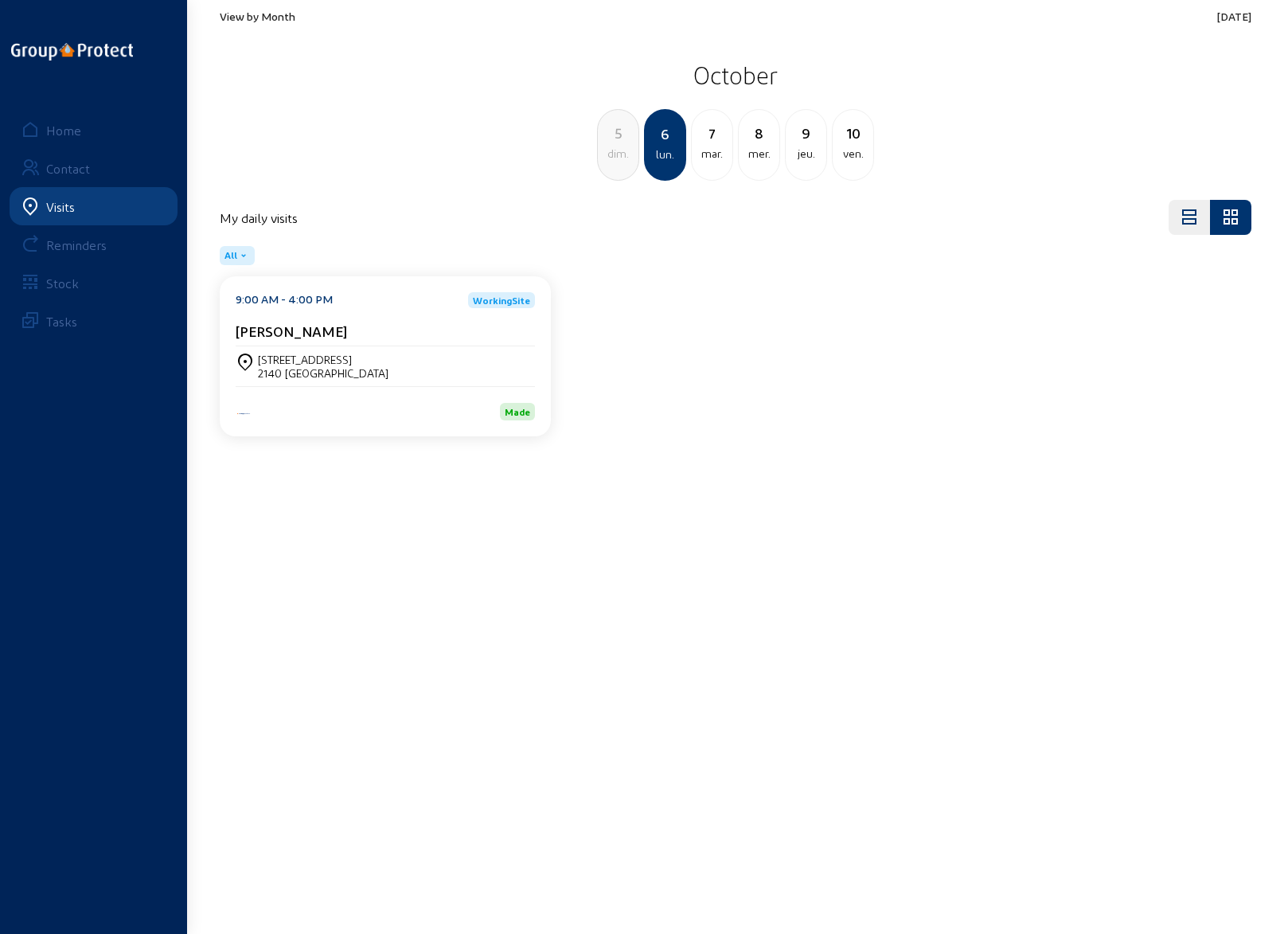
click at [712, 141] on div "7" at bounding box center [711, 132] width 40 height 23
click at [717, 142] on div "8" at bounding box center [711, 132] width 40 height 23
click at [291, 356] on div "Moerkerkse [STREET_ADDRESS]" at bounding box center [335, 360] width 156 height 14
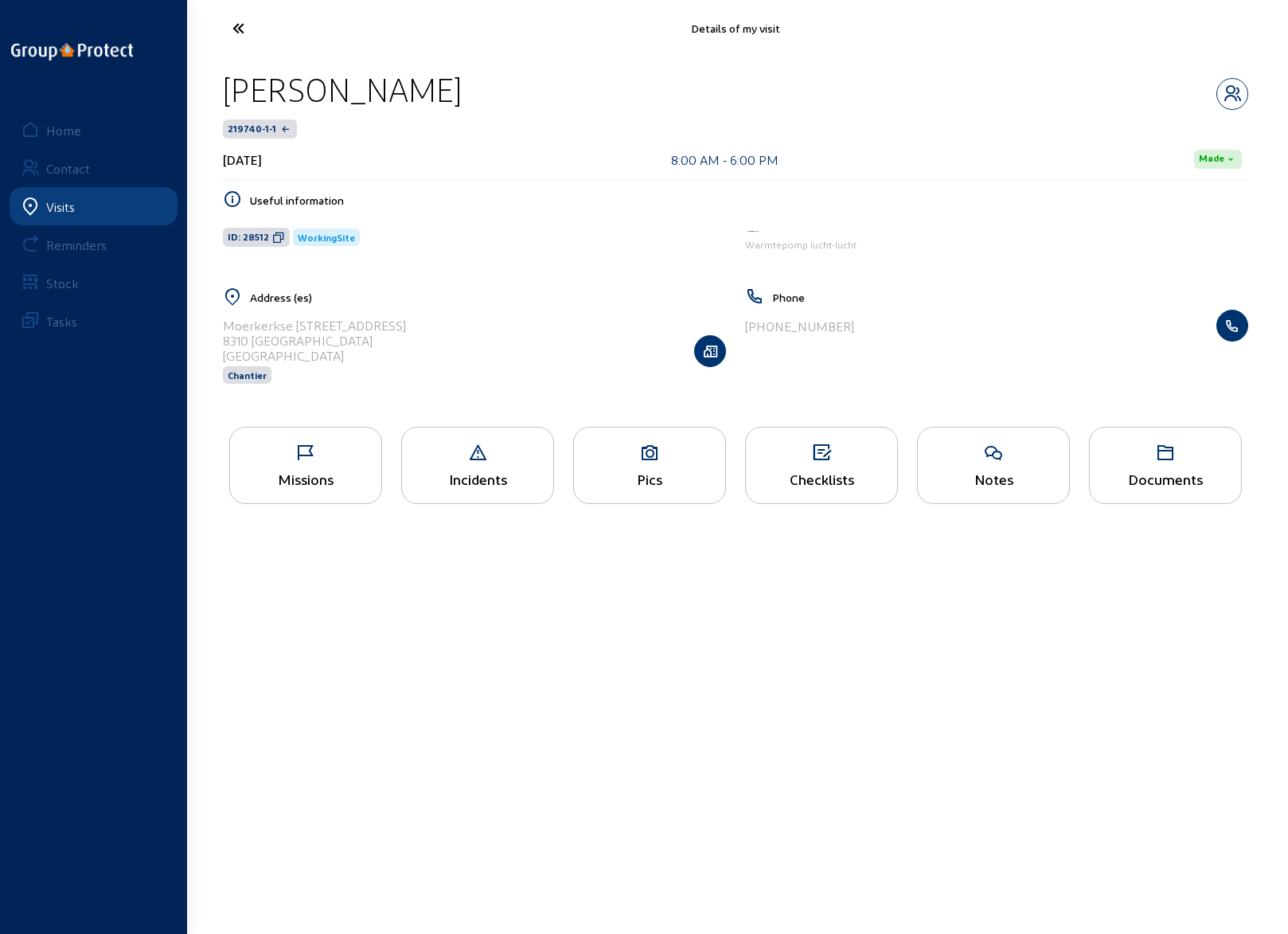
click at [657, 467] on div "Pics" at bounding box center [649, 465] width 153 height 78
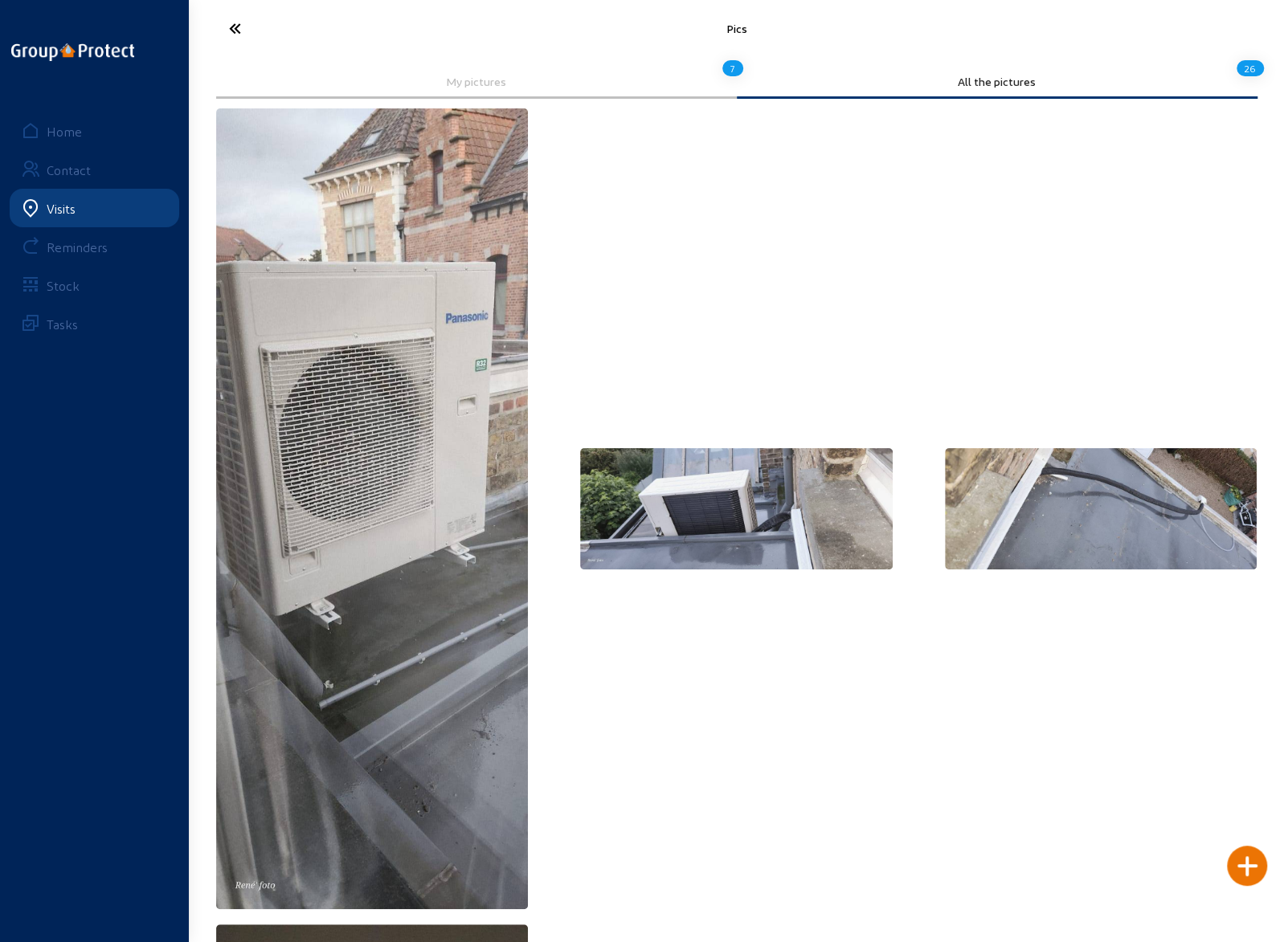
click at [235, 28] on icon at bounding box center [294, 29] width 148 height 28
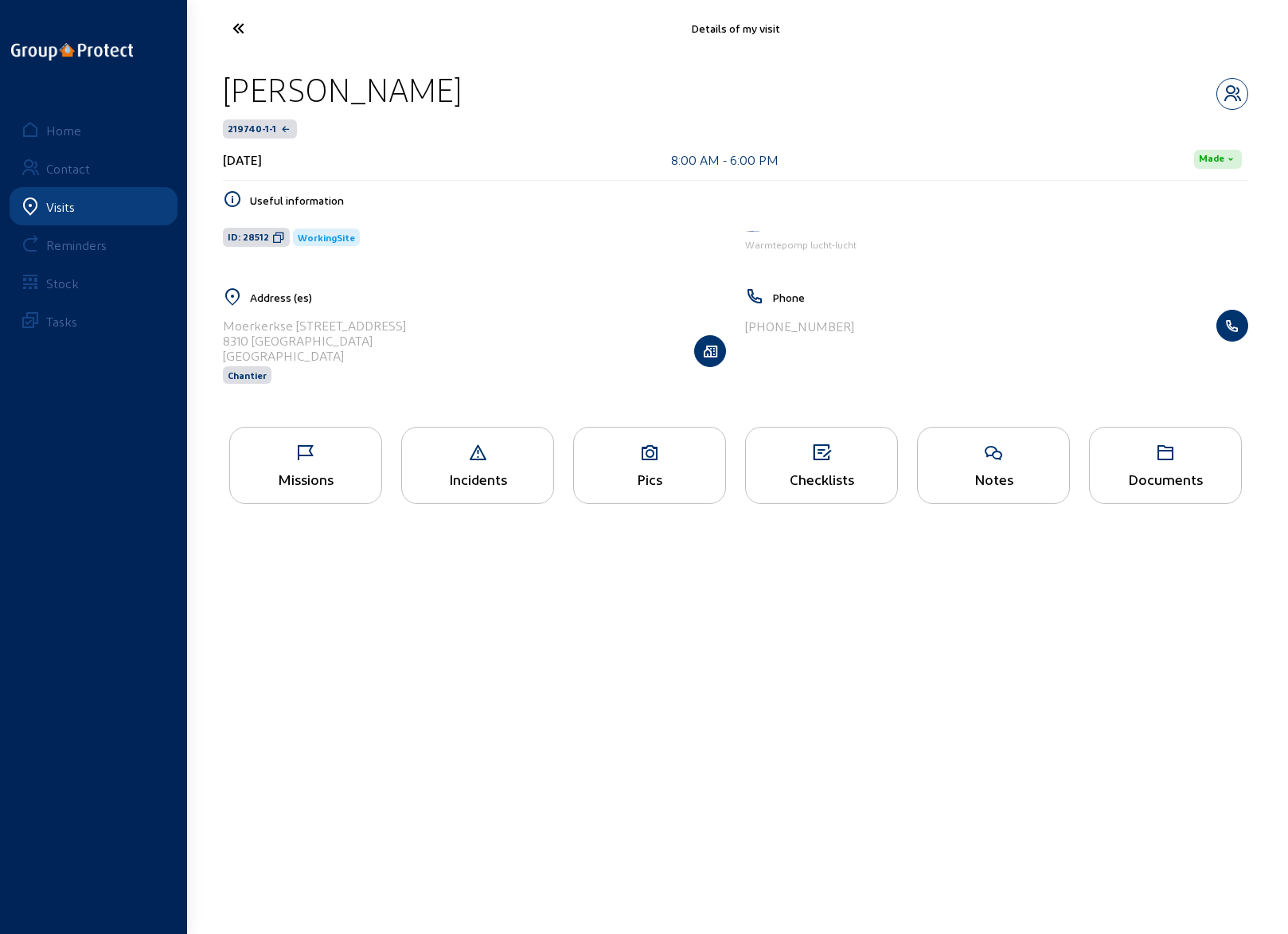
click at [237, 28] on icon at bounding box center [297, 28] width 146 height 27
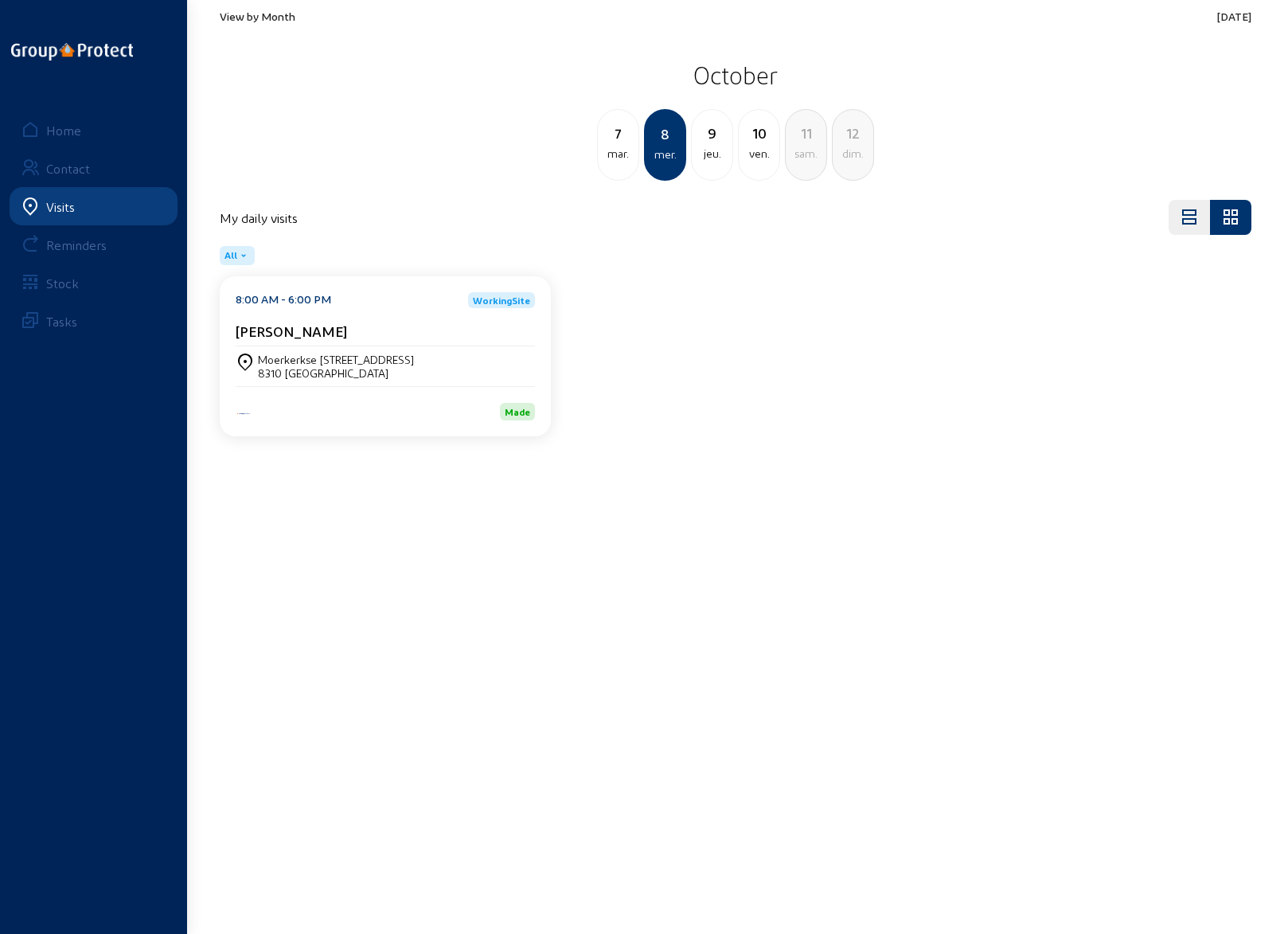
click at [706, 135] on div "9" at bounding box center [711, 132] width 40 height 23
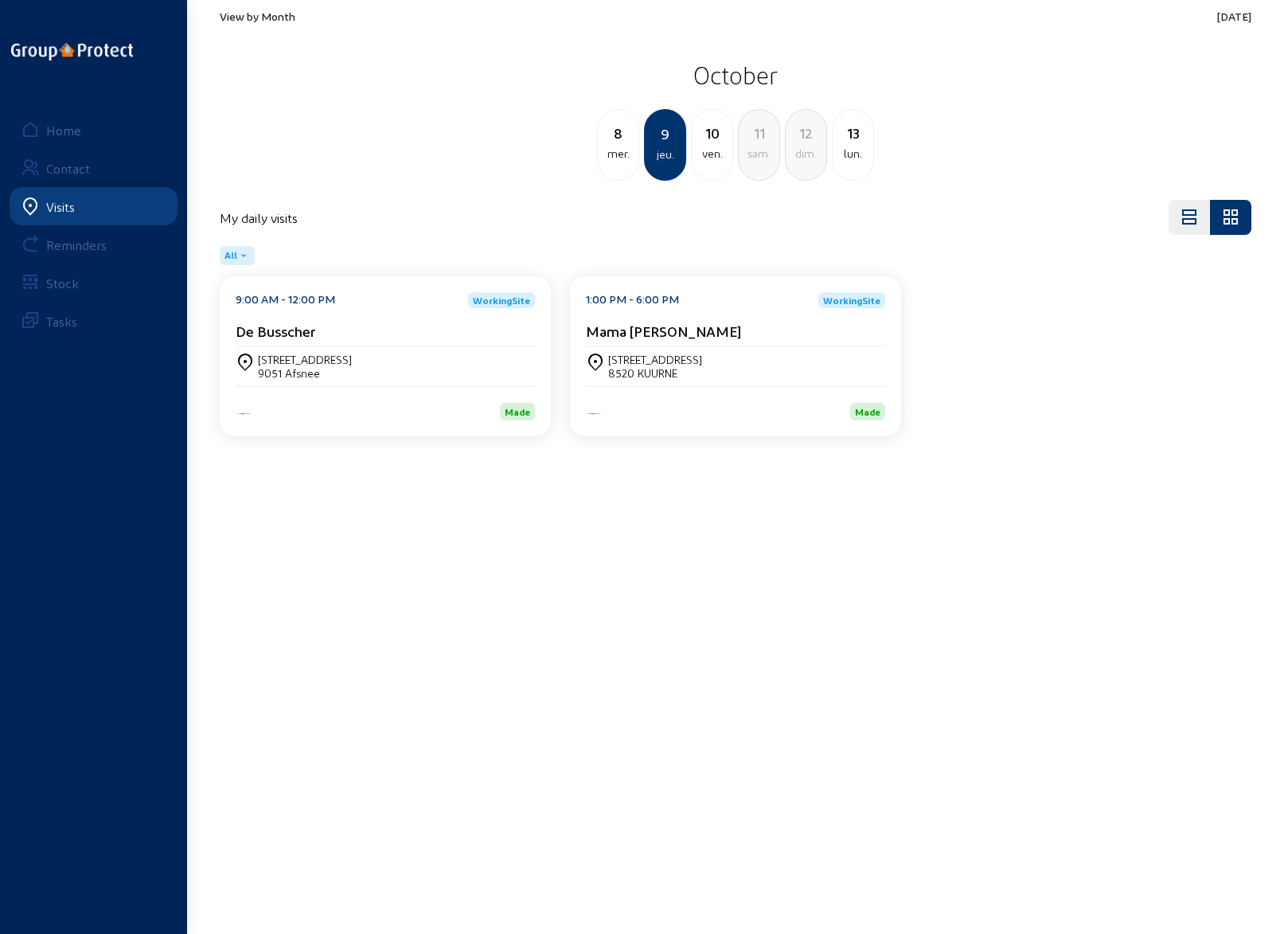
click at [617, 359] on div "[STREET_ADDRESS]" at bounding box center [655, 360] width 94 height 14
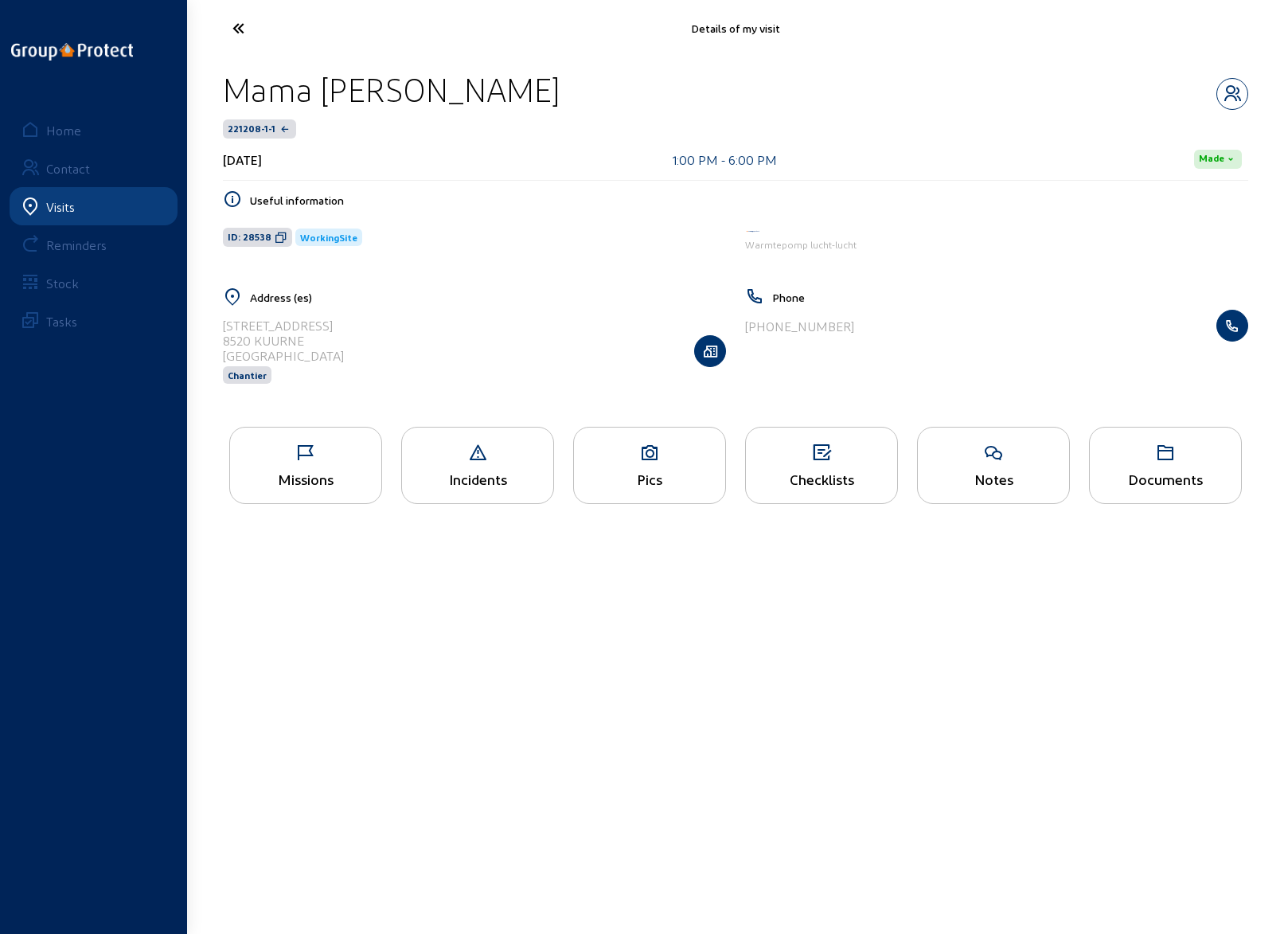
click at [309, 461] on div "Missions" at bounding box center [306, 465] width 153 height 78
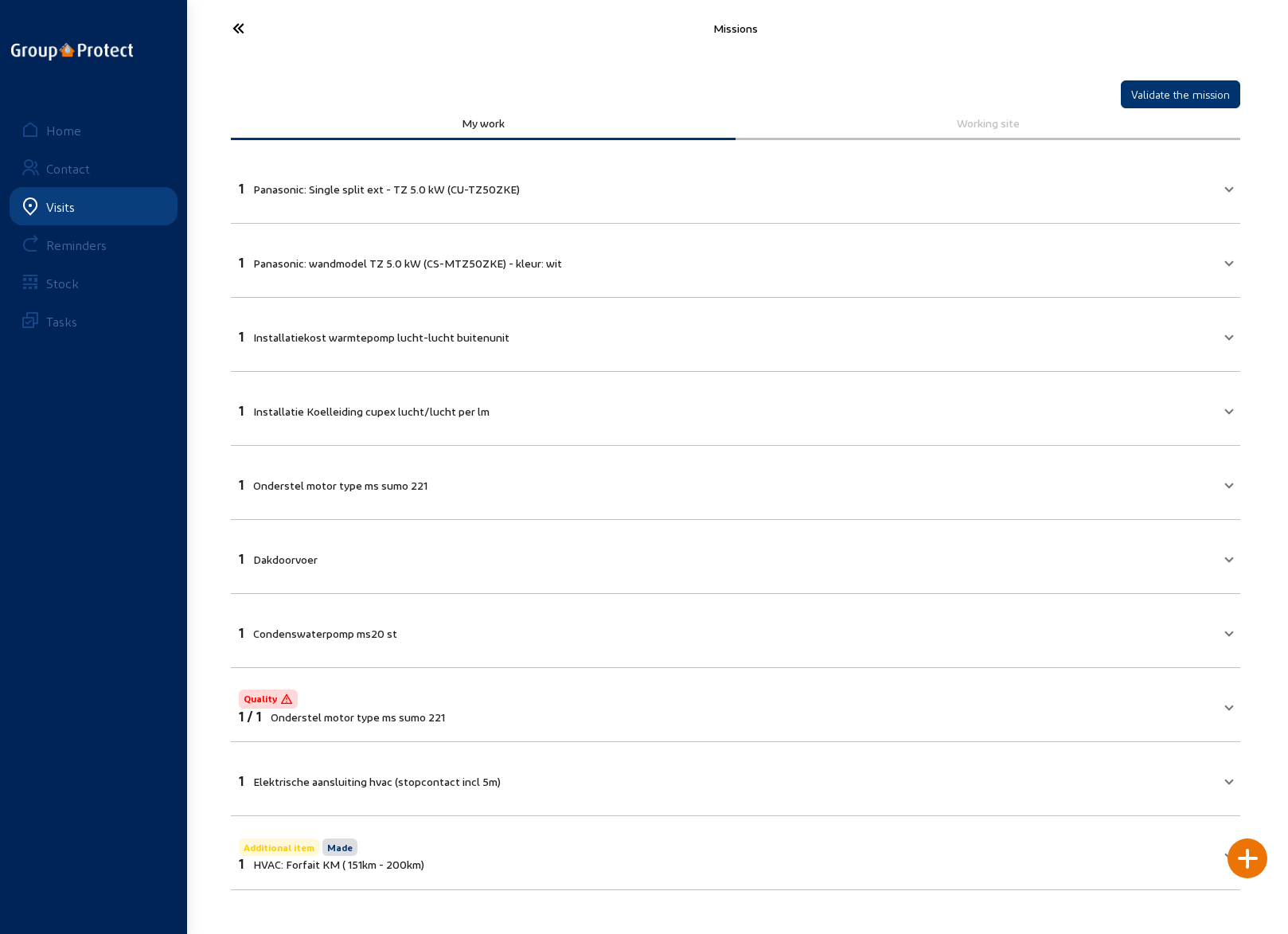
click at [240, 29] on icon at bounding box center [297, 28] width 146 height 27
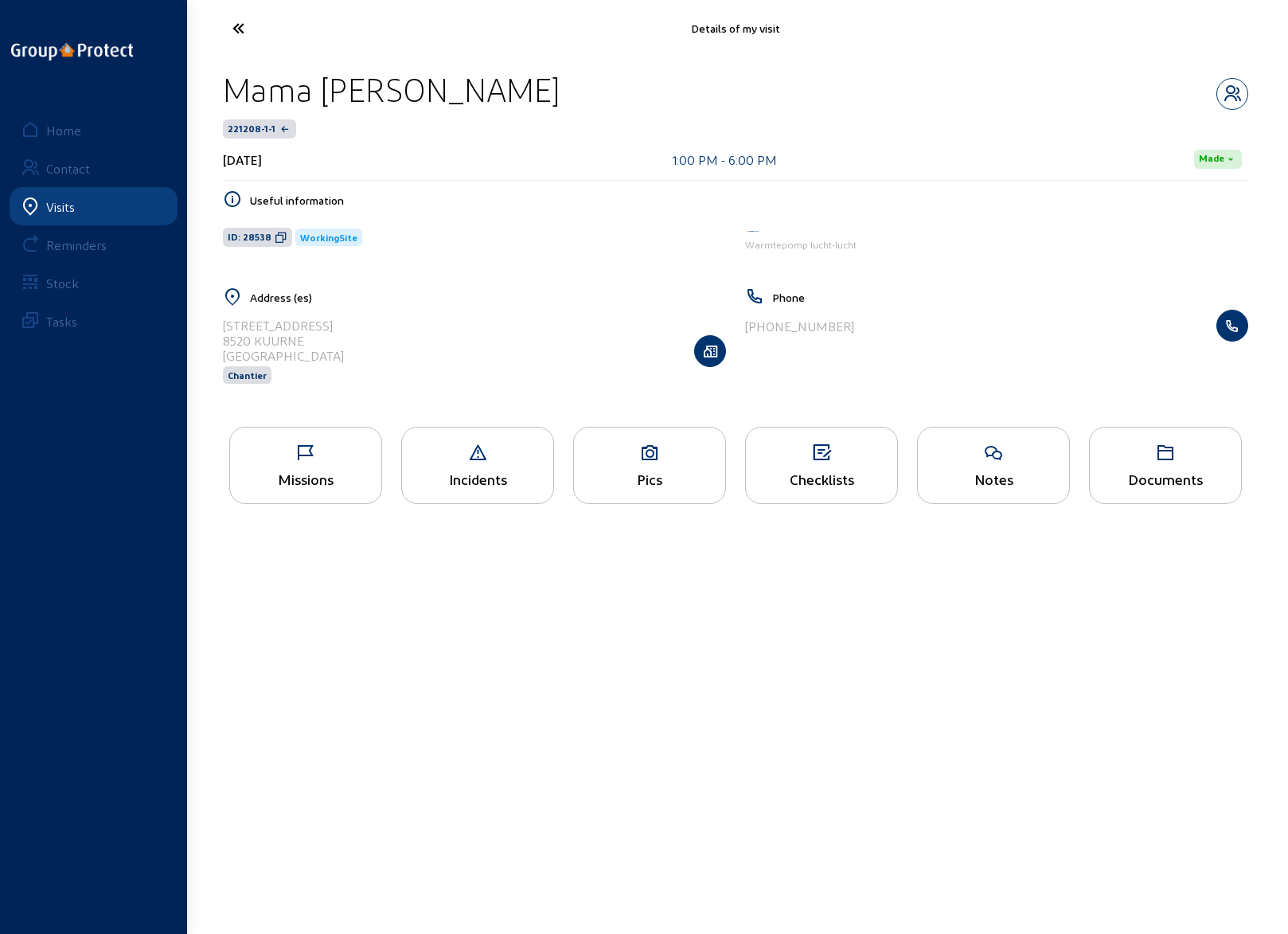
click at [644, 472] on div "Pics" at bounding box center [649, 479] width 151 height 17
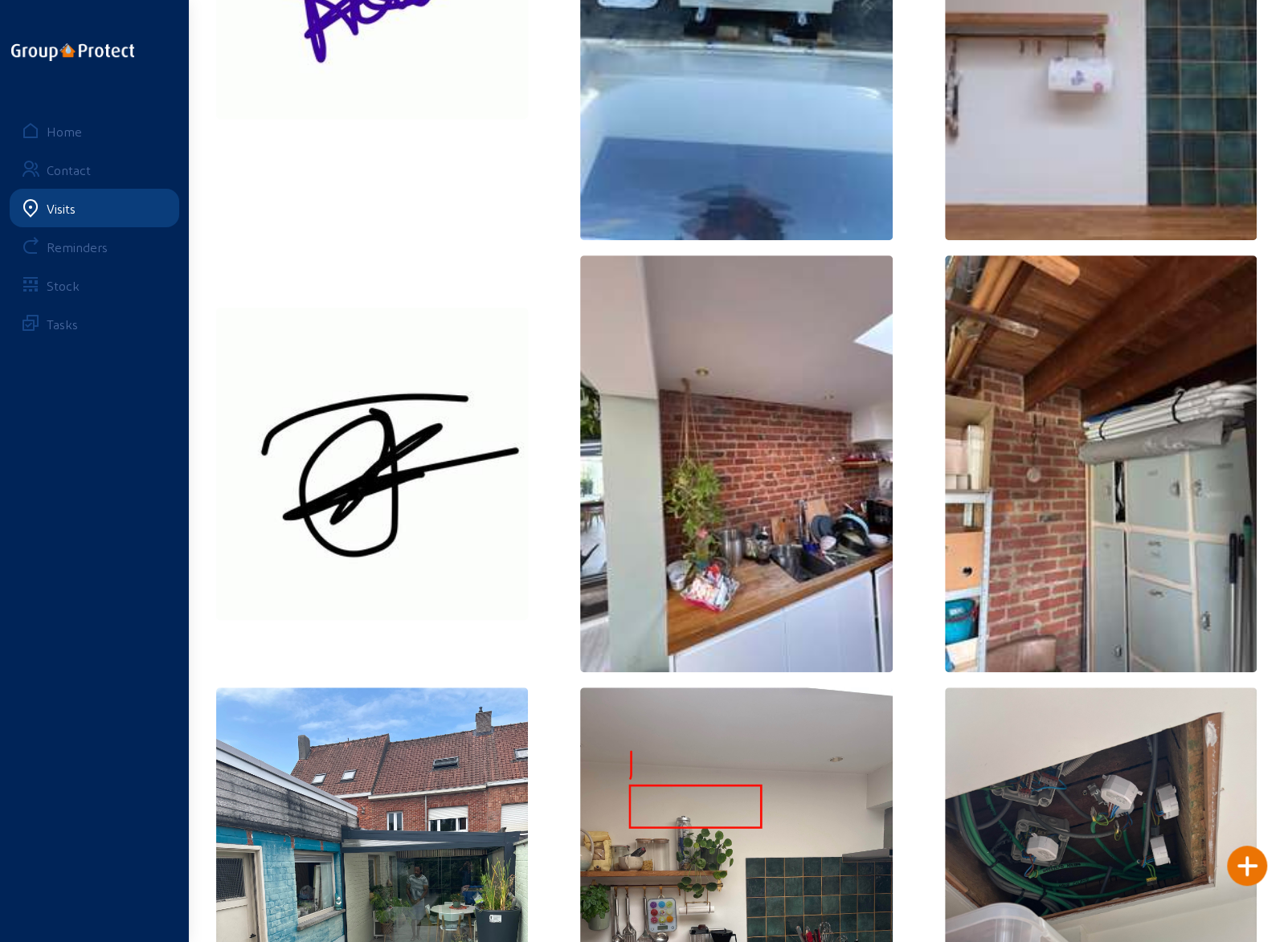
scroll to position [605, 0]
